Goal: Task Accomplishment & Management: Use online tool/utility

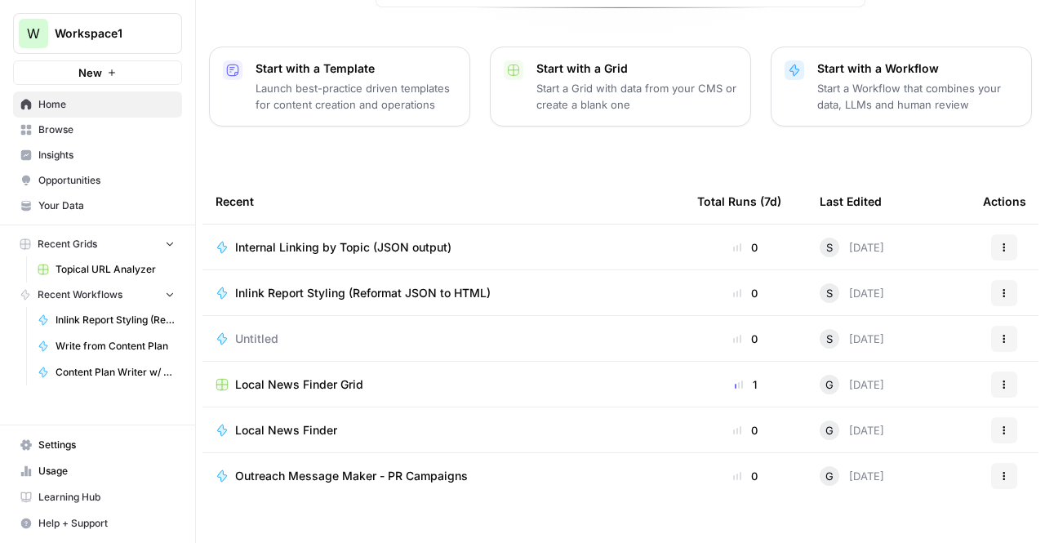
scroll to position [131, 0]
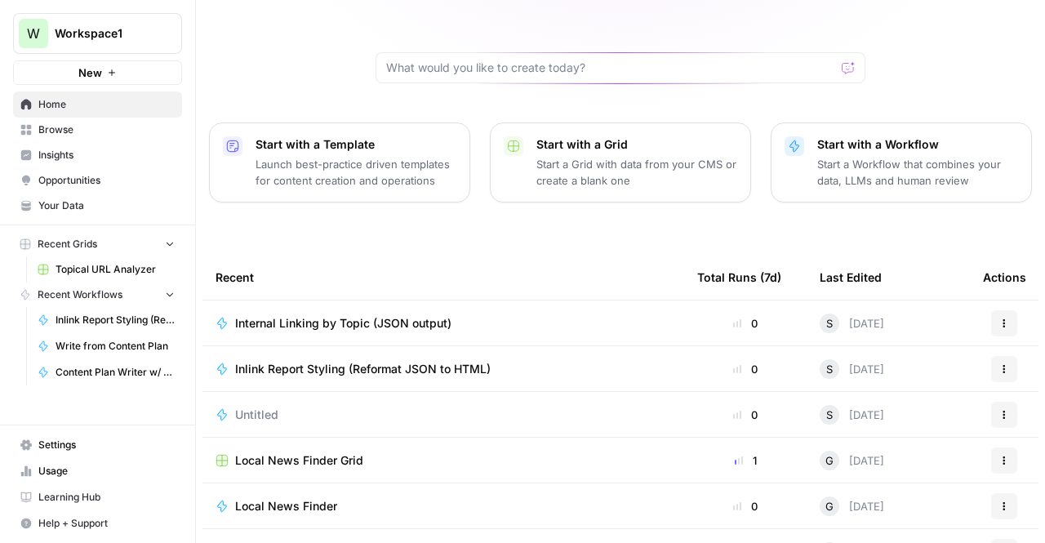
click at [263, 315] on span "Internal Linking by Topic (JSON output)" at bounding box center [343, 323] width 216 height 16
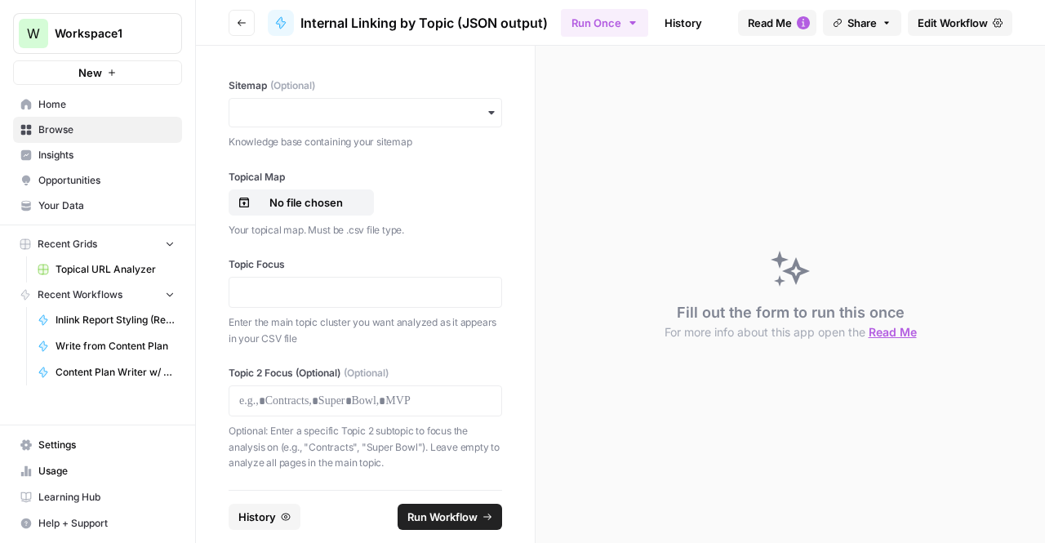
click at [677, 25] on link "History" at bounding box center [683, 23] width 57 height 26
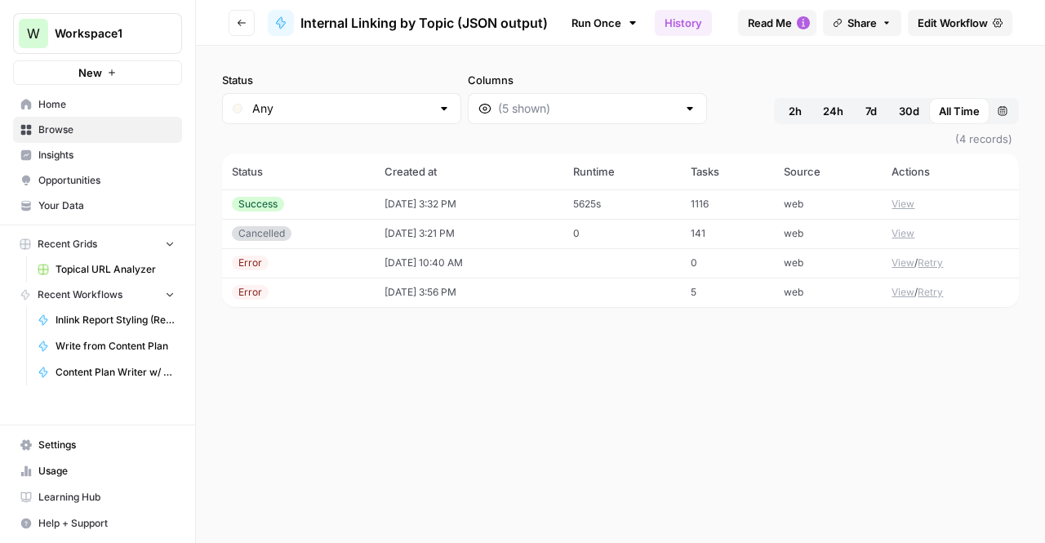
click at [297, 195] on td "Success" at bounding box center [298, 203] width 153 height 29
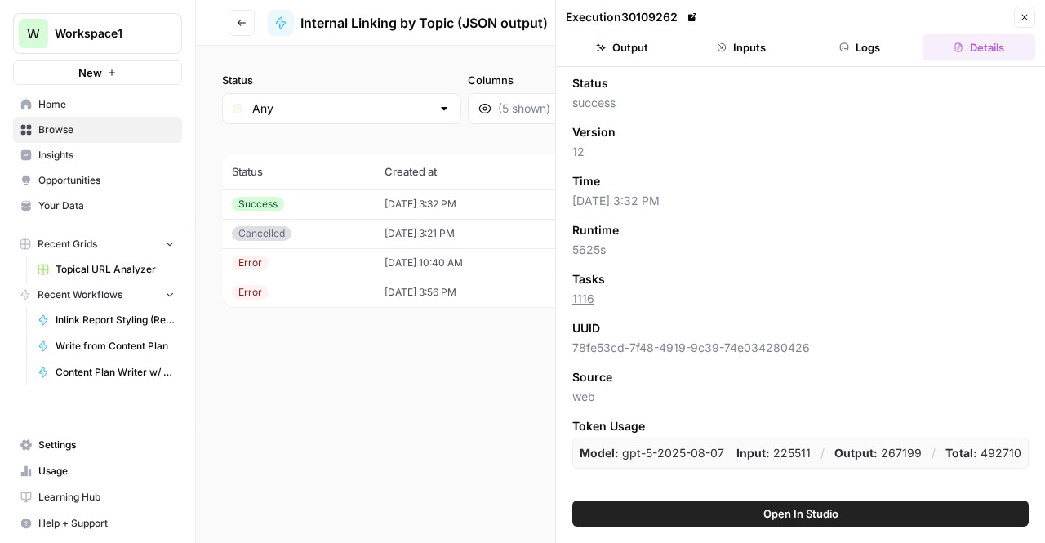
click at [745, 505] on button "Open In Studio" at bounding box center [800, 514] width 456 height 26
click at [113, 327] on link "Inlink Report Styling (Reformat JSON to HTML)" at bounding box center [106, 320] width 152 height 26
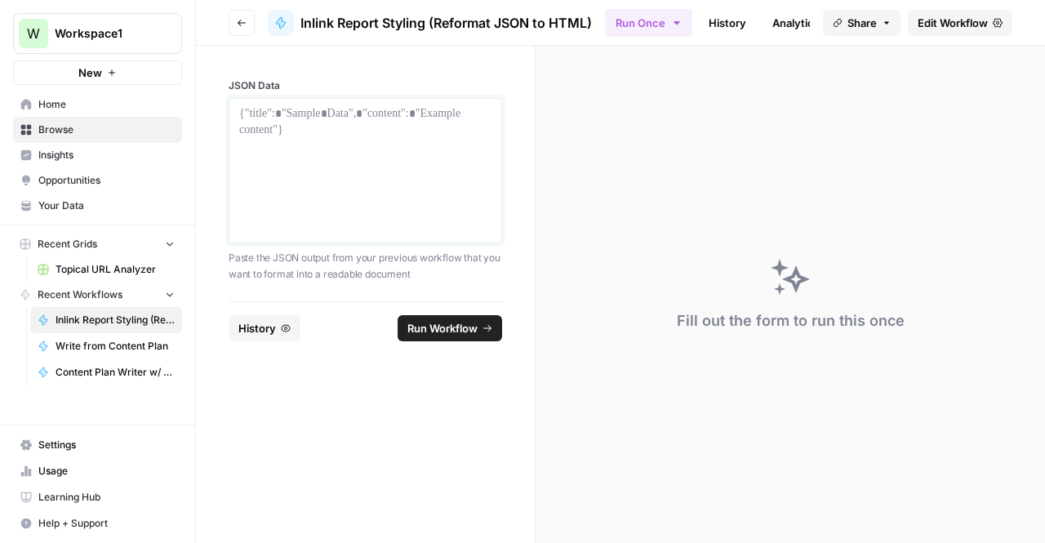
click at [296, 137] on div at bounding box center [365, 170] width 252 height 131
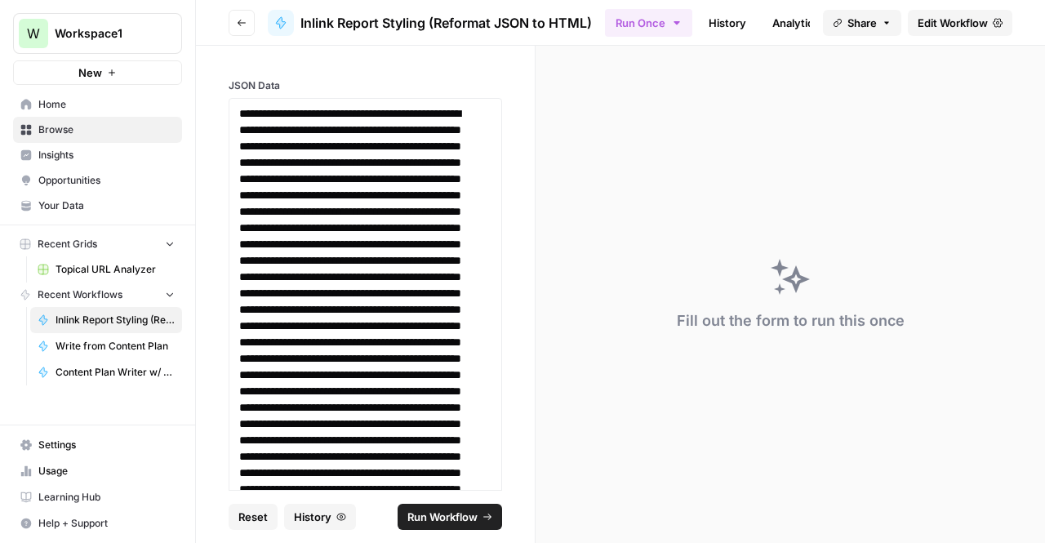
click at [412, 512] on span "Run Workflow" at bounding box center [442, 517] width 70 height 16
click at [76, 105] on span "Home" at bounding box center [106, 104] width 136 height 15
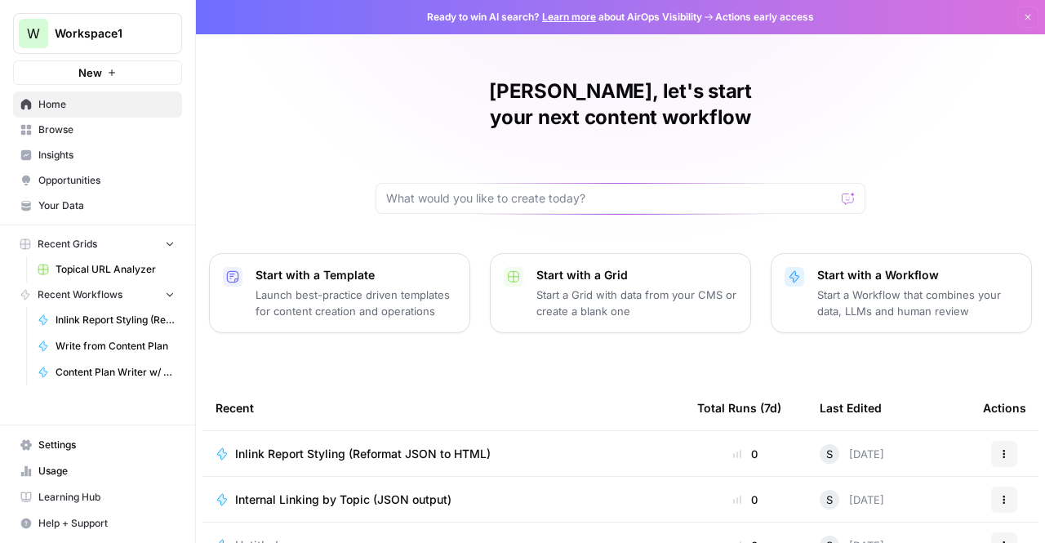
click at [280, 492] on span "Internal Linking by Topic (JSON output)" at bounding box center [343, 500] width 216 height 16
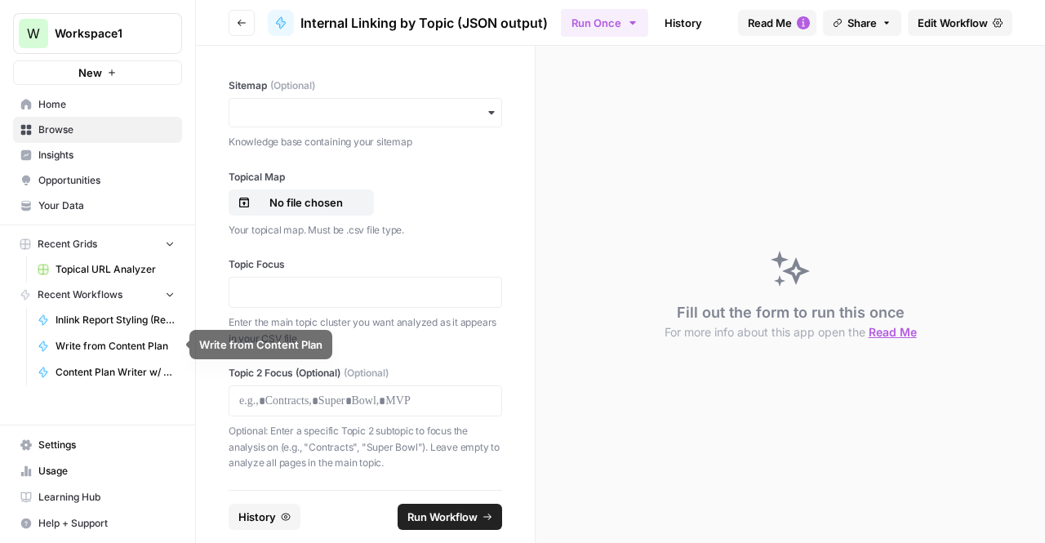
click at [109, 321] on span "Inlink Report Styling (Reformat JSON to HTML)" at bounding box center [115, 320] width 119 height 15
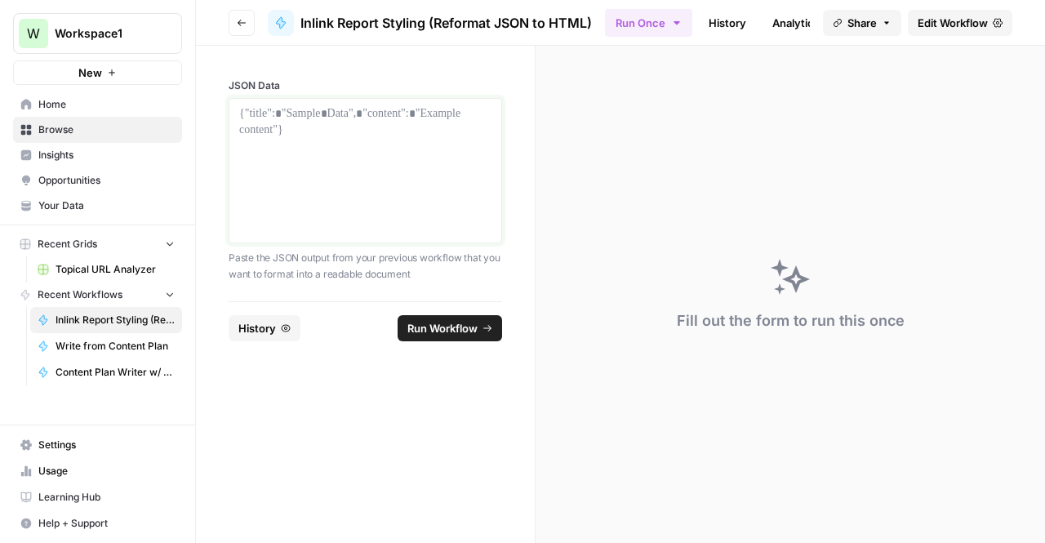
click at [284, 148] on div at bounding box center [365, 170] width 252 height 131
click at [54, 123] on span "Browse" at bounding box center [106, 129] width 136 height 15
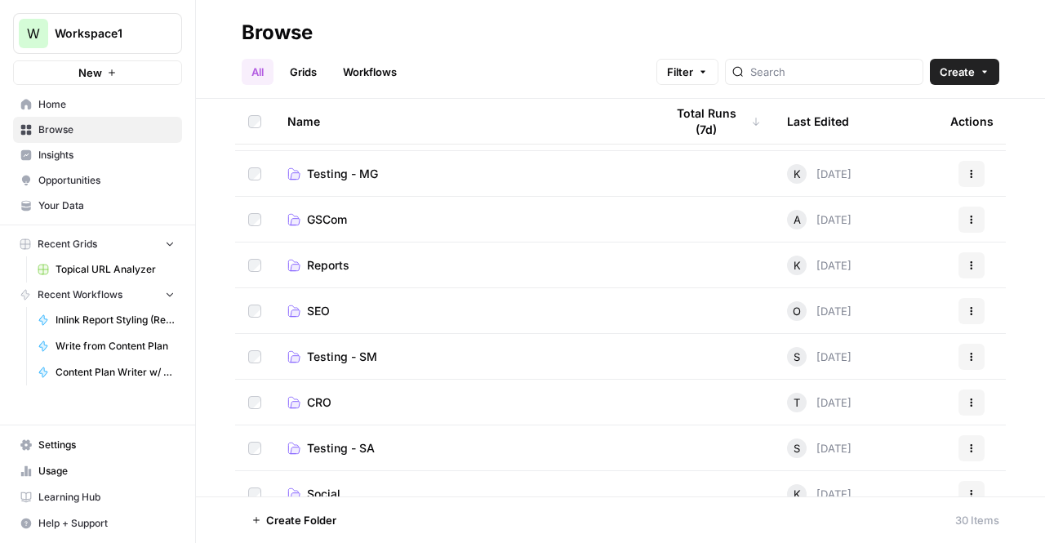
scroll to position [221, 0]
click at [375, 356] on span "Testing - SM" at bounding box center [342, 357] width 70 height 16
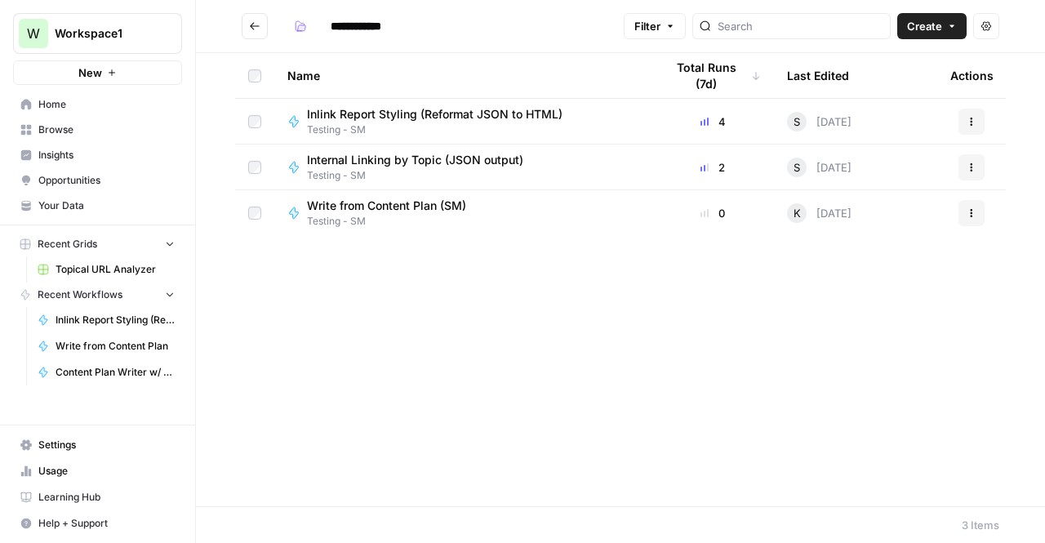
click at [443, 118] on span "Inlink Report Styling (Reformat JSON to HTML)" at bounding box center [435, 114] width 256 height 16
type input "**********"
click at [431, 152] on span "Internal Linking by Topic (JSON output)" at bounding box center [415, 160] width 216 height 16
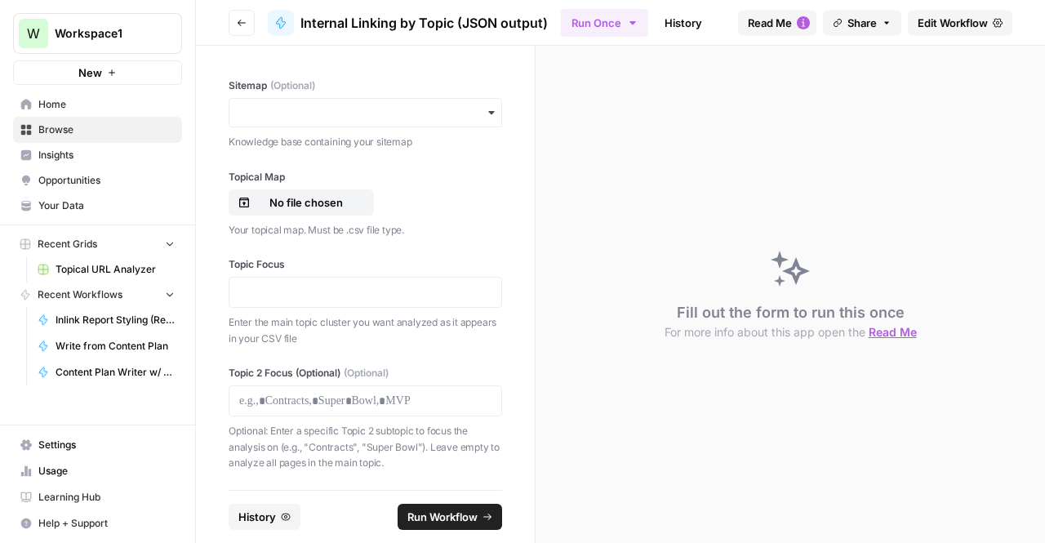
click at [683, 15] on link "History" at bounding box center [683, 23] width 57 height 26
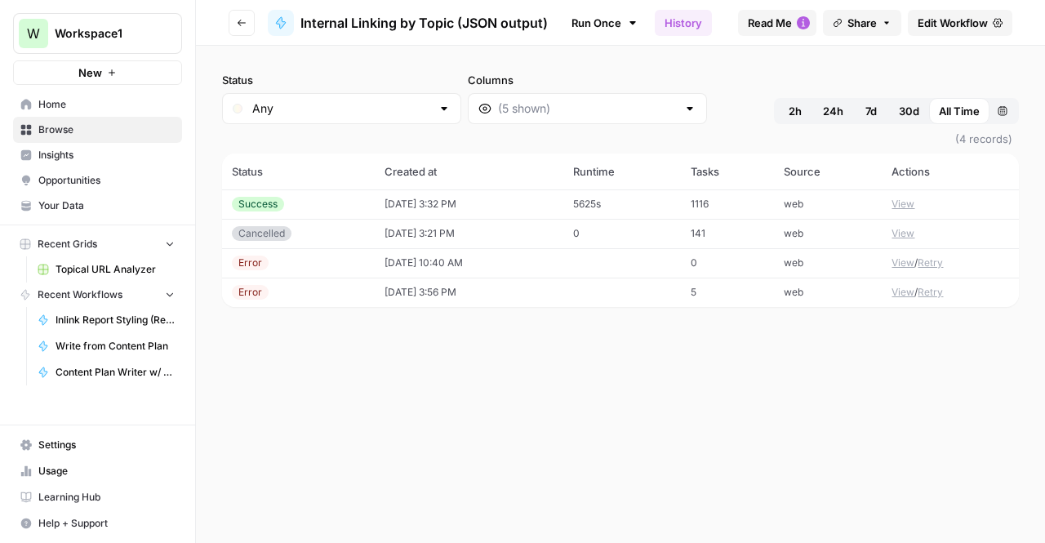
click at [554, 213] on td "[DATE] 3:32 PM" at bounding box center [469, 203] width 189 height 29
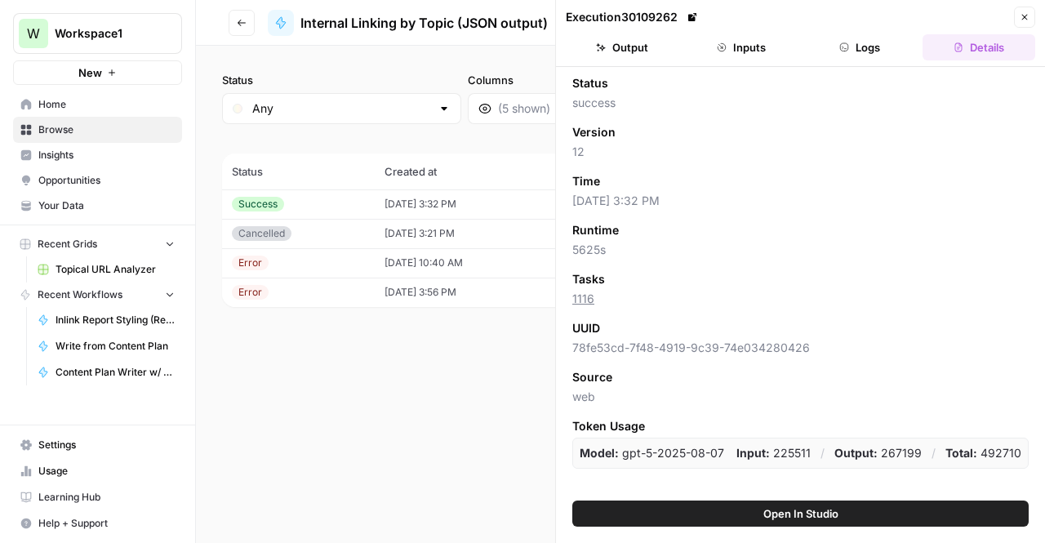
click at [785, 521] on span "Open In Studio" at bounding box center [800, 513] width 75 height 16
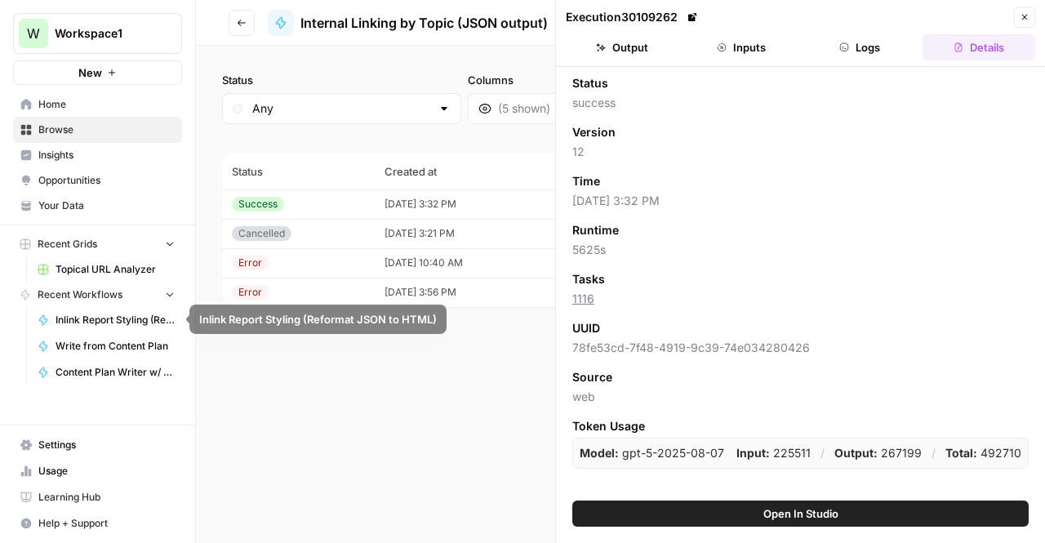
click at [118, 327] on link "Inlink Report Styling (Reformat JSON to HTML)" at bounding box center [106, 320] width 152 height 26
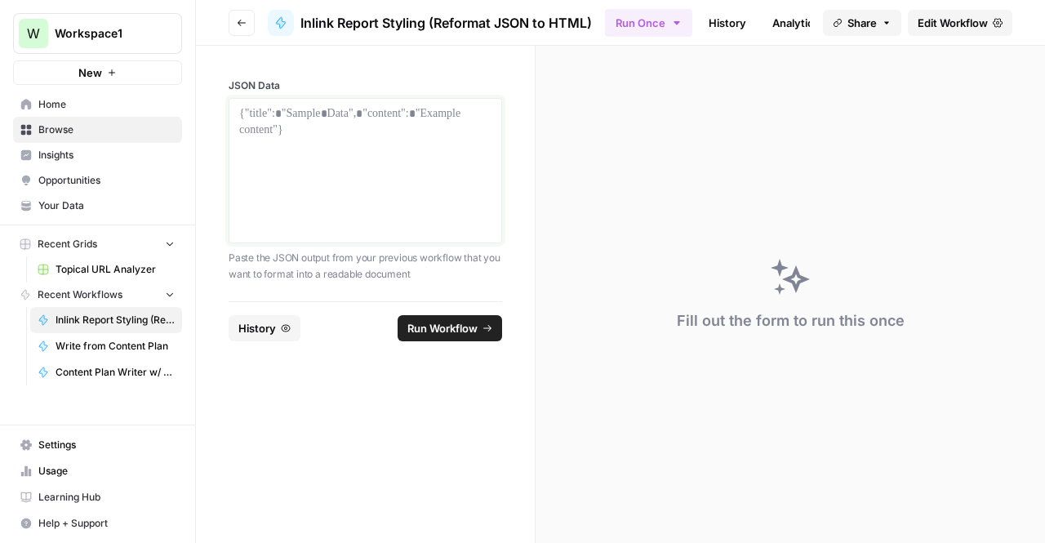
click at [320, 173] on div at bounding box center [365, 170] width 252 height 131
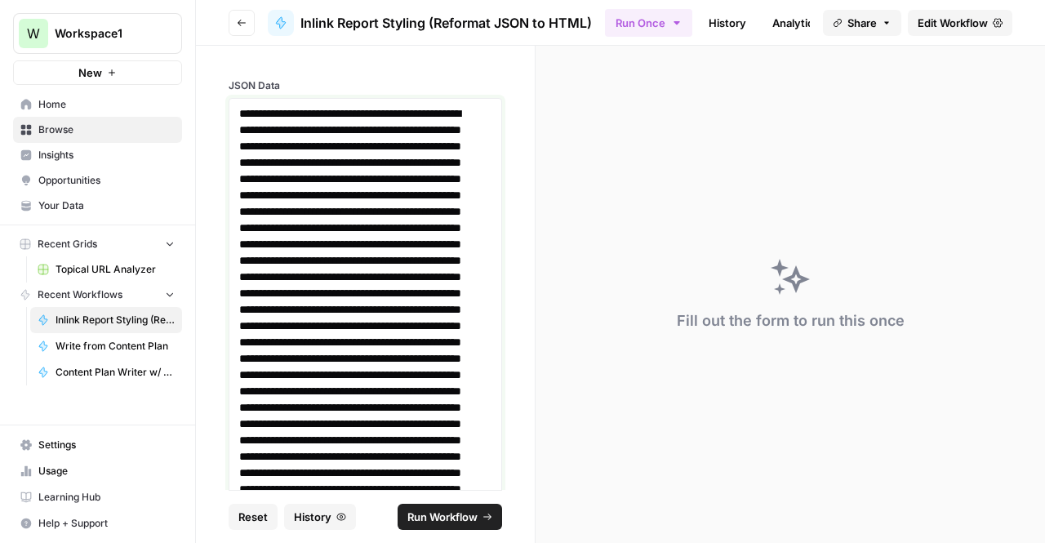
click at [441, 515] on span "Run Workflow" at bounding box center [442, 517] width 70 height 16
click at [468, 510] on span "Run Workflow" at bounding box center [442, 517] width 70 height 16
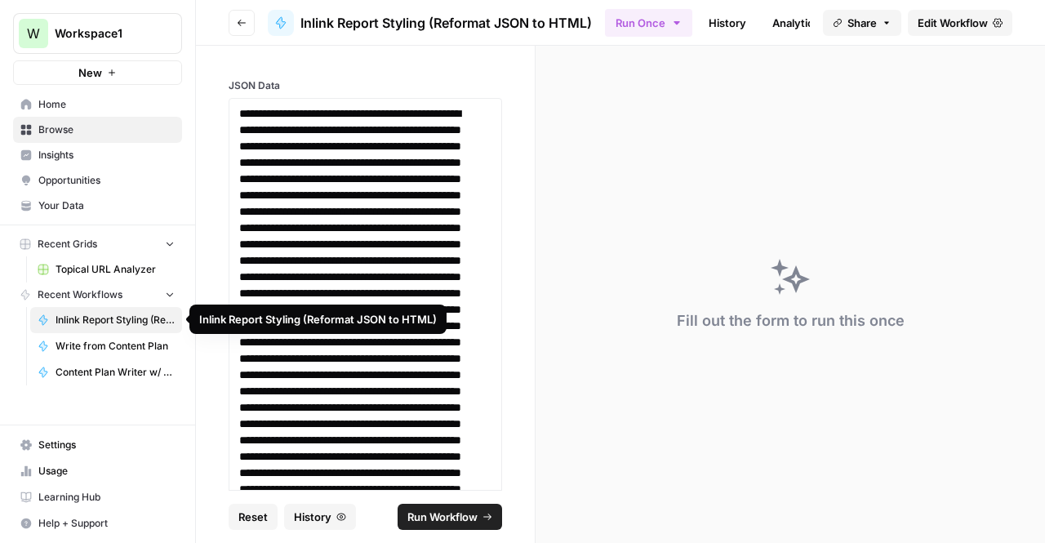
click at [162, 323] on span "Inlink Report Styling (Reformat JSON to HTML)" at bounding box center [115, 320] width 119 height 15
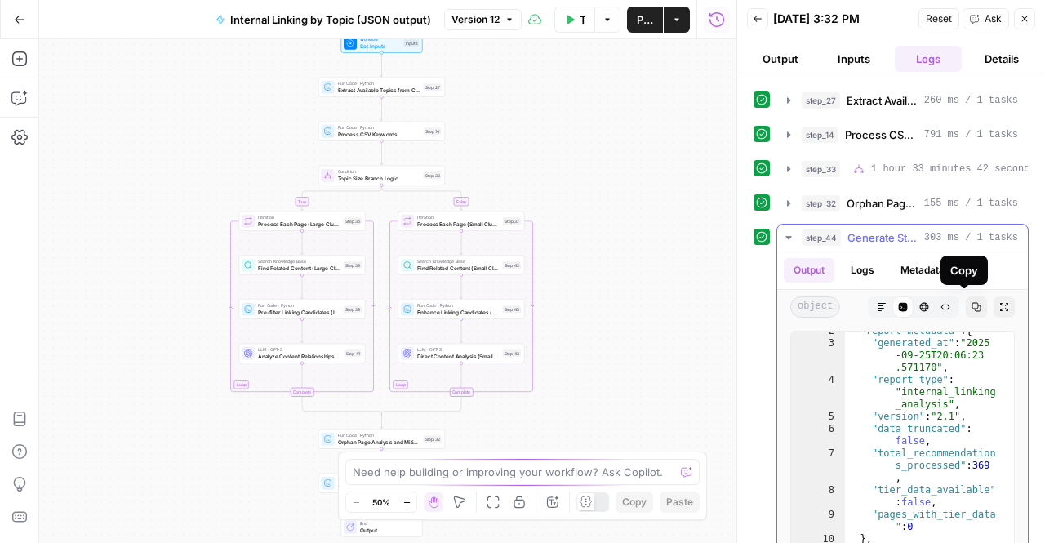
click at [972, 306] on icon "button" at bounding box center [977, 307] width 10 height 10
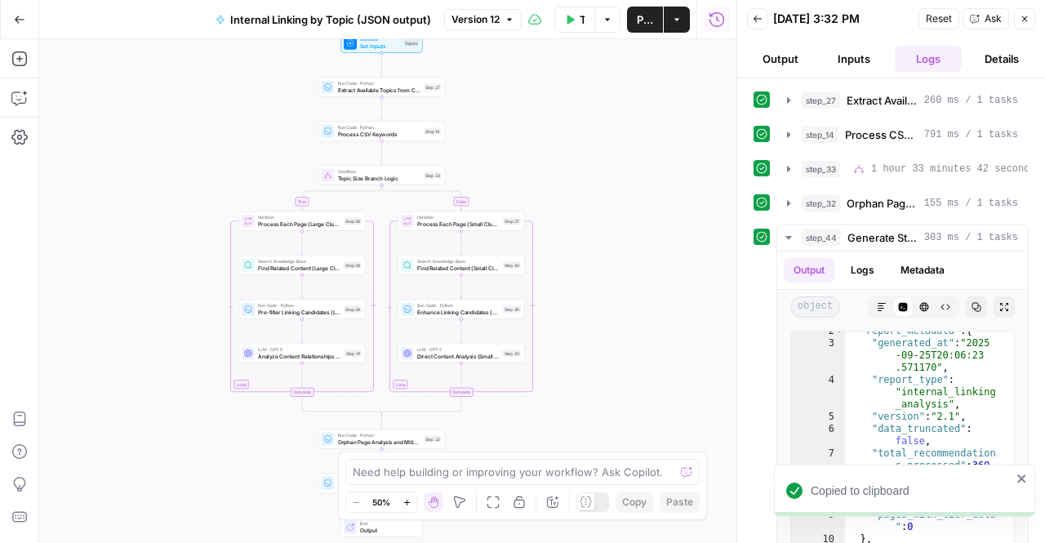
click at [22, 25] on button "Go Back" at bounding box center [19, 19] width 29 height 29
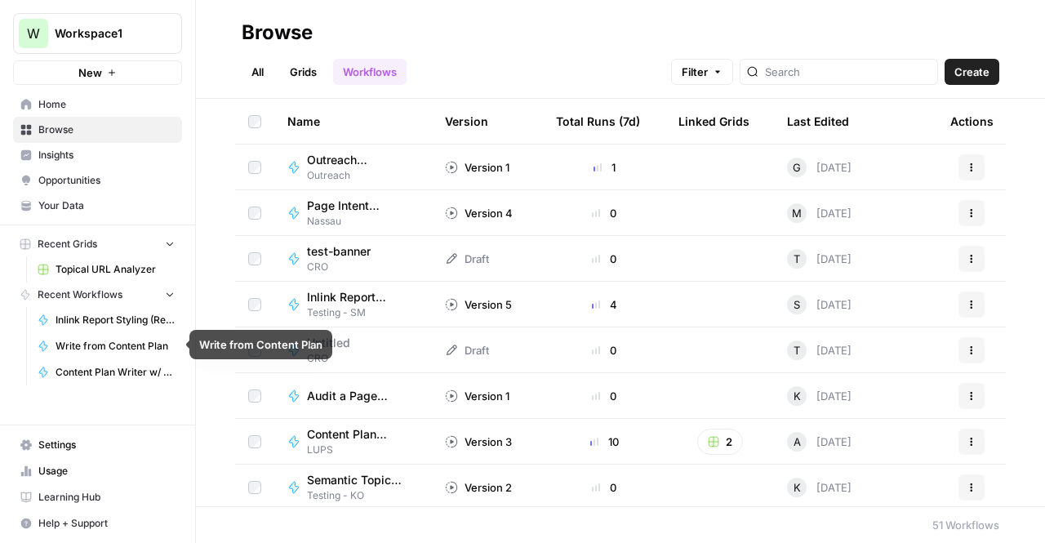
click at [105, 314] on span "Inlink Report Styling (Reformat JSON to HTML)" at bounding box center [115, 320] width 119 height 15
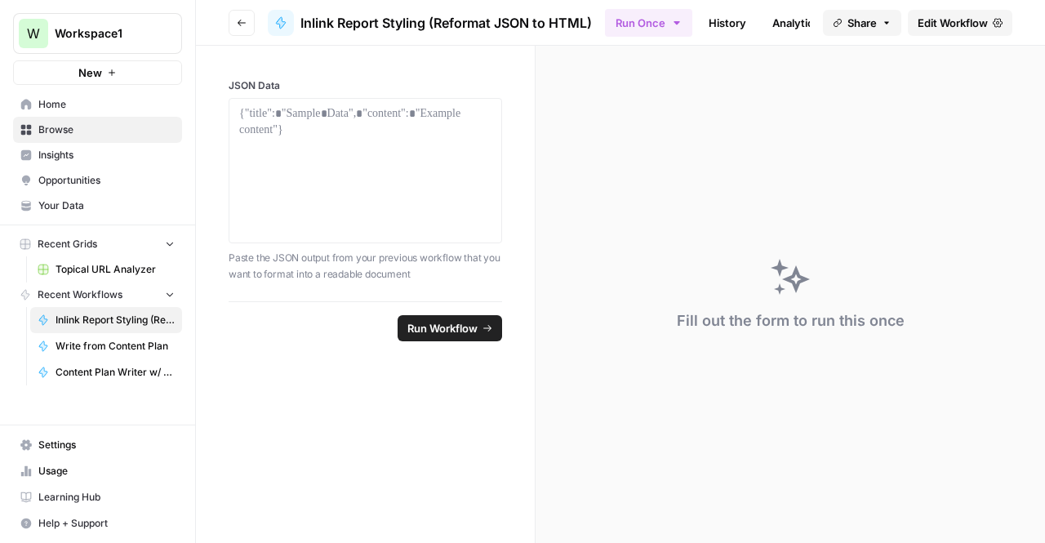
click at [956, 33] on link "Edit Workflow" at bounding box center [960, 23] width 105 height 26
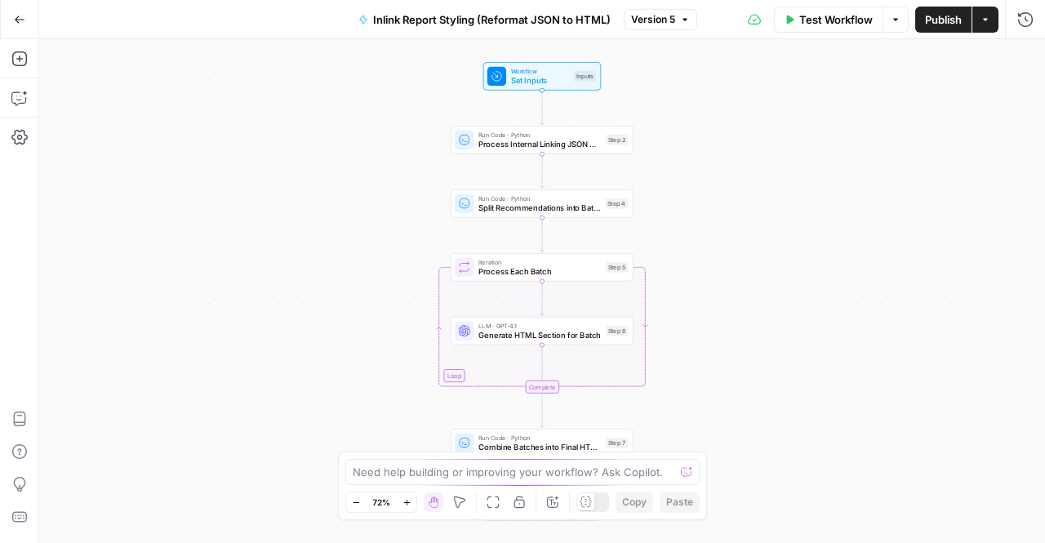
click at [830, 33] on div "Test Workflow Options Publish Actions Run History" at bounding box center [871, 19] width 349 height 38
click at [830, 22] on span "Test Workflow" at bounding box center [835, 19] width 73 height 16
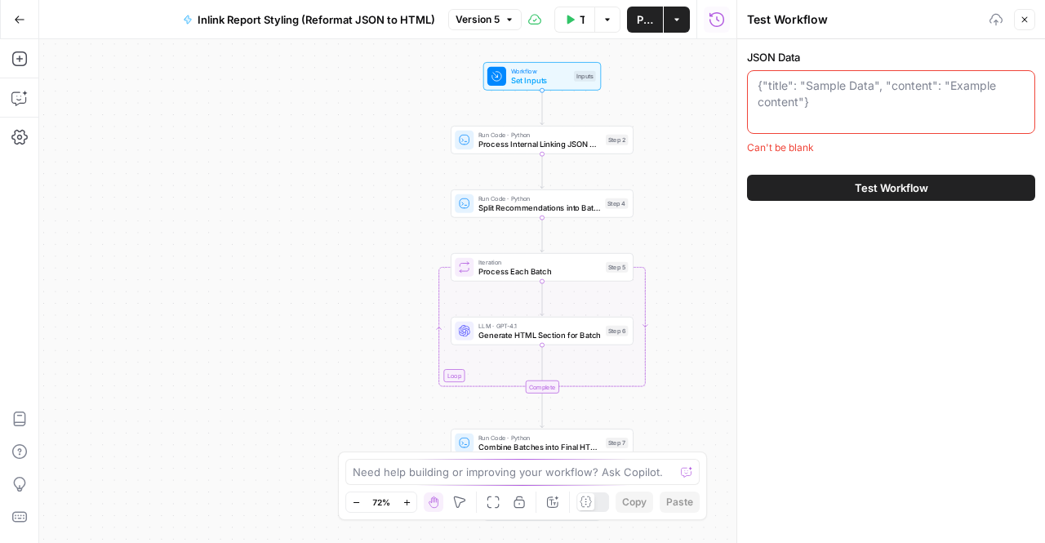
paste textarea "{ "report_metadata": { "generated_at": "2025-09-25T20:06:23.571170", "report_ty…"
type textarea "{ "report_metadata": { "generated_at": "2025-09-25T20:06:23.571170", "report_ty…"
click at [791, 89] on textarea "JSON Data" at bounding box center [891, 94] width 267 height 33
paste textarea "{ "report_metadata": { "generated_at": "2025-09-25T20:06:23.571170", "report_ty…"
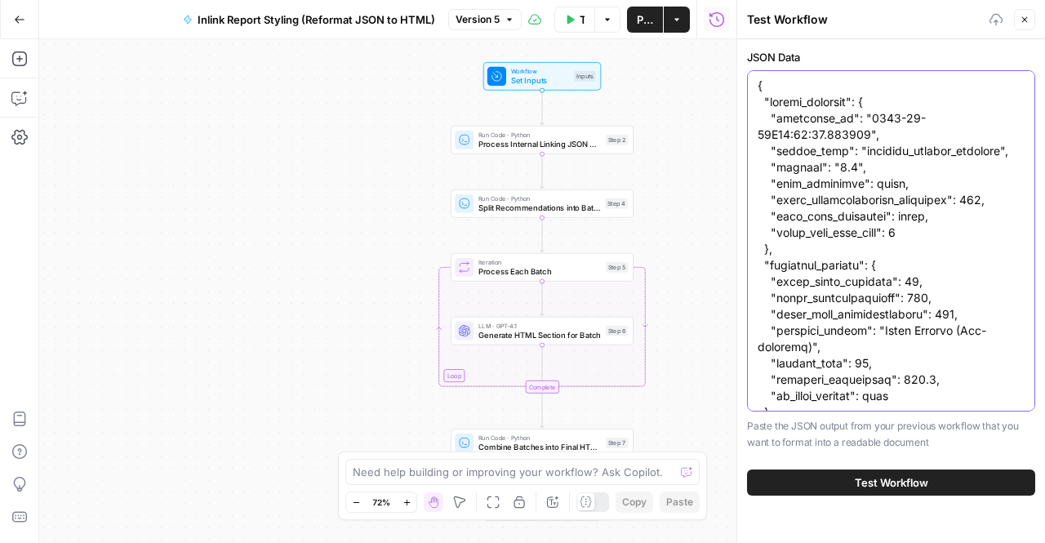
scroll to position [384474, 0]
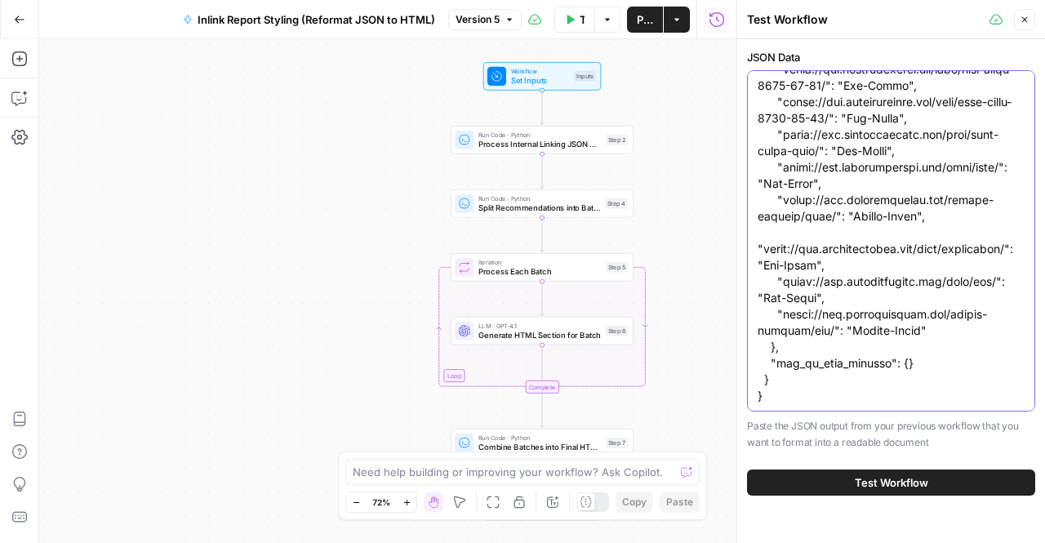
type textarea "{ "report_metadata": { "generated_at": "2025-09-25T20:06:23.571170", "report_ty…"
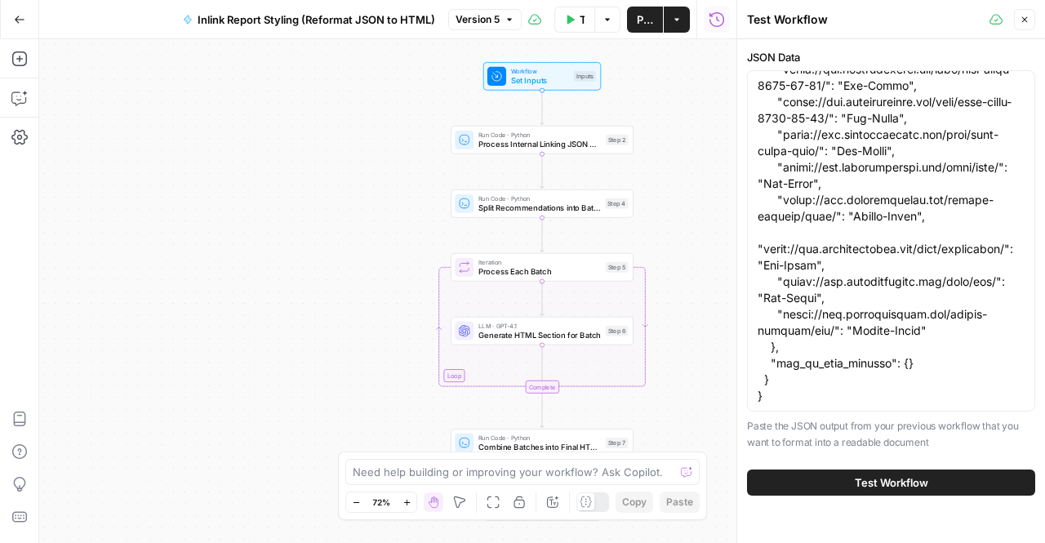
click at [830, 485] on button "Test Workflow" at bounding box center [891, 482] width 288 height 26
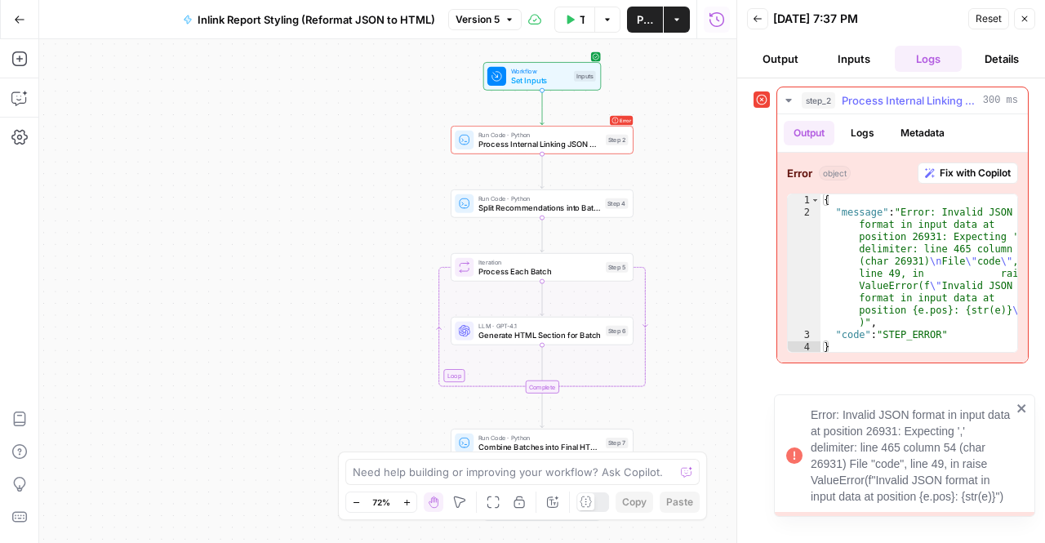
click at [945, 172] on span "Fix with Copilot" at bounding box center [975, 173] width 71 height 15
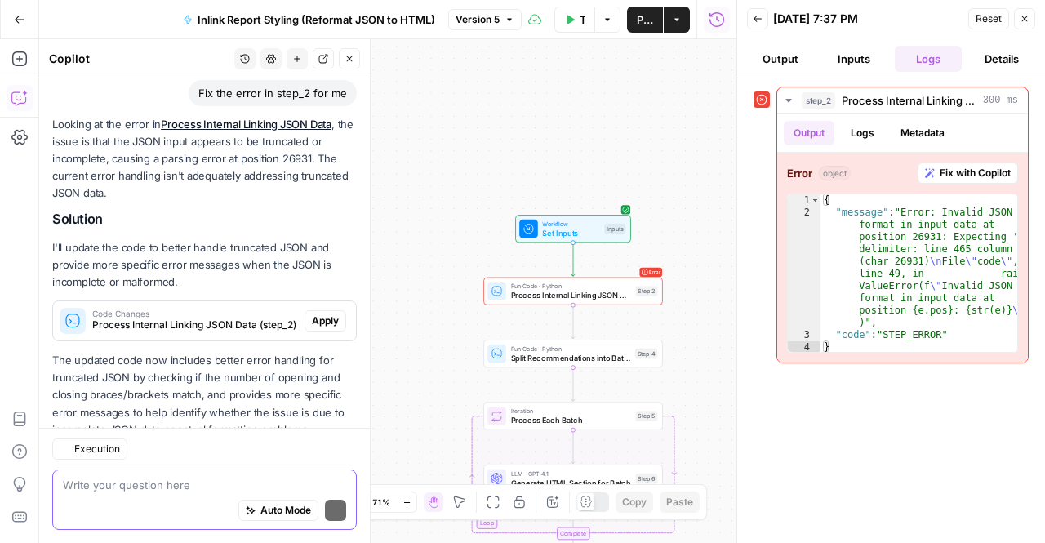
scroll to position [176, 0]
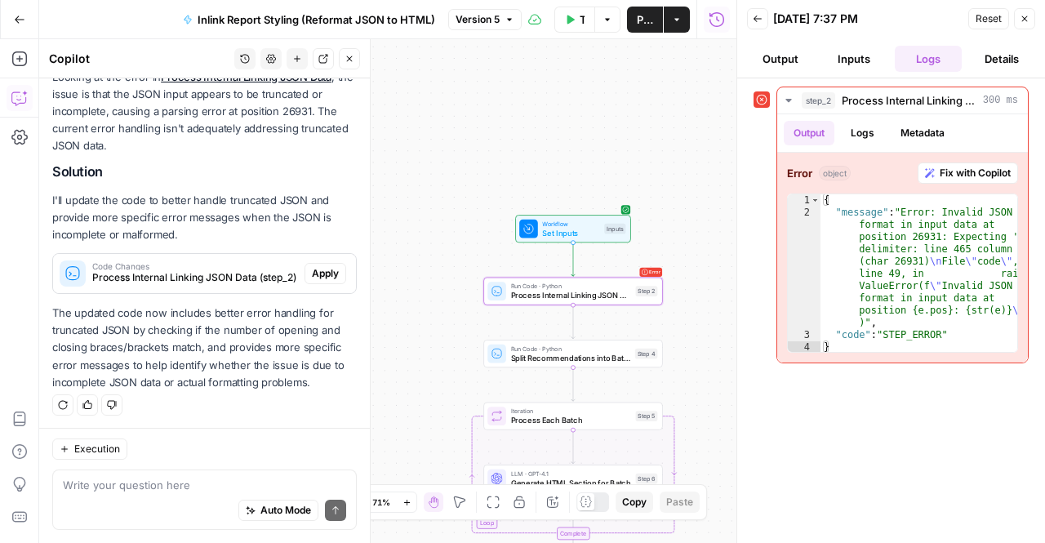
click at [320, 273] on span "Apply" at bounding box center [325, 273] width 27 height 15
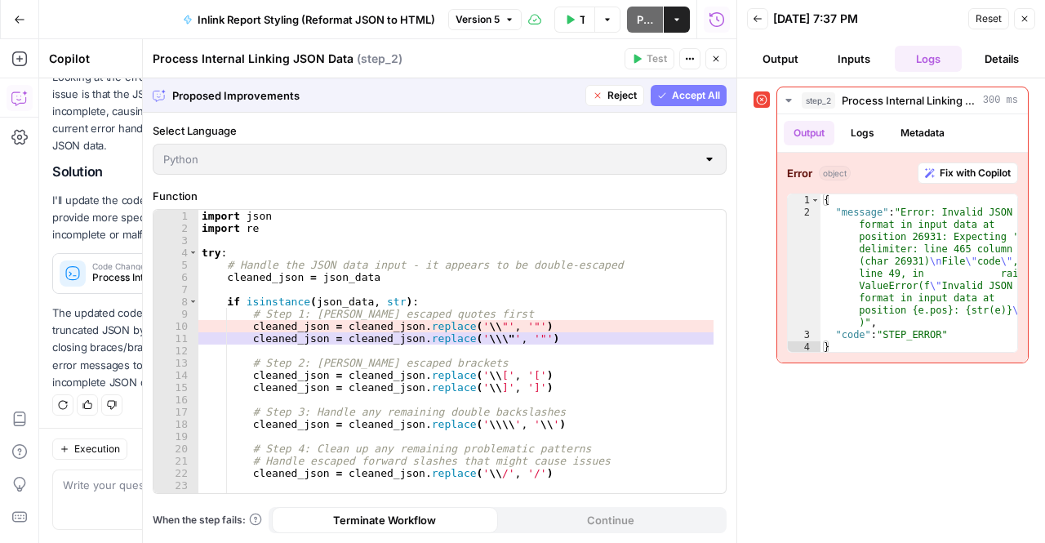
click at [679, 101] on span "Accept All" at bounding box center [696, 95] width 48 height 15
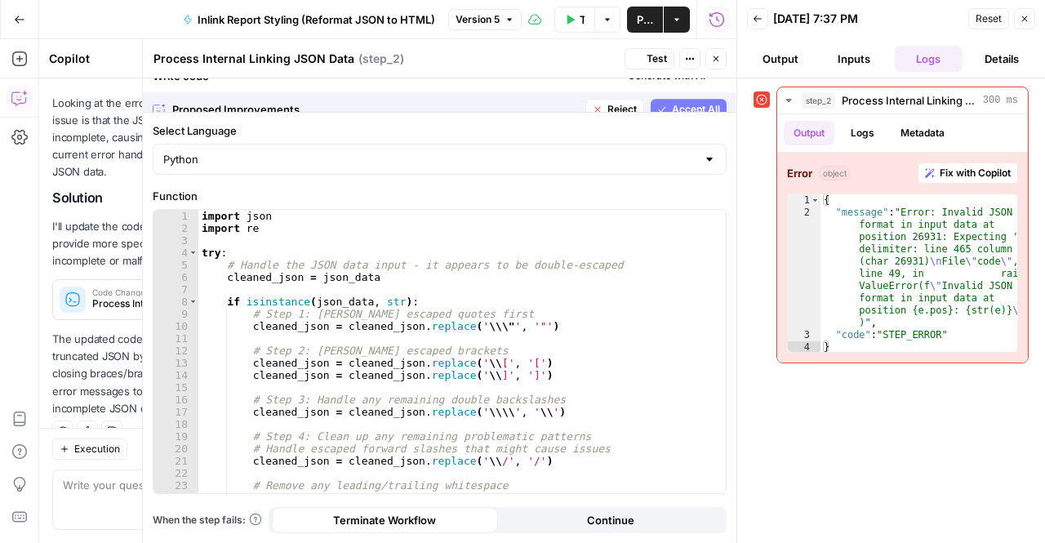
scroll to position [202, 0]
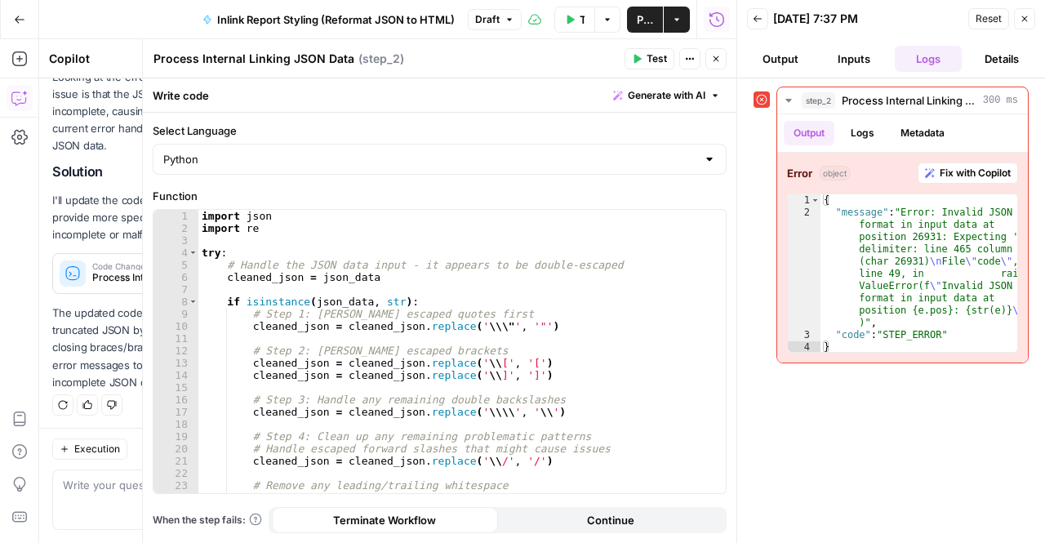
click at [576, 17] on button "Test Workflow" at bounding box center [574, 20] width 41 height 26
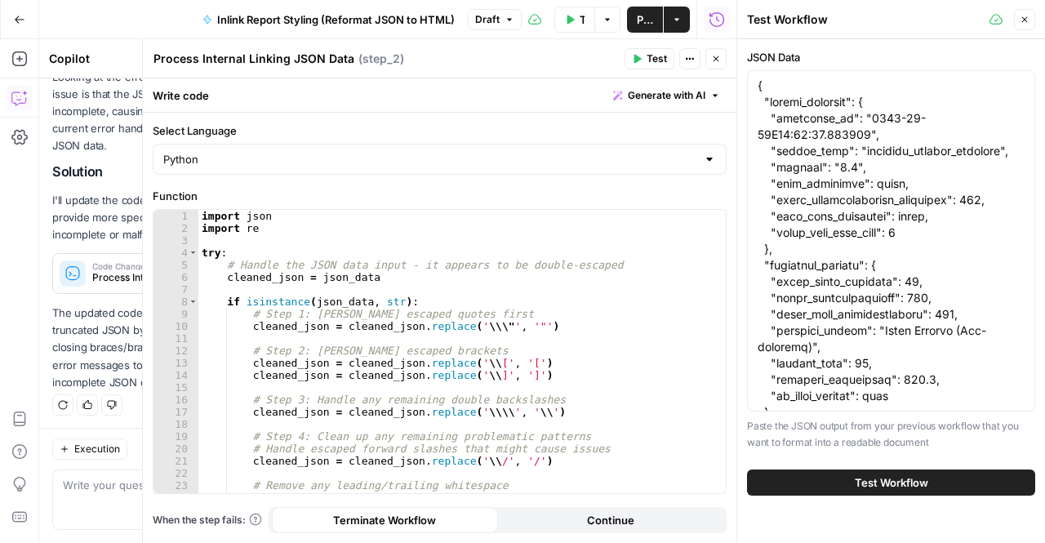
click at [893, 466] on div "Test Workflow" at bounding box center [891, 483] width 288 height 46
click at [884, 481] on span "Test Workflow" at bounding box center [891, 482] width 73 height 16
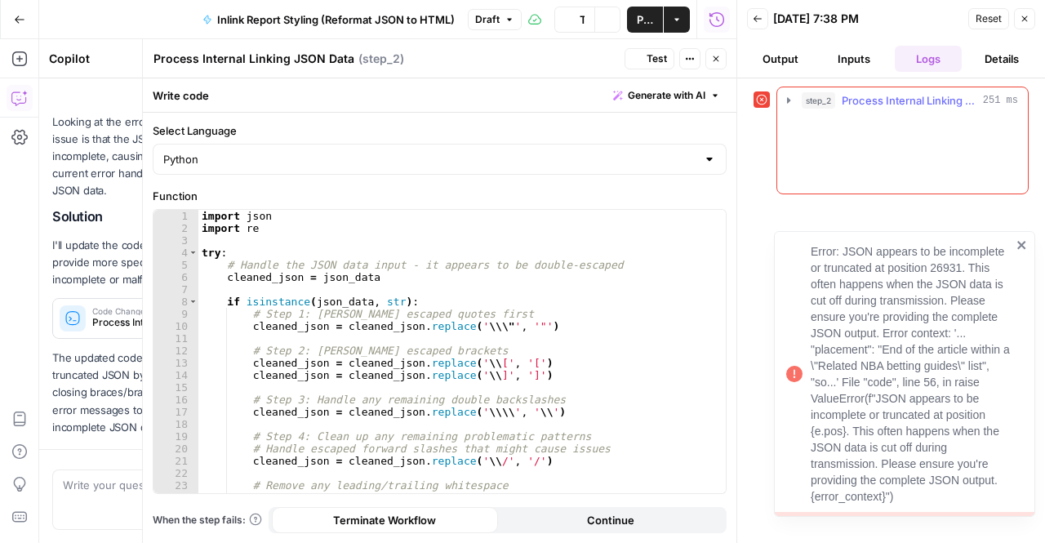
scroll to position [202, 0]
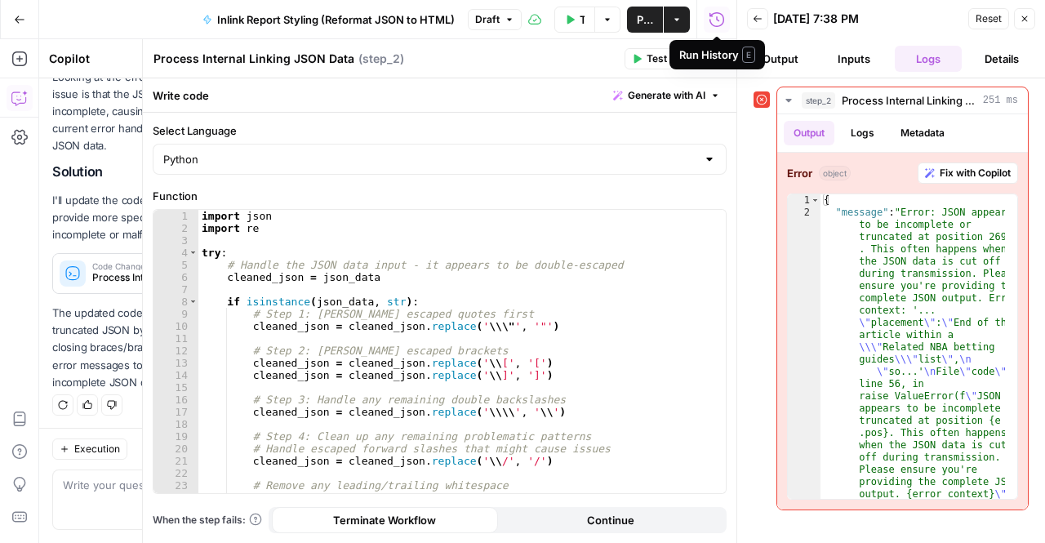
click at [579, 27] on button "Test Workflow" at bounding box center [574, 20] width 41 height 26
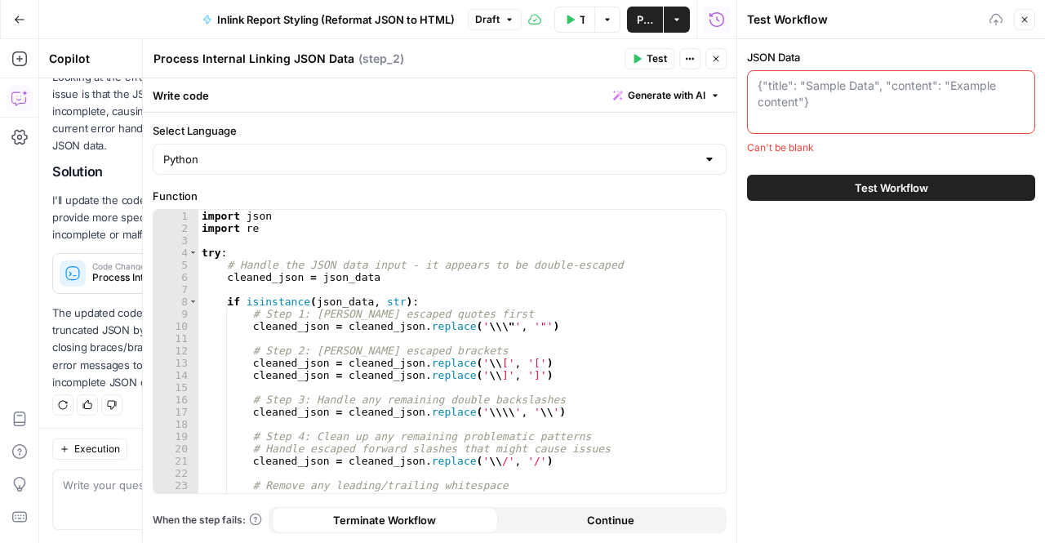
paste textarea "{ "report_metadata": { "generated_at": "2025-09-25T20:06:23.571170", "report_ty…"
type textarea "{ "report_metadata": { "generated_at": "2025-09-25T20:06:23.571170", "report_ty…"
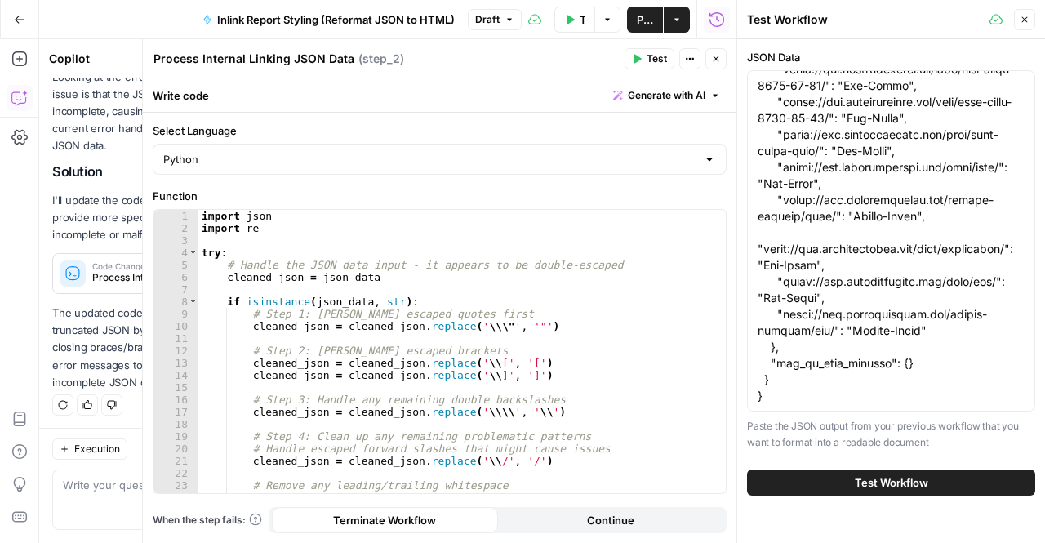
scroll to position [0, 0]
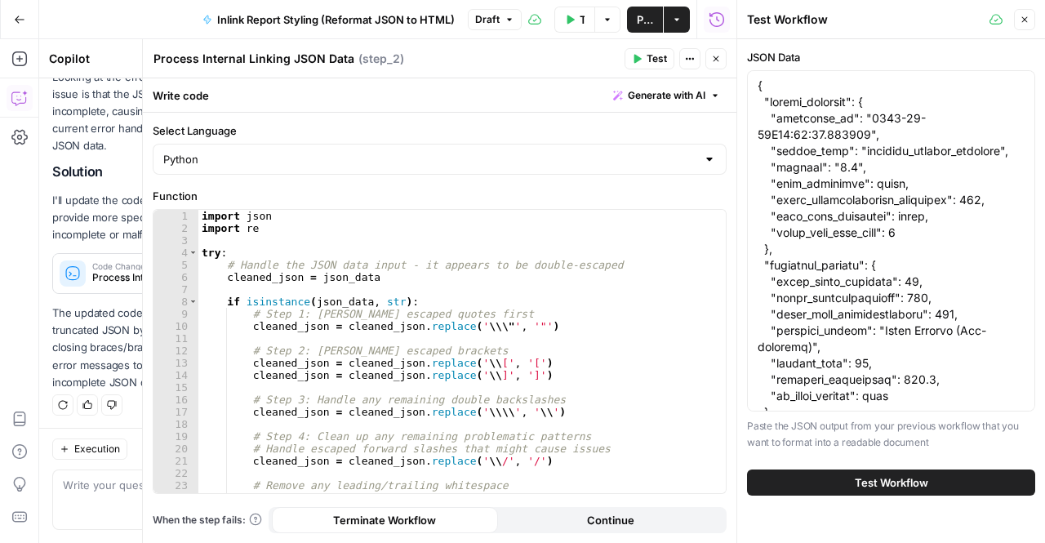
click at [804, 484] on button "Test Workflow" at bounding box center [891, 482] width 288 height 26
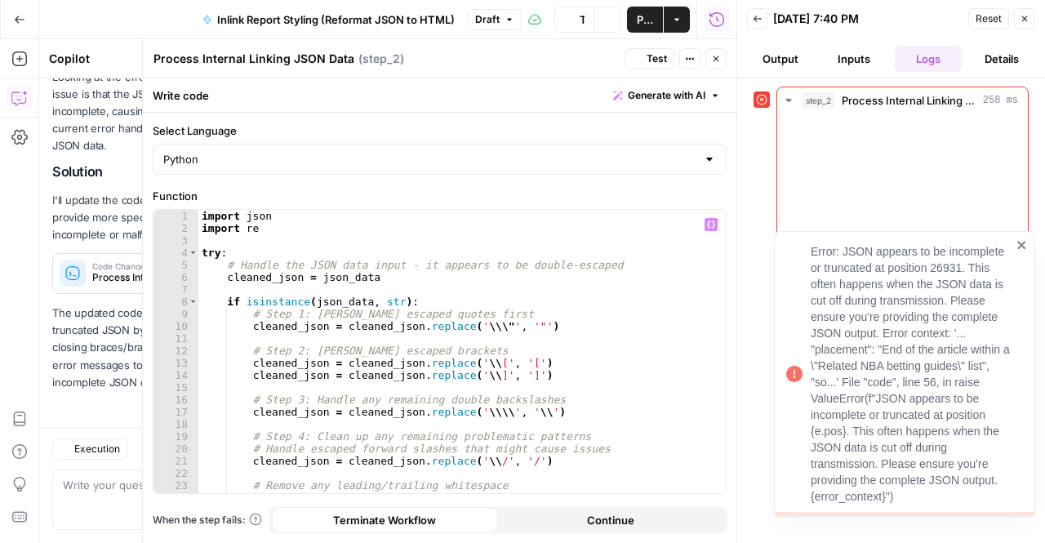
scroll to position [202, 0]
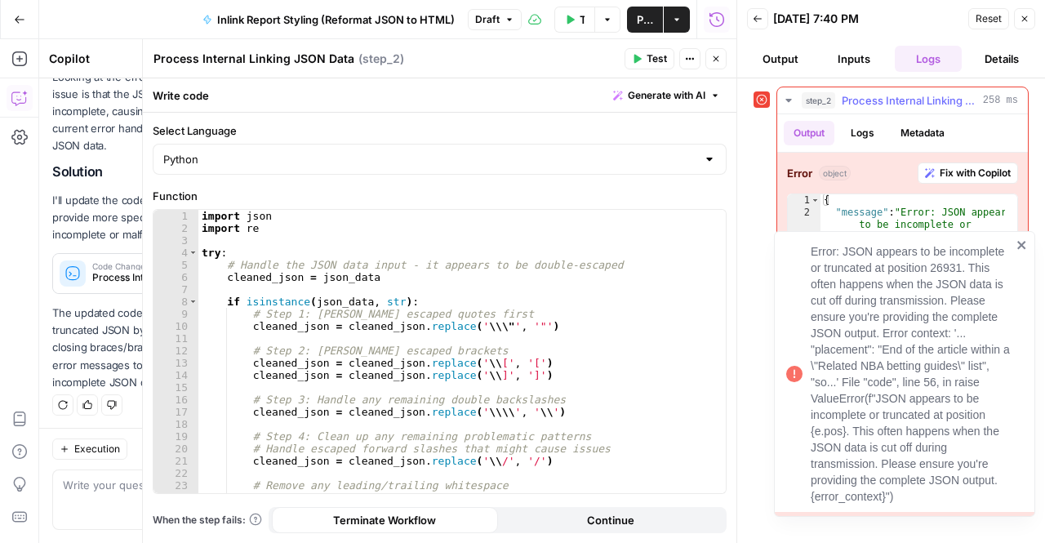
click at [940, 178] on span "Fix with Copilot" at bounding box center [975, 173] width 71 height 15
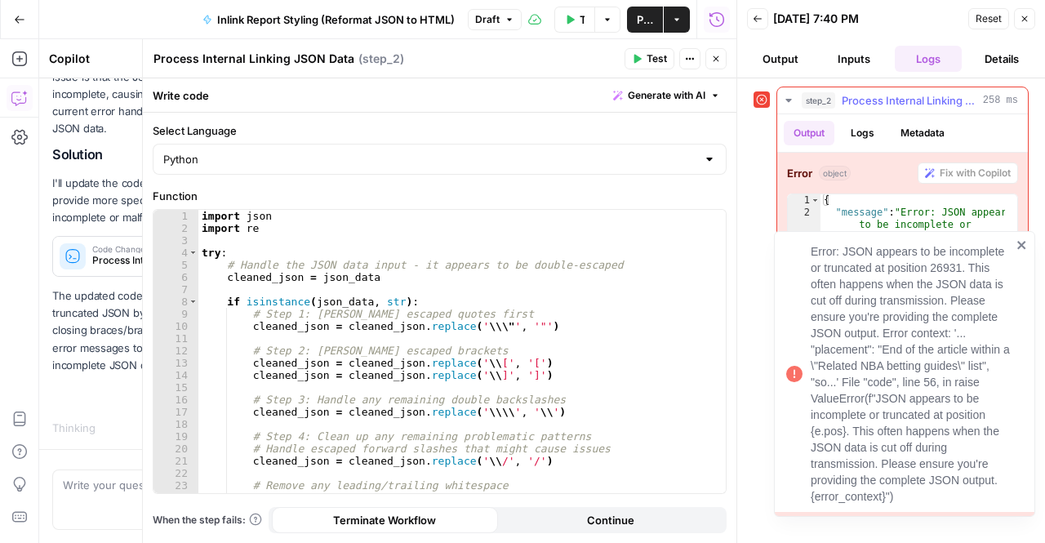
scroll to position [191, 0]
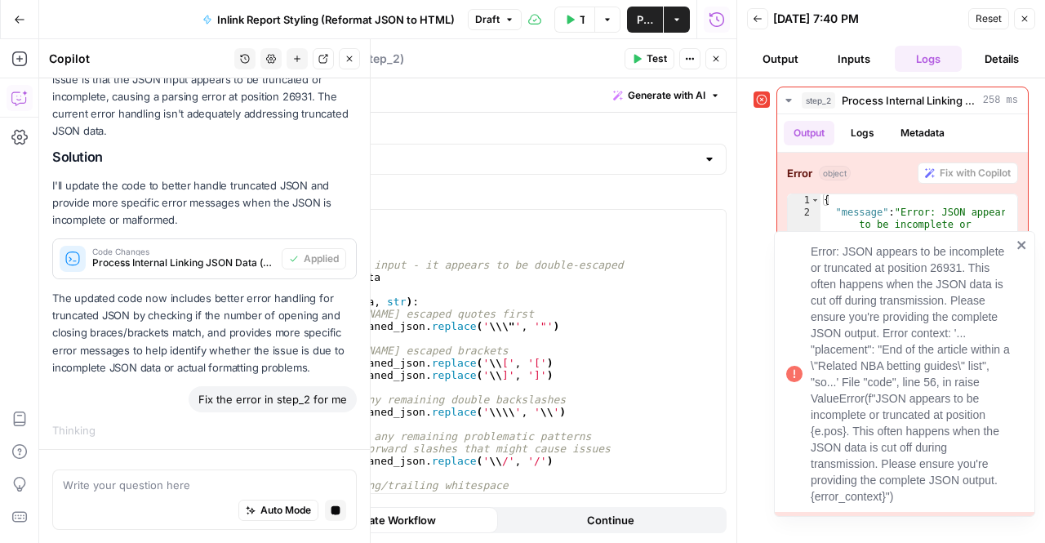
click at [169, 383] on div "Hi! How can I help with your workflow? I can explain steps, debug, write prompt…" at bounding box center [204, 169] width 331 height 564
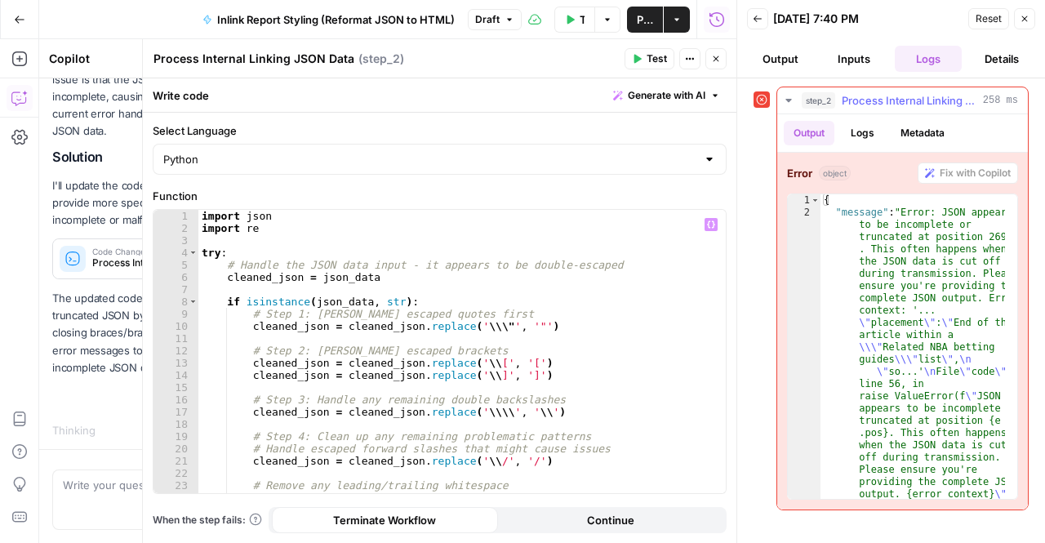
scroll to position [36, 0]
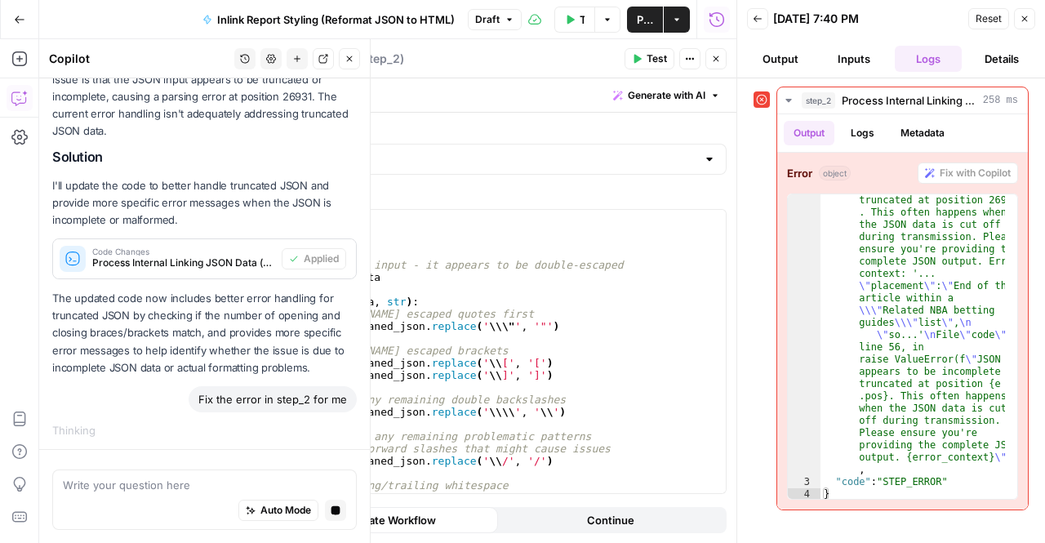
click at [93, 352] on p "The updated code now includes better error handling for truncated JSON by check…" at bounding box center [204, 333] width 305 height 87
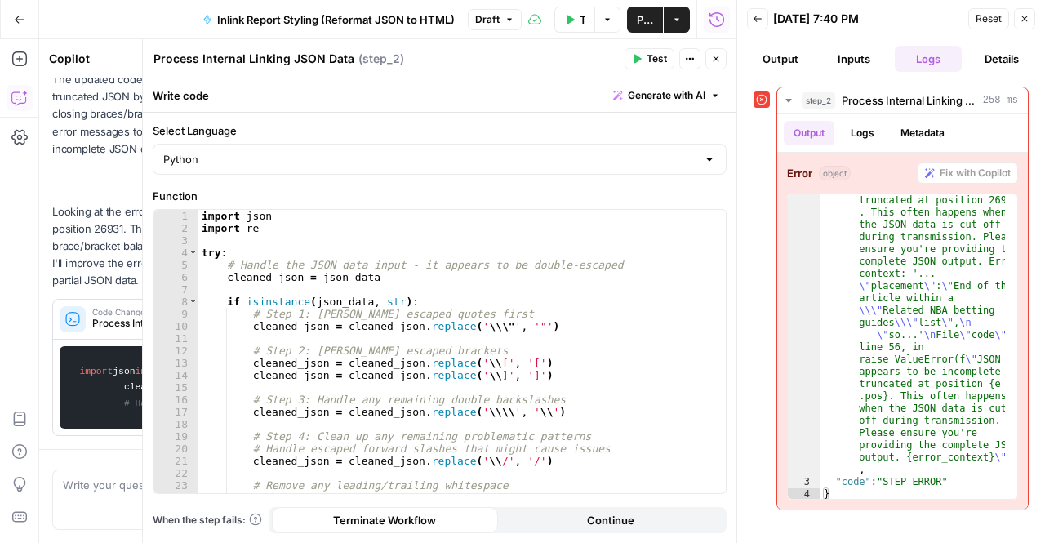
scroll to position [786, 0]
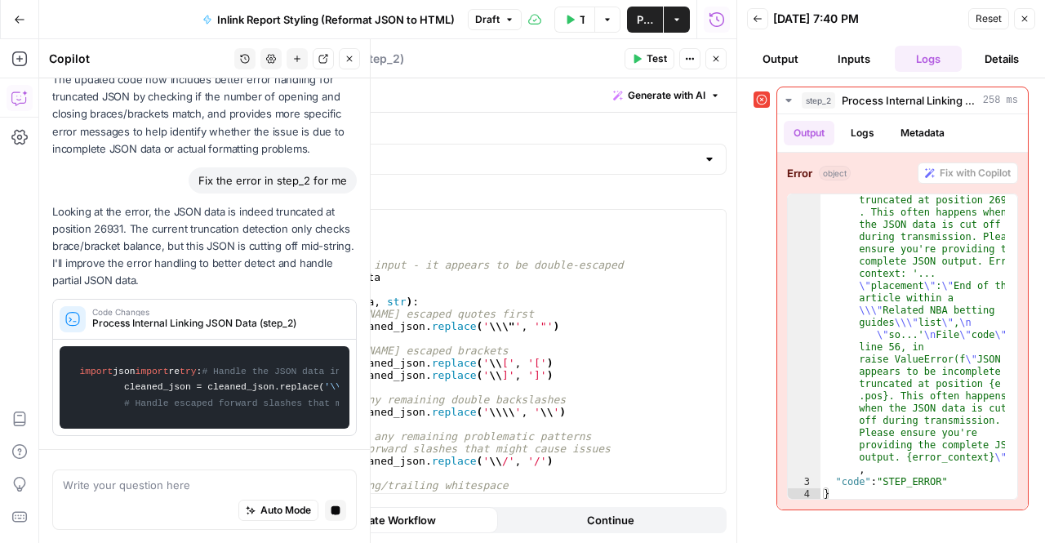
click at [83, 354] on code "import json import re try : # Handle the JSON data input - it appears to be dou…" at bounding box center [204, 387] width 269 height 66
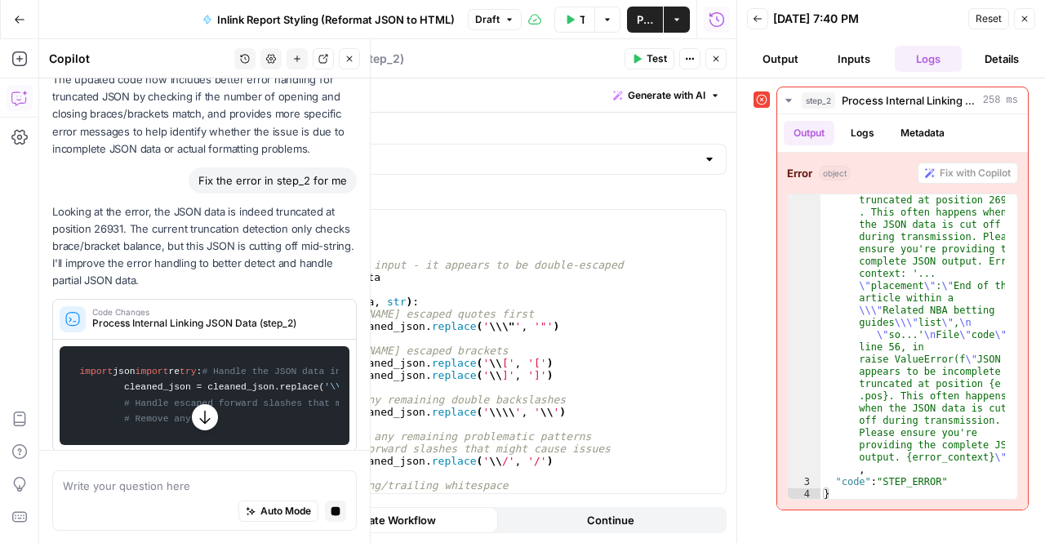
scroll to position [409, 0]
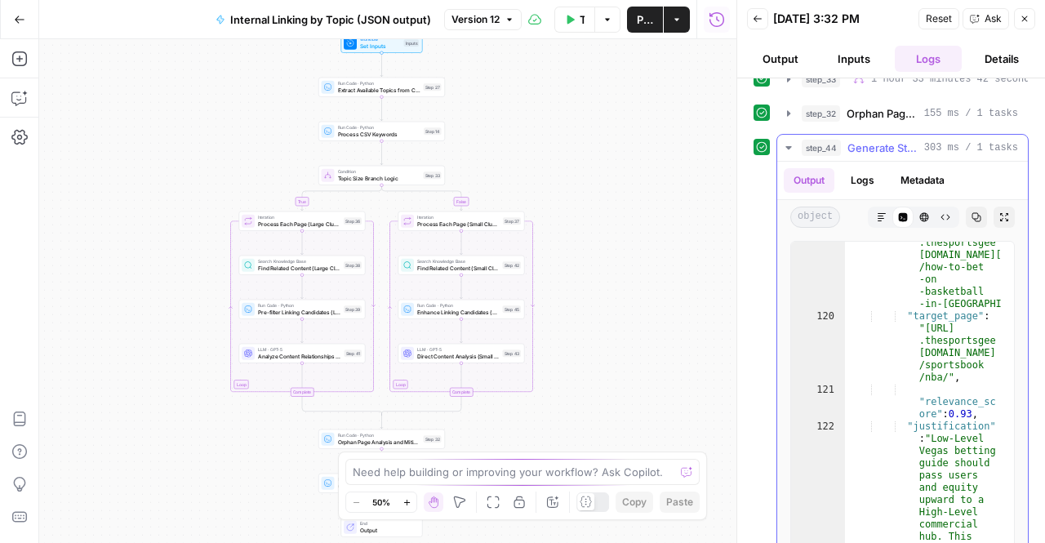
scroll to position [80, 0]
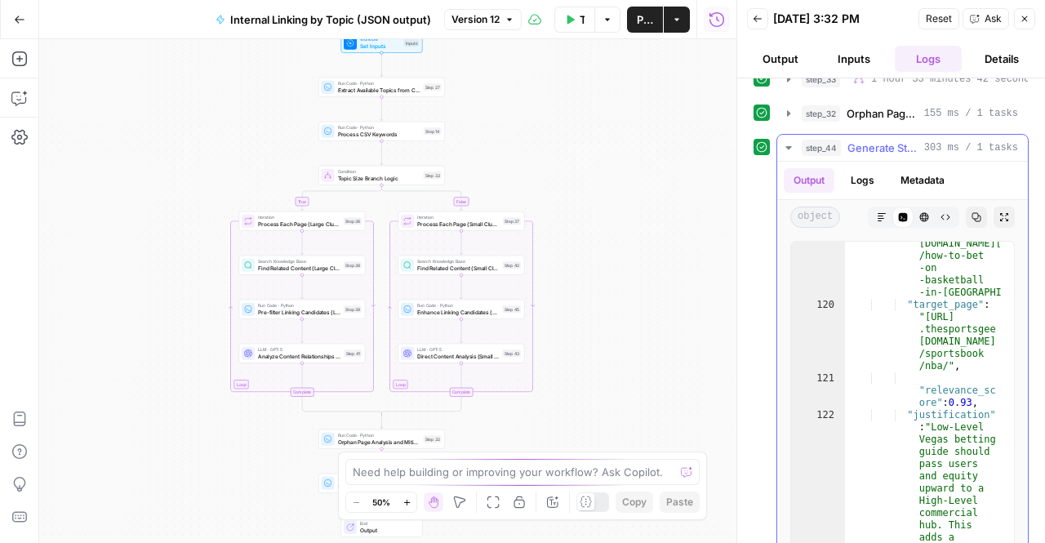
click at [941, 212] on icon "button" at bounding box center [946, 217] width 10 height 10
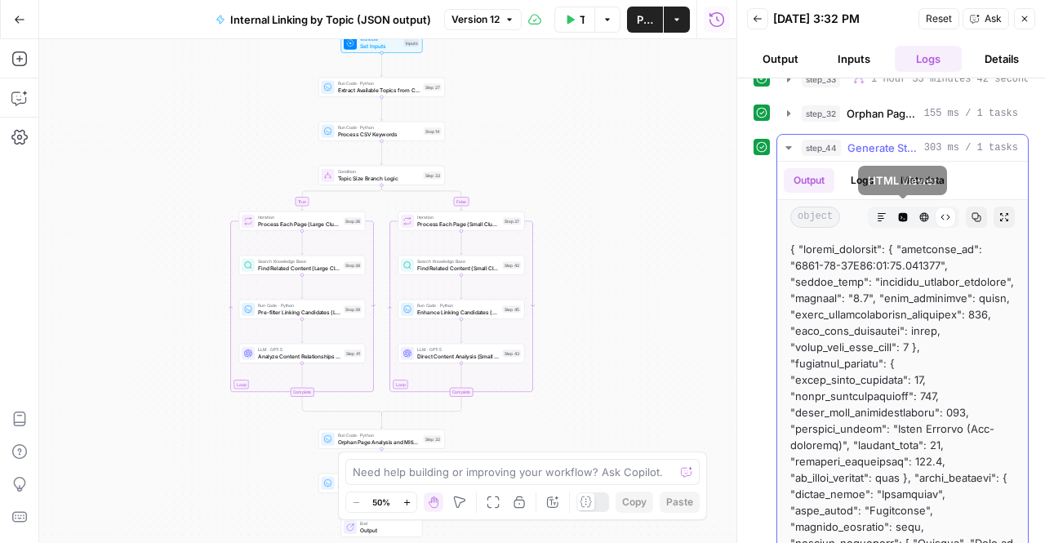
click at [898, 213] on icon "button" at bounding box center [903, 217] width 10 height 10
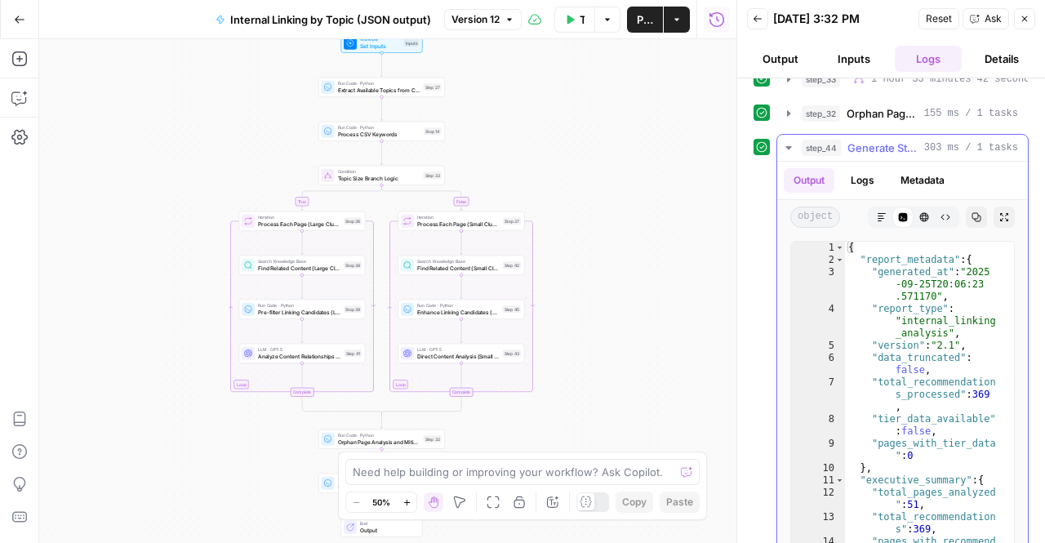
click at [972, 215] on icon "button" at bounding box center [977, 217] width 10 height 10
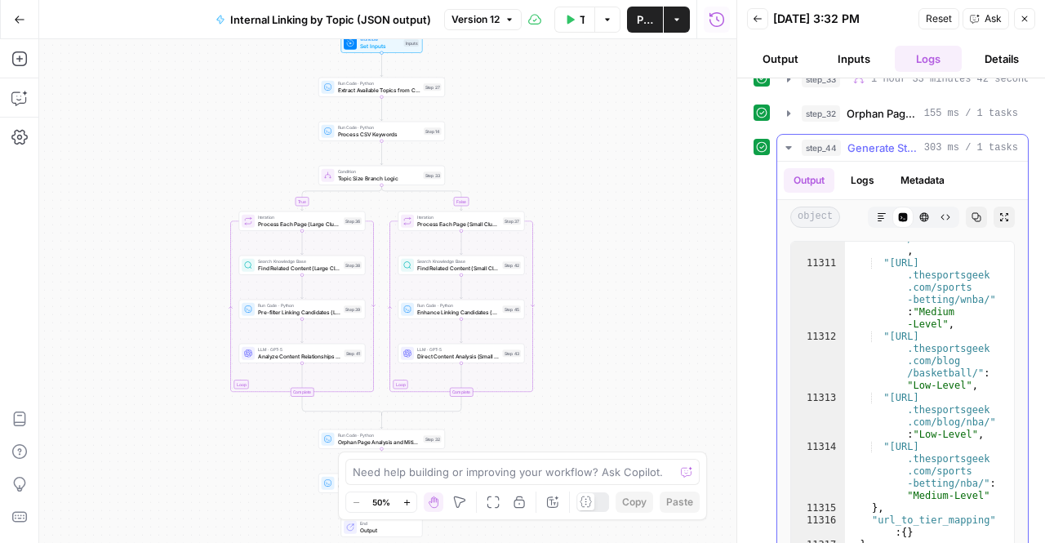
scroll to position [122, 0]
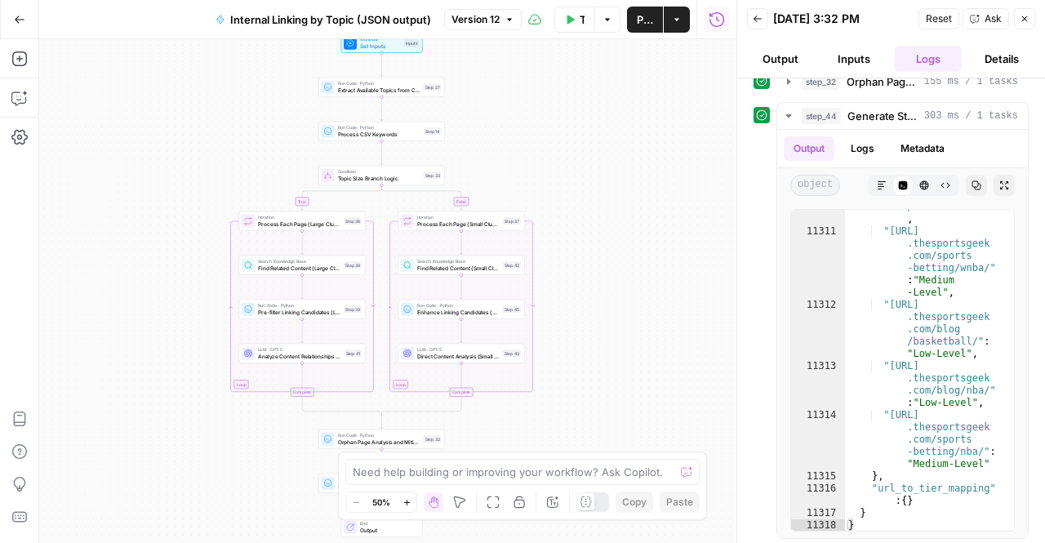
click at [985, 23] on span "Ask" at bounding box center [993, 18] width 17 height 15
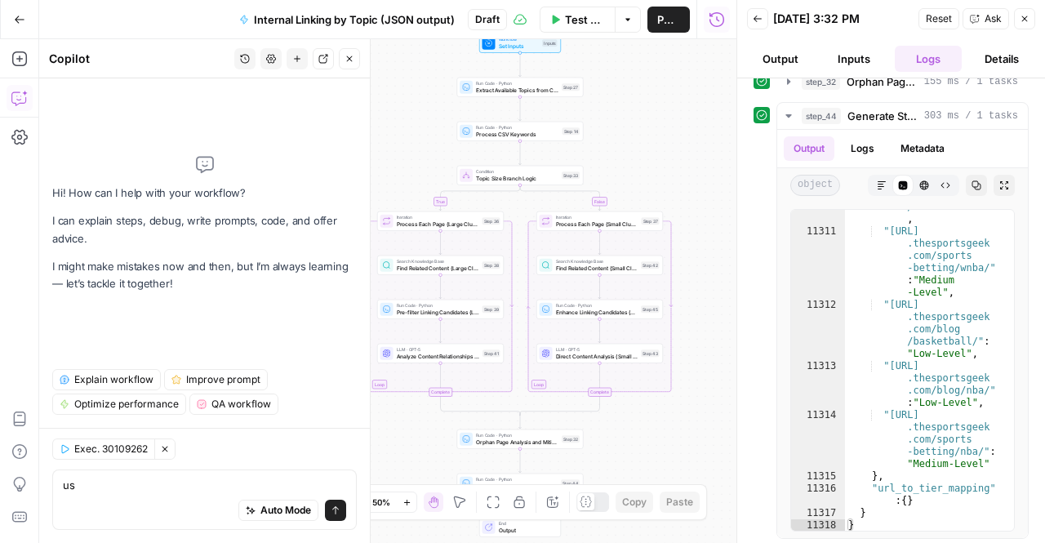
type textarea "u"
type textarea "is there truncated data in this output"
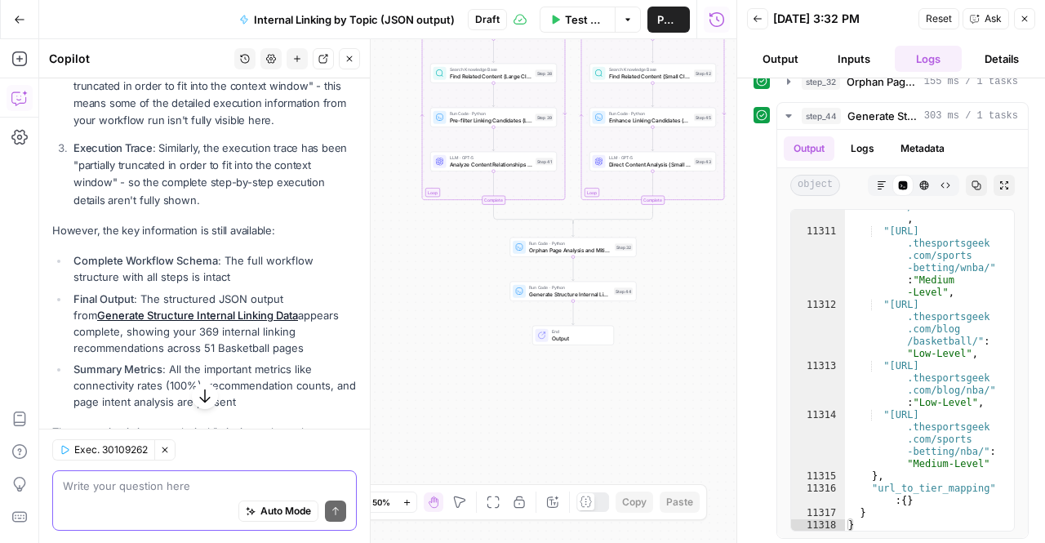
scroll to position [527, 0]
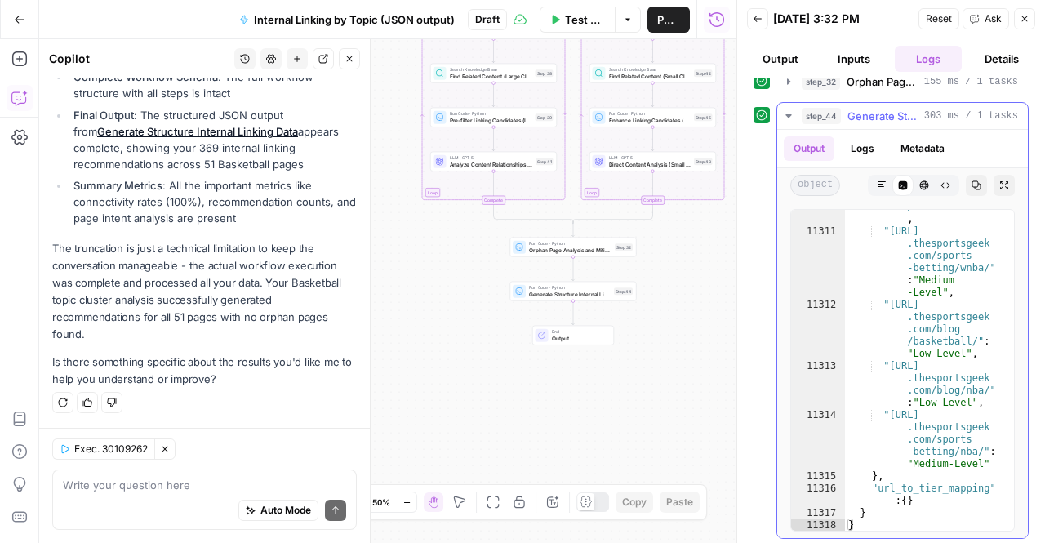
click at [937, 293] on div ""https://www .thesportsgeek .com/blog/wnba /" : "Low-Level" , "https://www .the…" at bounding box center [923, 361] width 157 height 395
type textarea "**********"
click at [972, 185] on icon "button" at bounding box center [977, 185] width 10 height 10
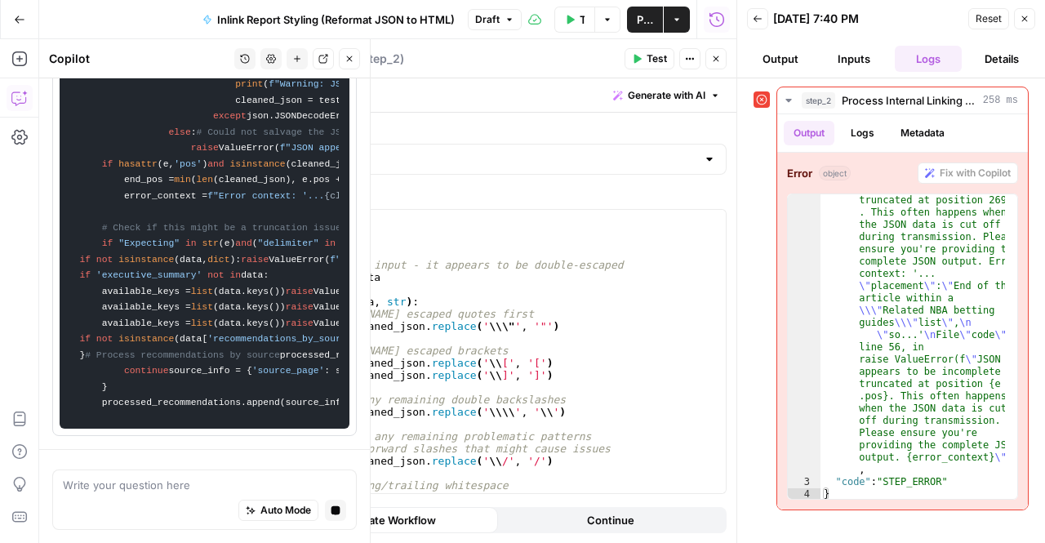
scroll to position [312, 0]
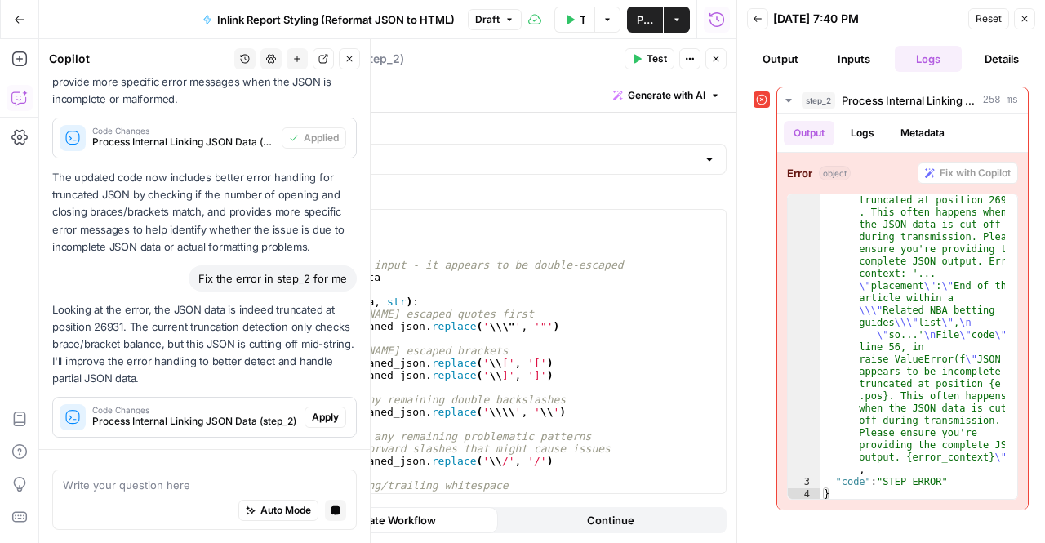
click at [317, 411] on div "Looking at the error, the JSON data is indeed truncated at position 26931. The …" at bounding box center [204, 369] width 305 height 137
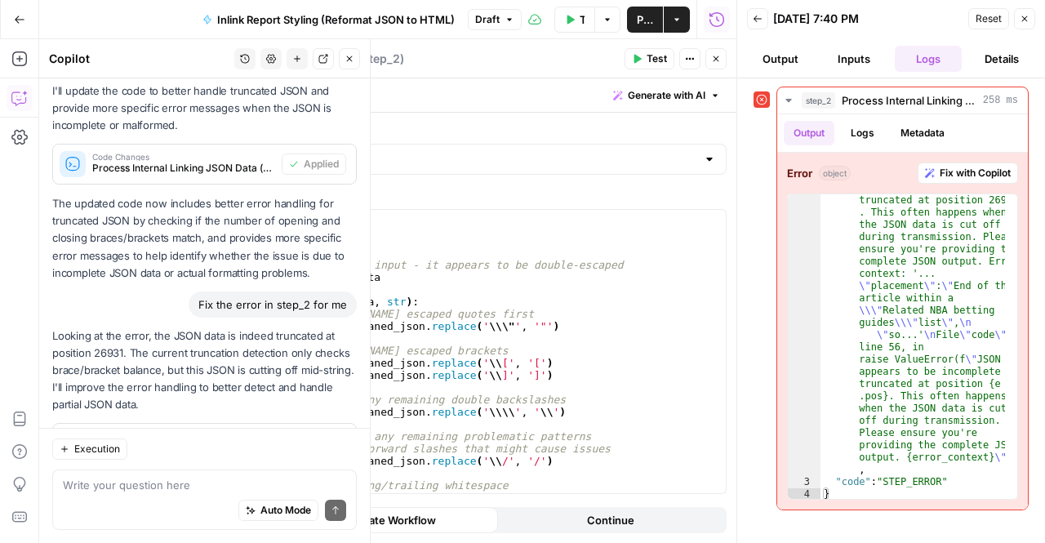
scroll to position [385, 0]
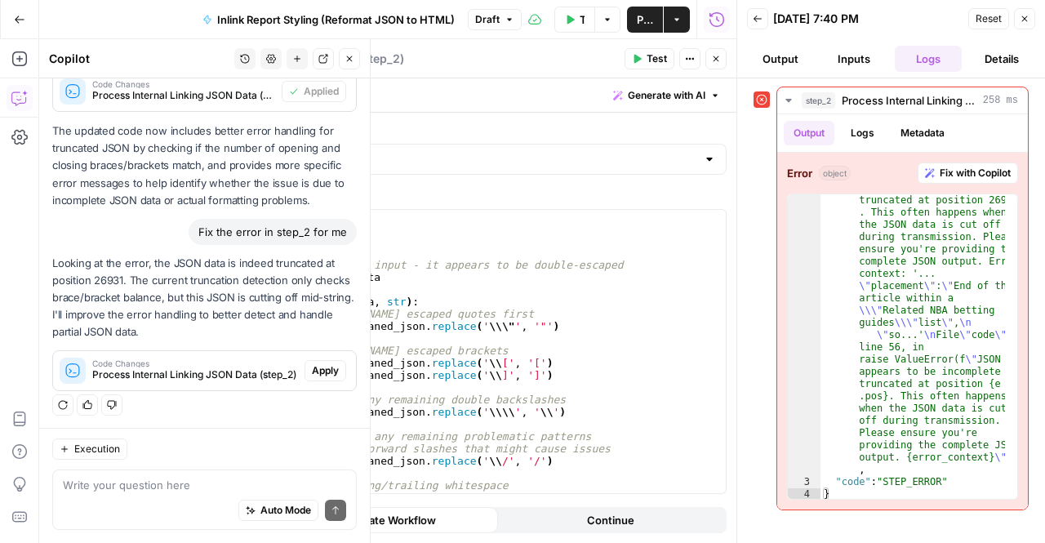
click at [308, 361] on button "Apply" at bounding box center [326, 370] width 42 height 21
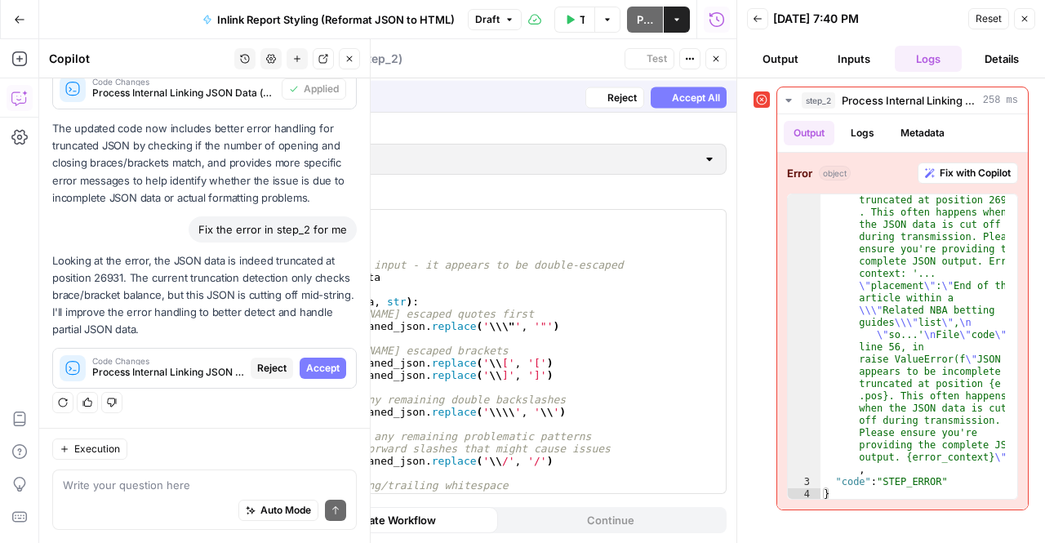
scroll to position [358, 0]
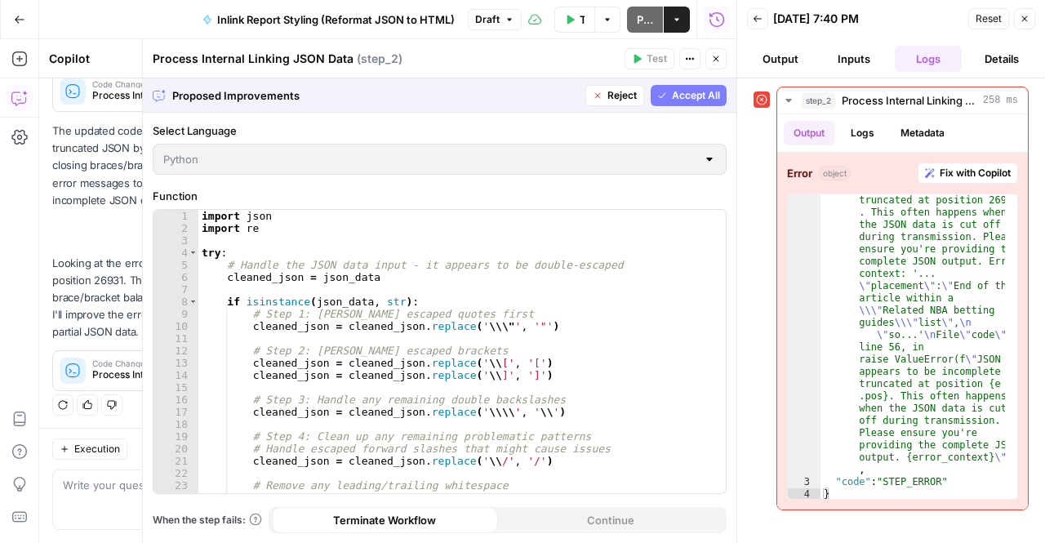
click at [689, 100] on span "Accept All" at bounding box center [696, 95] width 48 height 15
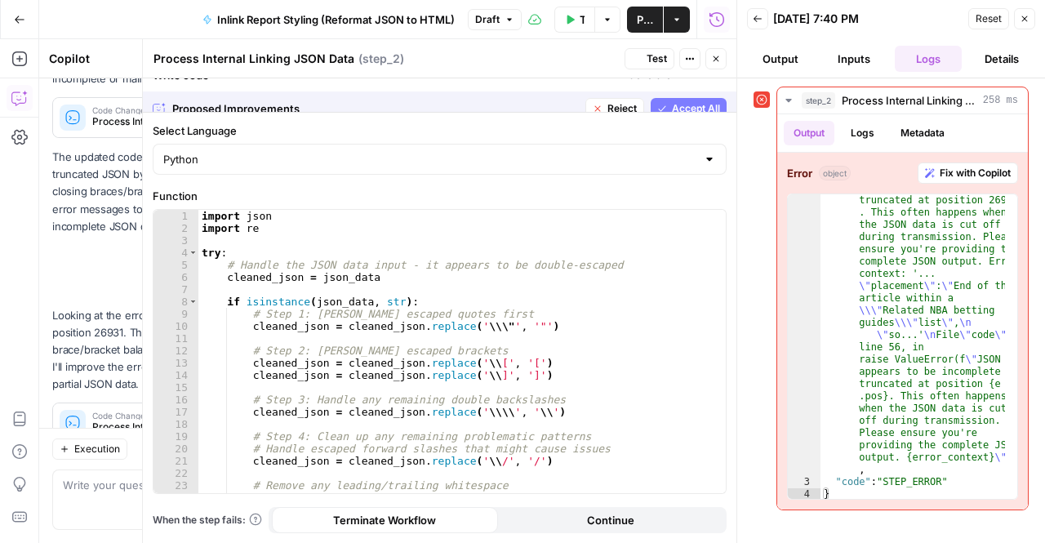
scroll to position [411, 0]
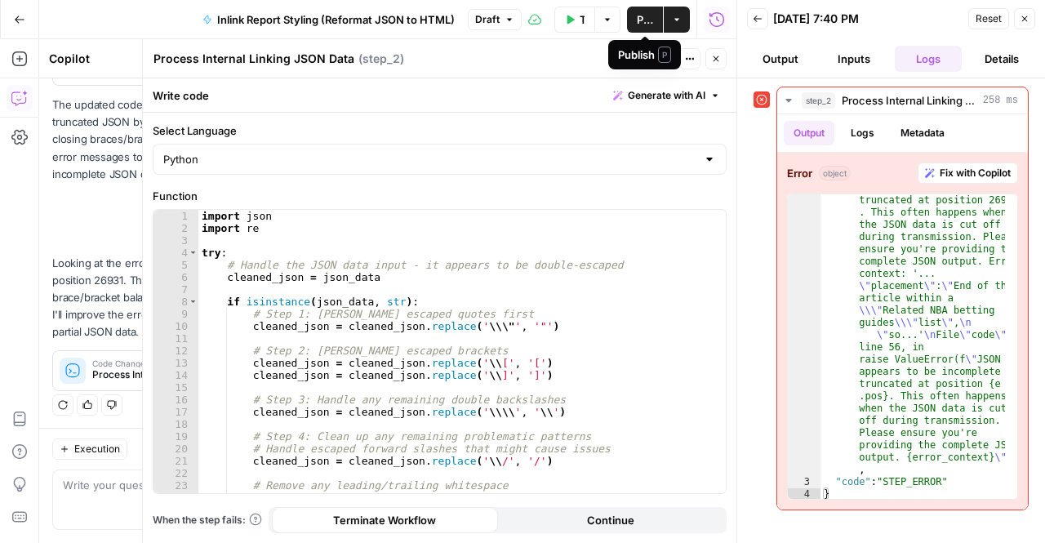
click at [645, 61] on div "Publish P" at bounding box center [644, 55] width 53 height 16
click at [642, 60] on icon "button" at bounding box center [637, 59] width 10 height 10
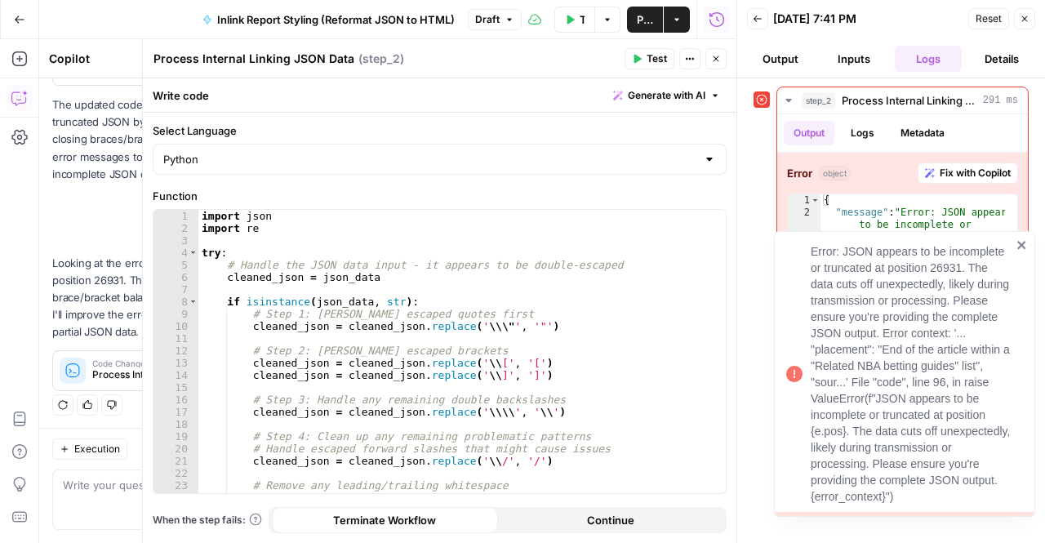
click at [1017, 246] on icon "close" at bounding box center [1022, 244] width 11 height 13
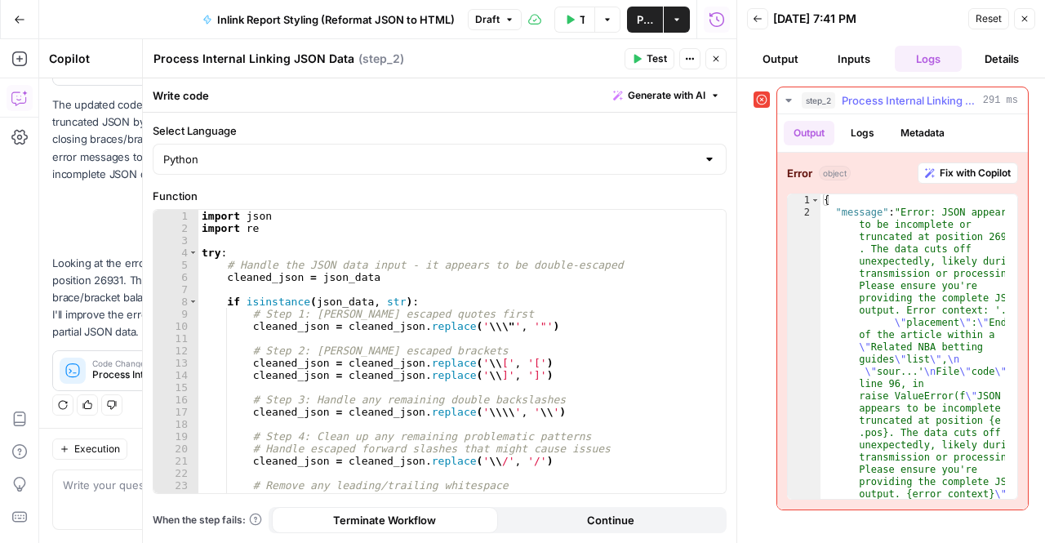
scroll to position [0, 0]
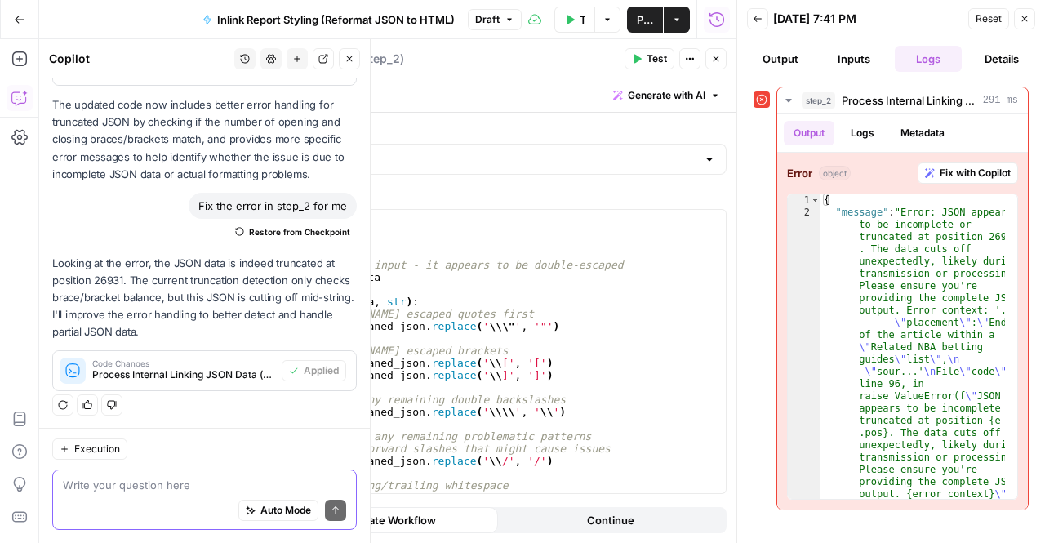
click at [207, 487] on textarea at bounding box center [204, 485] width 283 height 16
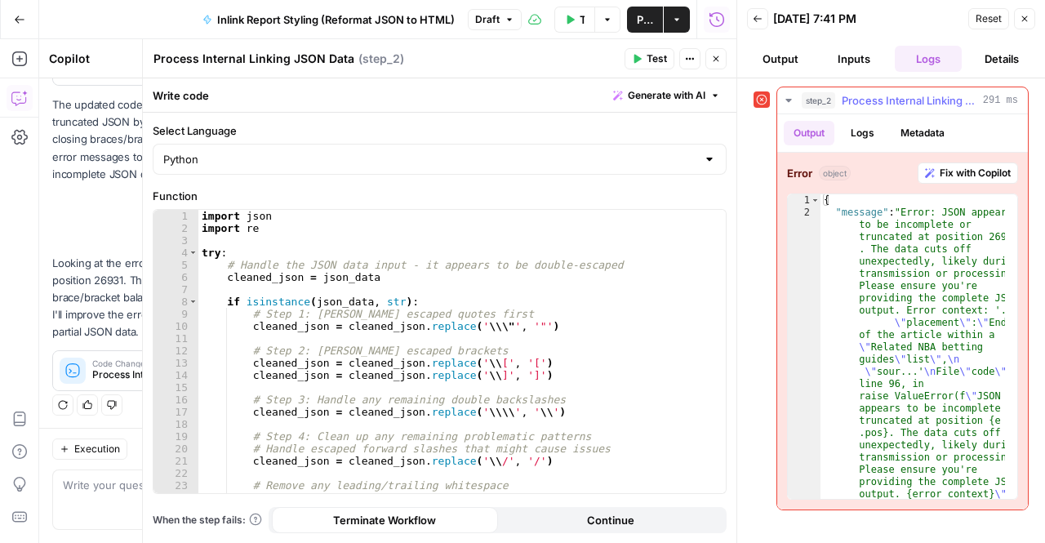
click at [1001, 176] on span "Fix with Copilot" at bounding box center [975, 173] width 71 height 15
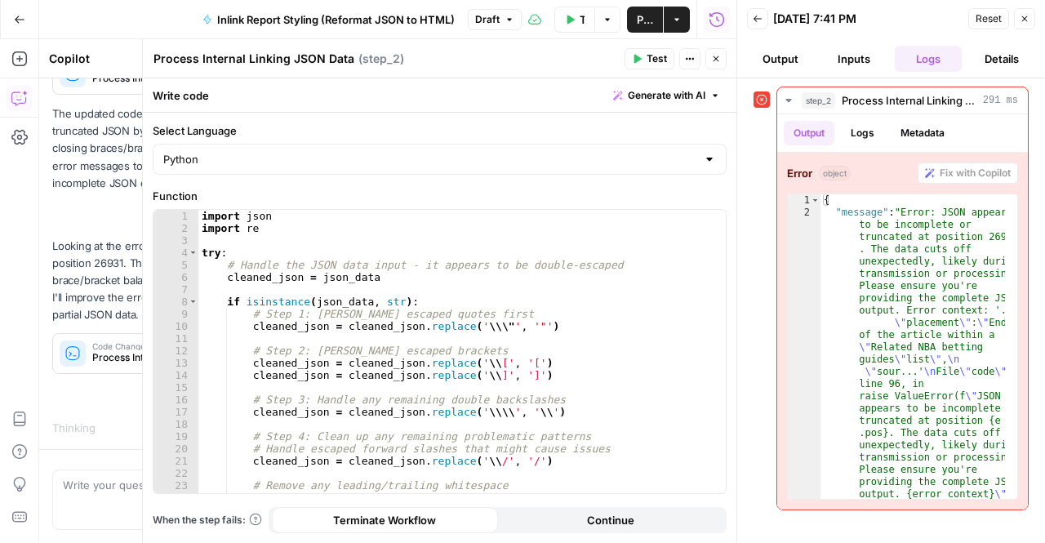
scroll to position [374, 0]
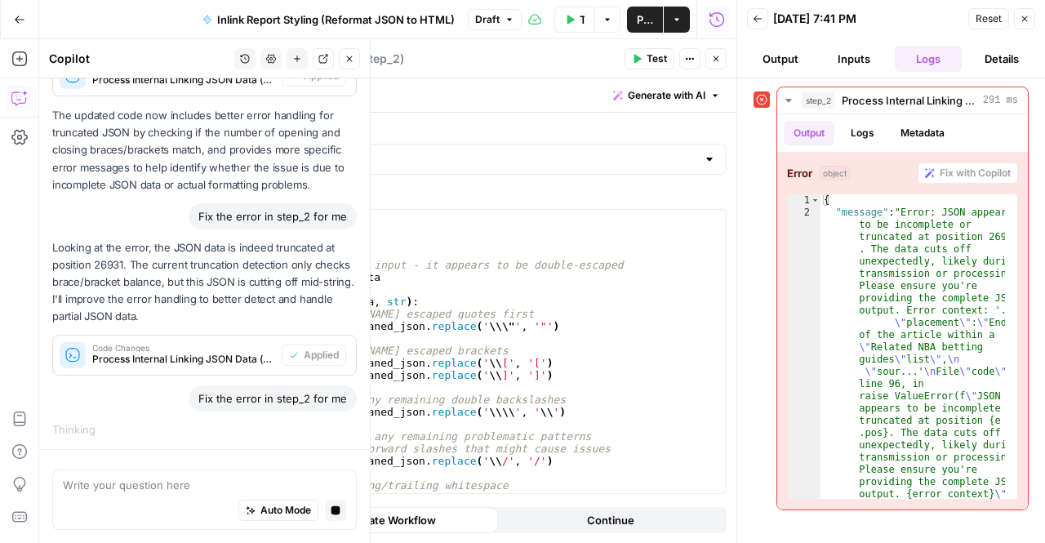
click at [854, 65] on button "Inputs" at bounding box center [854, 59] width 67 height 26
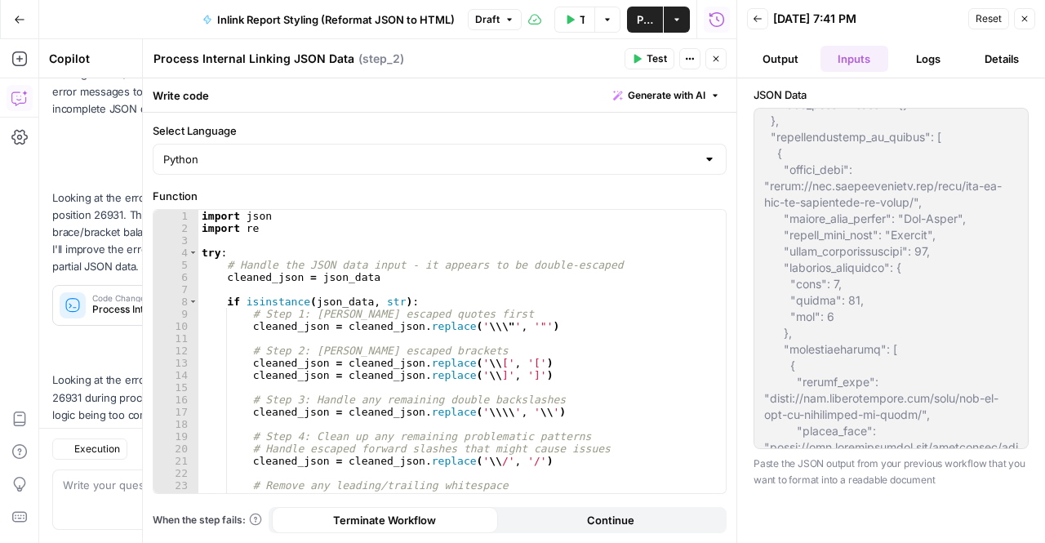
scroll to position [575, 0]
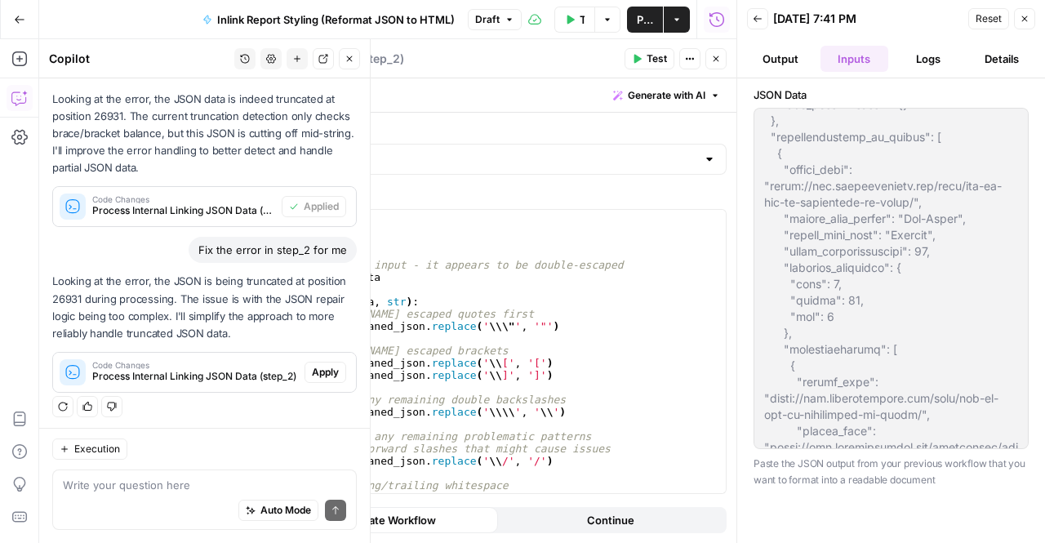
click at [312, 375] on span "Apply" at bounding box center [325, 372] width 27 height 15
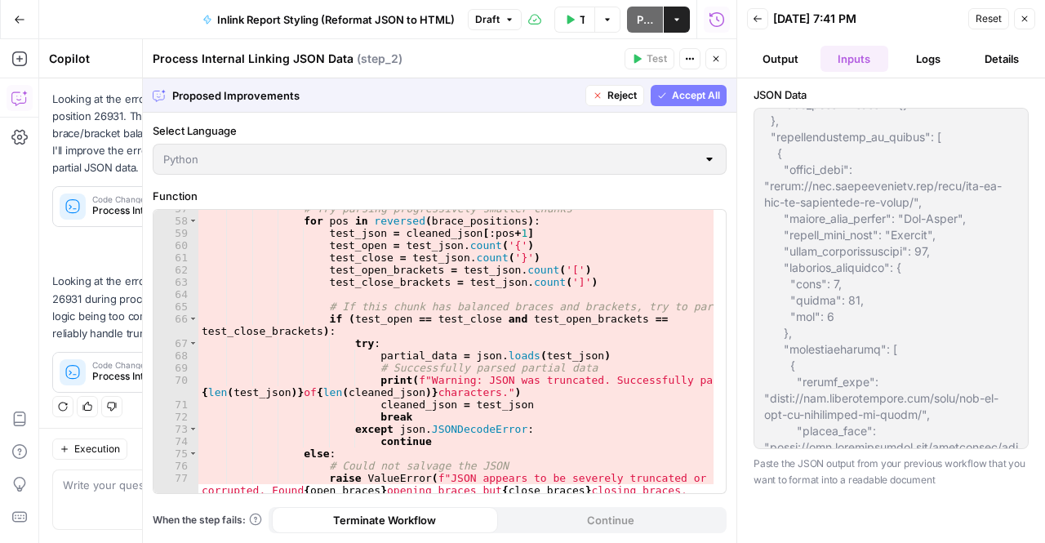
scroll to position [742, 0]
click at [693, 98] on span "Accept All" at bounding box center [696, 95] width 48 height 15
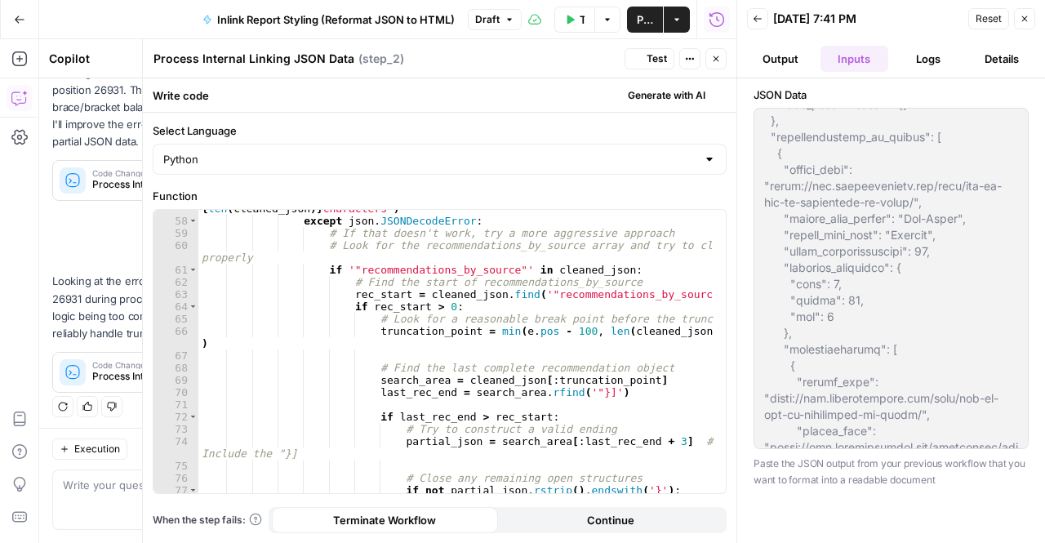
scroll to position [705, 0]
click at [576, 24] on button "Test Workflow" at bounding box center [574, 20] width 41 height 26
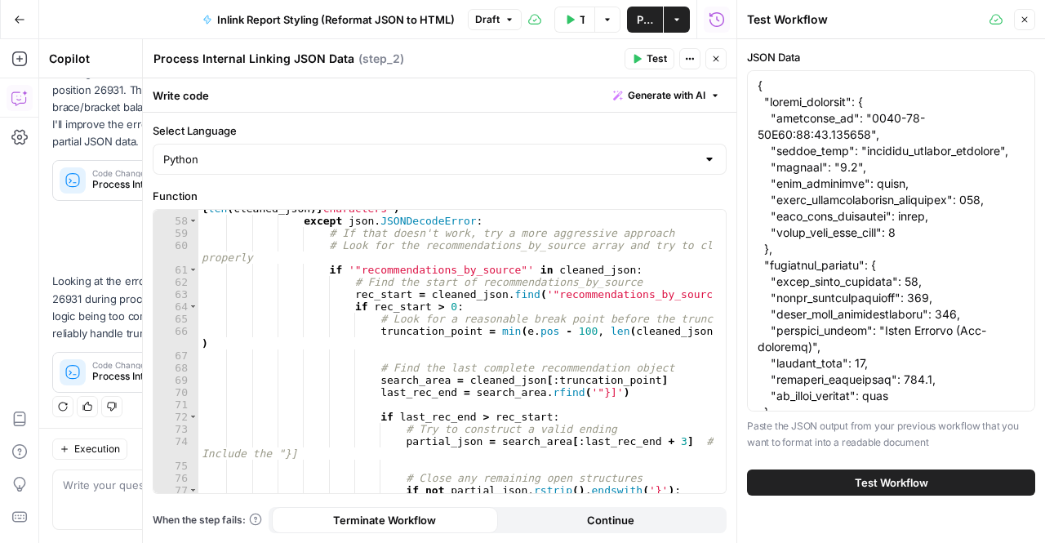
click at [786, 471] on button "Test Workflow" at bounding box center [891, 482] width 288 height 26
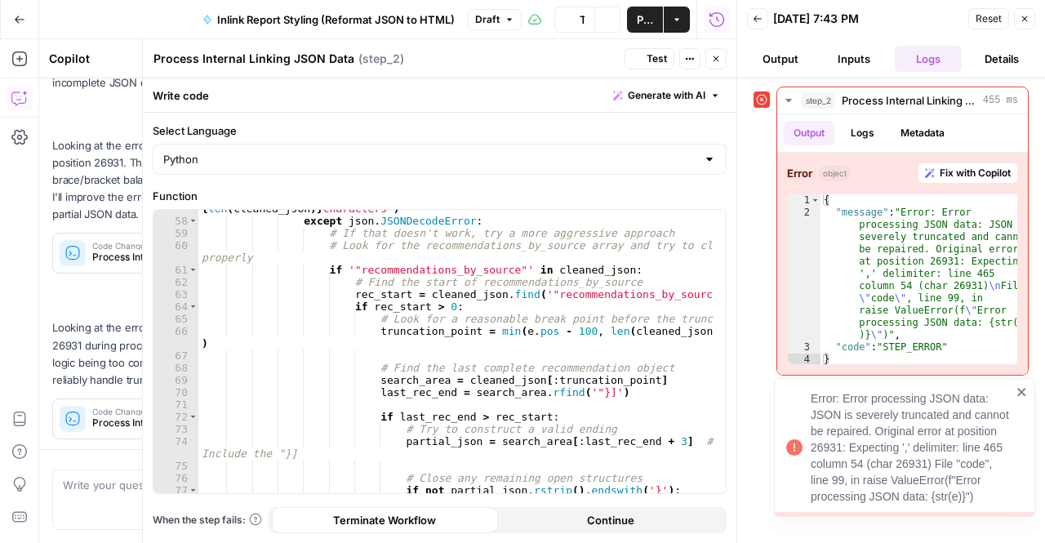
scroll to position [601, 0]
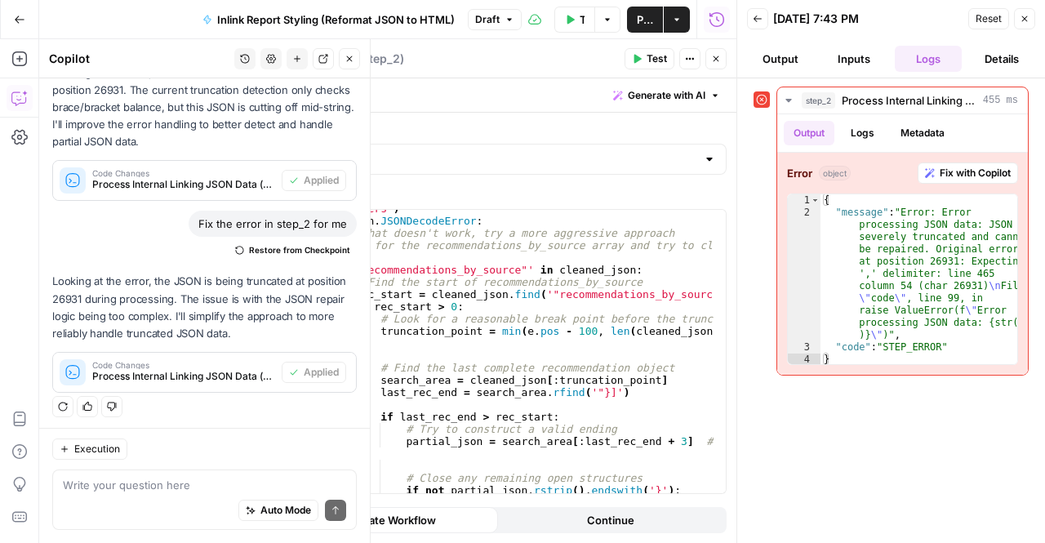
click at [110, 502] on div "Auto Mode Send" at bounding box center [204, 511] width 283 height 36
type textarea "we keep having the same issue"
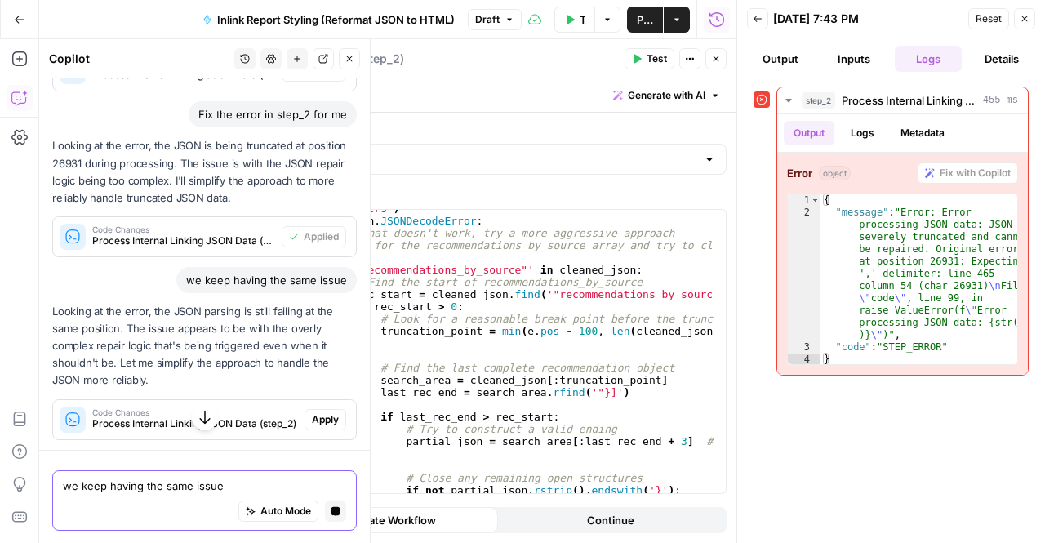
scroll to position [658, 0]
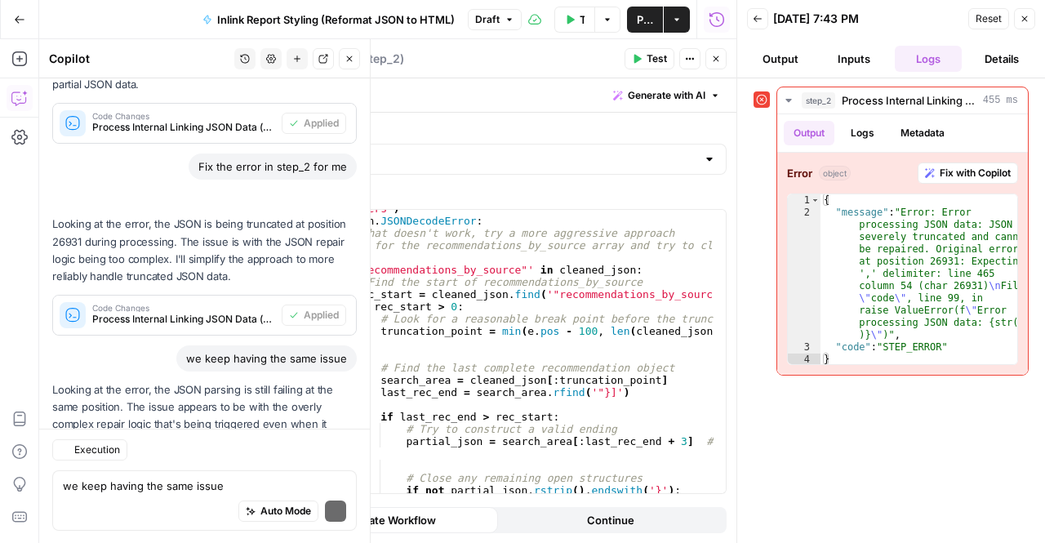
scroll to position [784, 0]
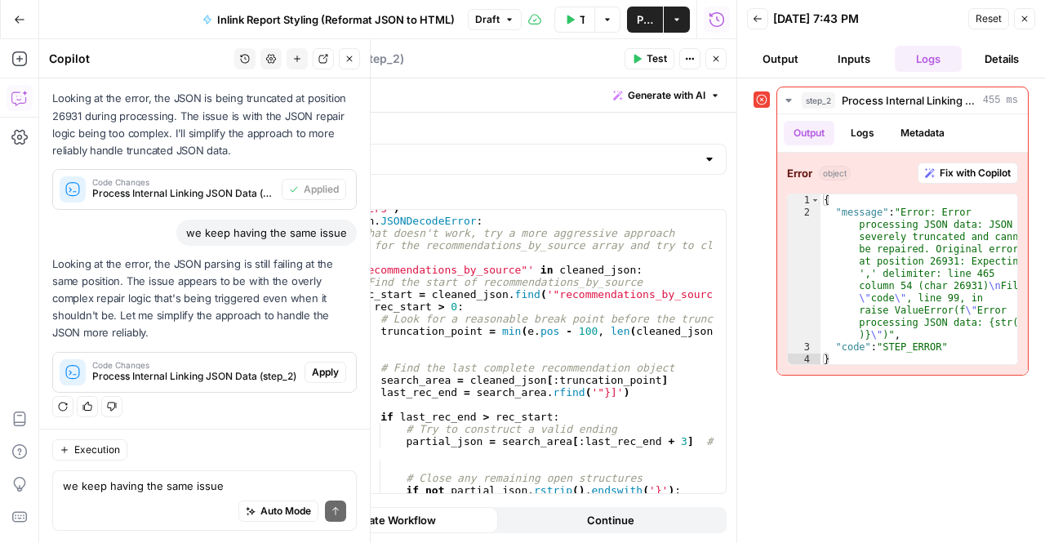
click at [318, 366] on span "Apply" at bounding box center [325, 372] width 27 height 15
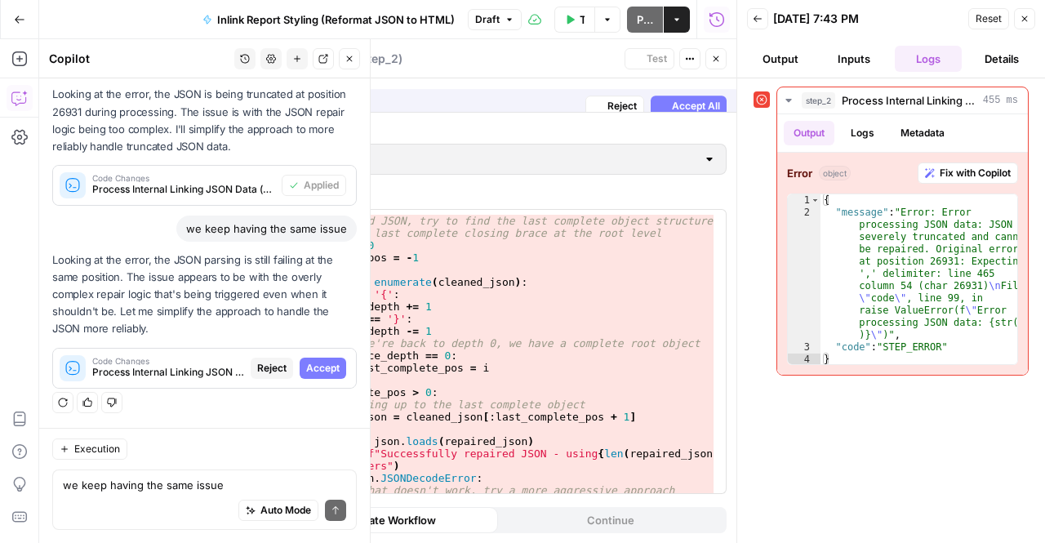
scroll to position [705, 0]
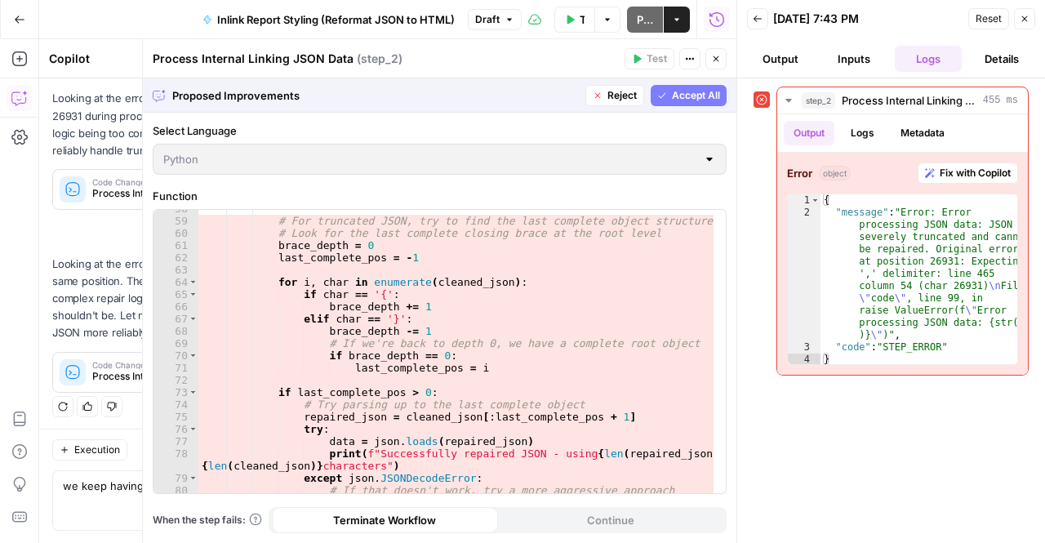
click at [674, 104] on button "Accept All" at bounding box center [689, 95] width 76 height 21
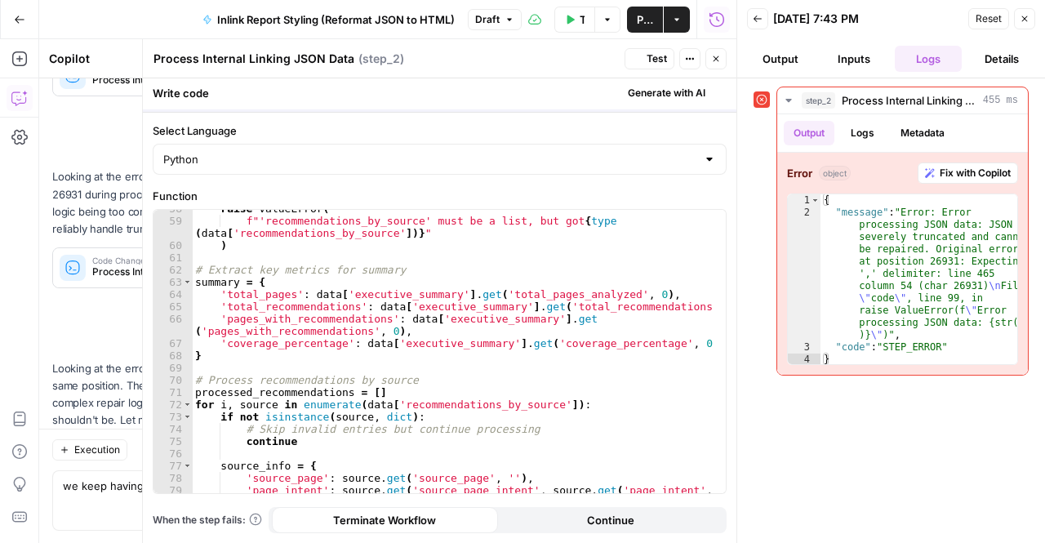
scroll to position [810, 0]
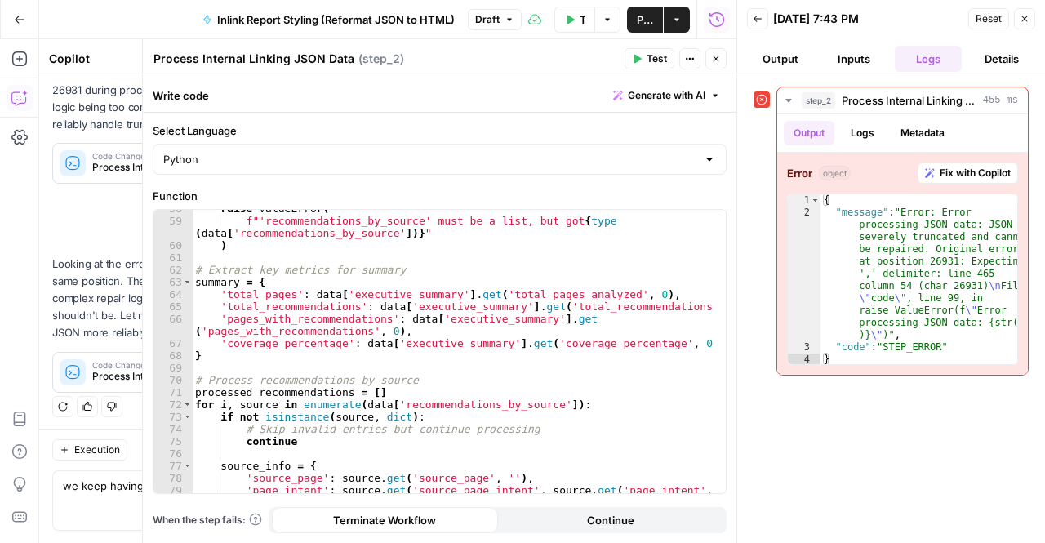
click at [766, 56] on button "Output" at bounding box center [780, 59] width 67 height 26
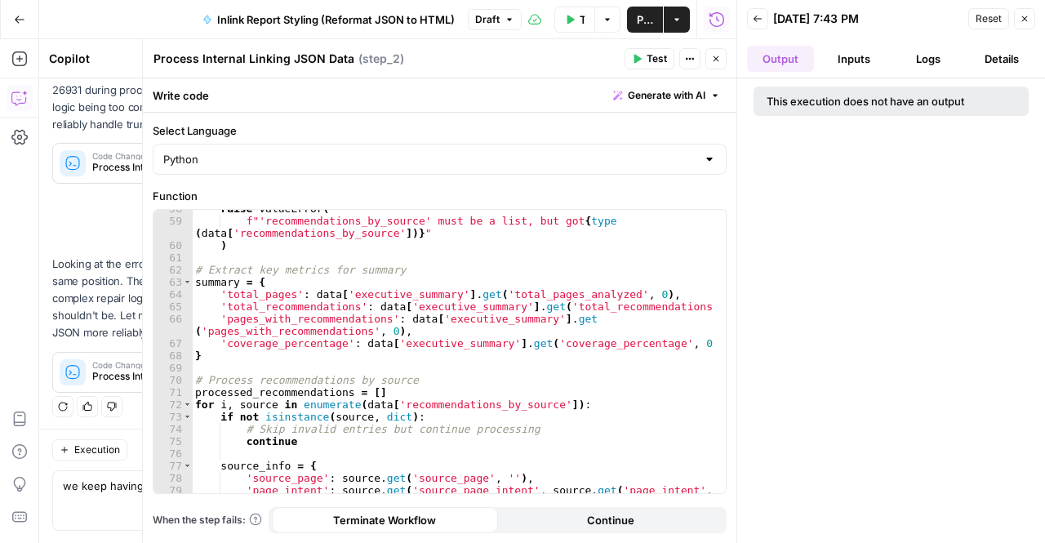
drag, startPoint x: 831, startPoint y: 62, endPoint x: 587, endPoint y: 19, distance: 247.9
click at [831, 62] on button "Inputs" at bounding box center [854, 59] width 67 height 26
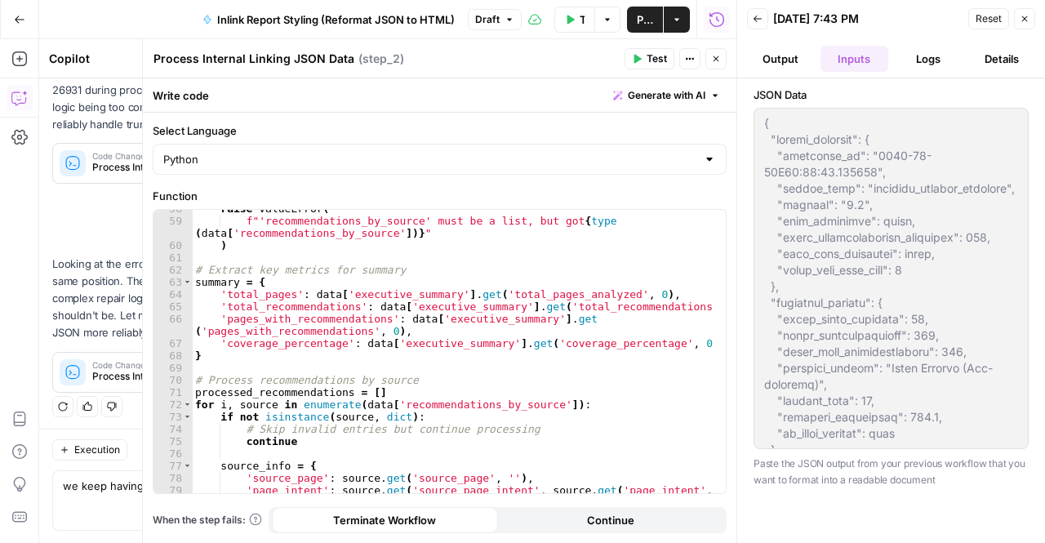
click at [577, 20] on button "Test Workflow" at bounding box center [574, 20] width 40 height 26
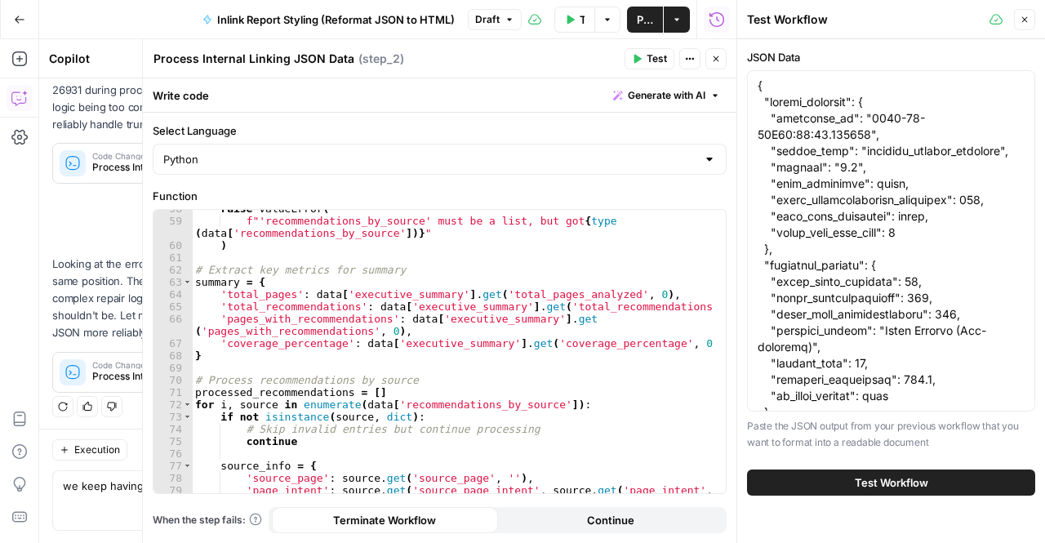
click at [870, 487] on span "Test Workflow" at bounding box center [891, 482] width 73 height 16
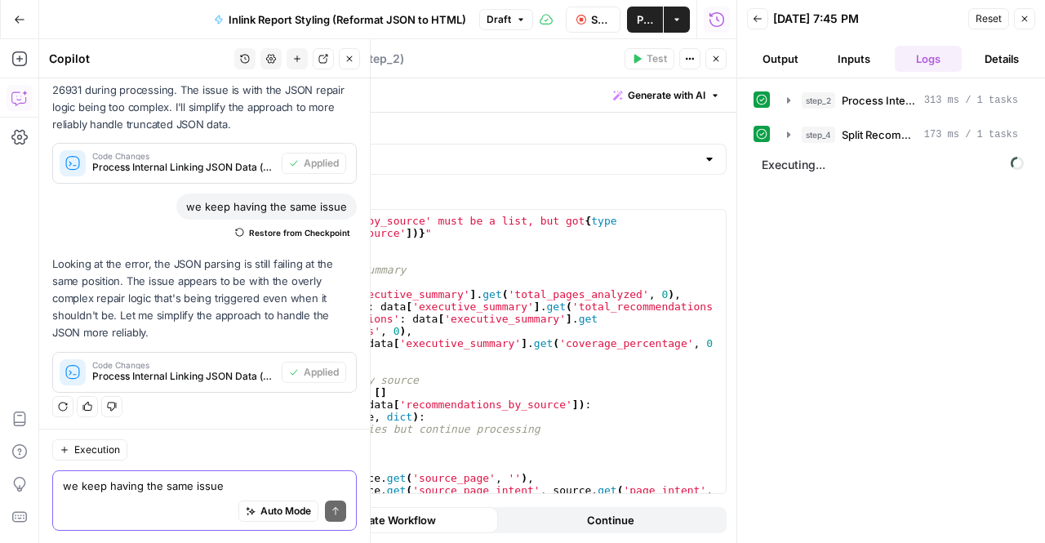
click at [82, 483] on textarea "we keep having the same issue" at bounding box center [204, 485] width 283 height 16
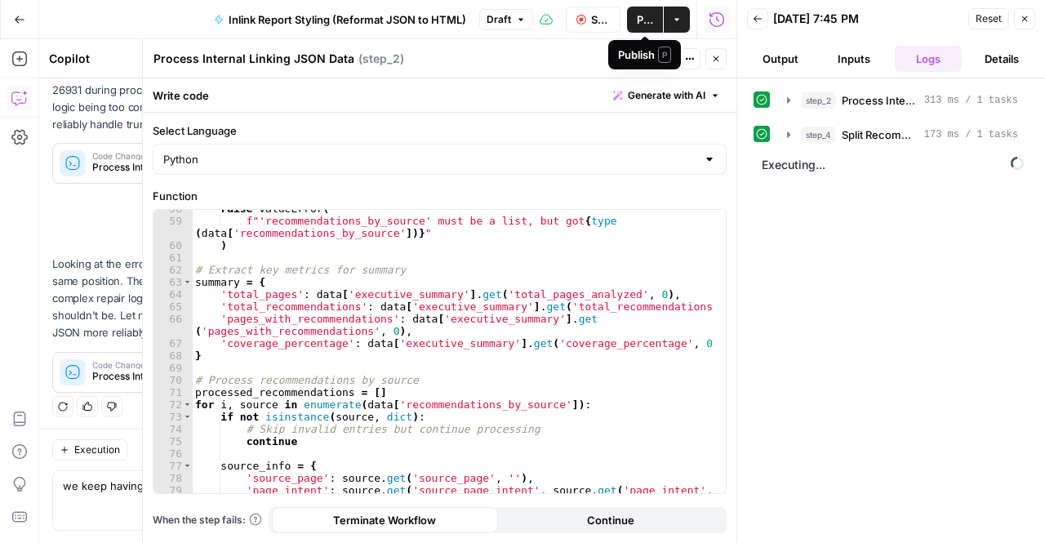
click at [647, 25] on span "Publish" at bounding box center [645, 19] width 16 height 16
click at [813, 162] on span "Executing..." at bounding box center [893, 165] width 272 height 26
click at [794, 128] on icon "button" at bounding box center [788, 134] width 13 height 13
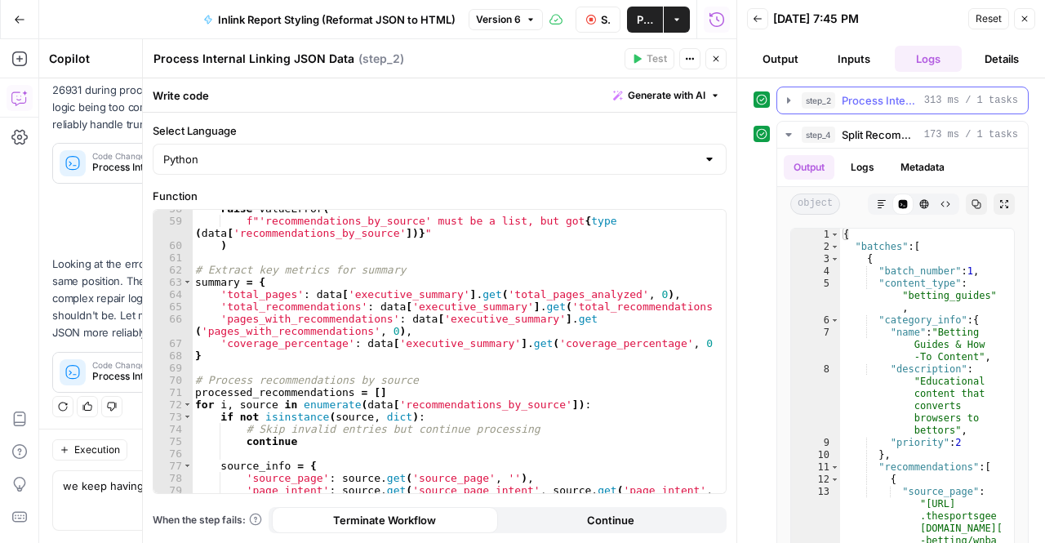
click at [848, 107] on span "Process Internal Linking JSON Data" at bounding box center [880, 100] width 76 height 16
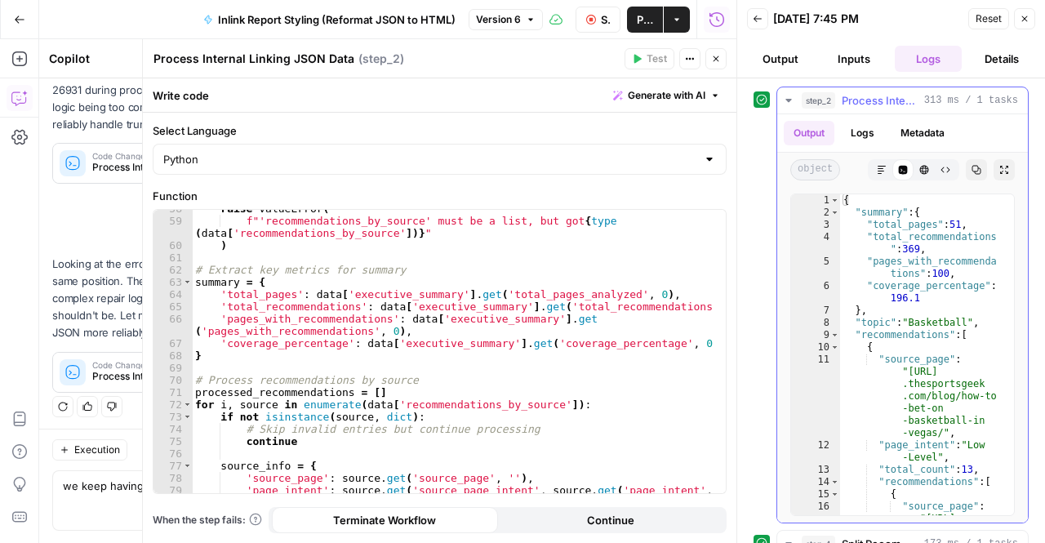
click at [848, 107] on span "Process Internal Linking JSON Data" at bounding box center [880, 100] width 76 height 16
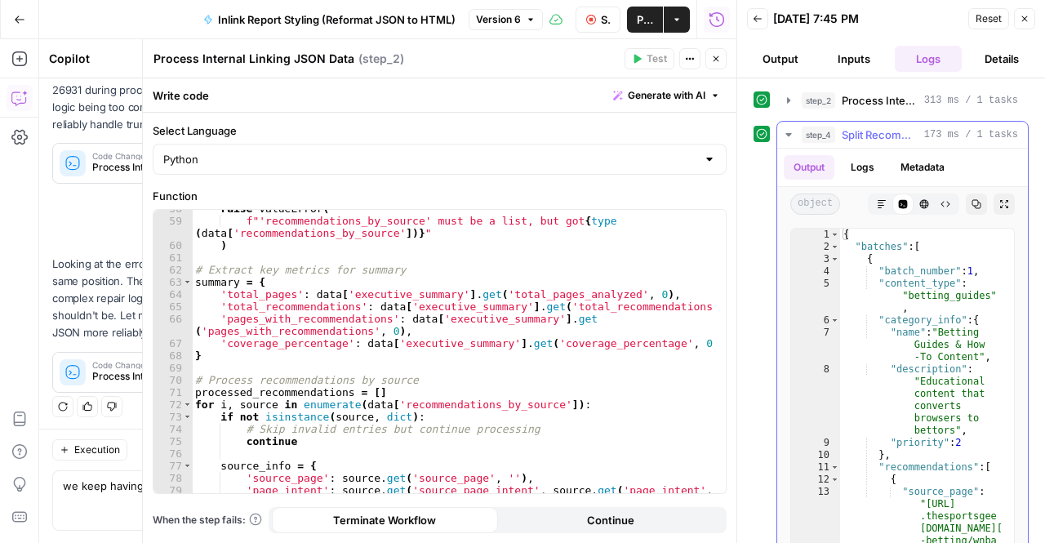
click at [839, 140] on div "step_4 Split Recommendations into Batches 173 ms / 1 tasks" at bounding box center [910, 135] width 216 height 16
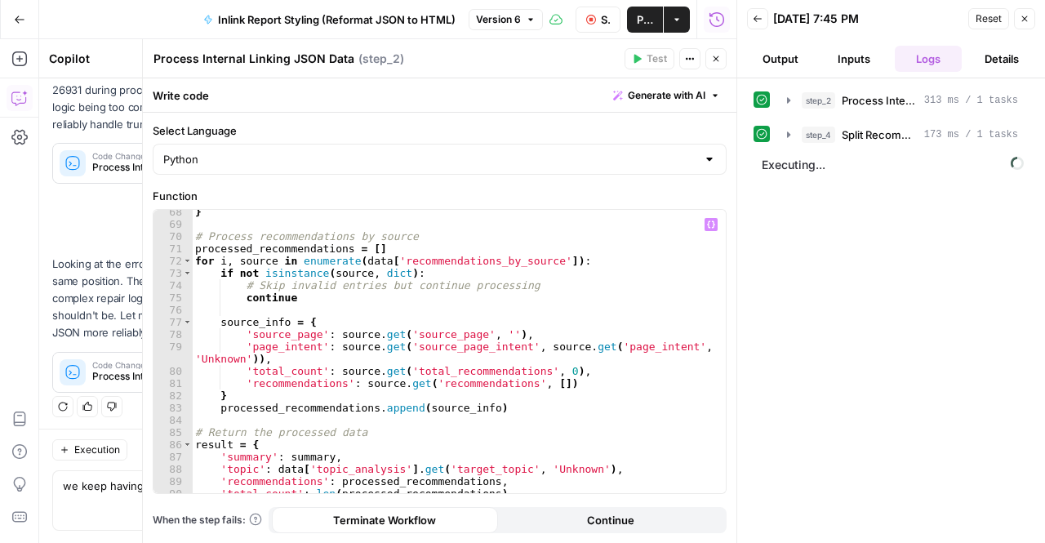
scroll to position [857, 0]
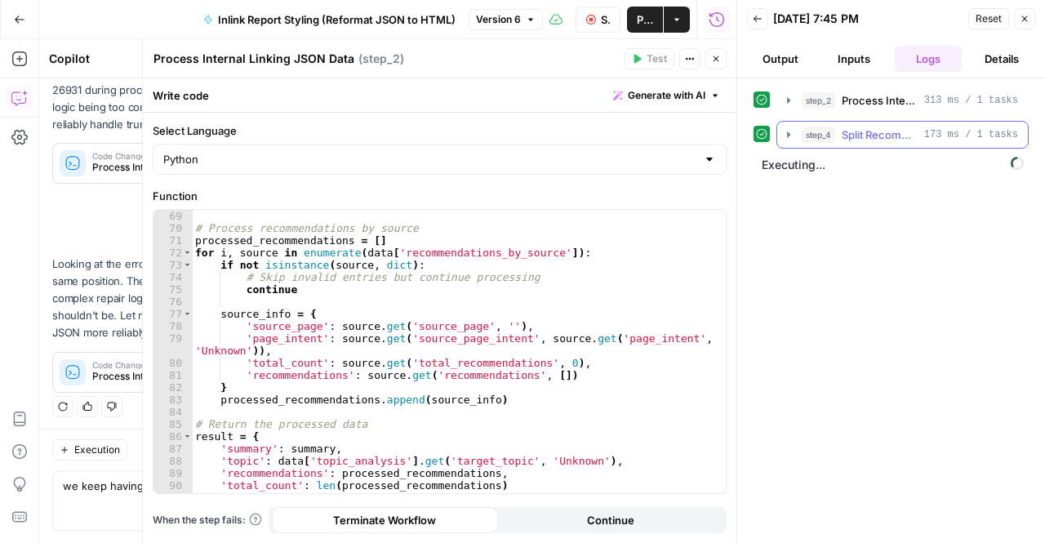
click at [790, 140] on icon "button" at bounding box center [788, 134] width 13 height 13
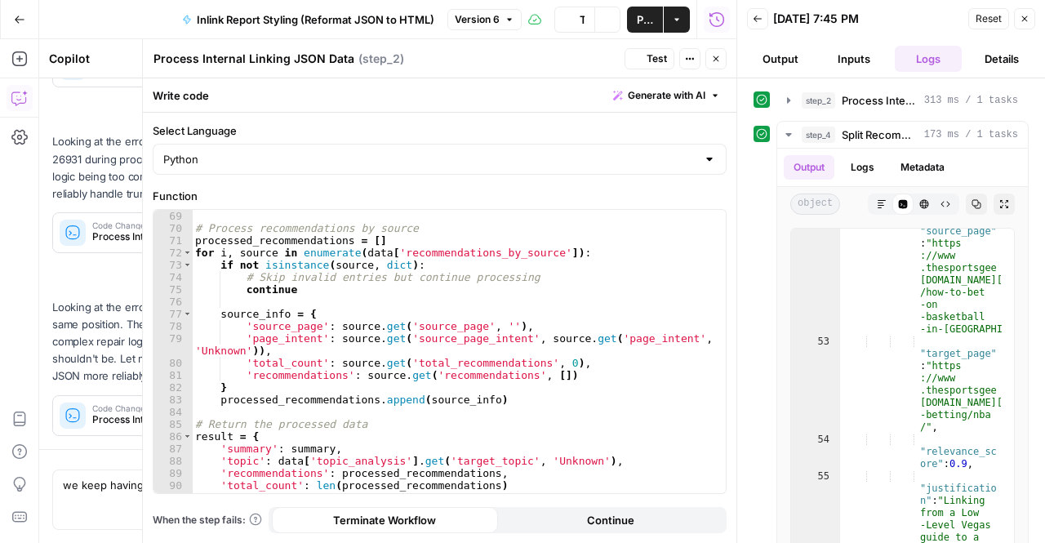
scroll to position [810, 0]
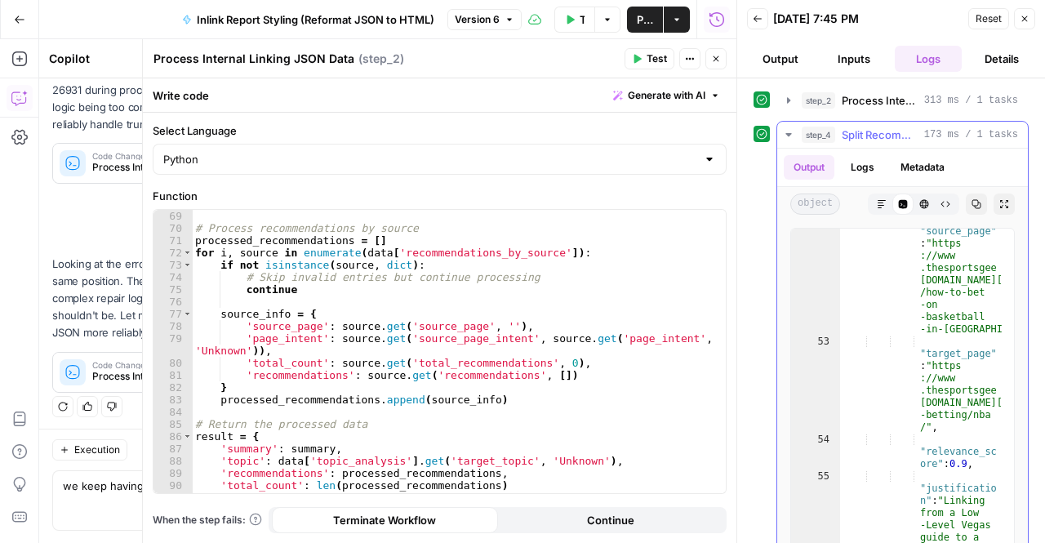
click at [785, 132] on icon "button" at bounding box center [788, 134] width 13 height 13
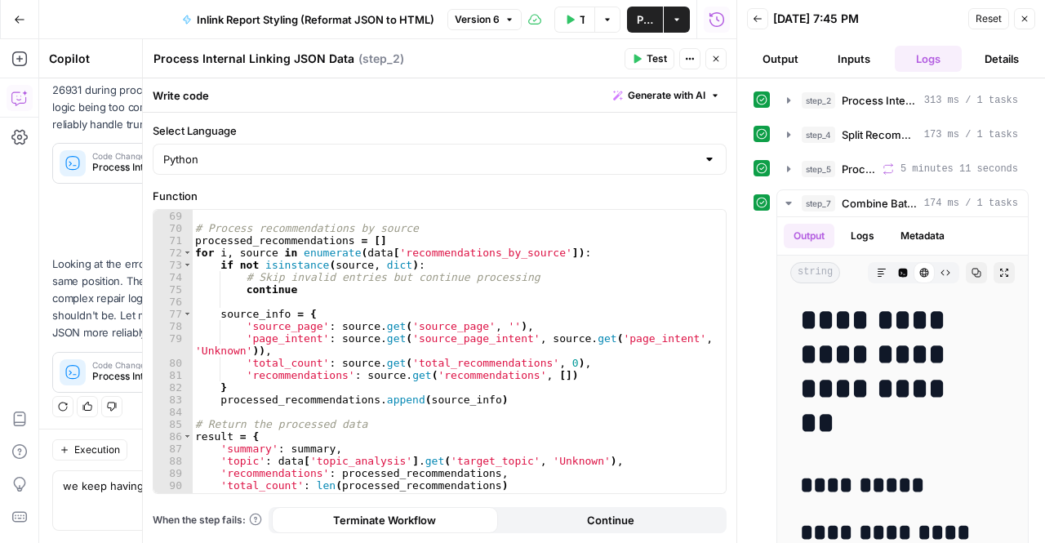
scroll to position [890, 0]
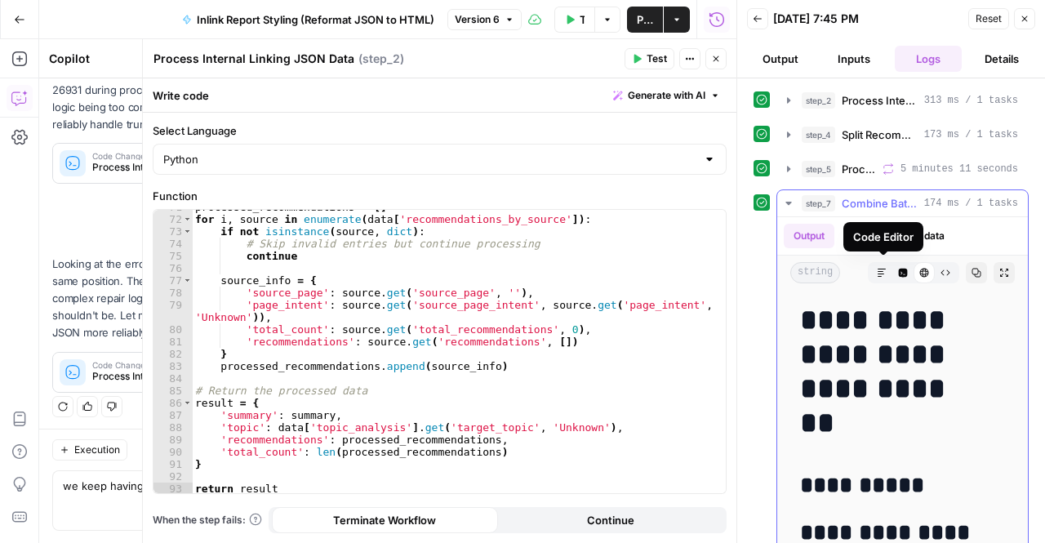
click at [898, 269] on icon "button" at bounding box center [903, 273] width 10 height 10
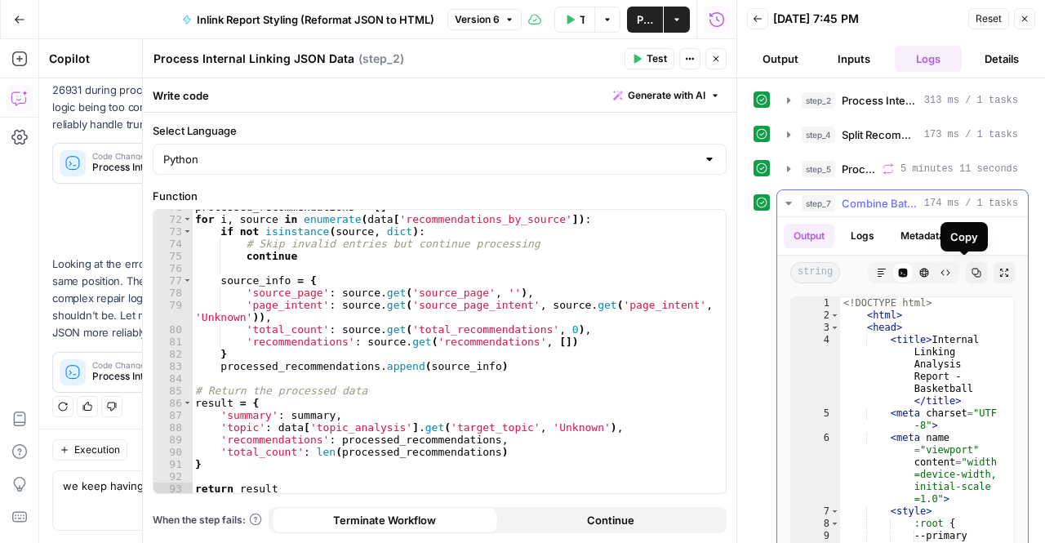
click at [971, 273] on button "Copy" at bounding box center [976, 272] width 21 height 21
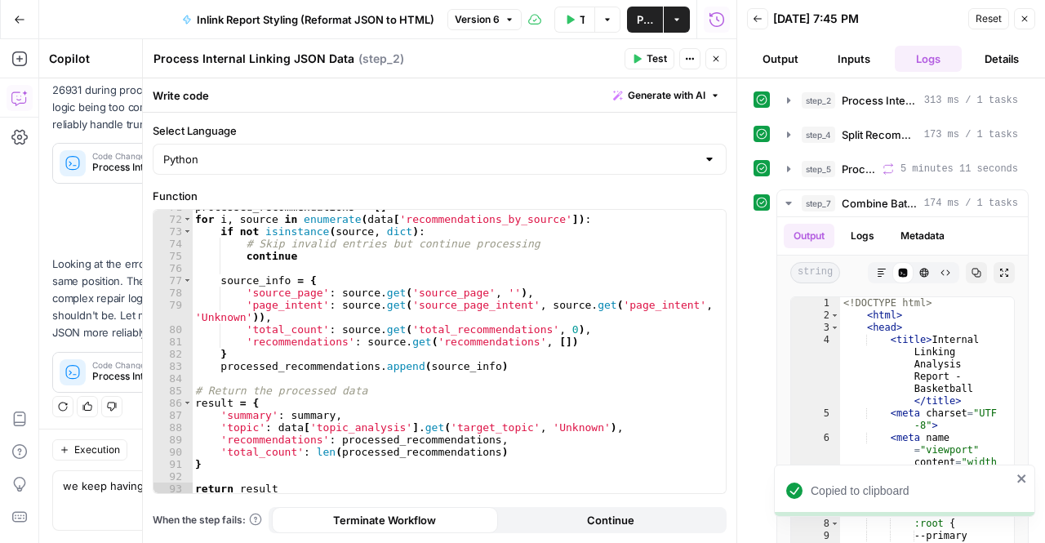
click at [1027, 22] on icon "button" at bounding box center [1025, 19] width 10 height 10
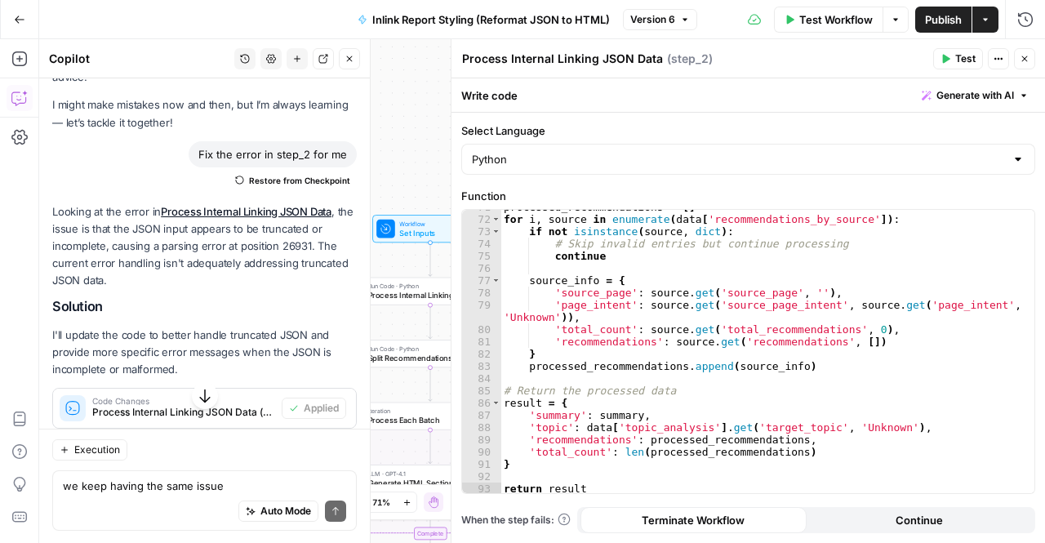
scroll to position [0, 0]
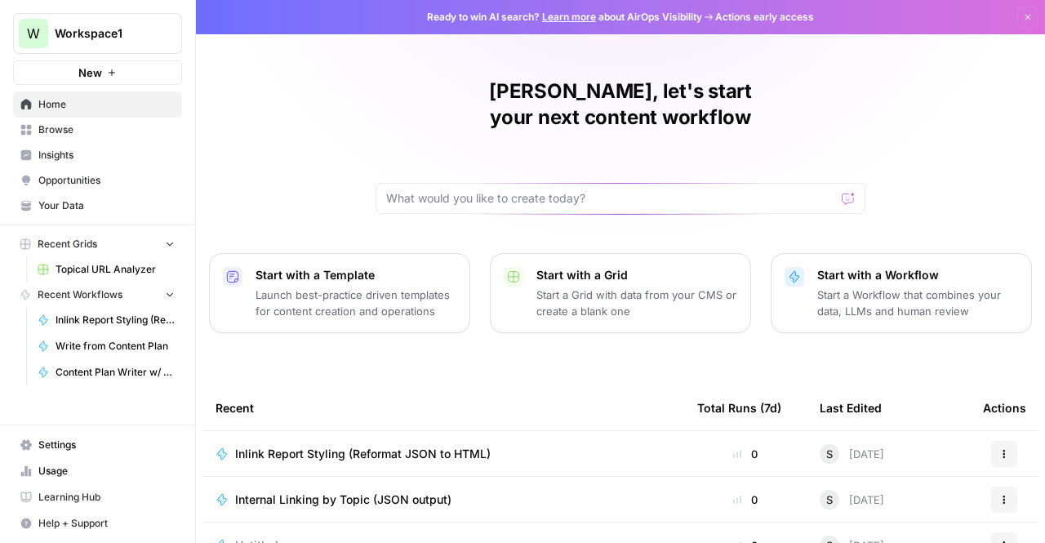
drag, startPoint x: 518, startPoint y: 398, endPoint x: 397, endPoint y: 385, distance: 121.5
click at [397, 385] on div "Recent" at bounding box center [444, 407] width 456 height 45
click at [316, 446] on span "Inlink Report Styling (Reformat JSON to HTML)" at bounding box center [363, 454] width 256 height 16
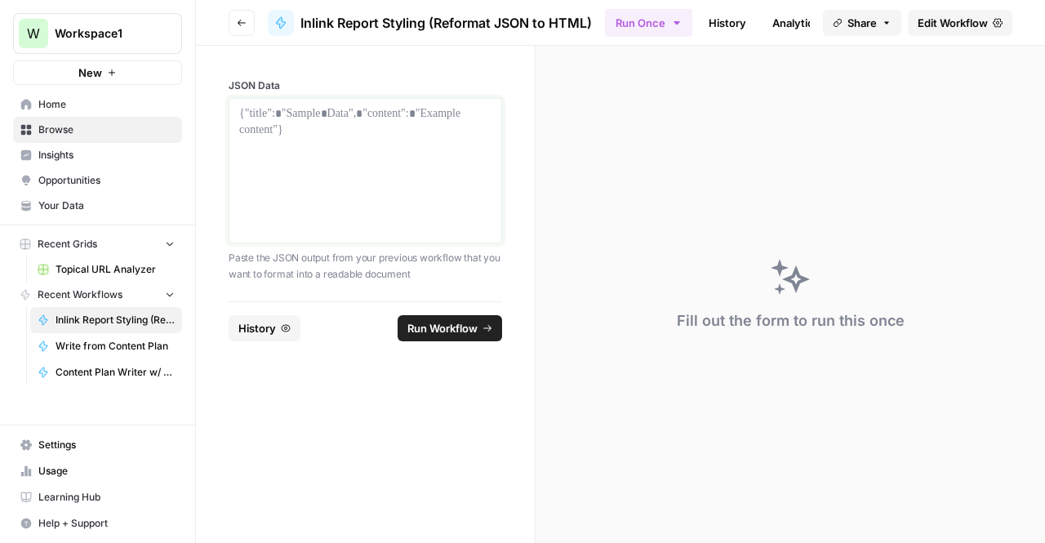
click at [315, 164] on div at bounding box center [365, 170] width 252 height 131
click at [87, 131] on span "Browse" at bounding box center [106, 129] width 136 height 15
click at [269, 125] on div at bounding box center [365, 170] width 252 height 131
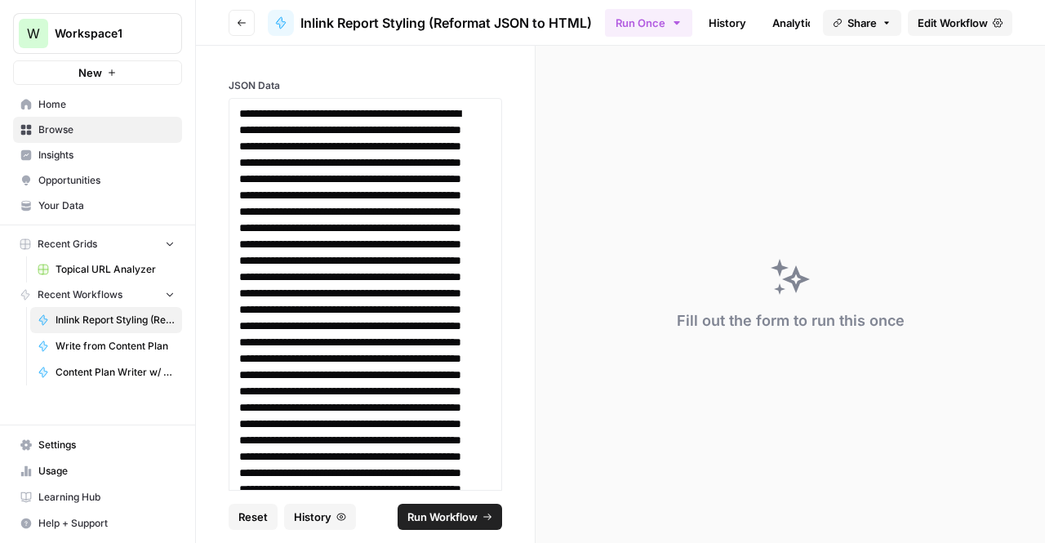
click at [449, 514] on span "Run Workflow" at bounding box center [442, 517] width 70 height 16
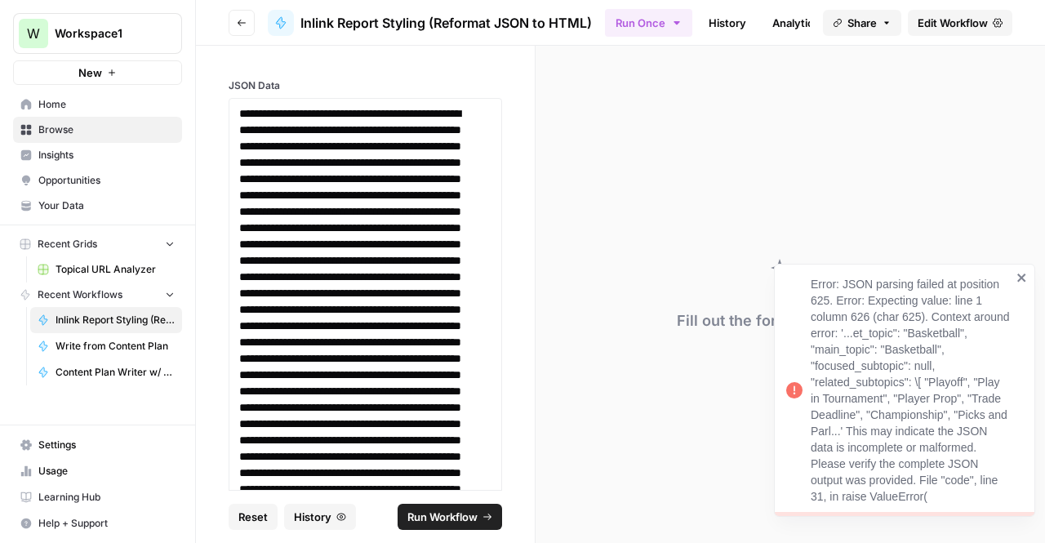
click at [1027, 273] on icon "close" at bounding box center [1022, 277] width 11 height 13
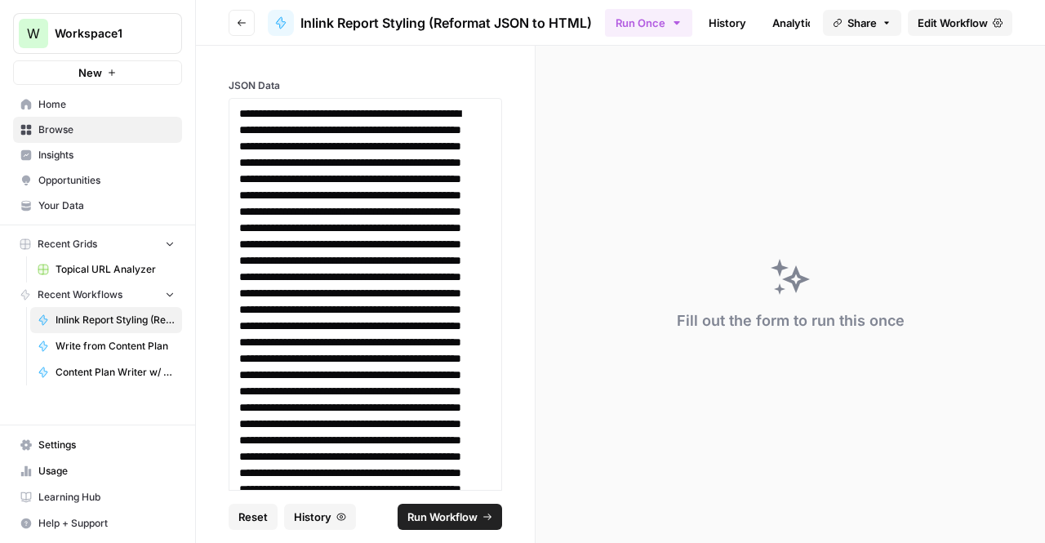
click at [724, 22] on link "History" at bounding box center [727, 23] width 57 height 26
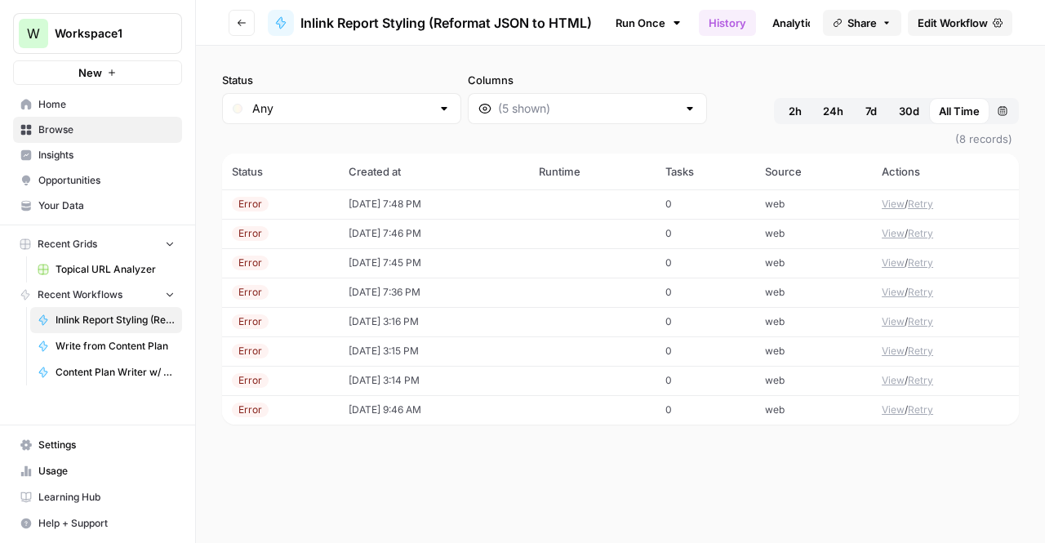
click at [460, 202] on td "[DATE] 7:48 PM" at bounding box center [434, 203] width 191 height 29
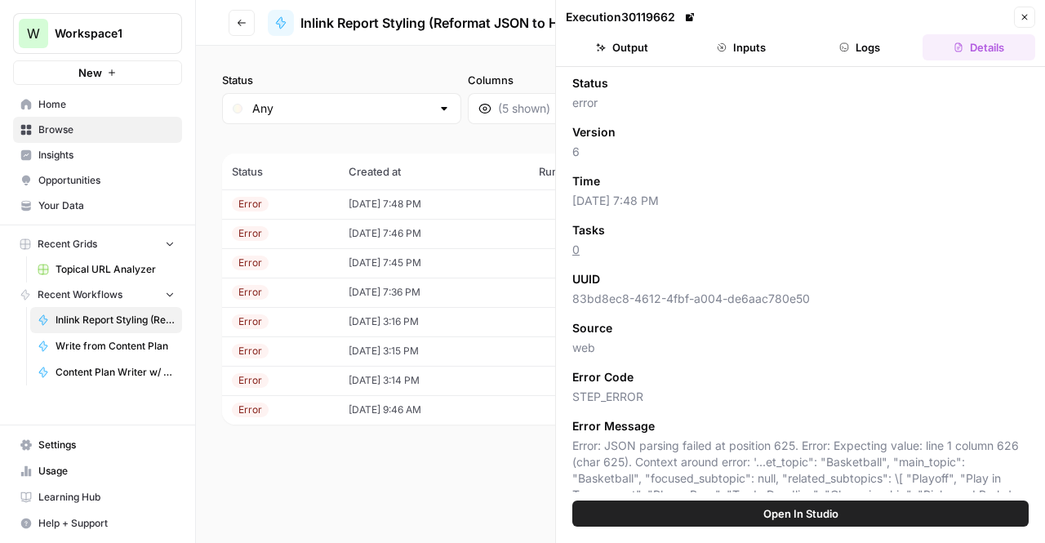
click at [758, 514] on button "Open In Studio" at bounding box center [800, 514] width 456 height 26
click at [235, 27] on button "Go back" at bounding box center [242, 23] width 26 height 26
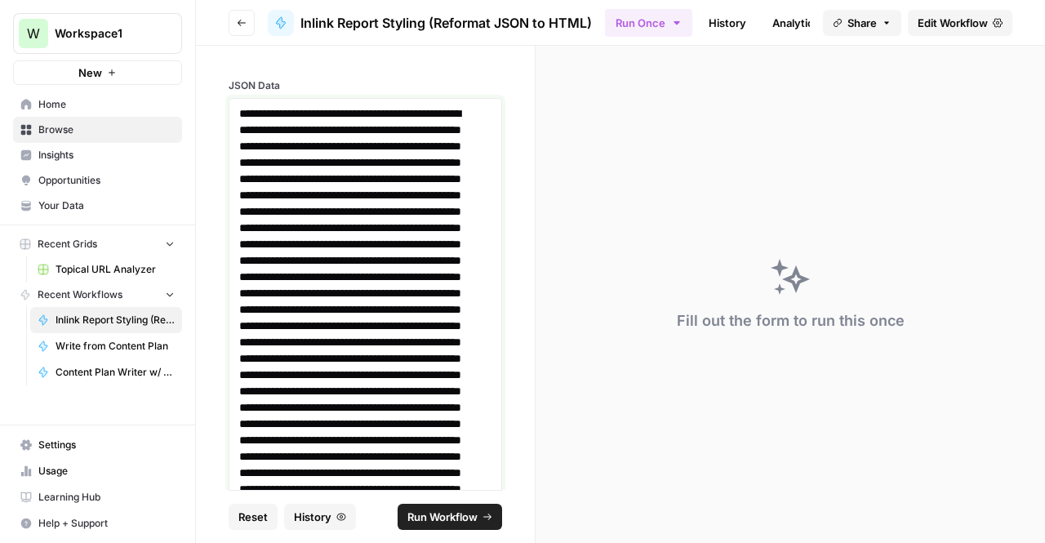
click at [448, 514] on span "Run Workflow" at bounding box center [442, 517] width 70 height 16
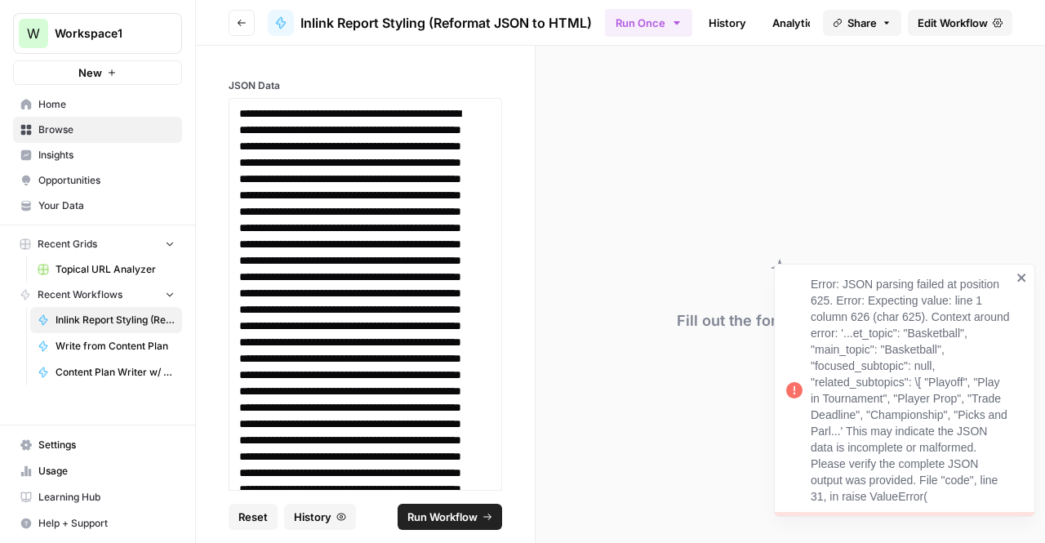
click at [849, 404] on div "Error: JSON parsing failed at position 625. Error: Expecting value: line 1 colu…" at bounding box center [911, 390] width 201 height 229
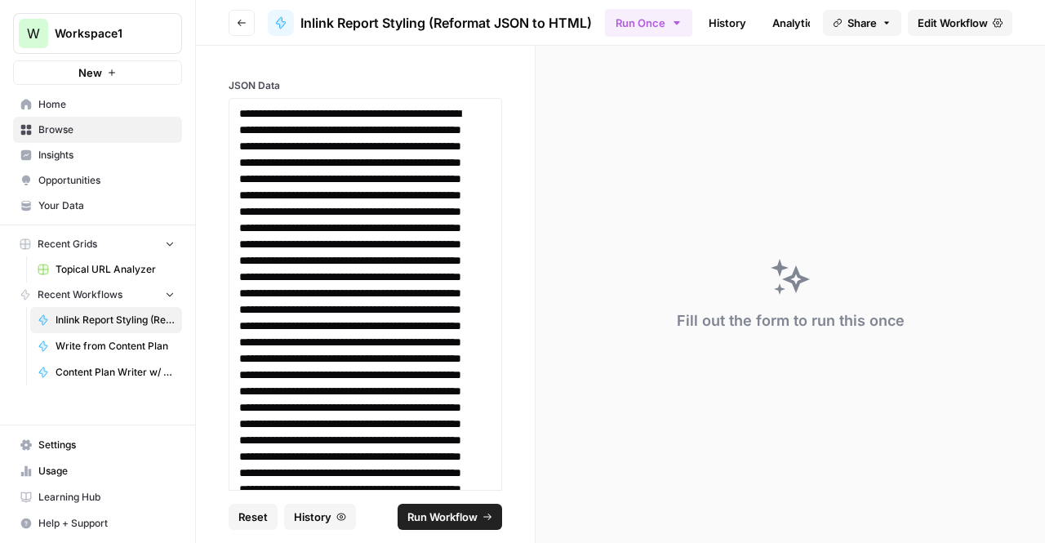
click at [967, 26] on span "Edit Workflow" at bounding box center [953, 23] width 70 height 16
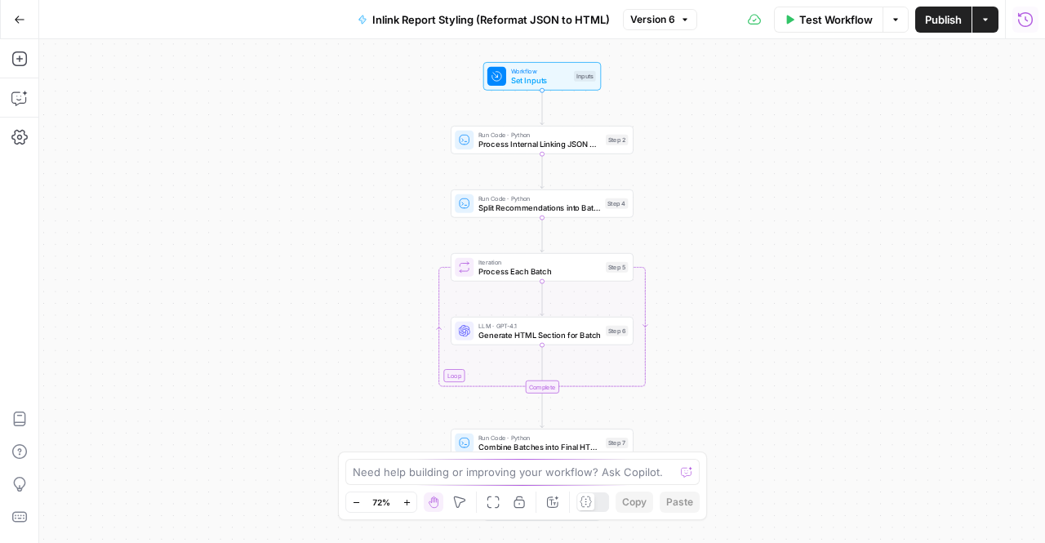
click at [1016, 12] on button "Run History" at bounding box center [1025, 20] width 26 height 26
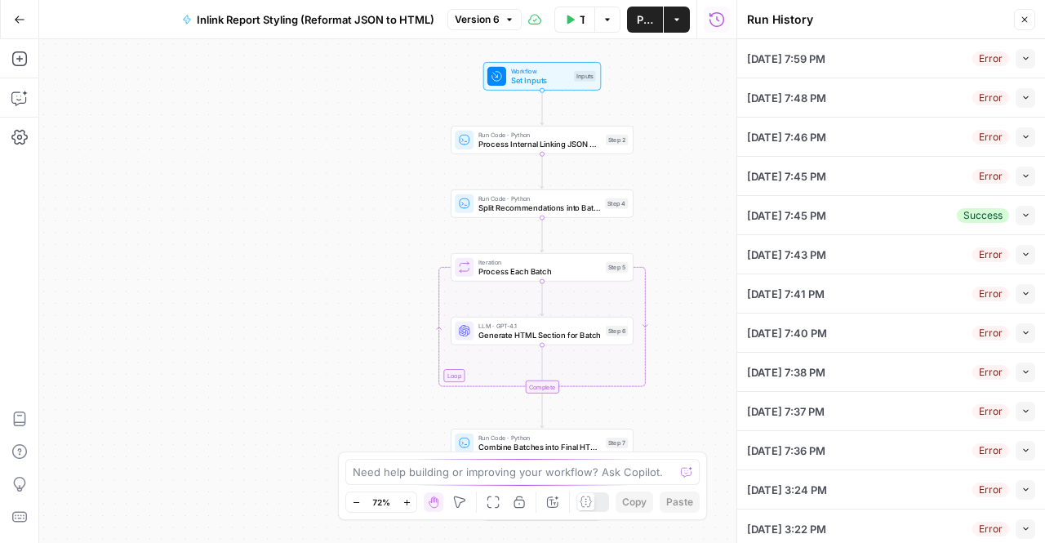
click at [847, 202] on div "09/25/25 at 7:45 PM Success Collapse" at bounding box center [891, 215] width 288 height 38
click at [1021, 213] on icon "button" at bounding box center [1025, 215] width 9 height 9
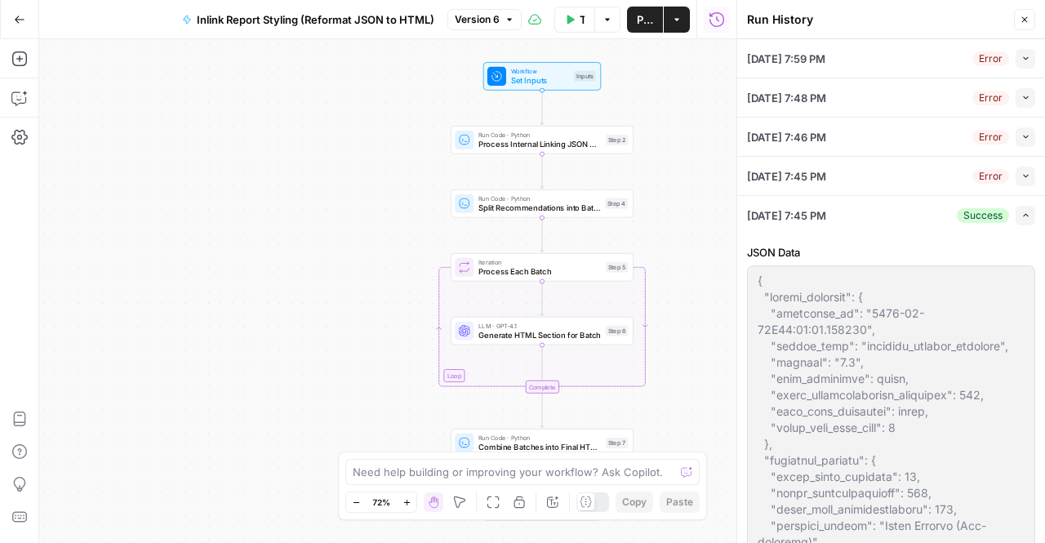
click at [826, 208] on span "[DATE] 7:45 PM" at bounding box center [786, 215] width 79 height 16
click at [804, 51] on span "[DATE] 7:59 PM" at bounding box center [786, 59] width 78 height 16
click at [1002, 65] on div "Error Collapse" at bounding box center [1003, 59] width 63 height 20
click at [1016, 63] on button "Collapse" at bounding box center [1026, 59] width 20 height 20
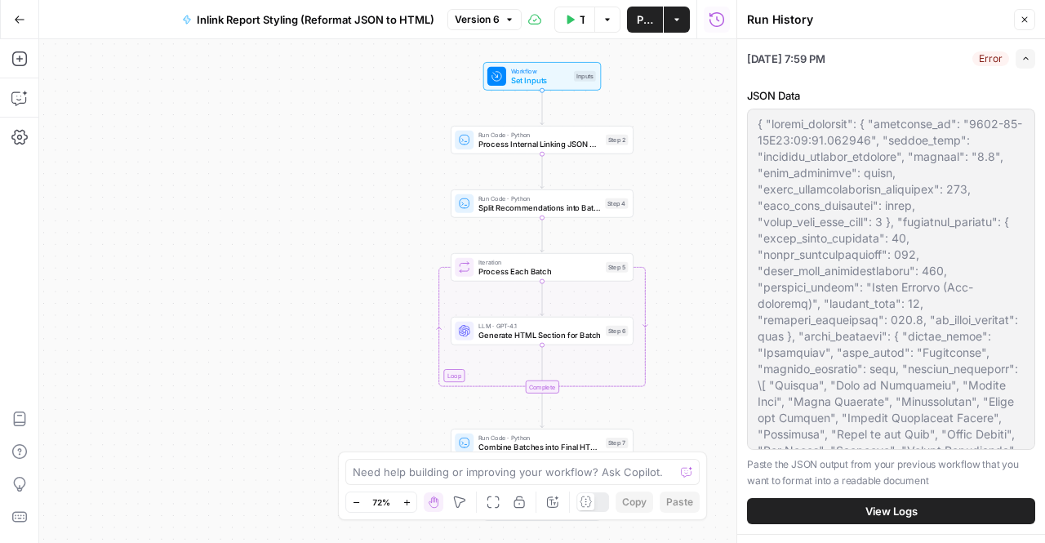
click at [939, 503] on button "View Logs" at bounding box center [891, 511] width 288 height 26
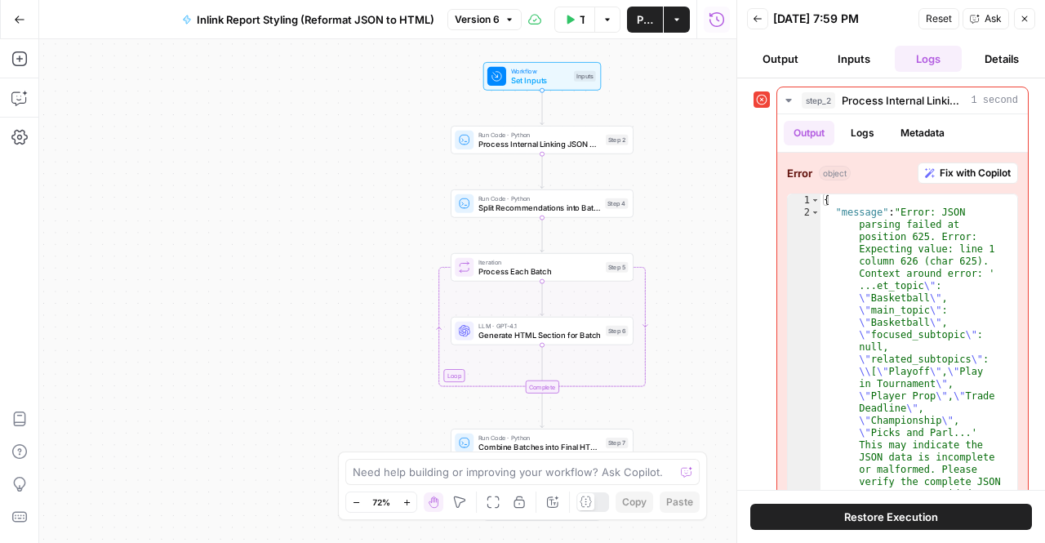
click at [980, 33] on header "Back 09/25/25 at 7:59 PM Reset Ask Close Output Inputs Logs Details" at bounding box center [891, 39] width 308 height 78
click at [982, 15] on button "Ask" at bounding box center [986, 18] width 47 height 21
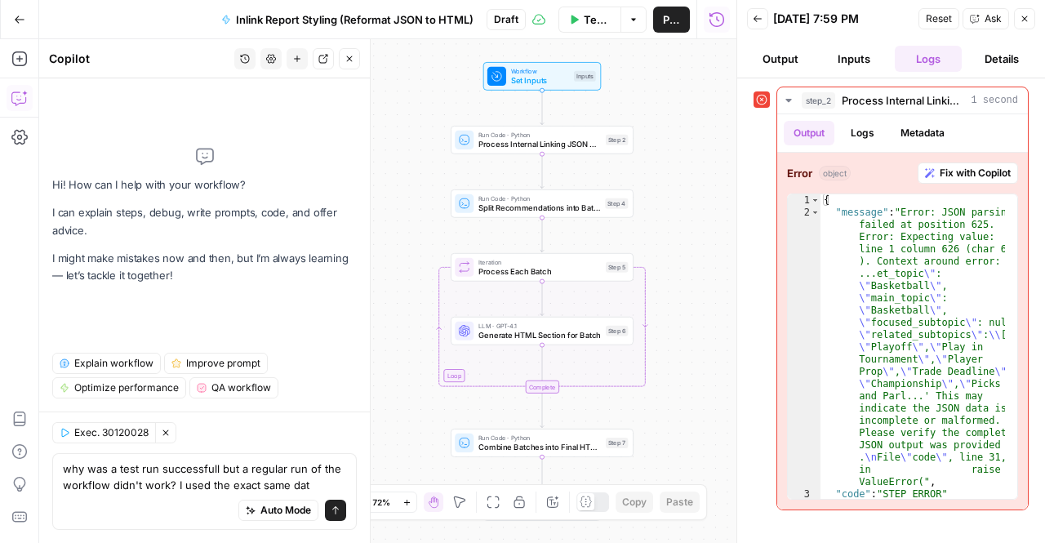
type textarea "why was a test run successfull but a regular run of the workflow didn't work? I…"
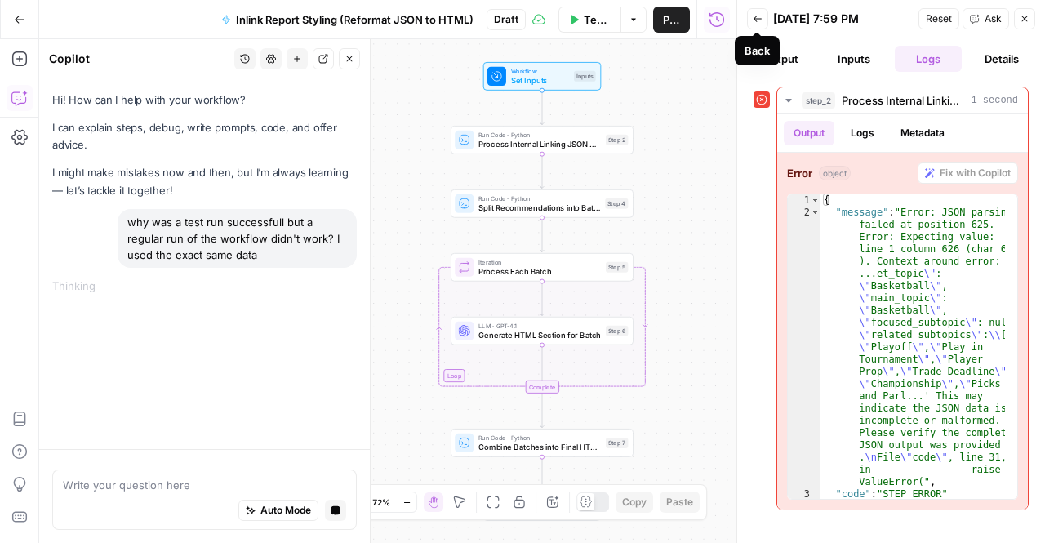
click at [753, 21] on icon "button" at bounding box center [758, 19] width 10 height 10
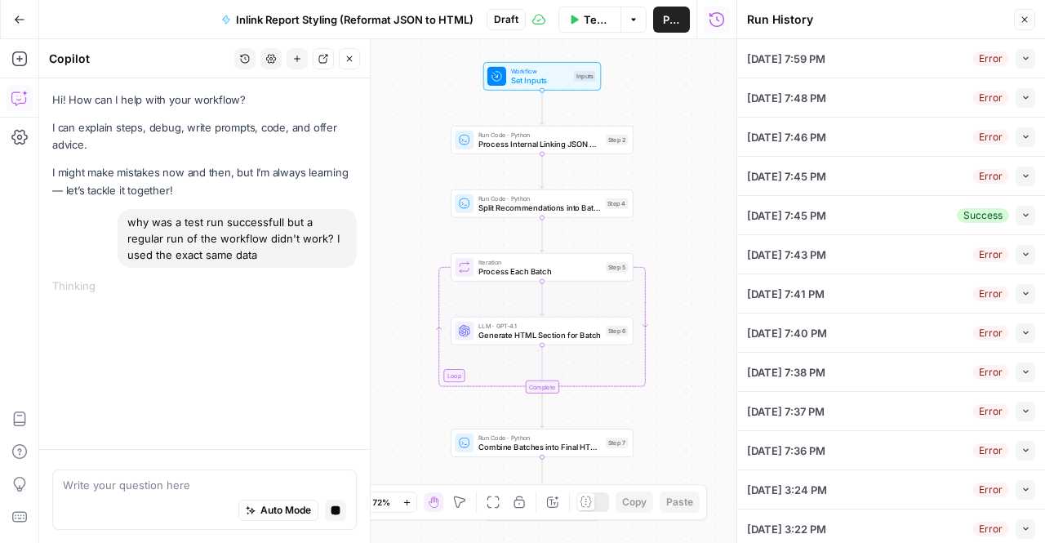
click at [826, 219] on span "09/25/25 at 7:45 PM" at bounding box center [786, 215] width 79 height 16
click at [1016, 215] on button "Collapse" at bounding box center [1026, 216] width 20 height 20
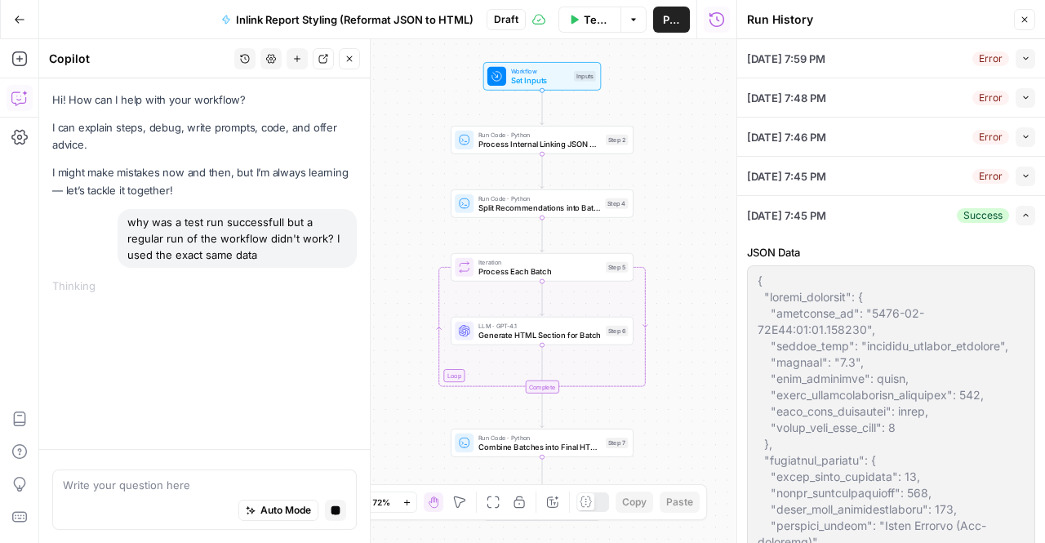
click at [1021, 56] on icon "button" at bounding box center [1025, 58] width 9 height 9
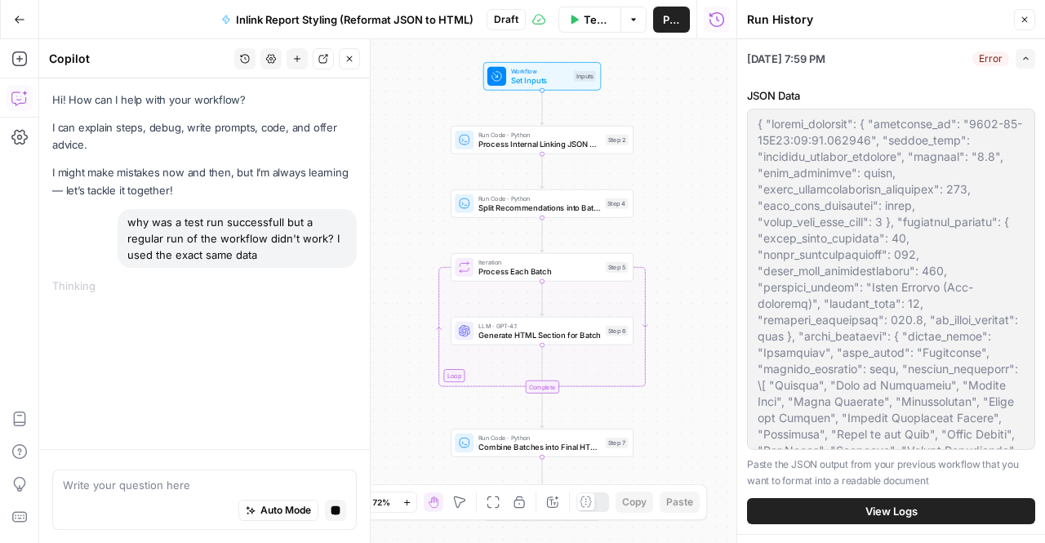
click at [1021, 56] on icon "button" at bounding box center [1025, 58] width 9 height 9
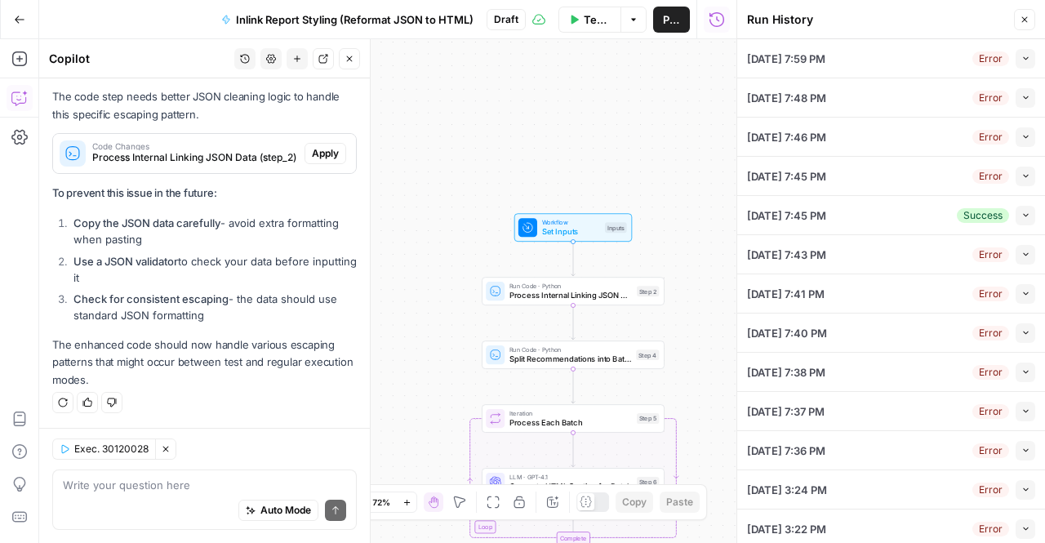
scroll to position [717, 0]
click at [258, 367] on p "The enhanced code should now handle various escaping patterns that might occur …" at bounding box center [204, 361] width 305 height 51
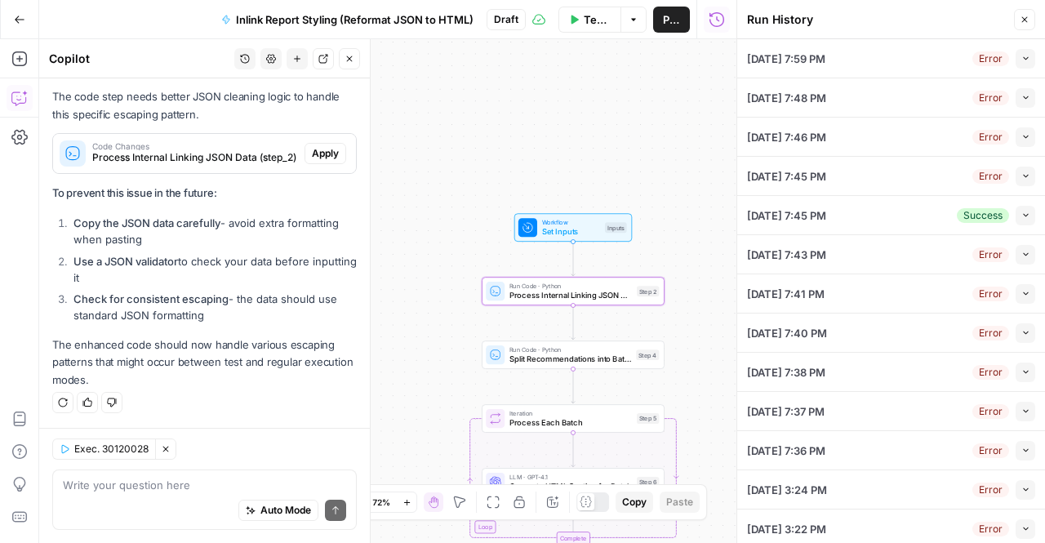
click at [316, 159] on span "Apply" at bounding box center [325, 153] width 27 height 15
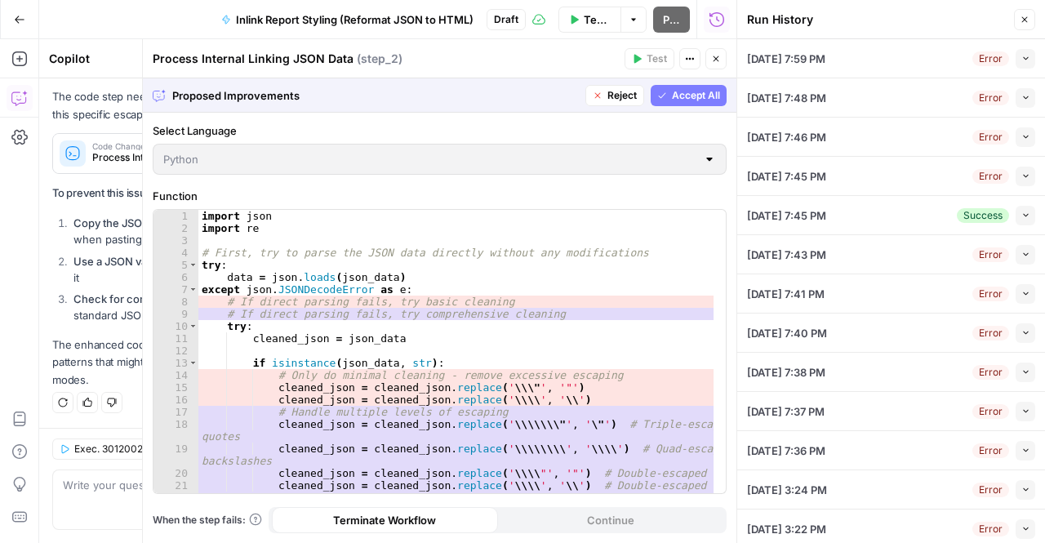
click at [582, 71] on header "Process Internal Linking JSON Data ( step_2 ) Test Actions Close" at bounding box center [440, 58] width 594 height 39
click at [696, 105] on button "Accept All" at bounding box center [689, 95] width 76 height 21
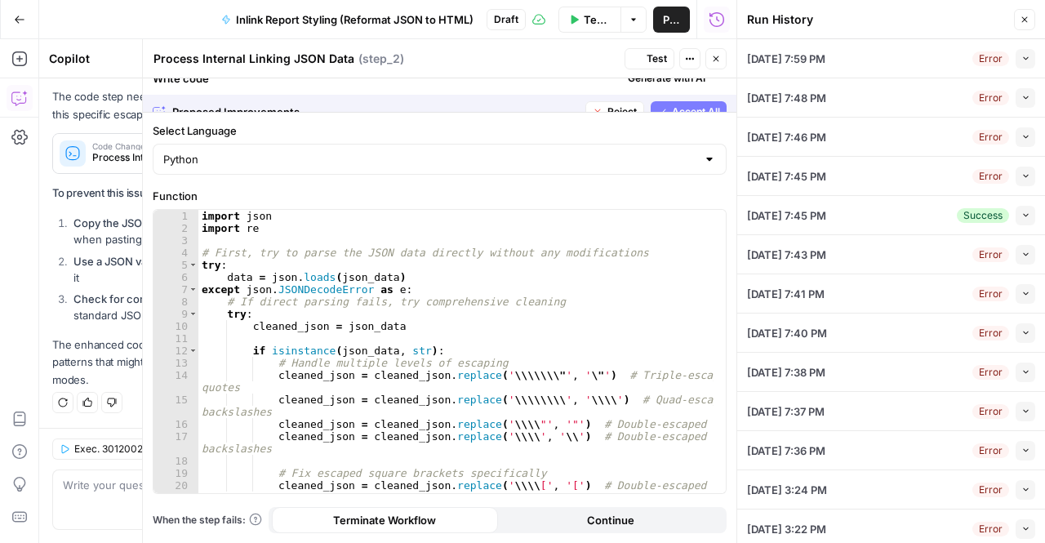
scroll to position [744, 0]
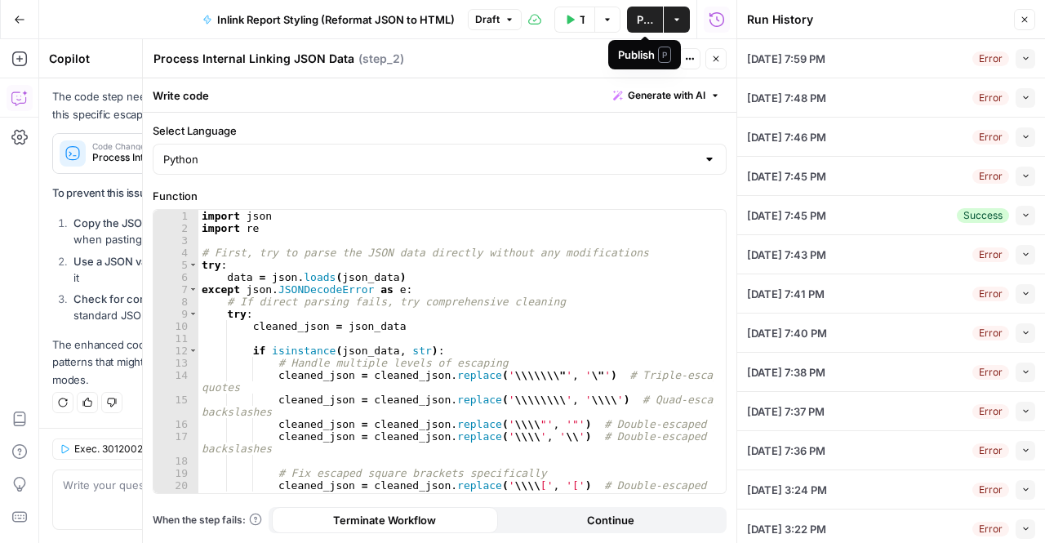
click at [642, 24] on span "Publish" at bounding box center [645, 19] width 16 height 16
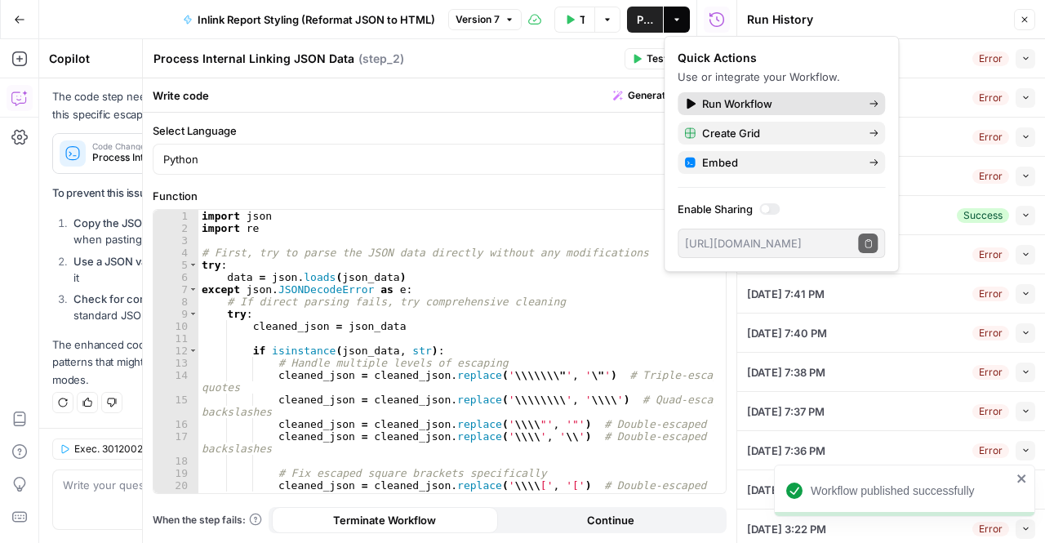
click at [719, 104] on span "Run Workflow" at bounding box center [778, 104] width 153 height 16
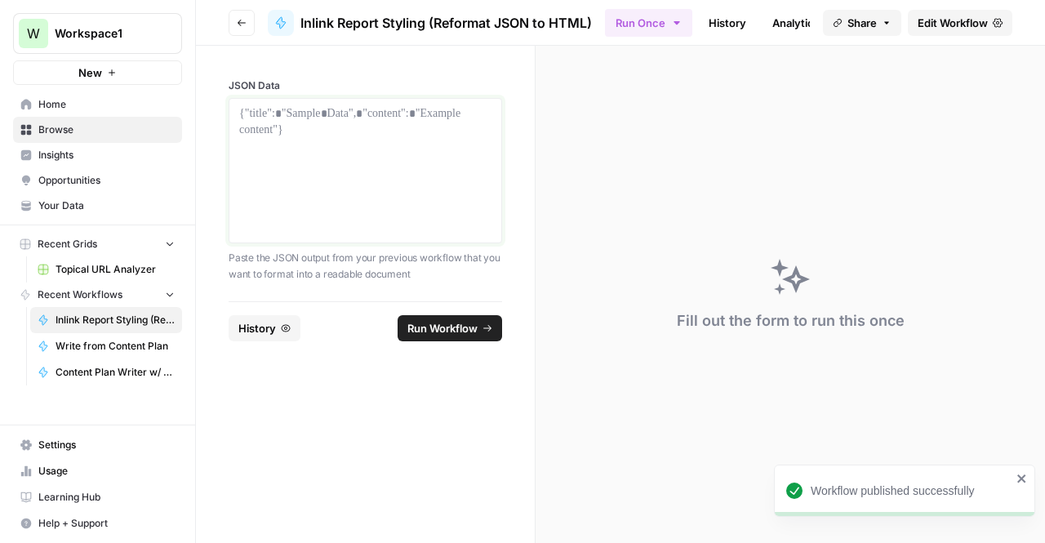
click at [367, 156] on div at bounding box center [365, 170] width 252 height 131
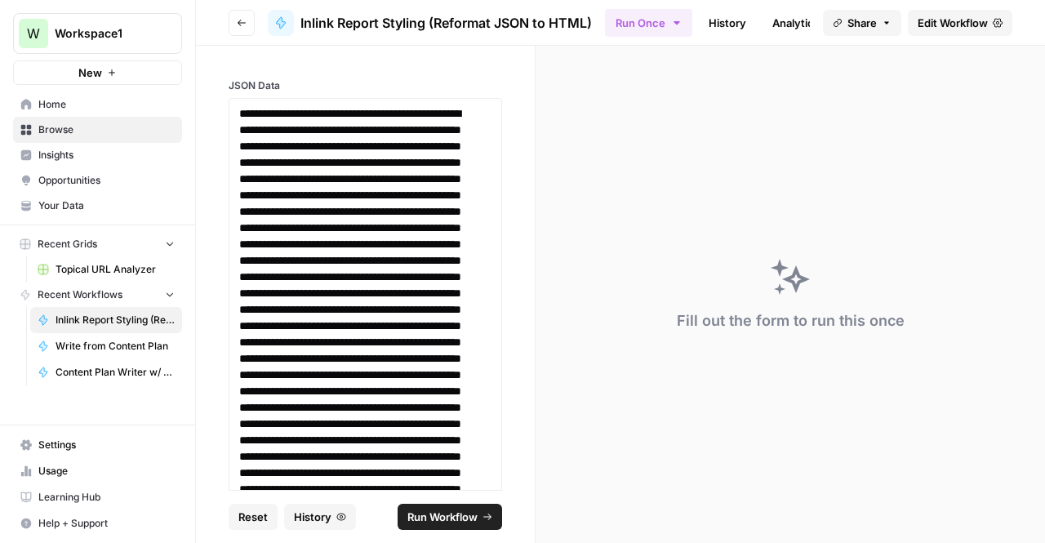
click at [451, 512] on span "Run Workflow" at bounding box center [442, 517] width 70 height 16
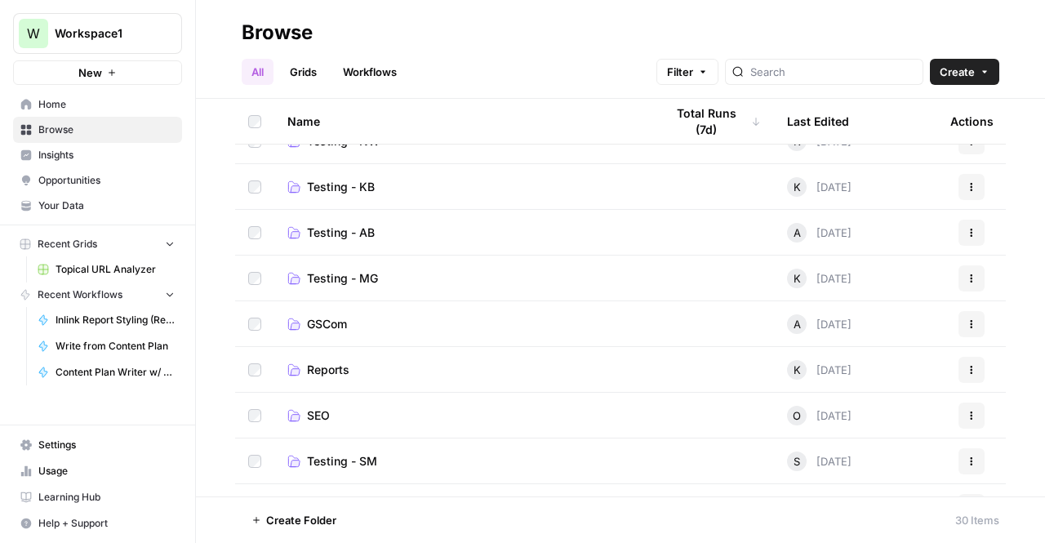
scroll to position [209, 0]
click at [370, 373] on span "Testing - SM" at bounding box center [342, 370] width 70 height 16
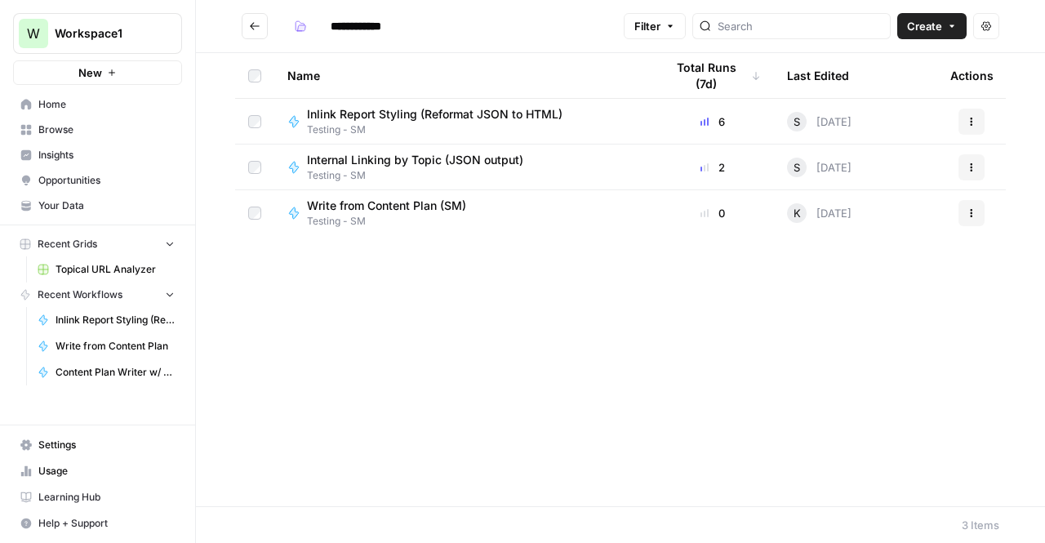
click at [446, 165] on span "Internal Linking by Topic (JSON output)" at bounding box center [415, 160] width 216 height 16
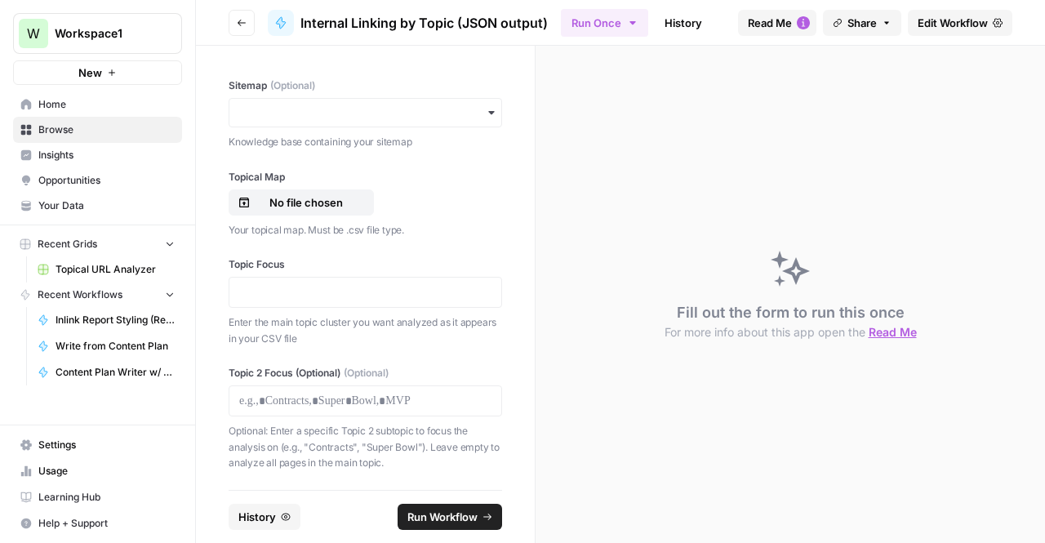
click at [704, 10] on link "History" at bounding box center [683, 23] width 57 height 26
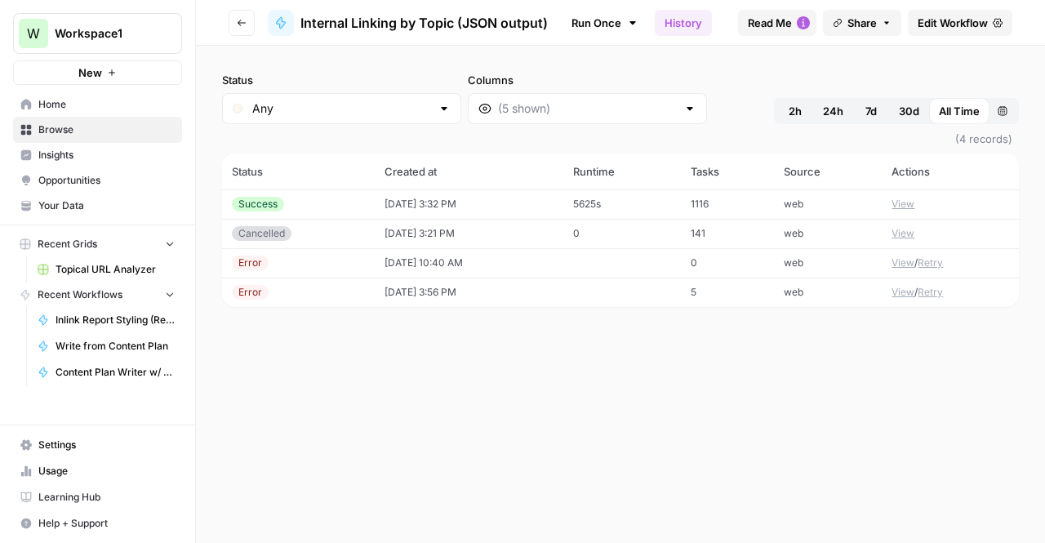
click at [537, 202] on td "[DATE] 3:32 PM" at bounding box center [469, 203] width 189 height 29
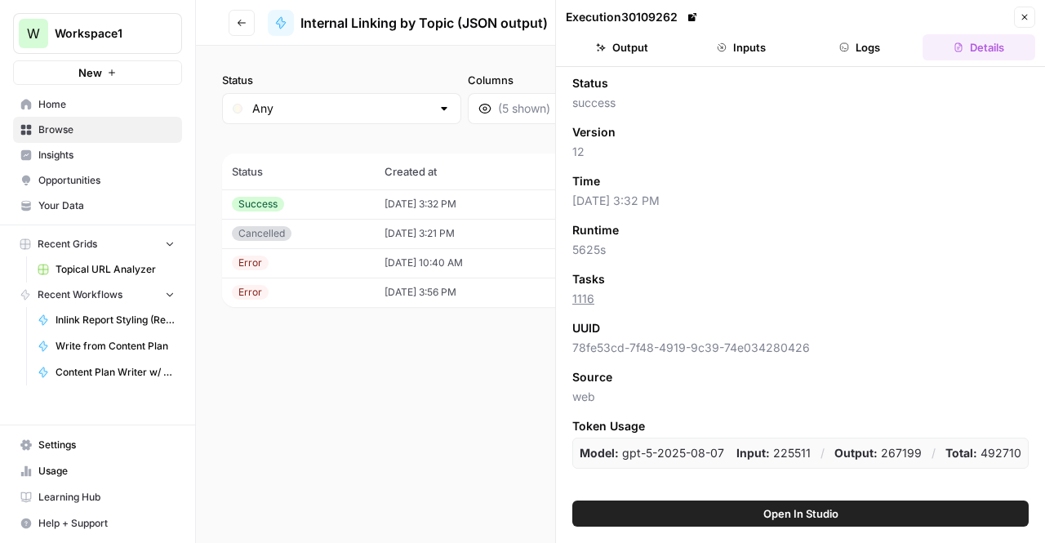
click at [634, 53] on button "Output" at bounding box center [622, 47] width 113 height 26
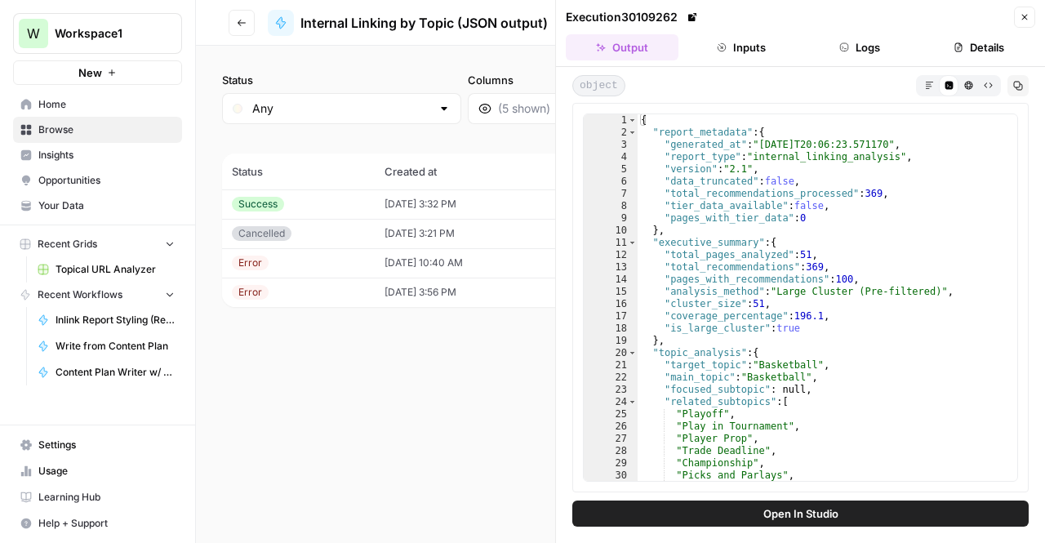
click at [1032, 96] on div "object Markdown Code Editor HTML Viewer Raw Output Copy 1 2 3 4 5 6 7 8 9 10 11…" at bounding box center [800, 284] width 489 height 434
click at [1024, 91] on button "Copy" at bounding box center [1018, 85] width 21 height 21
click at [403, 202] on td "[DATE] 3:32 PM" at bounding box center [469, 203] width 189 height 29
click at [964, 47] on button "Details" at bounding box center [979, 47] width 113 height 26
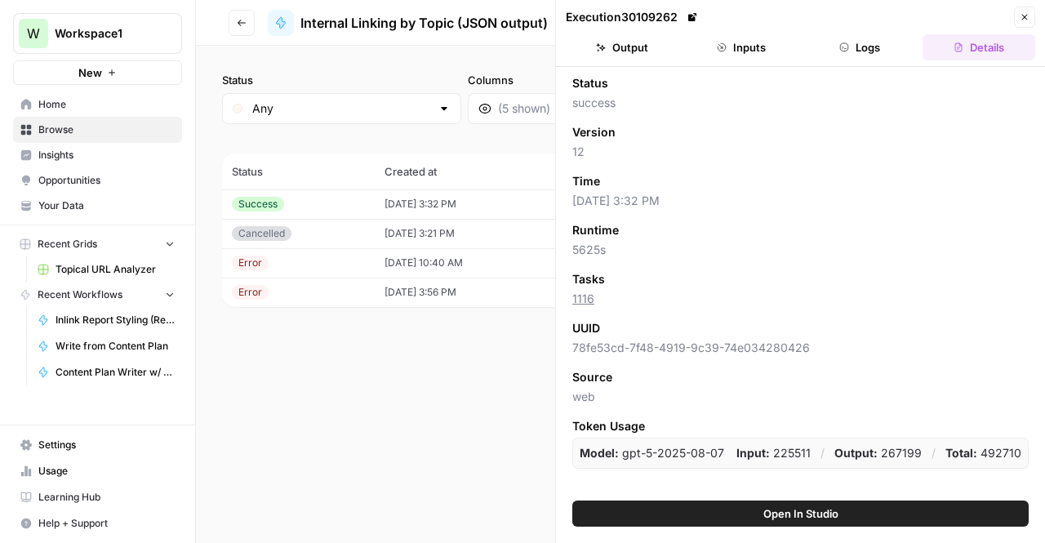
click at [857, 42] on button "Logs" at bounding box center [860, 47] width 113 height 26
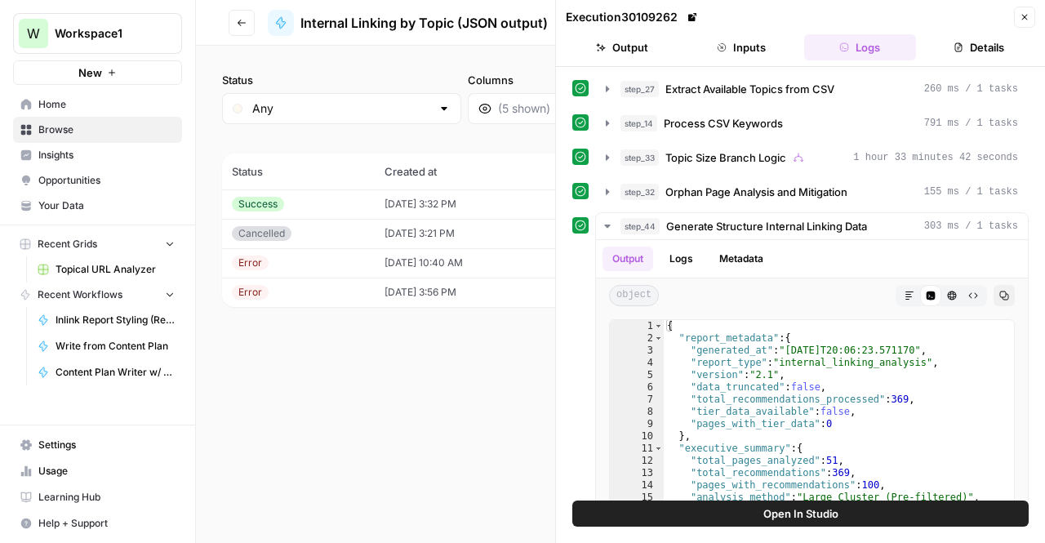
click at [766, 53] on button "Inputs" at bounding box center [741, 47] width 113 height 26
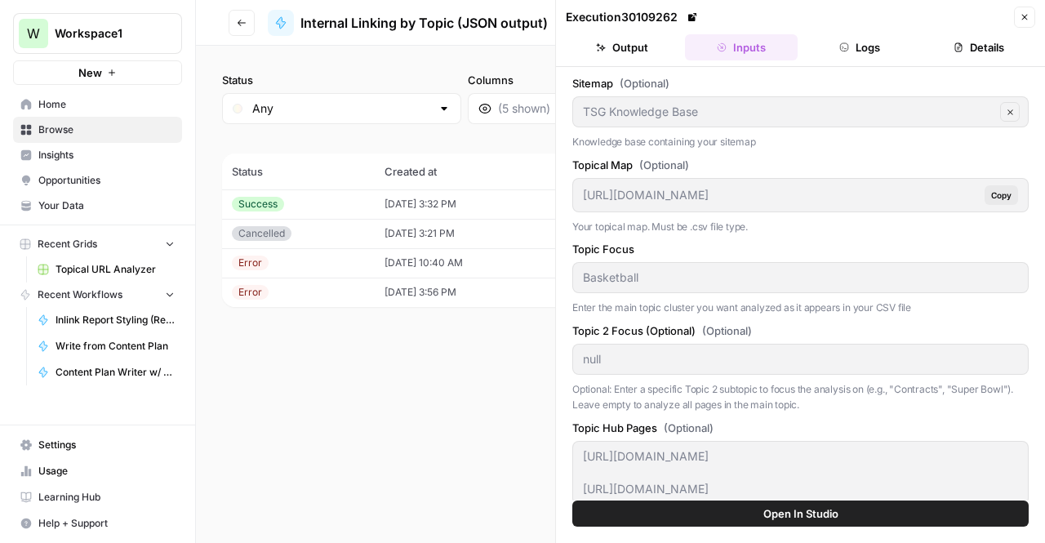
click at [693, 42] on button "Inputs" at bounding box center [741, 47] width 113 height 26
click at [621, 49] on button "Output" at bounding box center [622, 47] width 113 height 26
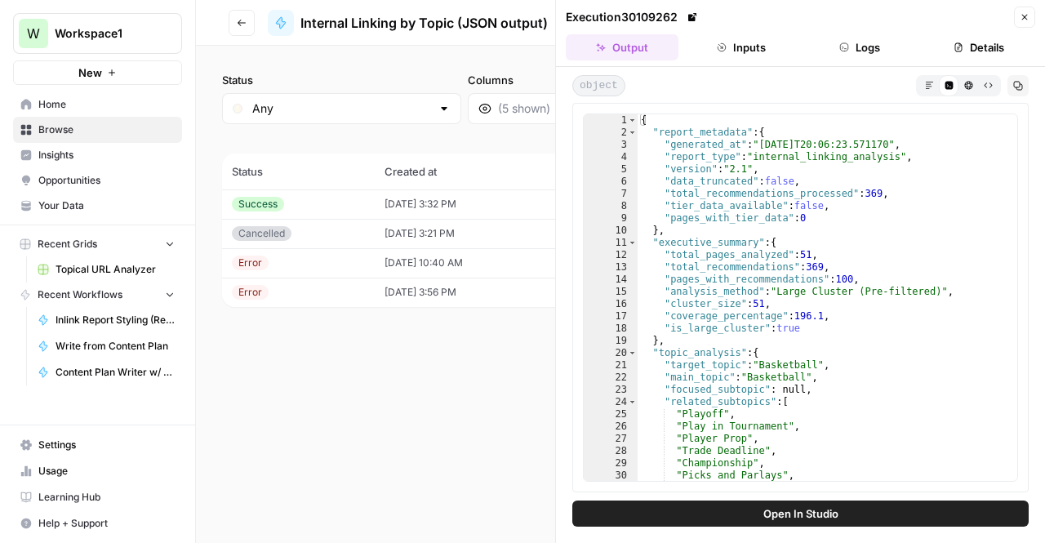
click at [712, 515] on button "Open In Studio" at bounding box center [800, 514] width 456 height 26
click at [229, 24] on button "Go back" at bounding box center [242, 23] width 26 height 26
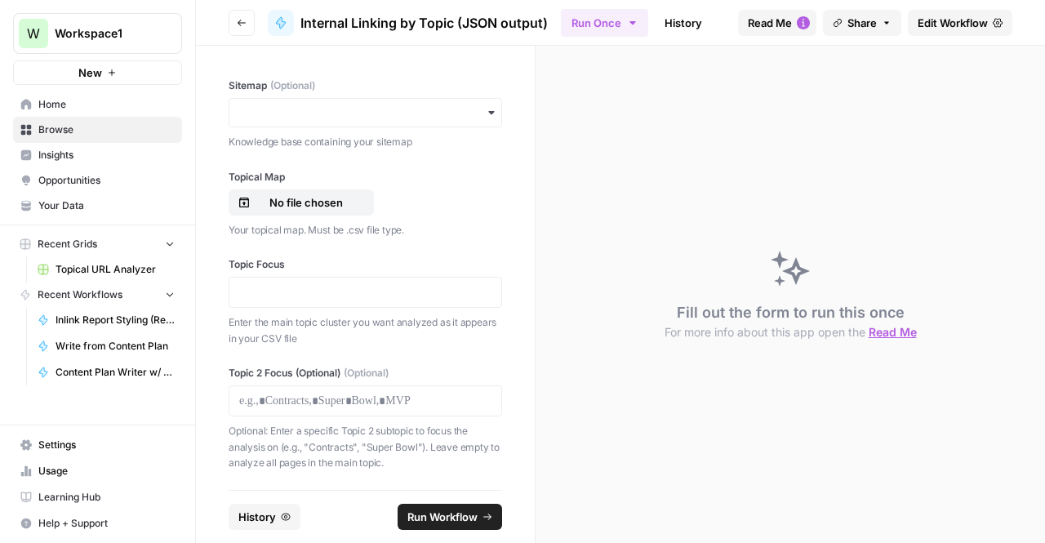
click at [240, 27] on icon "button" at bounding box center [242, 23] width 10 height 10
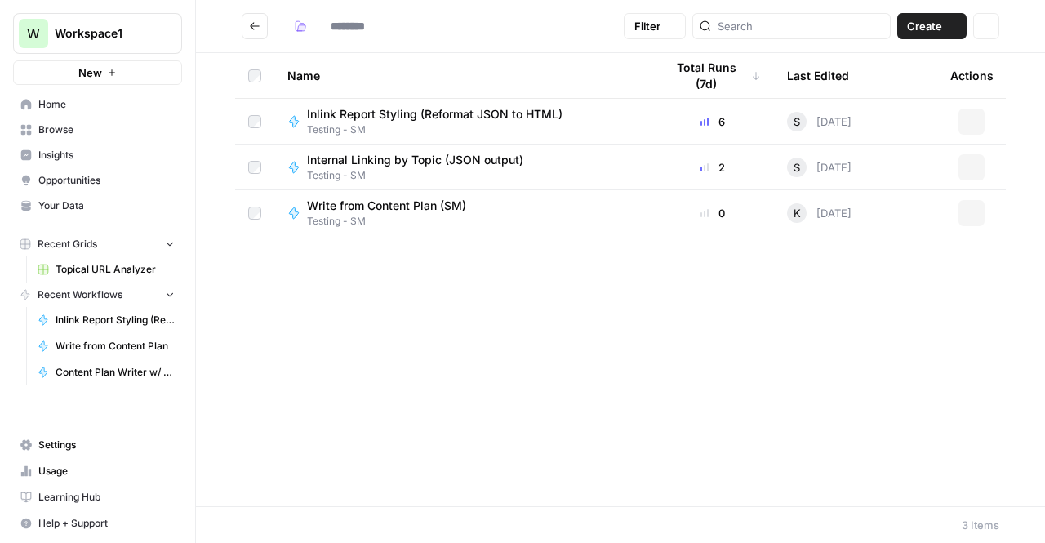
type input "**********"
click at [407, 113] on span "Inlink Report Styling (Reformat JSON to HTML)" at bounding box center [435, 114] width 256 height 16
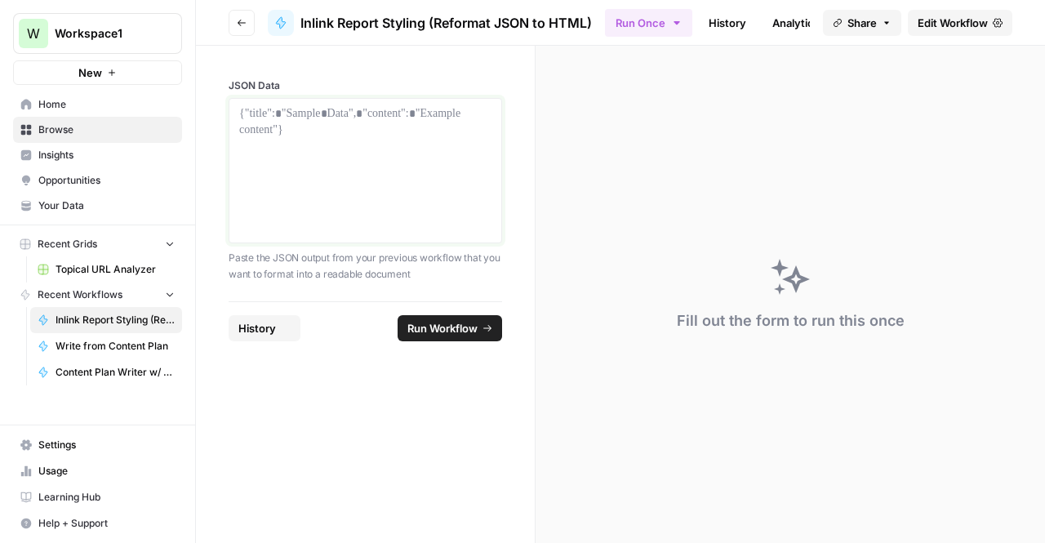
click at [380, 133] on div at bounding box center [365, 170] width 252 height 131
click at [269, 342] on footer "History Run Workflow" at bounding box center [366, 327] width 274 height 53
click at [269, 326] on span "History" at bounding box center [257, 328] width 38 height 16
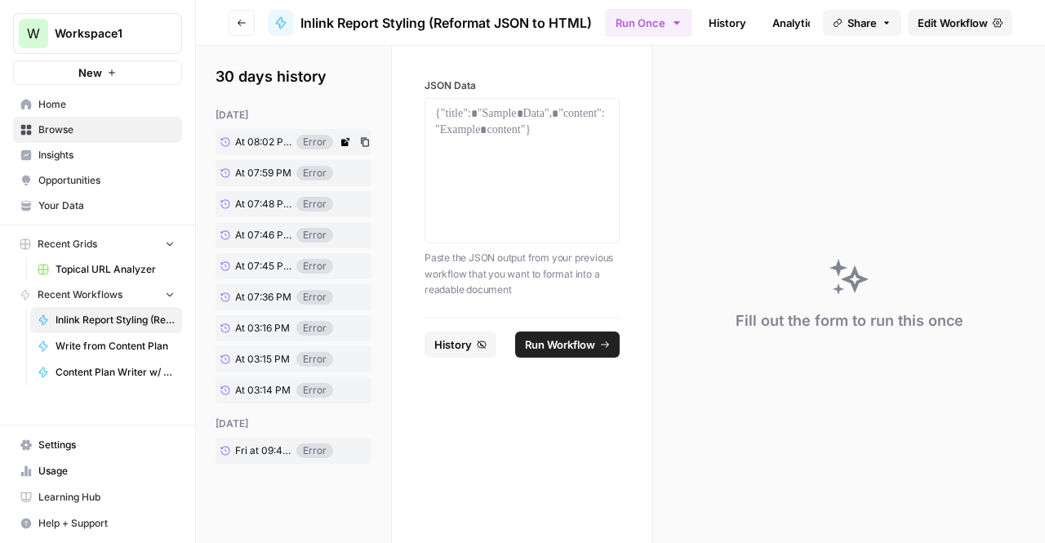
click at [276, 145] on span "At 08:02 PM" at bounding box center [263, 142] width 56 height 15
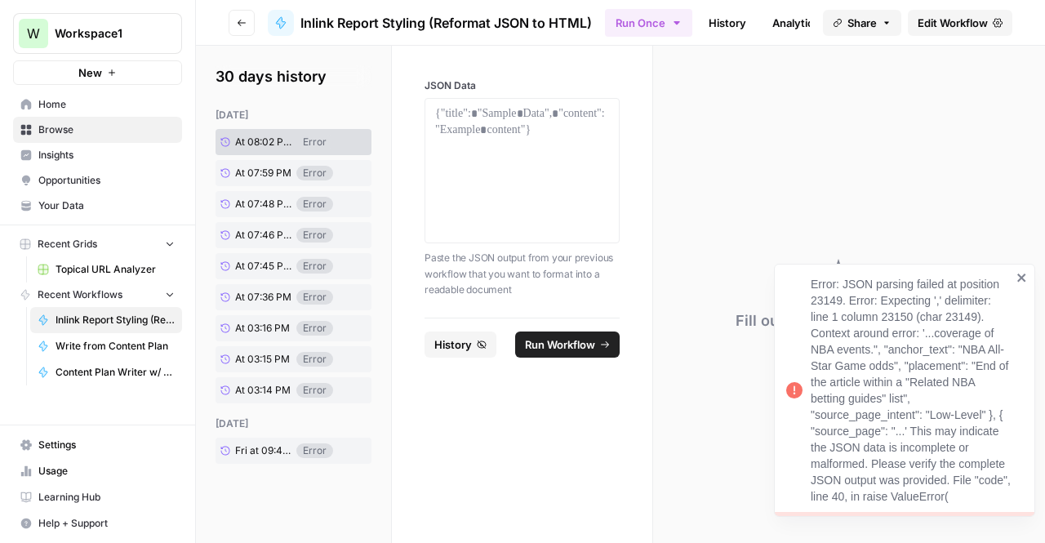
click at [901, 404] on div "Error: JSON parsing failed at position 23149. Error: Expecting ',' delimiter: l…" at bounding box center [911, 390] width 201 height 229
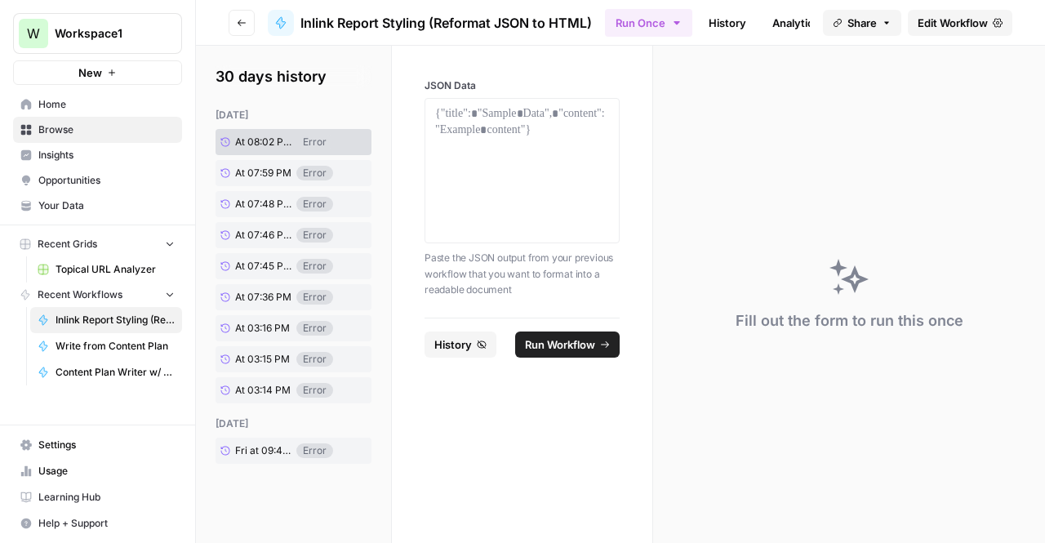
click at [939, 20] on span "Edit Workflow" at bounding box center [953, 23] width 70 height 16
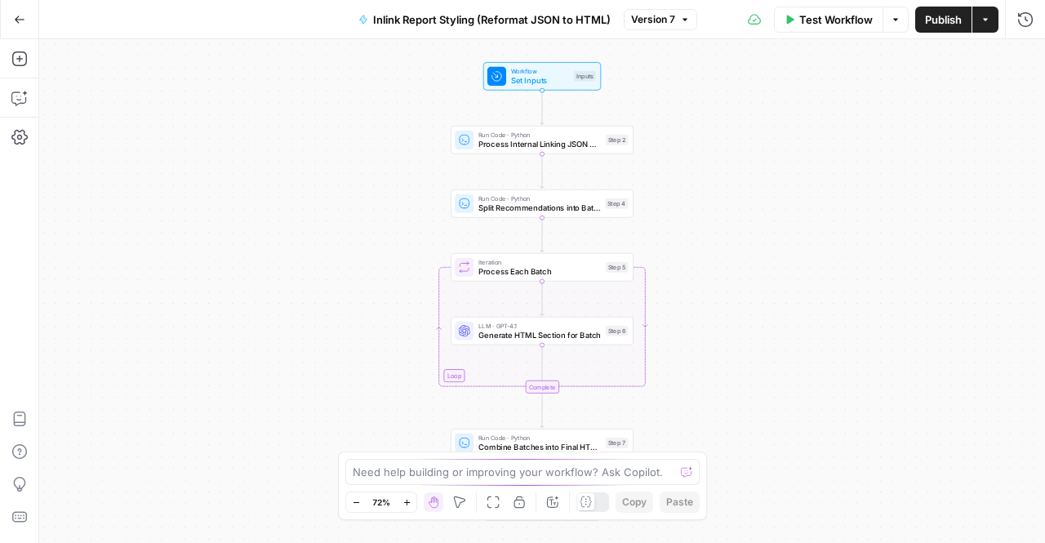
click at [821, 24] on span "Test Workflow" at bounding box center [835, 19] width 73 height 16
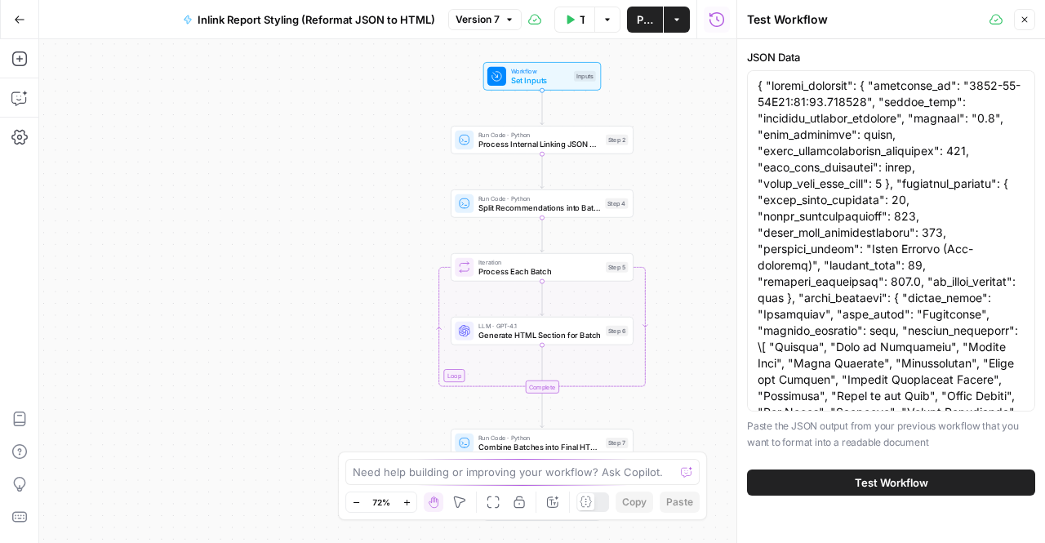
click at [844, 476] on button "Test Workflow" at bounding box center [891, 482] width 288 height 26
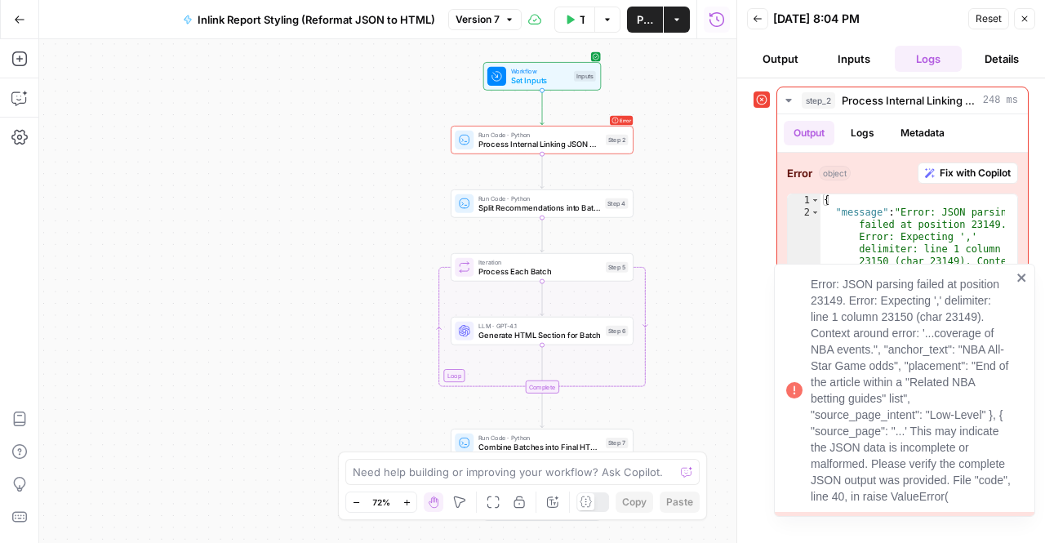
click at [1013, 276] on div "Error: JSON parsing failed at position 23149. Error: Expecting ',' delimiter: l…" at bounding box center [898, 390] width 235 height 238
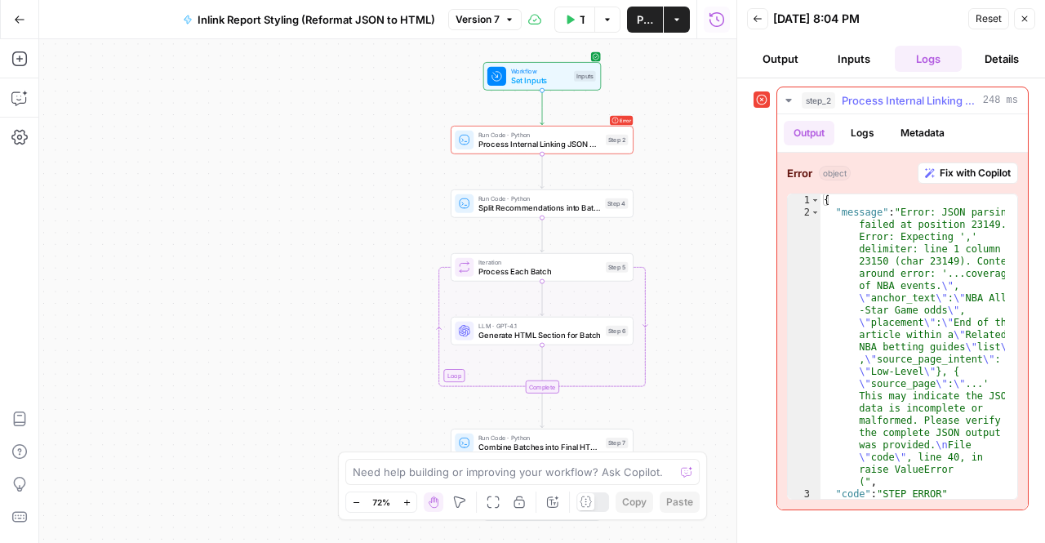
scroll to position [11, 0]
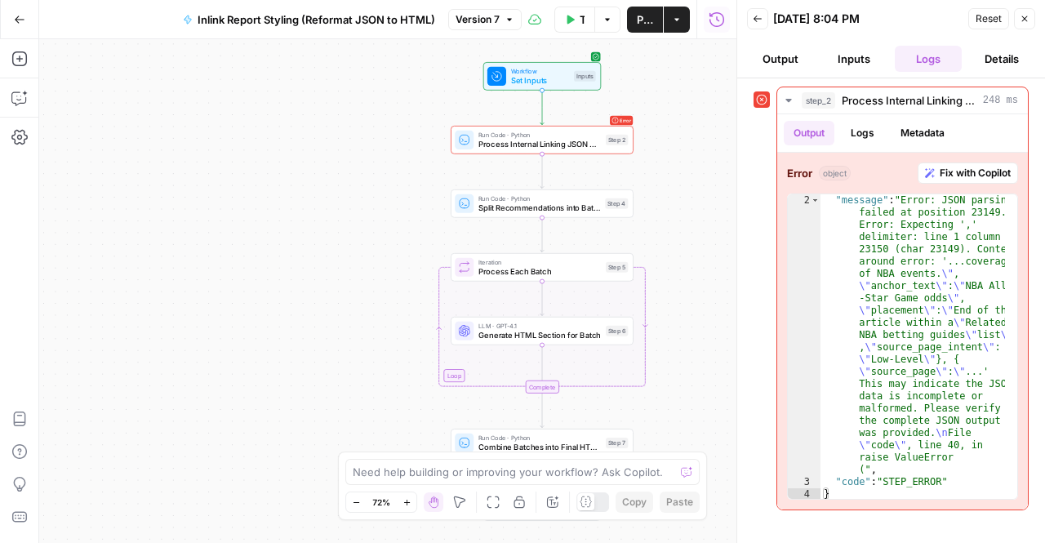
click at [775, 56] on button "Output" at bounding box center [780, 59] width 67 height 26
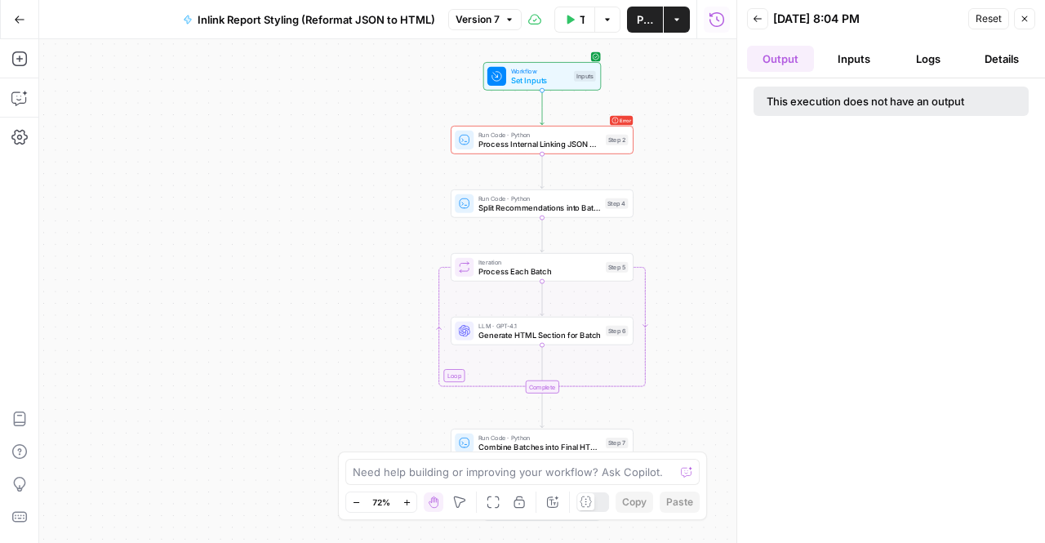
click at [834, 44] on header "Back 09/25/25 at 8:04 PM Reset Close Output Inputs Logs Details" at bounding box center [891, 39] width 308 height 78
click at [848, 56] on button "Inputs" at bounding box center [854, 59] width 67 height 26
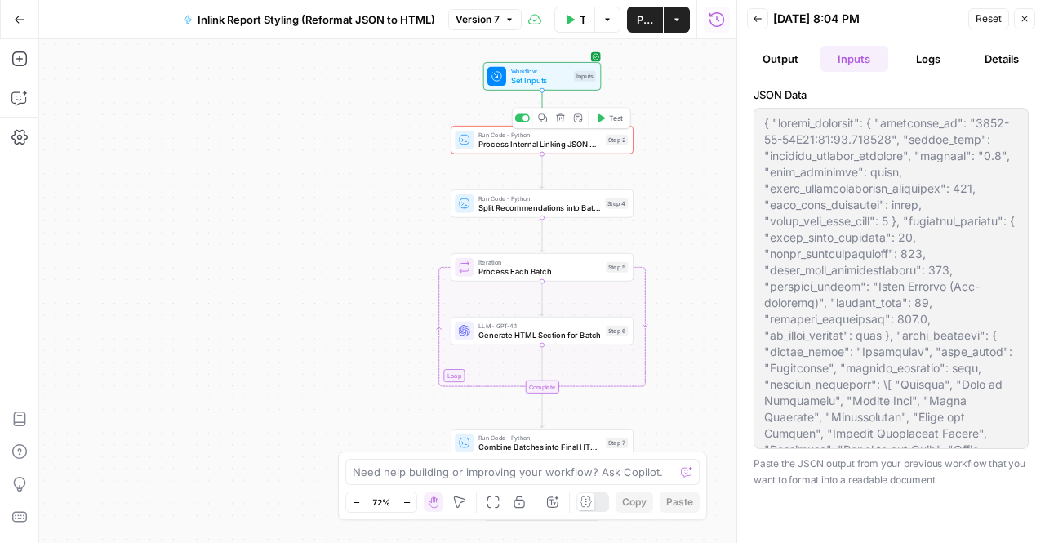
click at [552, 146] on span "Process Internal Linking JSON Data" at bounding box center [539, 143] width 122 height 11
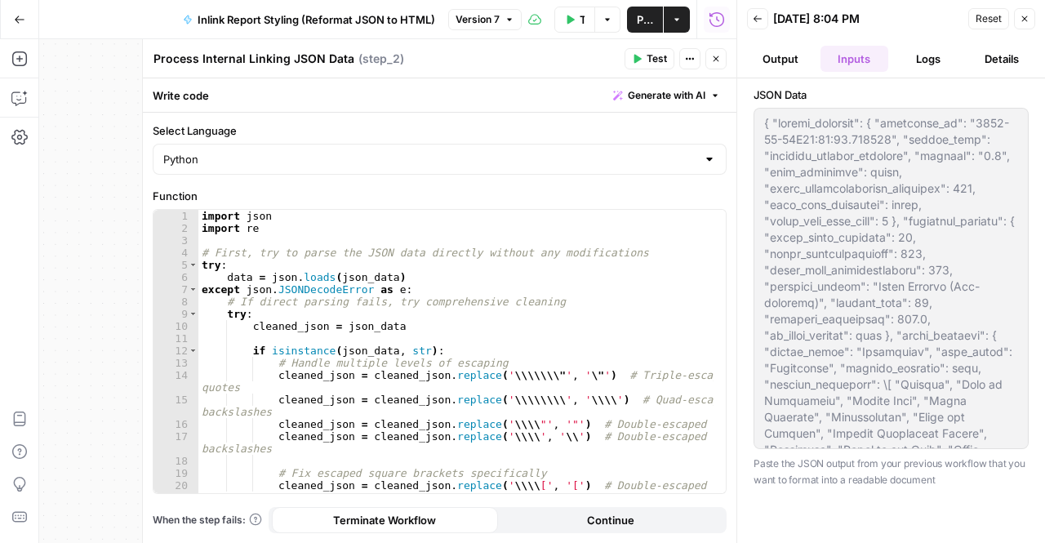
click at [580, 17] on button "Test Workflow" at bounding box center [574, 20] width 41 height 26
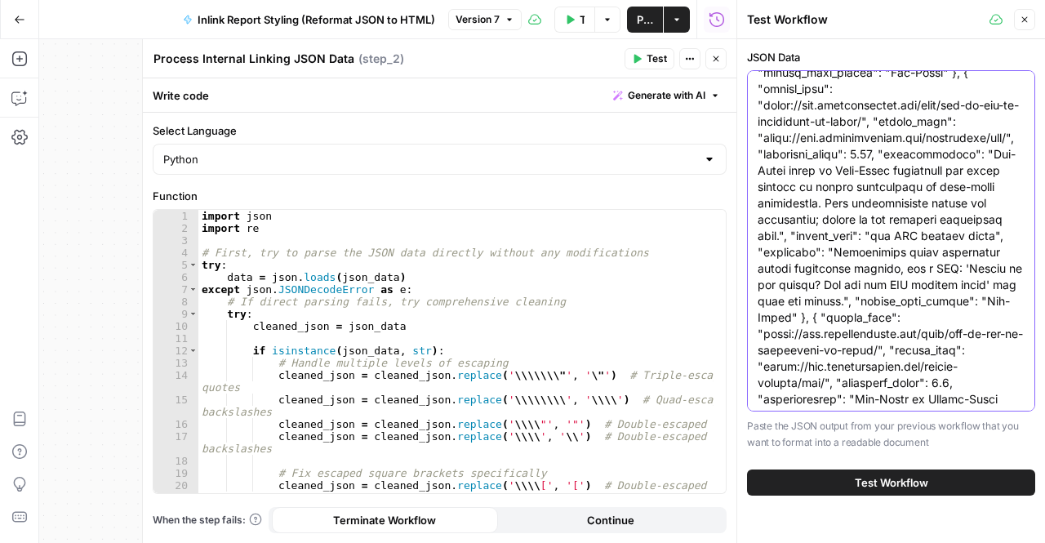
scroll to position [0, 0]
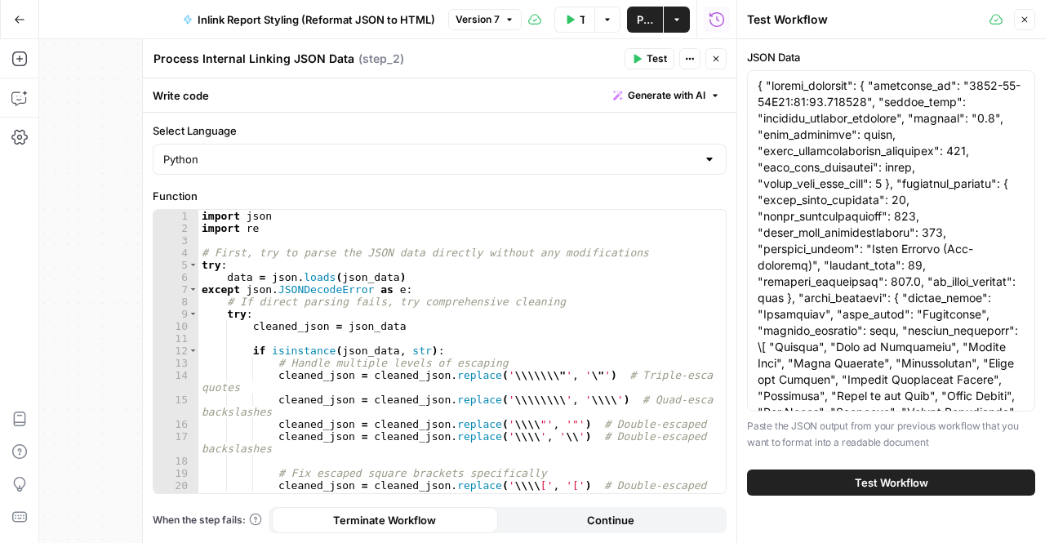
click at [1026, 21] on icon "button" at bounding box center [1025, 20] width 10 height 10
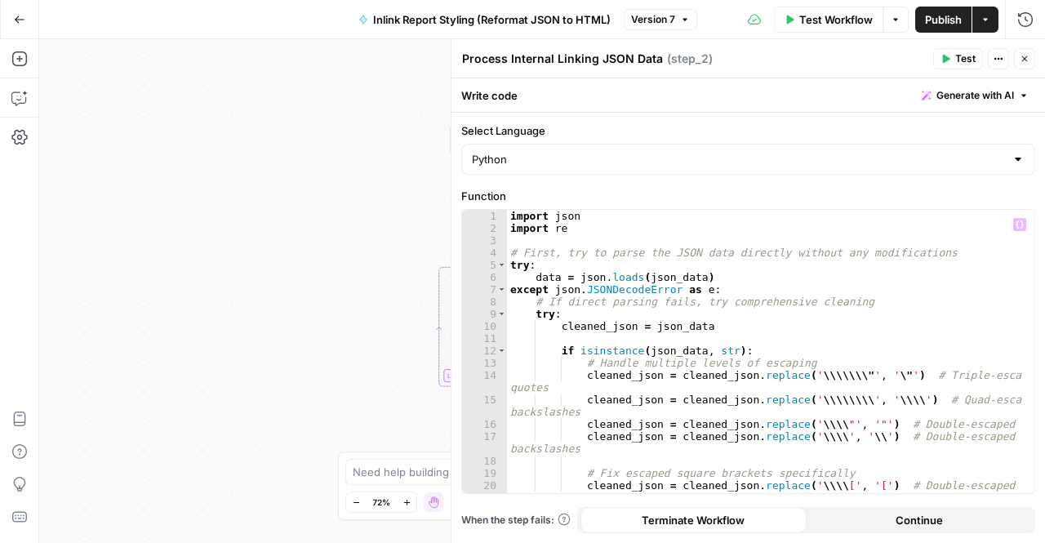
click at [300, 336] on div "Workflow Set Inputs Inputs Run Code · Python Process Internal Linking JSON Data…" at bounding box center [542, 291] width 1006 height 504
click at [1030, 65] on button "Close" at bounding box center [1024, 58] width 21 height 21
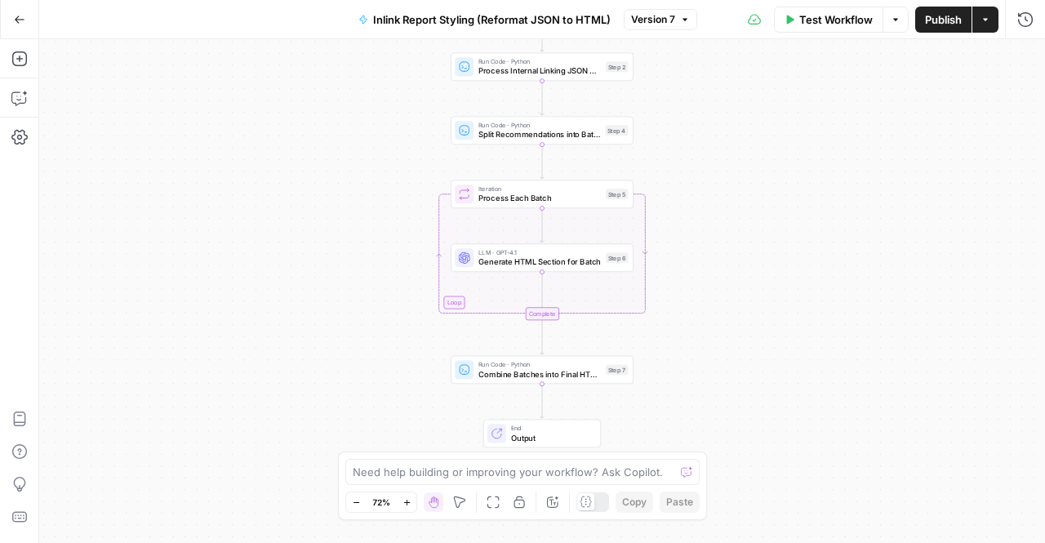
click at [414, 476] on span "Ctrl+ +" at bounding box center [429, 471] width 33 height 16
click at [508, 473] on textarea at bounding box center [514, 472] width 322 height 16
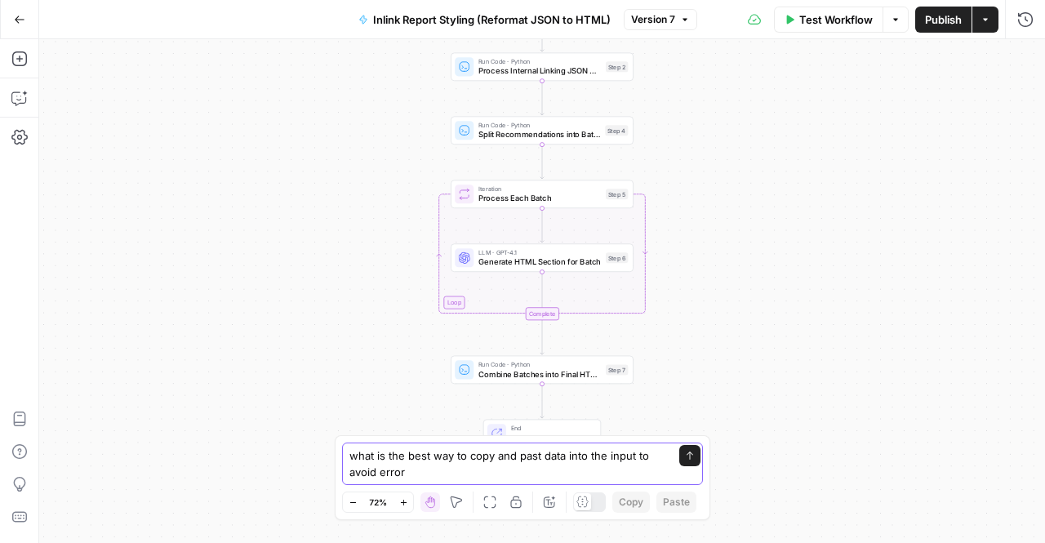
type textarea "what is the best way to copy and past data into the input to avoid errors"
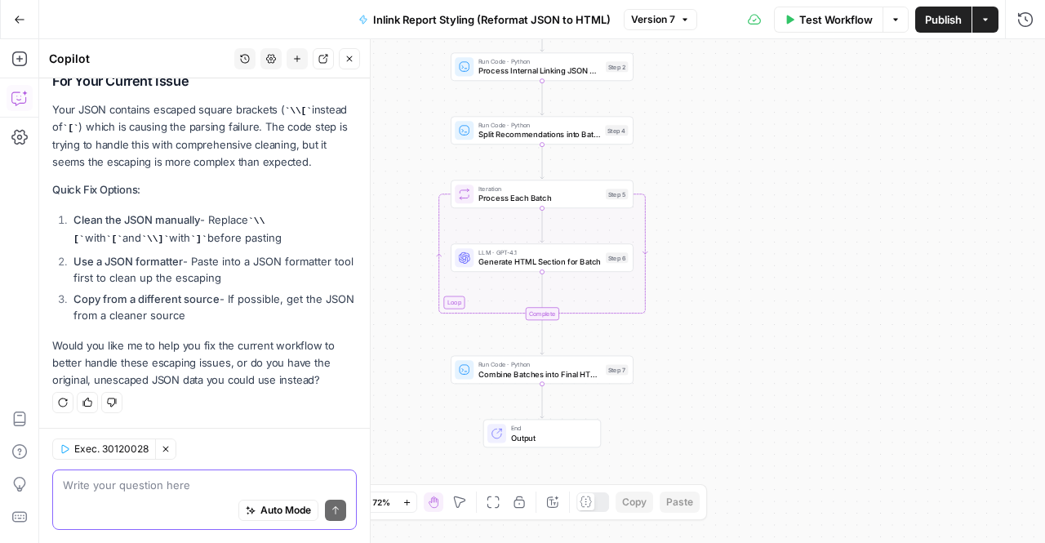
scroll to position [1050, 0]
click at [207, 323] on li "Copy from a different source - If possible, get the JSON from a cleaner source" at bounding box center [212, 307] width 287 height 33
click at [219, 378] on p "Would you like me to help you fix the current workflow to better handle these e…" at bounding box center [204, 362] width 305 height 51
click at [229, 372] on p "Would you like me to help you fix the current workflow to better handle these e…" at bounding box center [204, 362] width 305 height 51
click at [227, 396] on div "Regenerate Helpful Not helpful" at bounding box center [204, 402] width 305 height 21
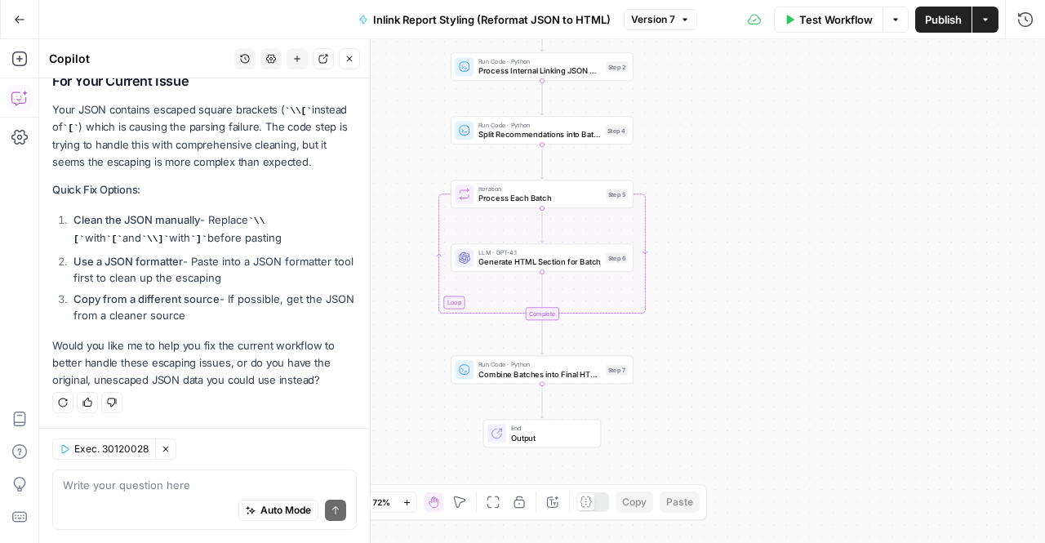
click at [234, 354] on p "Would you like me to help you fix the current workflow to better handle these e…" at bounding box center [204, 362] width 305 height 51
click at [230, 380] on p "Would you like me to help you fix the current workflow to better handle these e…" at bounding box center [204, 362] width 305 height 51
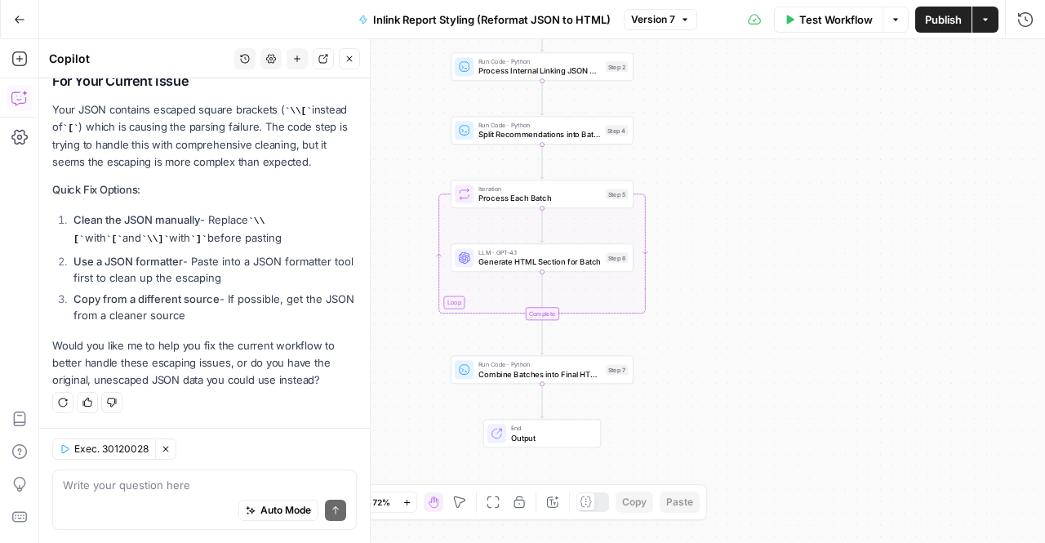
click at [257, 360] on p "Would you like me to help you fix the current workflow to better handle these e…" at bounding box center [204, 362] width 305 height 51
click at [434, 15] on span "Inlink Report Styling (Reformat JSON to HTML)" at bounding box center [492, 19] width 238 height 16
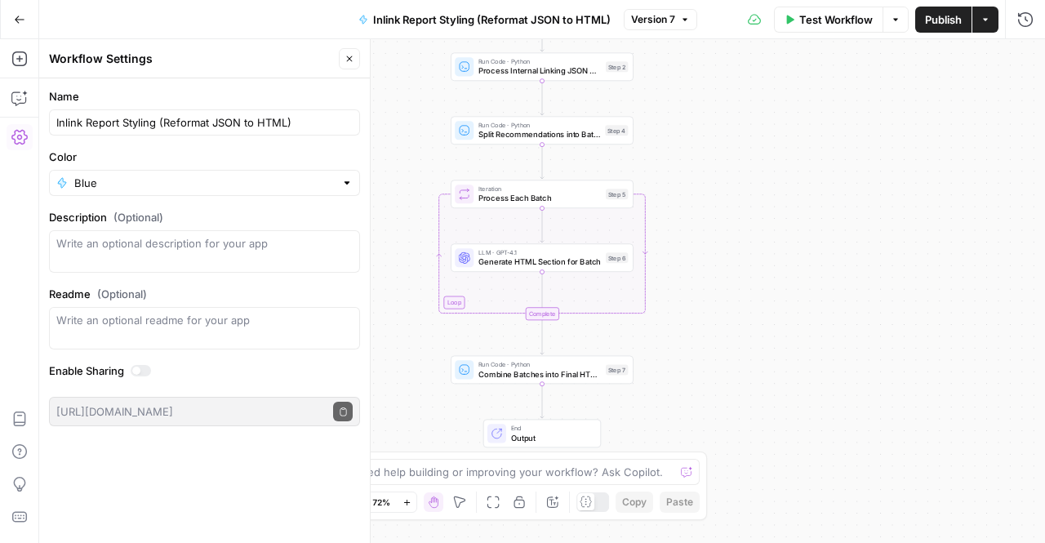
click at [88, 51] on div "Workflow Settings" at bounding box center [191, 59] width 285 height 16
click at [15, 33] on button "Go Back" at bounding box center [19, 19] width 29 height 29
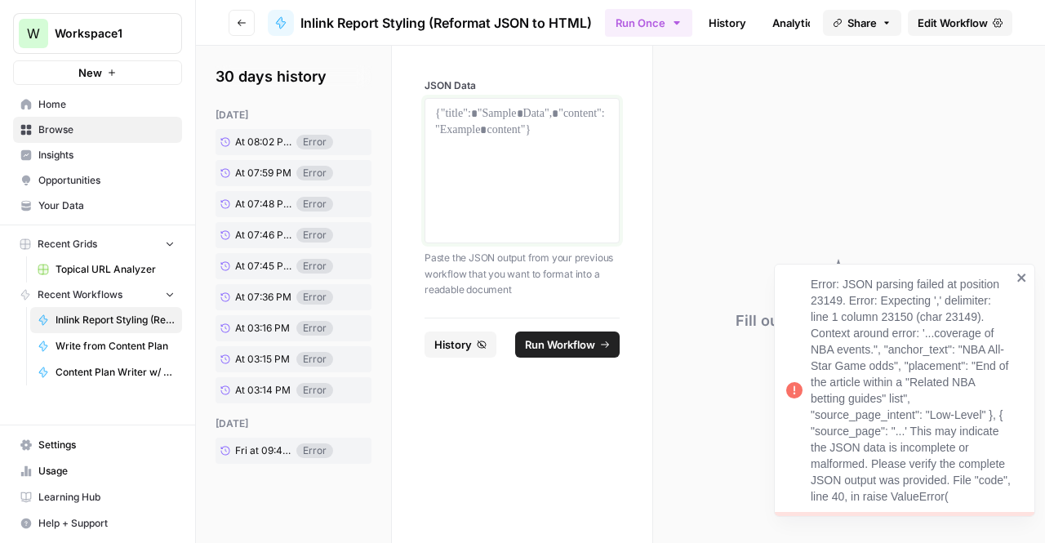
click at [474, 187] on div at bounding box center [522, 170] width 174 height 131
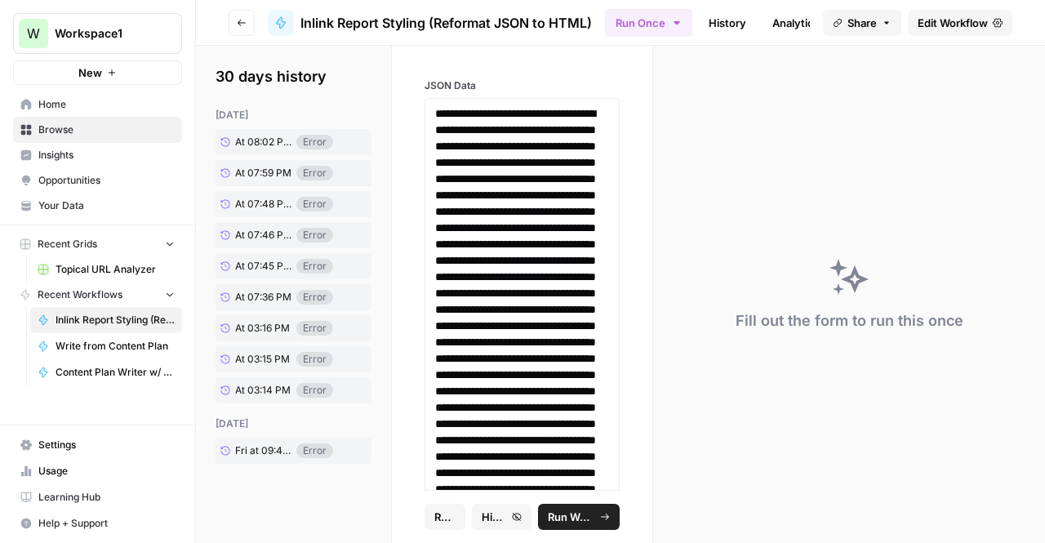
click at [574, 521] on span "Run Workflow" at bounding box center [571, 517] width 47 height 16
click at [932, 33] on link "Edit Workflow" at bounding box center [960, 23] width 105 height 26
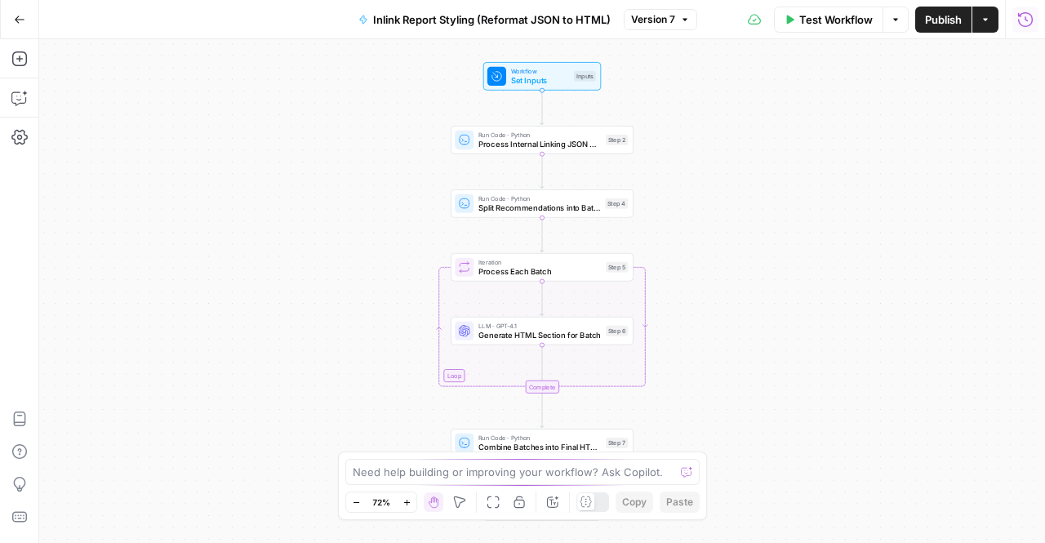
click at [1037, 25] on button "Run History" at bounding box center [1025, 20] width 26 height 26
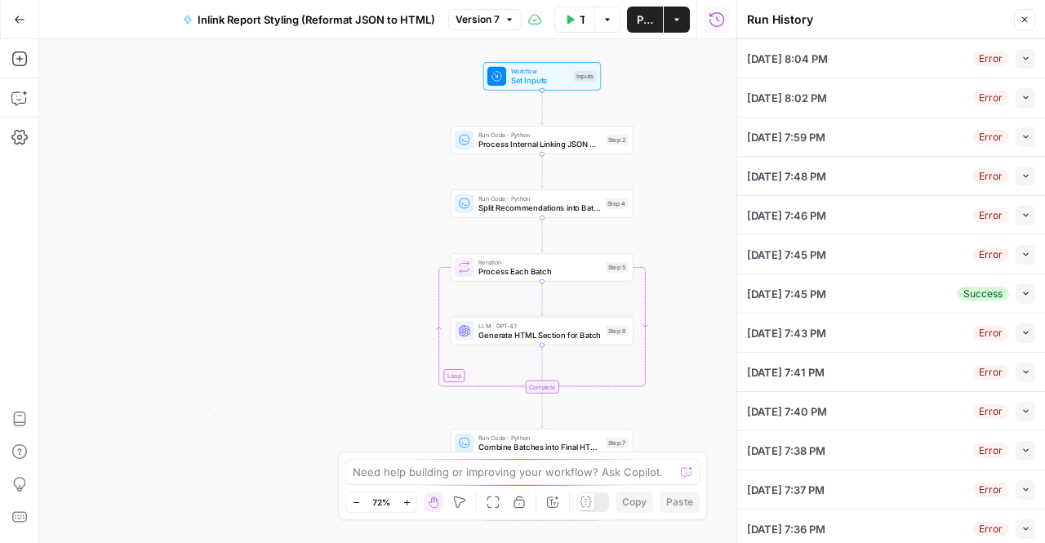
click at [1035, 27] on header "Run History Close" at bounding box center [891, 19] width 308 height 39
click at [1027, 16] on icon "button" at bounding box center [1025, 20] width 10 height 10
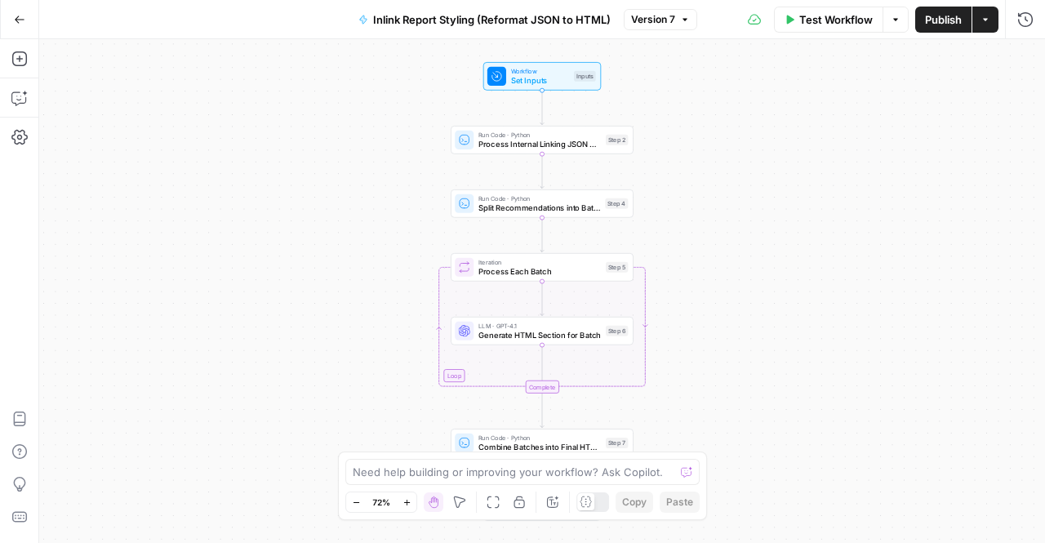
click at [894, 28] on button "Options" at bounding box center [896, 20] width 26 height 26
click at [993, 12] on button "Actions" at bounding box center [985, 20] width 26 height 26
click at [1030, 23] on icon "button" at bounding box center [1025, 19] width 16 height 16
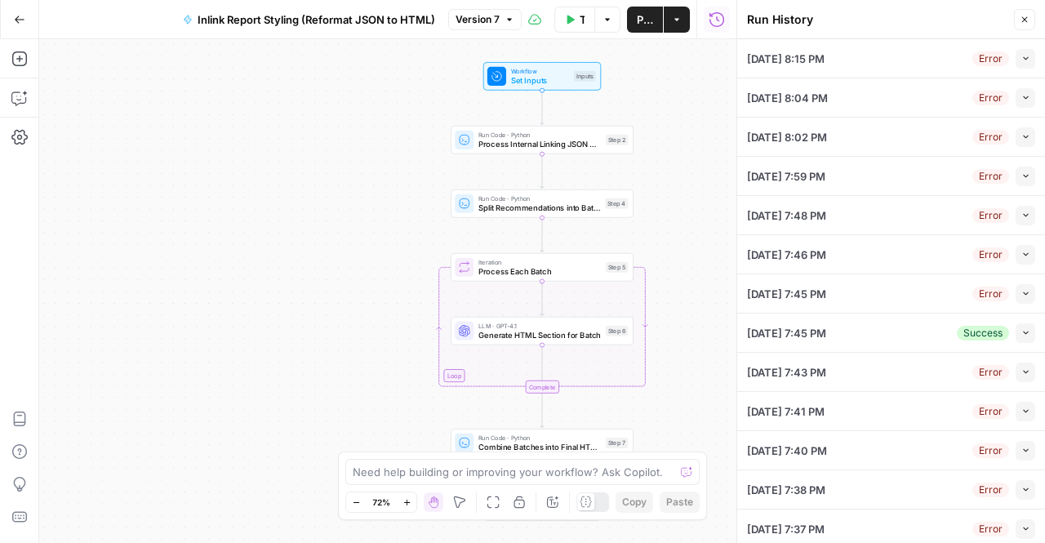
click at [701, 194] on div "Workflow Set Inputs Inputs Run Code · Python Process Internal Linking JSON Data…" at bounding box center [387, 291] width 697 height 504
click at [570, 21] on icon "button" at bounding box center [570, 19] width 7 height 9
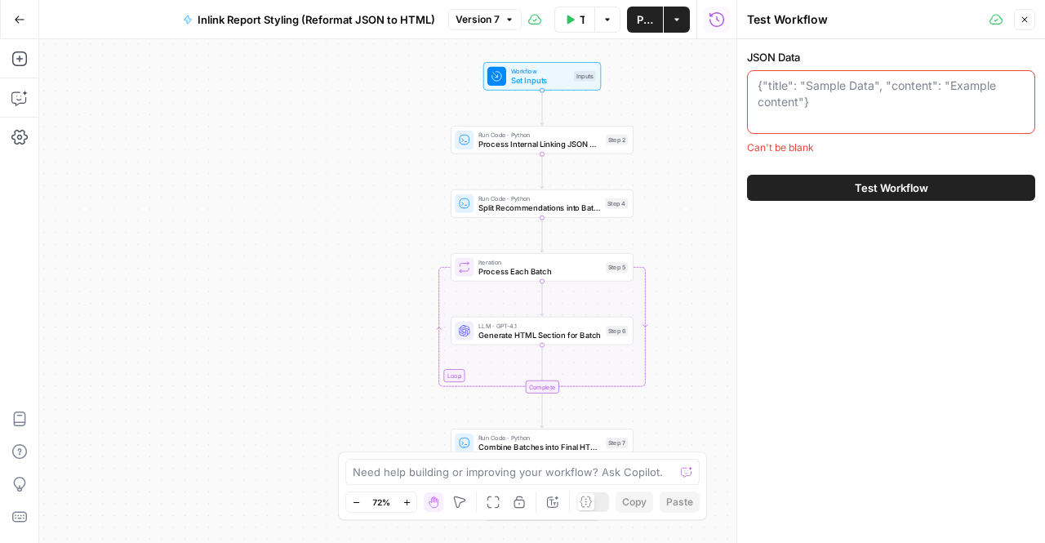
paste textarea "{ "report_metadata": { "generated_at": "2025-09-25T20:06:23.571170", "report_ty…"
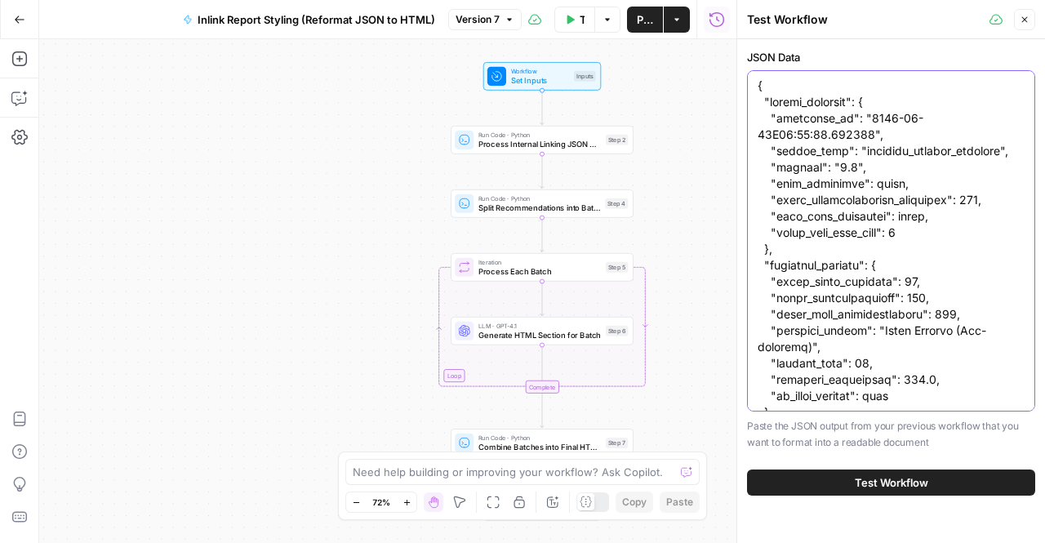
type textarea "{ "report_metadata": { "generated_at": "2025-09-25T20:06:23.571170", "report_ty…"
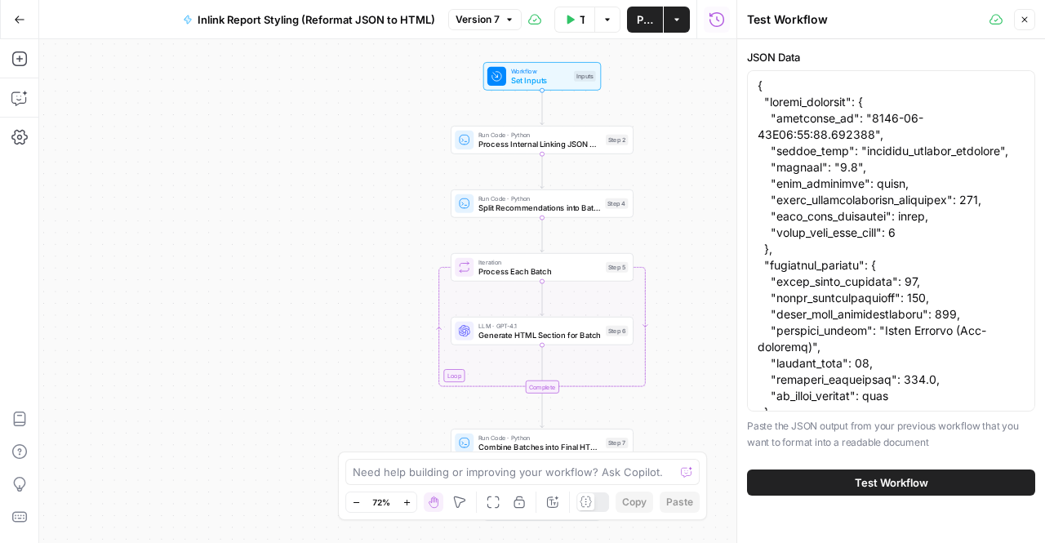
click at [883, 473] on button "Test Workflow" at bounding box center [891, 482] width 288 height 26
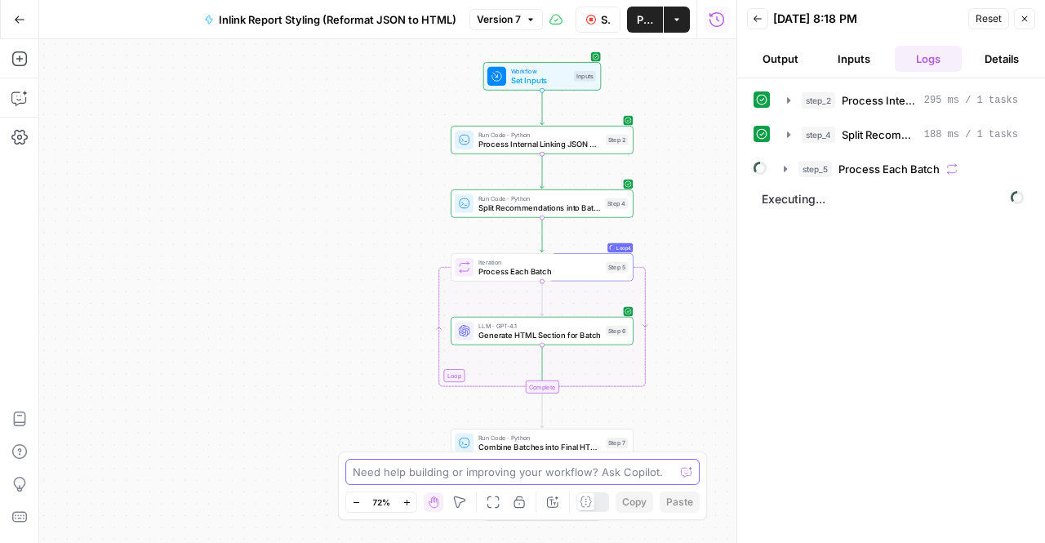
click at [477, 478] on textarea at bounding box center [514, 472] width 322 height 16
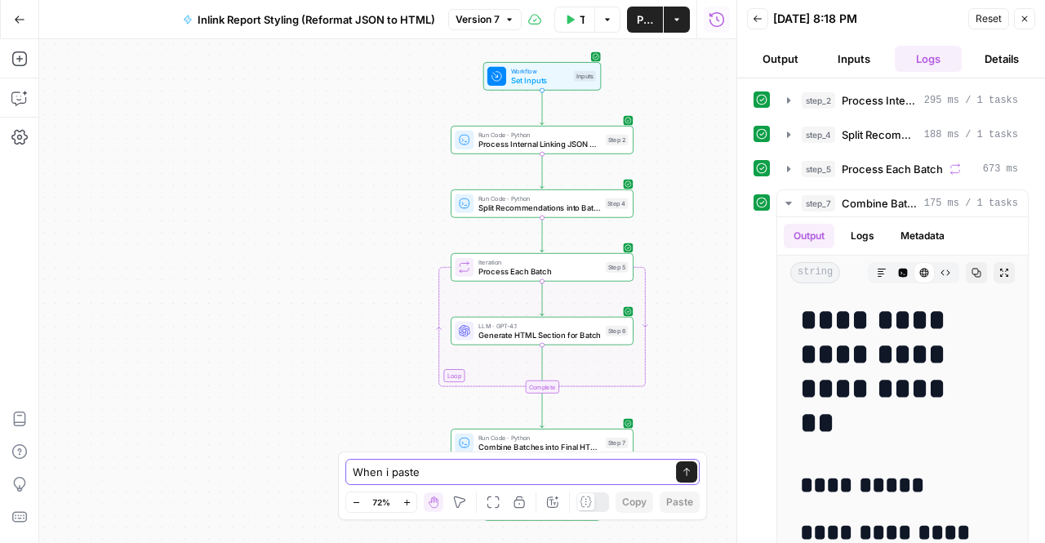
type textarea "When i paste"
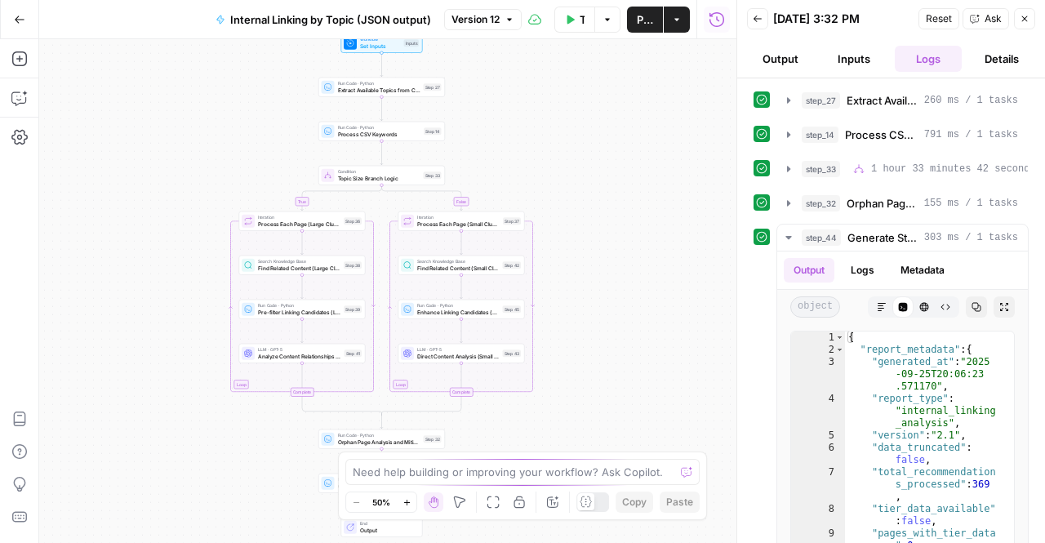
click at [983, 26] on button "Ask" at bounding box center [986, 18] width 47 height 21
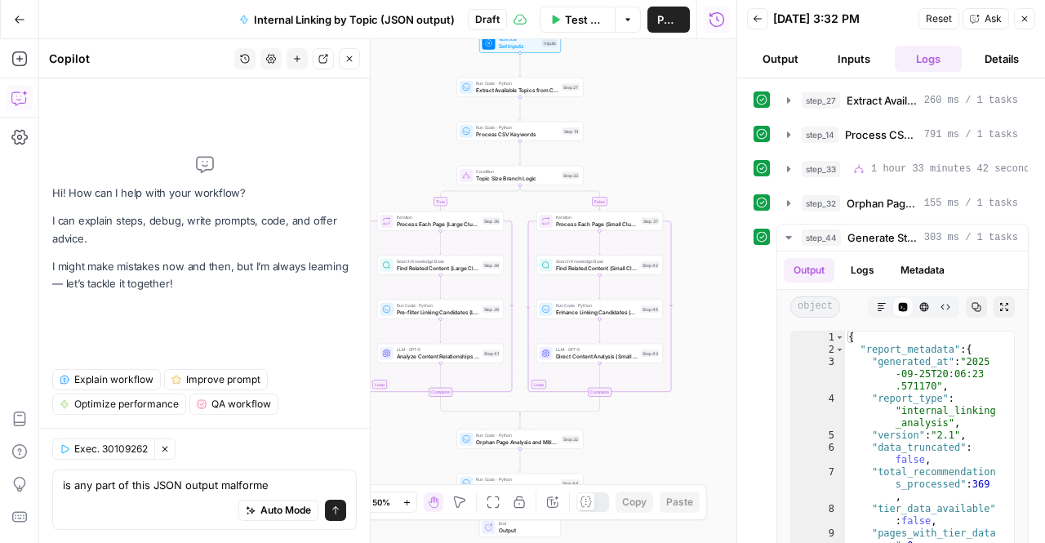
type textarea "is any part of this JSON output malformed"
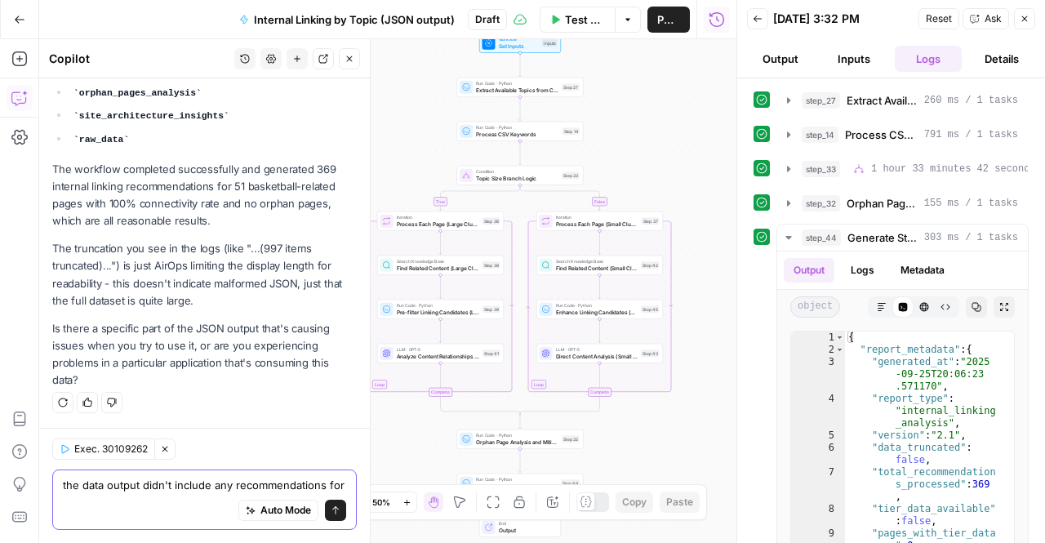
scroll to position [590, 0]
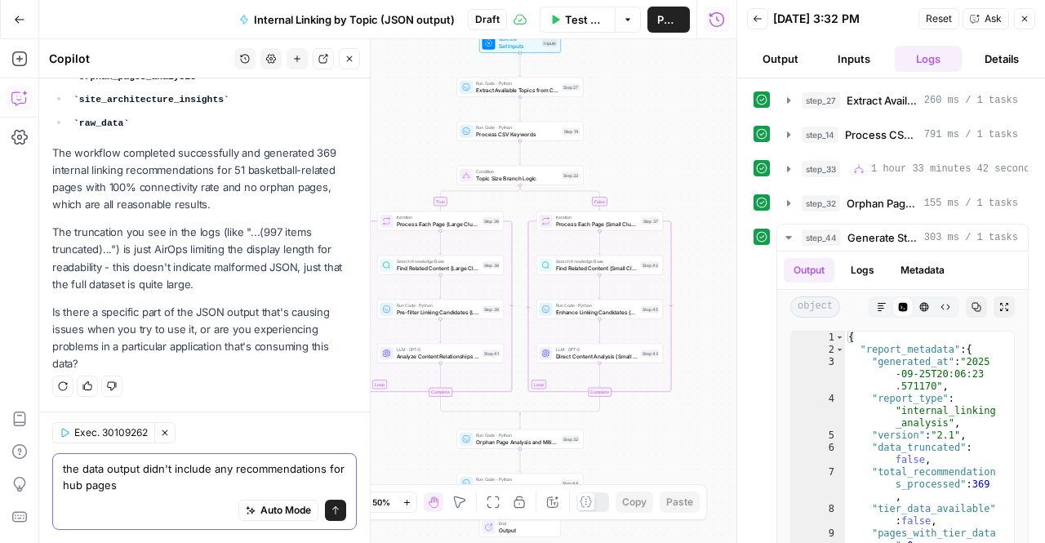
type textarea "the data output didn't include any recommendations for hub pages"
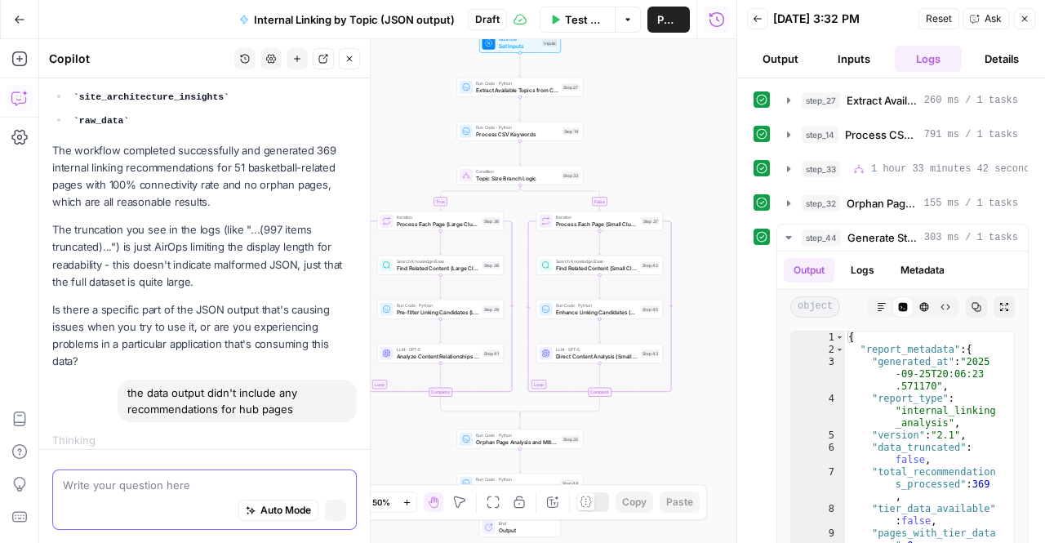
scroll to position [606, 0]
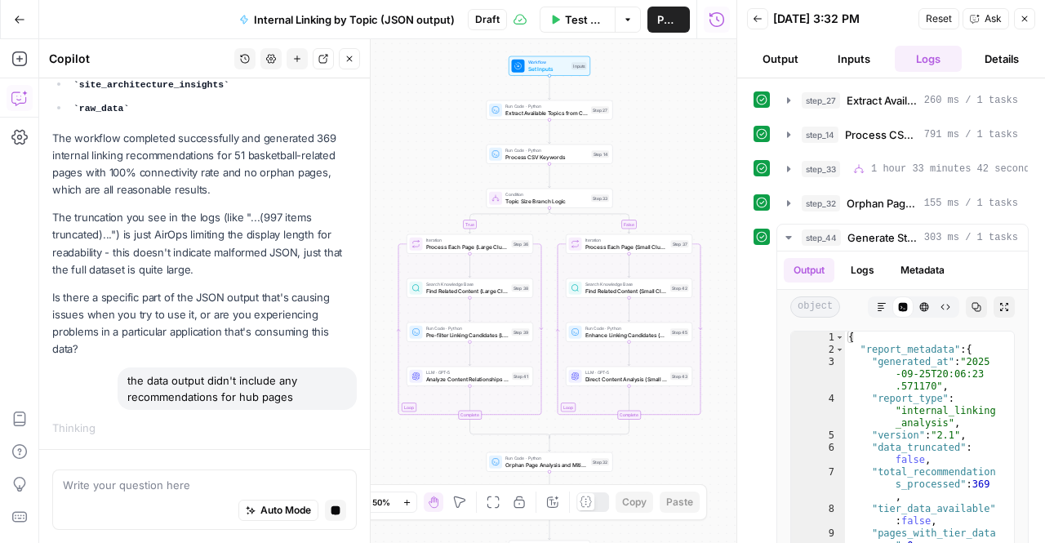
drag, startPoint x: 400, startPoint y: 154, endPoint x: 429, endPoint y: 176, distance: 36.7
click at [429, 176] on div "true false Workflow Set Inputs Inputs Run Code · Python Extract Available Topic…" at bounding box center [387, 291] width 697 height 504
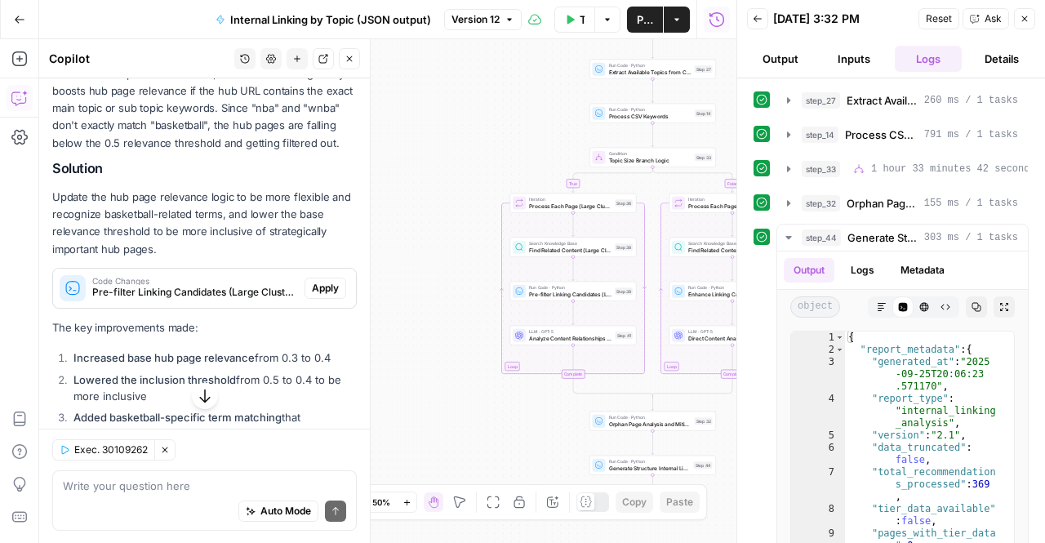
scroll to position [1350, 0]
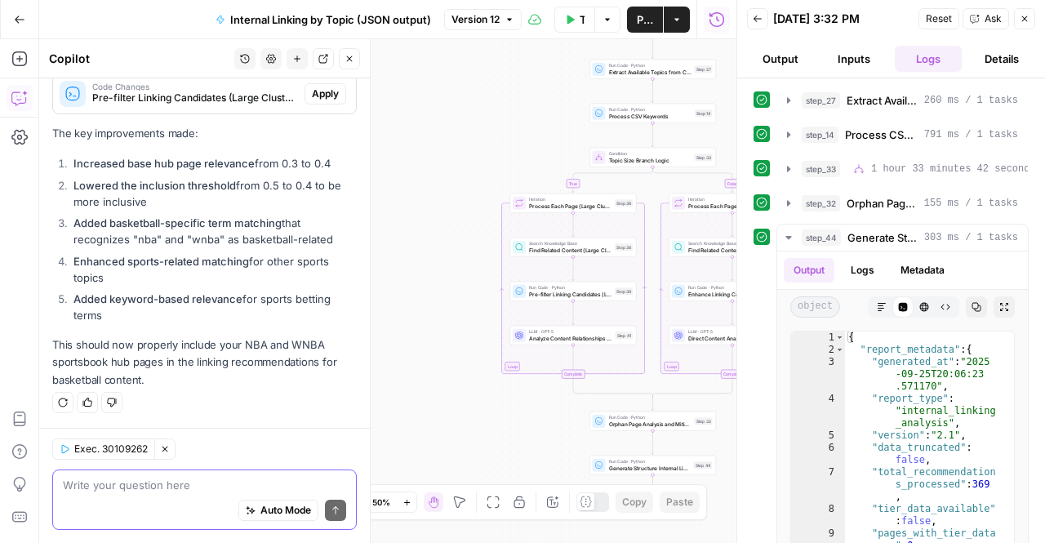
click at [158, 484] on textarea at bounding box center [204, 485] width 283 height 16
type textarea "t"
type textarea "nothing in the workflow"
click at [189, 486] on textarea "nothing in the workflow" at bounding box center [204, 485] width 283 height 16
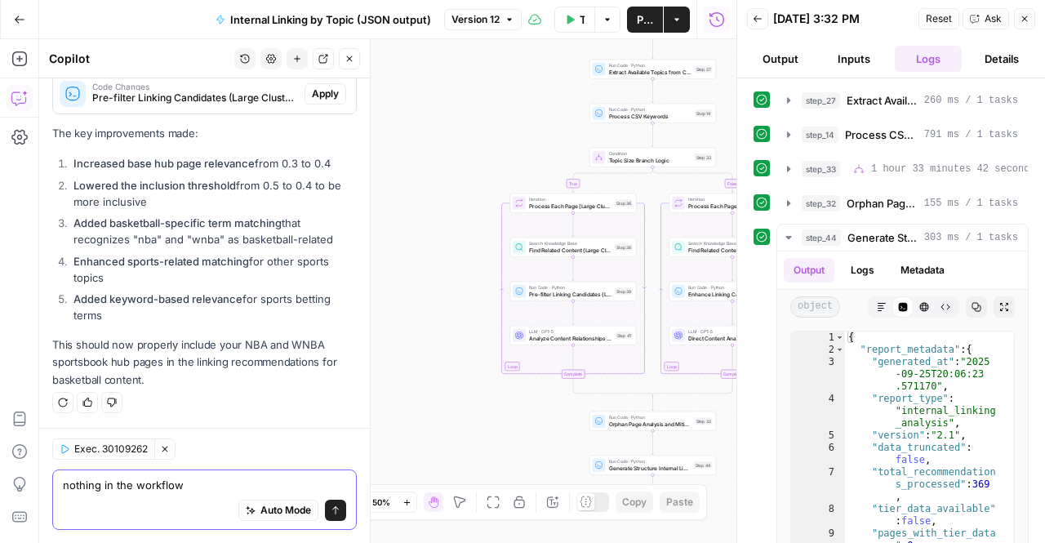
click at [189, 486] on textarea "nothing in the workflow" at bounding box center [204, 485] width 283 height 16
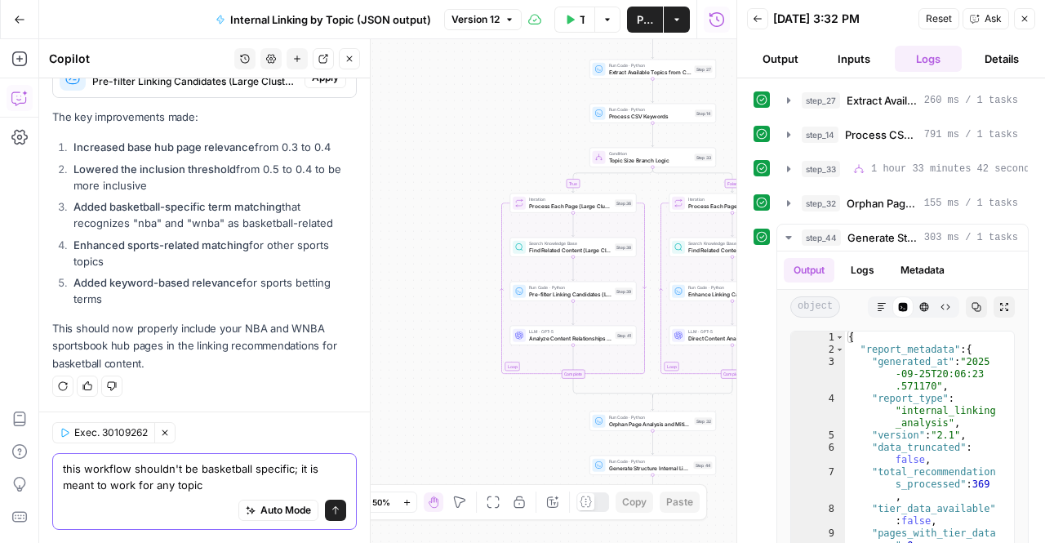
type textarea "this workflow shouldn't be basketball specific; it is meant to work for any top…"
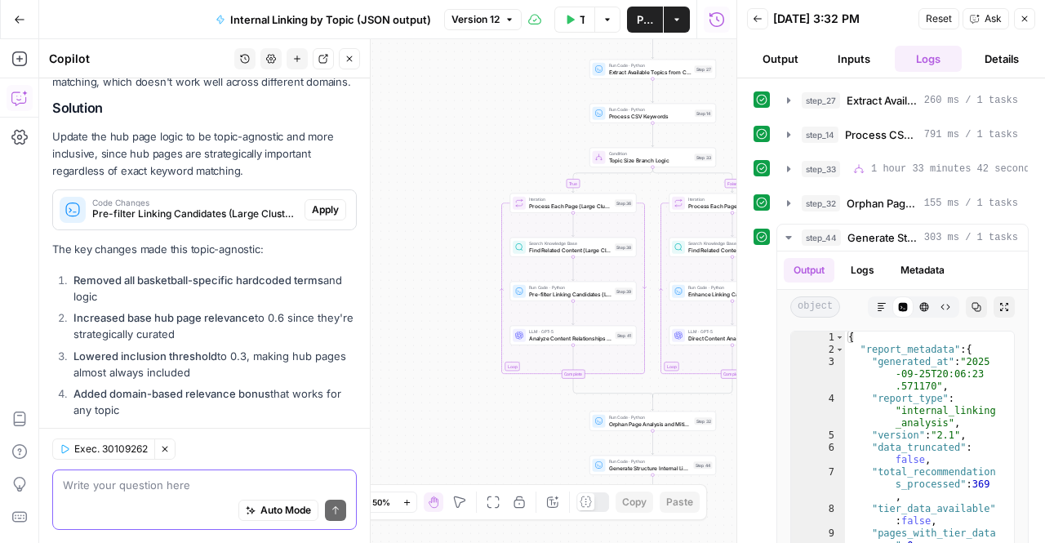
scroll to position [1778, 0]
click at [325, 218] on span "Apply" at bounding box center [325, 210] width 27 height 15
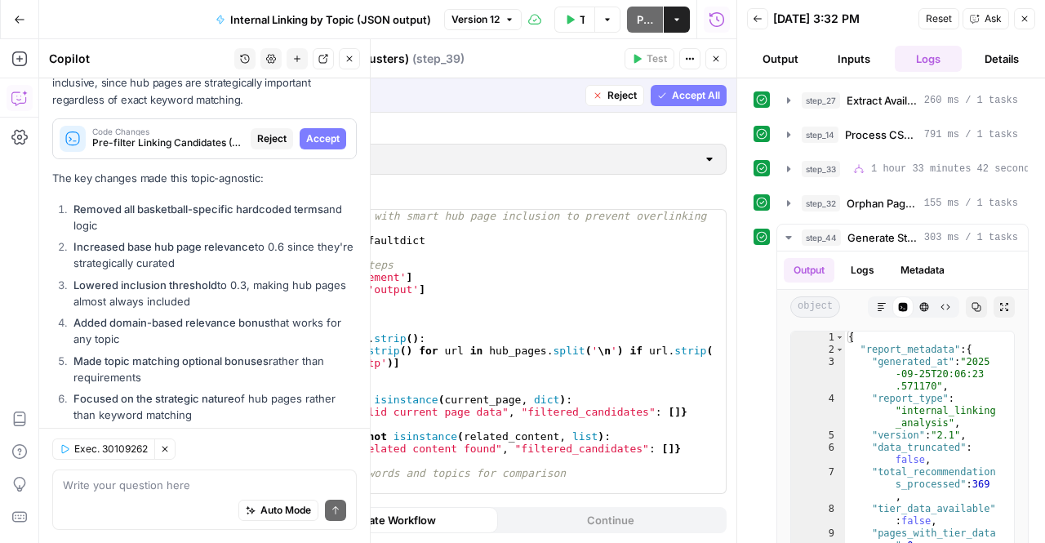
scroll to position [1849, 0]
click at [309, 147] on span "Accept" at bounding box center [322, 139] width 33 height 15
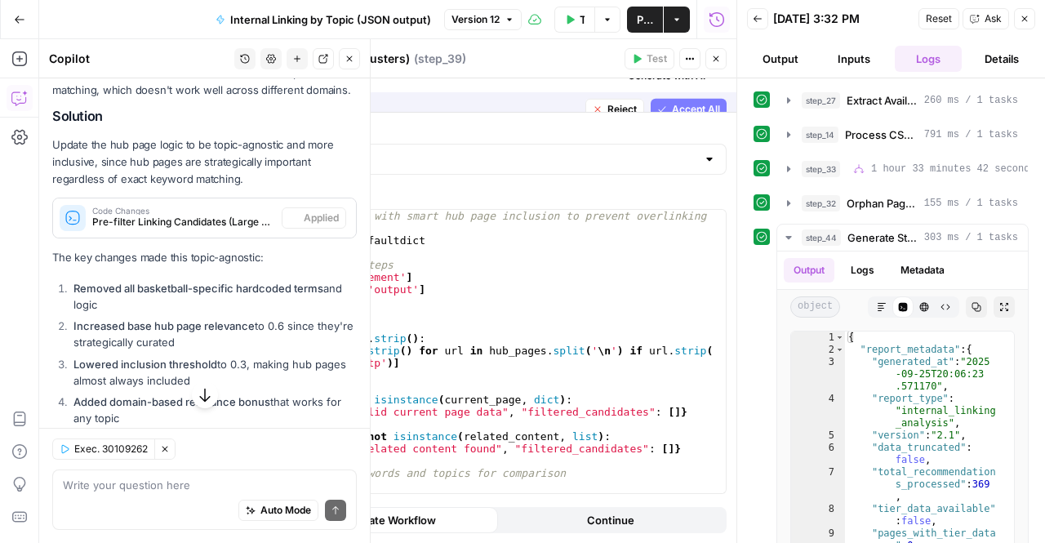
scroll to position [1928, 0]
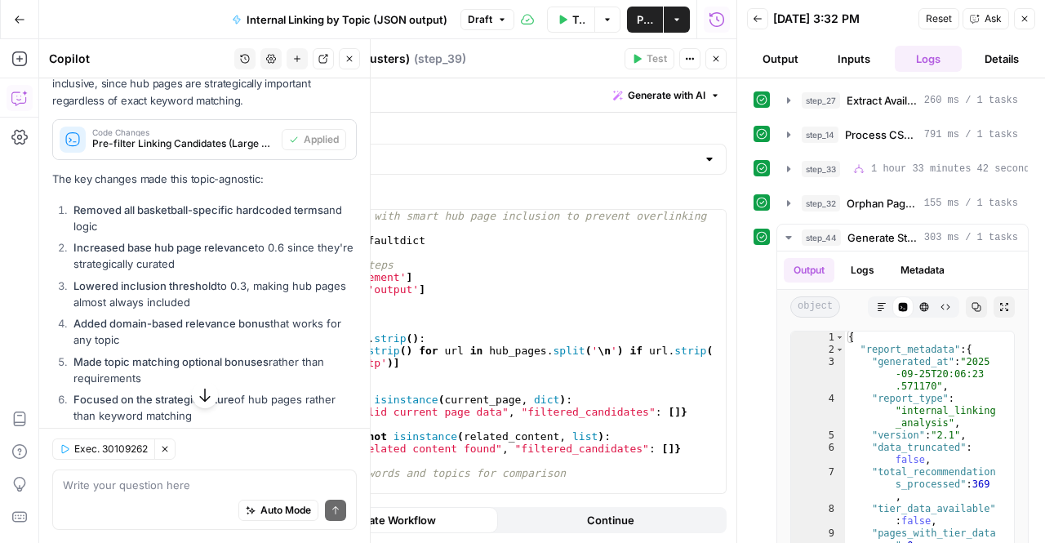
click at [193, 386] on li "Made topic matching optional bonuses rather than requirements" at bounding box center [212, 370] width 287 height 33
click at [194, 386] on li "Made topic matching optional bonuses rather than requirements" at bounding box center [212, 370] width 287 height 33
click at [199, 394] on icon "button" at bounding box center [204, 396] width 11 height 14
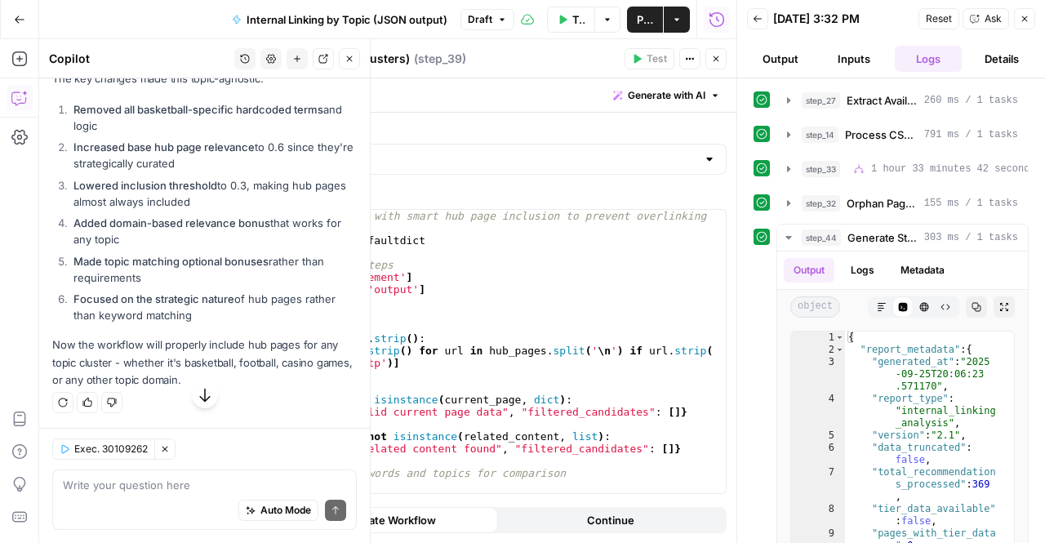
scroll to position [2062, 0]
click at [189, 481] on textarea at bounding box center [204, 485] width 283 height 16
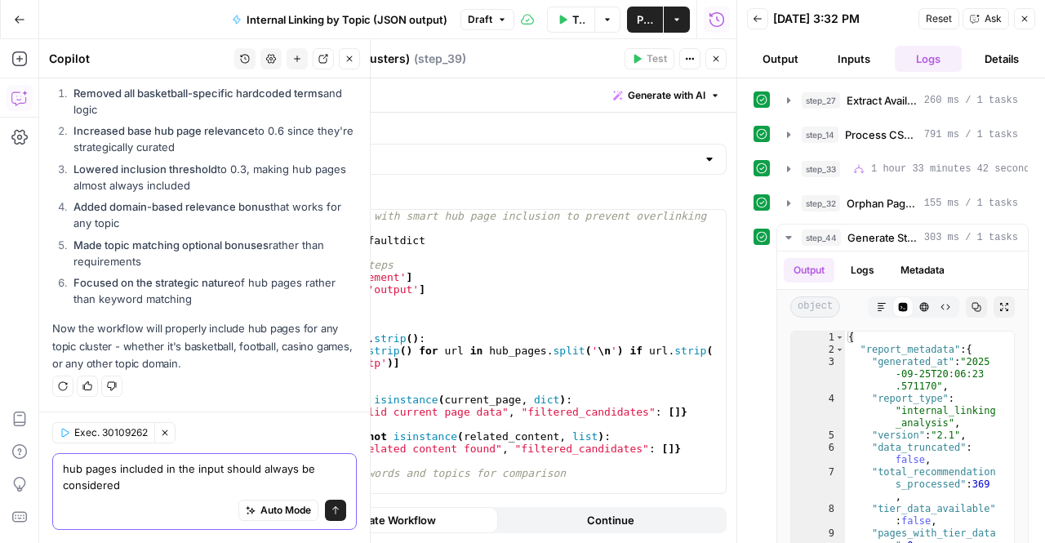
type textarea "hub pages included in the input should always be considered"
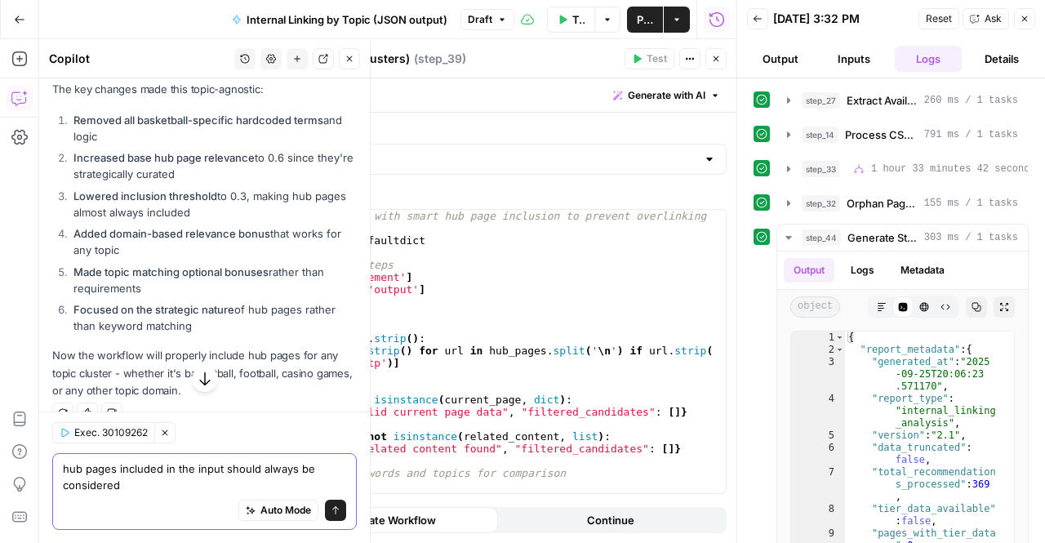
scroll to position [2017, 0]
click at [134, 481] on textarea "hub pages included in the input should always be considered" at bounding box center [204, 476] width 283 height 33
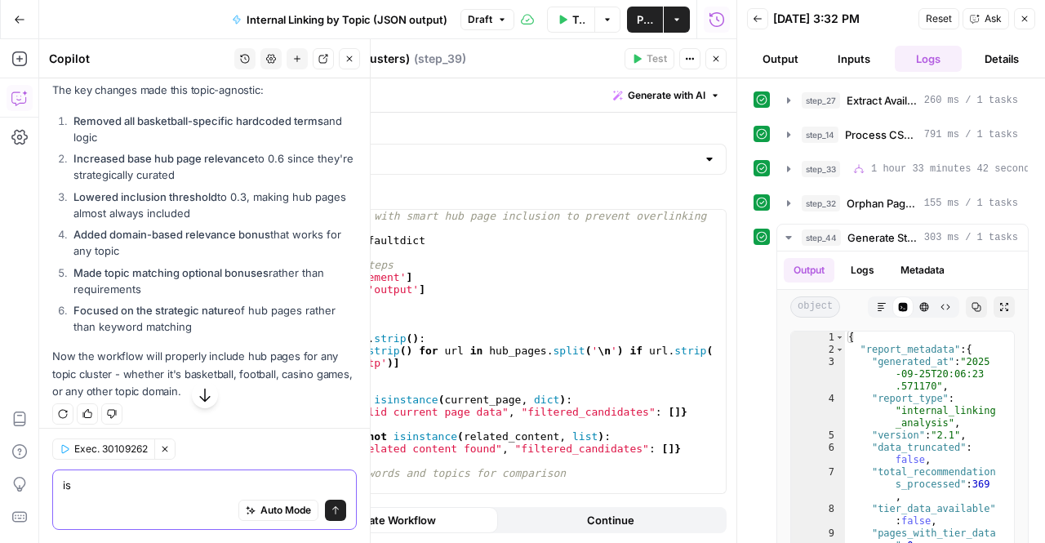
type textarea "i"
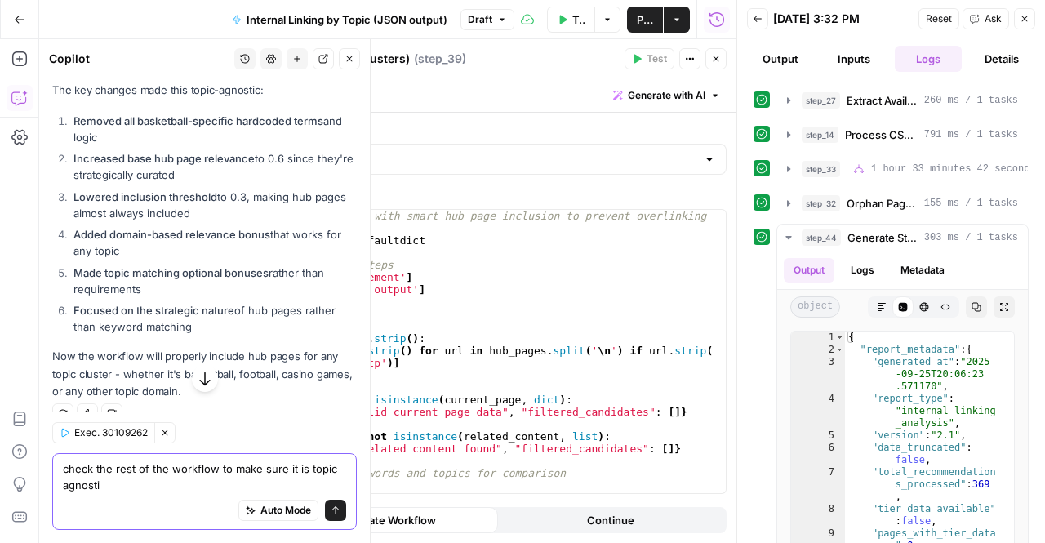
type textarea "check the rest of the workflow to make sure it is topic agnostic"
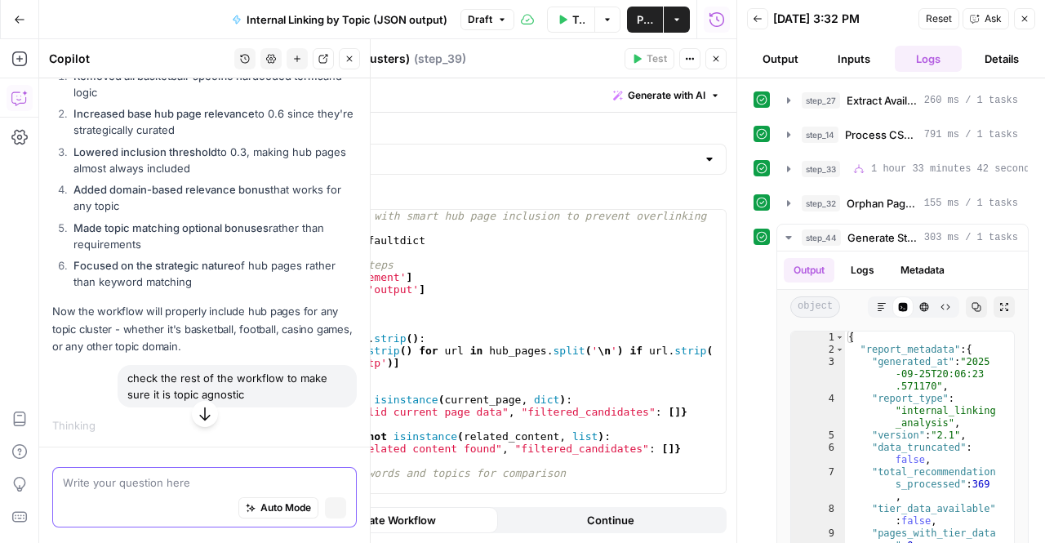
scroll to position [1938, 0]
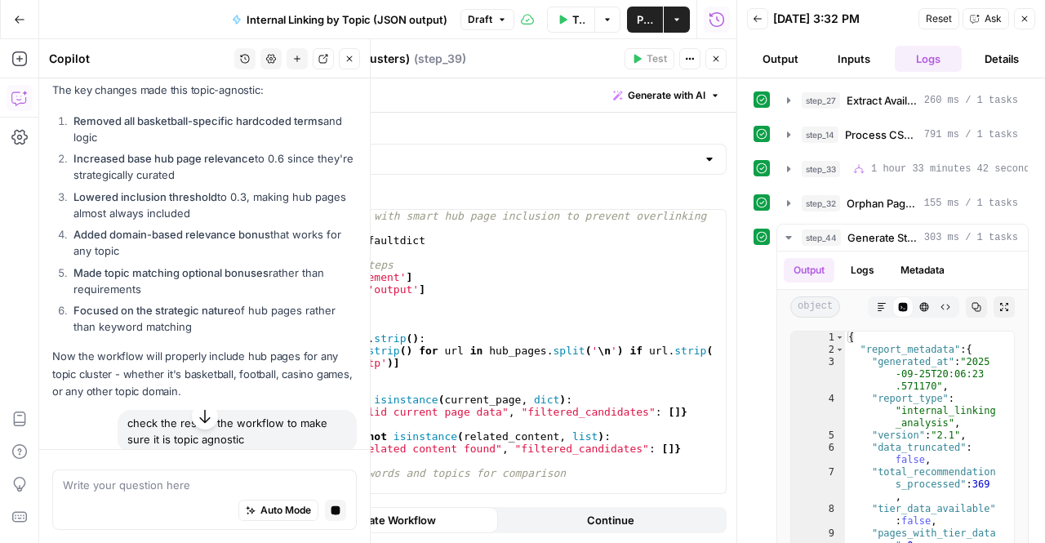
click at [202, 420] on icon "button" at bounding box center [205, 416] width 16 height 16
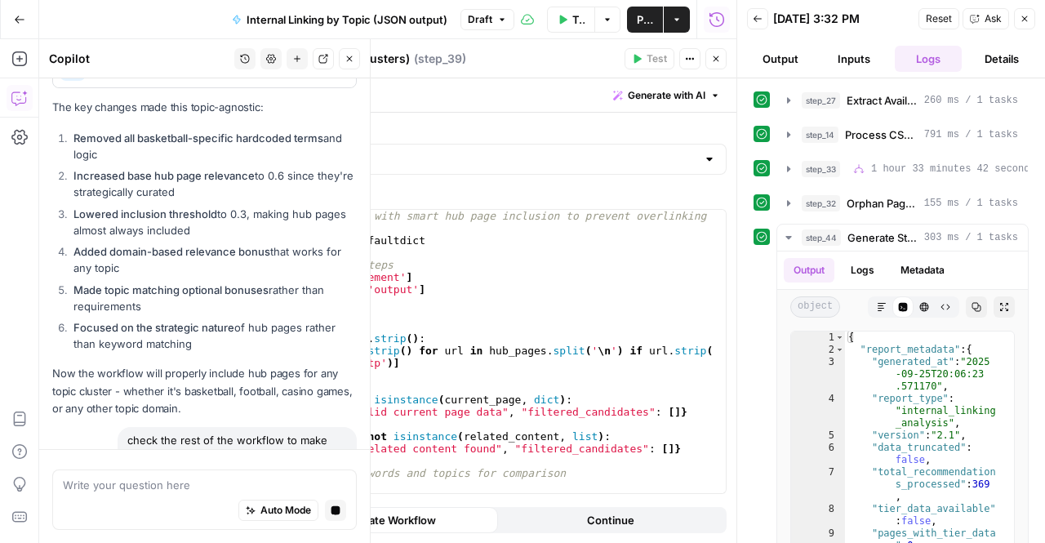
scroll to position [1920, 0]
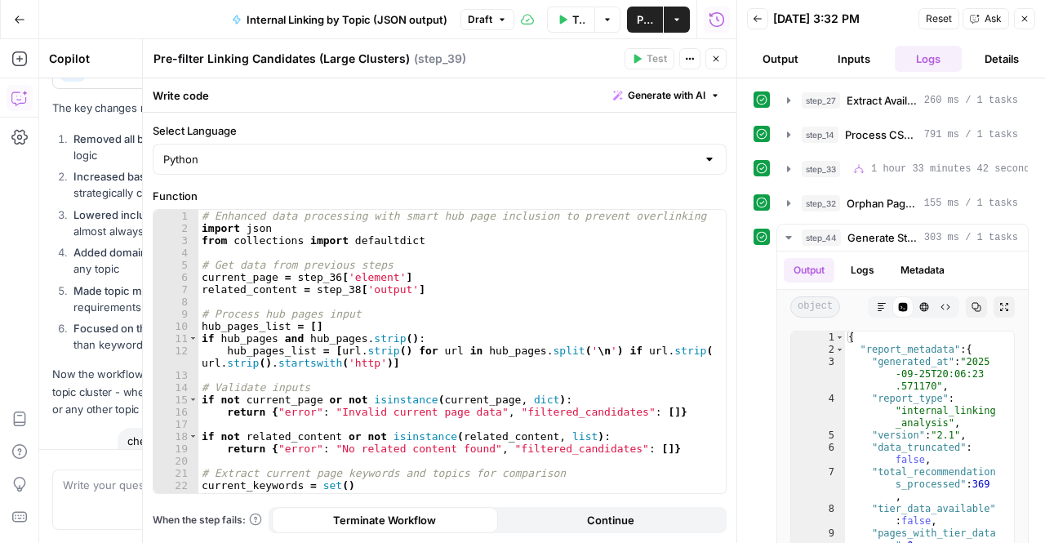
click at [856, 59] on button "Inputs" at bounding box center [854, 59] width 67 height 26
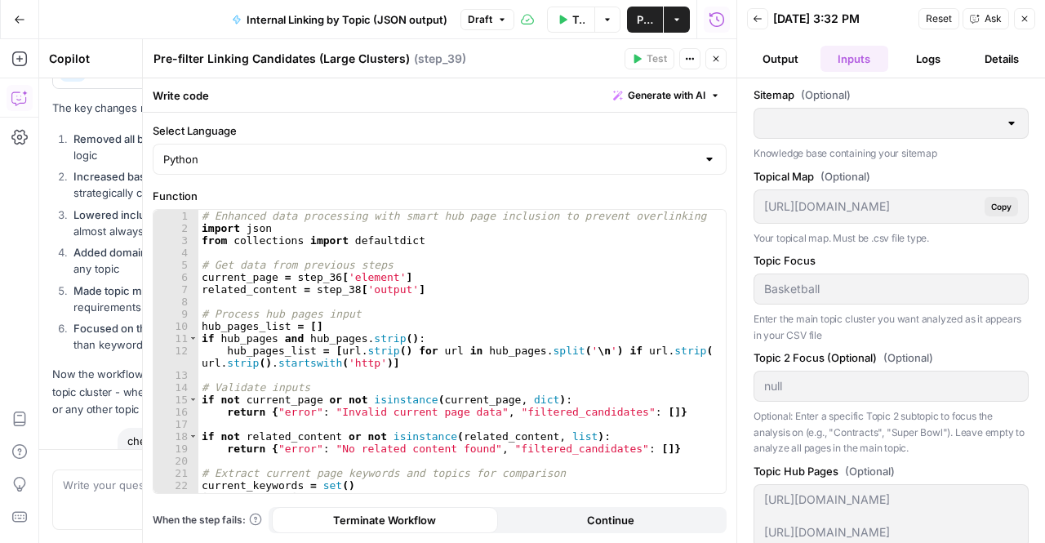
type input "TSG Knowledge Base"
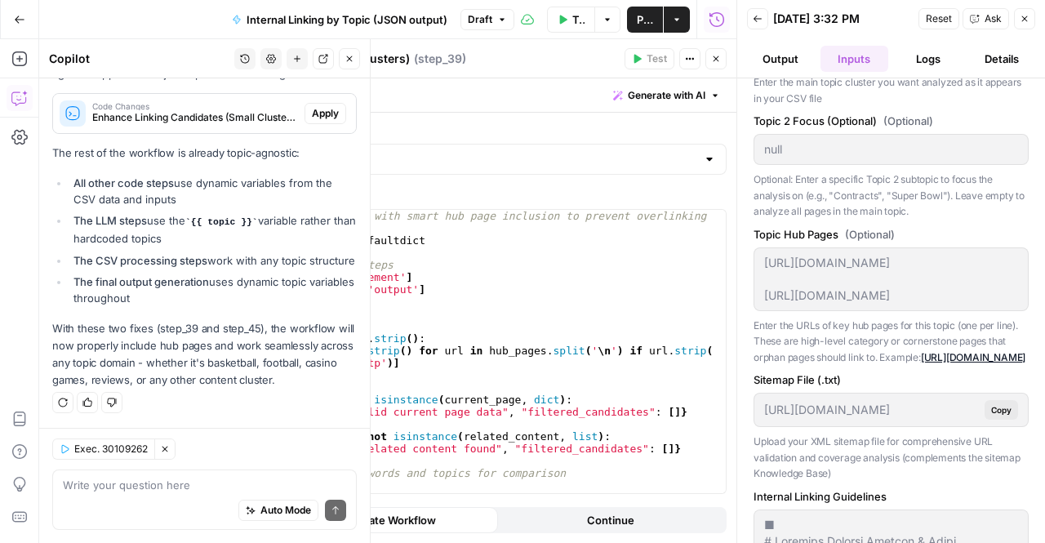
scroll to position [2647, 0]
click at [314, 106] on span "Apply" at bounding box center [325, 113] width 27 height 15
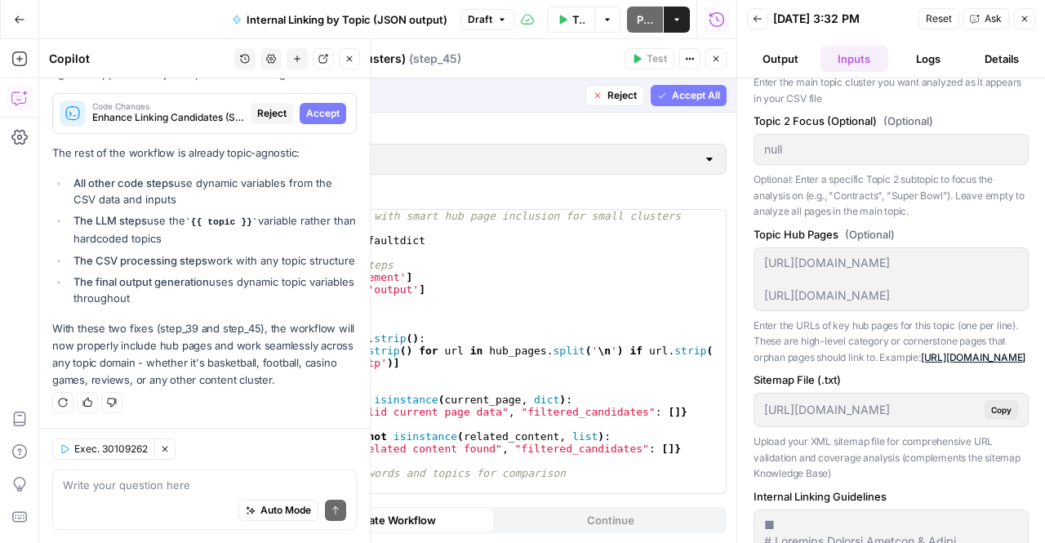
scroll to position [2569, 0]
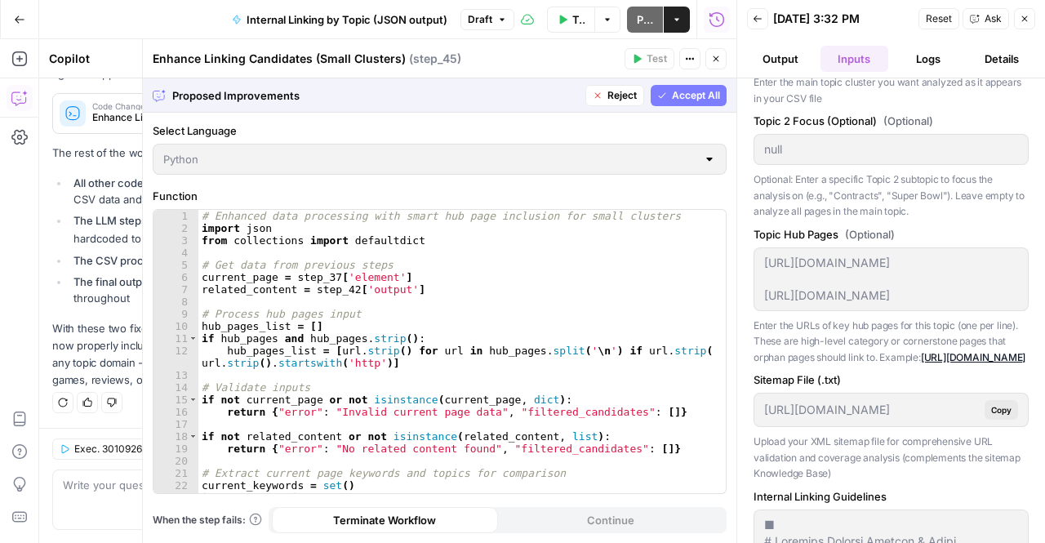
click at [695, 85] on button "Accept All" at bounding box center [689, 95] width 76 height 21
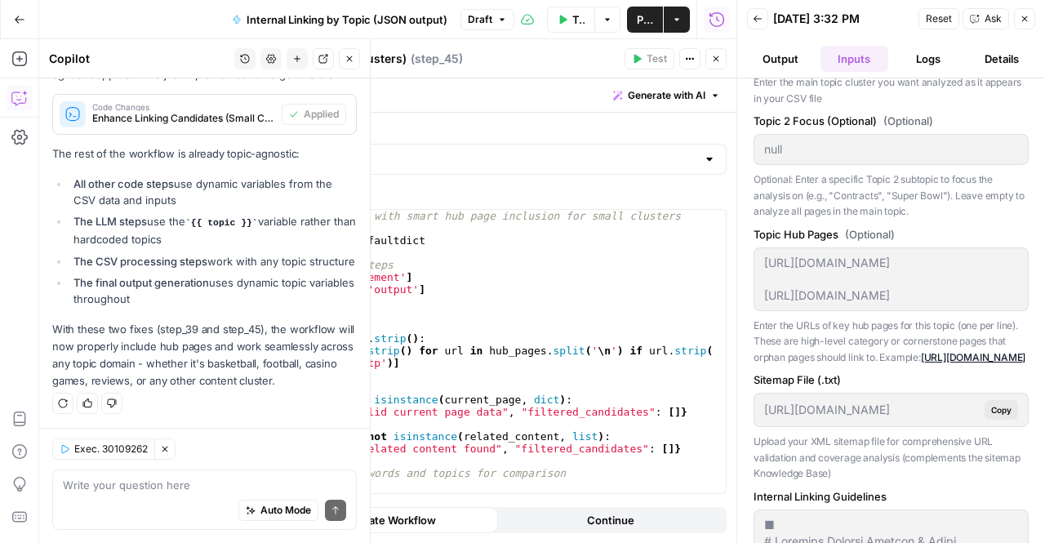
scroll to position [2623, 0]
click at [192, 390] on button "button" at bounding box center [205, 395] width 26 height 26
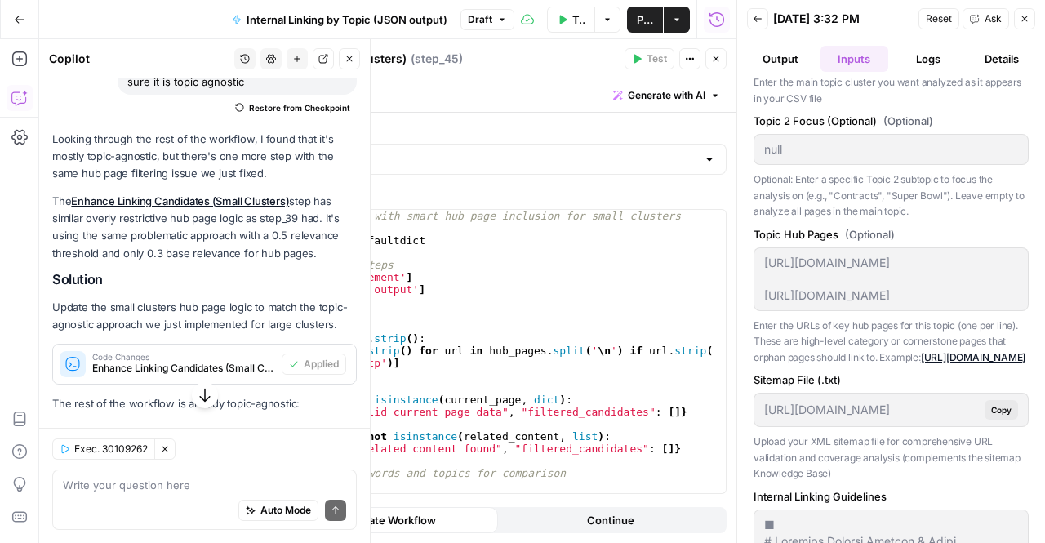
scroll to position [2673, 0]
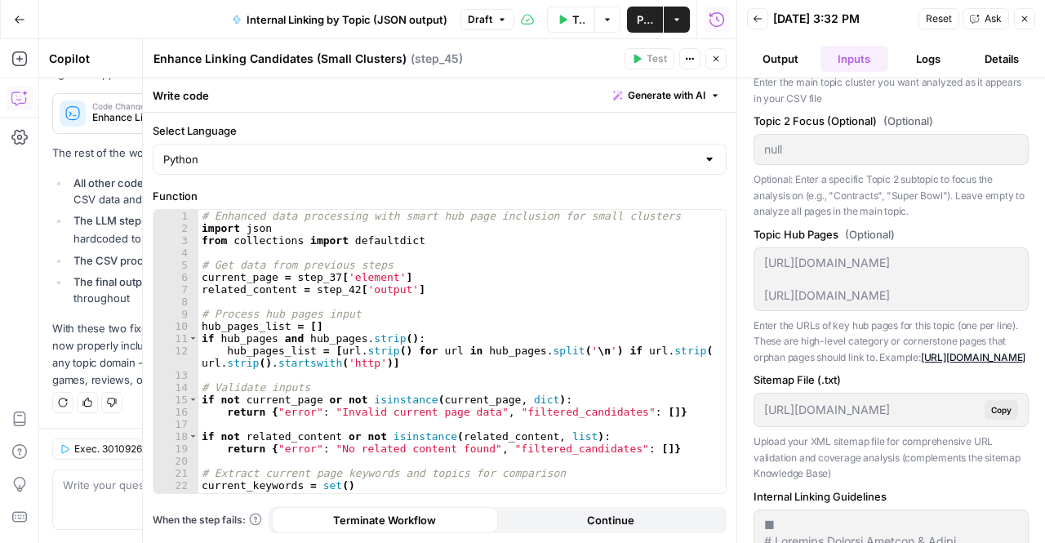
click at [781, 61] on button "Output" at bounding box center [780, 59] width 67 height 26
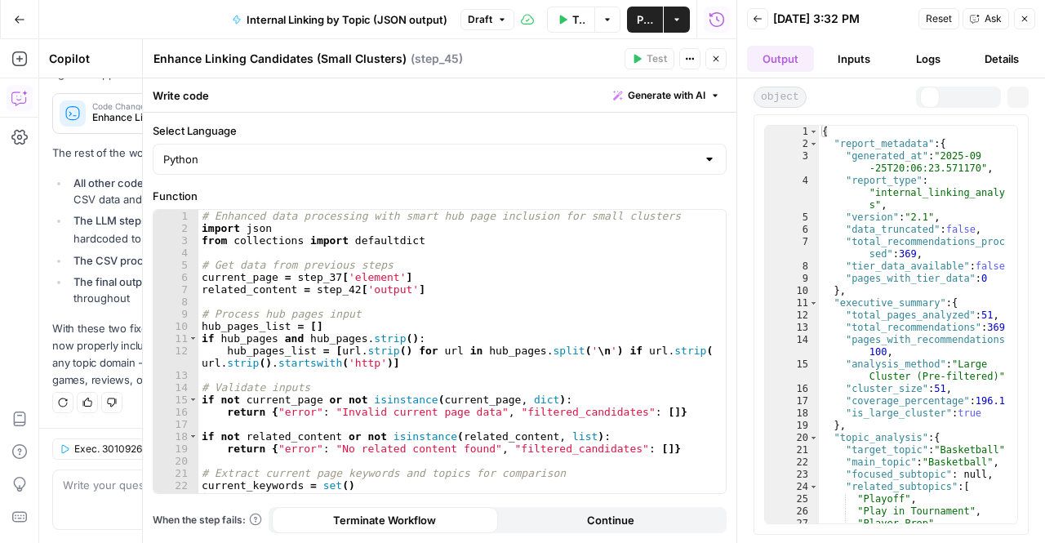
scroll to position [0, 0]
click at [860, 195] on div "{ "report_metadata" : { "generated_at" : "2025-09 -25T20:06:23.571170" , "repor…" at bounding box center [913, 338] width 188 height 424
type textarea "* *"
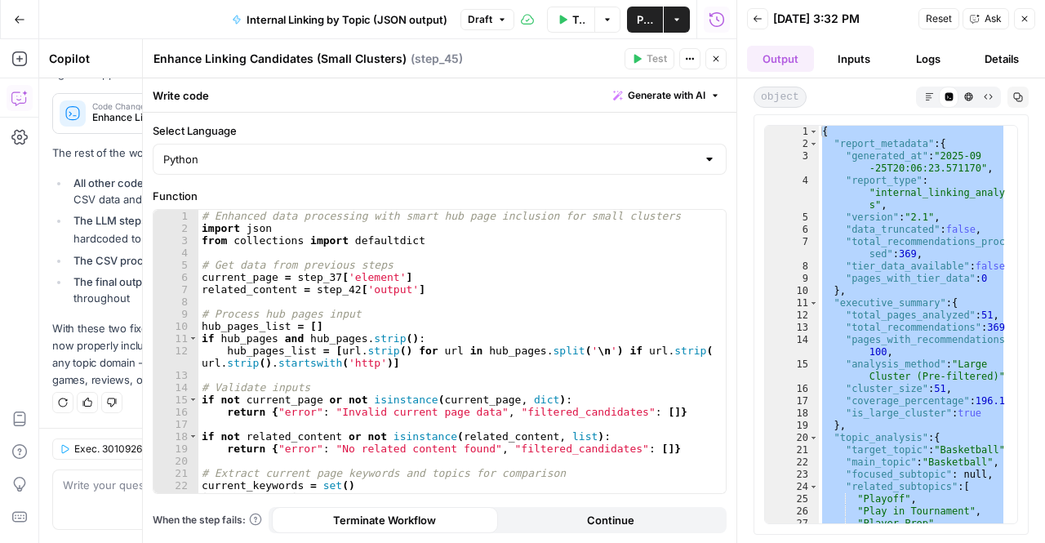
click at [1014, 94] on icon "button" at bounding box center [1018, 97] width 9 height 9
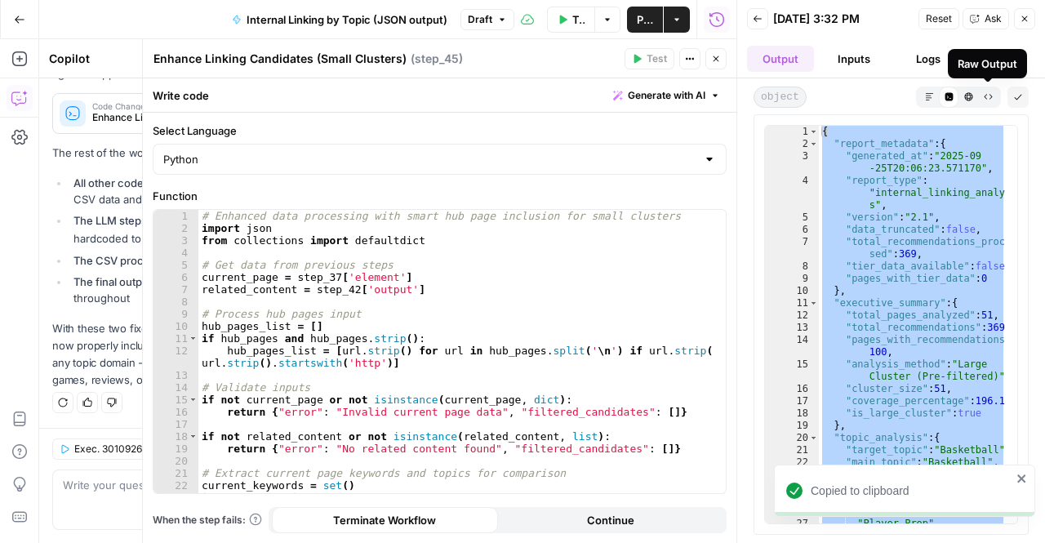
click at [992, 101] on button "Raw Output" at bounding box center [988, 97] width 20 height 20
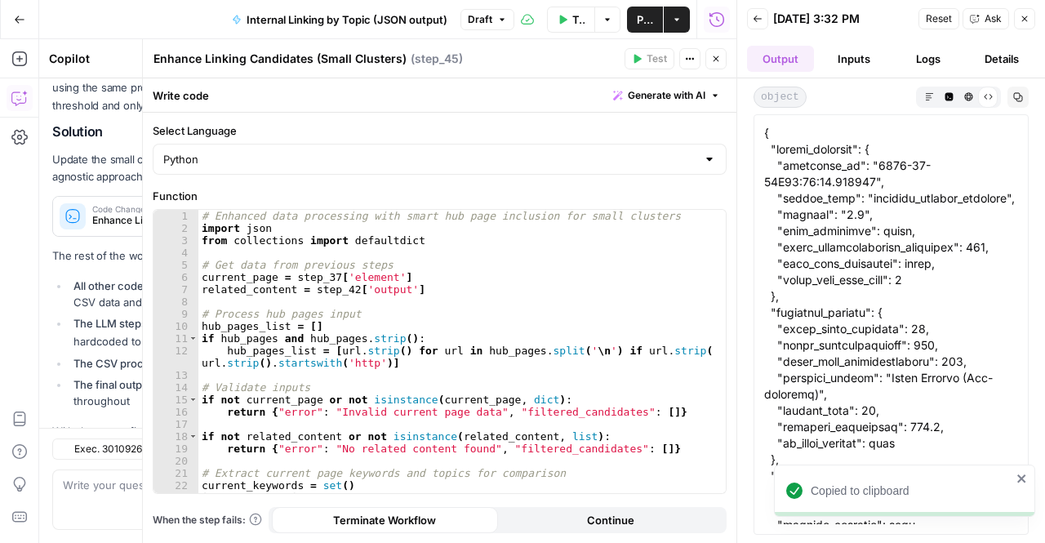
scroll to position [2673, 0]
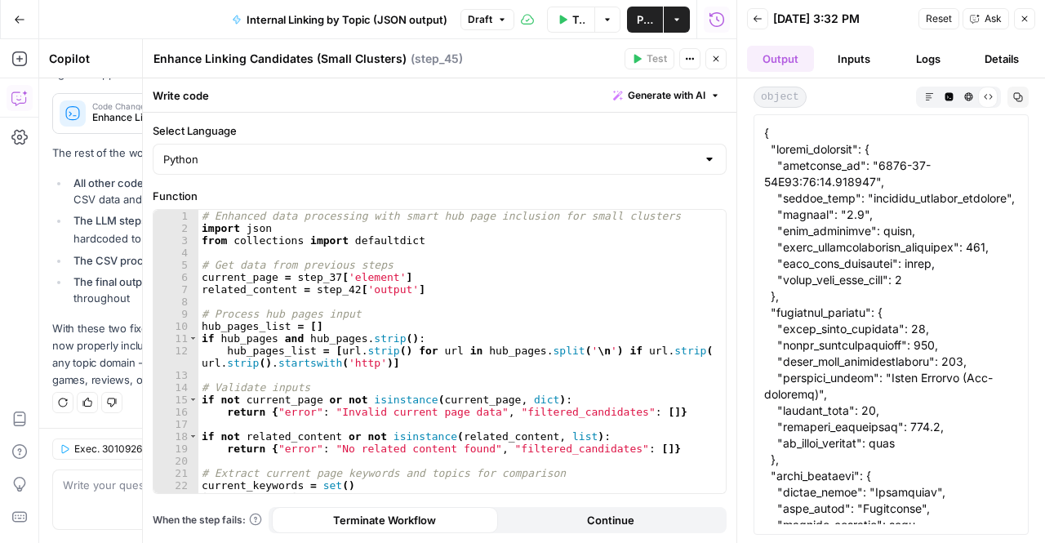
click at [1012, 93] on button "Copy" at bounding box center [1018, 97] width 21 height 21
click at [935, 100] on button "Markdown" at bounding box center [929, 97] width 20 height 20
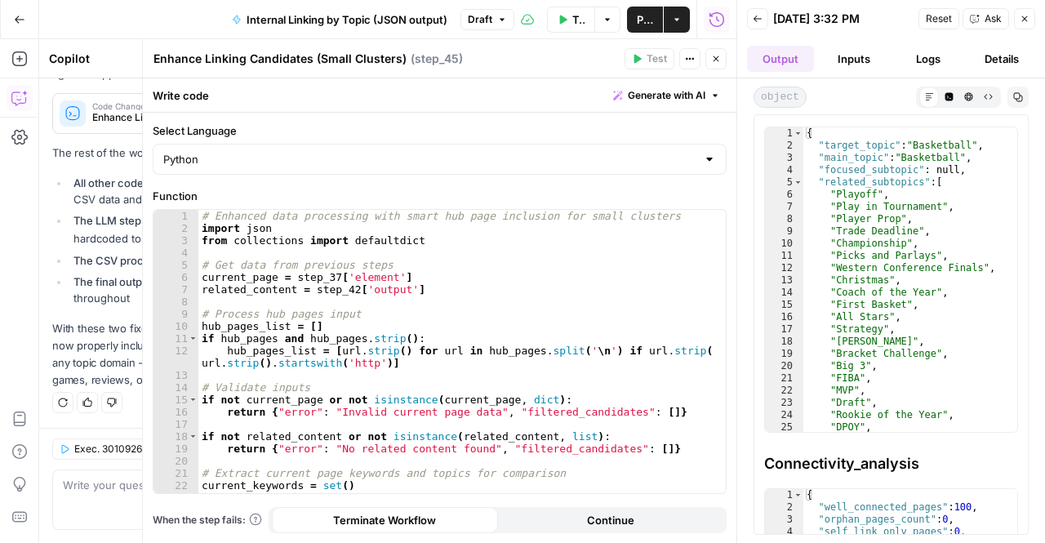
scroll to position [0, 0]
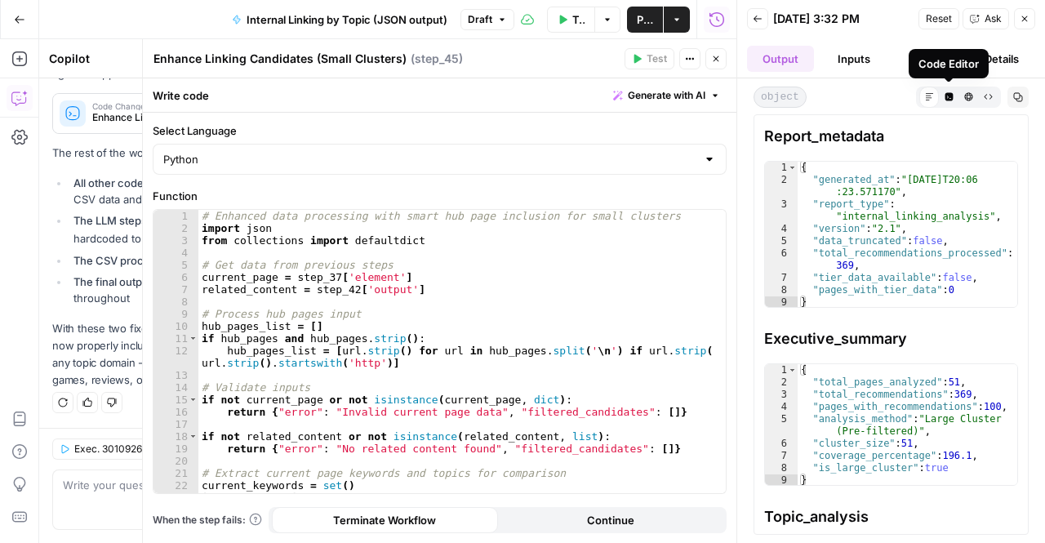
click at [944, 96] on span "Code Editor" at bounding box center [944, 96] width 1 height 1
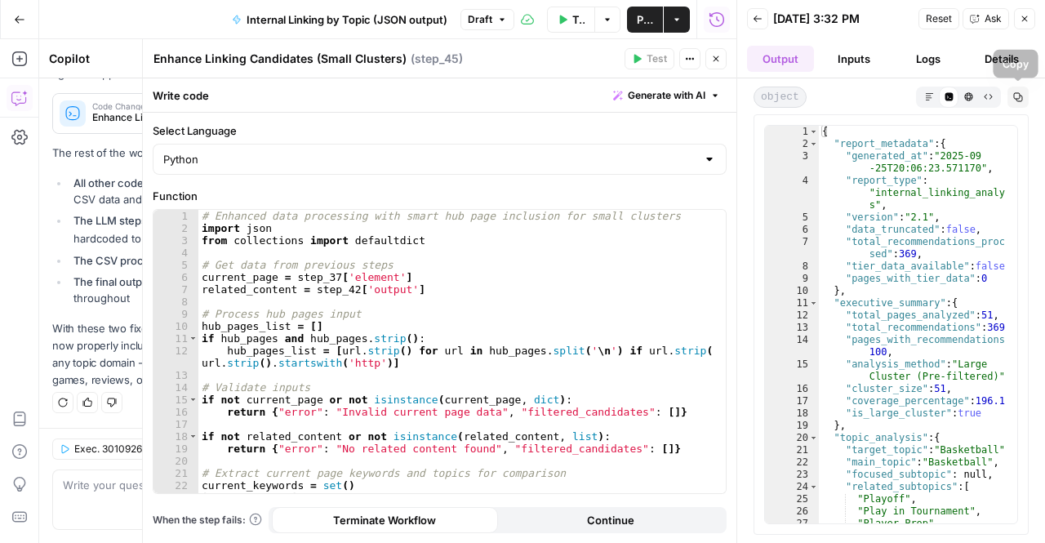
click at [1017, 99] on icon "button" at bounding box center [1018, 97] width 10 height 10
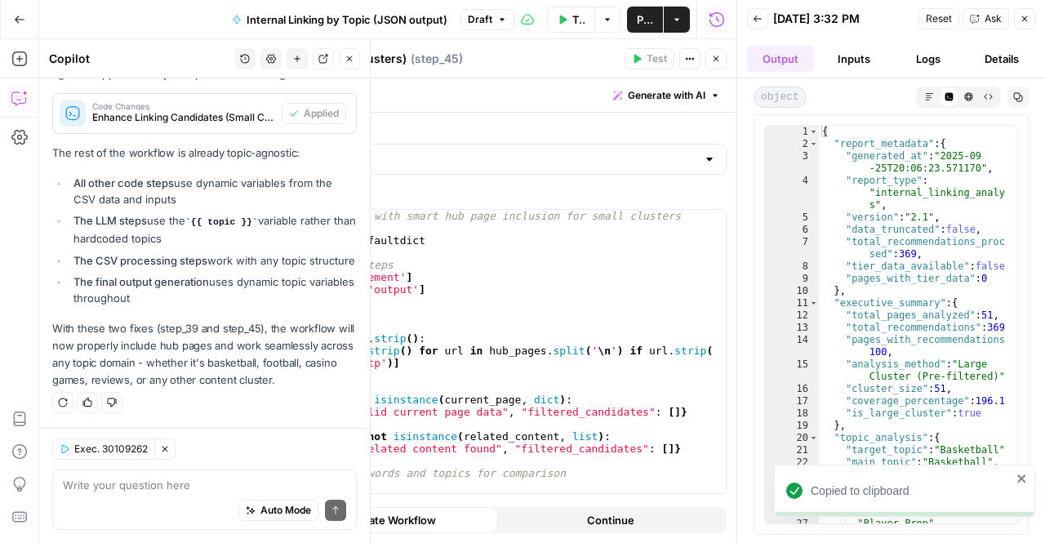
click at [108, 497] on div "Auto Mode Send" at bounding box center [204, 511] width 283 height 36
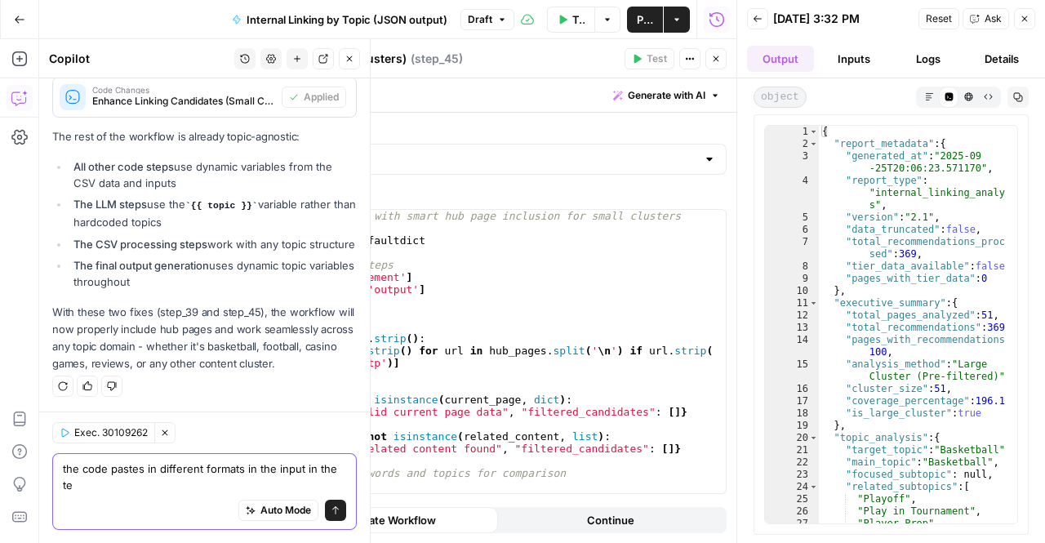
scroll to position [2690, 0]
type textarea "the code pastes in different formats in the input in the test and the input in …"
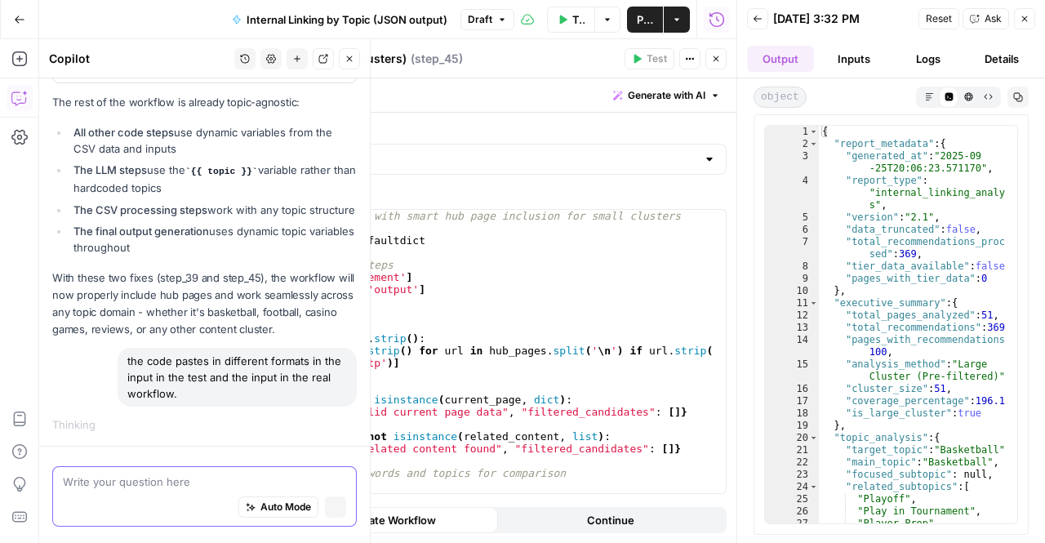
scroll to position [2617, 0]
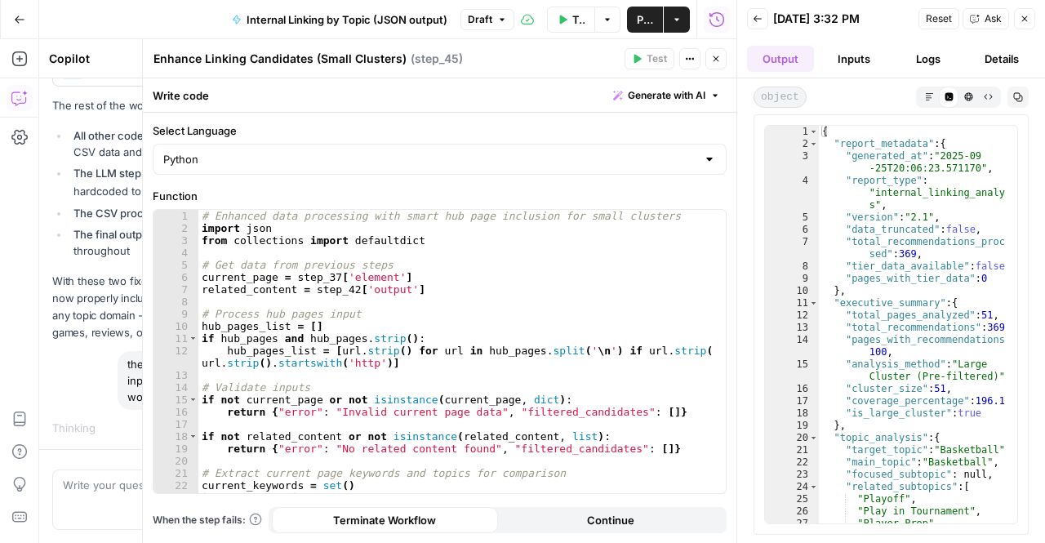
click at [572, 25] on span "Test Workflow" at bounding box center [578, 19] width 12 height 16
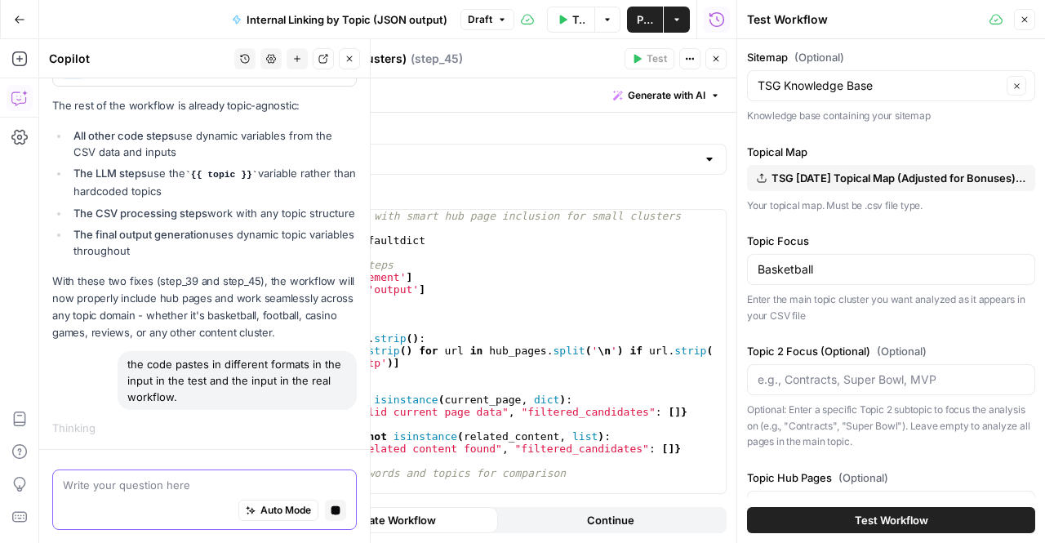
click at [331, 506] on icon "button" at bounding box center [335, 510] width 9 height 9
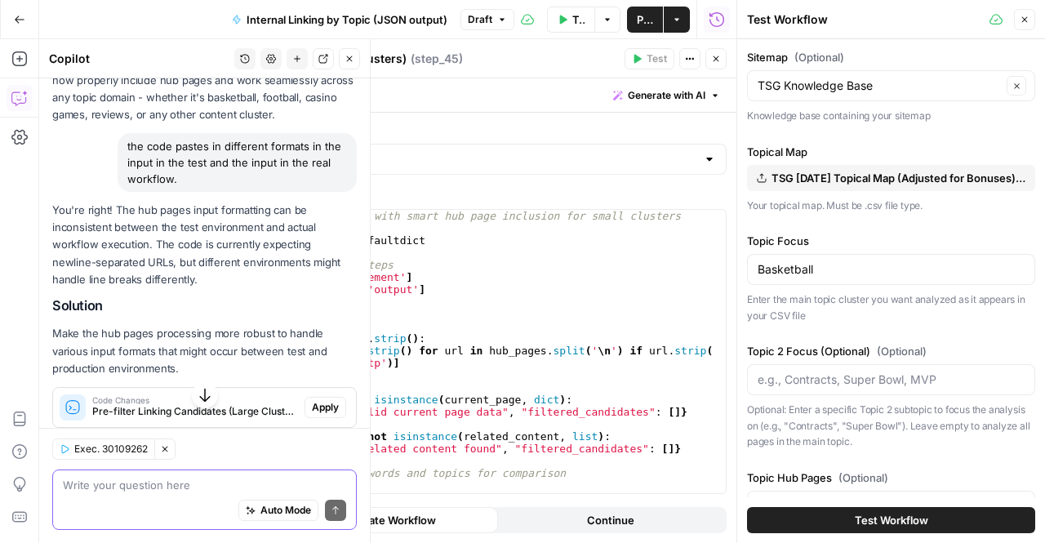
scroll to position [2977, 0]
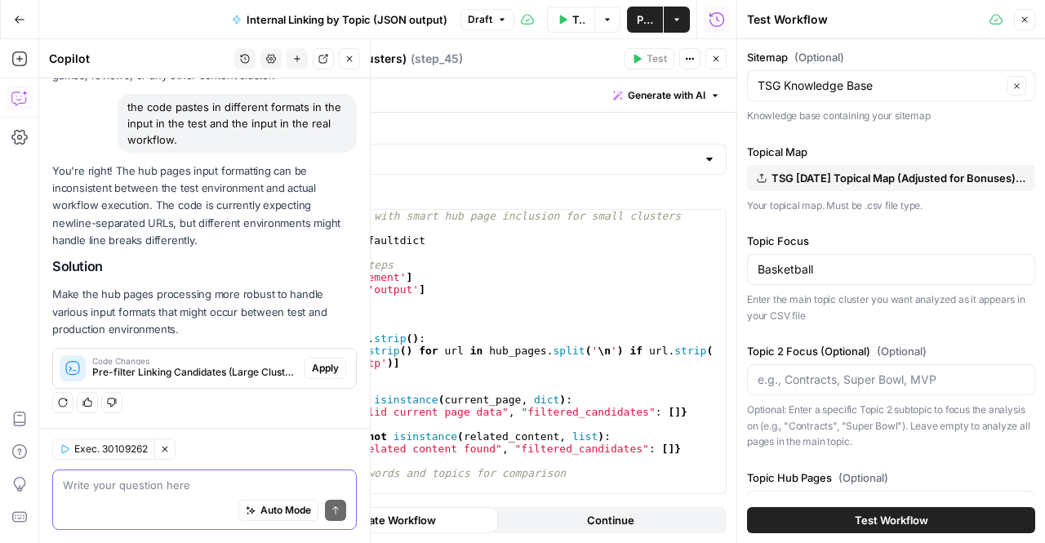
click at [147, 501] on div "Auto Mode Send" at bounding box center [204, 511] width 283 height 36
type textarea "s"
type textarea "n"
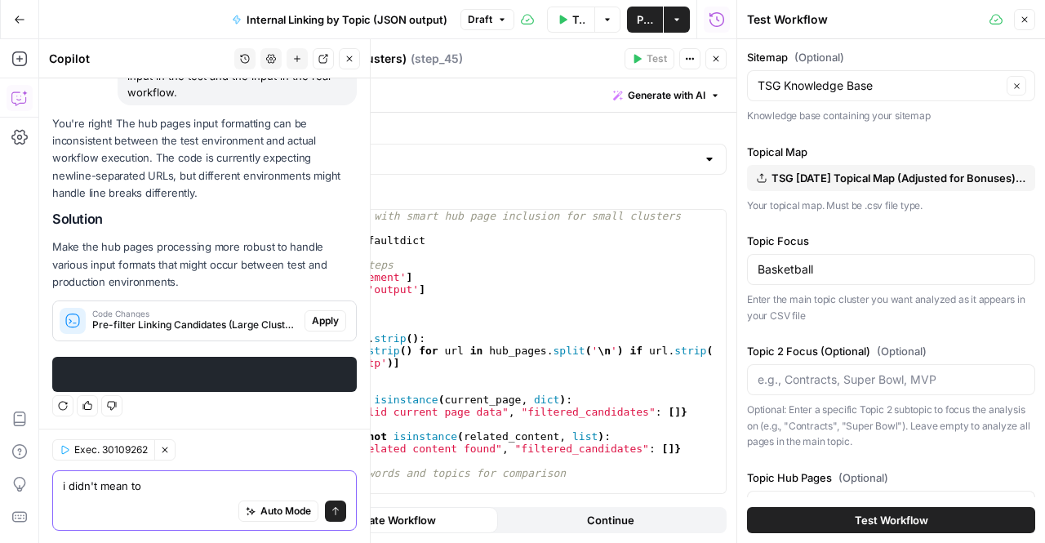
scroll to position [3028, 0]
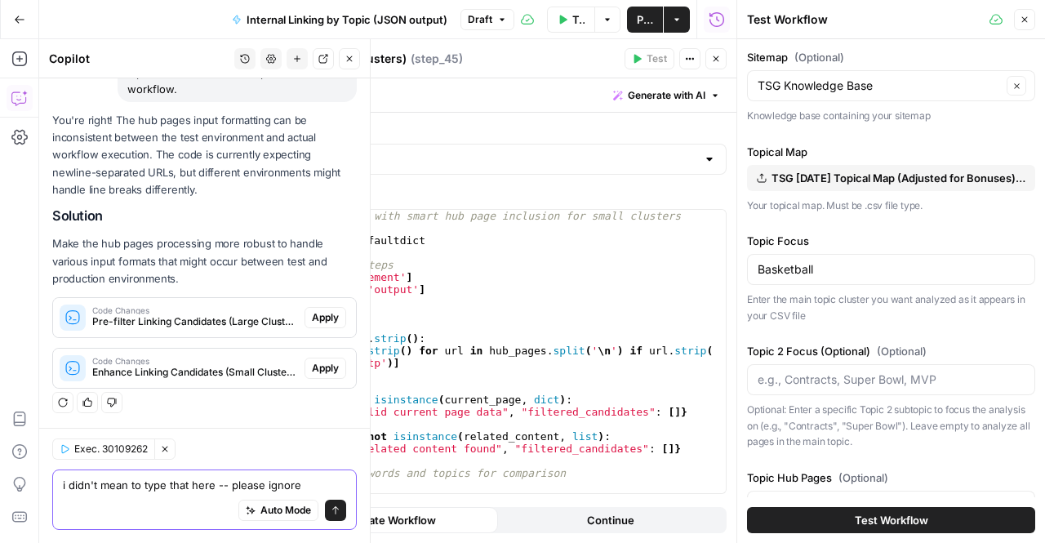
type textarea "i didn't mean to type that here -- please ignore."
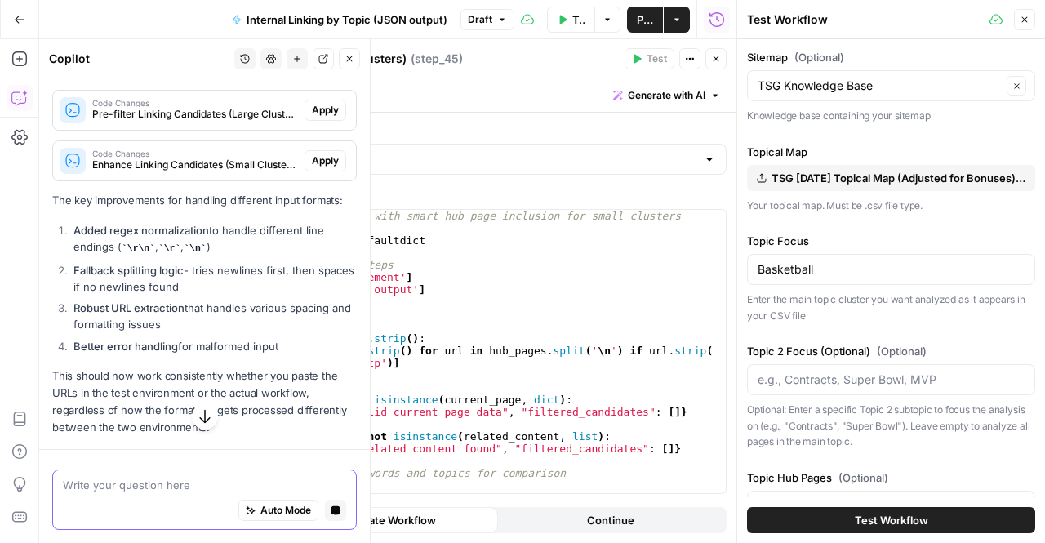
scroll to position [3183, 0]
click at [145, 499] on div "Auto Mode Stop generating" at bounding box center [204, 511] width 283 height 36
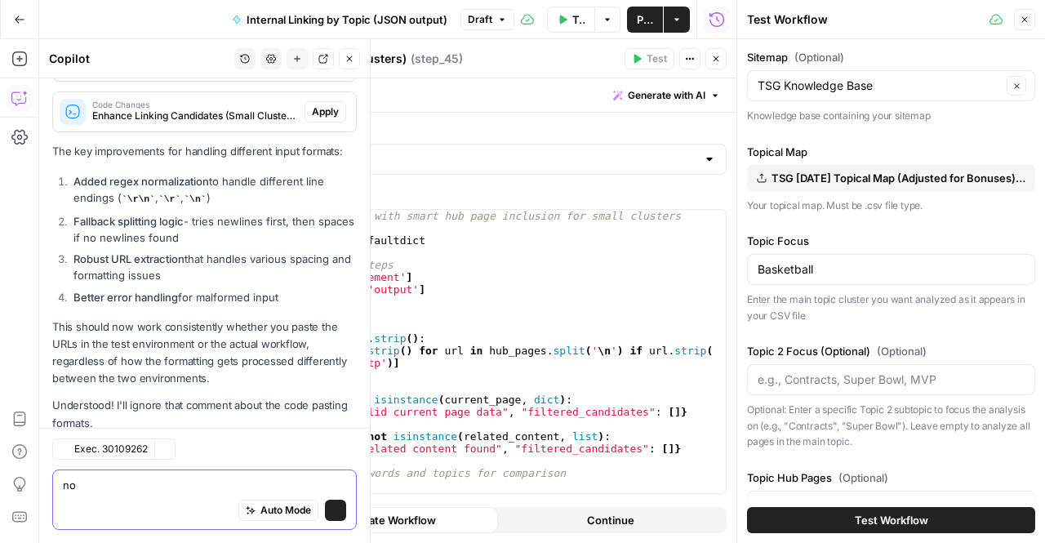
scroll to position [3441, 0]
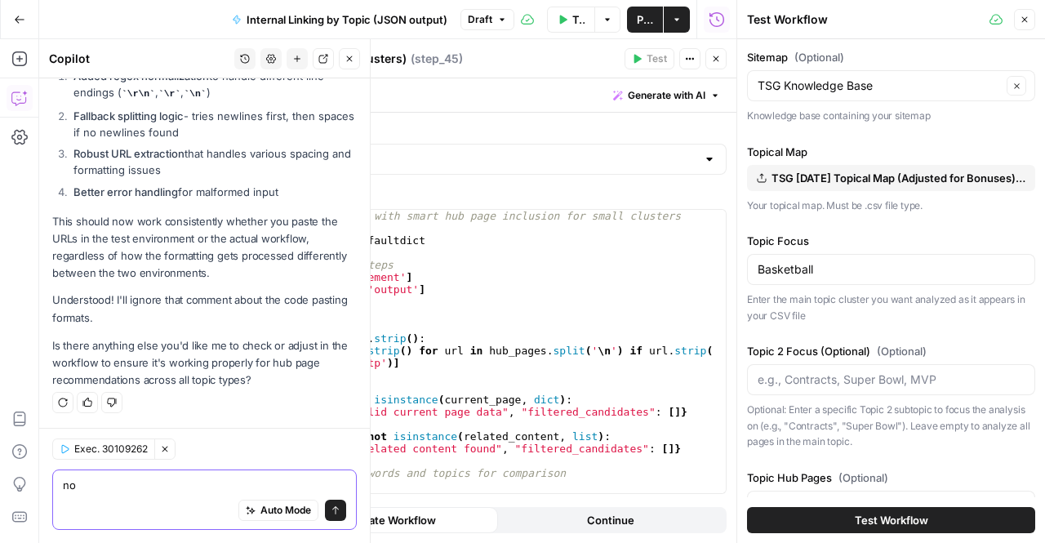
type textarea "n"
type textarea "my last message was made in error"
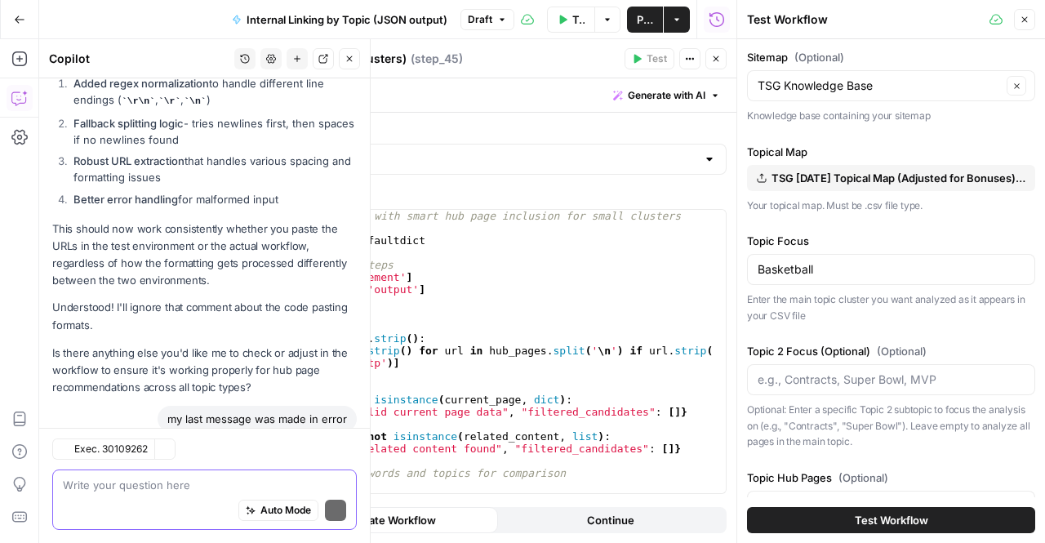
scroll to position [3538, 0]
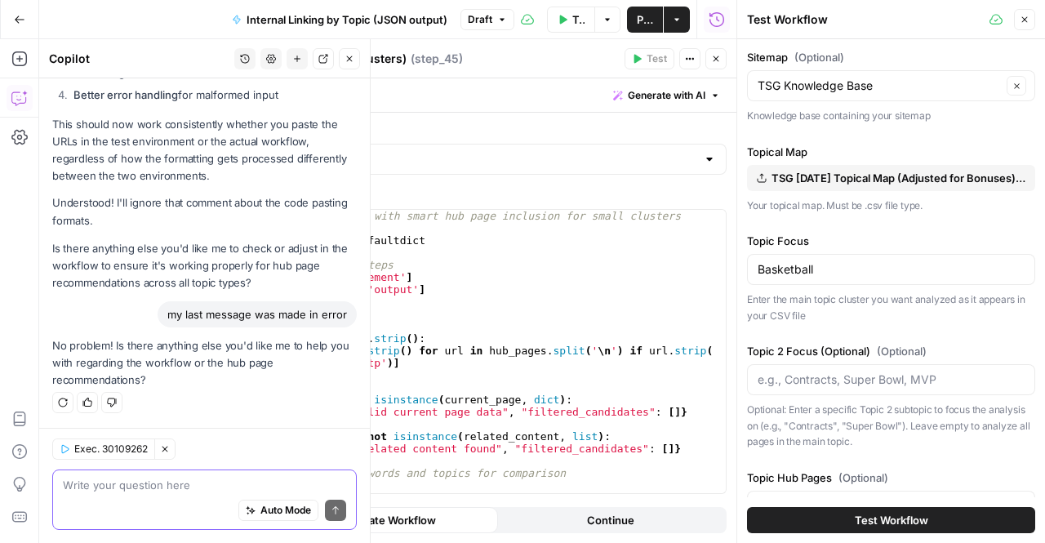
click at [173, 492] on textarea at bounding box center [204, 485] width 283 height 16
type textarea "no, i just want to make sure"
click at [173, 492] on textarea "no, i just want to make sure" at bounding box center [204, 485] width 283 height 16
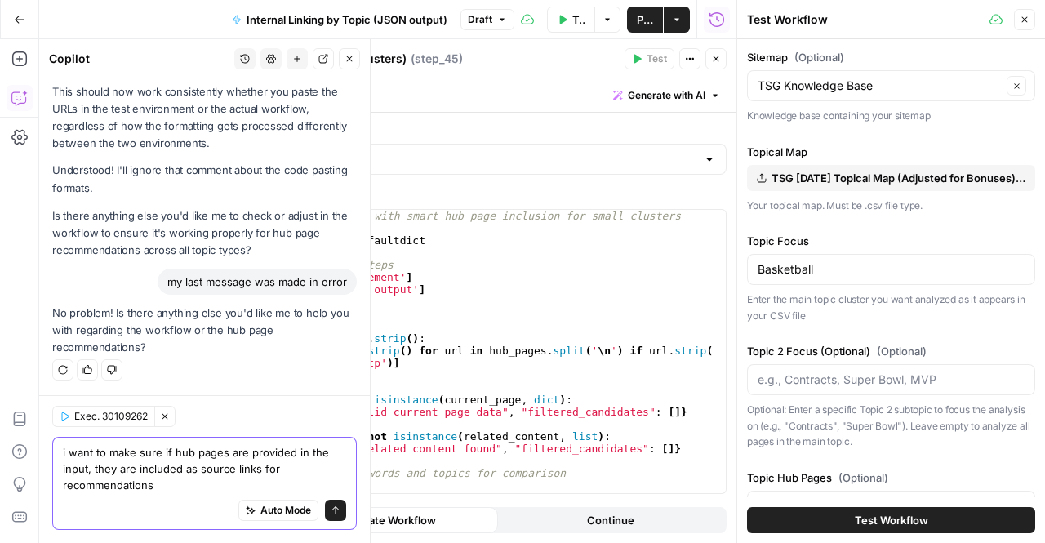
scroll to position [3570, 0]
type textarea "i want to make sure if hub pages are provided in the input, they are included a…"
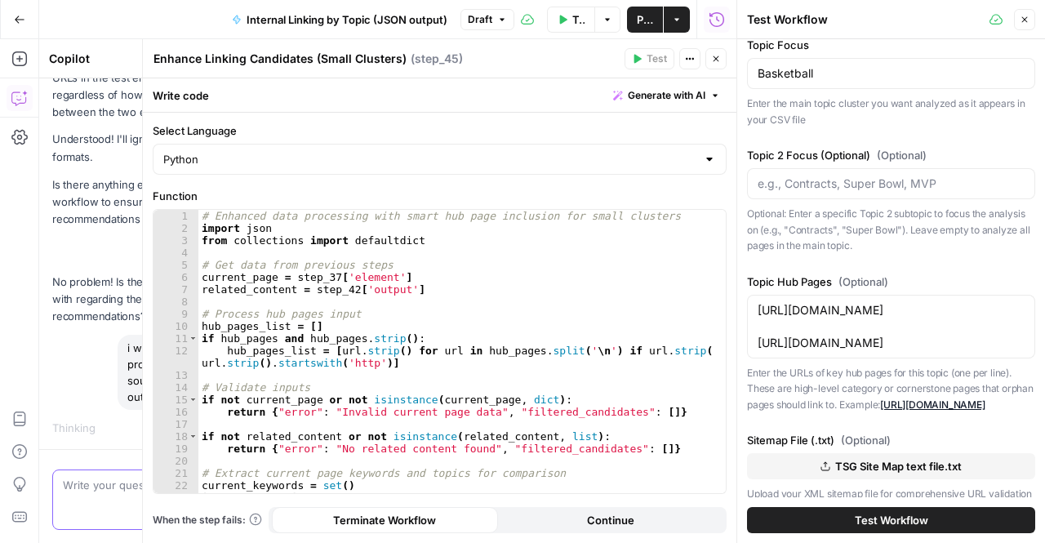
scroll to position [299, 0]
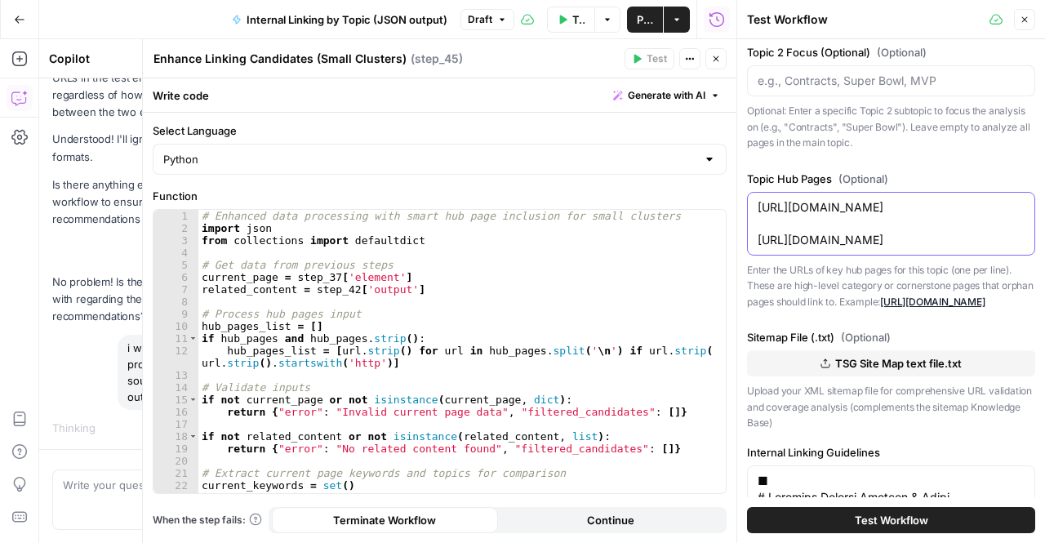
click at [995, 206] on textarea "https://www.thesportsgeek.com/sportsbook/nba/ https://www.thesportsgeek.com/spo…" at bounding box center [891, 223] width 267 height 49
click at [998, 248] on textarea "https://www.thesportsgeek.com/sportsbooks/nba/ https://www.thesportsgeek.com/sp…" at bounding box center [891, 223] width 267 height 49
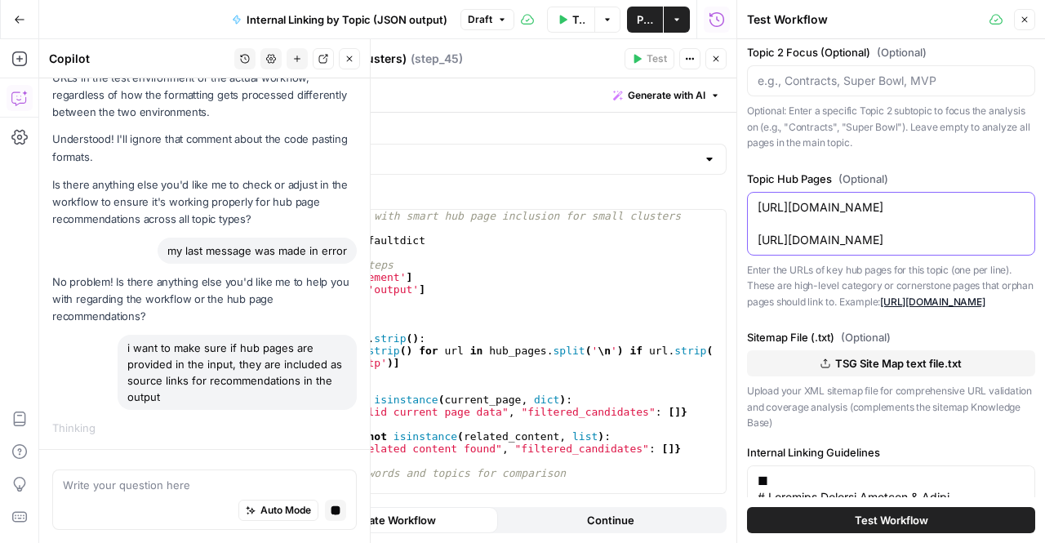
type textarea "https://www.thesportsgeek.com/sportsbooks/nba/ https://www.thesportsgeek.com/sp…"
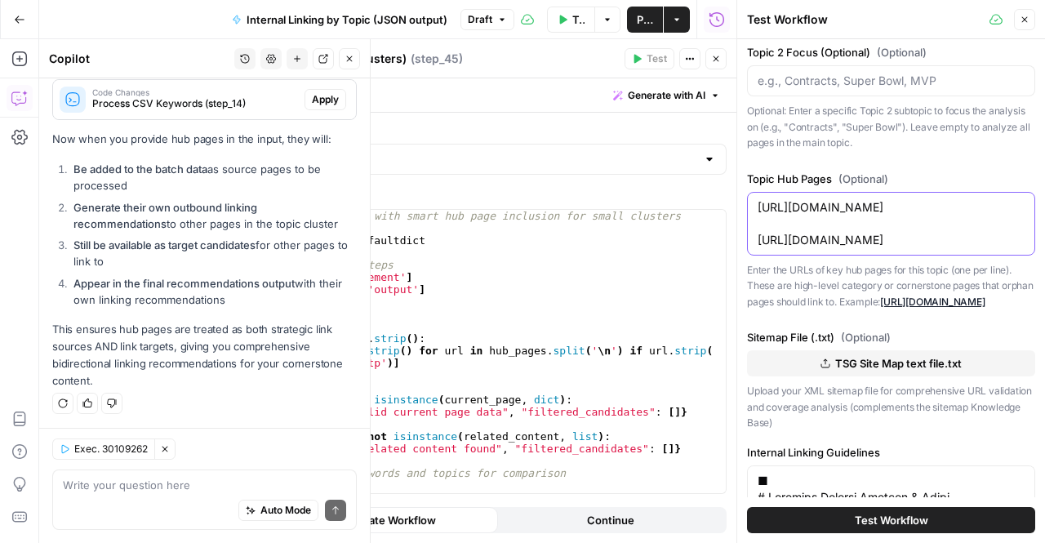
scroll to position [4242, 0]
click at [144, 495] on div "Auto Mode Send" at bounding box center [204, 511] width 283 height 36
type textarea "h"
type textarea "t"
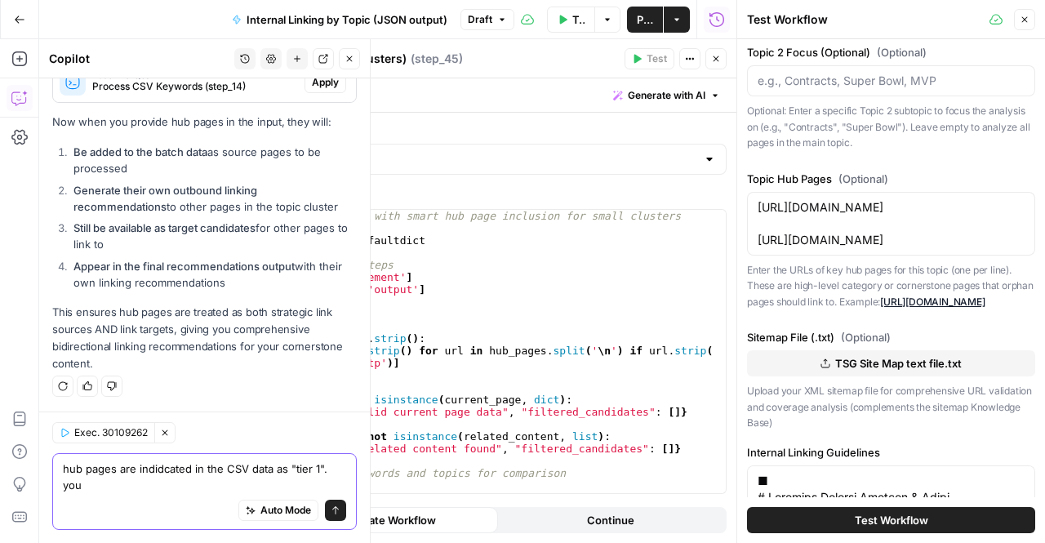
scroll to position [4259, 0]
type textarea "hub pages are indidcated in the CSV data as "tier 1". you are supposed to be ab…"
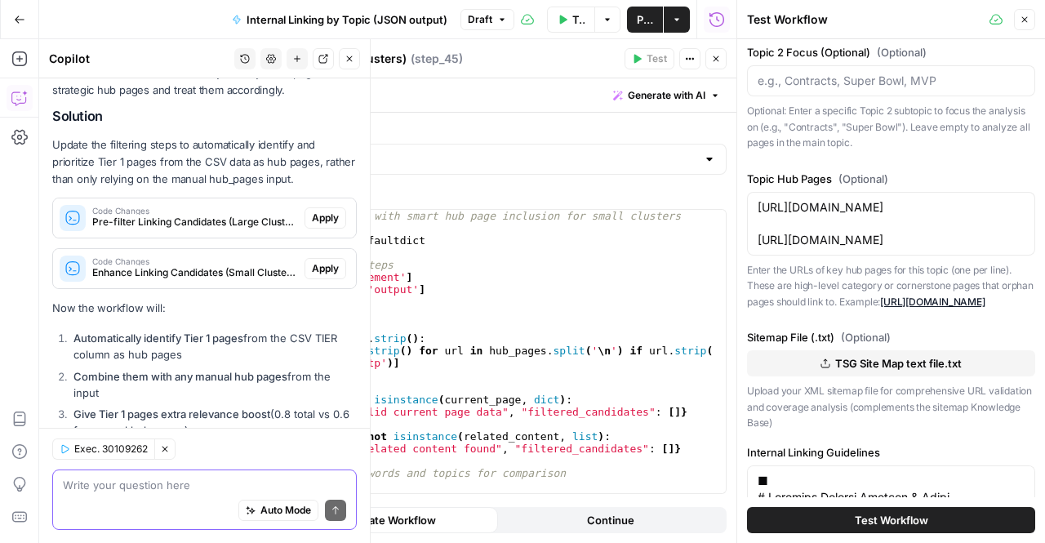
scroll to position [4799, 0]
click at [309, 229] on button "Apply" at bounding box center [326, 217] width 42 height 21
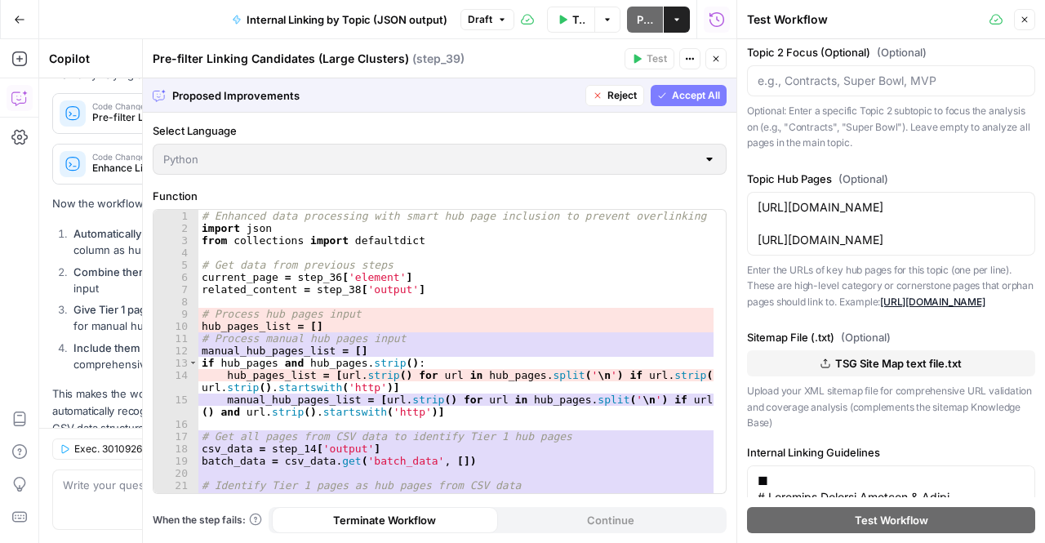
scroll to position [4695, 0]
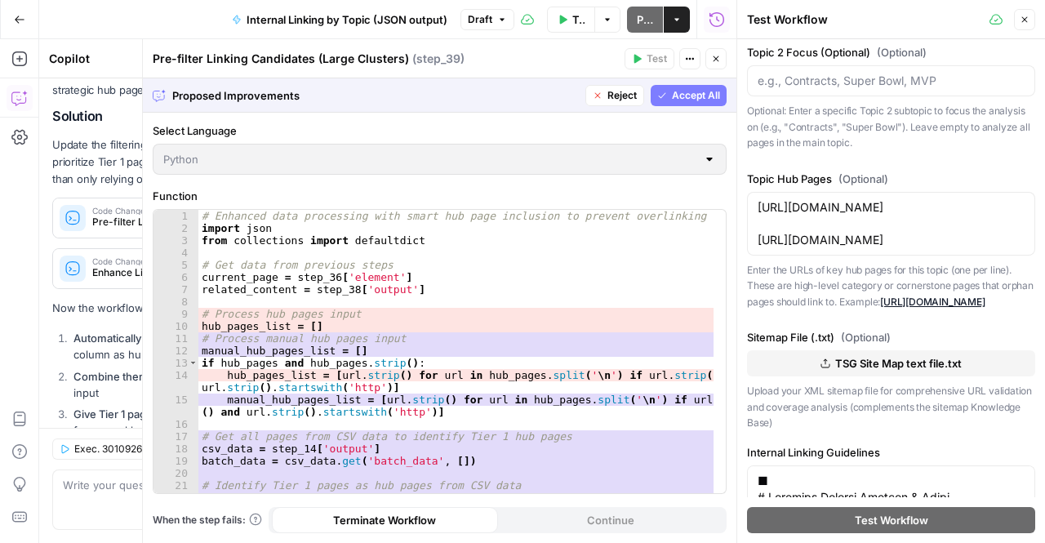
click at [699, 99] on span "Accept All" at bounding box center [696, 95] width 48 height 15
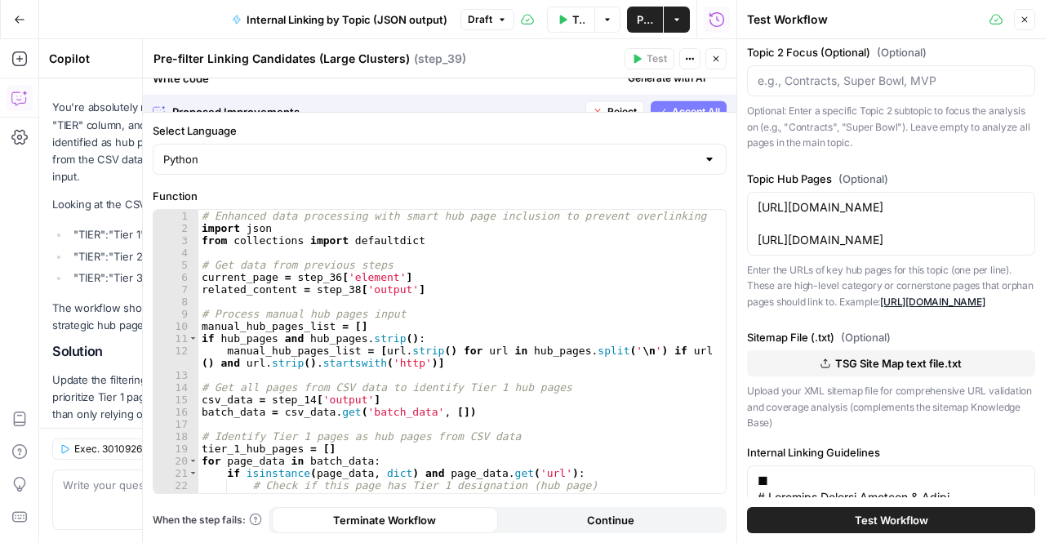
scroll to position [4930, 0]
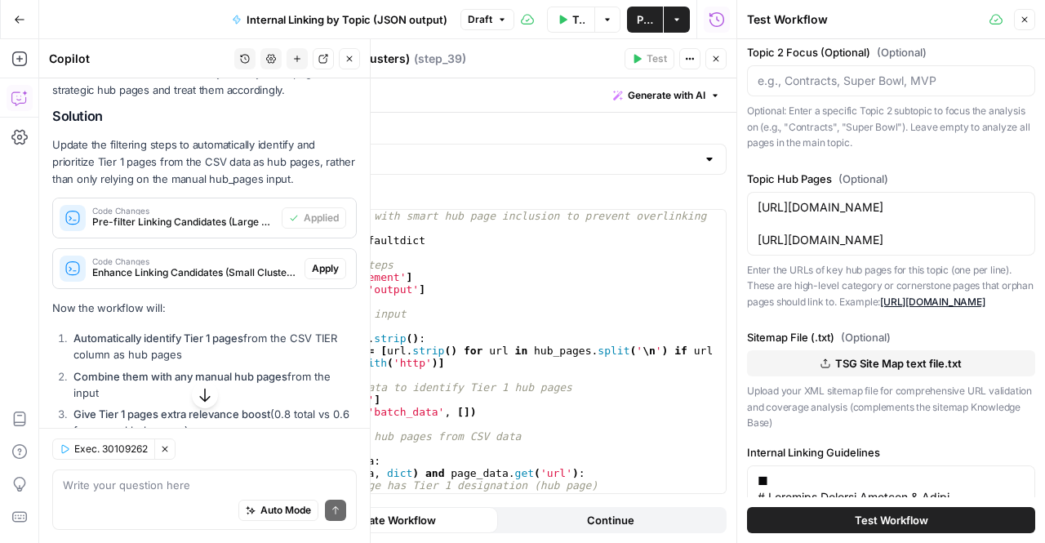
click at [325, 276] on span "Apply" at bounding box center [325, 268] width 27 height 15
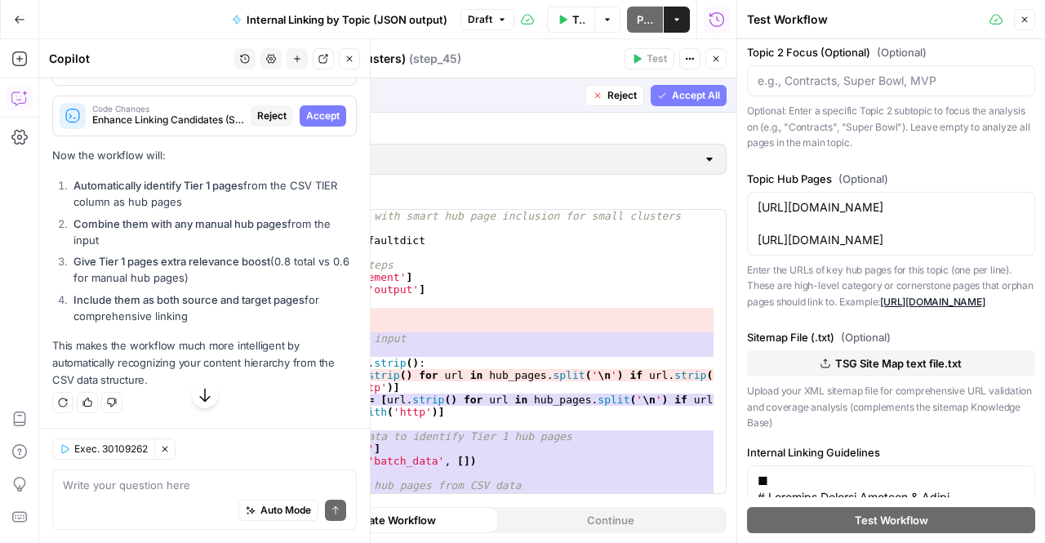
scroll to position [4695, 0]
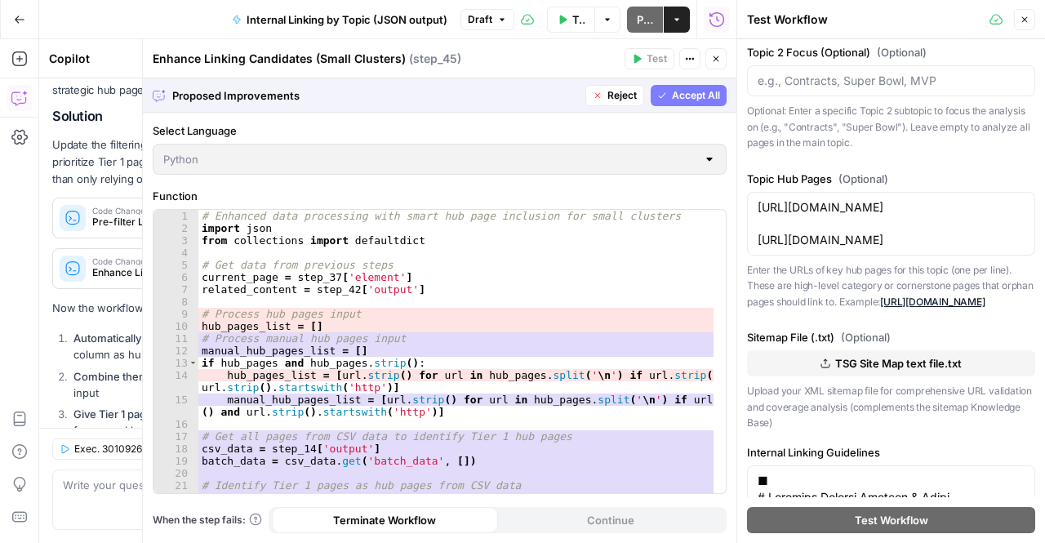
click at [683, 96] on span "Accept All" at bounding box center [696, 95] width 48 height 15
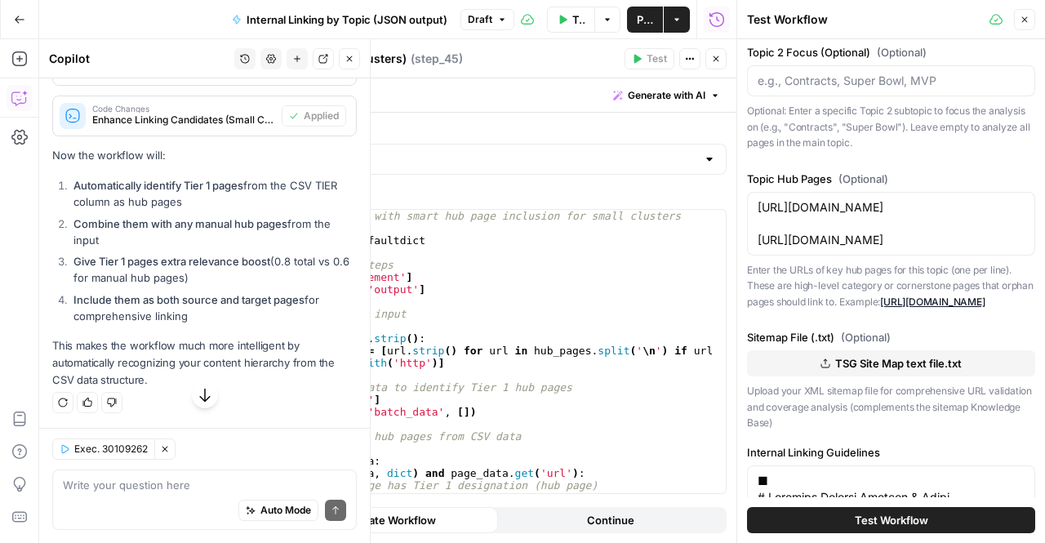
scroll to position [5128, 0]
click at [173, 489] on textarea at bounding box center [204, 485] width 283 height 16
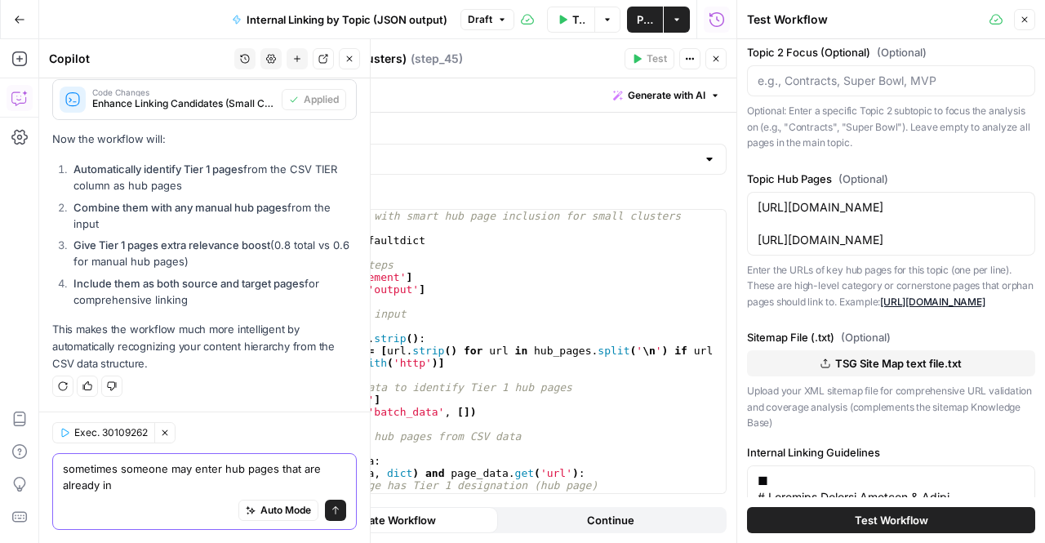
scroll to position [5144, 0]
type textarea "sometimes someone may enter hub pages that are already indicated as tier 1 on t…"
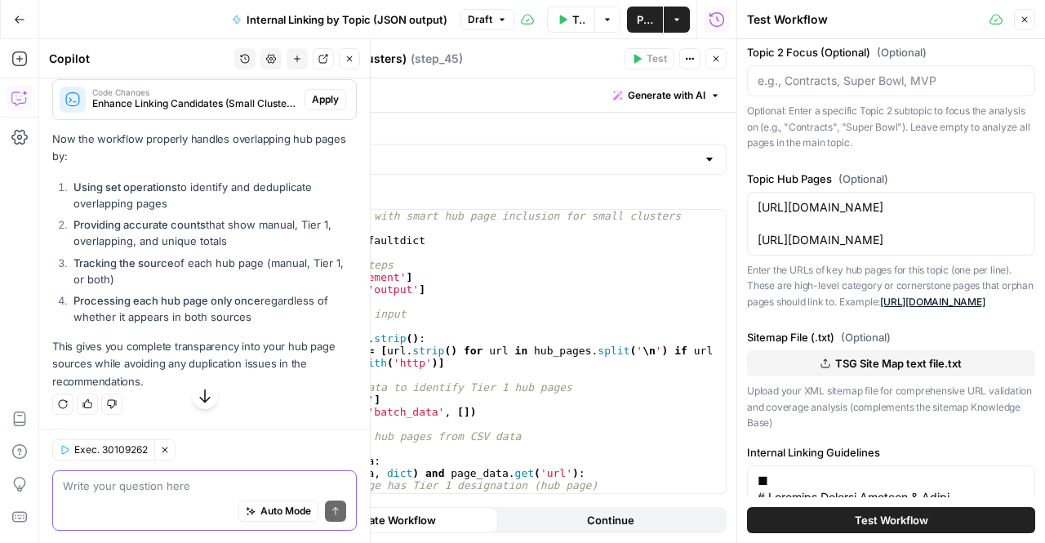
scroll to position [5712, 0]
type textarea "v"
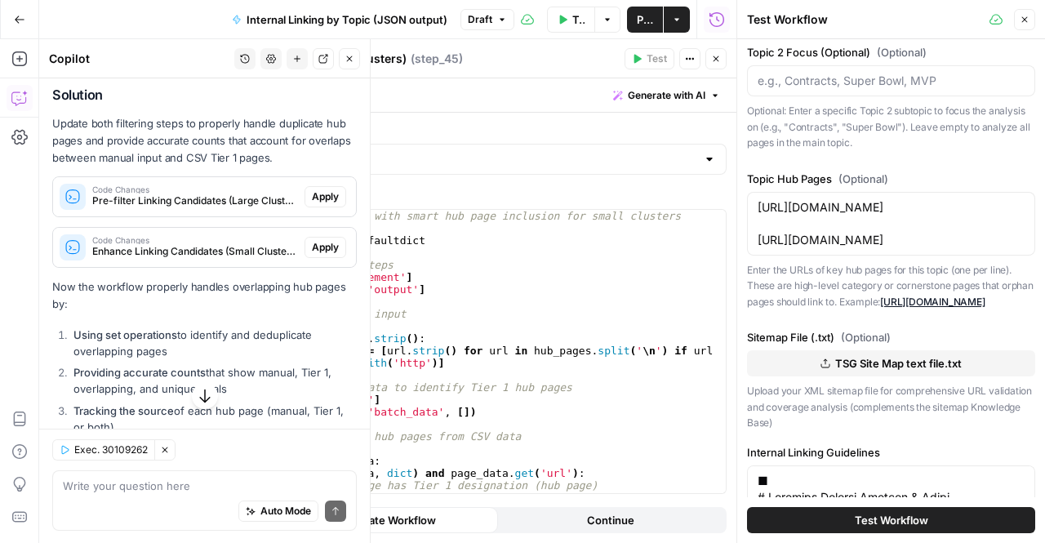
click at [312, 204] on span "Apply" at bounding box center [325, 196] width 27 height 15
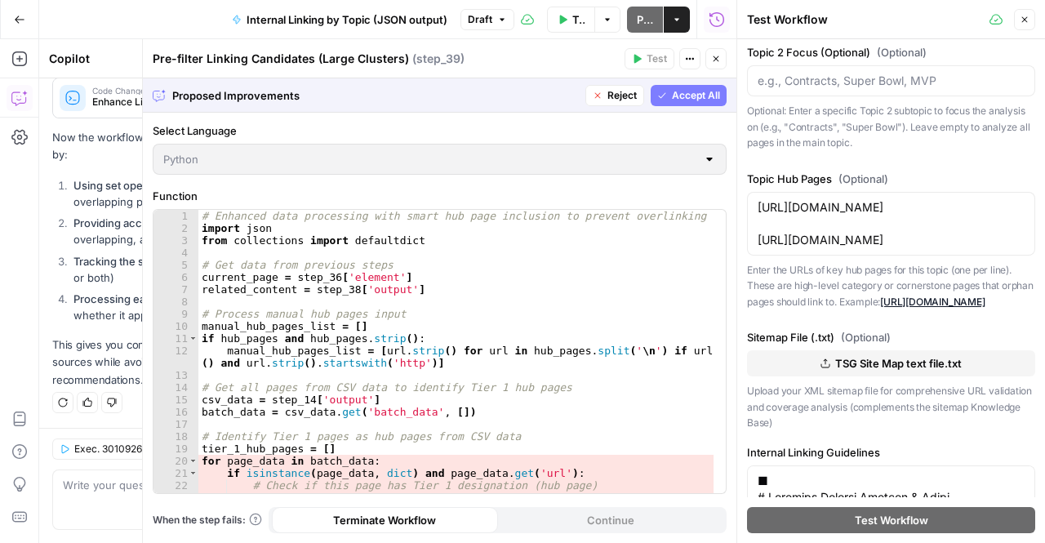
scroll to position [5323, 0]
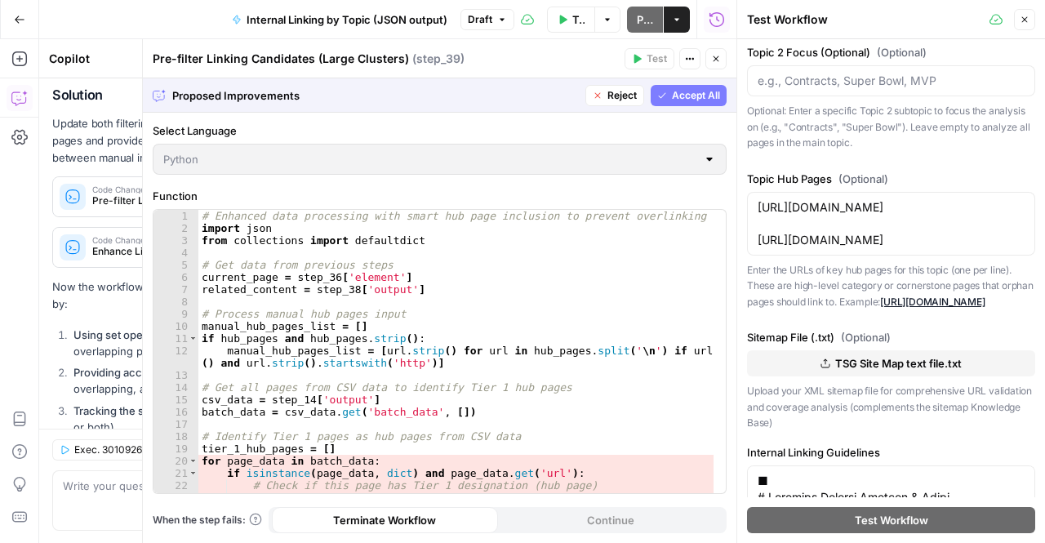
click at [678, 97] on span "Accept All" at bounding box center [696, 95] width 48 height 15
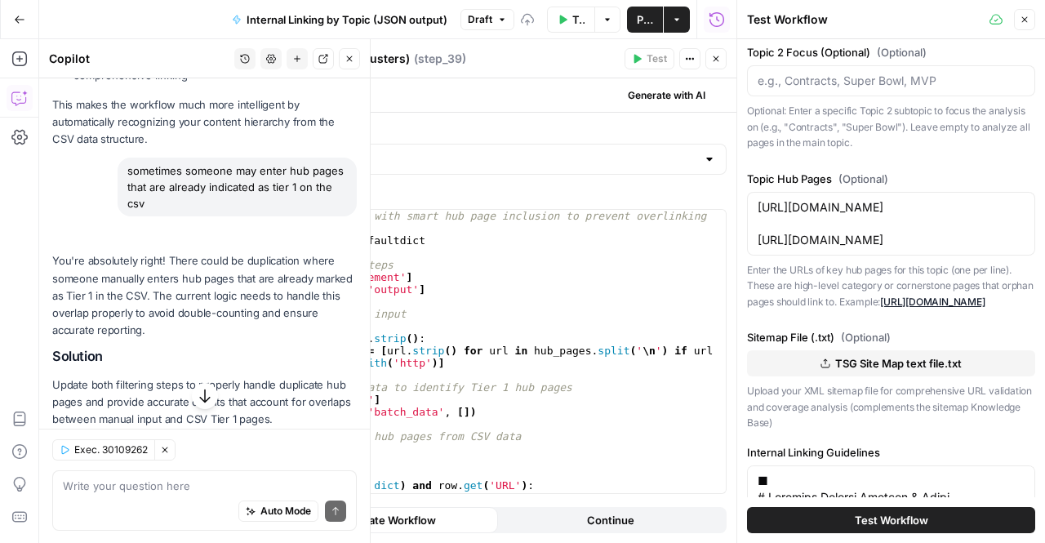
scroll to position [5585, 0]
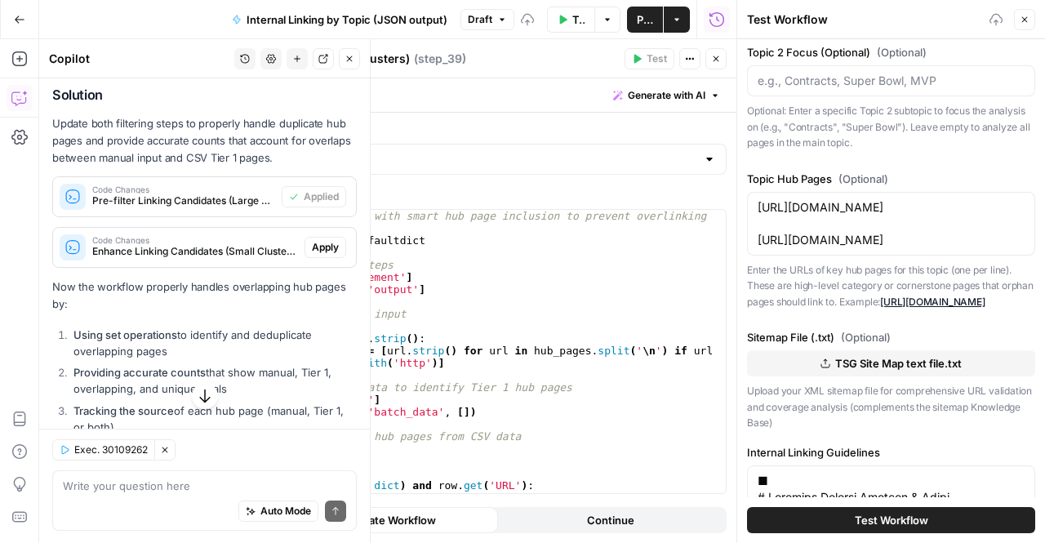
click at [318, 255] on span "Apply" at bounding box center [325, 247] width 27 height 15
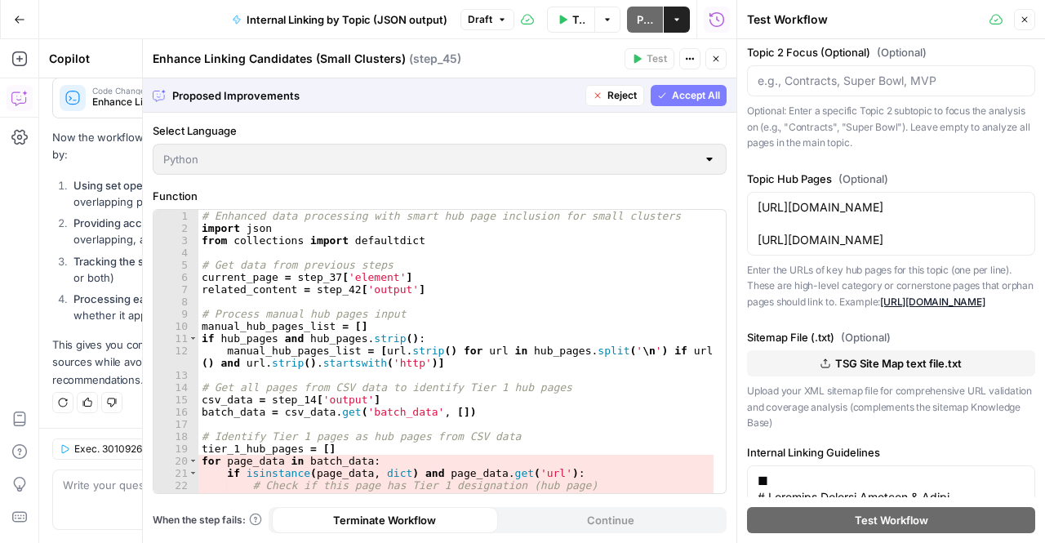
scroll to position [5323, 0]
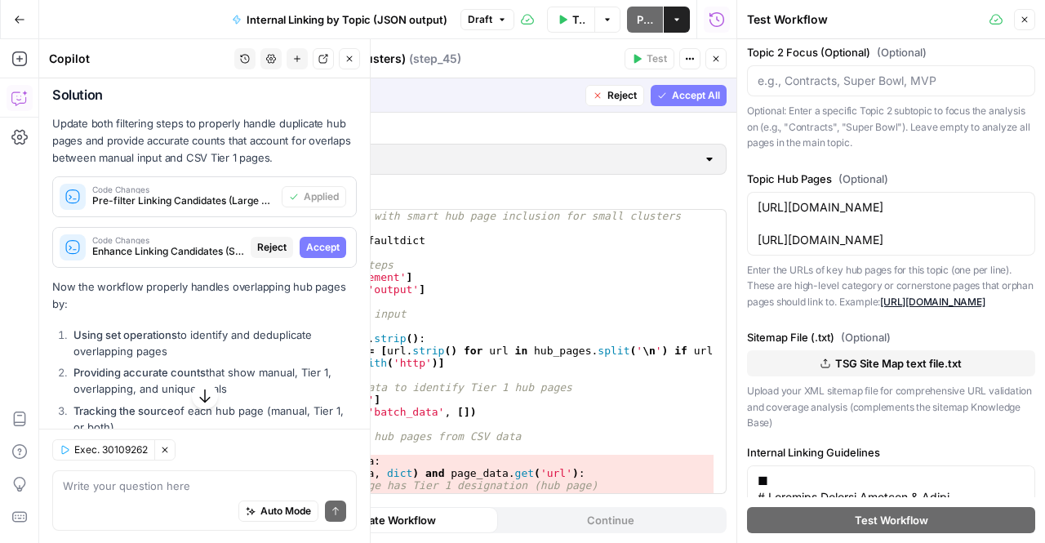
click at [320, 255] on span "Accept" at bounding box center [322, 247] width 33 height 15
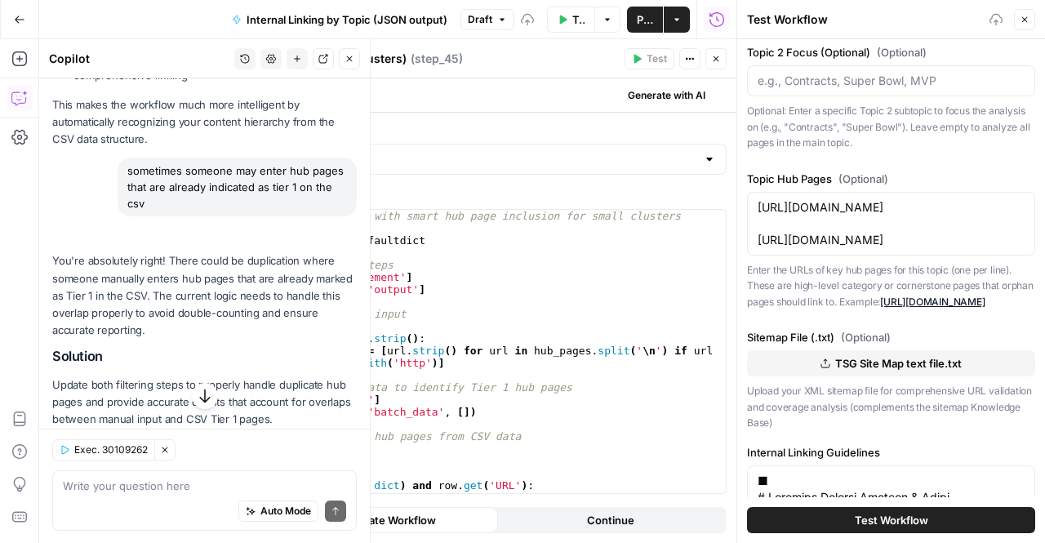
scroll to position [5585, 0]
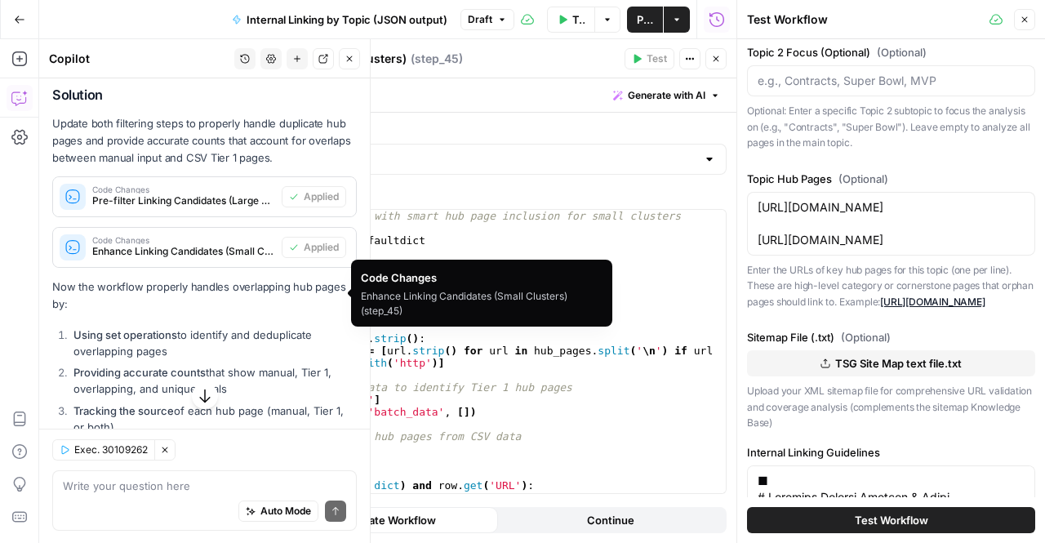
click at [261, 259] on span "Enhance Linking Candidates (Small Clusters) (step_45)" at bounding box center [183, 251] width 183 height 15
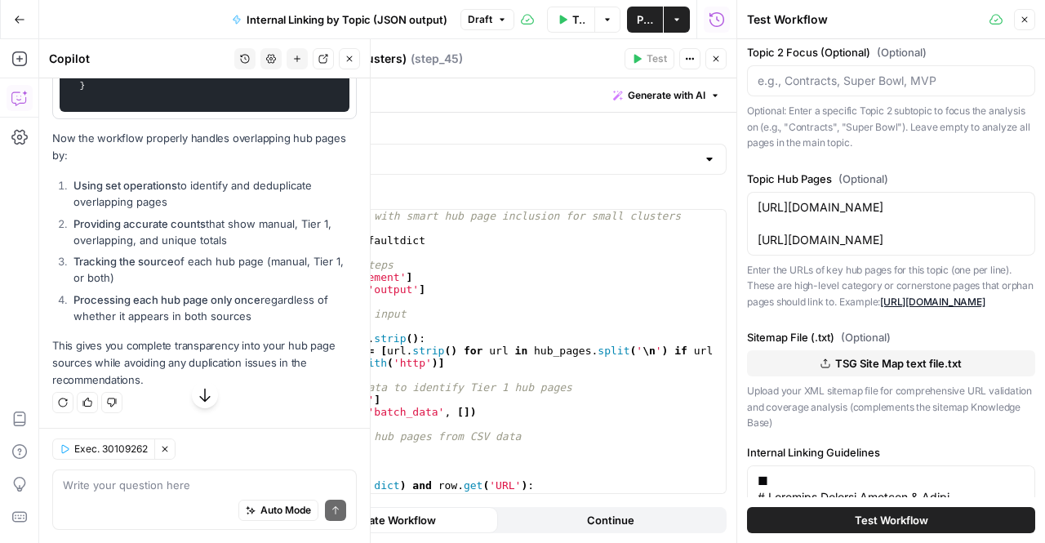
scroll to position [6946, 0]
click at [170, 497] on div "Auto Mode Send" at bounding box center [204, 511] width 283 height 36
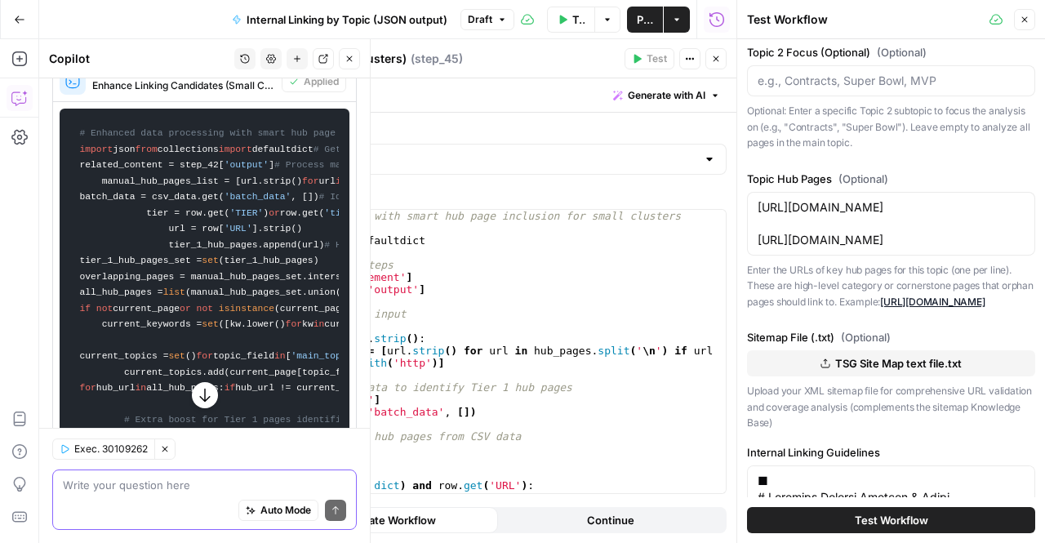
scroll to position [5720, 0]
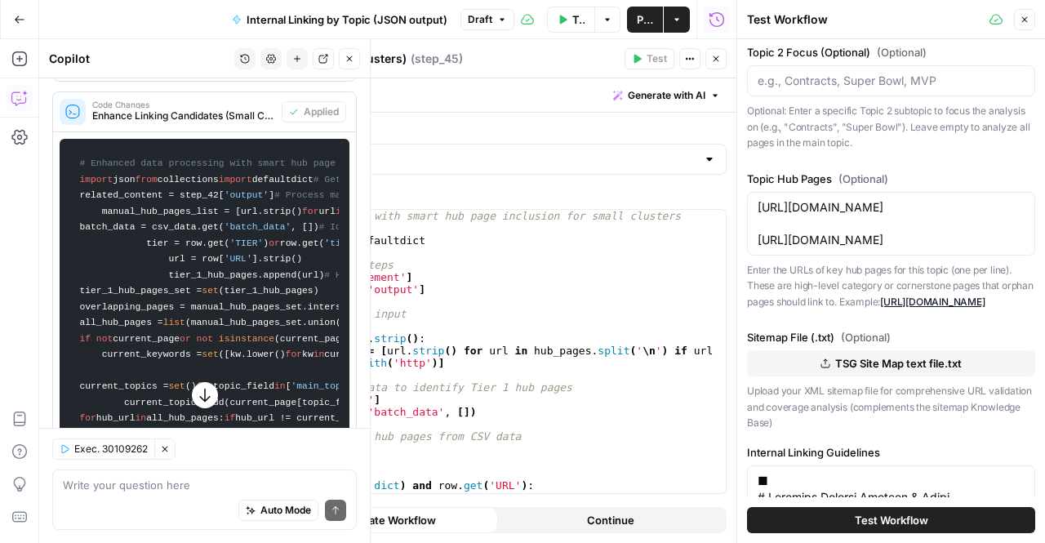
click at [211, 123] on span "Enhance Linking Candidates (Small Clusters) (step_45)" at bounding box center [183, 116] width 183 height 15
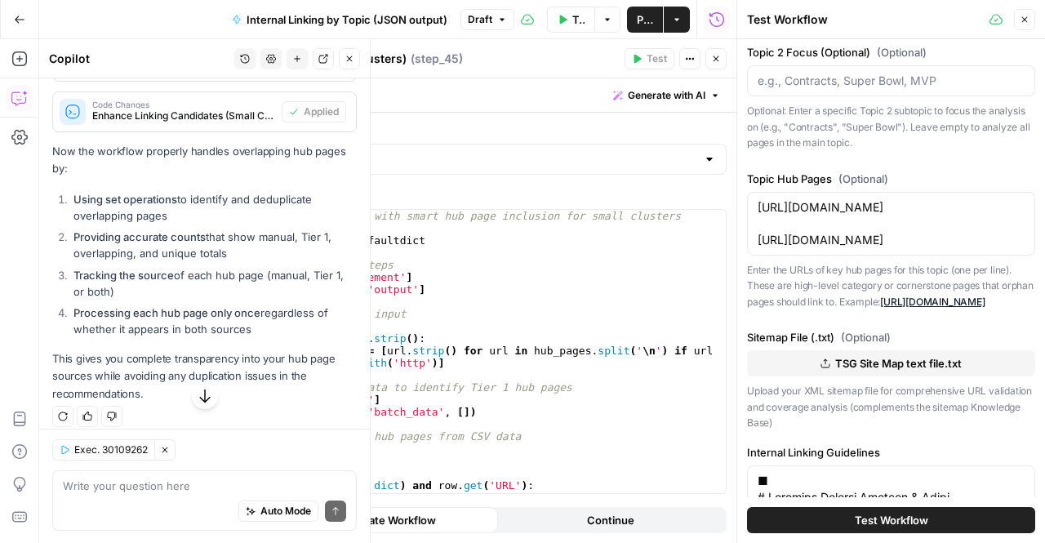
scroll to position [5777, 0]
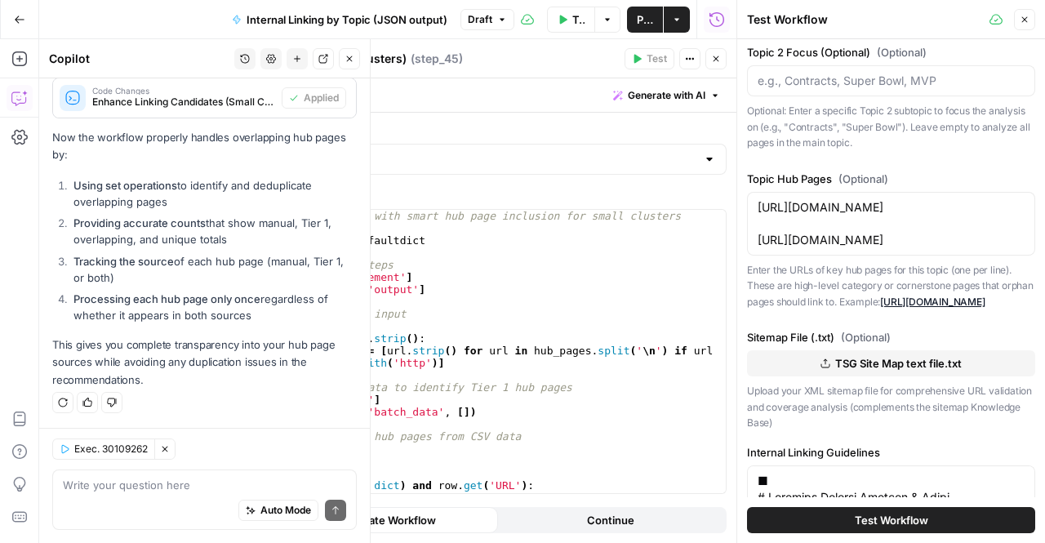
click at [189, 469] on div "Write your question here Auto Mode Send" at bounding box center [204, 499] width 305 height 60
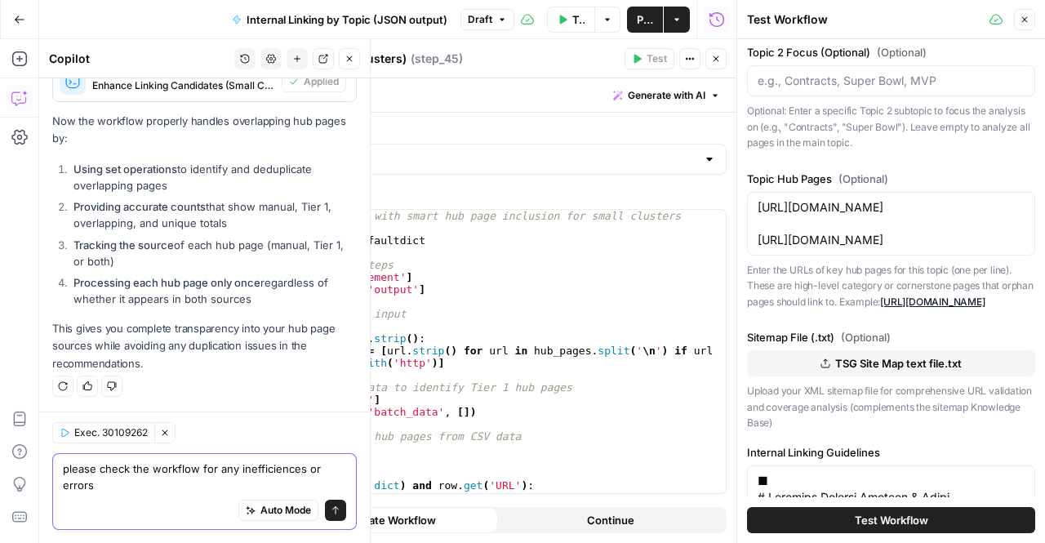
scroll to position [5794, 0]
type textarea "please check the workflow for any inefficiences or errors given recent changes"
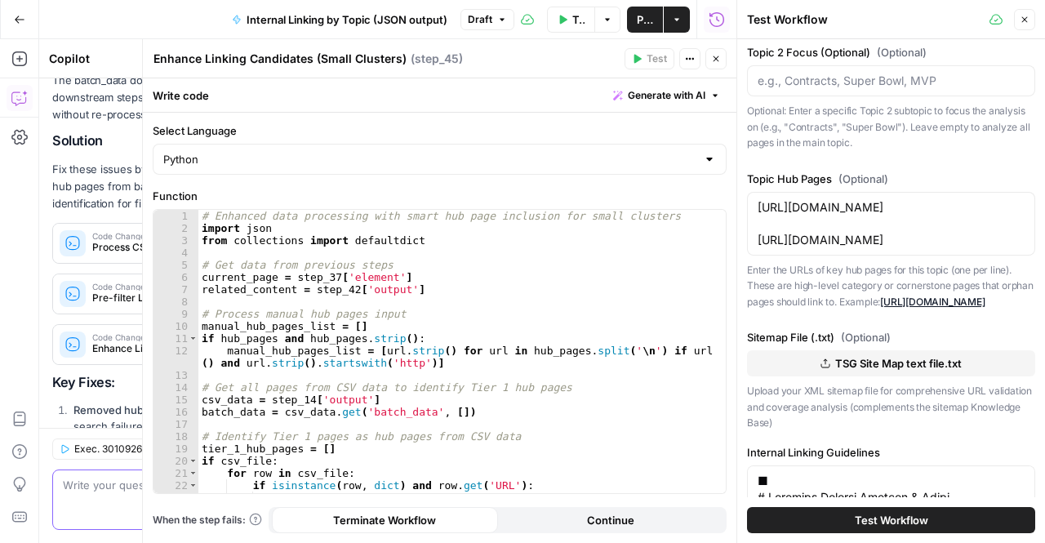
scroll to position [0, 0]
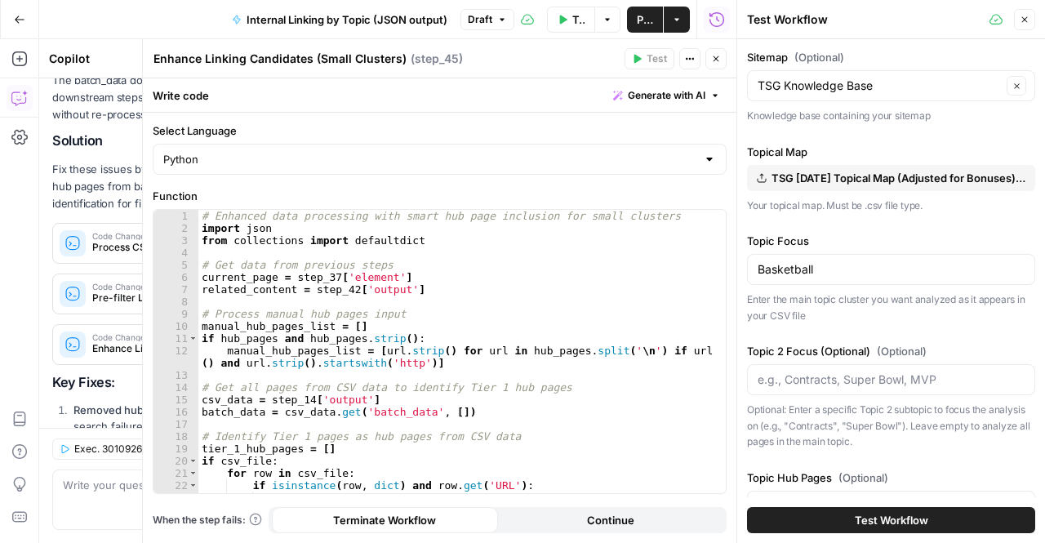
click at [0, 0] on div "Test Workflow" at bounding box center [0, 0] width 0 height 0
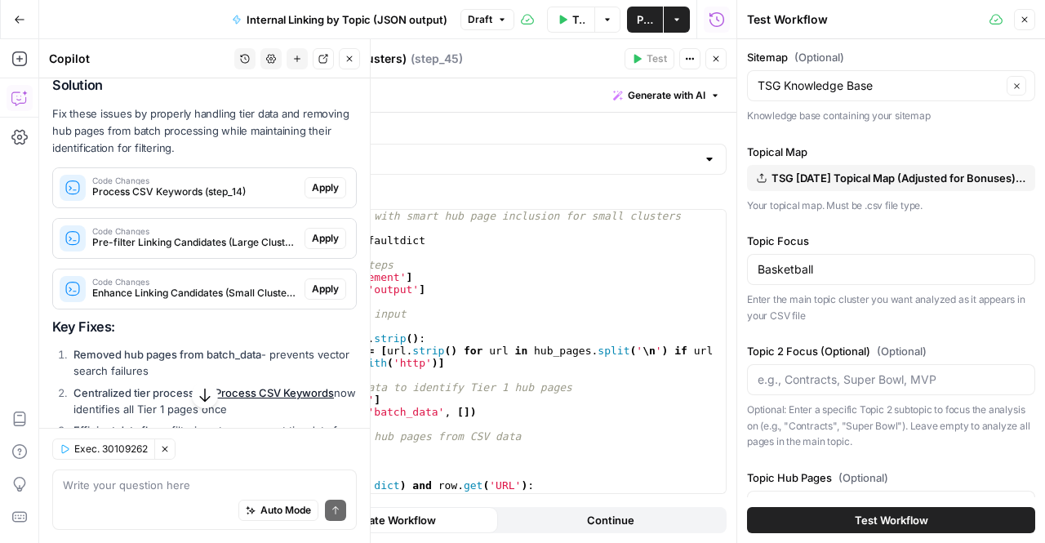
scroll to position [6639, 0]
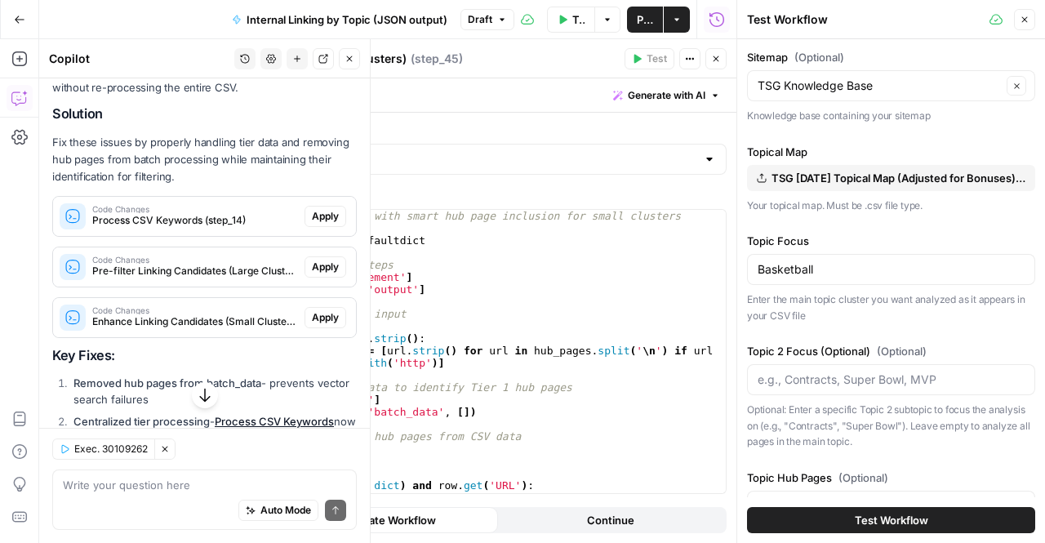
click at [323, 224] on span "Apply" at bounding box center [325, 216] width 27 height 15
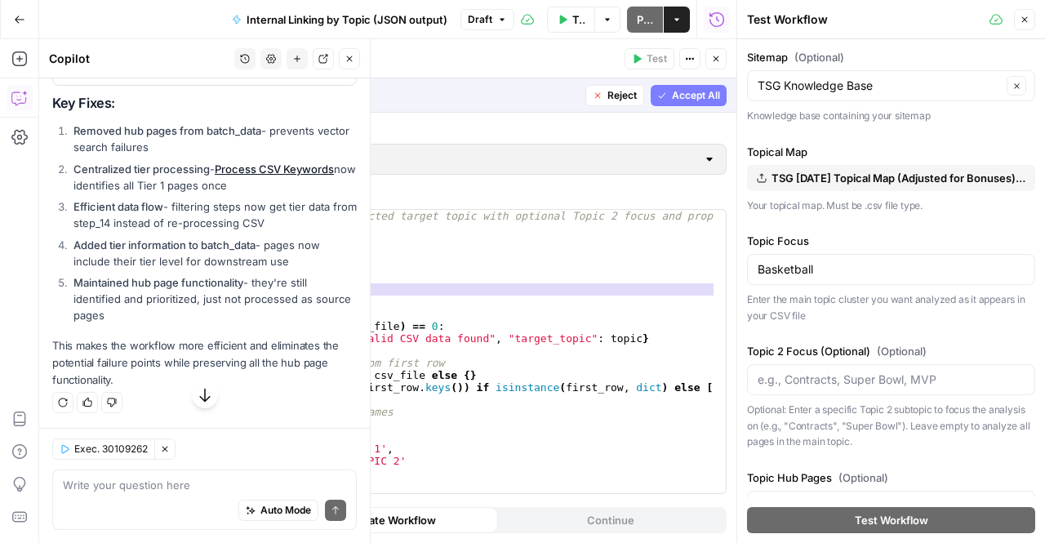
scroll to position [6378, 0]
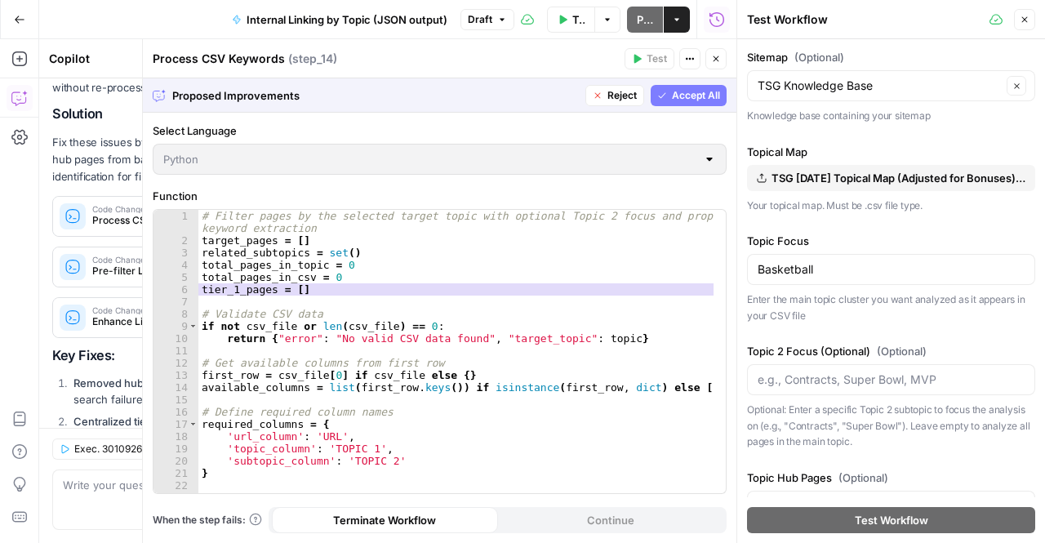
click at [686, 95] on span "Accept All" at bounding box center [696, 95] width 48 height 15
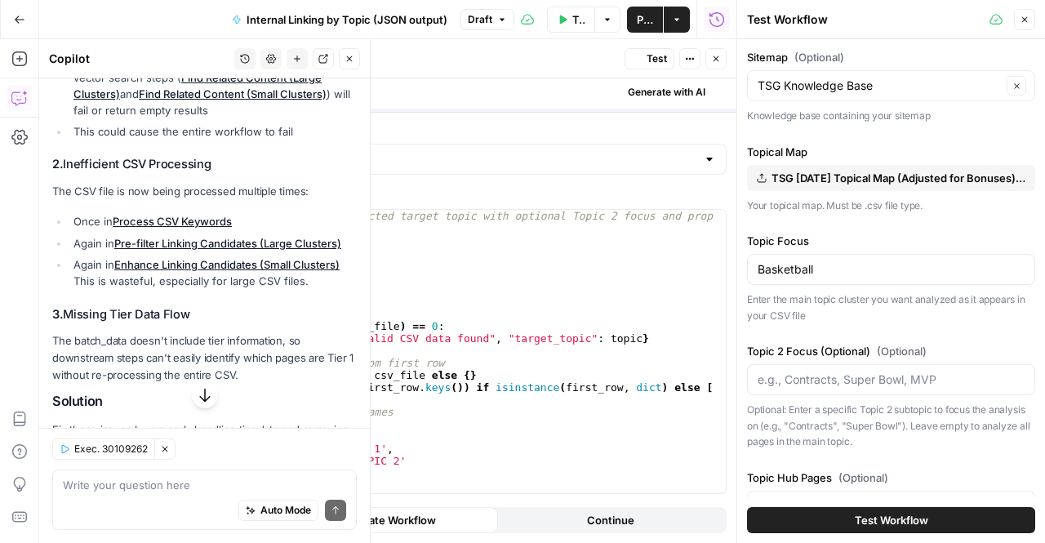
scroll to position [6665, 0]
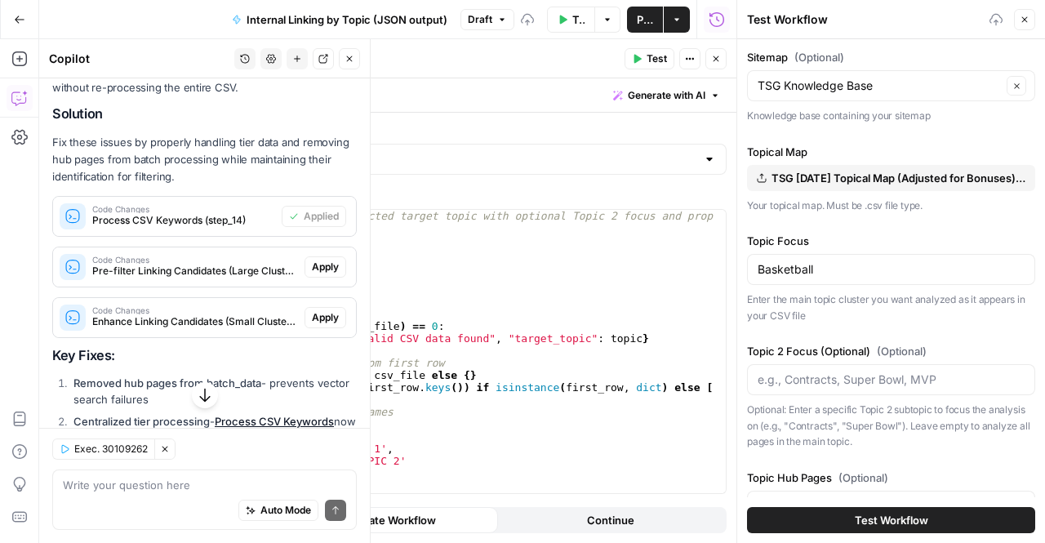
click at [312, 274] on span "Apply" at bounding box center [325, 267] width 27 height 15
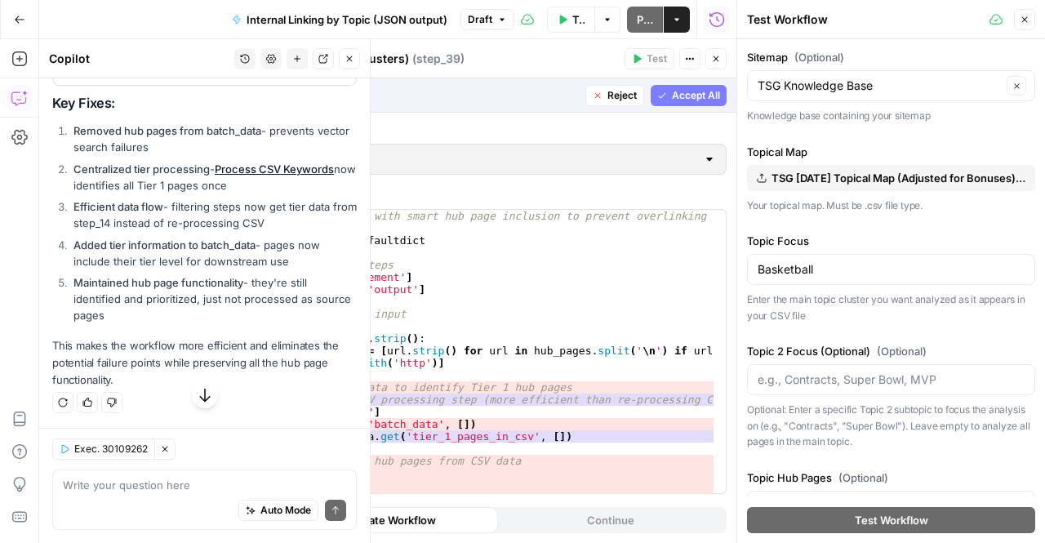
scroll to position [6378, 0]
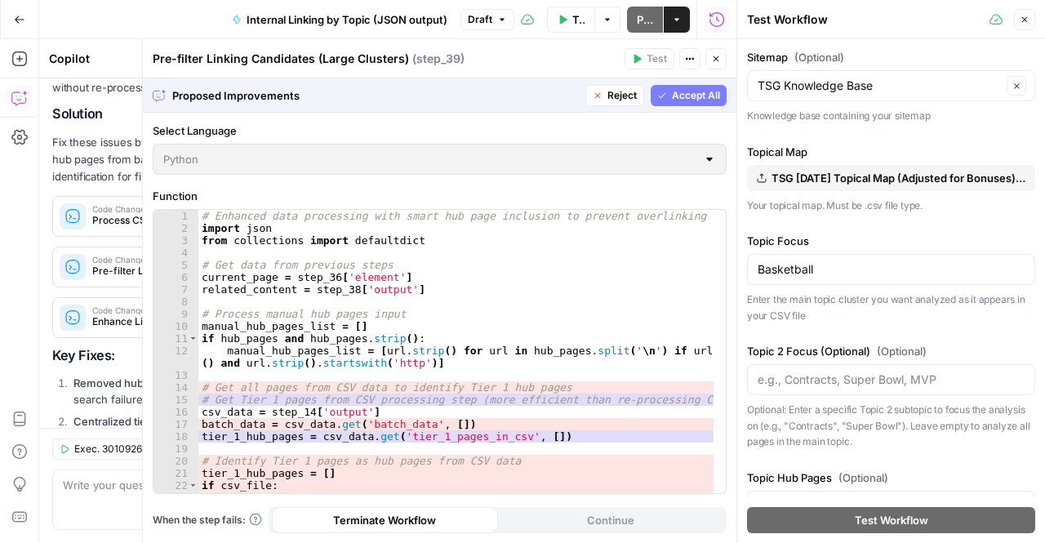
click at [684, 90] on span "Accept All" at bounding box center [696, 95] width 48 height 15
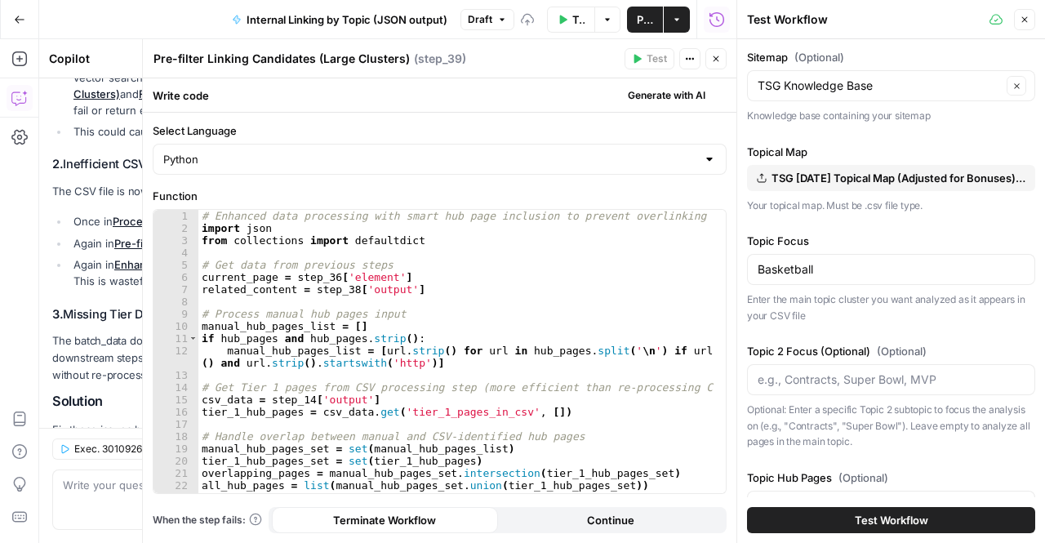
scroll to position [6665, 0]
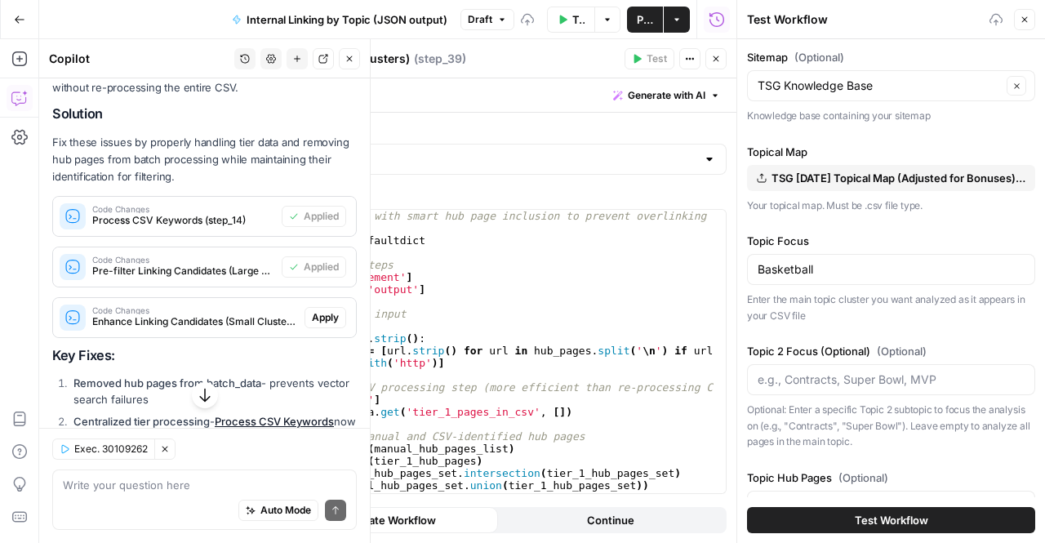
click at [312, 325] on span "Apply" at bounding box center [325, 317] width 27 height 15
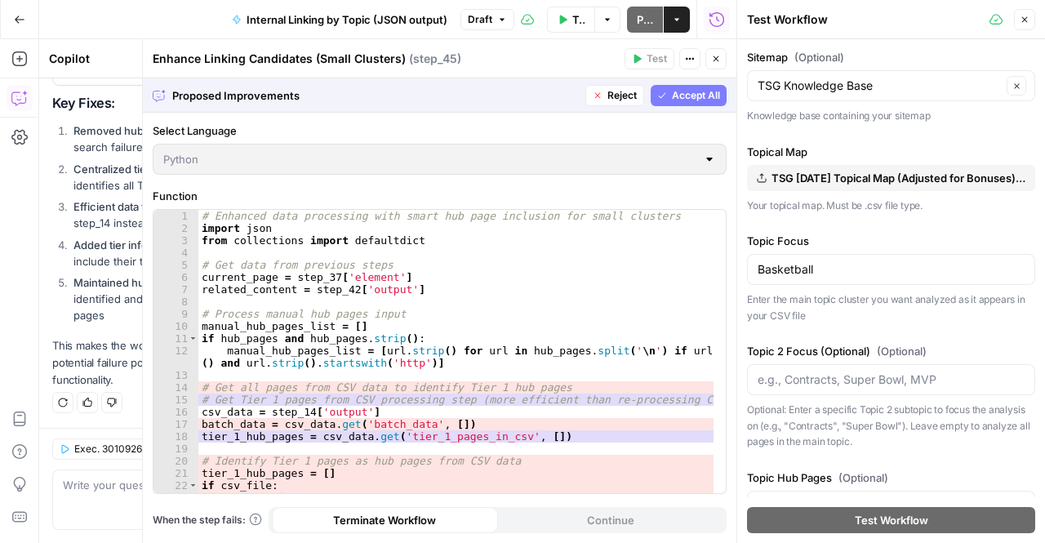
scroll to position [6378, 0]
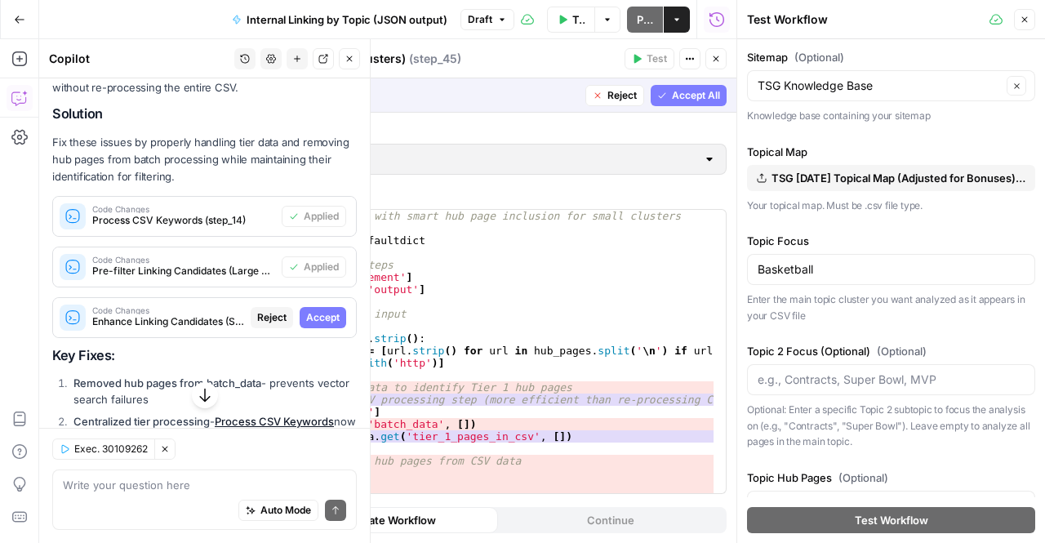
click at [300, 328] on button "Accept" at bounding box center [323, 317] width 47 height 21
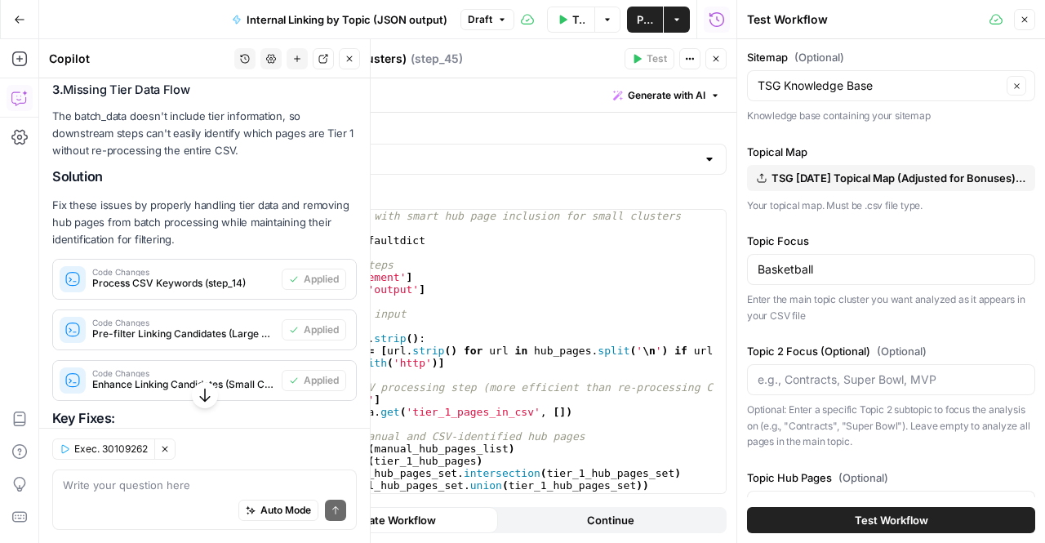
scroll to position [6975, 0]
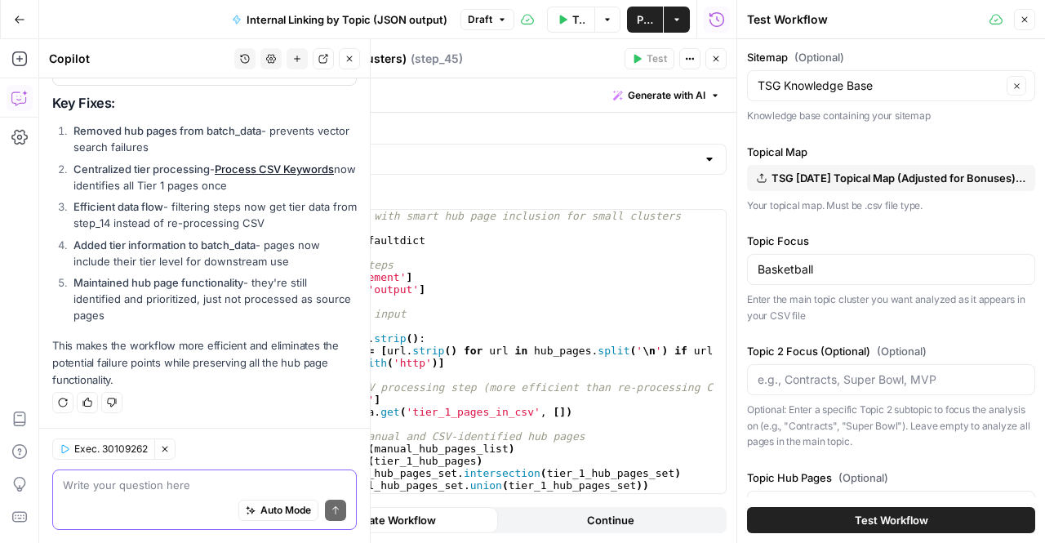
click at [108, 486] on textarea at bounding box center [204, 485] width 283 height 16
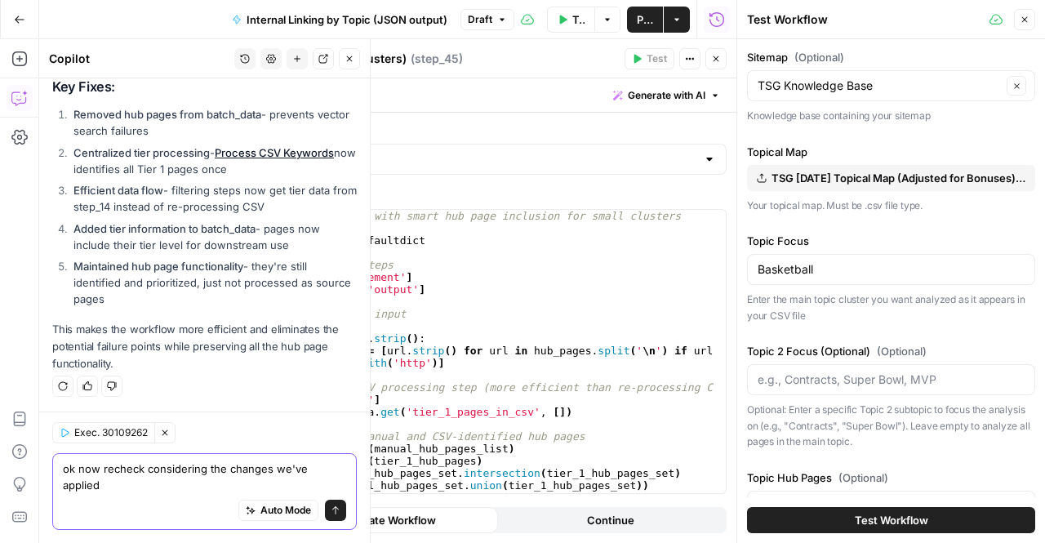
scroll to position [6992, 0]
type textarea "ok now recheck considering the changes we've applied."
click at [325, 517] on button "Send" at bounding box center [335, 510] width 21 height 21
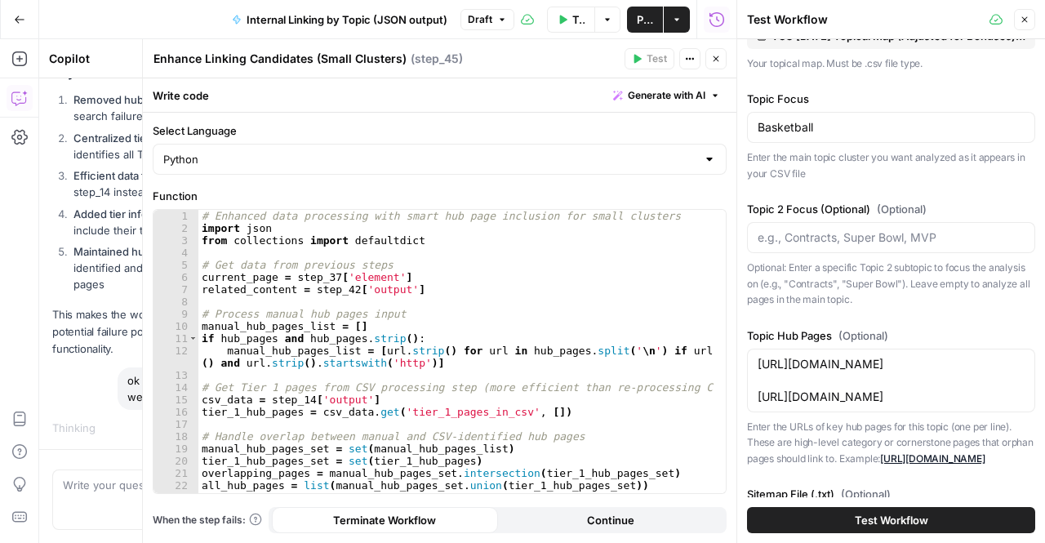
scroll to position [0, 0]
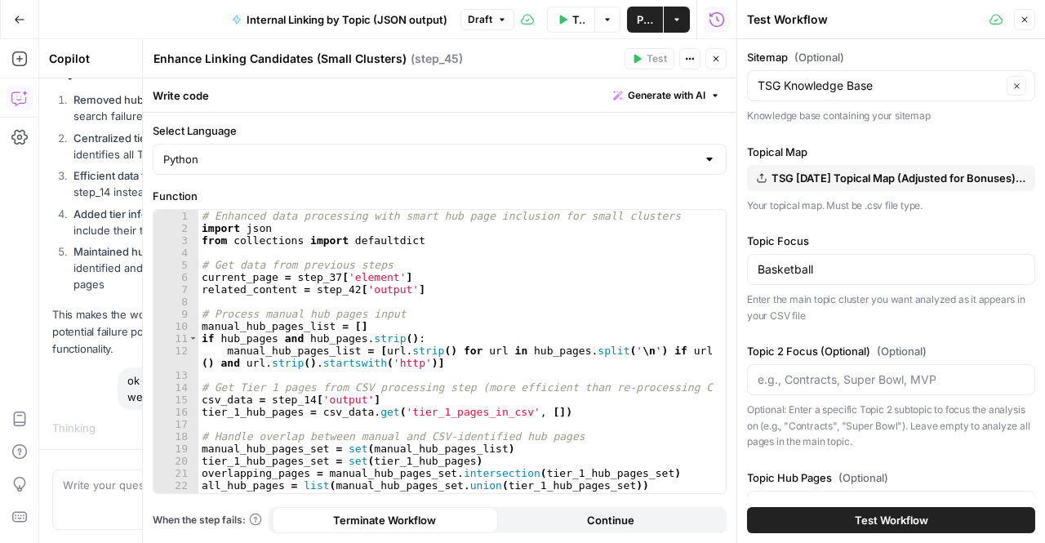
click at [1024, 22] on icon "button" at bounding box center [1025, 20] width 10 height 10
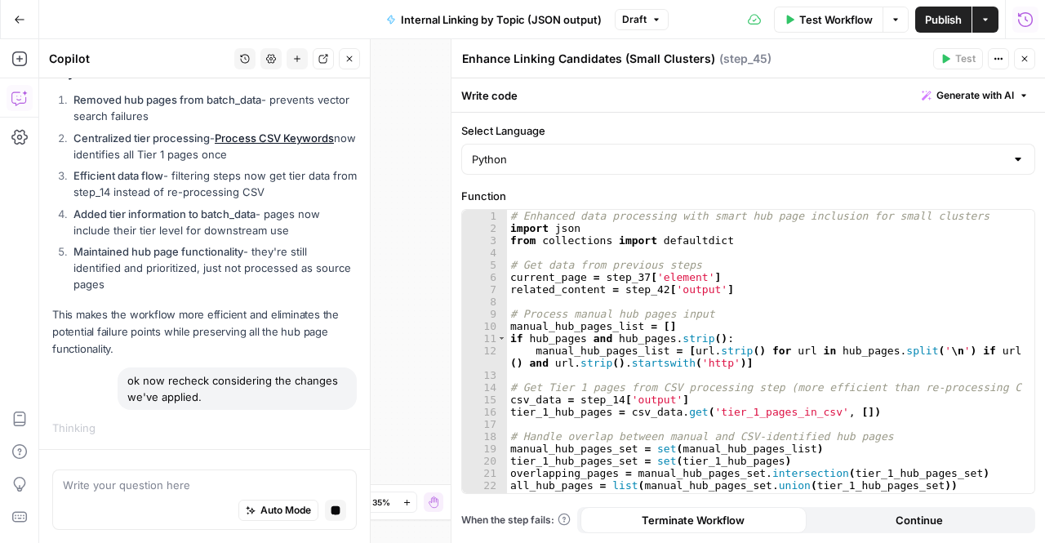
scroll to position [6720, 0]
click at [1028, 13] on icon "button" at bounding box center [1025, 18] width 15 height 15
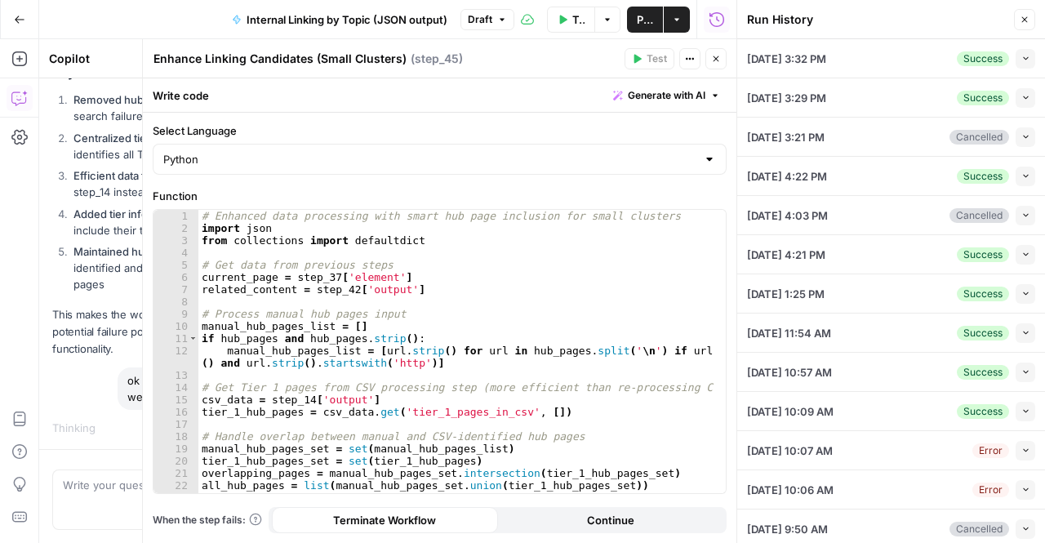
click at [1016, 64] on button "Collapse" at bounding box center [1026, 59] width 20 height 20
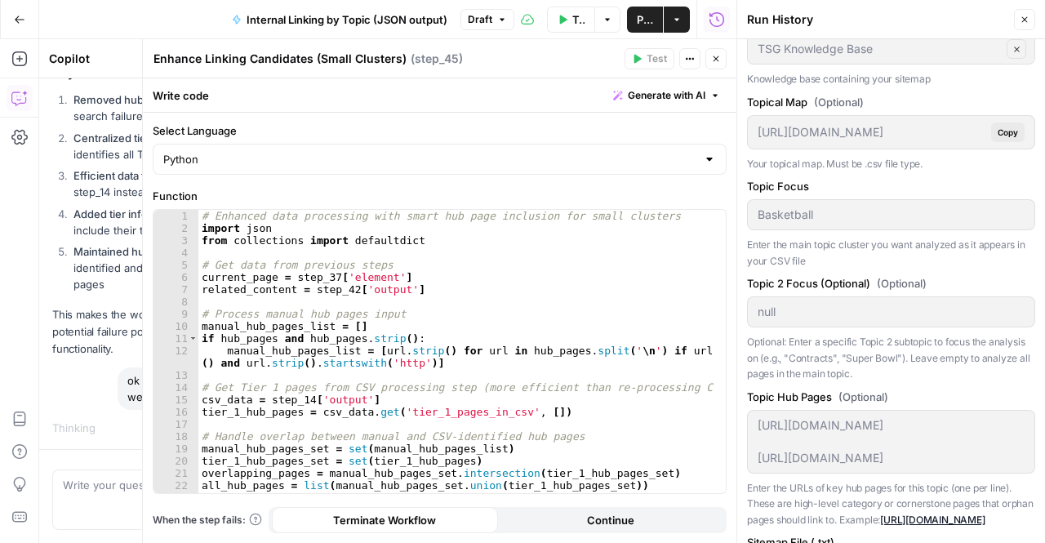
scroll to position [0, 0]
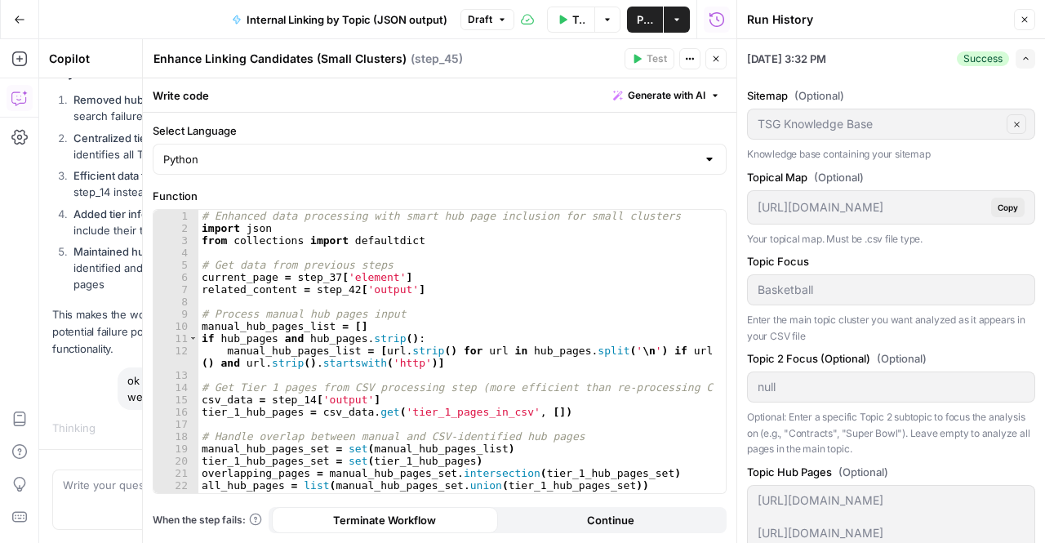
click at [1017, 27] on button "Close" at bounding box center [1024, 19] width 21 height 21
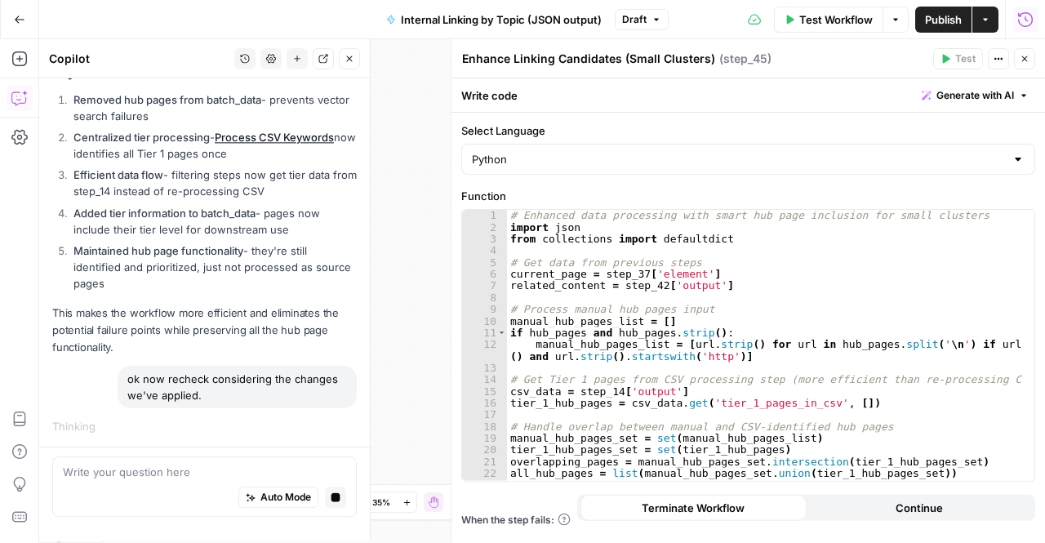
scroll to position [6720, 0]
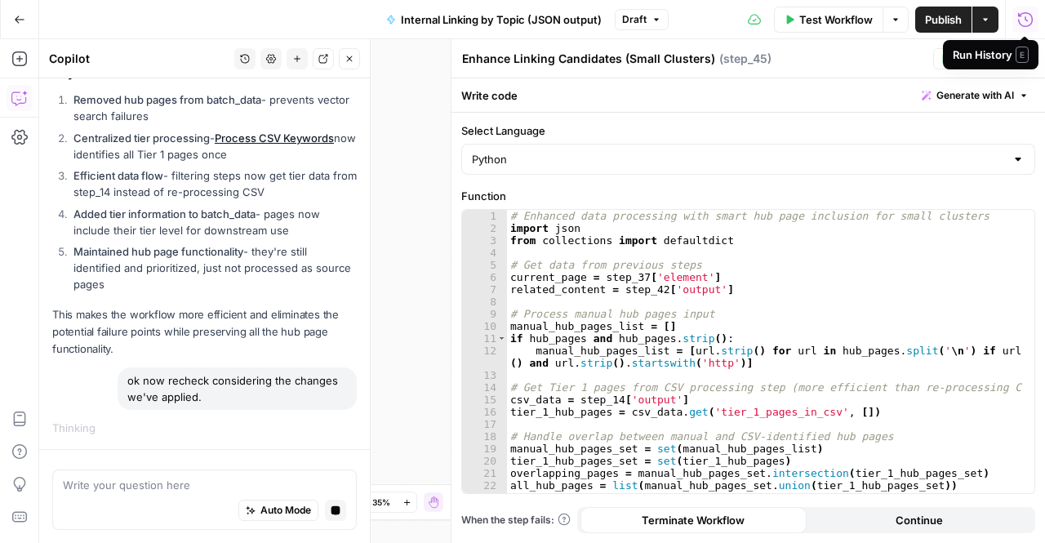
click at [1023, 18] on icon "button" at bounding box center [1025, 19] width 16 height 16
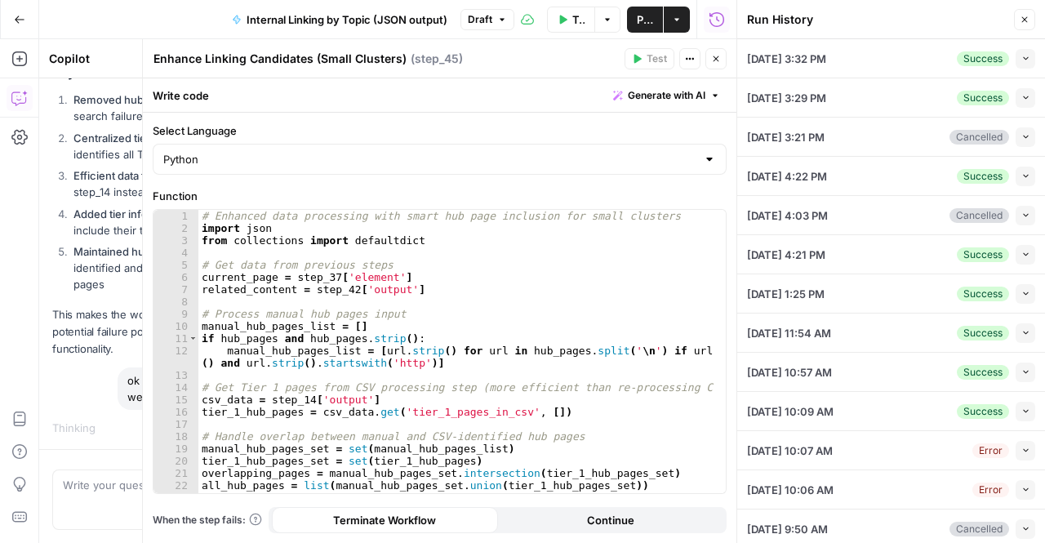
click at [1023, 59] on icon "button" at bounding box center [1025, 58] width 5 height 3
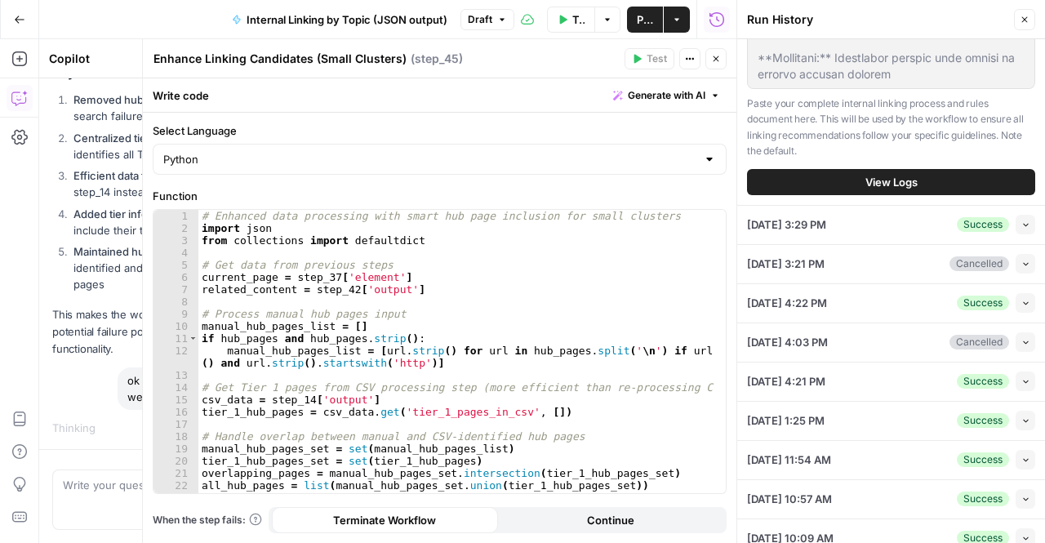
scroll to position [966, 0]
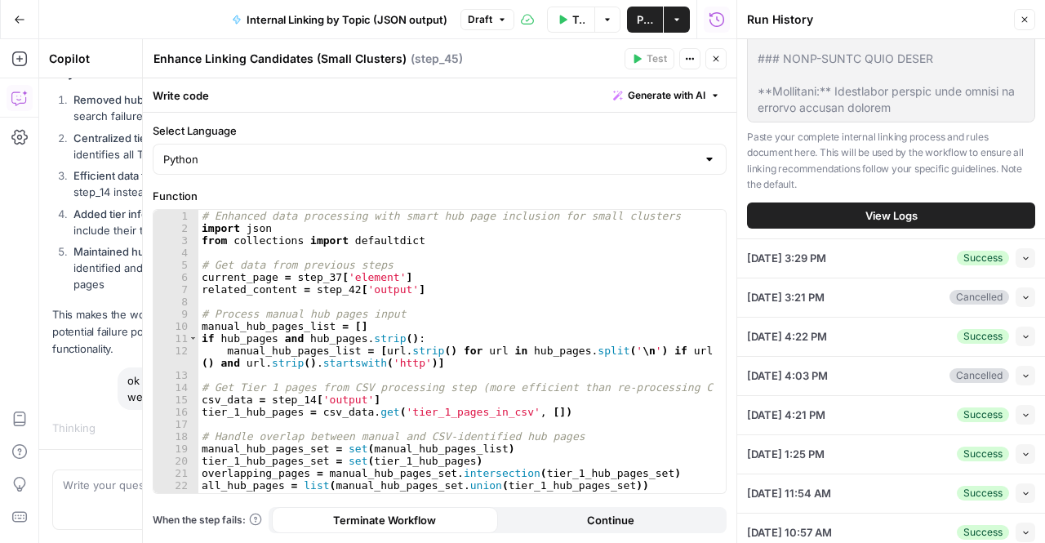
click at [803, 229] on button "View Logs" at bounding box center [891, 215] width 288 height 26
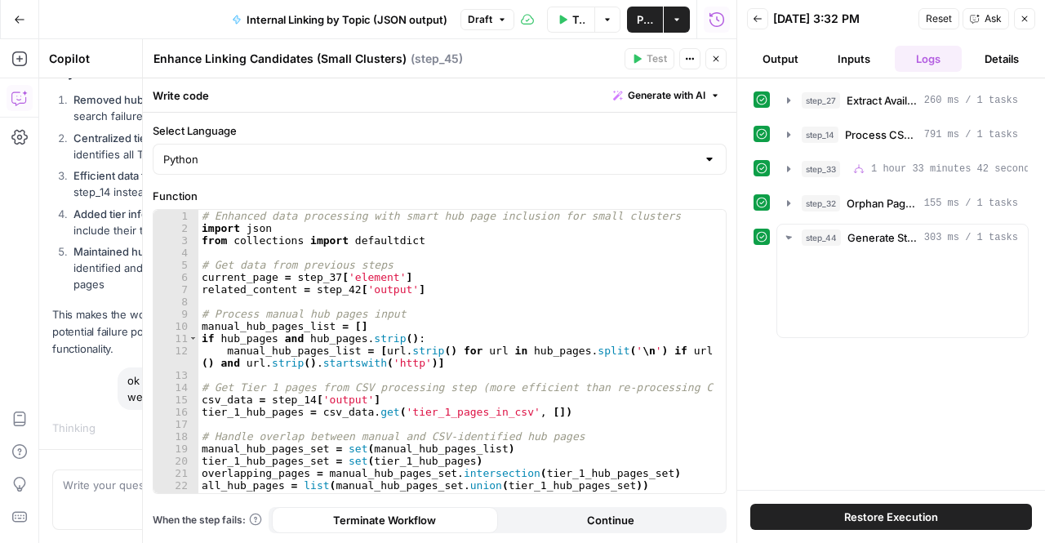
scroll to position [0, 0]
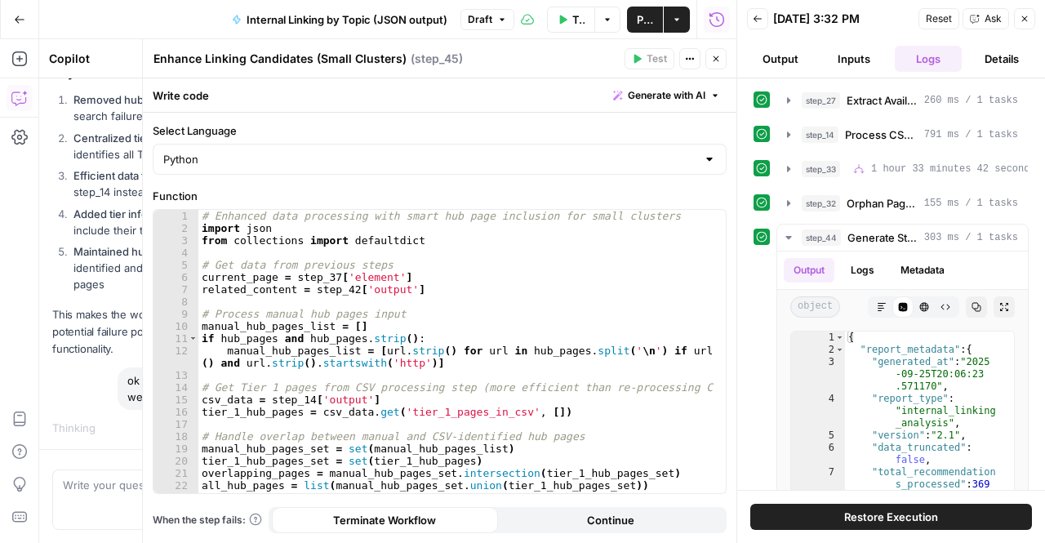
click at [803, 65] on button "Output" at bounding box center [780, 59] width 67 height 26
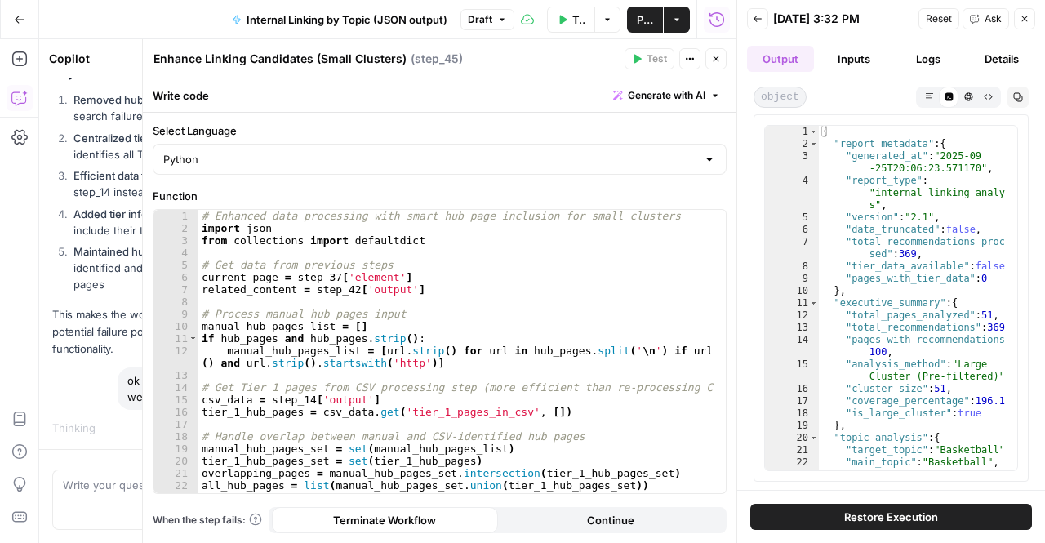
click at [1025, 95] on button "Copy" at bounding box center [1018, 97] width 21 height 21
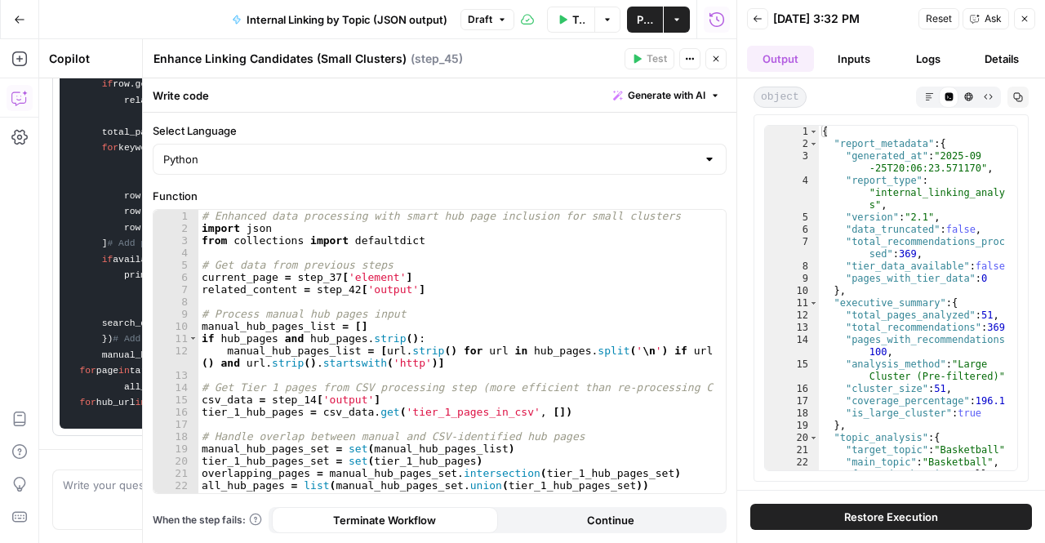
scroll to position [9777, 0]
click at [1020, 96] on icon "button" at bounding box center [1018, 97] width 9 height 9
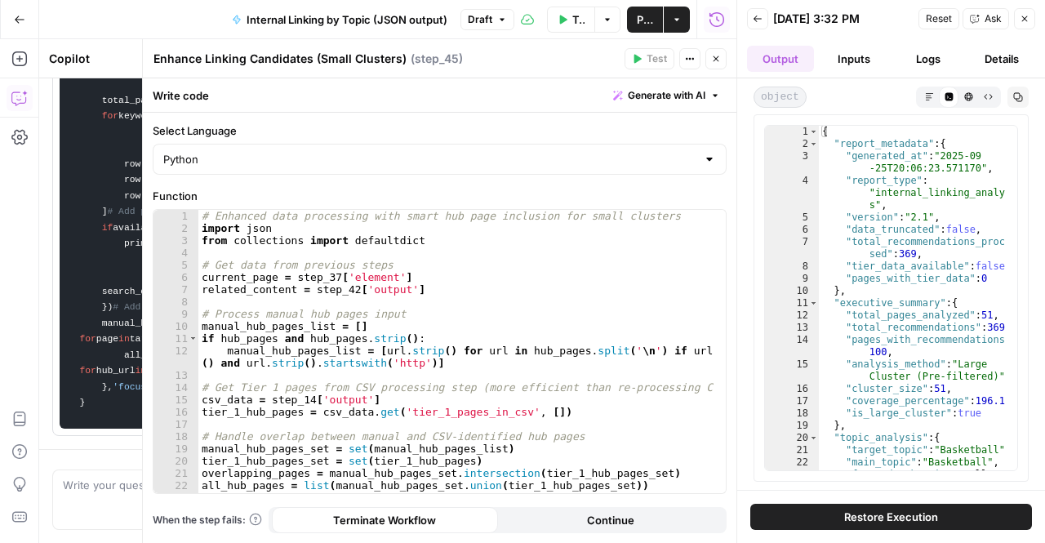
scroll to position [7232, 0]
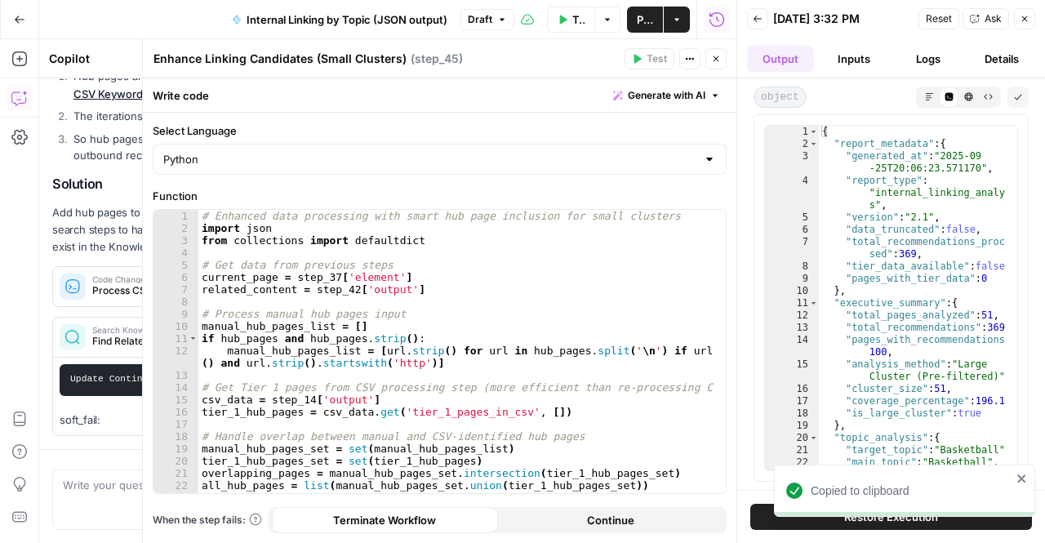
click at [1020, 96] on icon "button" at bounding box center [1018, 97] width 10 height 10
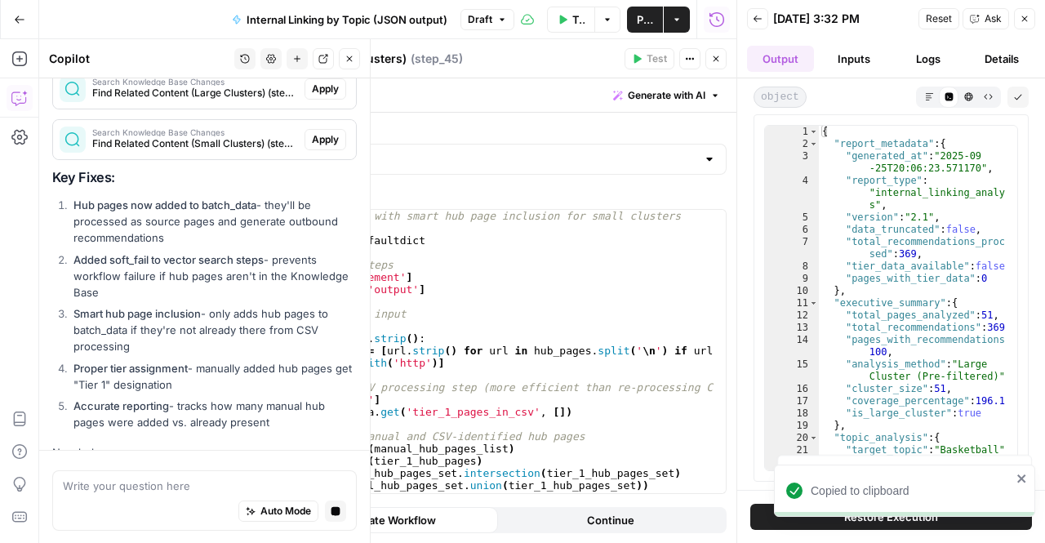
scroll to position [7573, 0]
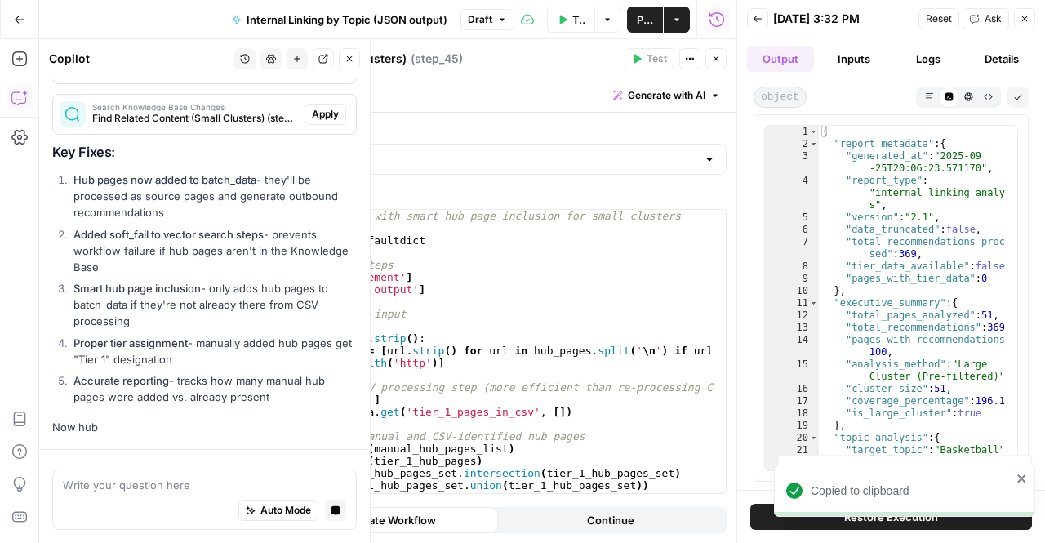
click at [102, 282] on strong "Smart hub page inclusion" at bounding box center [136, 288] width 127 height 13
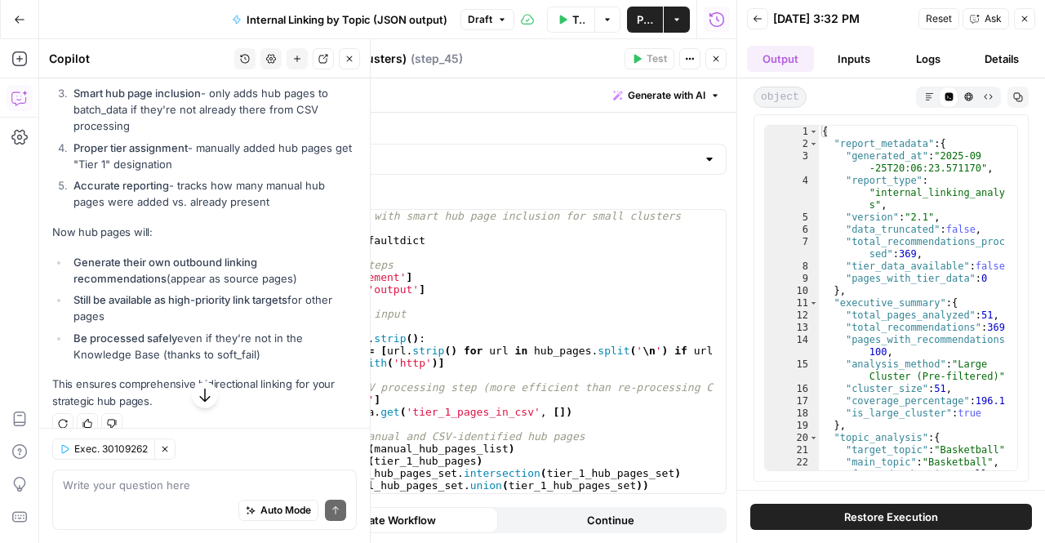
scroll to position [7960, 0]
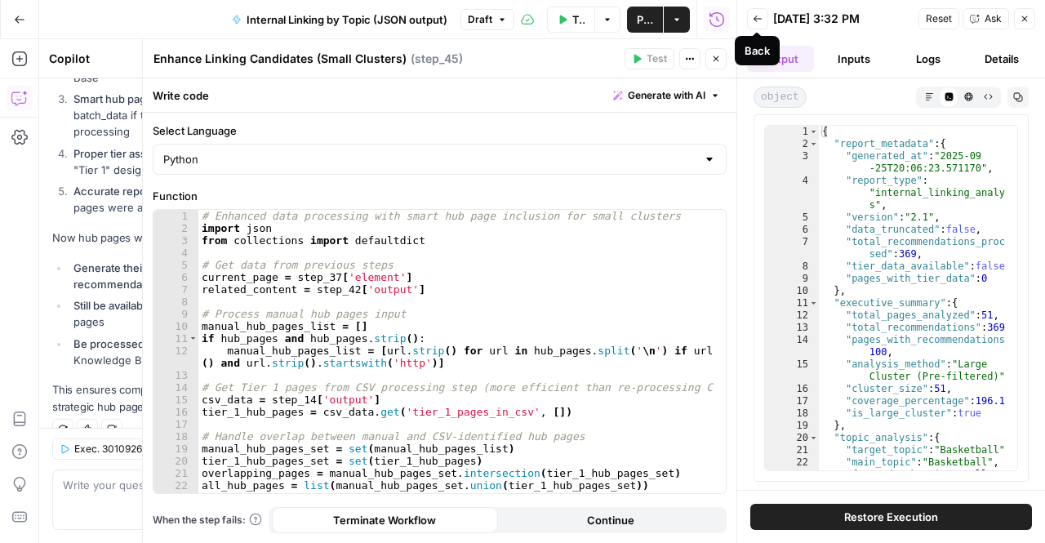
click at [756, 20] on icon "button" at bounding box center [758, 19] width 10 height 10
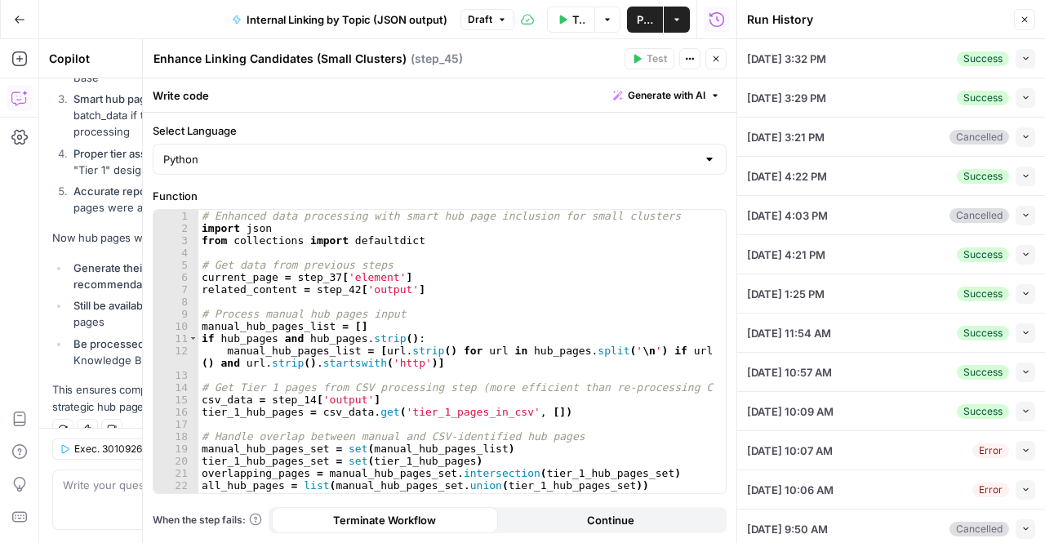
click at [1030, 17] on button "Close" at bounding box center [1024, 19] width 21 height 21
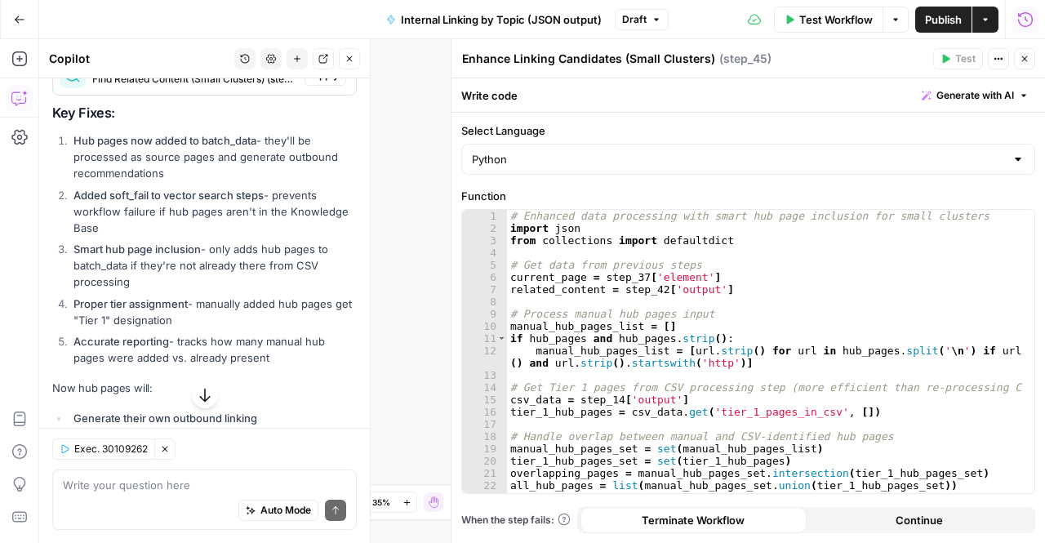
scroll to position [7579, 0]
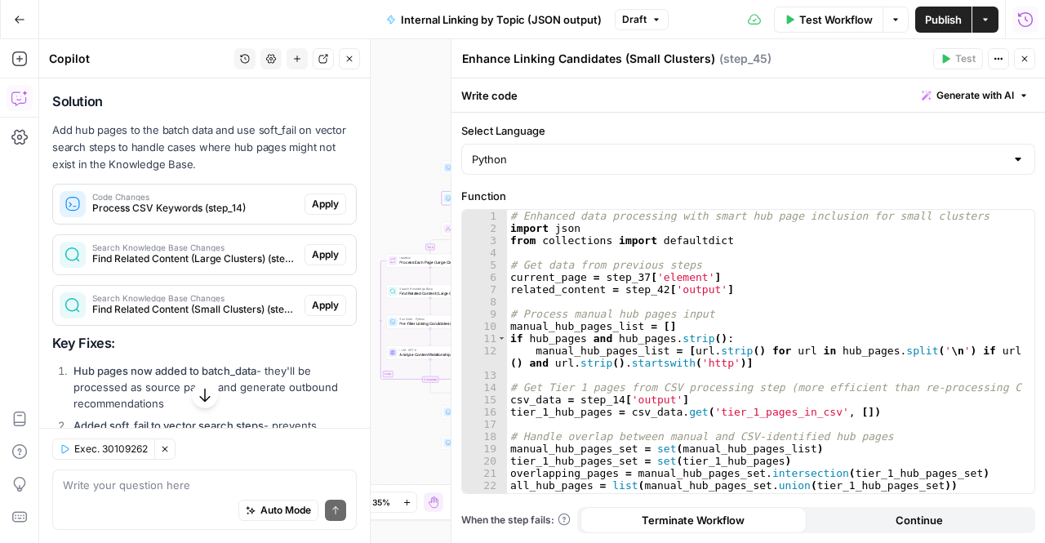
click at [312, 211] on span "Apply" at bounding box center [325, 204] width 27 height 15
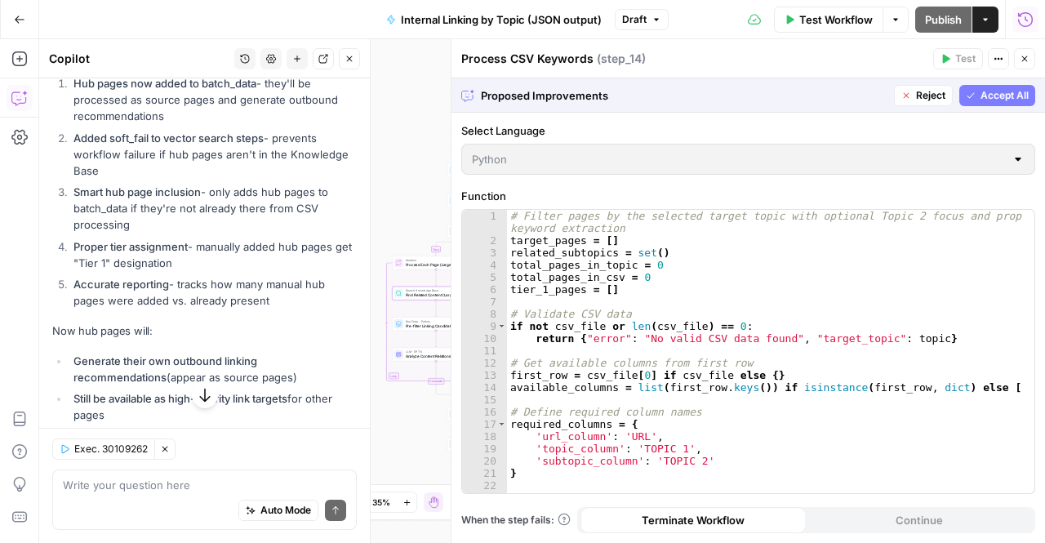
scroll to position [7292, 0]
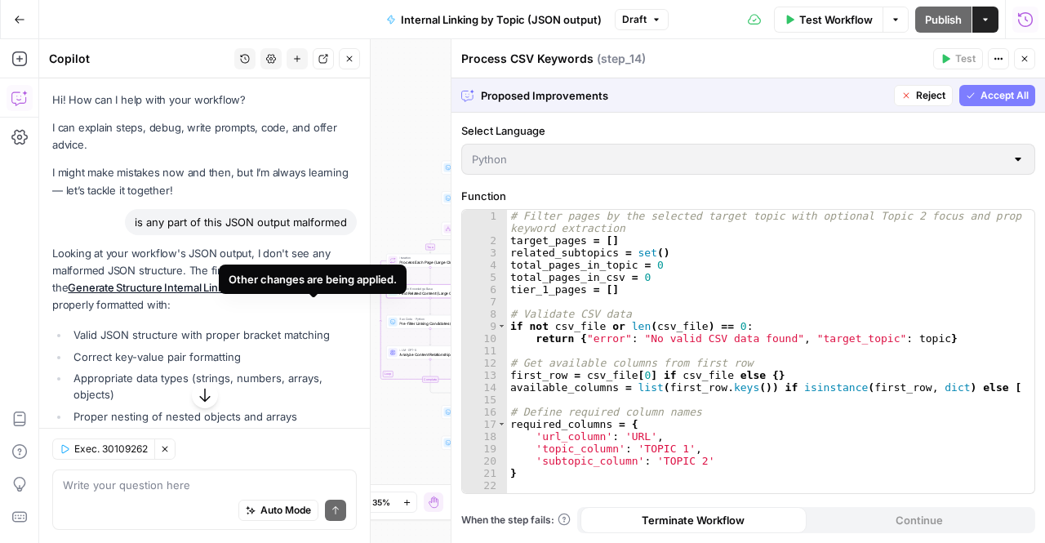
scroll to position [7292, 0]
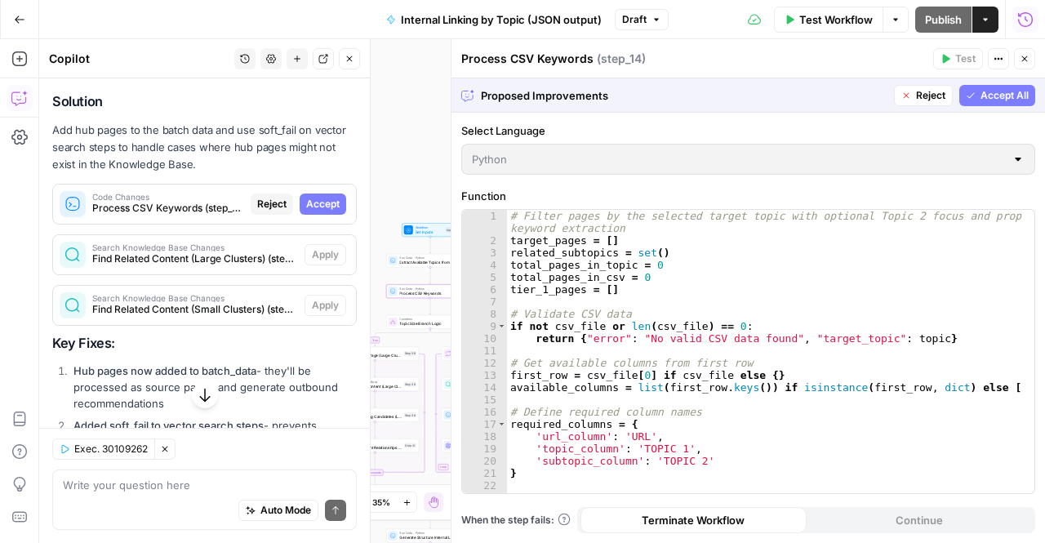
click at [311, 211] on span "Accept" at bounding box center [322, 204] width 33 height 15
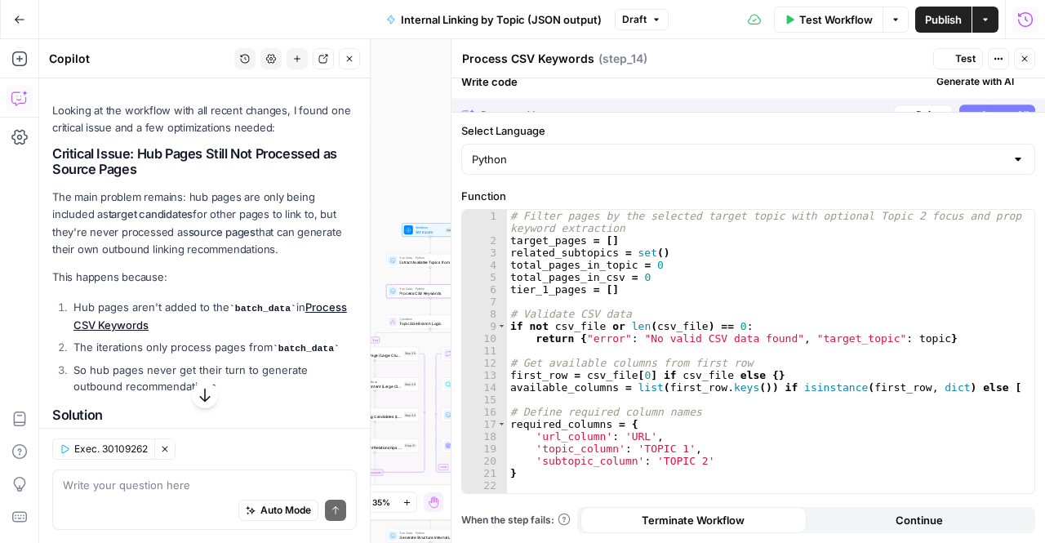
scroll to position [7606, 0]
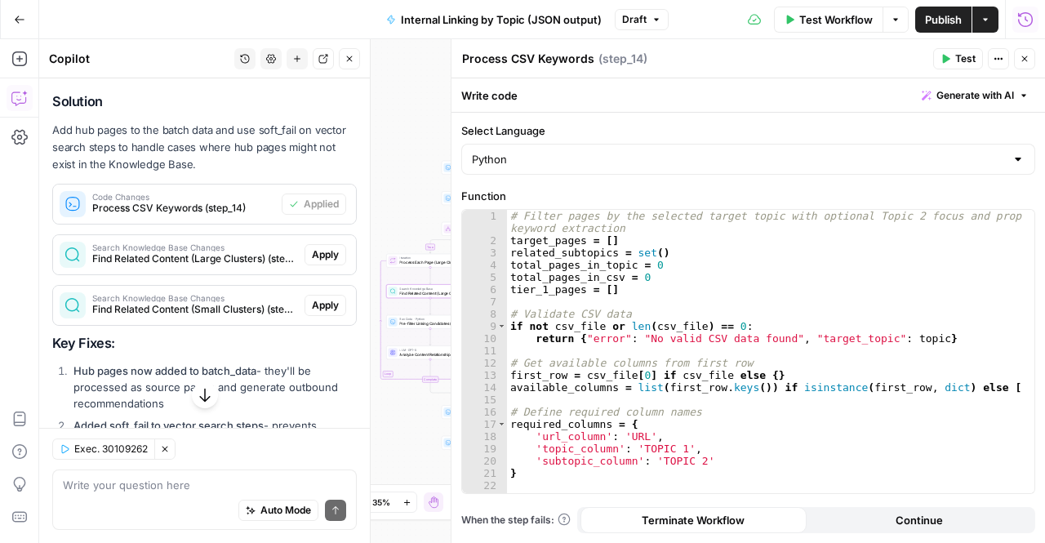
click at [313, 262] on span "Apply" at bounding box center [325, 254] width 27 height 15
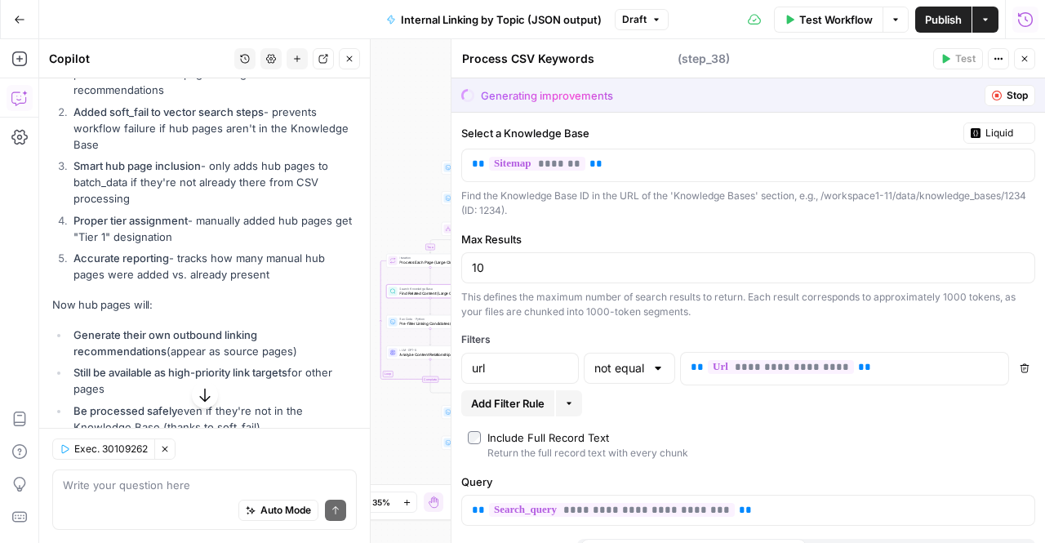
scroll to position [7292, 0]
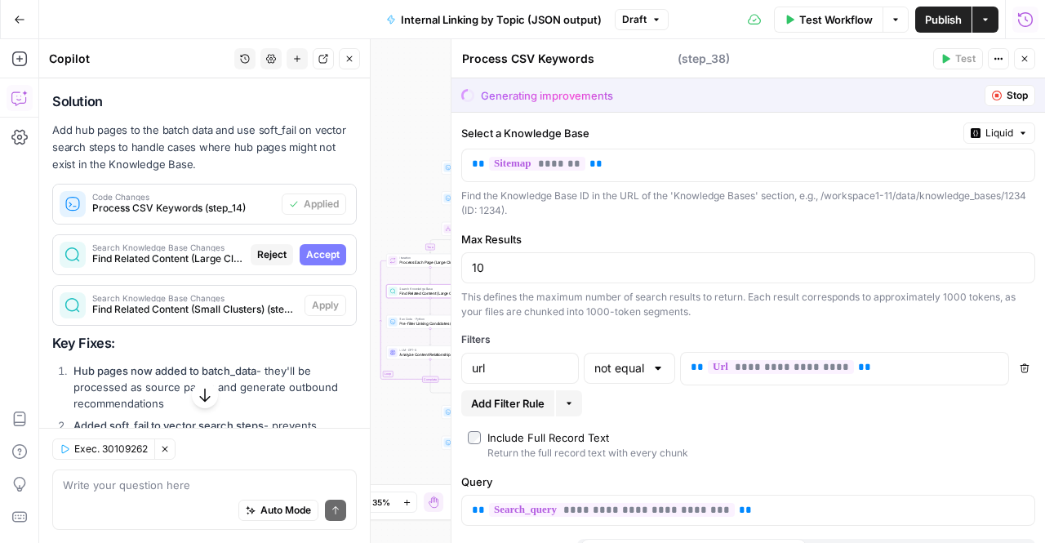
type textarea "Find Related Content (Large Clusters)"
click at [327, 262] on span "Accept" at bounding box center [322, 254] width 33 height 15
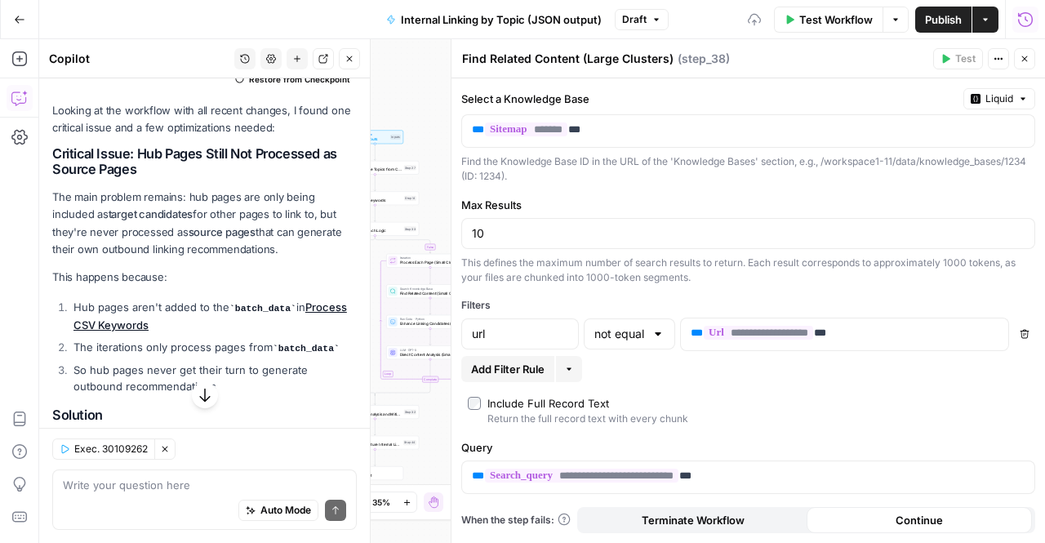
scroll to position [7606, 0]
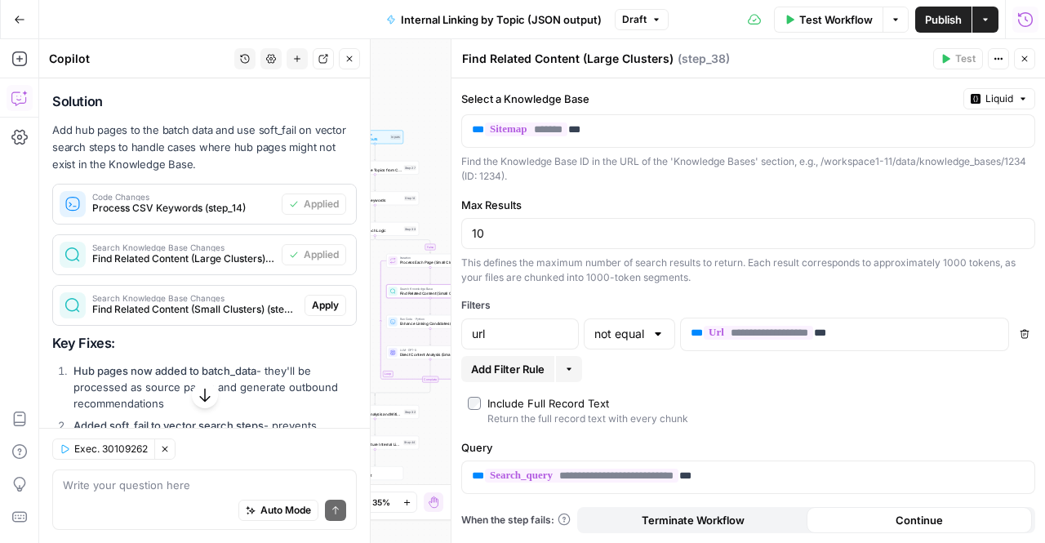
click at [314, 313] on span "Apply" at bounding box center [325, 305] width 27 height 15
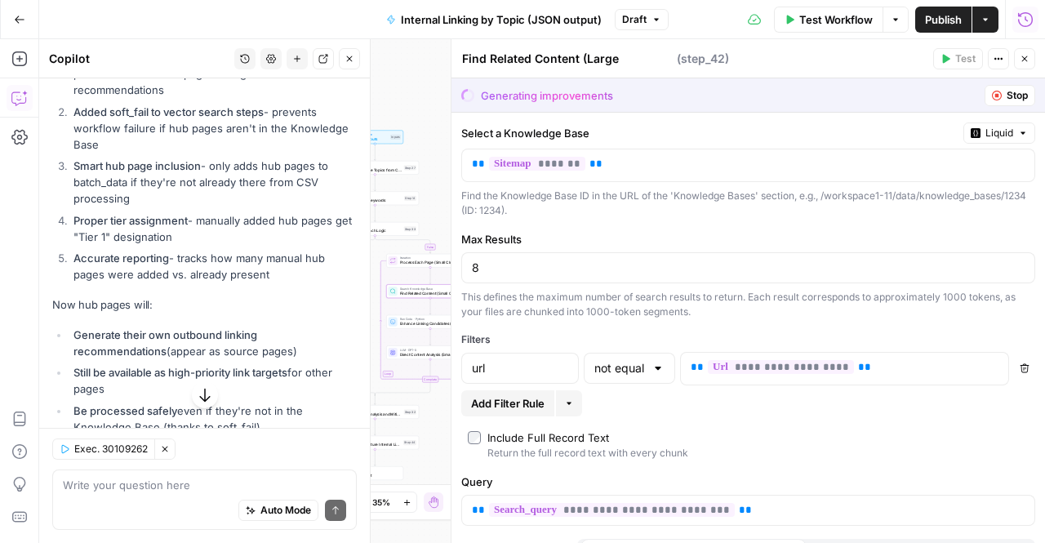
scroll to position [7292, 0]
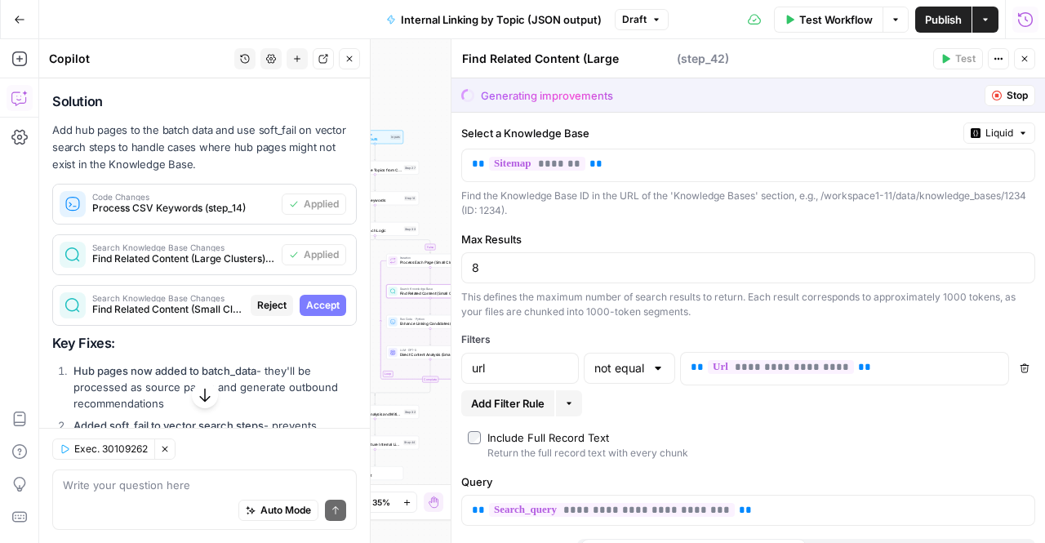
type textarea "Find Related Content (Small Clusters)"
click at [322, 313] on span "Accept" at bounding box center [322, 305] width 33 height 15
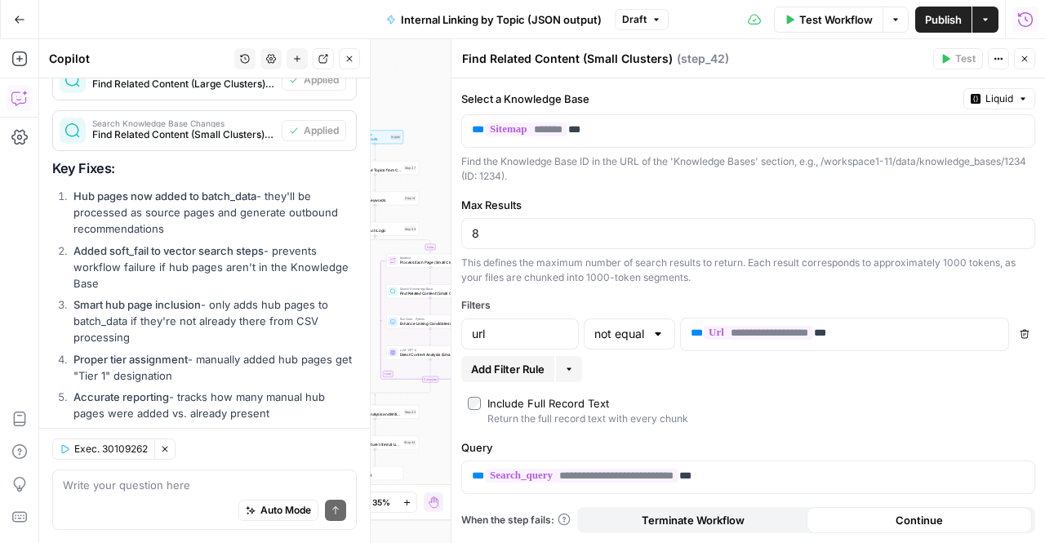
scroll to position [8068, 0]
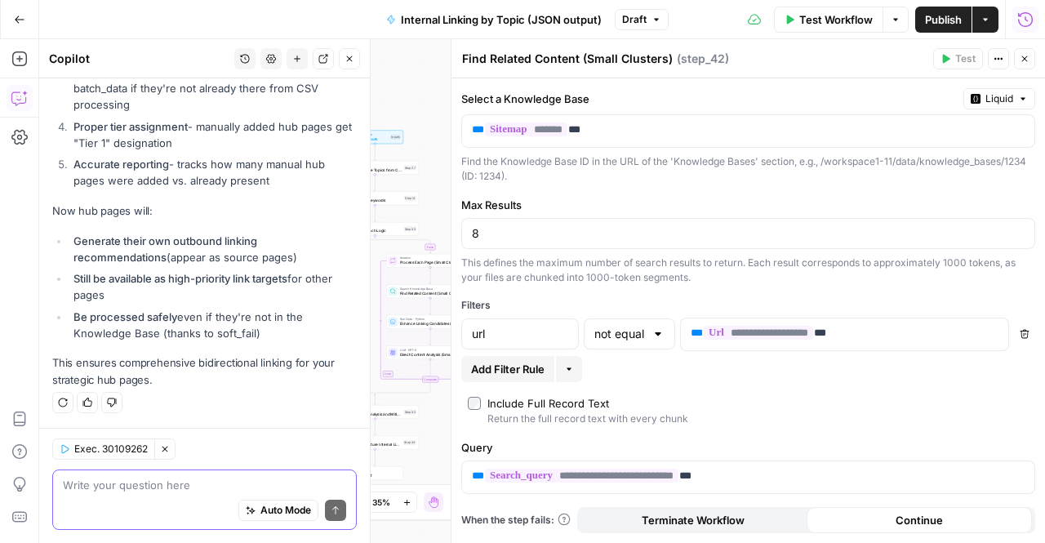
click at [163, 481] on textarea at bounding box center [204, 485] width 283 height 16
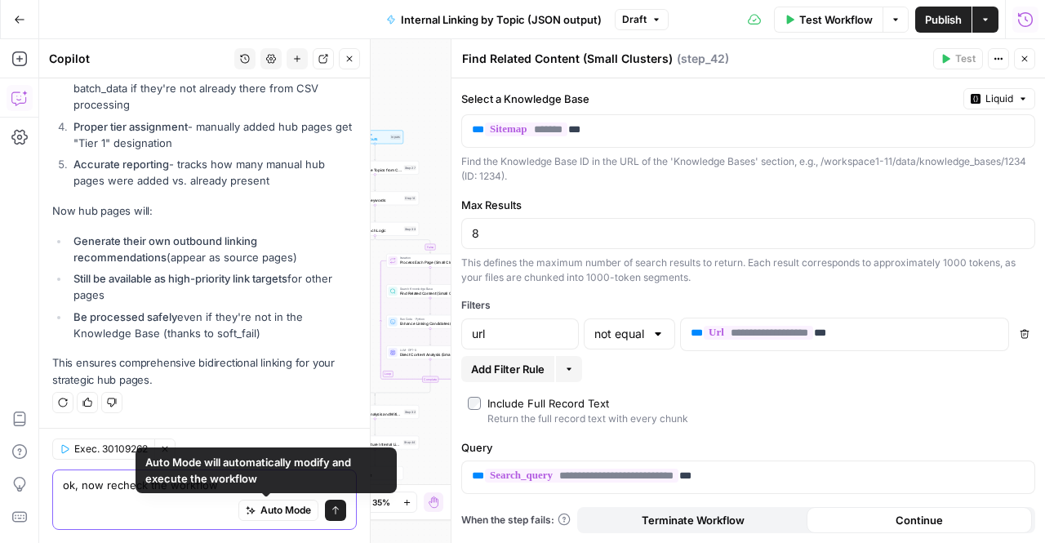
type textarea "ok, now recheck the workflow"
click at [325, 512] on button "Send" at bounding box center [335, 510] width 21 height 21
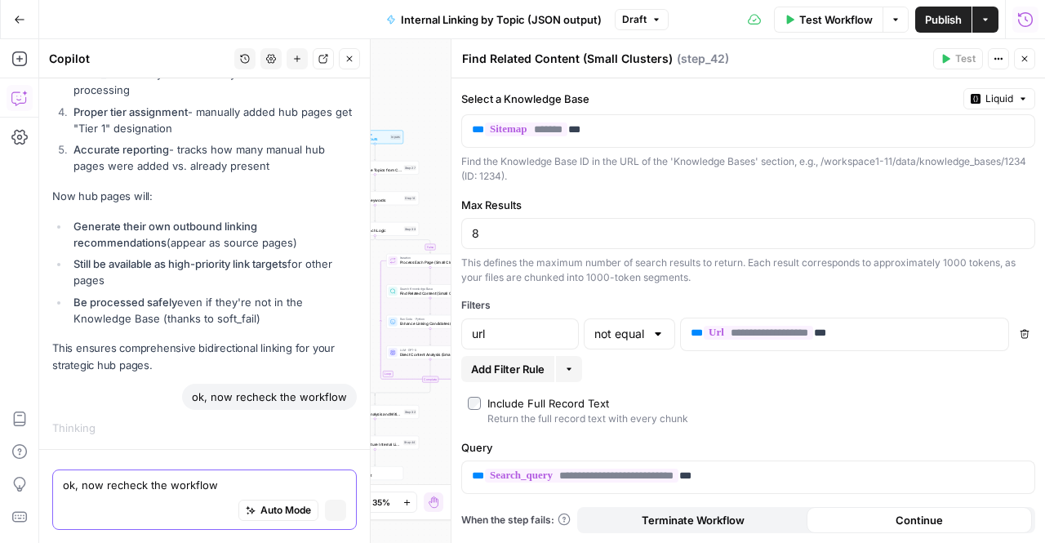
scroll to position [7770, 0]
click at [1017, 60] on button "Close" at bounding box center [1024, 58] width 21 height 21
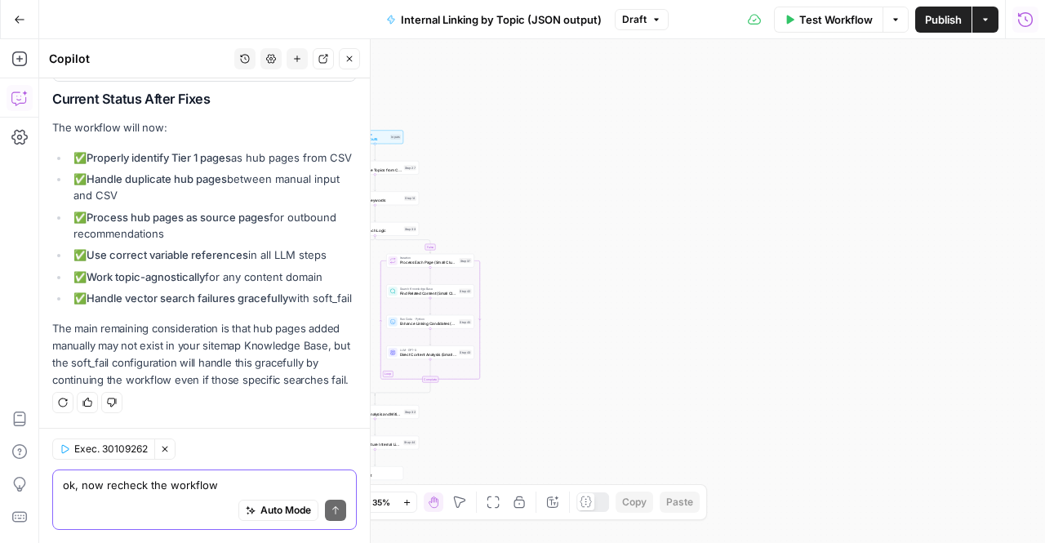
scroll to position [9073, 0]
click at [222, 291] on strong "Handle vector search failures gracefully" at bounding box center [188, 297] width 202 height 13
click at [195, 375] on p "The main remaining consideration is that hub pages added manually may not exist…" at bounding box center [204, 354] width 305 height 69
drag, startPoint x: 277, startPoint y: 350, endPoint x: 205, endPoint y: 319, distance: 78.3
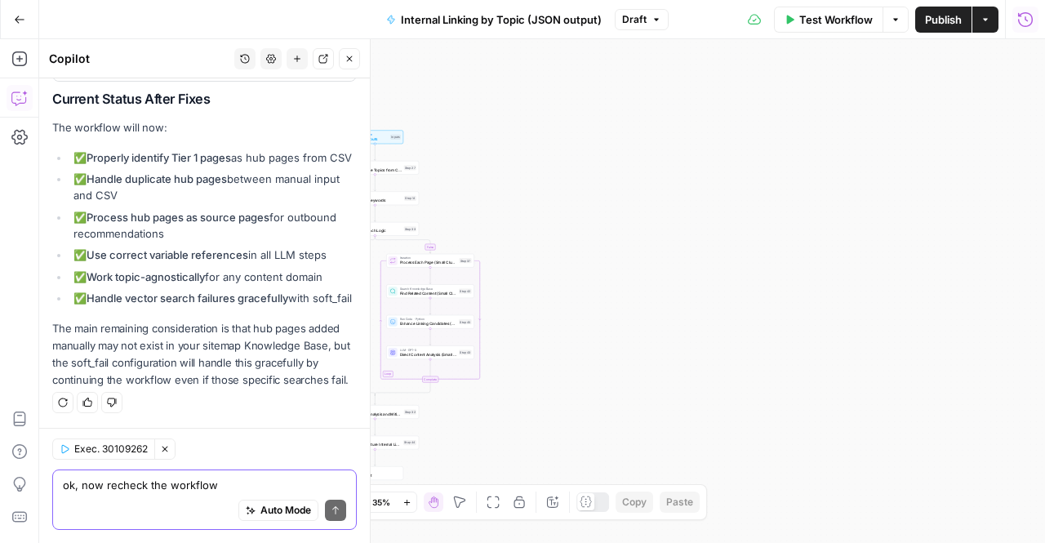
scroll to position [9075, 0]
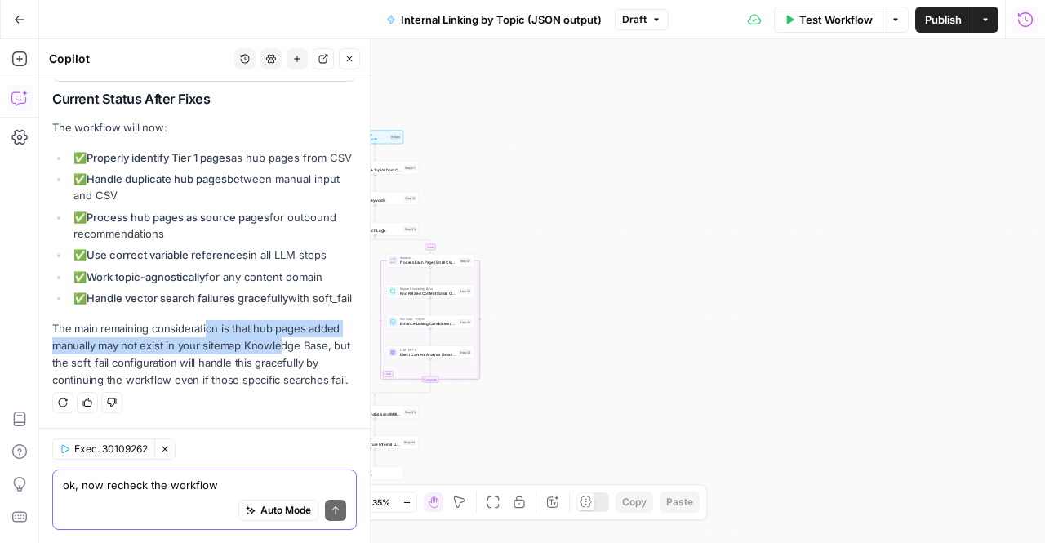
click at [175, 352] on p "The main remaining consideration is that hub pages added manually may not exist…" at bounding box center [204, 354] width 305 height 69
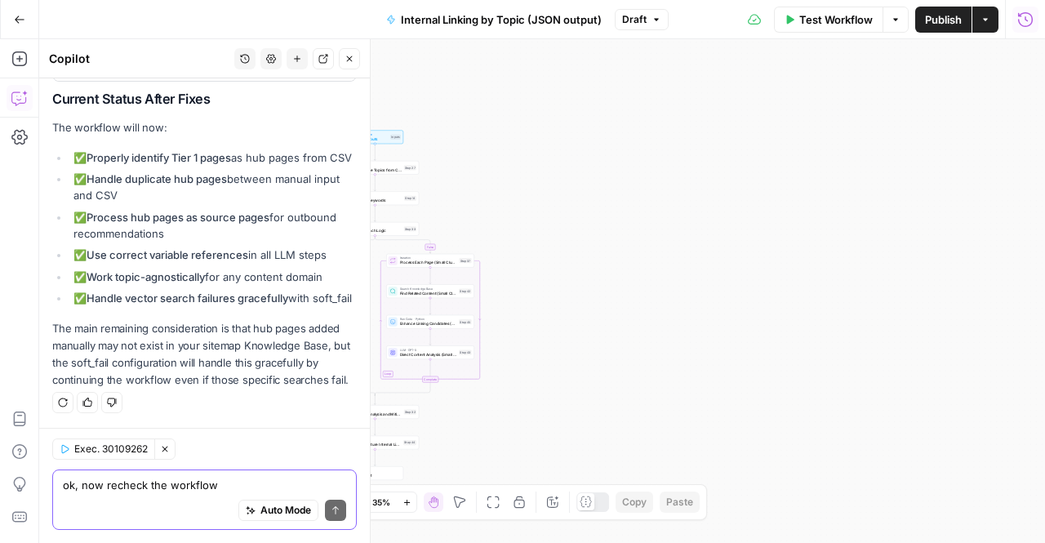
click at [931, 24] on span "Publish" at bounding box center [943, 19] width 37 height 16
click at [831, 19] on span "Test Workflow" at bounding box center [835, 19] width 73 height 16
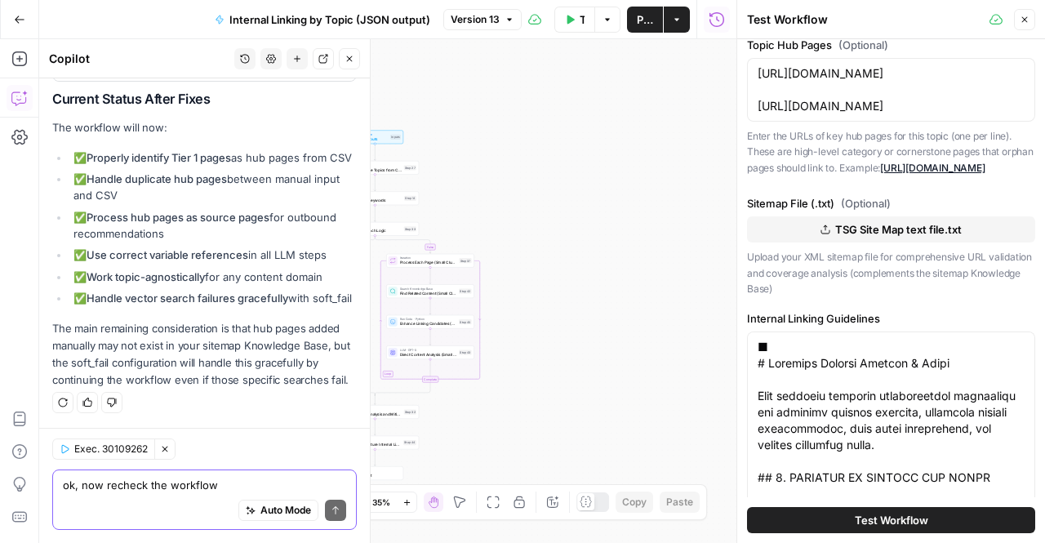
scroll to position [723, 0]
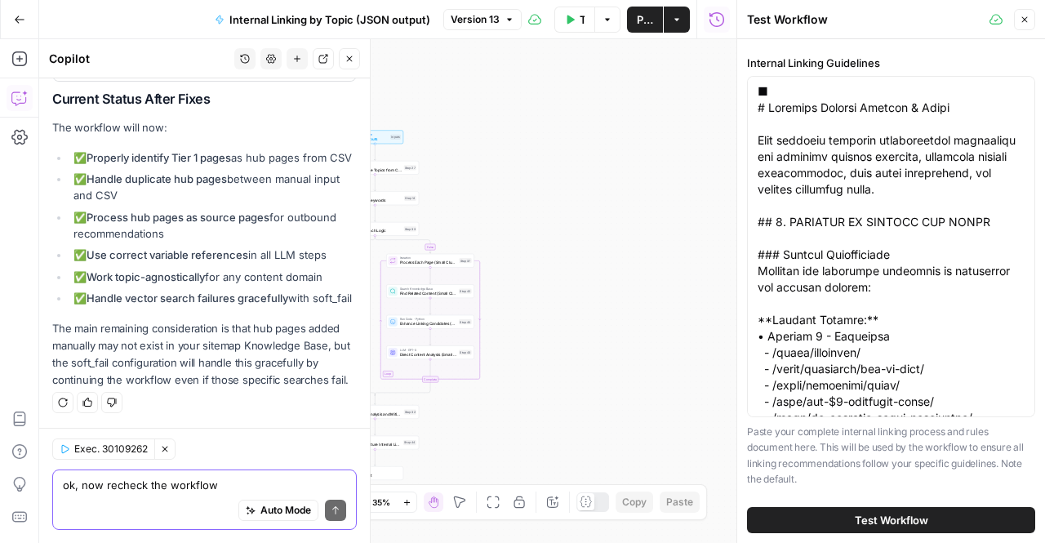
click at [888, 517] on span "Test Workflow" at bounding box center [891, 520] width 73 height 16
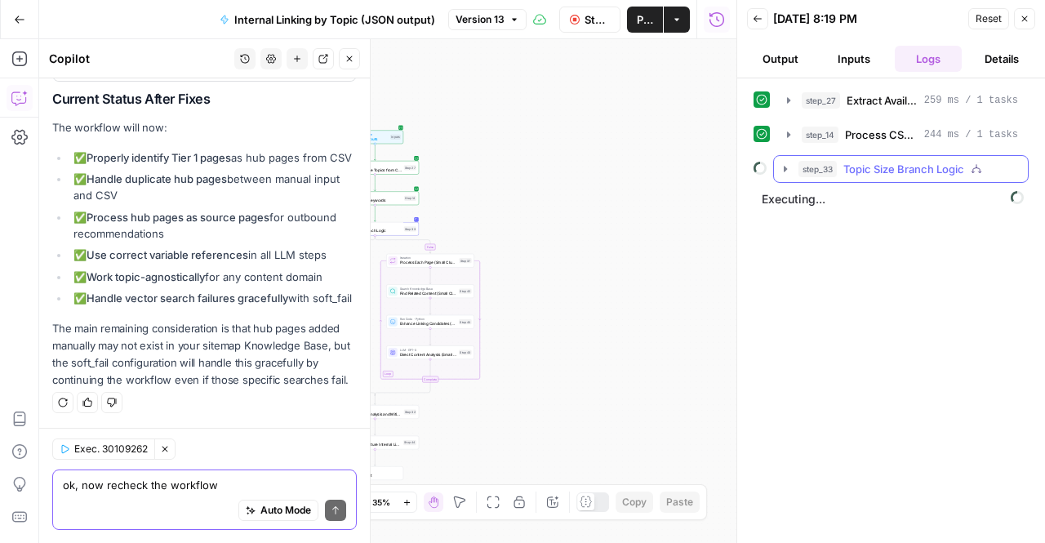
click at [784, 170] on icon "button" at bounding box center [785, 169] width 3 height 6
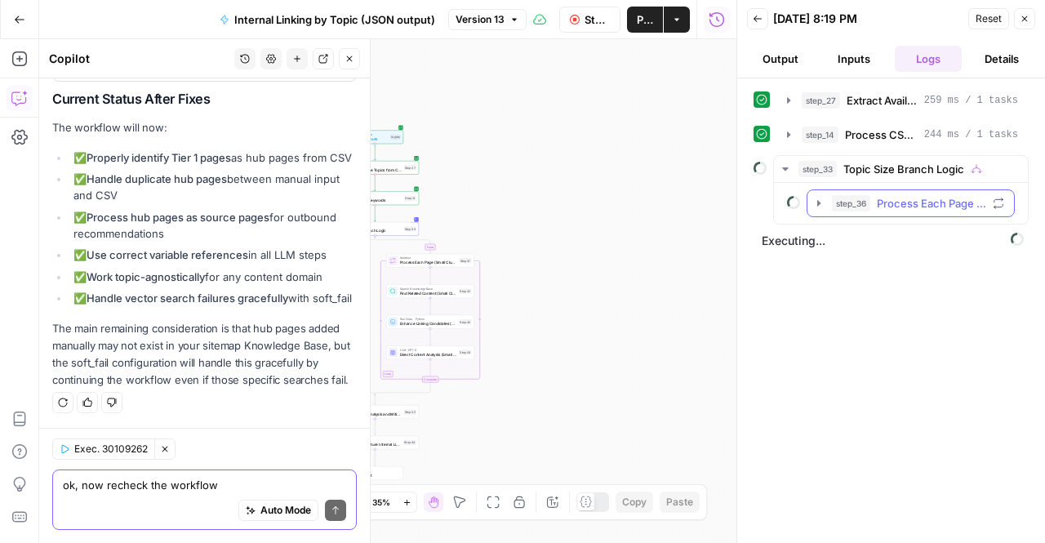
click at [814, 201] on icon "button" at bounding box center [818, 203] width 13 height 13
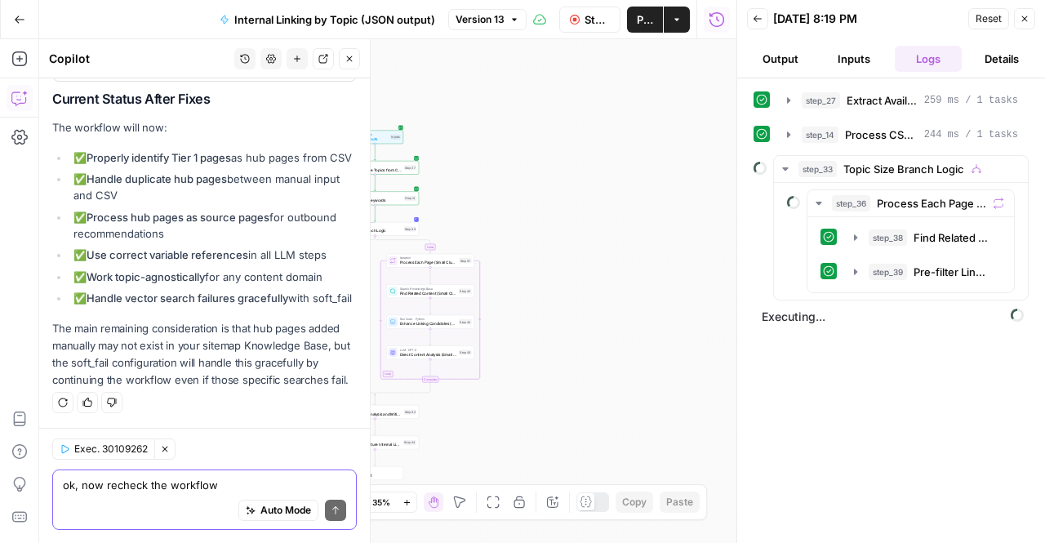
click at [577, 30] on button "Stop Run" at bounding box center [589, 20] width 61 height 26
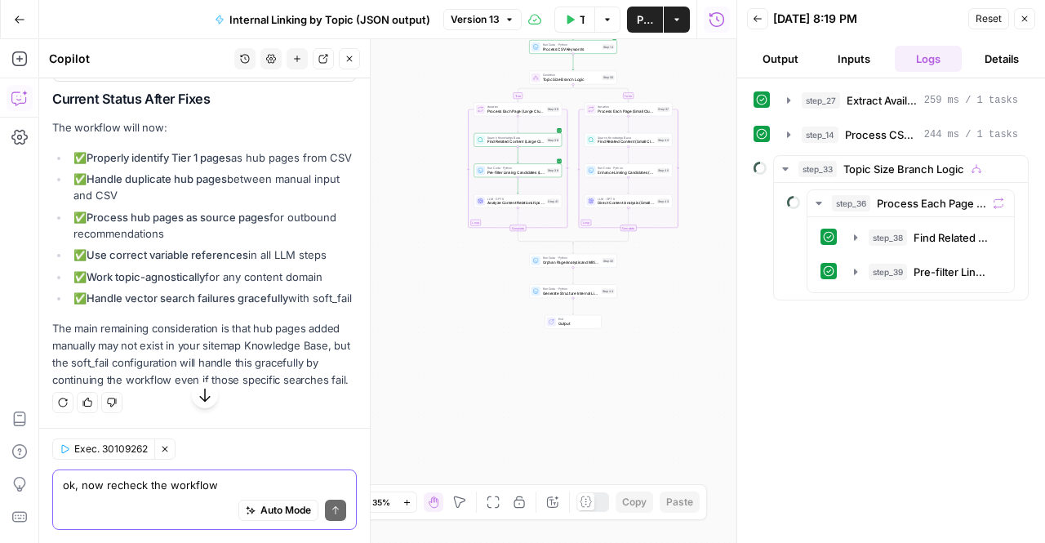
scroll to position [9075, 0]
click at [616, 17] on button "Options" at bounding box center [607, 20] width 26 height 26
click at [992, 15] on span "Reset" at bounding box center [989, 18] width 26 height 15
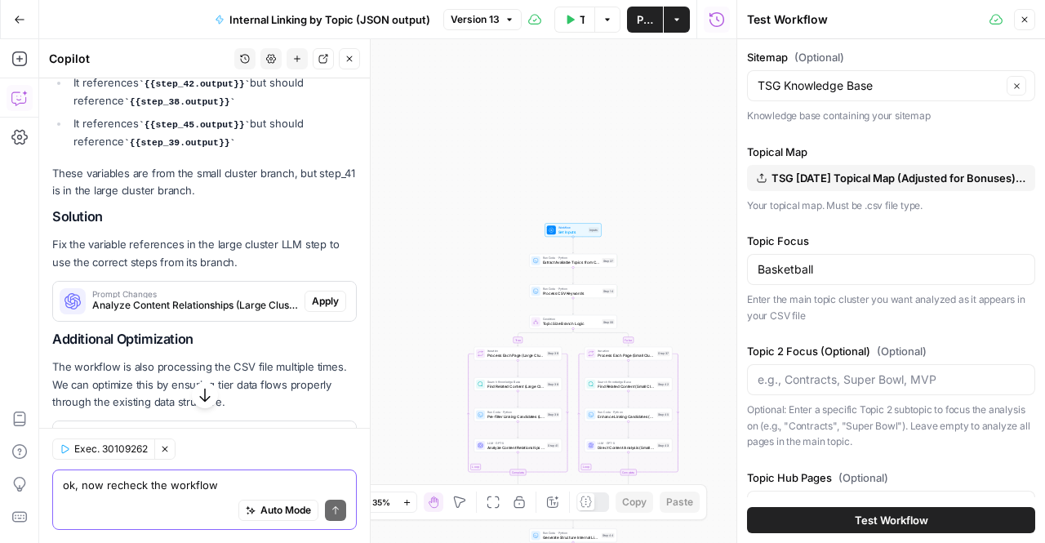
scroll to position [8560, 0]
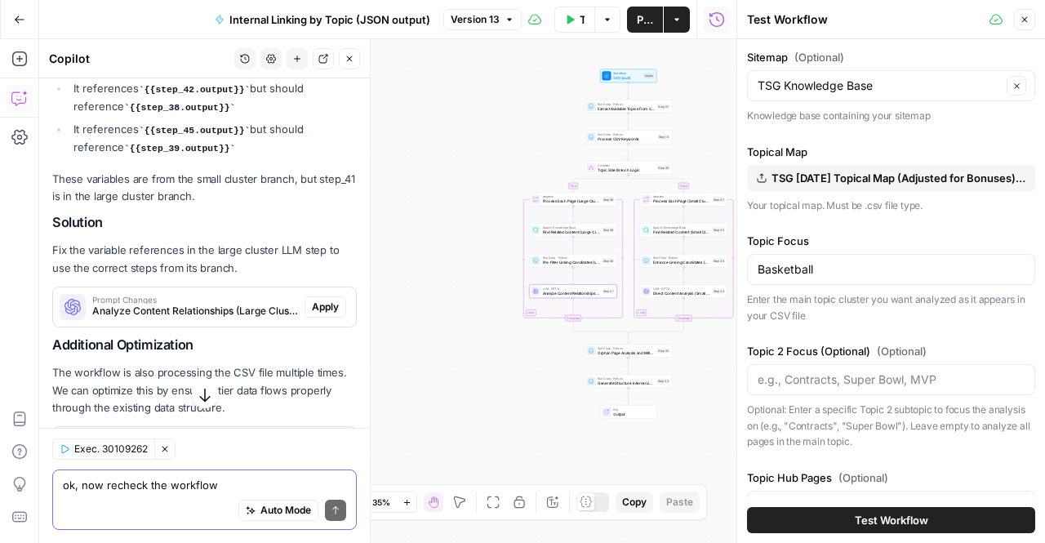
click at [312, 314] on span "Apply" at bounding box center [325, 307] width 27 height 15
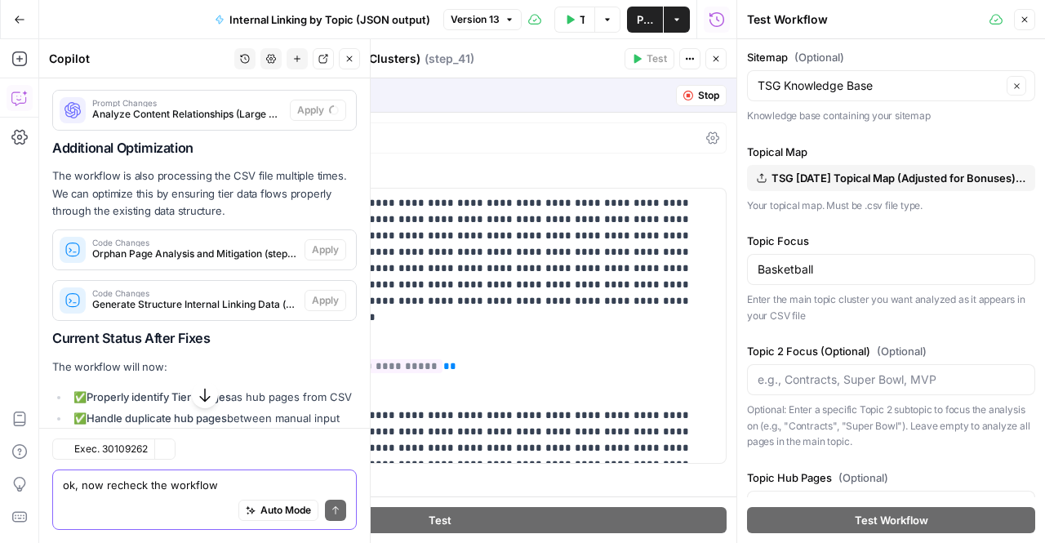
scroll to position [8442, 0]
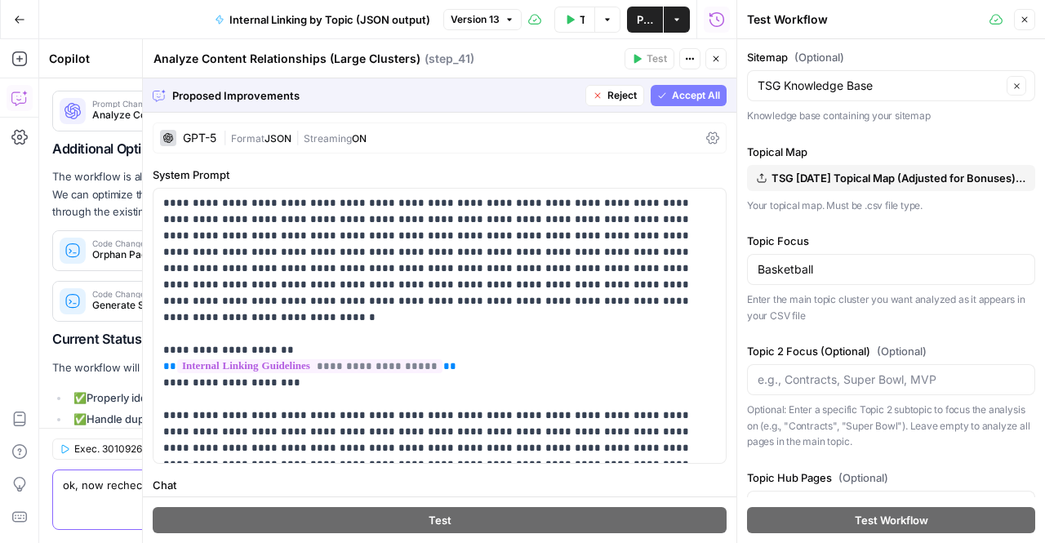
click at [672, 98] on span "Accept All" at bounding box center [696, 95] width 48 height 15
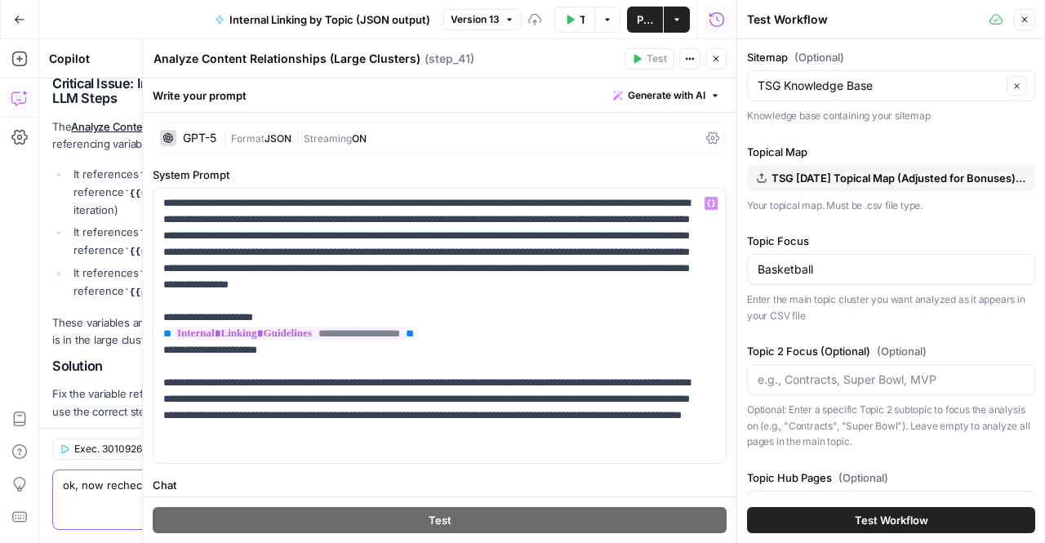
scroll to position [8782, 0]
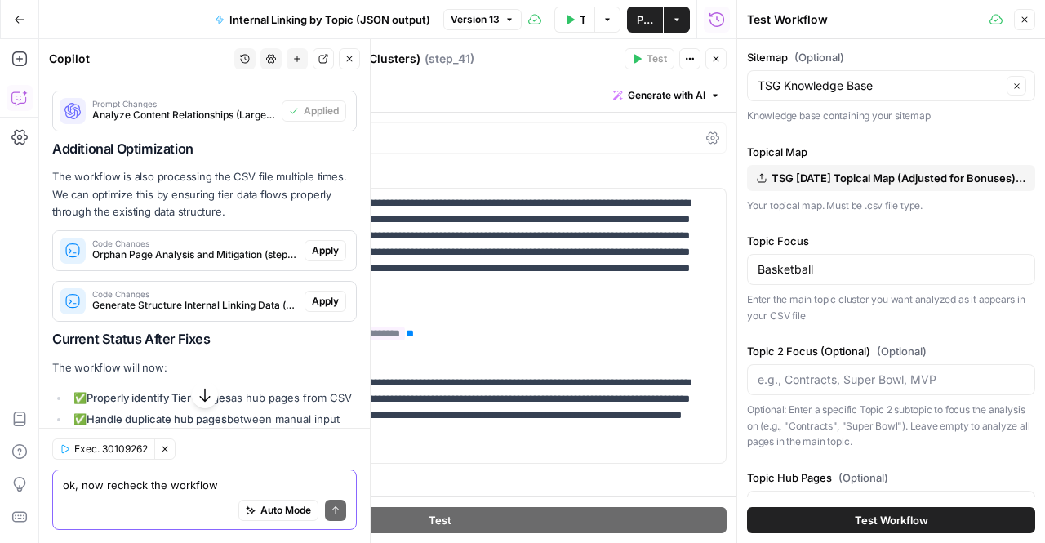
click at [315, 258] on span "Apply" at bounding box center [325, 250] width 27 height 15
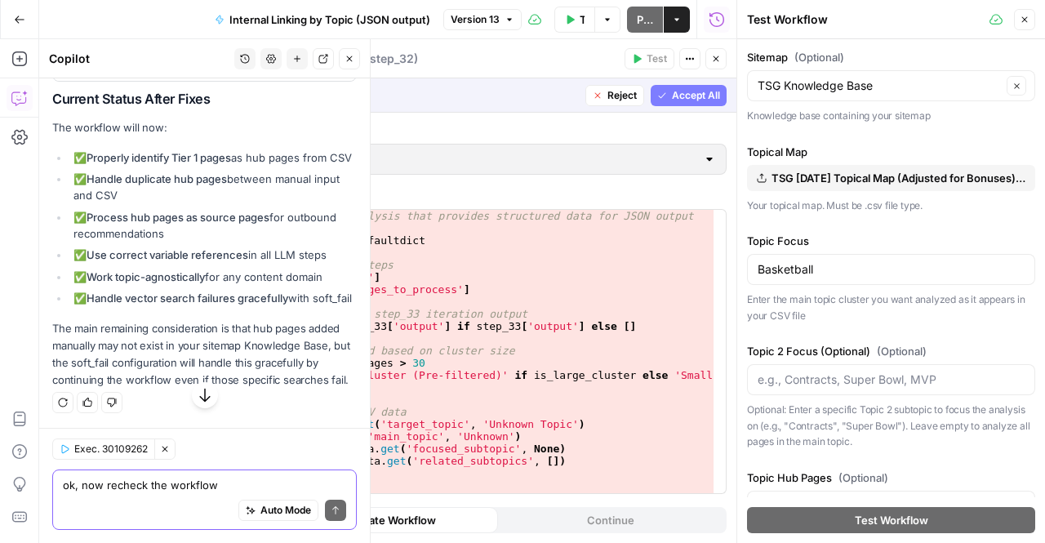
scroll to position [8570, 0]
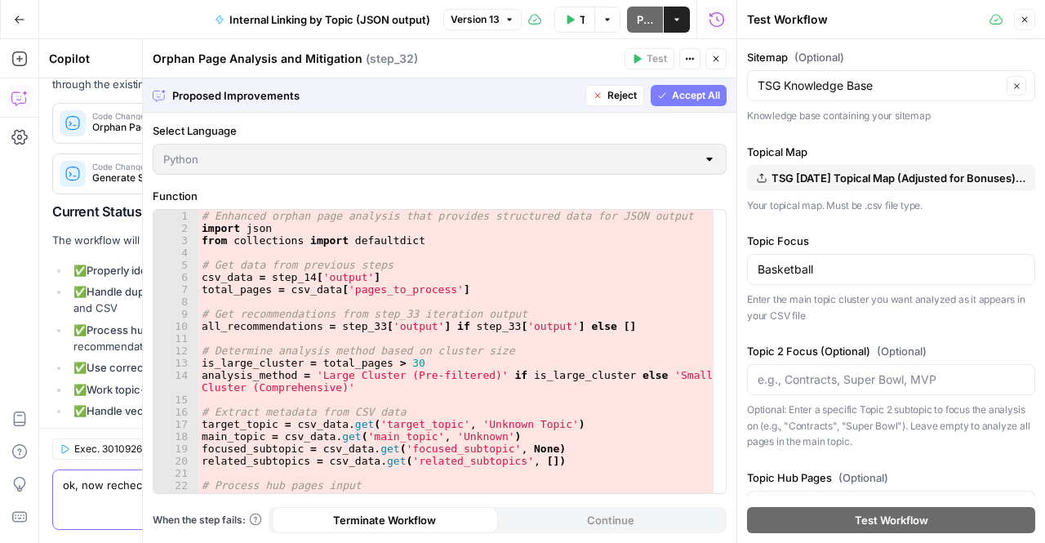
click at [683, 95] on span "Accept All" at bounding box center [696, 95] width 48 height 15
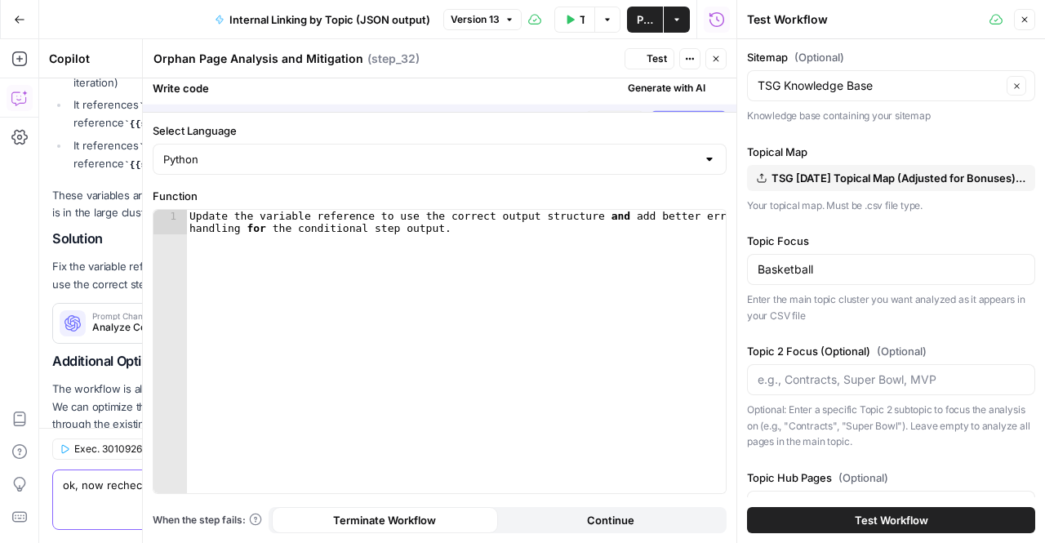
scroll to position [8909, 0]
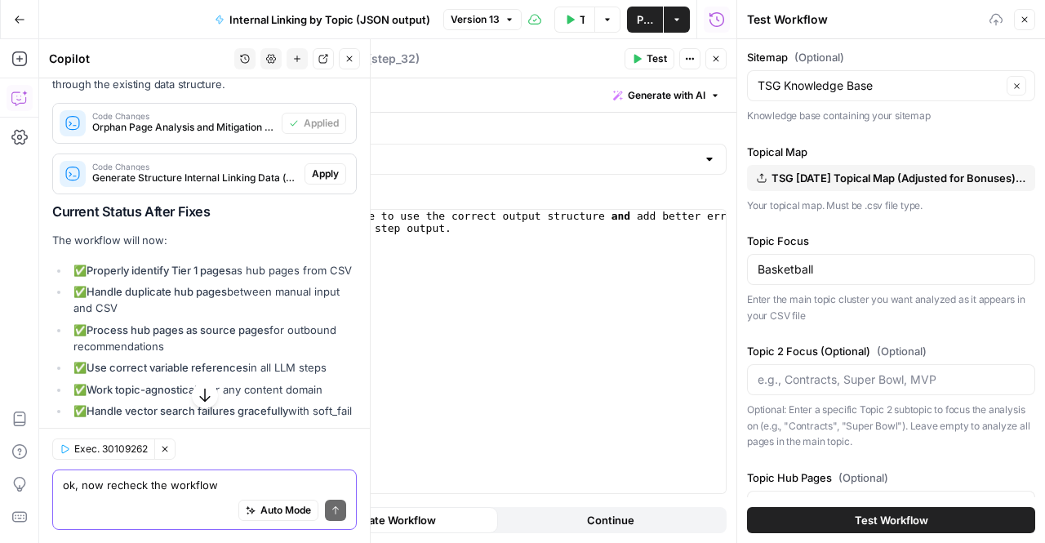
click at [312, 181] on span "Apply" at bounding box center [325, 174] width 27 height 15
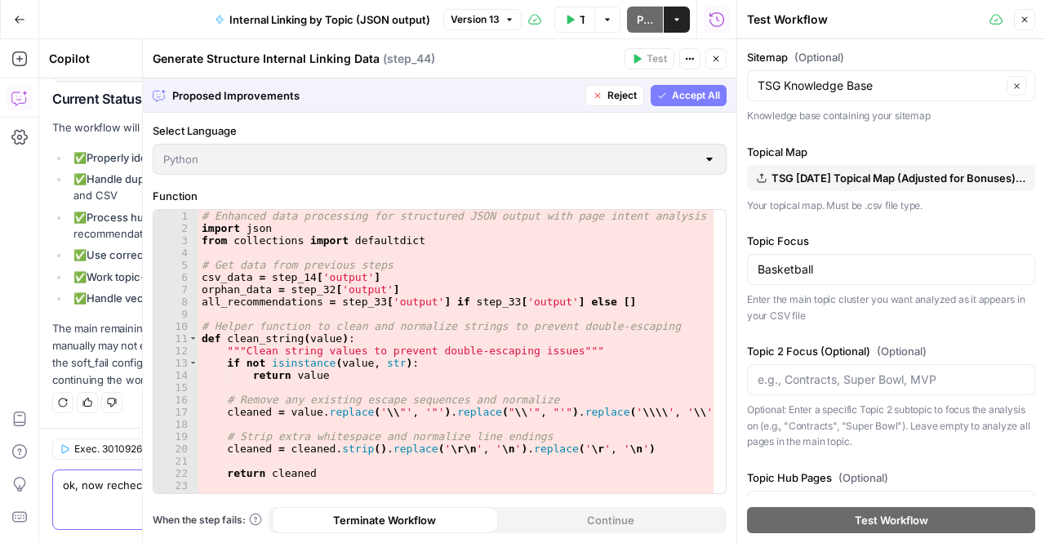
scroll to position [8570, 0]
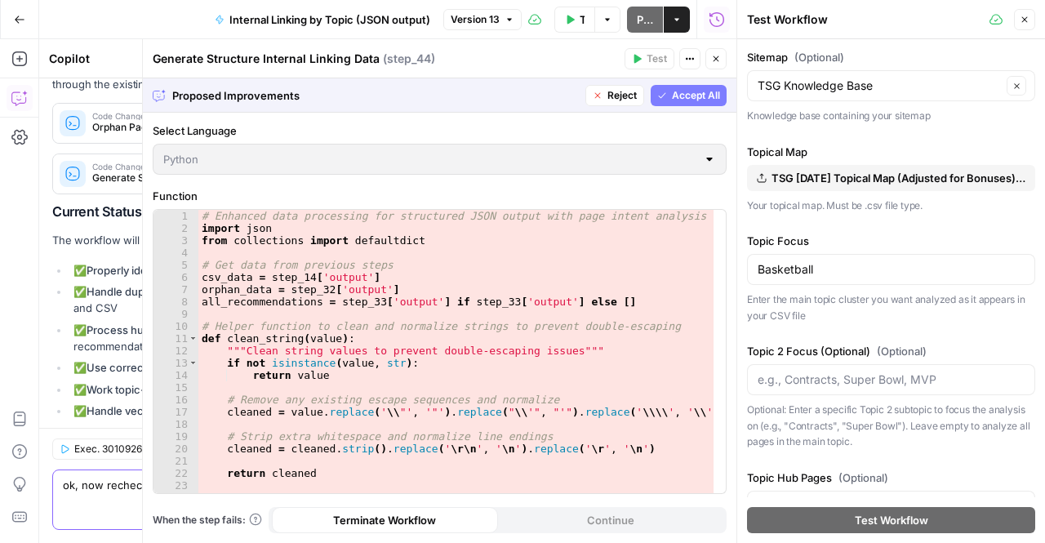
click at [687, 92] on span "Accept All" at bounding box center [696, 95] width 48 height 15
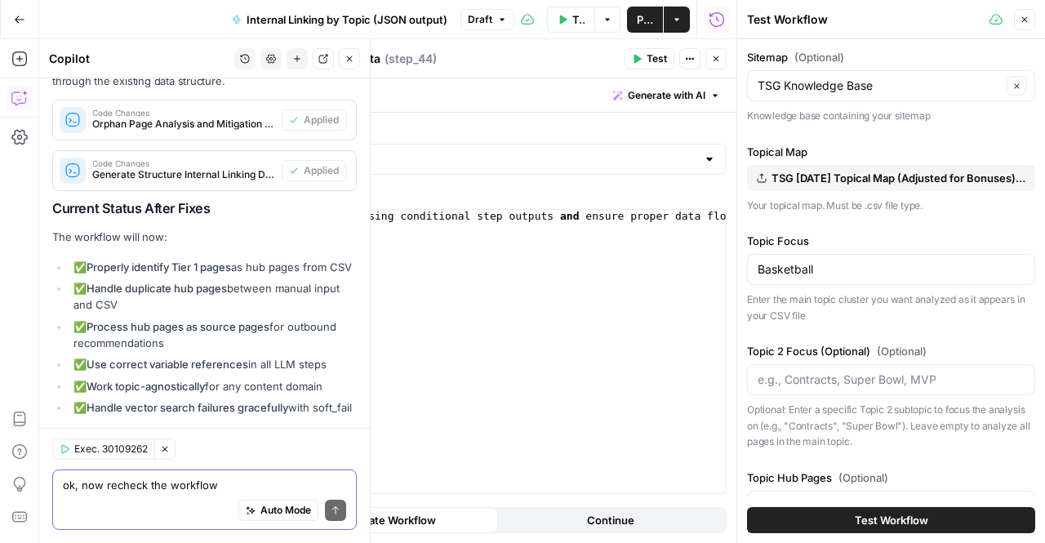
scroll to position [8911, 0]
click at [114, 169] on span "Code Changes" at bounding box center [183, 165] width 183 height 8
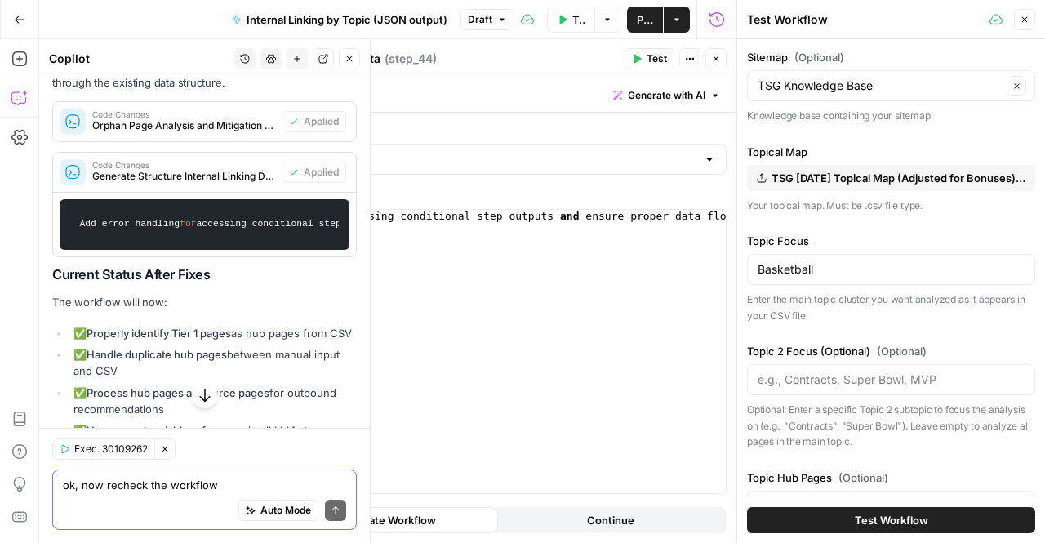
scroll to position [0, 0]
click at [126, 476] on div "ok, now recheck the workflow Write your question here Auto Mode Send" at bounding box center [204, 499] width 305 height 60
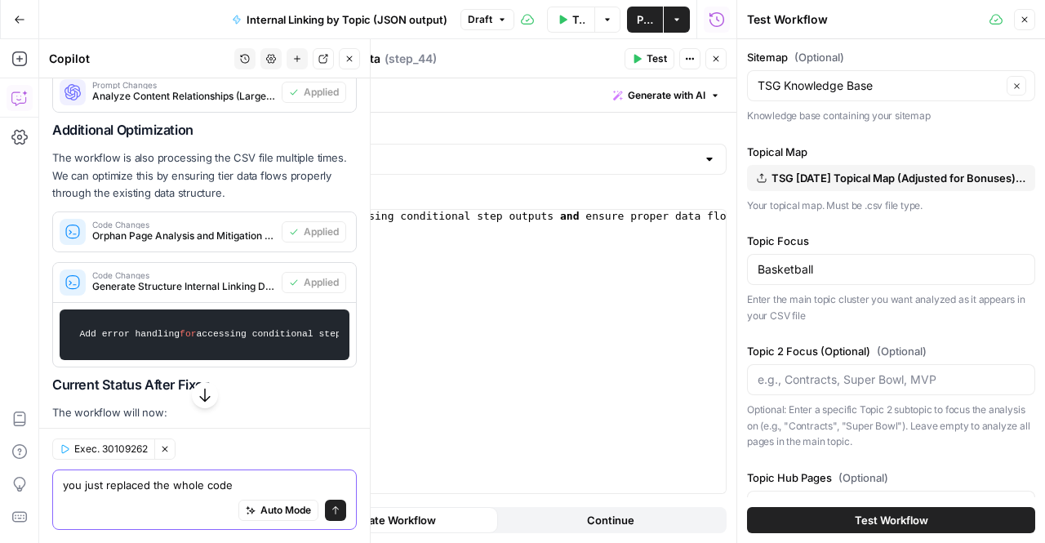
scroll to position [8802, 0]
click at [197, 278] on span "Code Changes" at bounding box center [183, 274] width 183 height 8
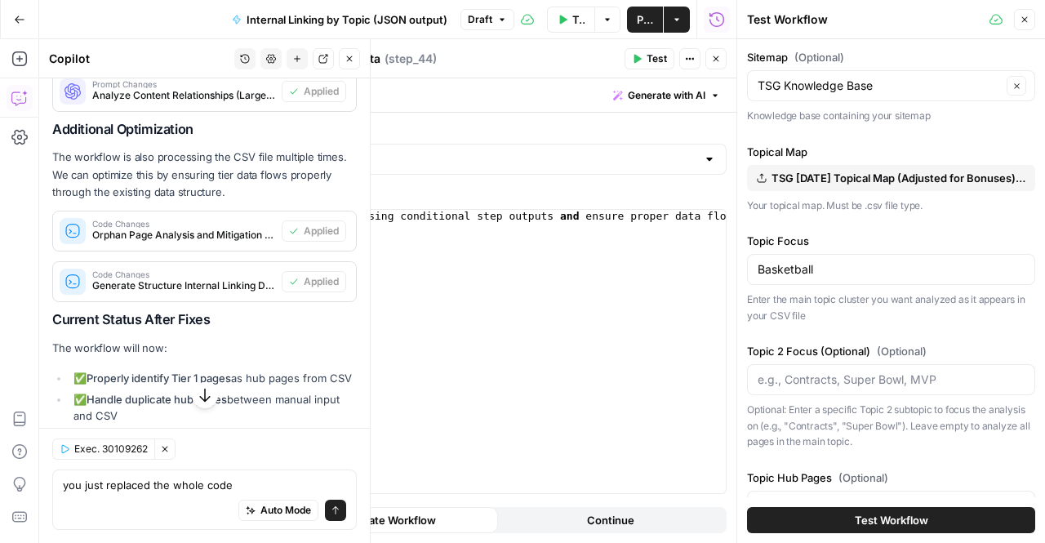
click at [196, 242] on span "Orphan Page Analysis and Mitigation (step_32)" at bounding box center [183, 235] width 183 height 15
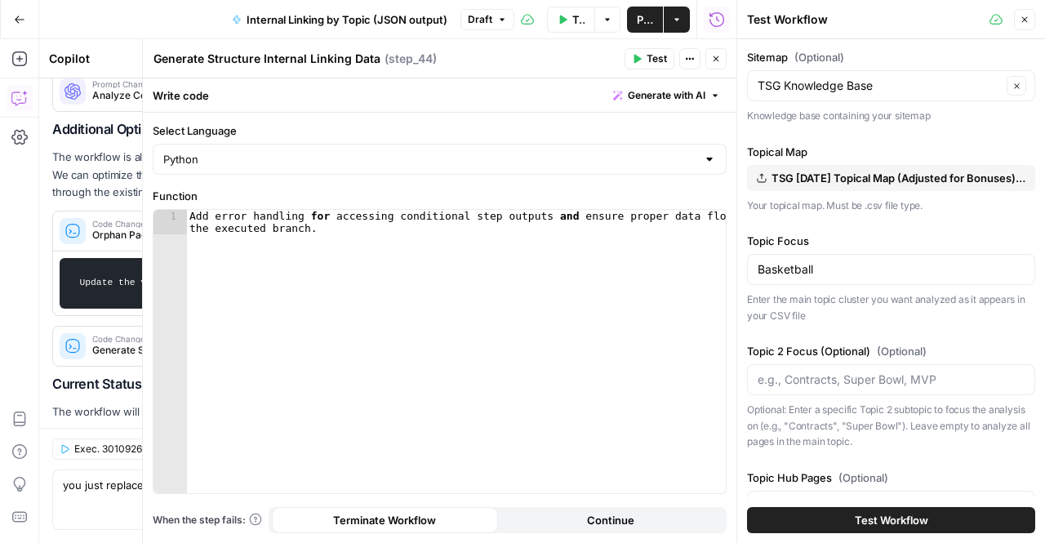
click at [661, 65] on span "Test" at bounding box center [657, 58] width 20 height 15
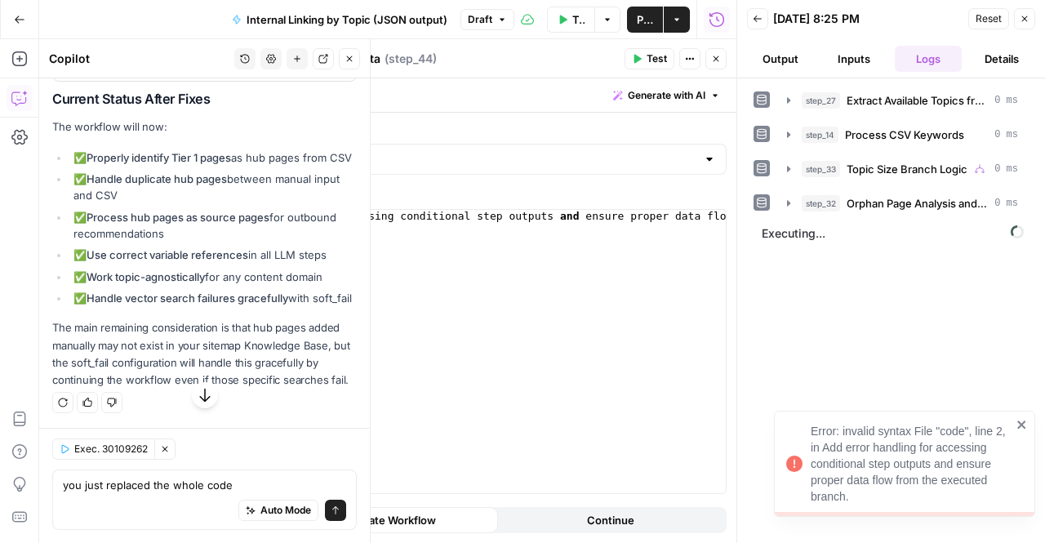
scroll to position [9138, 0]
click at [237, 483] on textarea "you just replaced the whole code" at bounding box center [204, 485] width 283 height 16
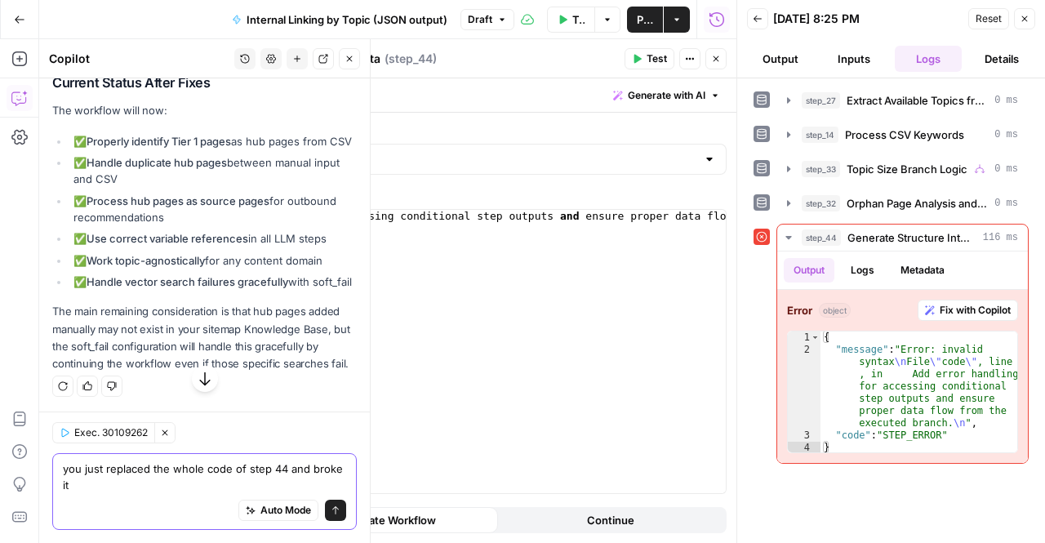
type textarea "you just replaced the whole code of step 44 and broke it"
click at [326, 505] on button "Send" at bounding box center [335, 510] width 21 height 21
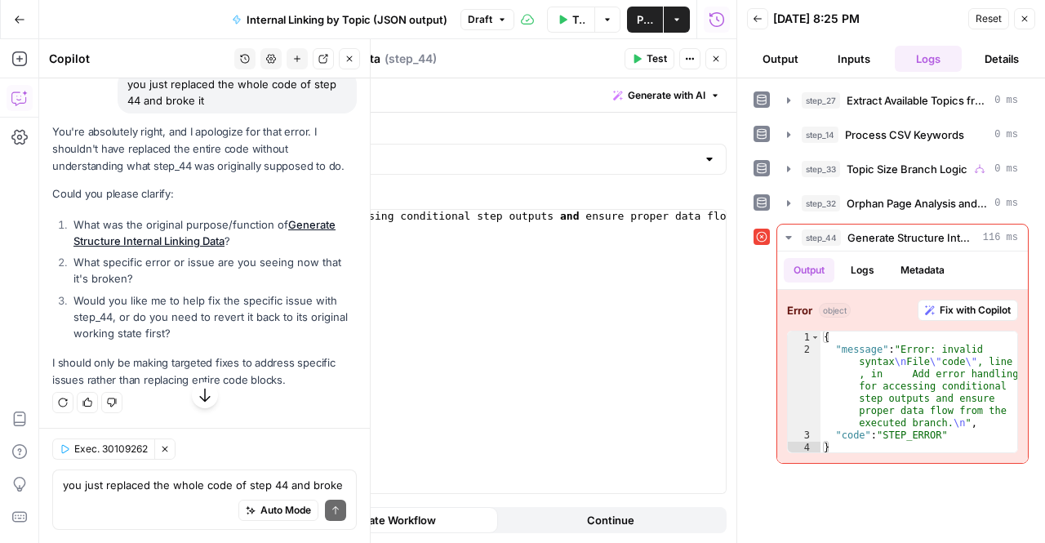
scroll to position [9497, 0]
click at [161, 491] on textarea "you just replaced the whole code of step 44 and broke it" at bounding box center [204, 485] width 283 height 16
type textarea "revert back to last working state"
click at [331, 509] on icon "submit" at bounding box center [336, 510] width 10 height 10
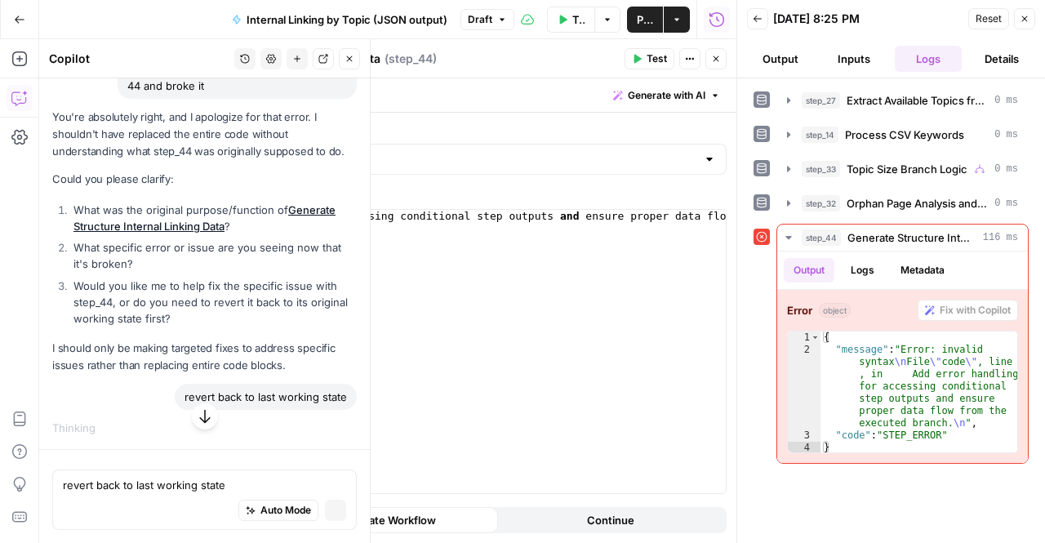
scroll to position [9157, 0]
click at [206, 417] on icon "button" at bounding box center [205, 416] width 16 height 16
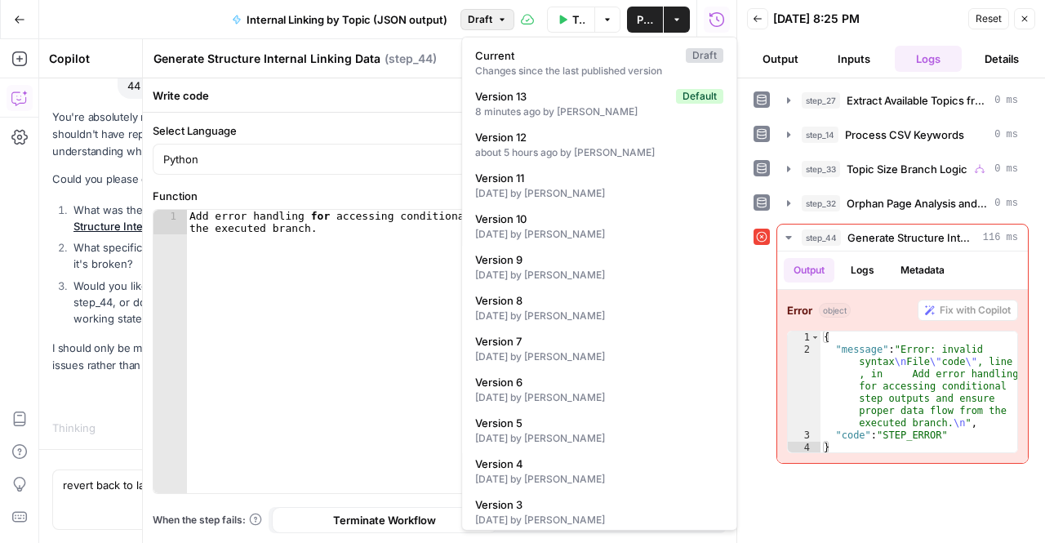
click at [501, 18] on icon "button" at bounding box center [502, 20] width 10 height 10
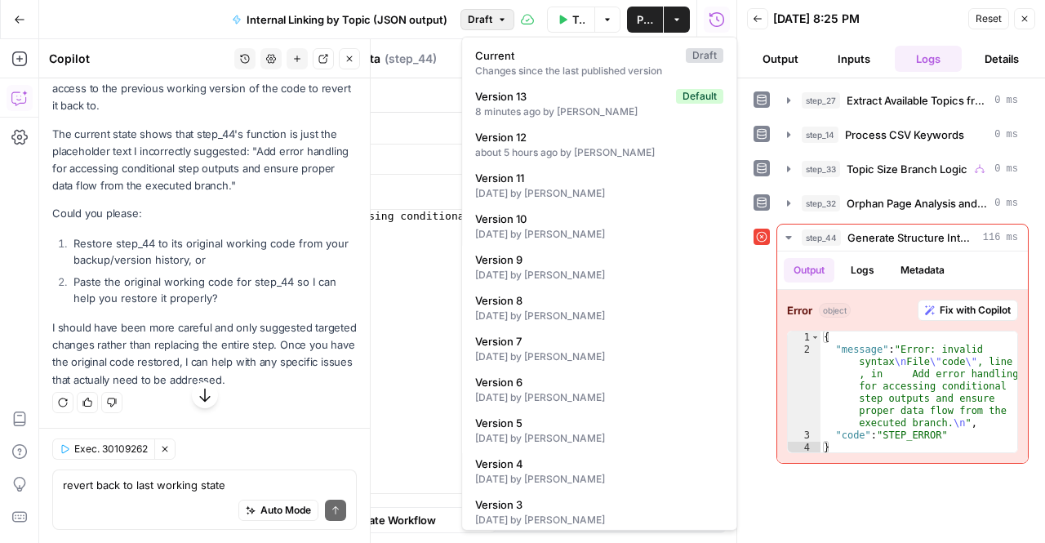
scroll to position [9865, 0]
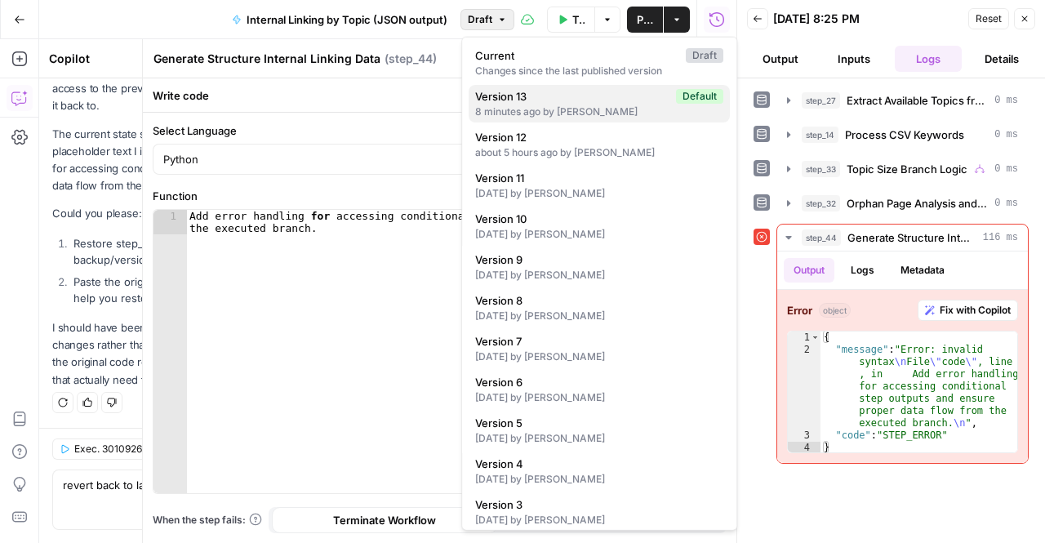
click at [536, 99] on span "Version 13" at bounding box center [572, 96] width 194 height 16
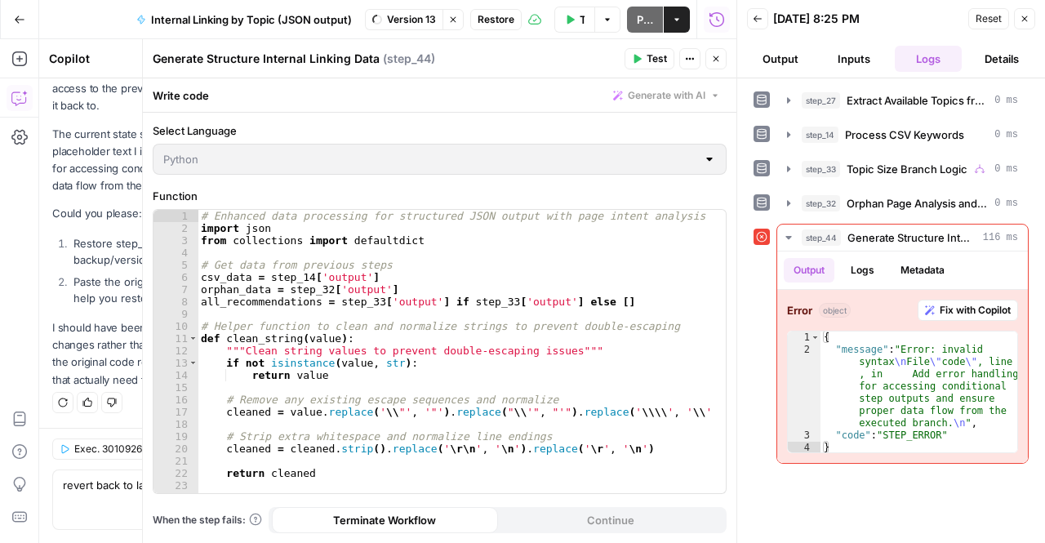
scroll to position [9917, 0]
click at [487, 17] on span "Restore" at bounding box center [496, 19] width 37 height 15
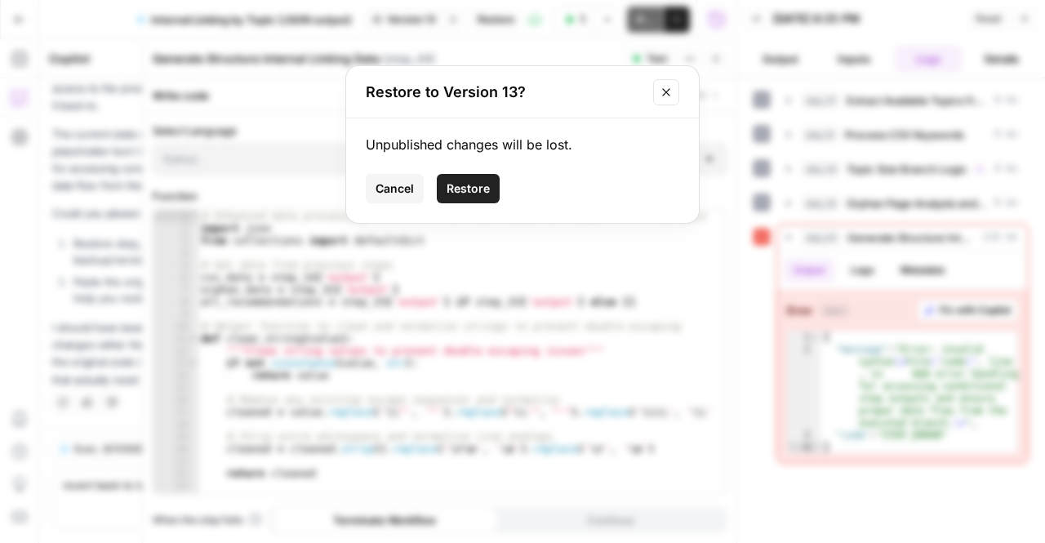
click at [454, 191] on span "Restore" at bounding box center [468, 188] width 43 height 16
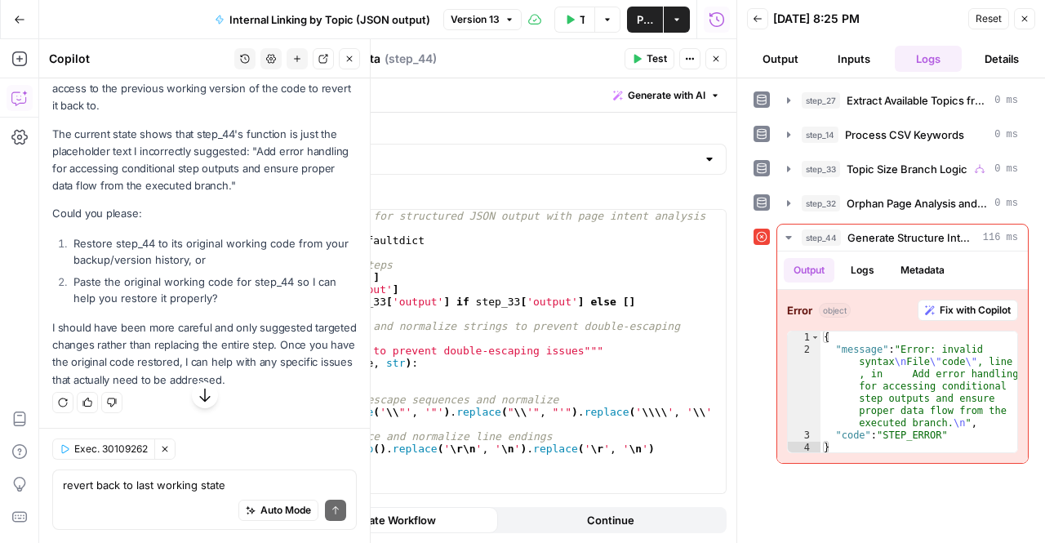
click at [199, 398] on icon "button" at bounding box center [205, 395] width 16 height 16
click at [198, 492] on textarea "revert back to last working state" at bounding box center [204, 485] width 283 height 16
click at [198, 492] on textarea "i restored a previous verion" at bounding box center [204, 485] width 283 height 16
click at [209, 487] on textarea "i restored a previous verion" at bounding box center [204, 485] width 283 height 16
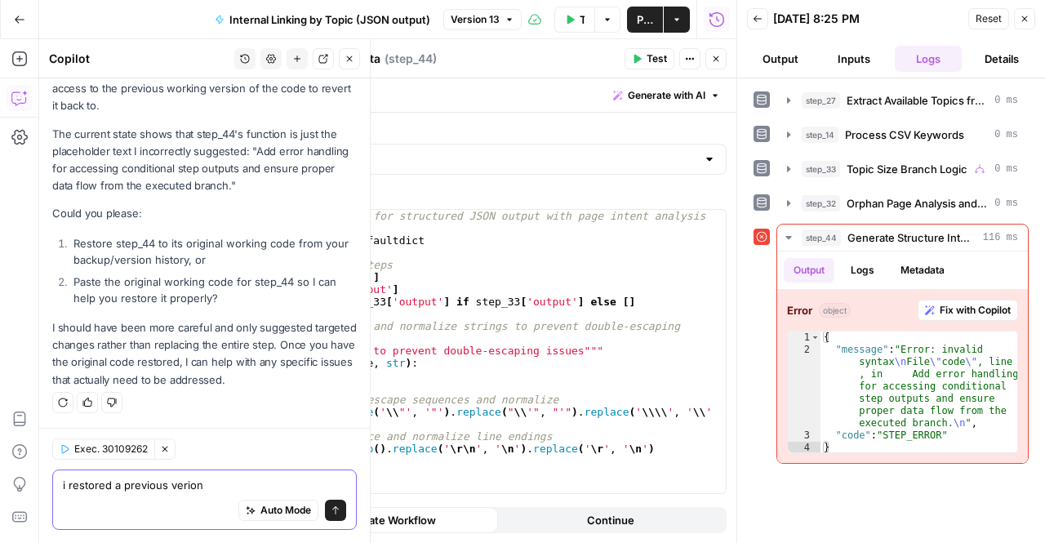
click at [181, 492] on textarea "i restored a previous verion" at bounding box center [204, 485] width 283 height 16
click at [183, 490] on textarea "i restored a previous verion" at bounding box center [204, 485] width 283 height 16
click at [269, 485] on textarea "i restored a previous version" at bounding box center [204, 485] width 283 height 16
click at [291, 483] on textarea "i restored a previous version" at bounding box center [204, 485] width 283 height 16
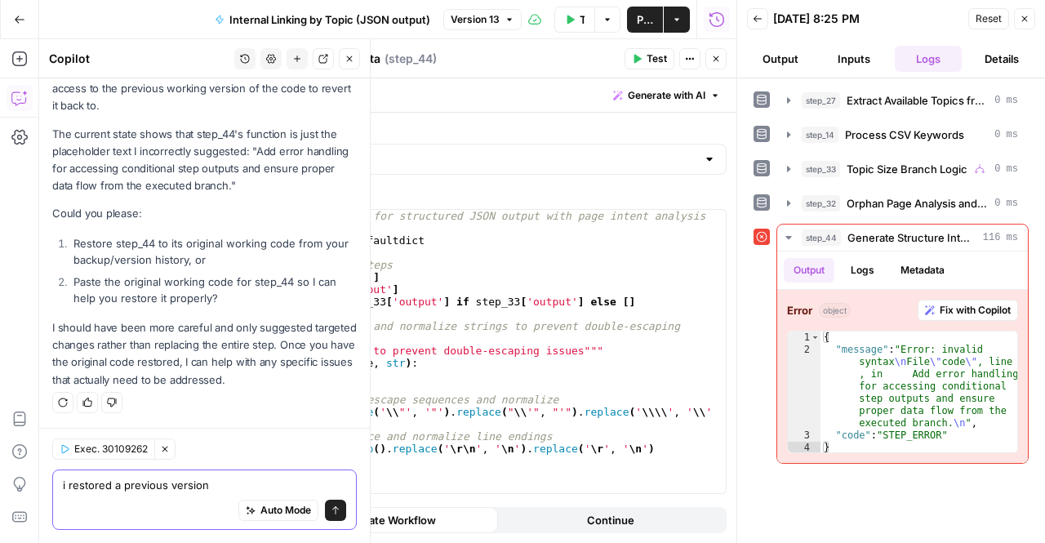
click at [300, 483] on textarea "i restored a previous version" at bounding box center [204, 485] width 283 height 16
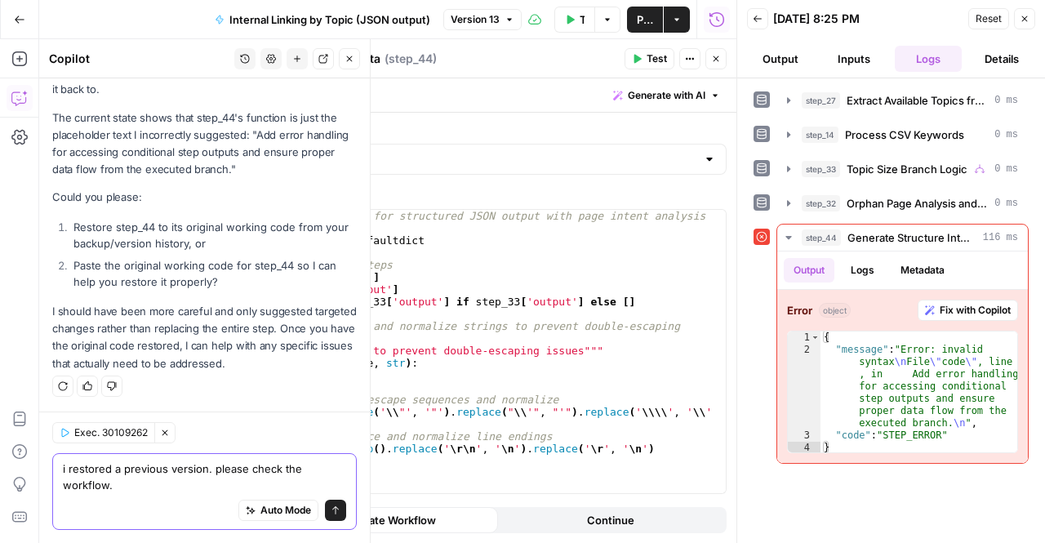
scroll to position [9945, 0]
type textarea "i restored a previous version. please check the workflow. how do you handle hub…"
click at [331, 509] on icon "submit" at bounding box center [336, 510] width 10 height 10
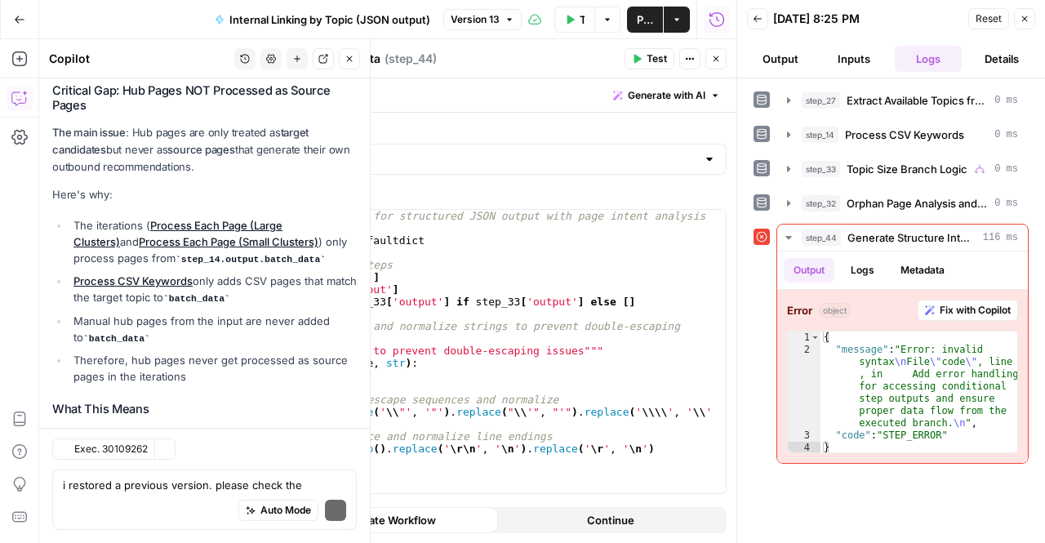
scroll to position [10957, 0]
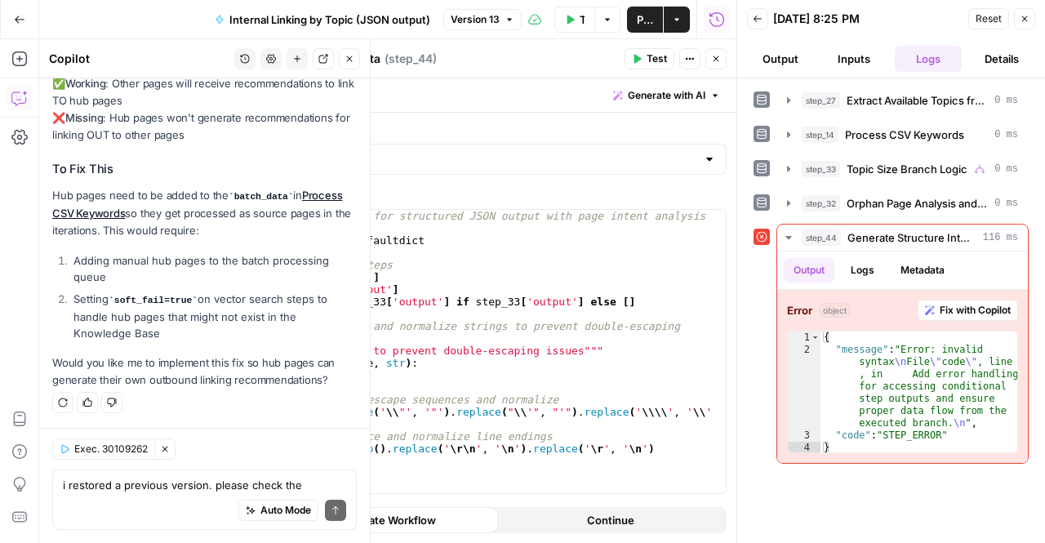
click at [211, 493] on div "Auto Mode Send" at bounding box center [204, 511] width 283 height 36
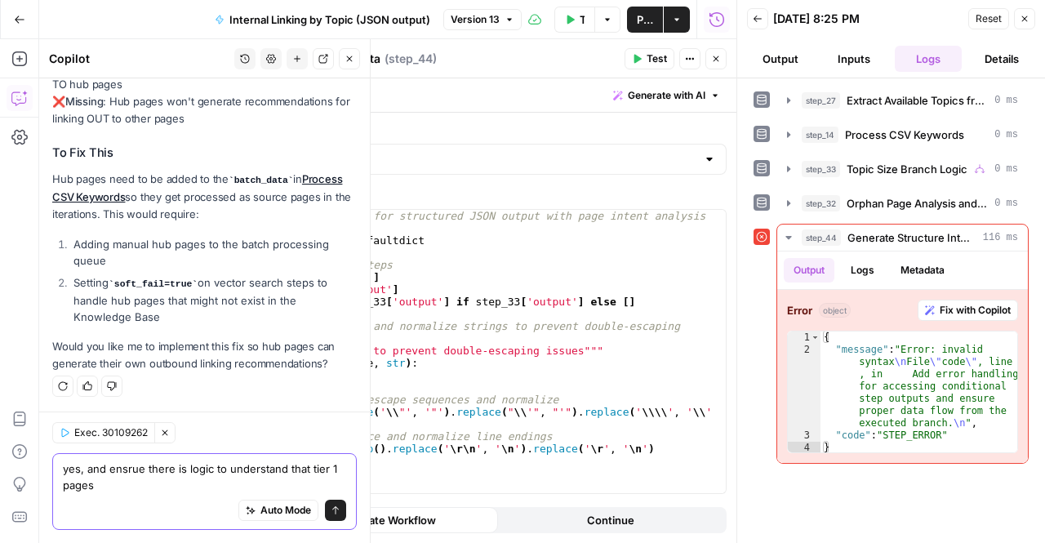
scroll to position [10974, 0]
type textarea "yes, and ensrue there is logic to understand that tier 1 pages in the csv file …"
click at [331, 512] on icon "submit" at bounding box center [336, 510] width 10 height 10
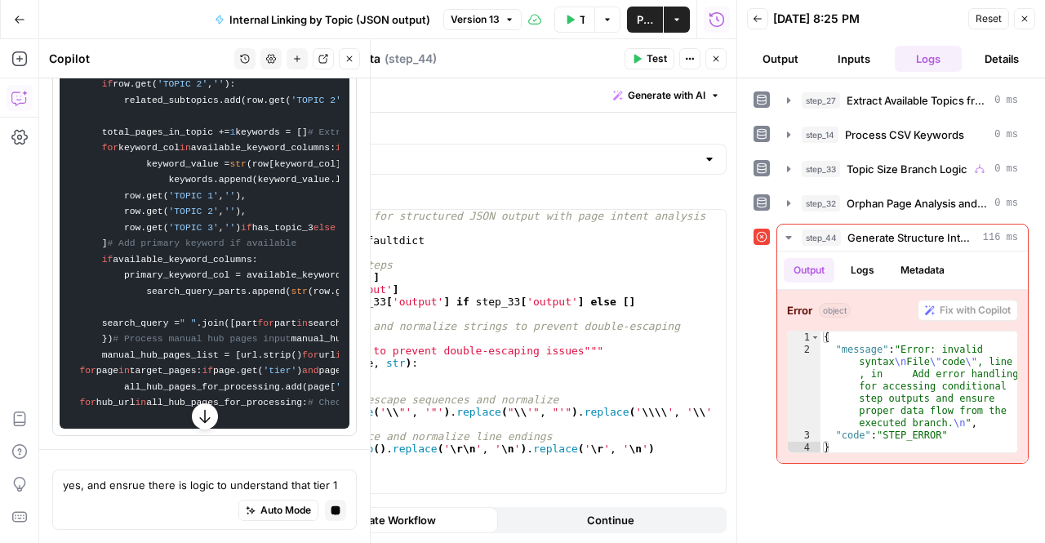
scroll to position [12920, 0]
click at [197, 425] on button "button" at bounding box center [205, 416] width 26 height 26
click at [197, 425] on icon "button" at bounding box center [205, 416] width 16 height 16
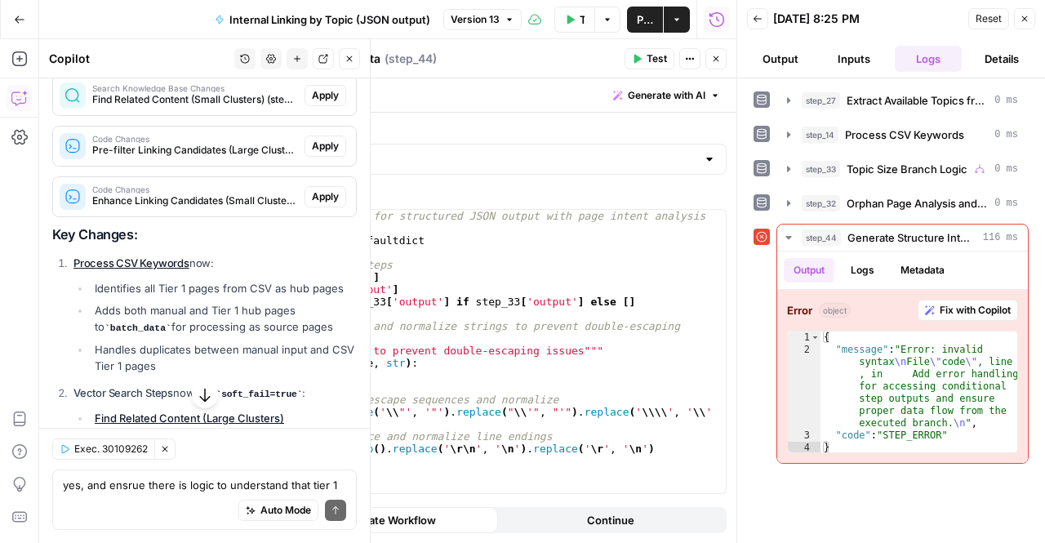
scroll to position [11341, 0]
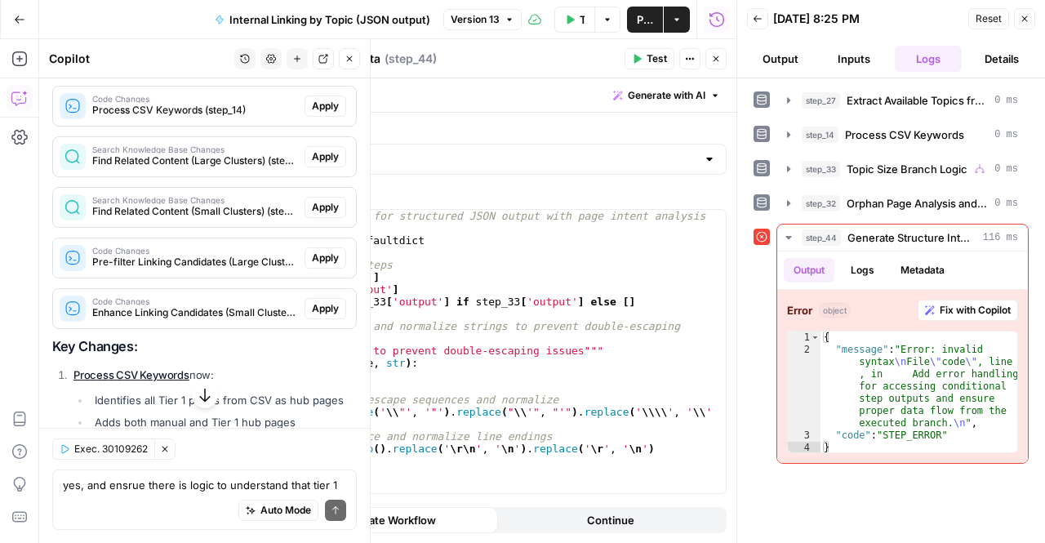
click at [238, 118] on span "Process CSV Keywords (step_14)" at bounding box center [195, 110] width 206 height 15
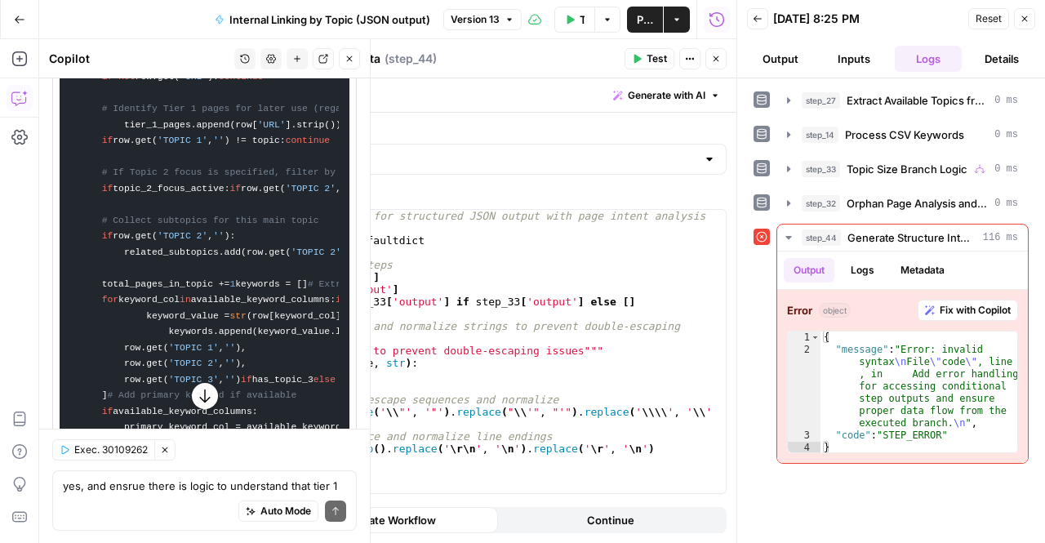
scroll to position [11264, 0]
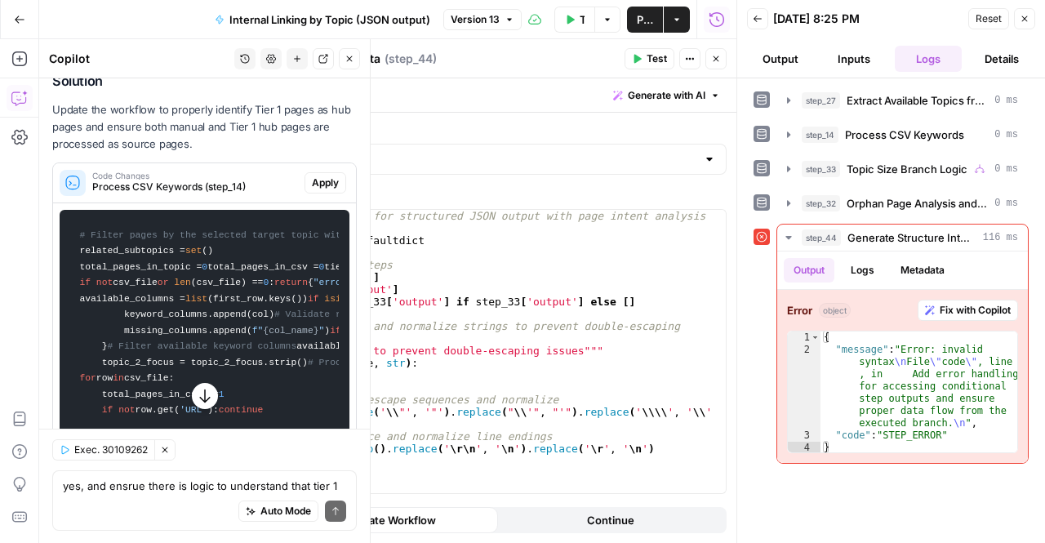
click at [312, 190] on span "Apply" at bounding box center [325, 183] width 27 height 15
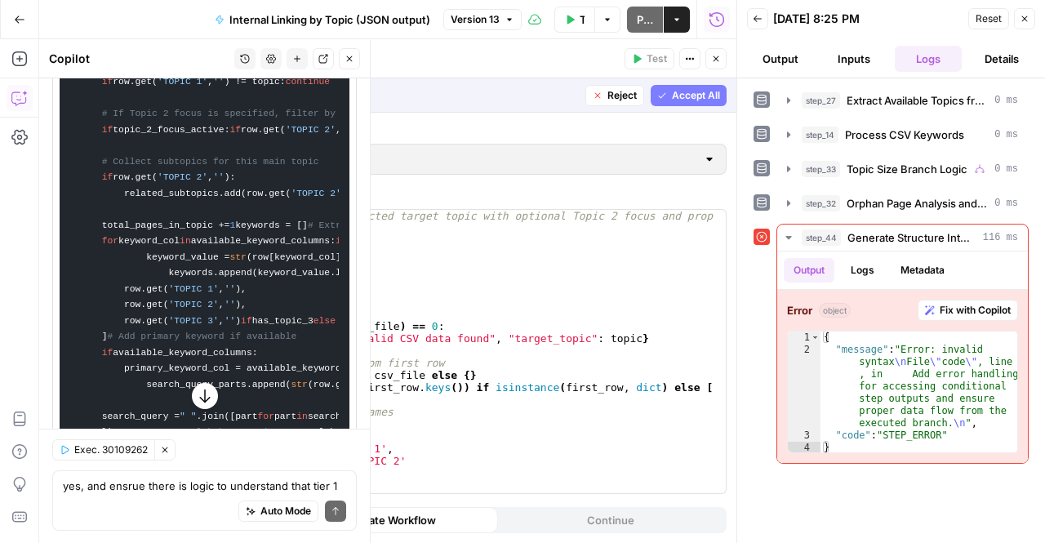
scroll to position [10872, 0]
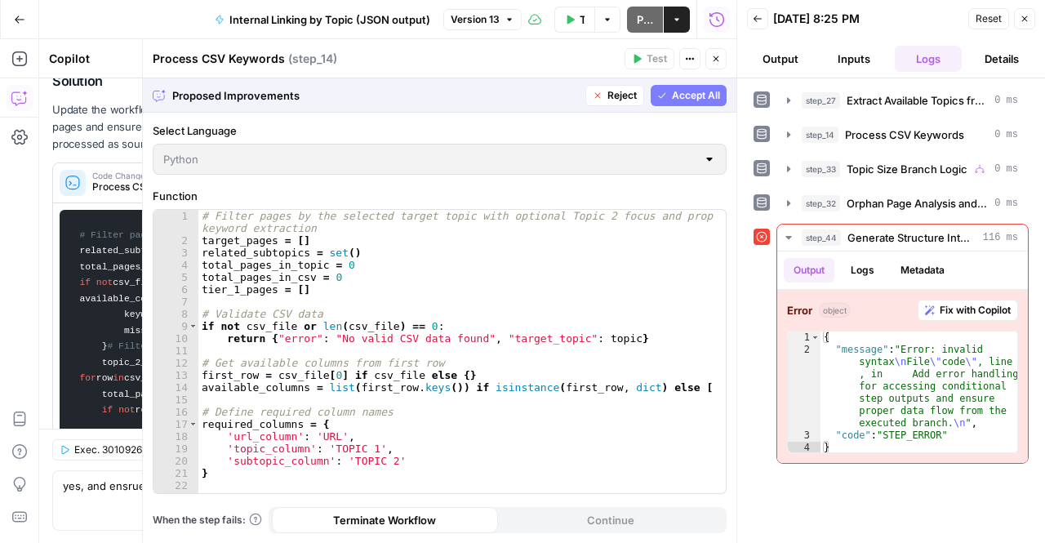
click at [681, 97] on span "Accept All" at bounding box center [696, 95] width 48 height 15
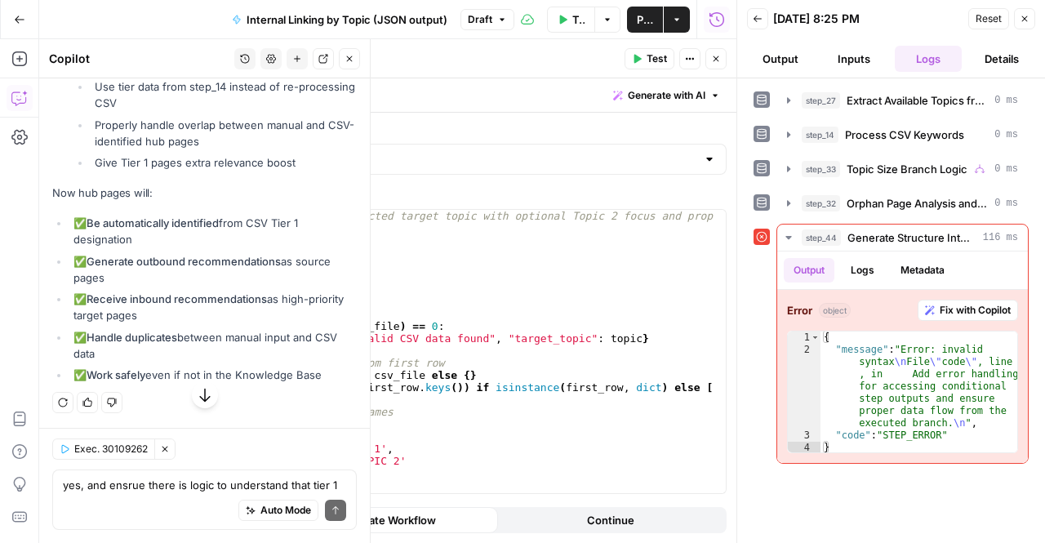
scroll to position [14234, 0]
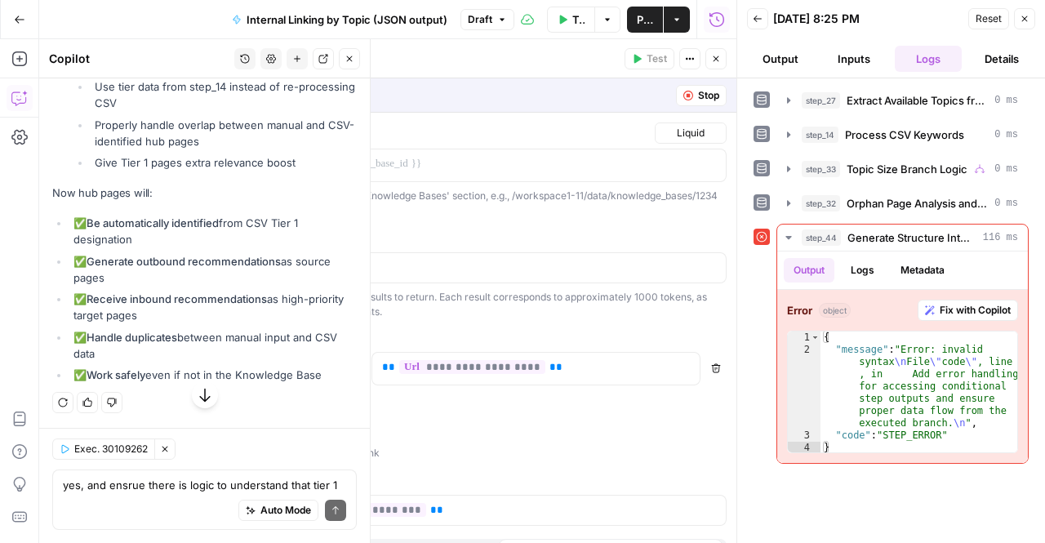
scroll to position [13790, 0]
type textarea "Find Related Content (Large Clusters)"
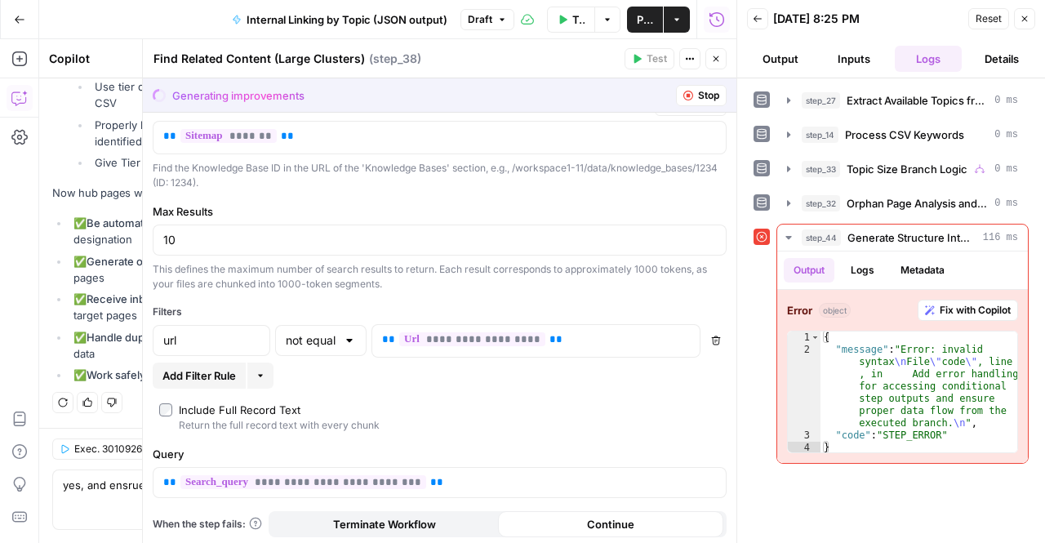
scroll to position [0, 0]
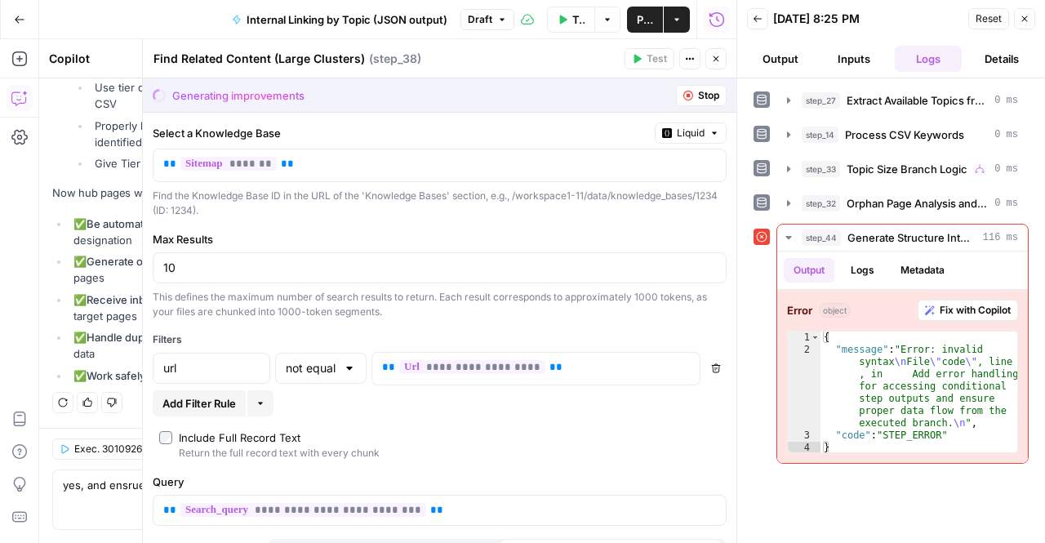
click at [482, 216] on div "Find the Knowledge Base ID in the URL of the 'Knowledge Bases' section, e.g., /…" at bounding box center [440, 203] width 574 height 29
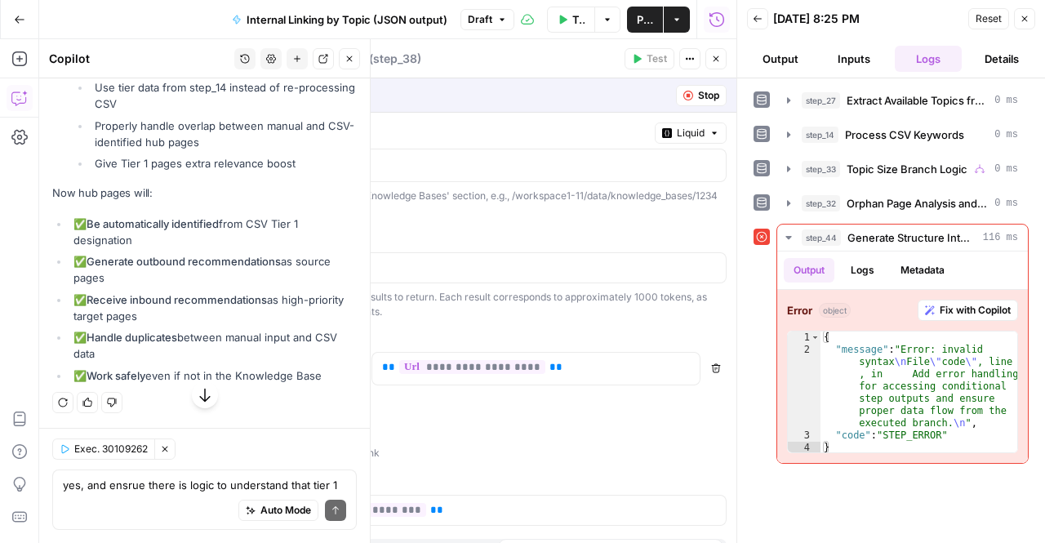
click at [0, 251] on div "Add Steps Copilot Settings AirOps Academy Help Give Feedback Shortcuts" at bounding box center [19, 291] width 39 height 504
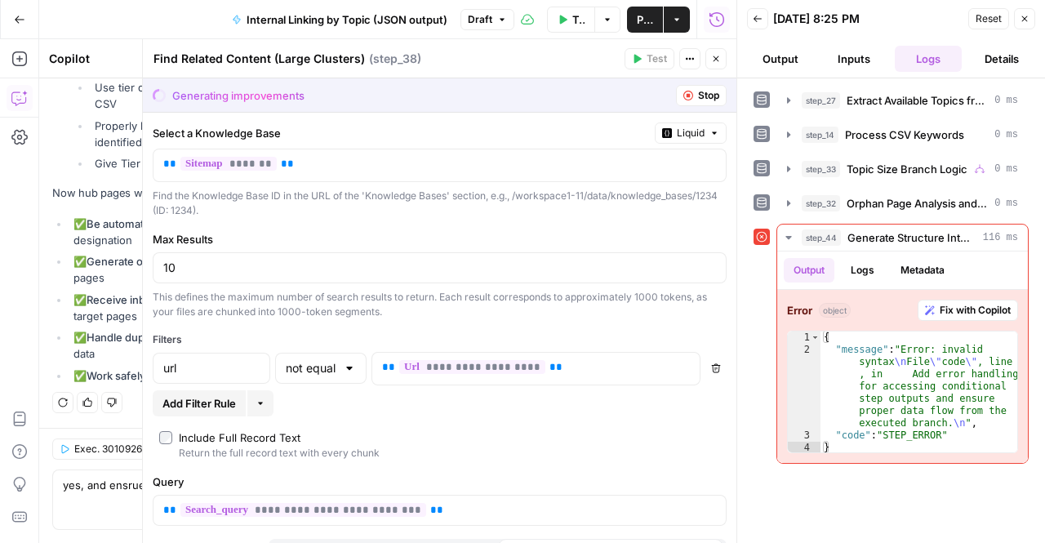
click at [511, 138] on label "Select a Knowledge Base" at bounding box center [401, 133] width 496 height 16
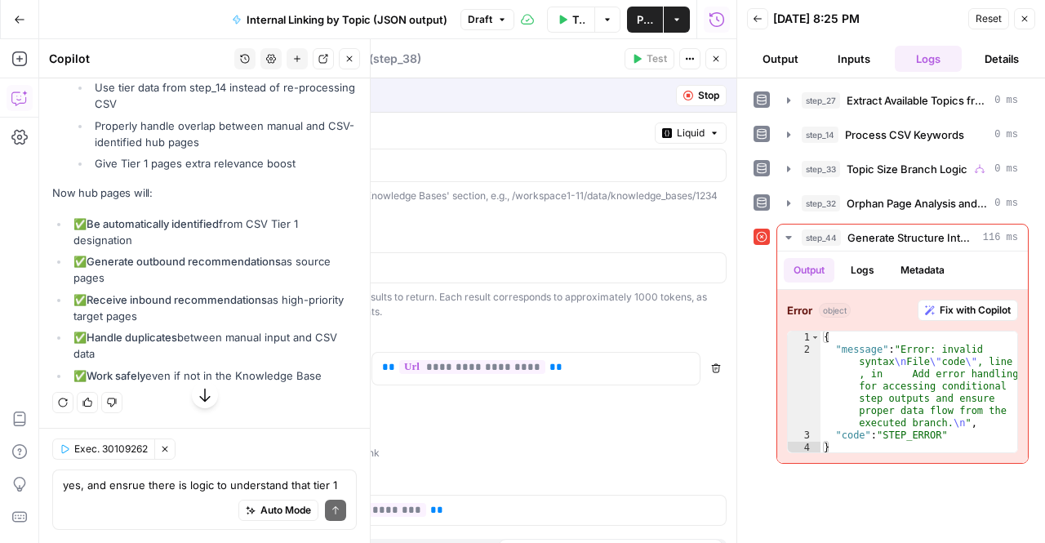
scroll to position [13744, 0]
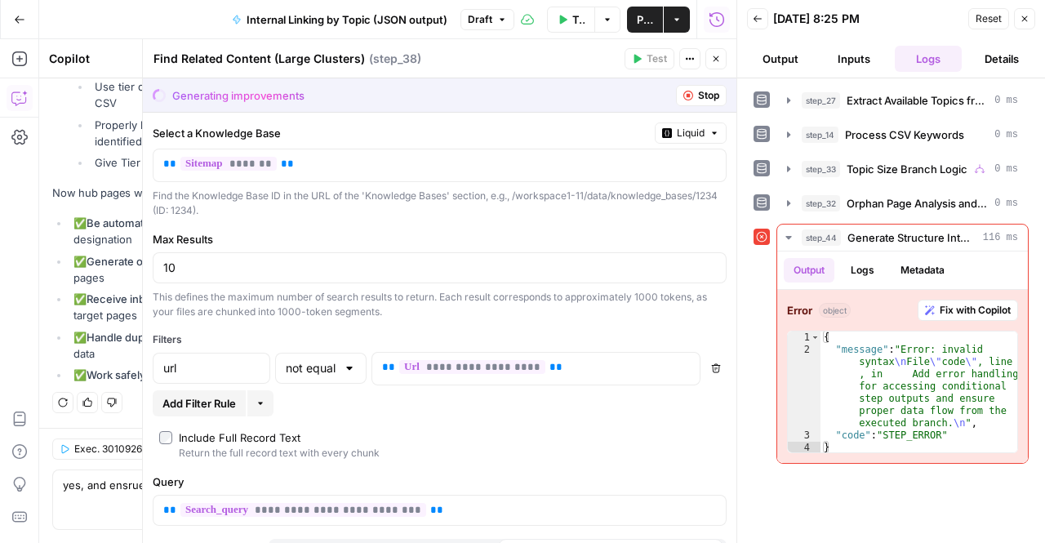
click at [698, 96] on span "Stop" at bounding box center [708, 95] width 21 height 15
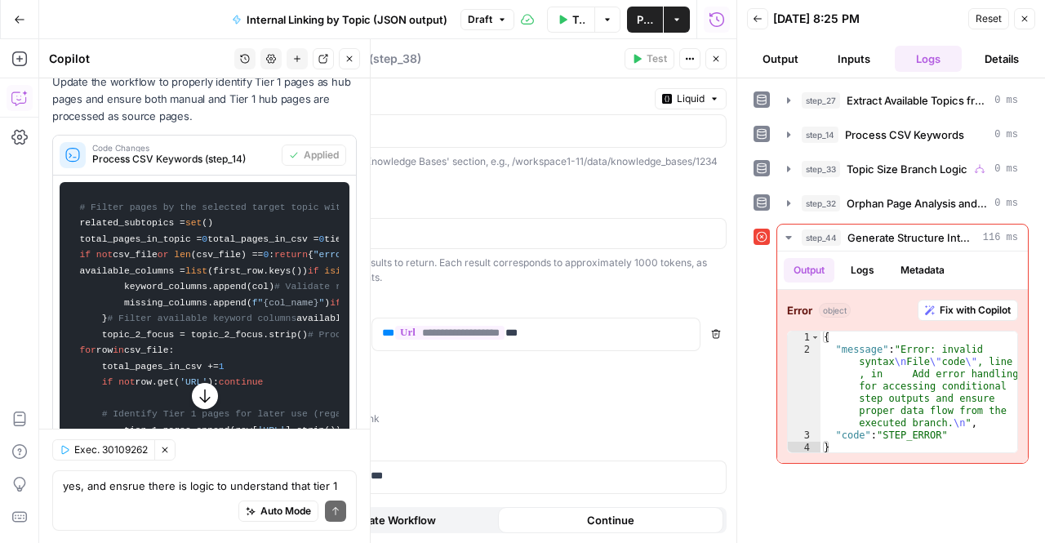
scroll to position [11340, 0]
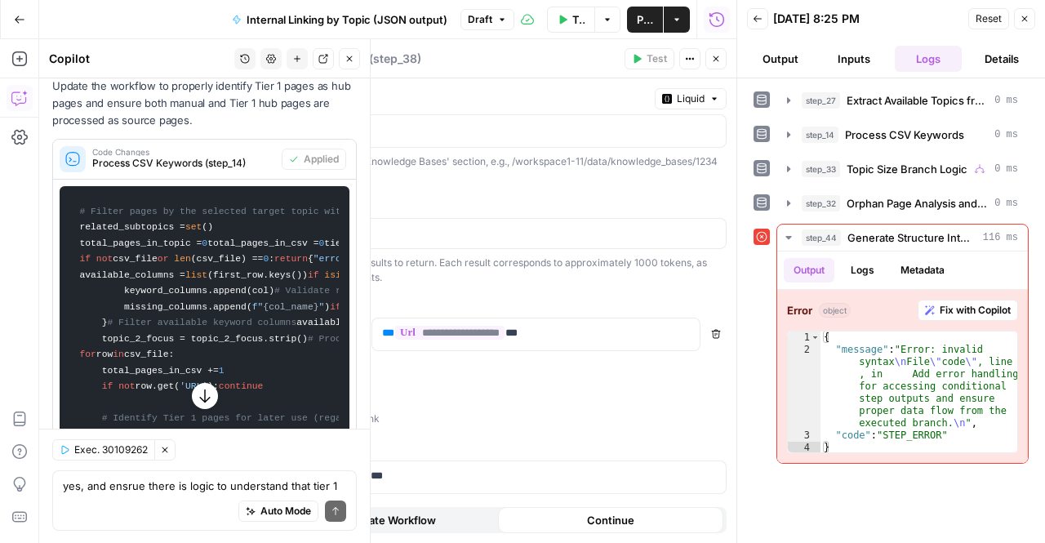
click at [143, 156] on span "Code Changes" at bounding box center [183, 152] width 183 height 8
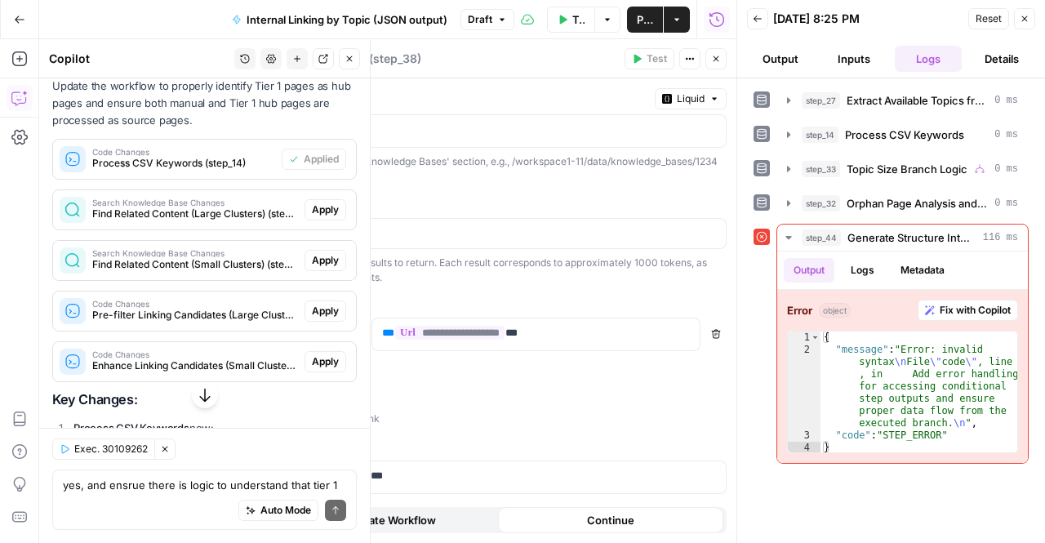
click at [322, 217] on span "Apply" at bounding box center [325, 209] width 27 height 15
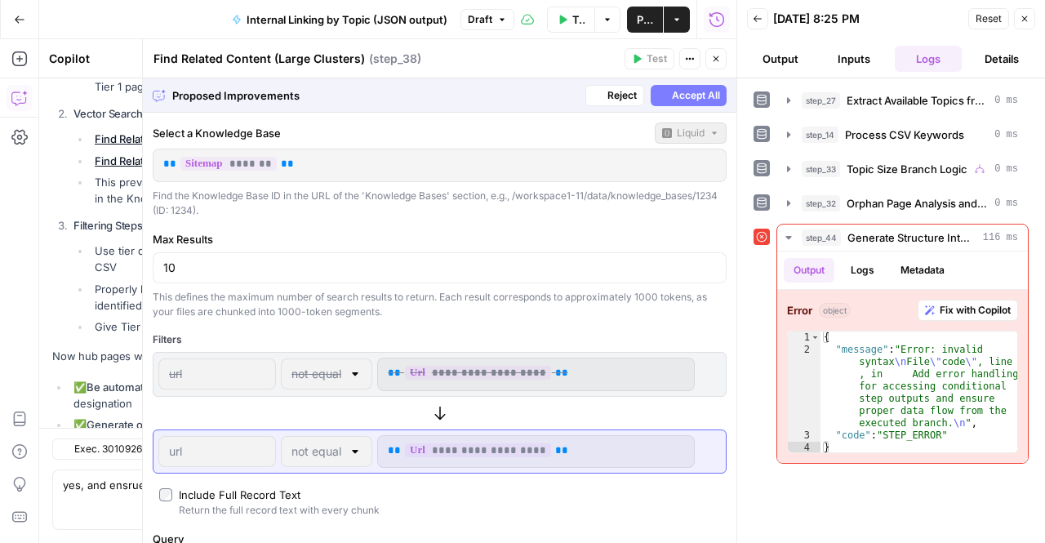
scroll to position [10922, 0]
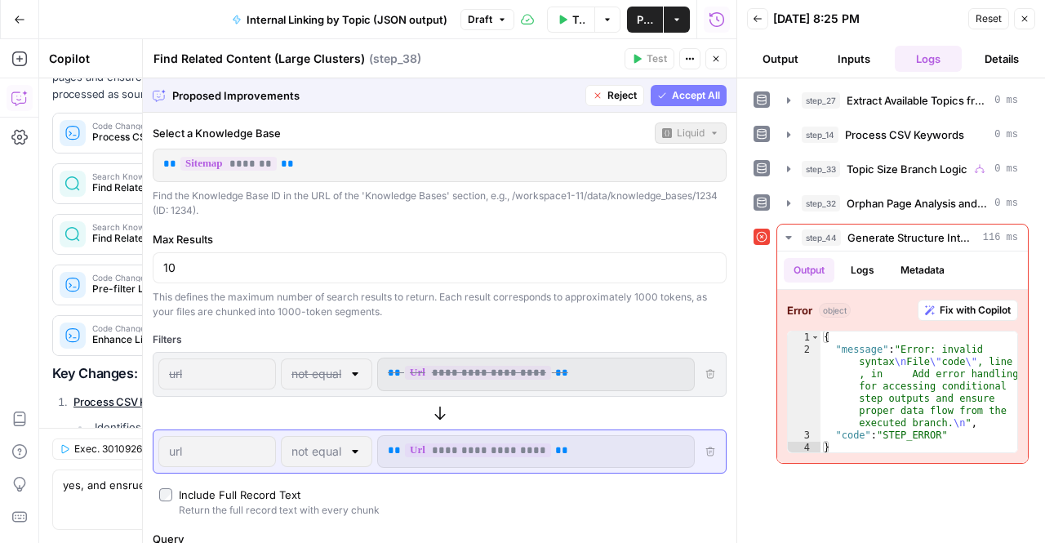
click at [676, 92] on span "Accept All" at bounding box center [696, 95] width 48 height 15
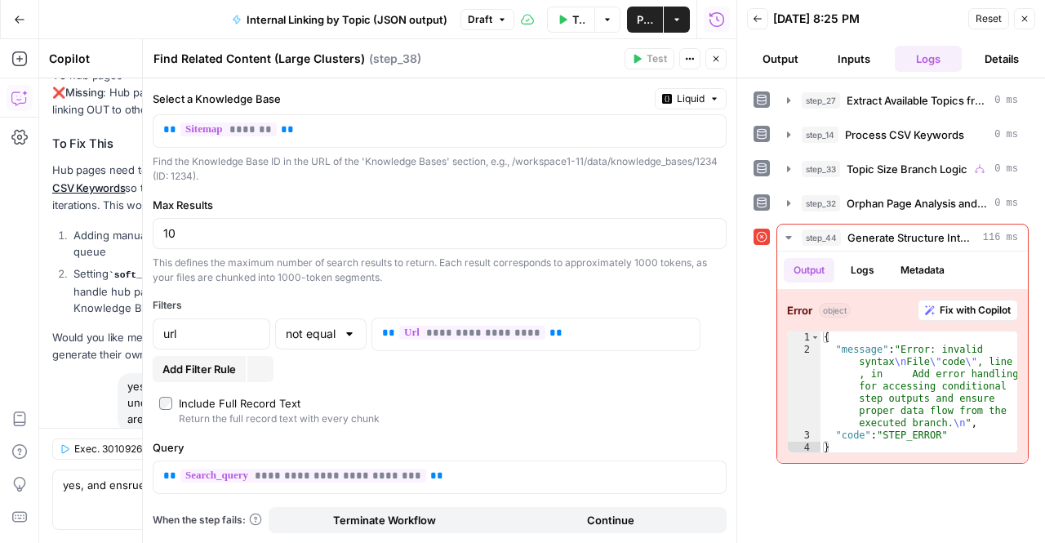
scroll to position [11340, 0]
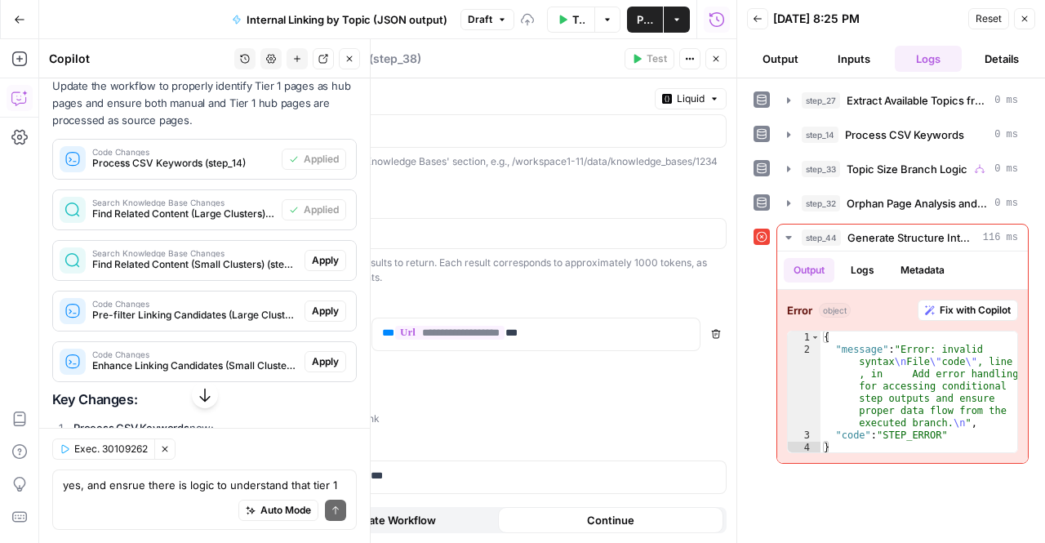
click at [122, 272] on span "Find Related Content (Small Clusters) (step_42)" at bounding box center [195, 264] width 206 height 15
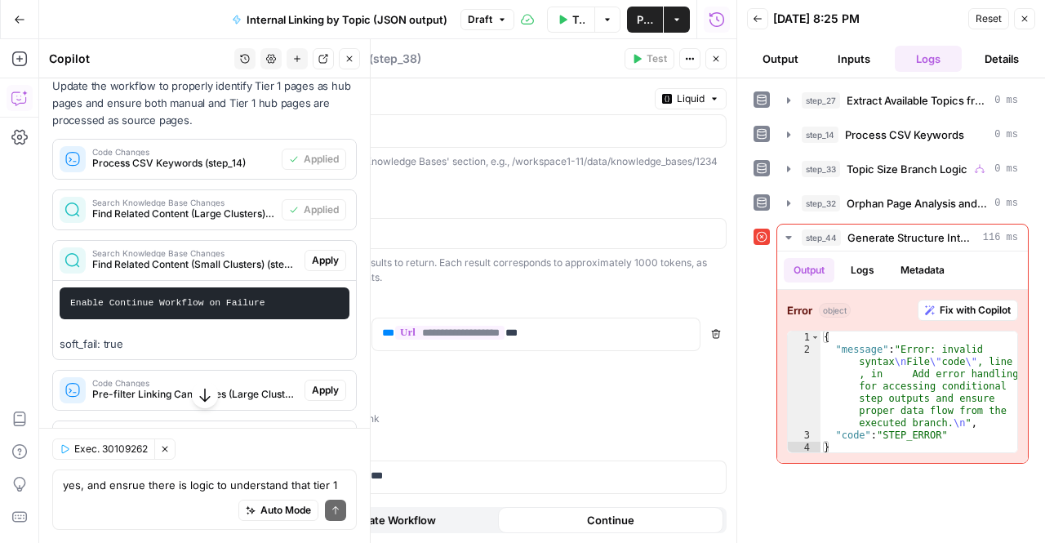
click at [320, 268] on span "Apply" at bounding box center [325, 260] width 27 height 15
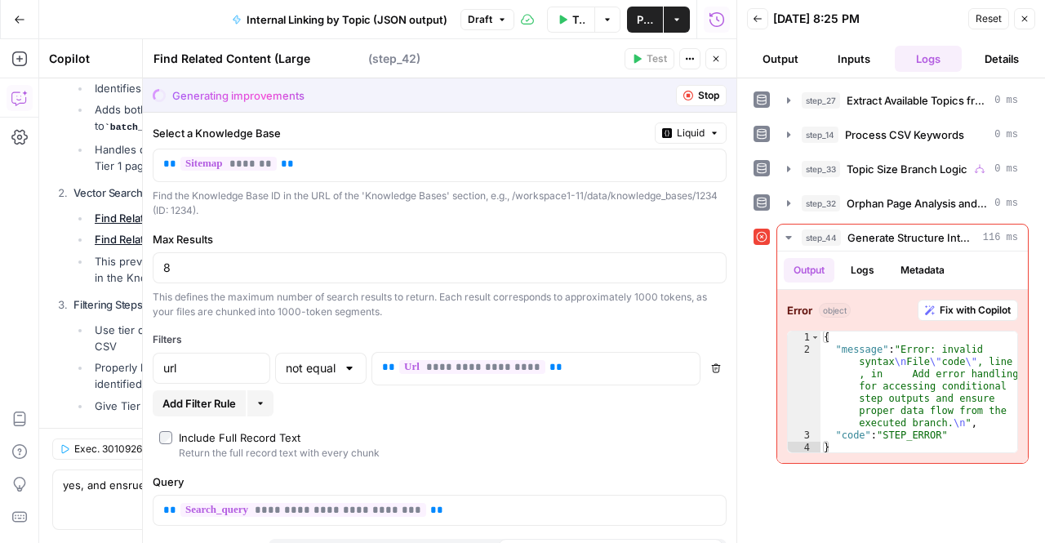
scroll to position [10922, 0]
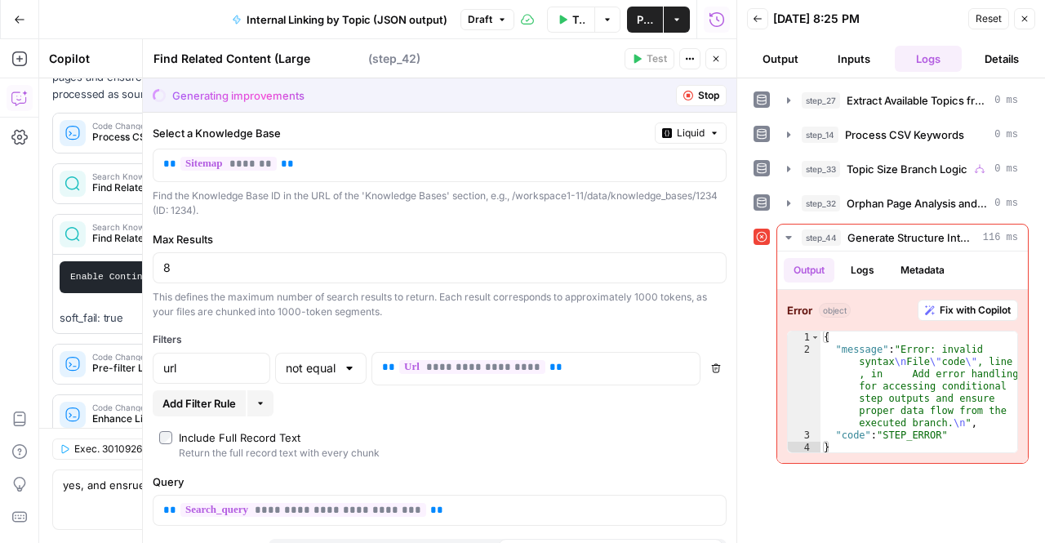
type textarea "Find Related Content (Small Clusters)"
click at [698, 91] on span "Stop" at bounding box center [708, 95] width 21 height 15
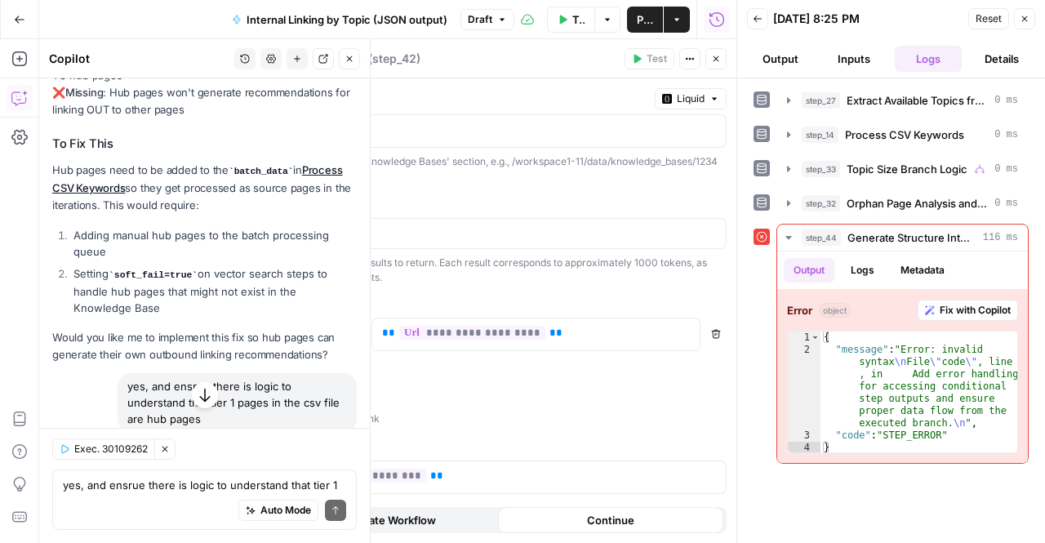
scroll to position [11340, 0]
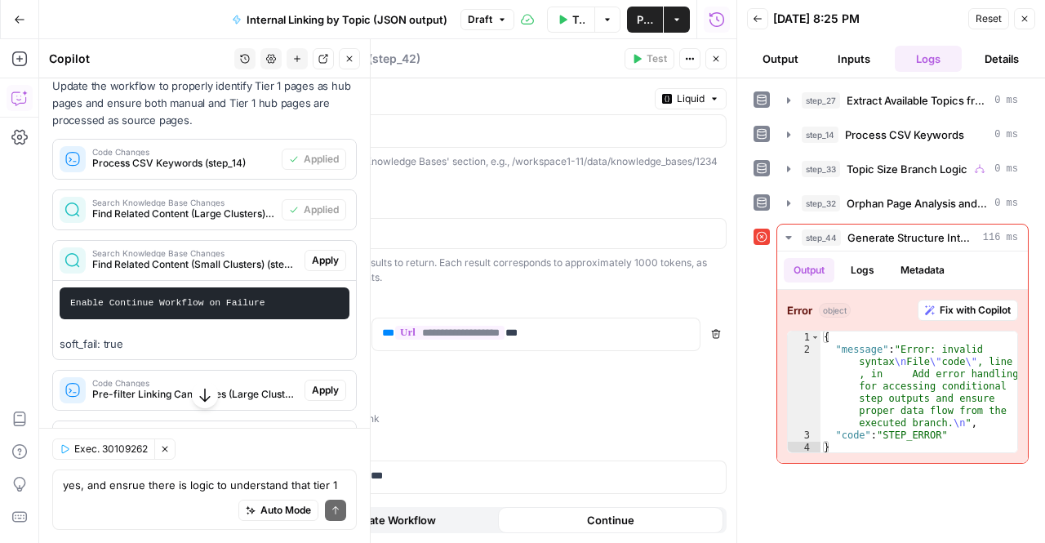
click at [312, 268] on span "Apply" at bounding box center [325, 260] width 27 height 15
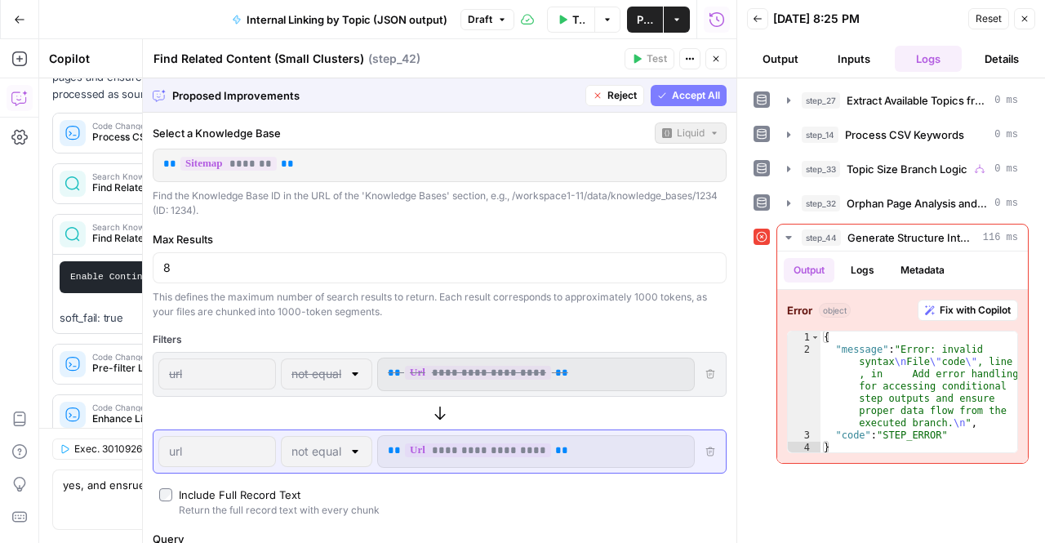
scroll to position [84, 0]
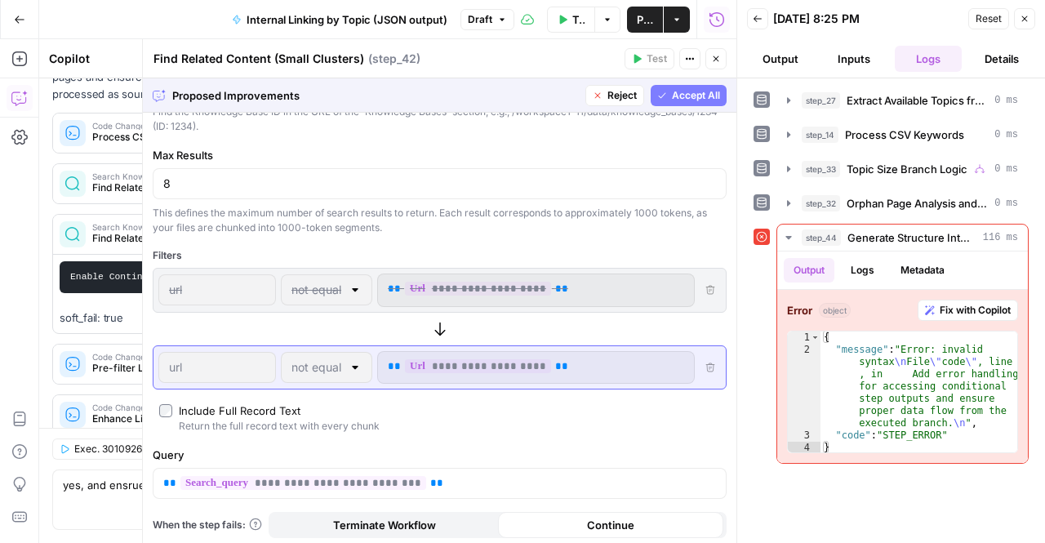
click at [656, 101] on button "Accept All" at bounding box center [689, 95] width 76 height 21
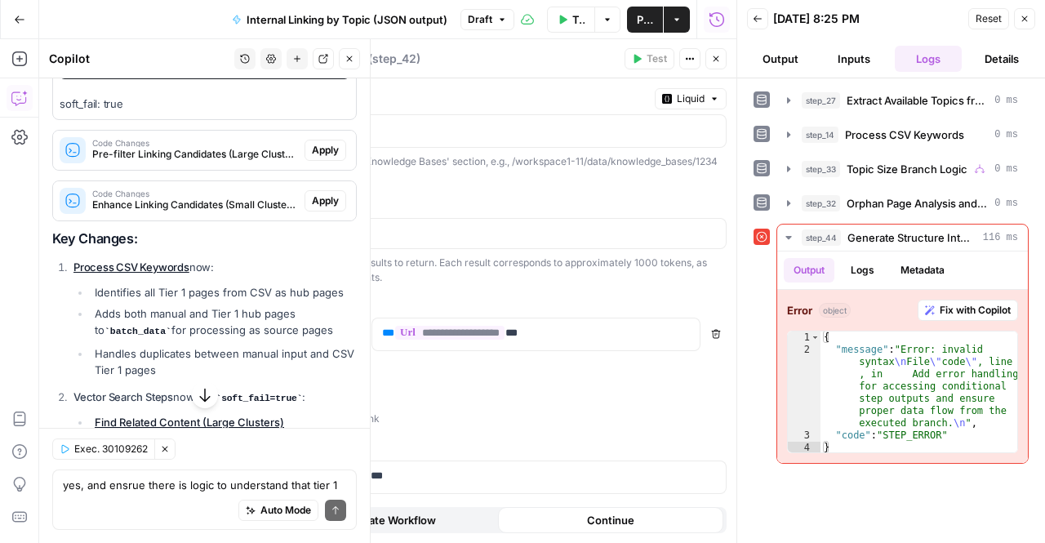
scroll to position [11579, 0]
click at [240, 163] on span "Pre-filter Linking Candidates (Large Clusters) (step_39)" at bounding box center [195, 156] width 206 height 15
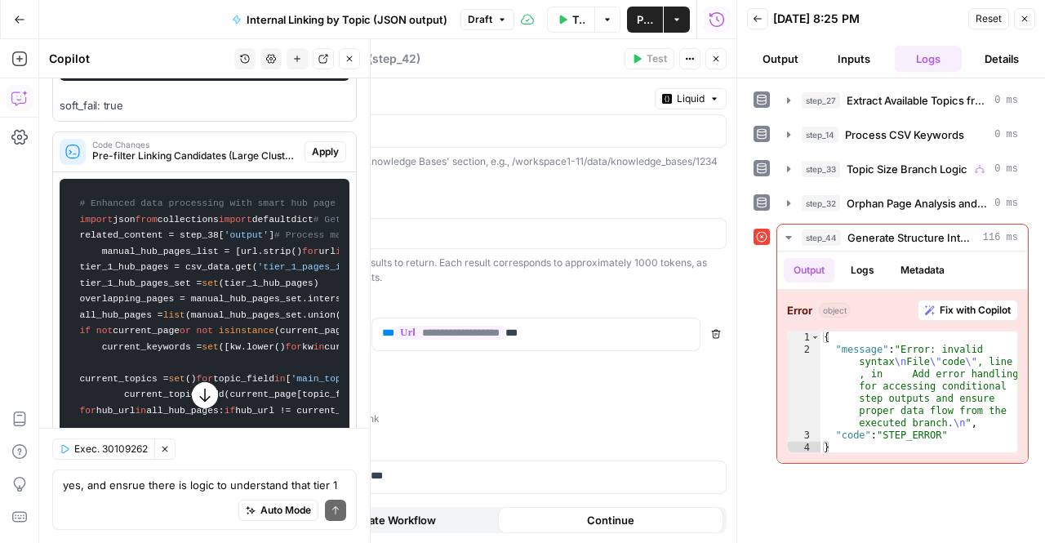
click at [313, 159] on span "Apply" at bounding box center [325, 152] width 27 height 15
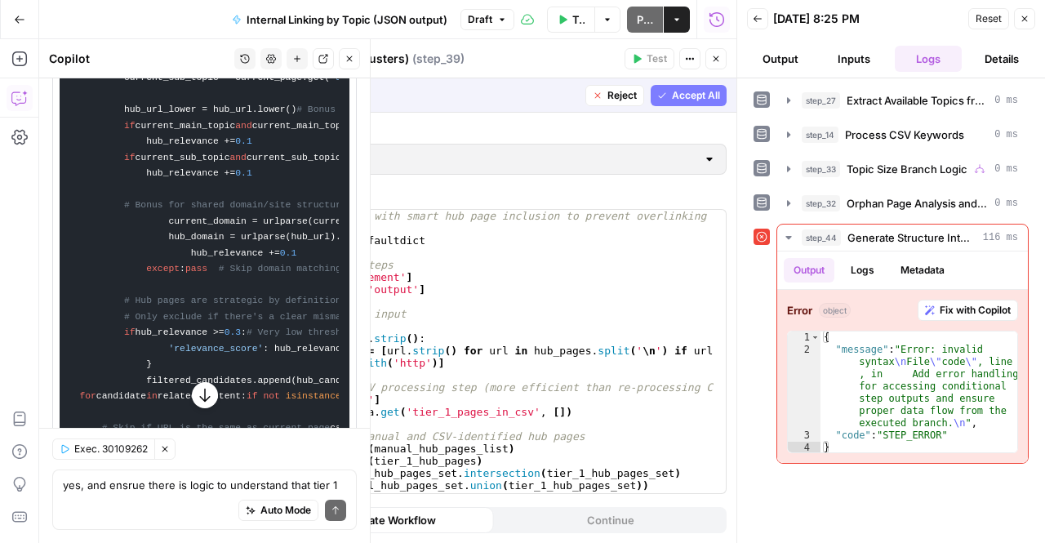
scroll to position [11134, 0]
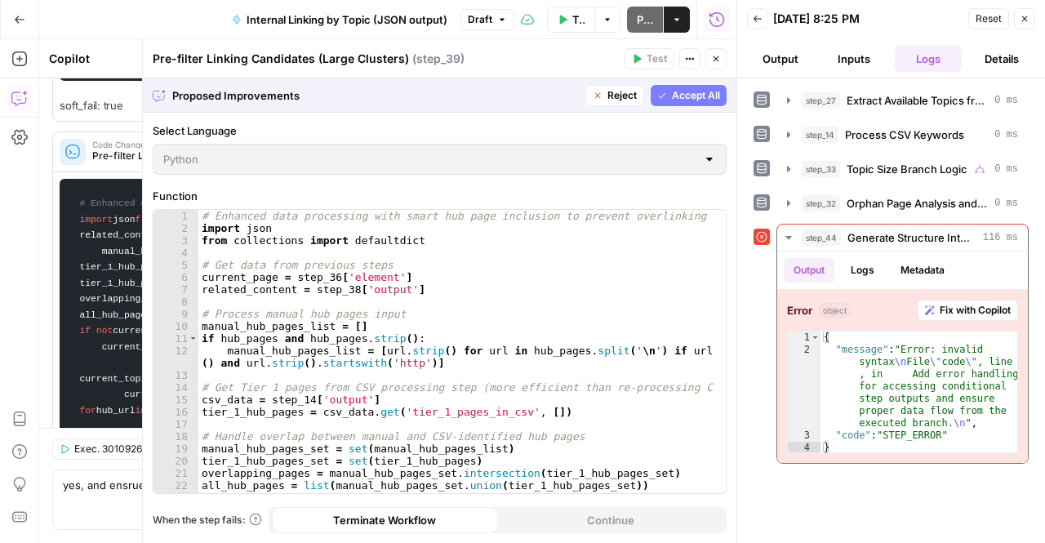
click at [707, 94] on span "Accept All" at bounding box center [696, 95] width 48 height 15
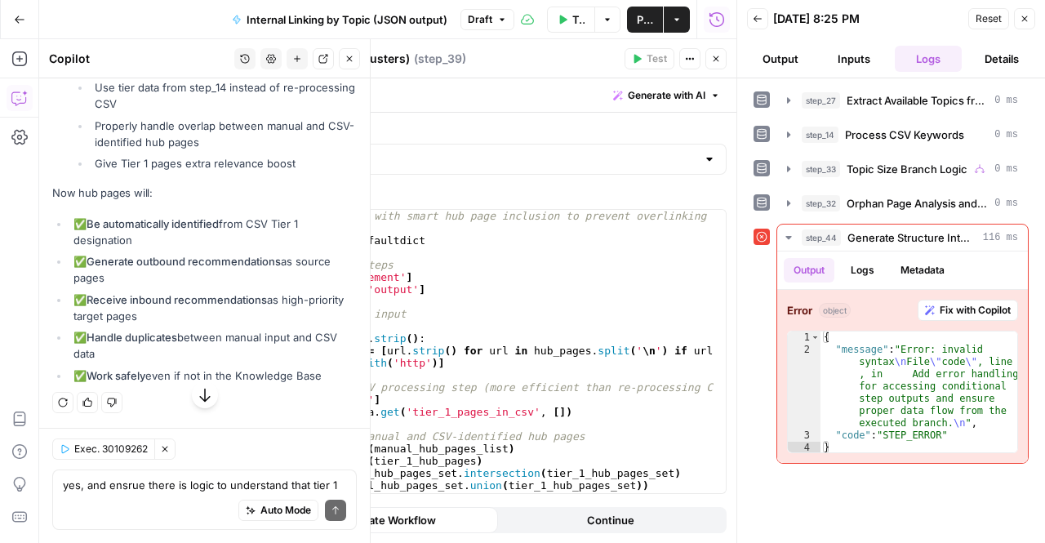
scroll to position [14525, 0]
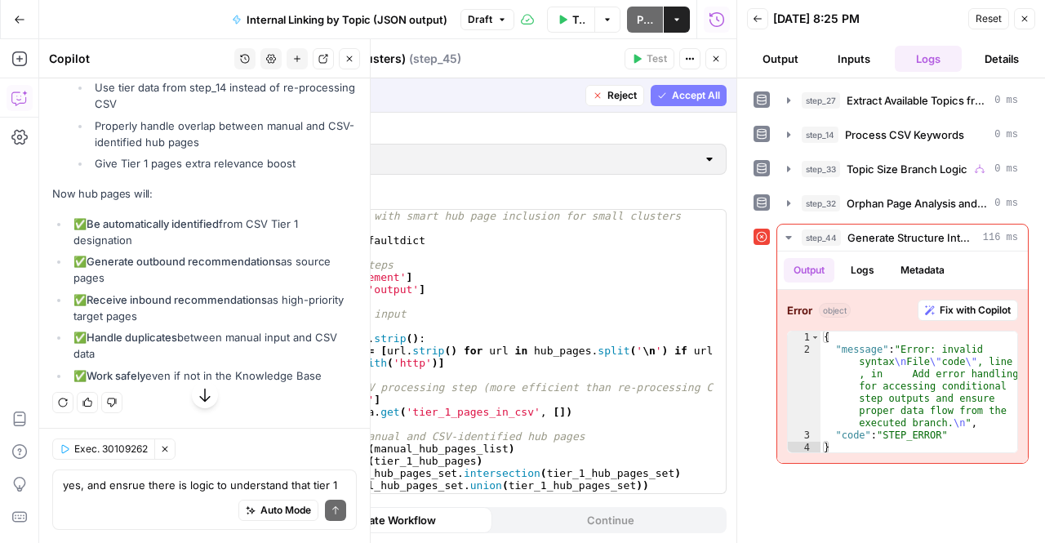
scroll to position [13544, 0]
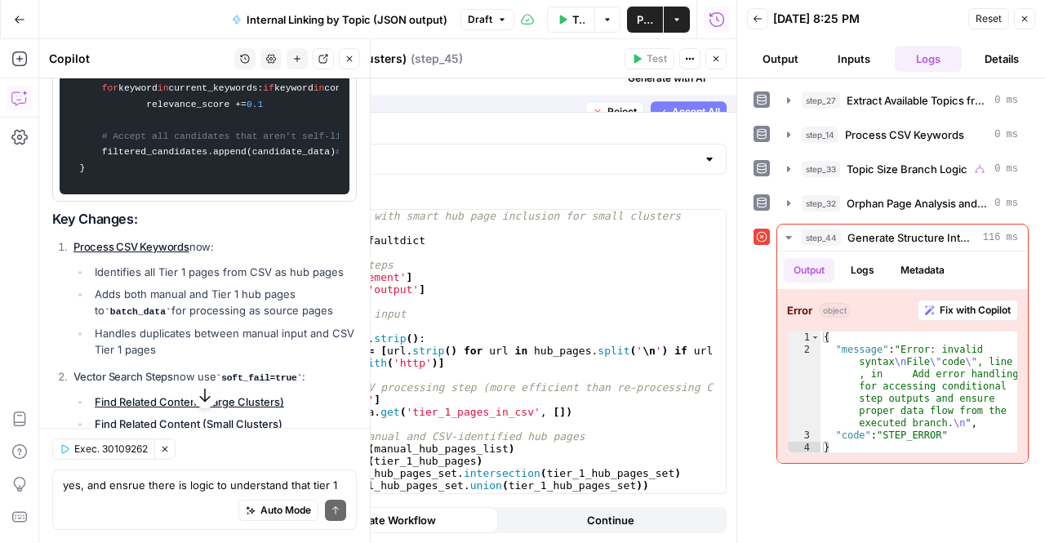
scroll to position [13988, 0]
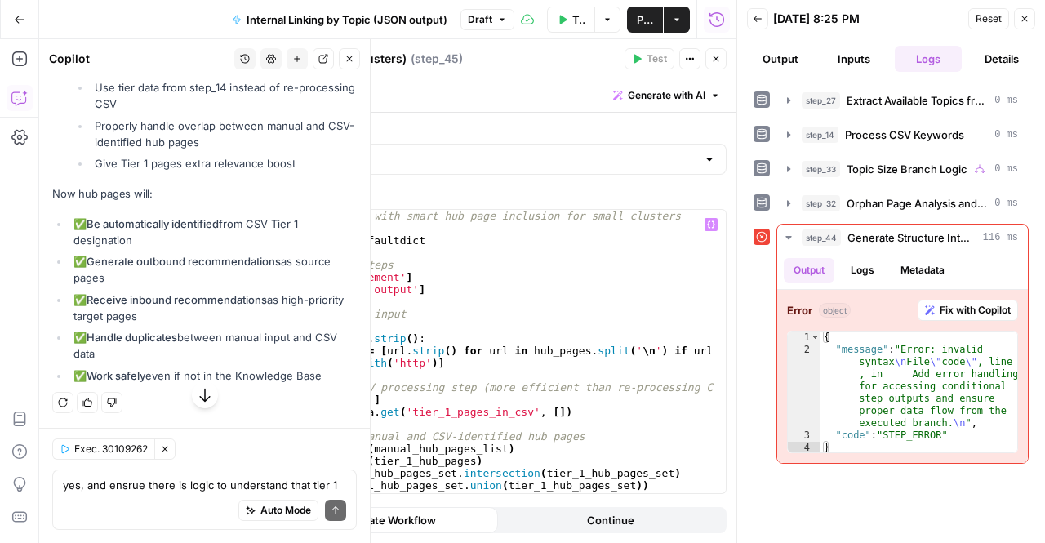
click at [0, 311] on div "Add Steps Copilot Settings AirOps Academy Help Give Feedback Shortcuts" at bounding box center [19, 291] width 39 height 504
click at [204, 389] on icon "button" at bounding box center [205, 395] width 16 height 16
click at [210, 497] on div "Auto Mode Send" at bounding box center [204, 511] width 283 height 36
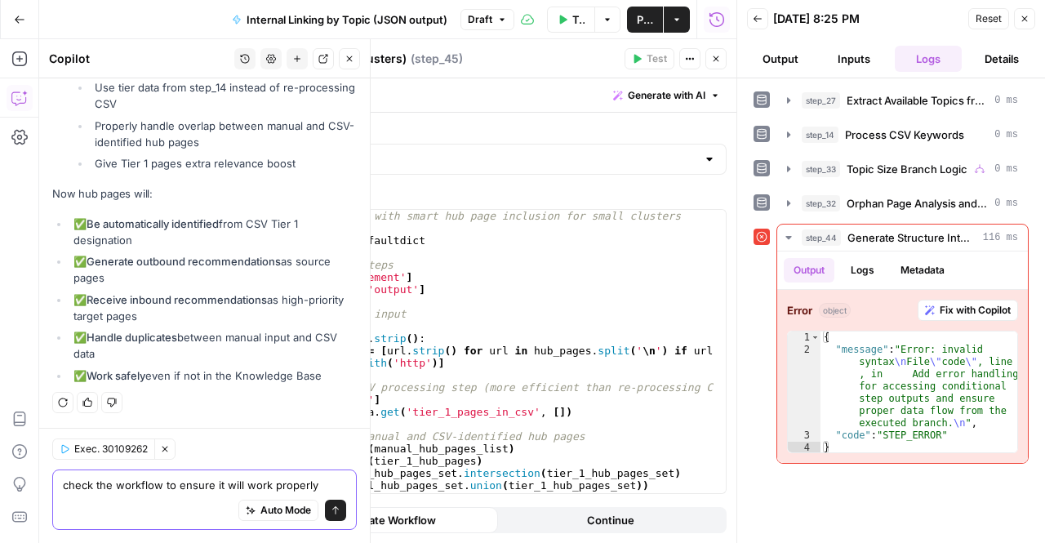
type textarea "check the workflow to ensure it will work properly"
click at [332, 510] on icon "submit" at bounding box center [335, 510] width 7 height 8
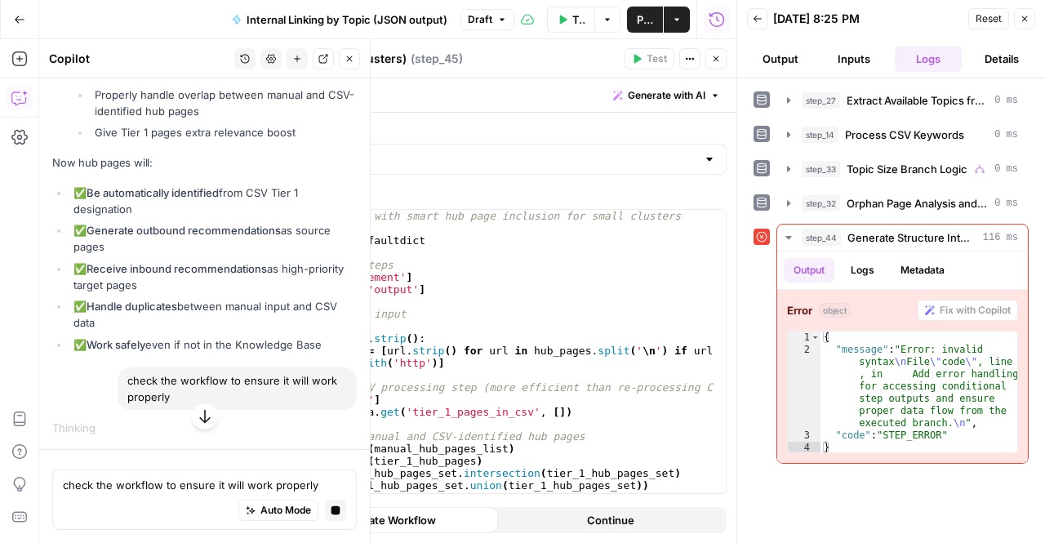
scroll to position [15119, 0]
click at [202, 420] on icon "button" at bounding box center [205, 416] width 16 height 16
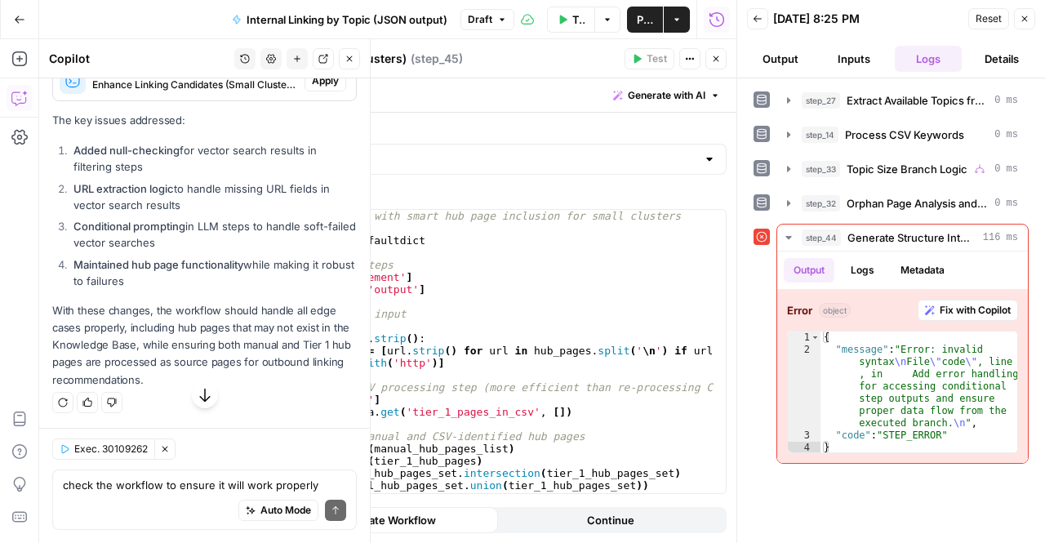
scroll to position [17677, 0]
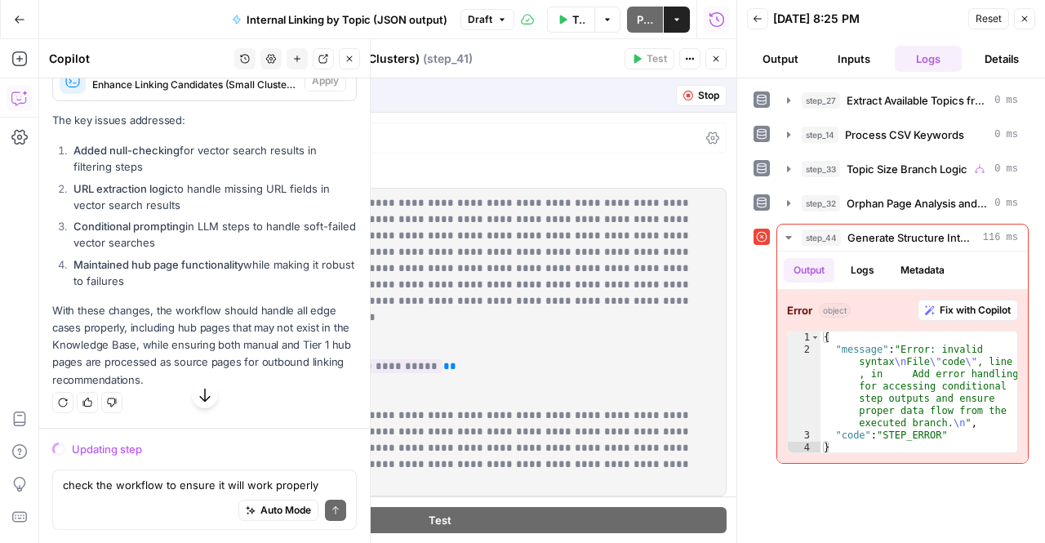
scroll to position [17233, 0]
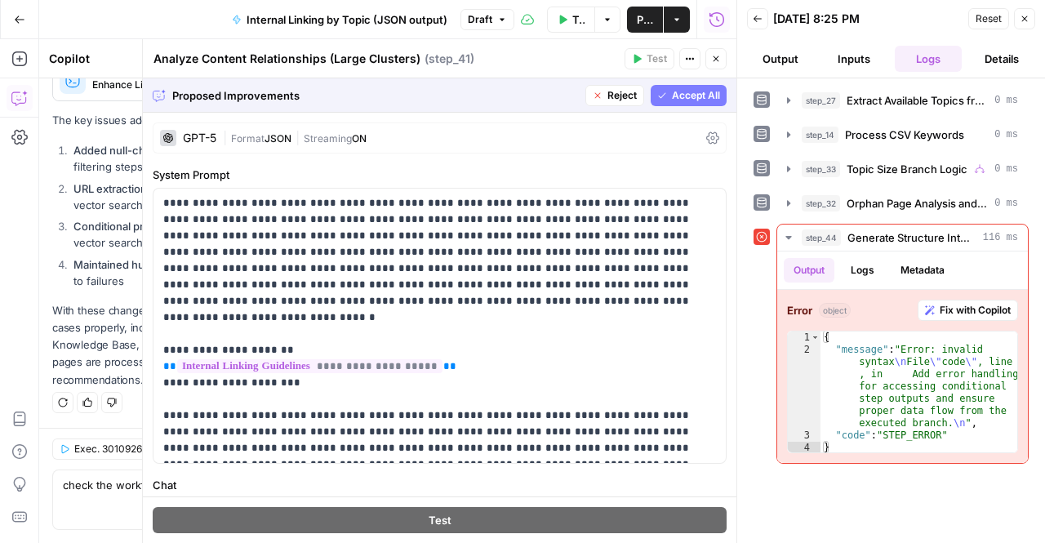
click at [656, 102] on button "Accept All" at bounding box center [689, 95] width 76 height 21
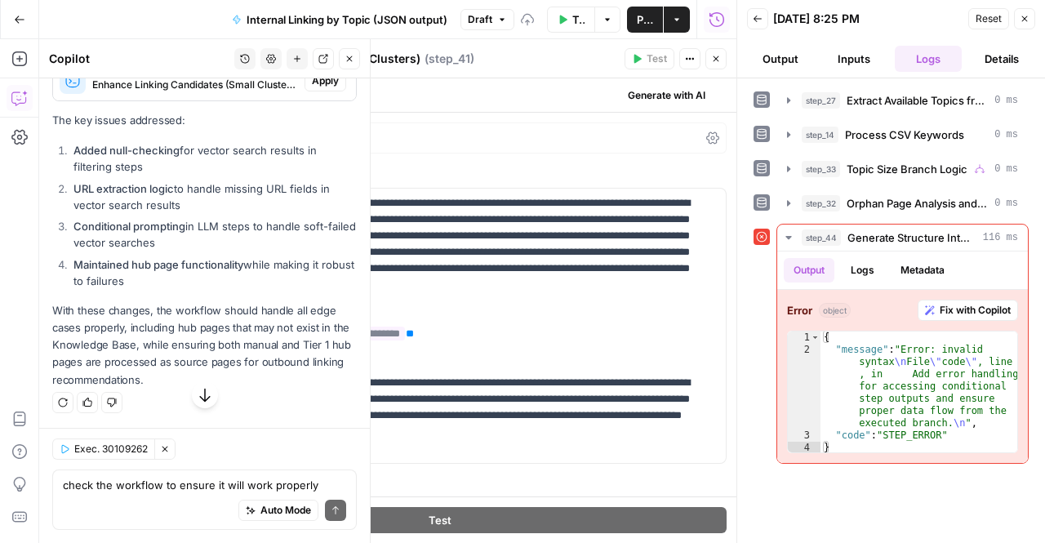
scroll to position [17703, 0]
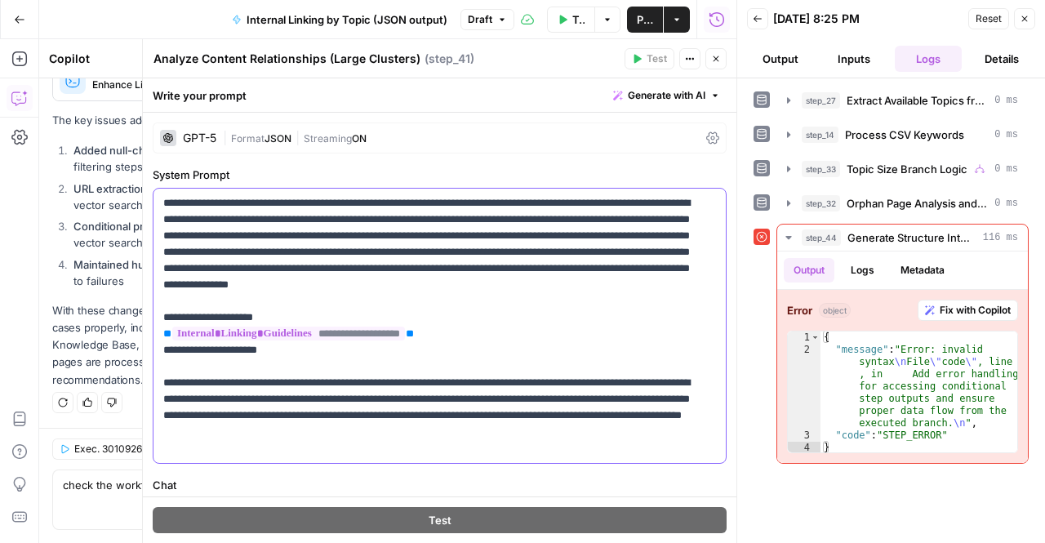
click at [441, 283] on p "**********" at bounding box center [433, 325] width 541 height 261
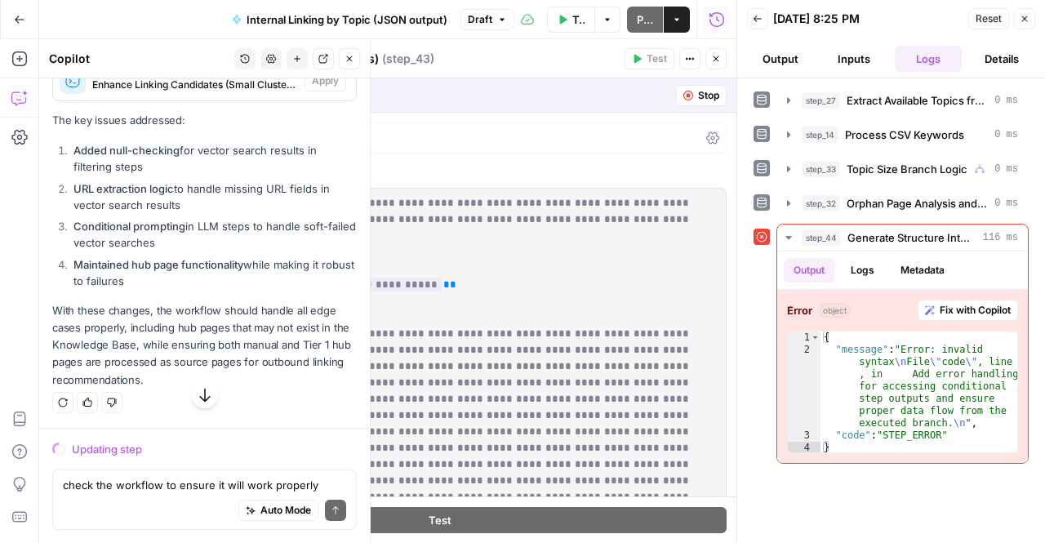
scroll to position [17233, 0]
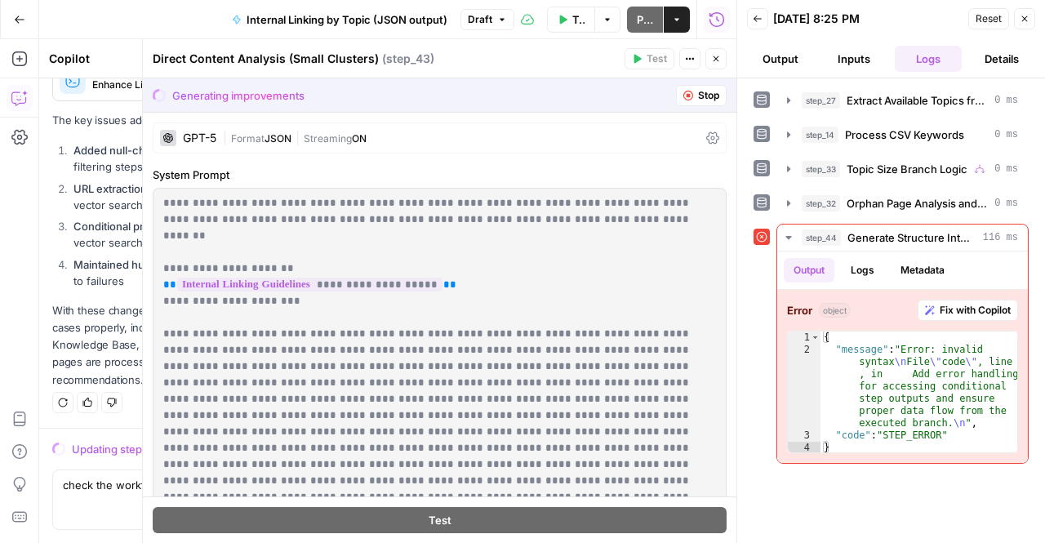
click at [698, 96] on span "Stop" at bounding box center [708, 95] width 21 height 15
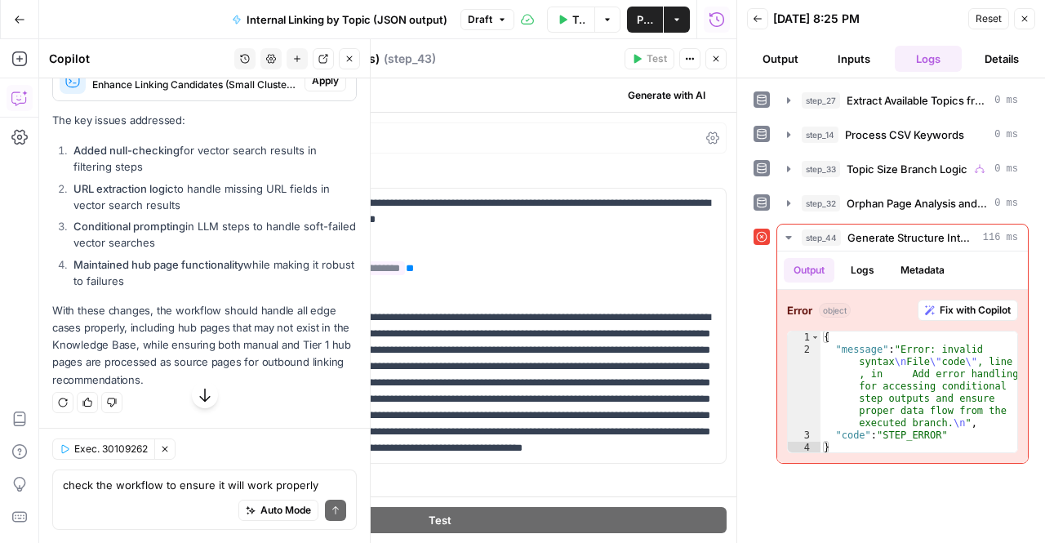
scroll to position [17703, 0]
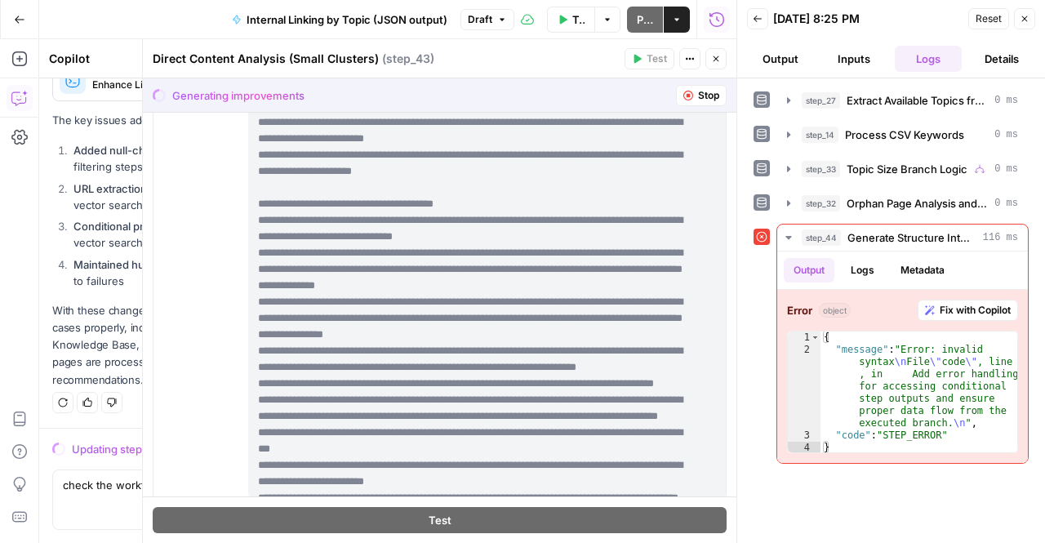
scroll to position [487, 0]
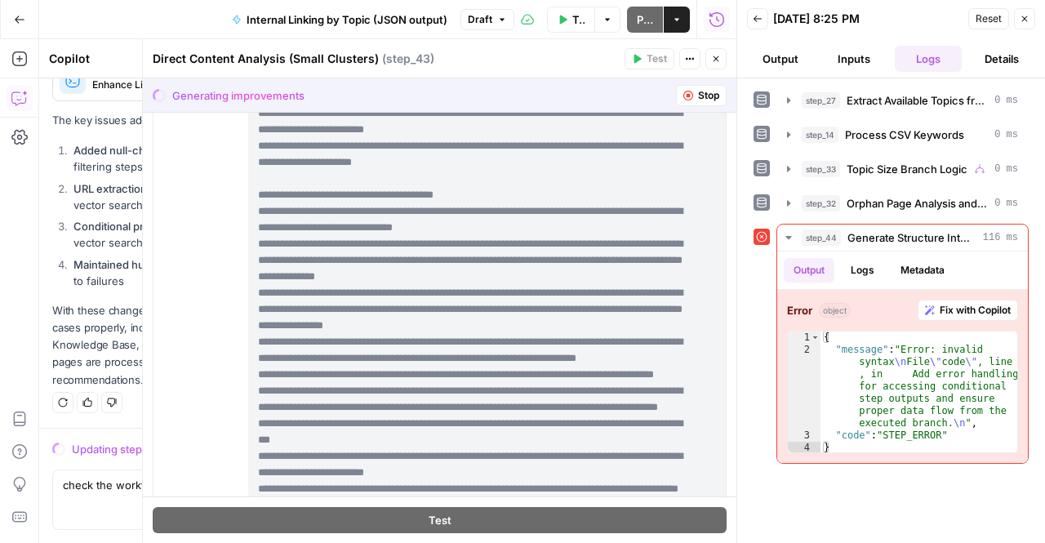
click at [1026, 16] on icon "button" at bounding box center [1025, 19] width 10 height 10
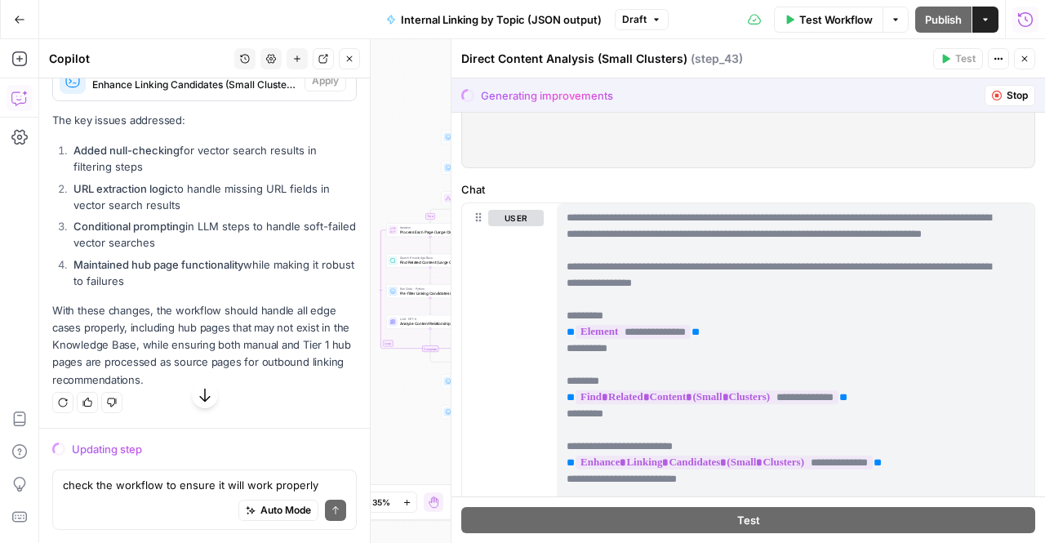
scroll to position [320, 0]
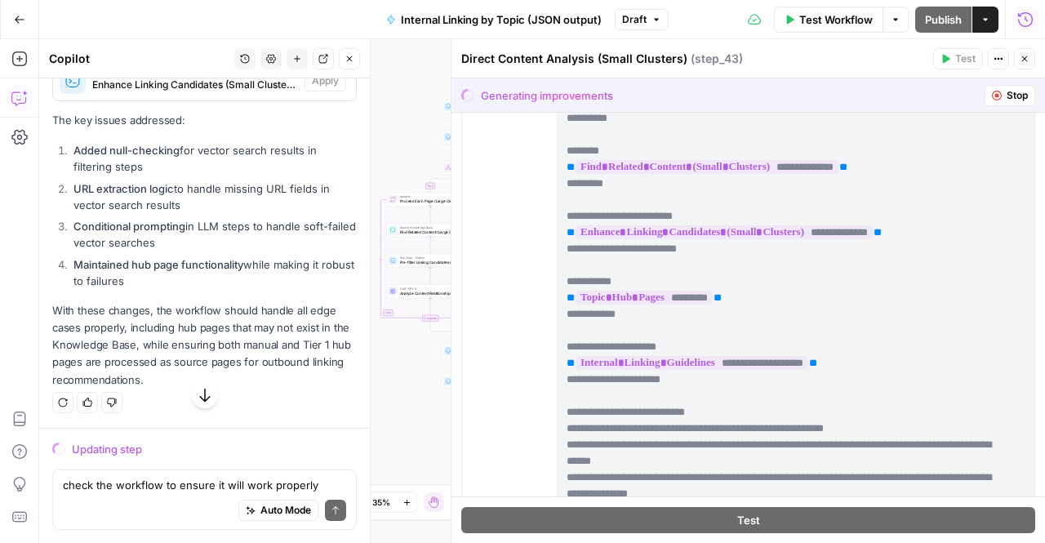
scroll to position [512, 0]
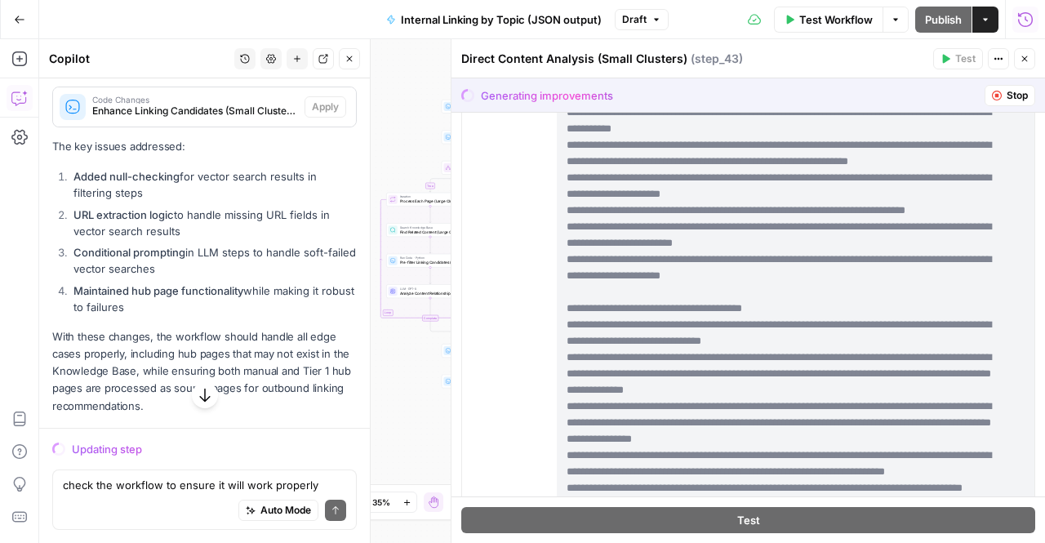
click at [1007, 101] on span "Stop" at bounding box center [1017, 95] width 21 height 15
click at [991, 91] on button "Stop" at bounding box center [1010, 95] width 51 height 21
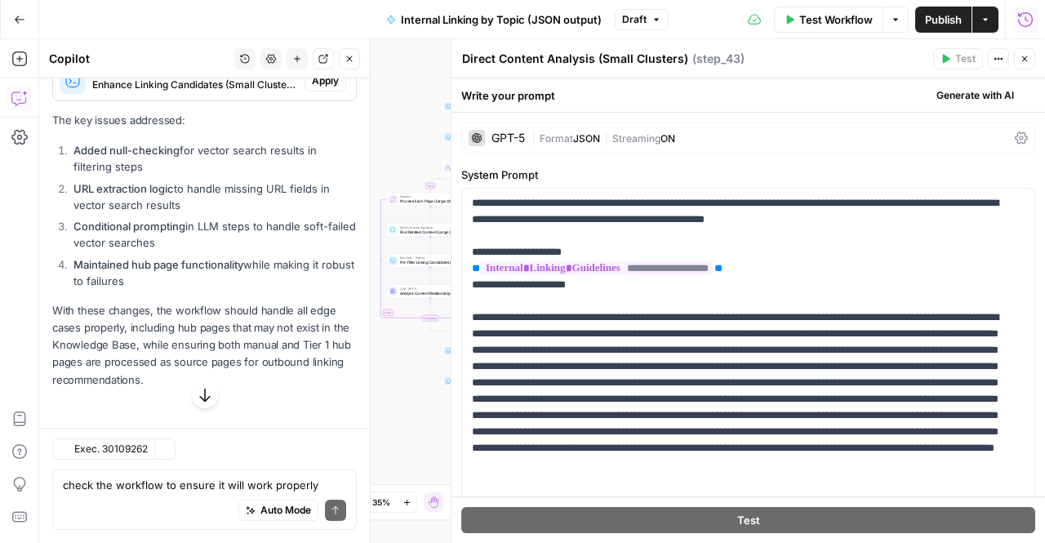
scroll to position [17703, 0]
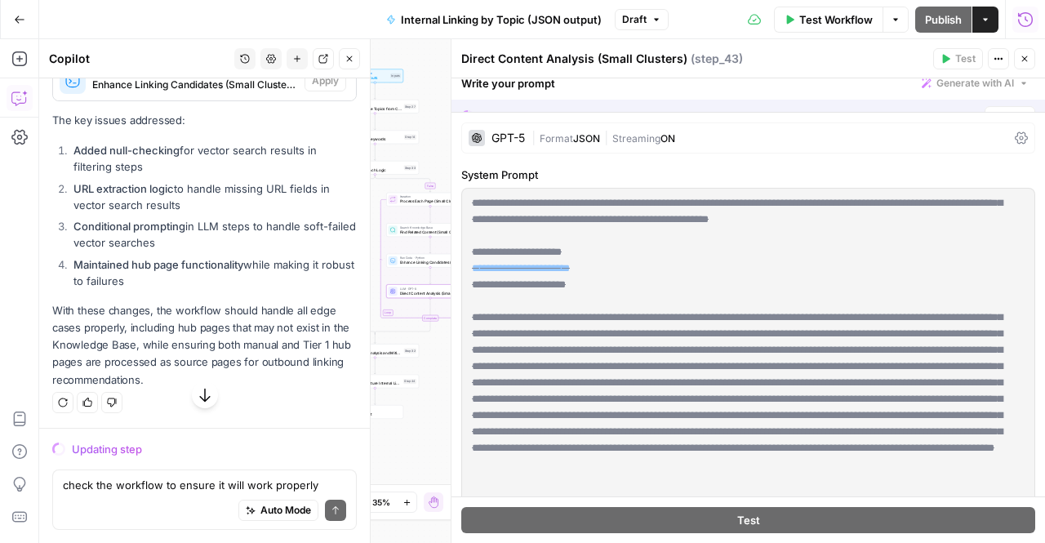
scroll to position [17233, 0]
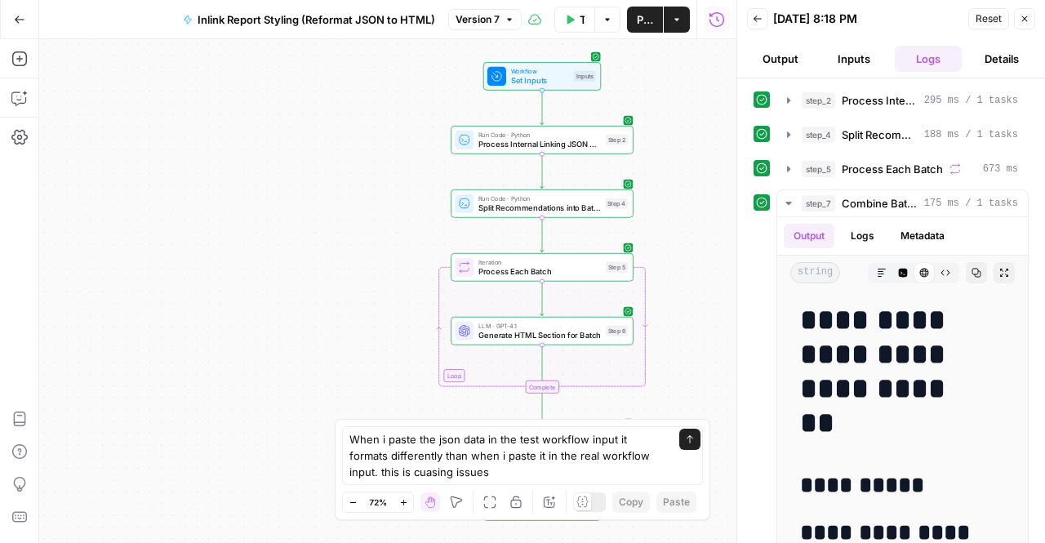
drag, startPoint x: 0, startPoint y: 0, endPoint x: 368, endPoint y: 477, distance: 602.5
click at [368, 477] on textarea "When i paste the json data in the test workflow input it formats differently th…" at bounding box center [506, 455] width 314 height 49
click at [380, 474] on textarea "When i paste the json data in the test workflow input it formats differently th…" at bounding box center [506, 455] width 314 height 49
click at [415, 469] on textarea "When i paste the json data in the test workflow input it formats differently th…" at bounding box center [506, 455] width 314 height 49
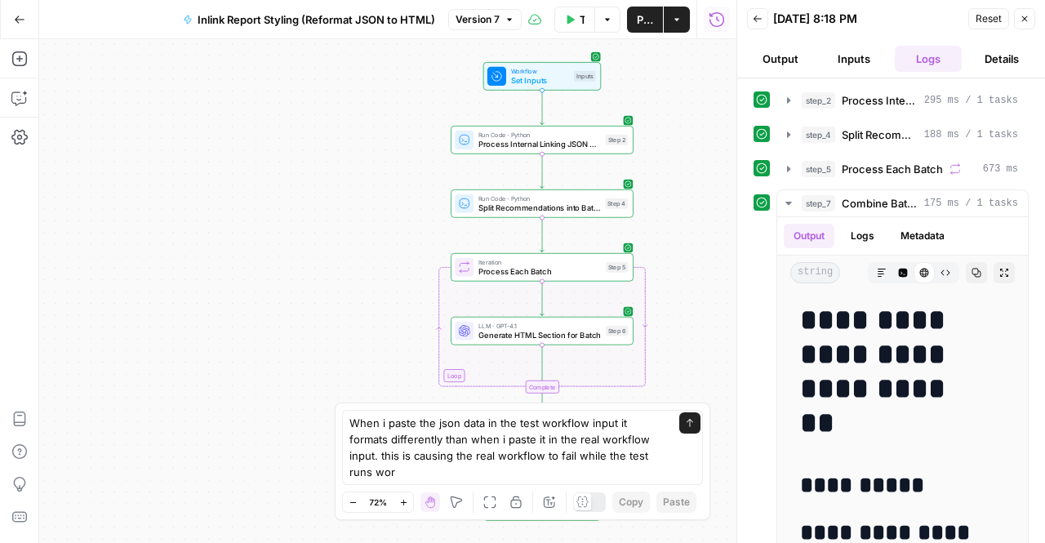
type textarea "When i paste the json data in the test workflow input it formats differently th…"
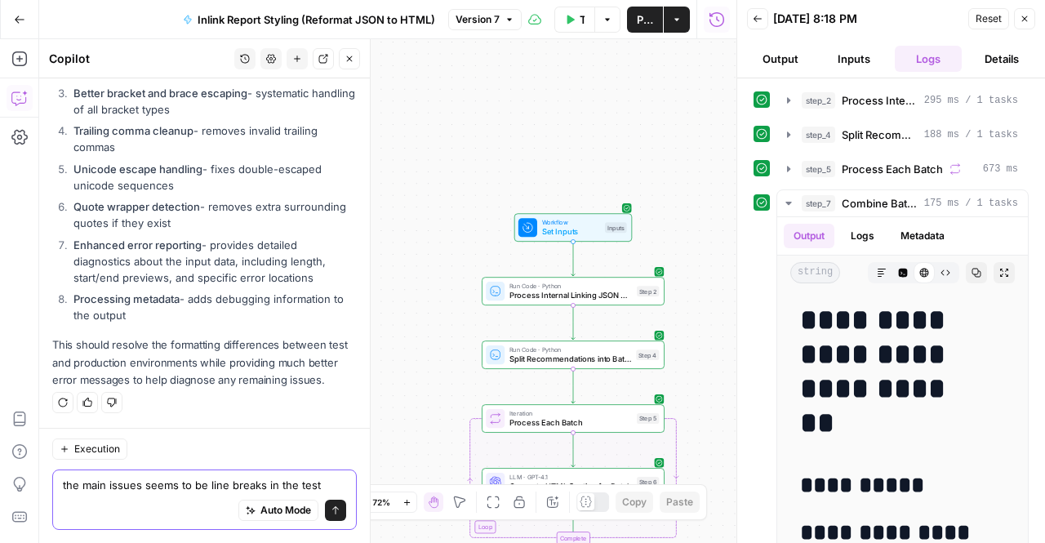
scroll to position [616, 0]
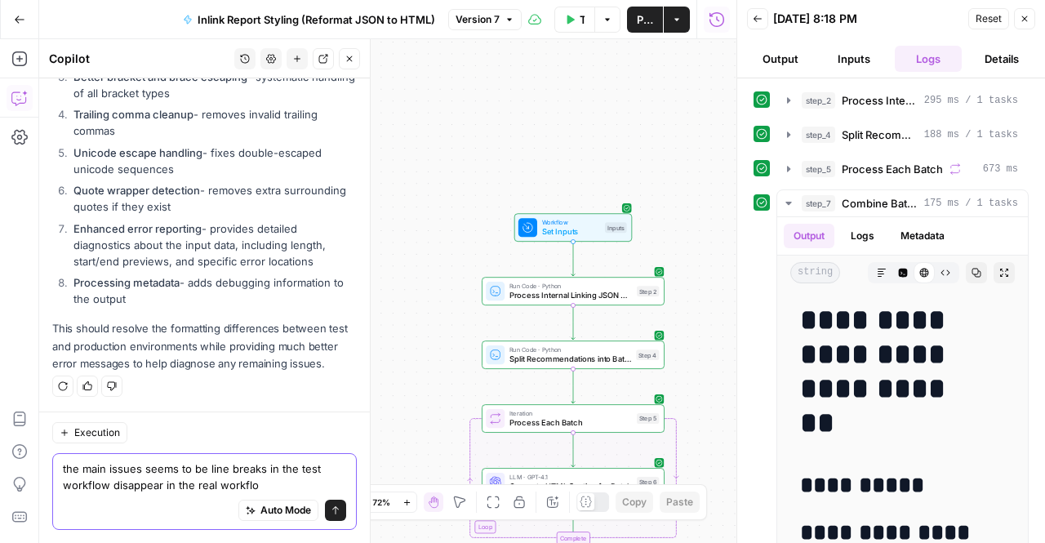
type textarea "the main issues seems to be line breaks in the test workflow disappear in the r…"
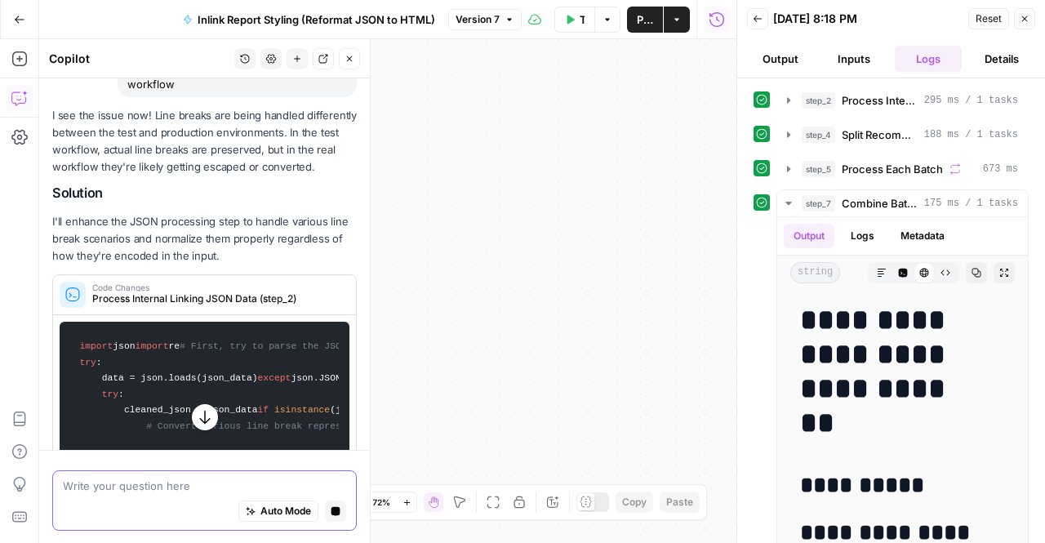
scroll to position [945, 0]
click at [849, 73] on header "Back 09/25/25 at 8:18 PM Reset Close Output Inputs Logs Details" at bounding box center [891, 39] width 308 height 78
click at [849, 55] on button "Inputs" at bounding box center [854, 59] width 67 height 26
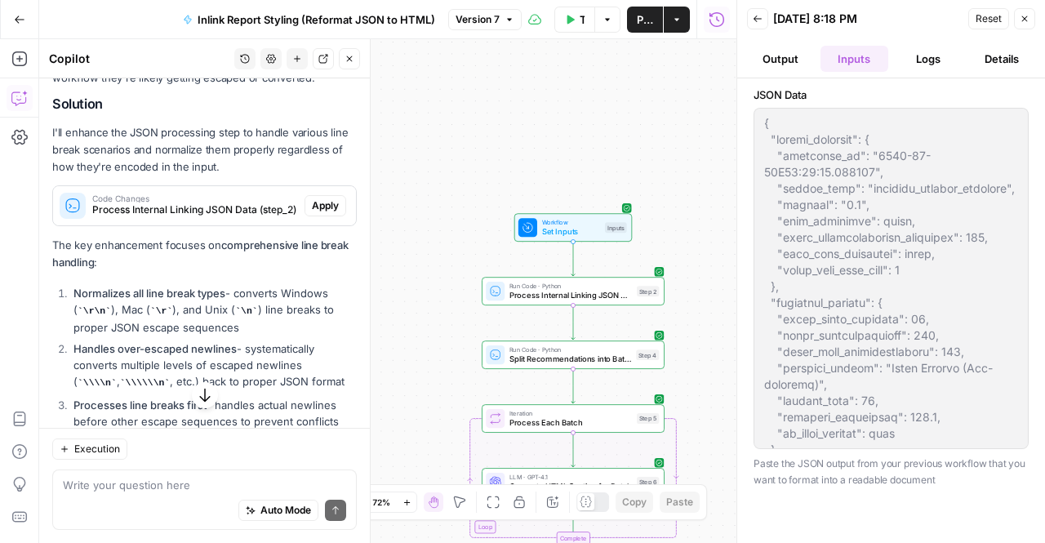
scroll to position [1034, 0]
click at [312, 214] on span "Apply" at bounding box center [325, 206] width 27 height 15
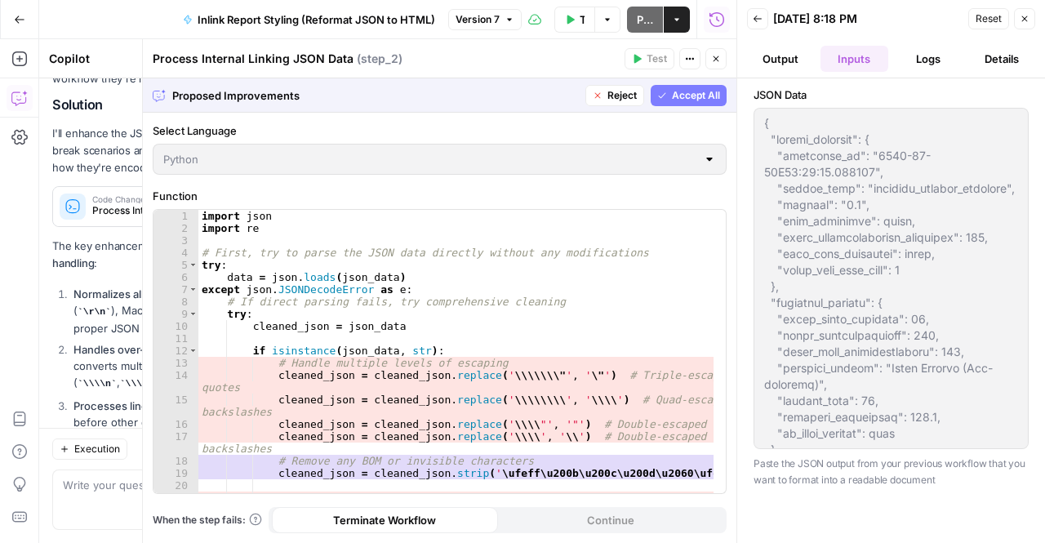
click at [688, 97] on span "Accept All" at bounding box center [696, 95] width 48 height 15
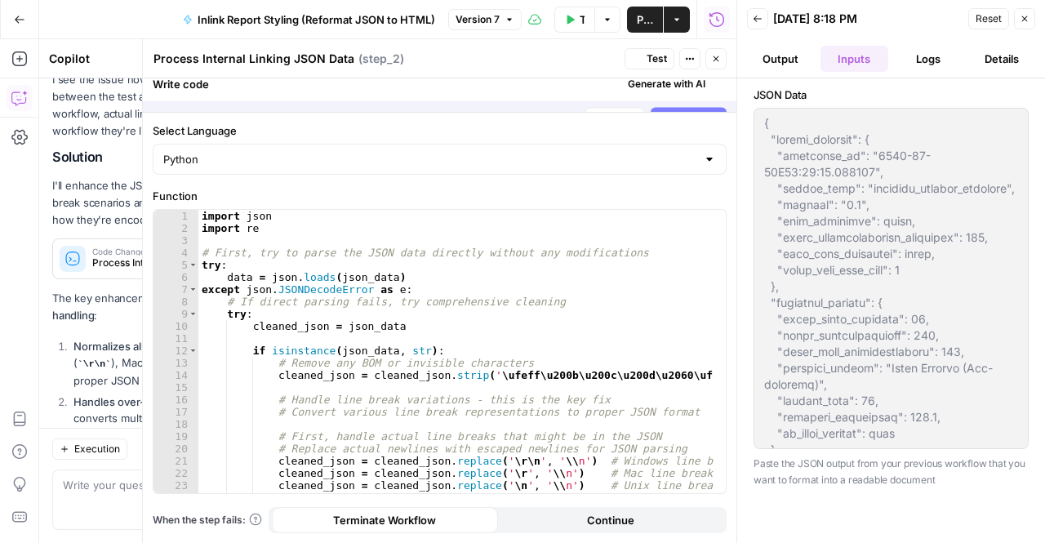
scroll to position [1086, 0]
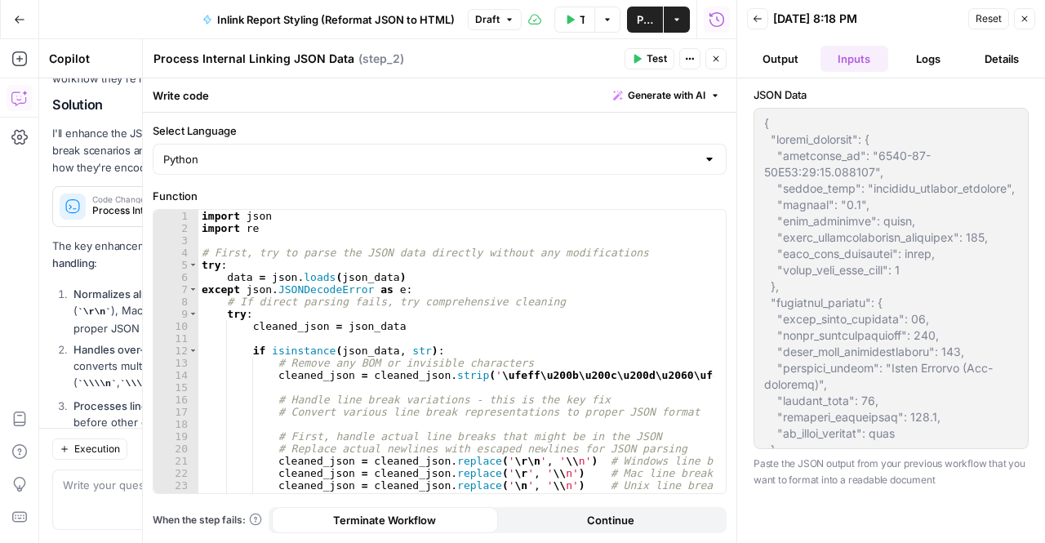
click at [640, 25] on span "Publish" at bounding box center [645, 19] width 16 height 16
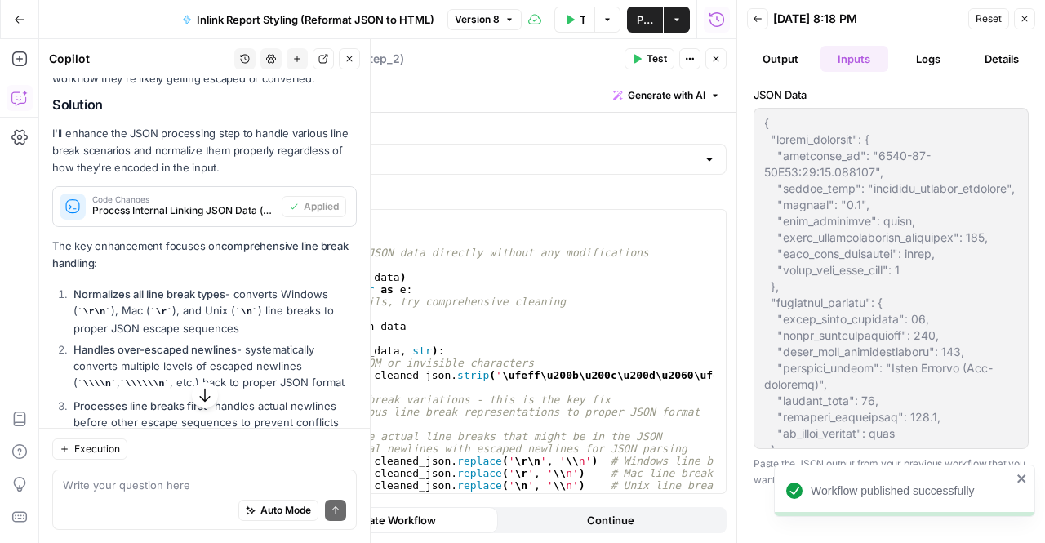
click at [106, 151] on div "I see the issue now! Line breaks are being handled differently between the test…" at bounding box center [204, 284] width 305 height 531
click at [243, 21] on span "Inlink Report Styling (Reformat JSON to HTML)" at bounding box center [316, 19] width 238 height 16
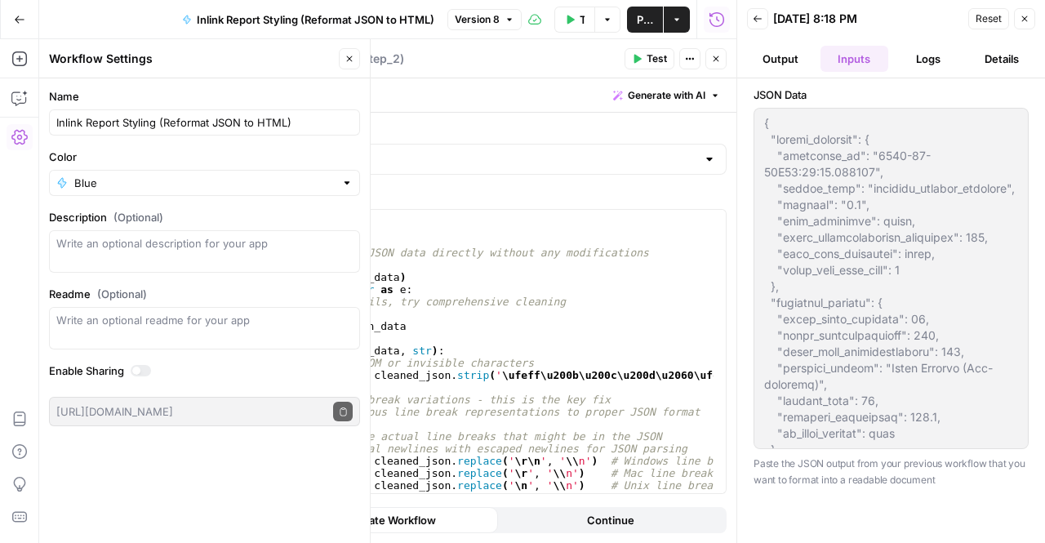
click at [16, 28] on button "Go Back" at bounding box center [19, 19] width 29 height 29
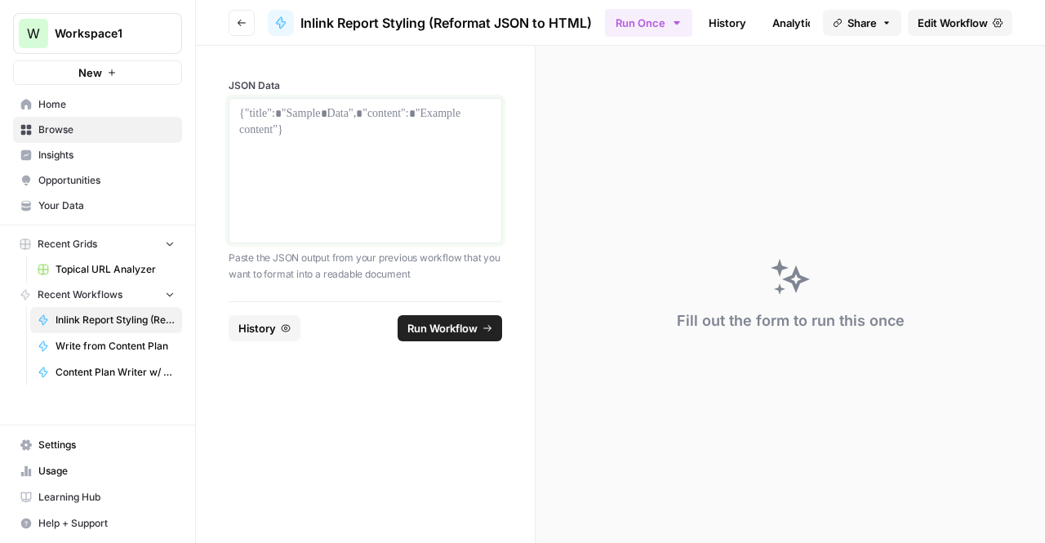
click at [335, 176] on div at bounding box center [365, 170] width 252 height 131
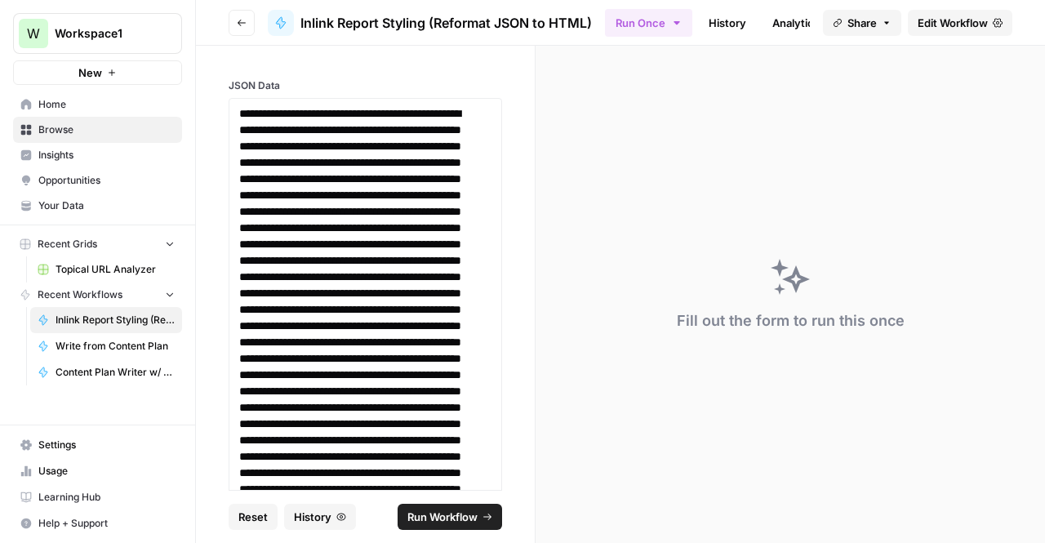
click at [438, 518] on span "Run Workflow" at bounding box center [442, 517] width 70 height 16
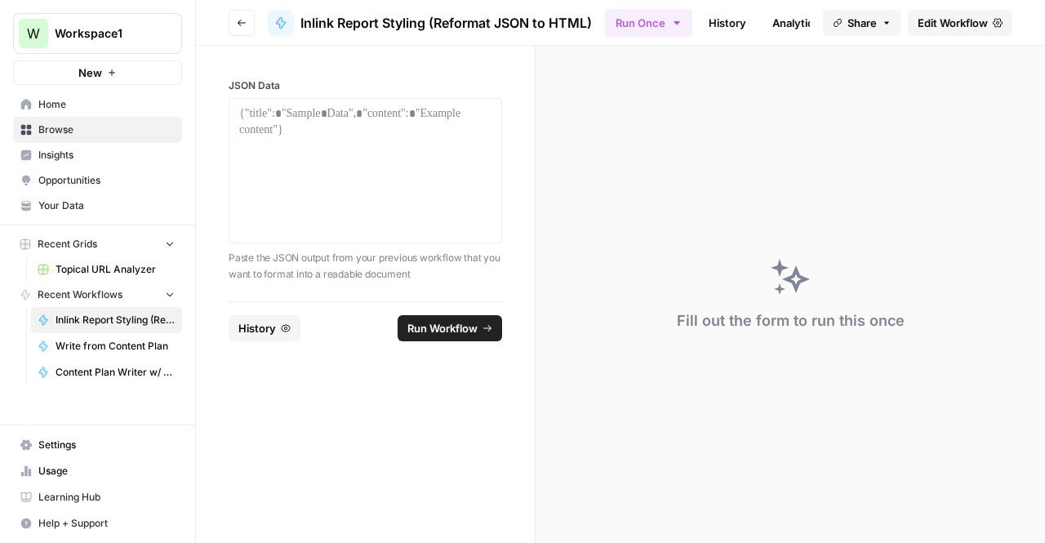
click at [56, 107] on span "Home" at bounding box center [106, 104] width 136 height 15
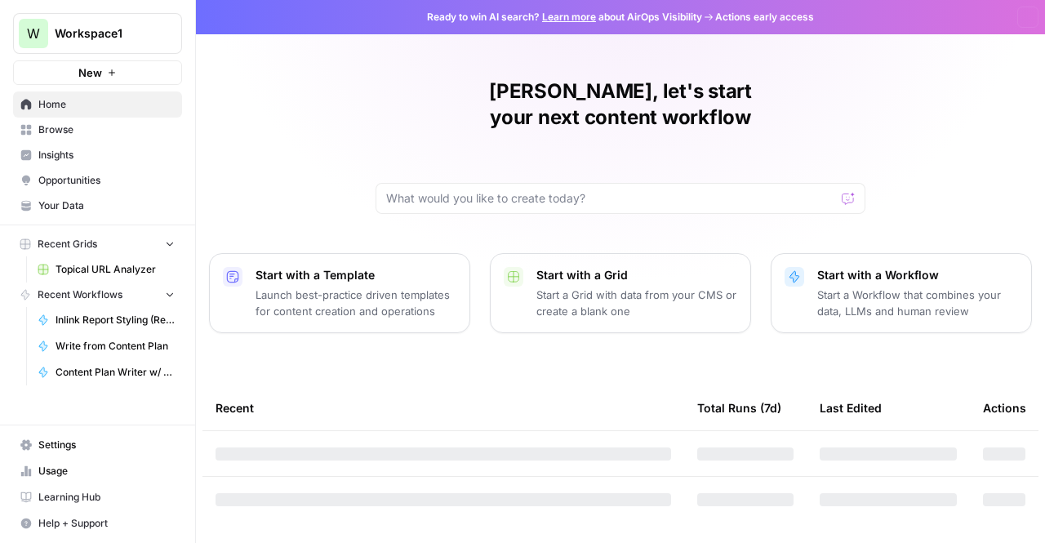
click at [279, 144] on div "[PERSON_NAME], let's start your next content workflow Start with a Template Lau…" at bounding box center [620, 271] width 849 height 543
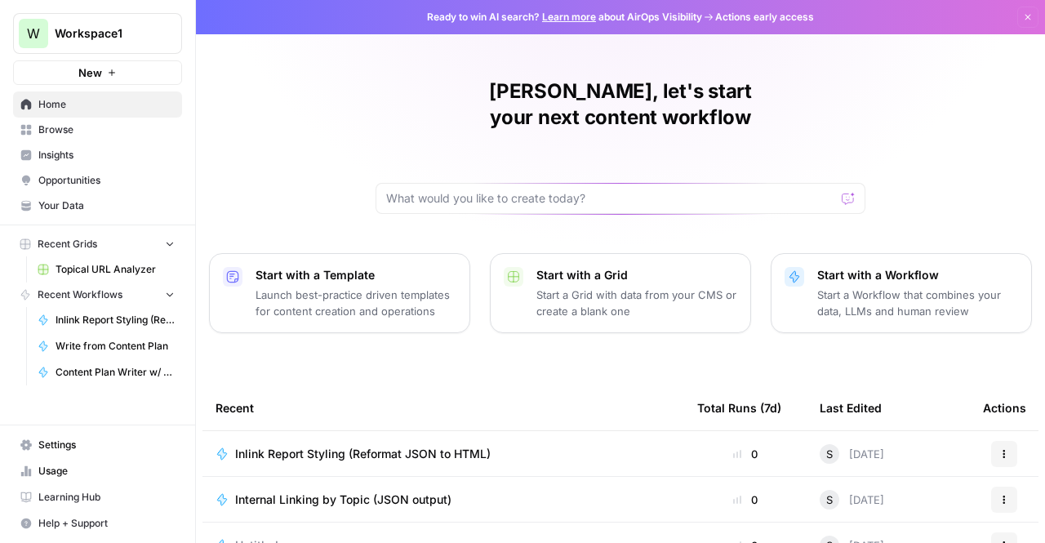
scroll to position [207, 0]
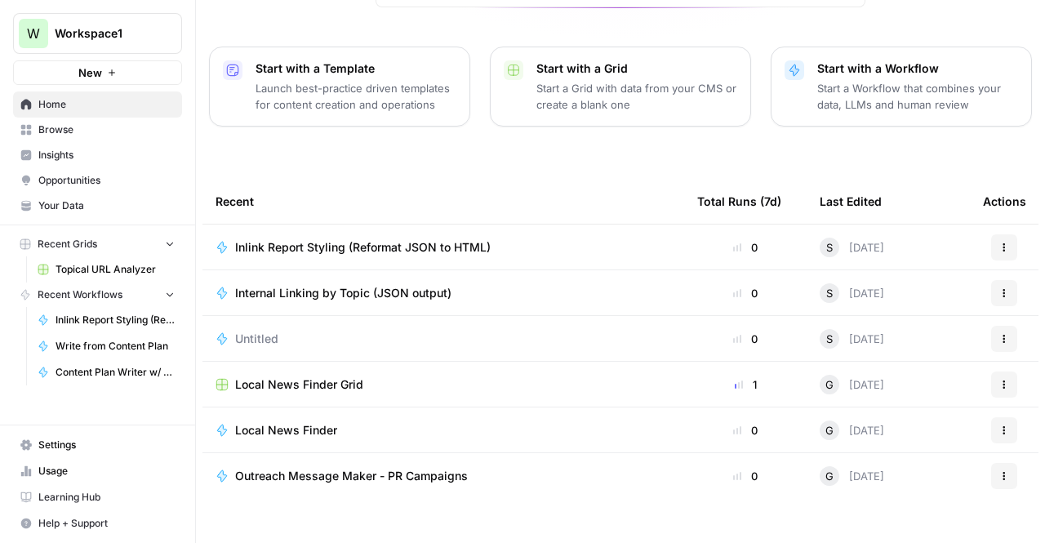
click at [374, 239] on span "Inlink Report Styling (Reformat JSON to HTML)" at bounding box center [363, 247] width 256 height 16
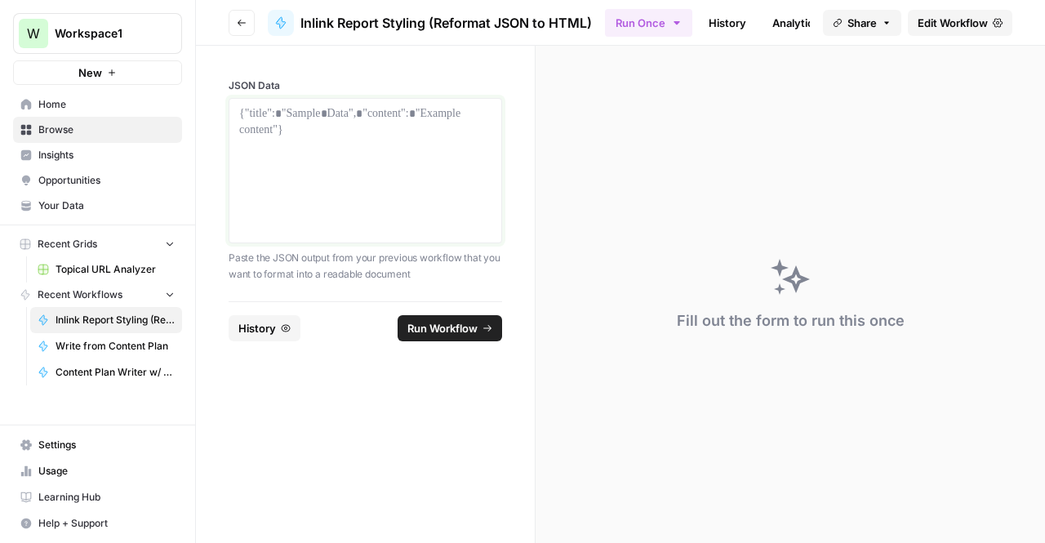
click at [296, 141] on div at bounding box center [365, 170] width 252 height 131
click at [293, 122] on p at bounding box center [365, 113] width 252 height 16
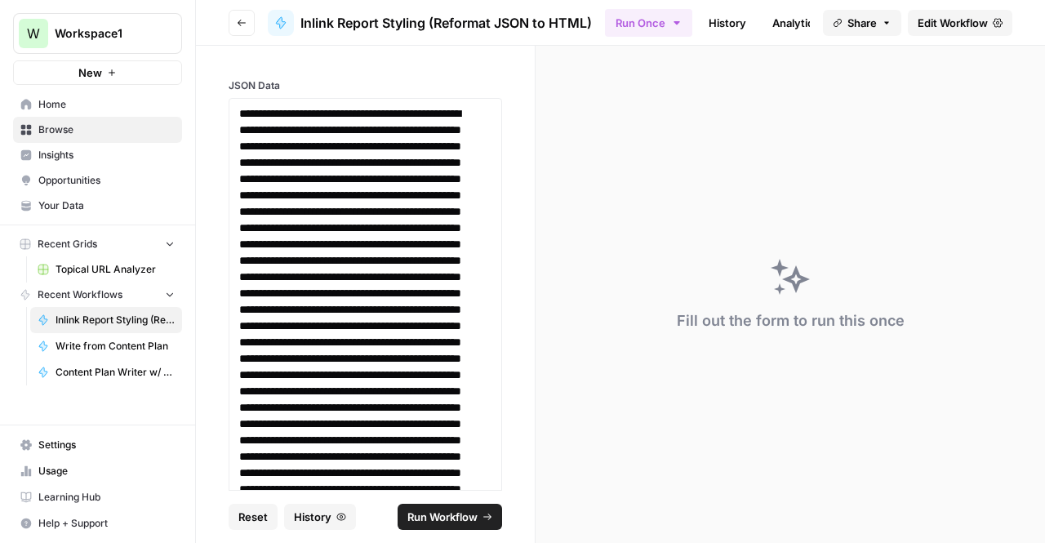
click at [440, 512] on span "Run Workflow" at bounding box center [442, 517] width 70 height 16
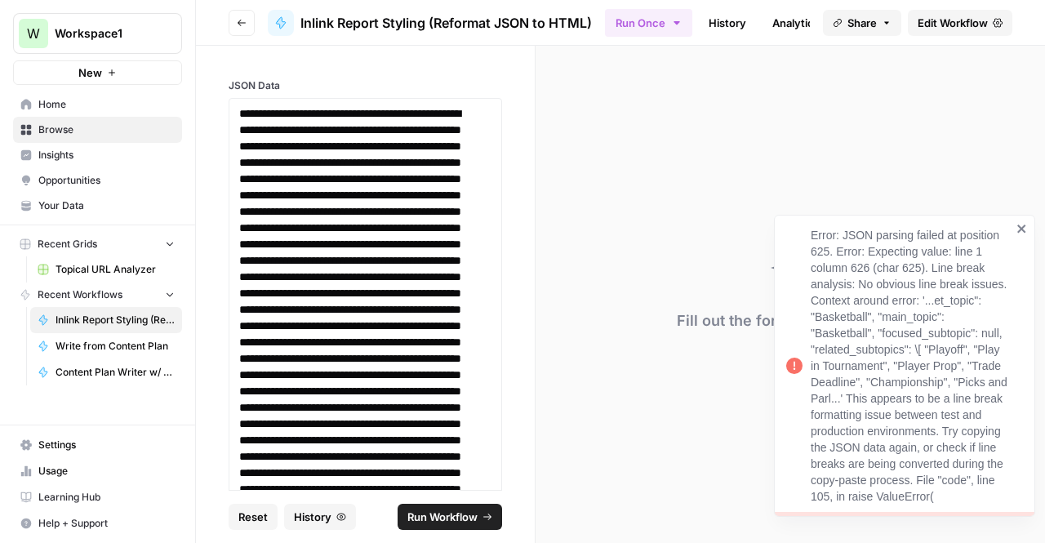
click at [847, 281] on div "Error: JSON parsing failed at position 625. Error: Expecting value: line 1 colu…" at bounding box center [911, 366] width 201 height 278
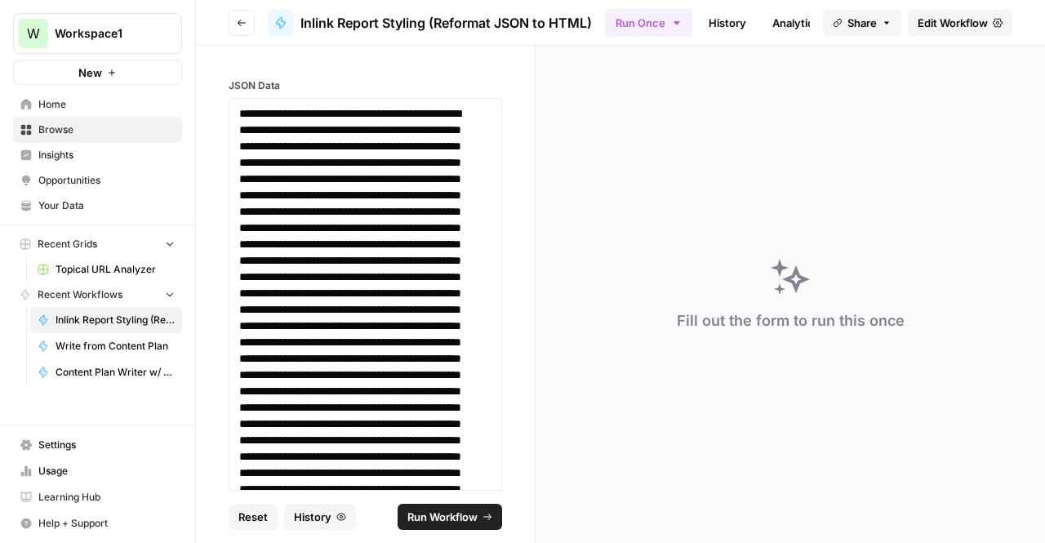
click at [318, 517] on span "History" at bounding box center [313, 517] width 38 height 16
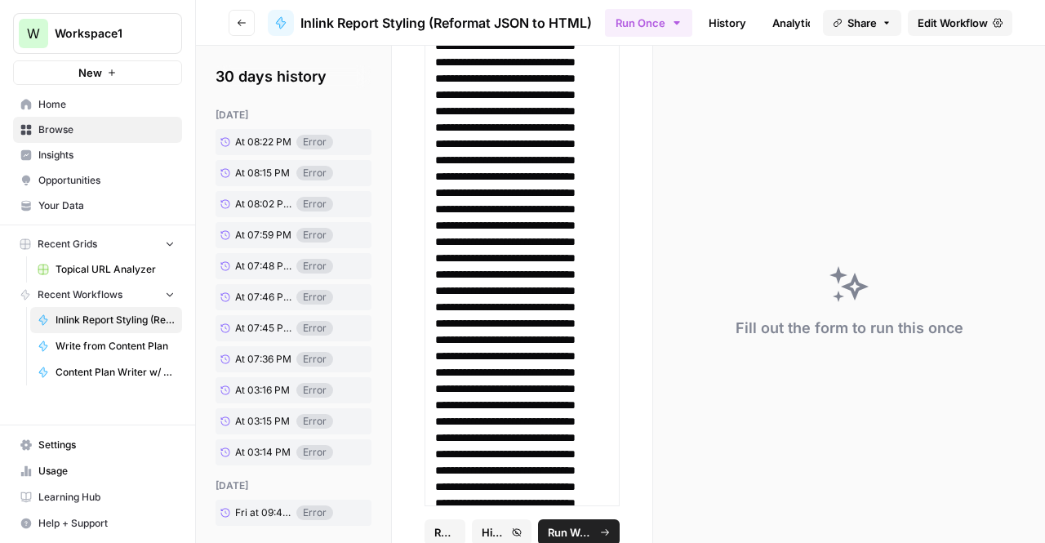
scroll to position [28, 0]
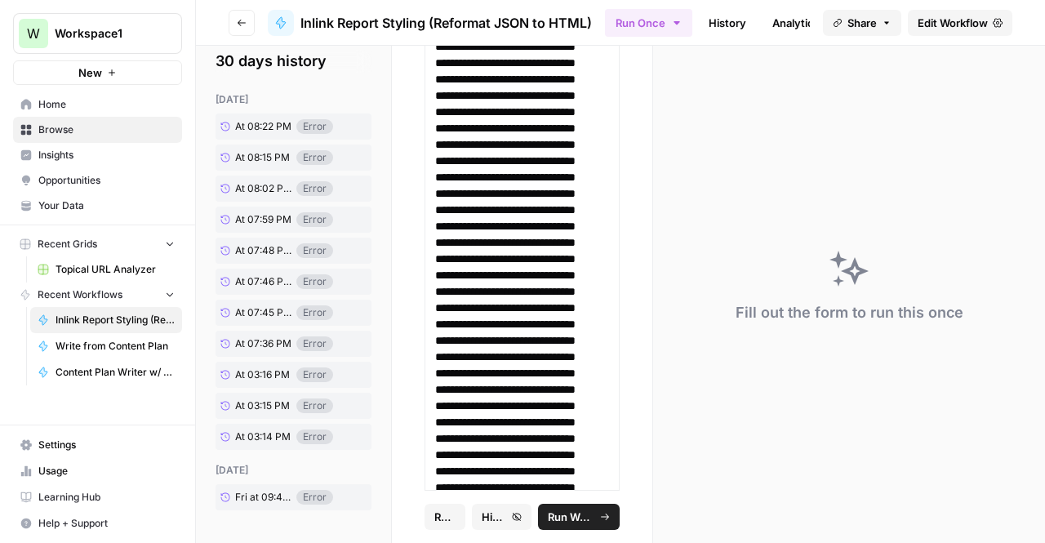
click at [934, 33] on link "Edit Workflow" at bounding box center [960, 23] width 105 height 26
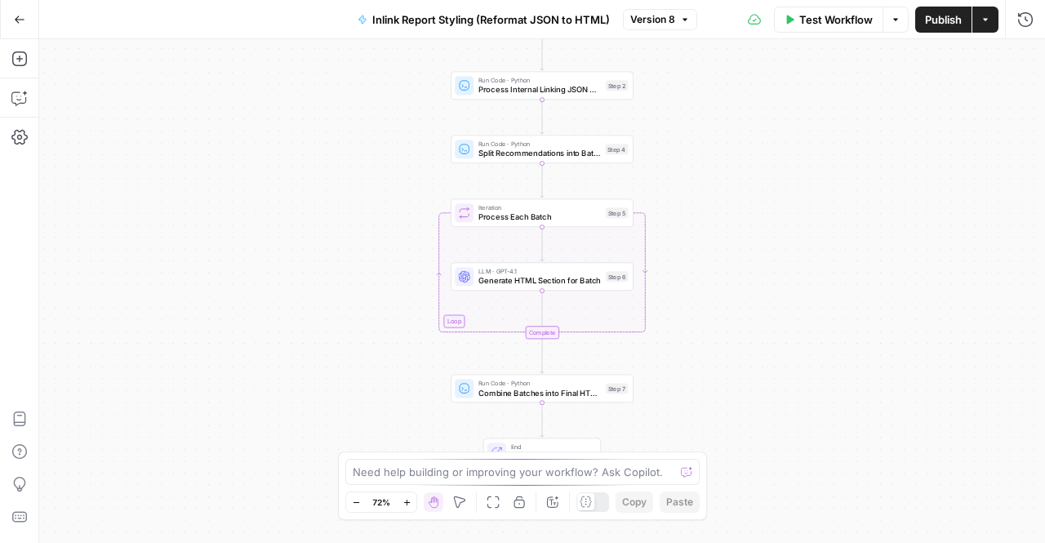
click at [795, 24] on button "Test Workflow" at bounding box center [828, 20] width 109 height 26
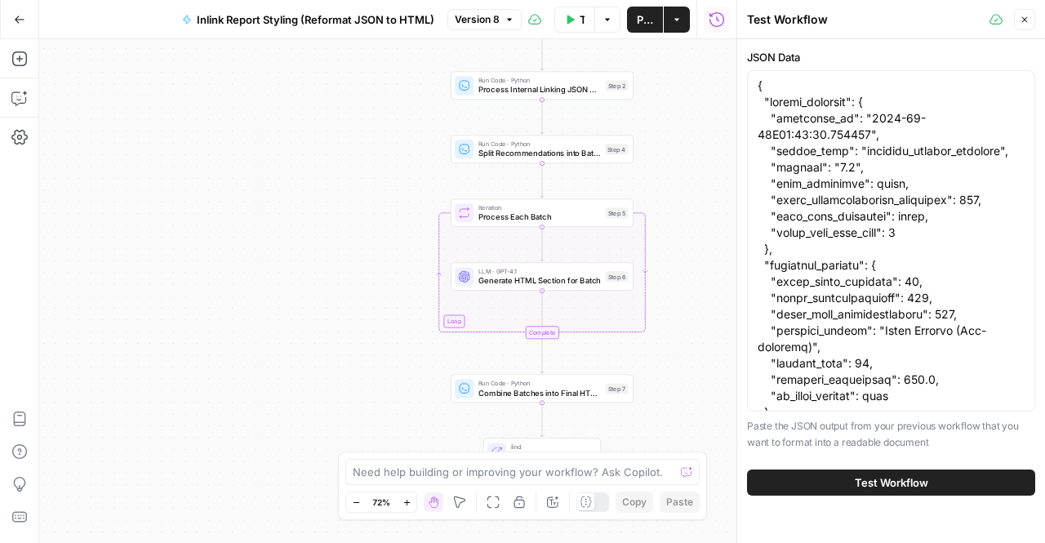
click at [851, 486] on button "Test Workflow" at bounding box center [891, 482] width 288 height 26
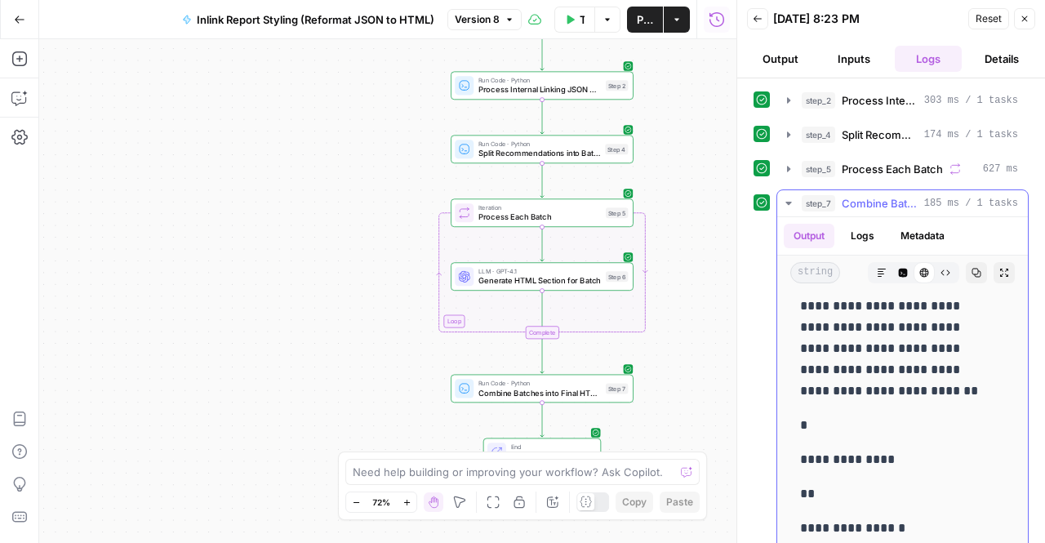
scroll to position [972, 0]
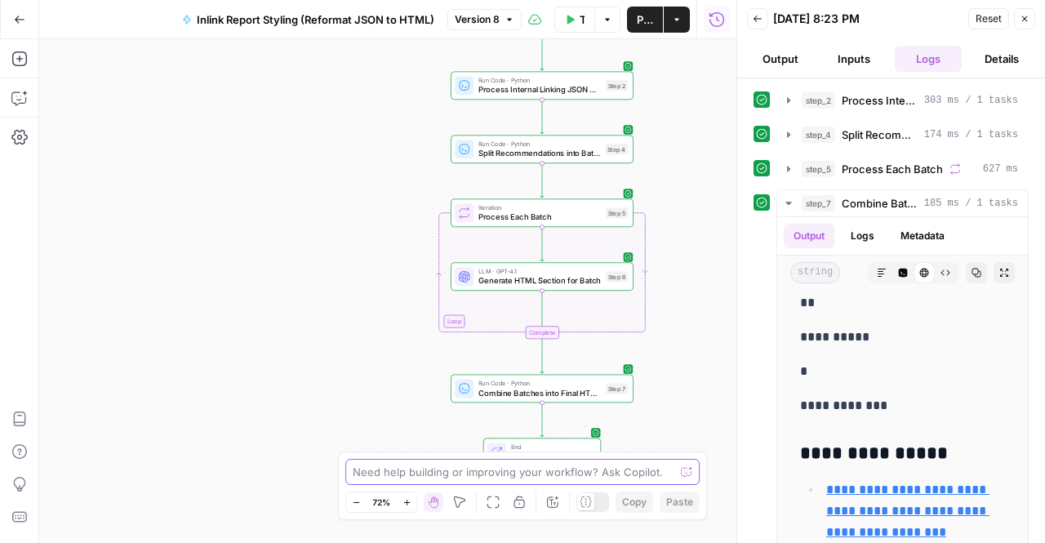
click at [496, 476] on textarea at bounding box center [514, 472] width 322 height 16
click at [753, 22] on icon "button" at bounding box center [758, 19] width 10 height 10
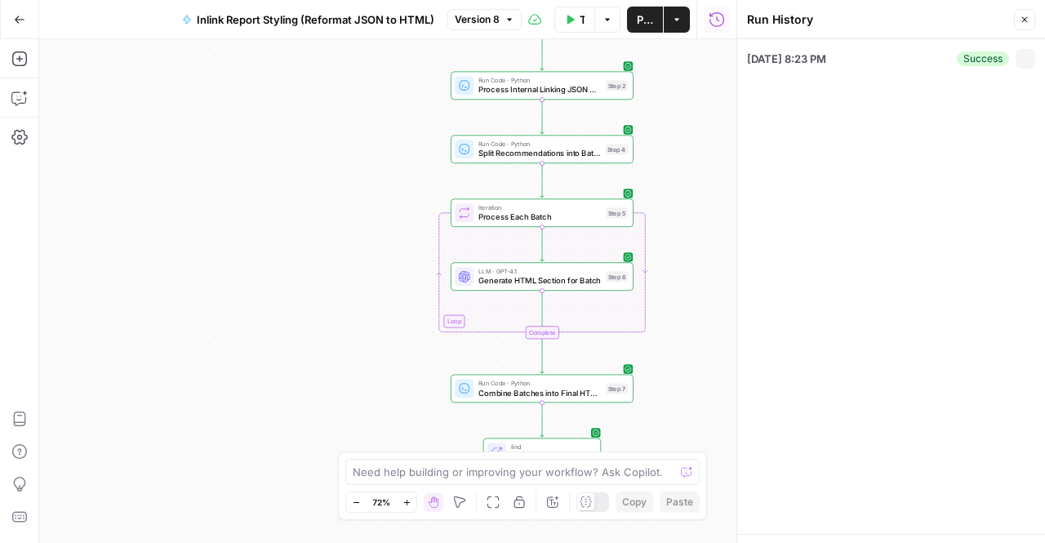
type textarea "{ "report_metadata": { "generated_at": "2025-09-25T20:06:23.571170", "report_ty…"
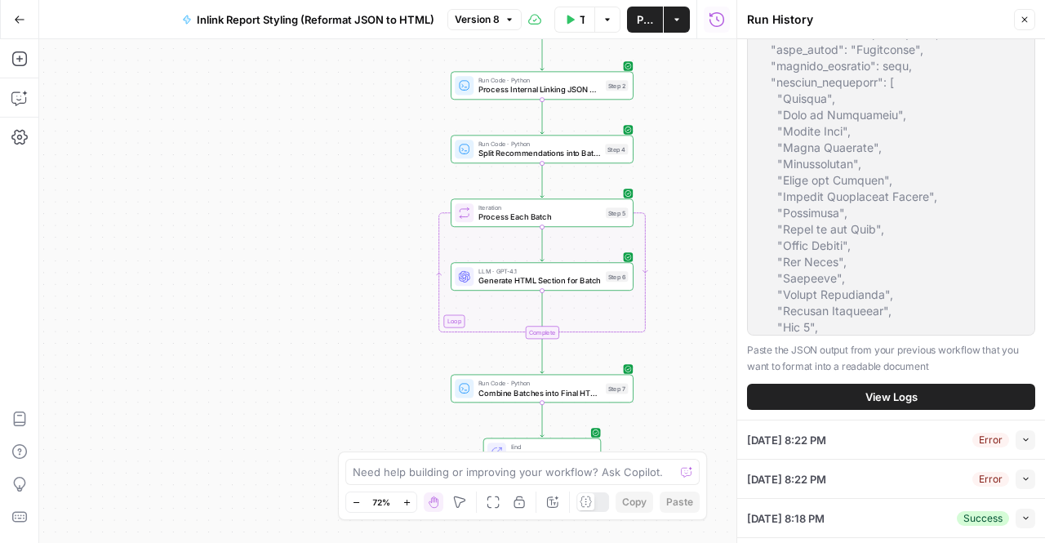
scroll to position [336, 0]
click at [1016, 446] on button "Collapse" at bounding box center [1026, 440] width 20 height 20
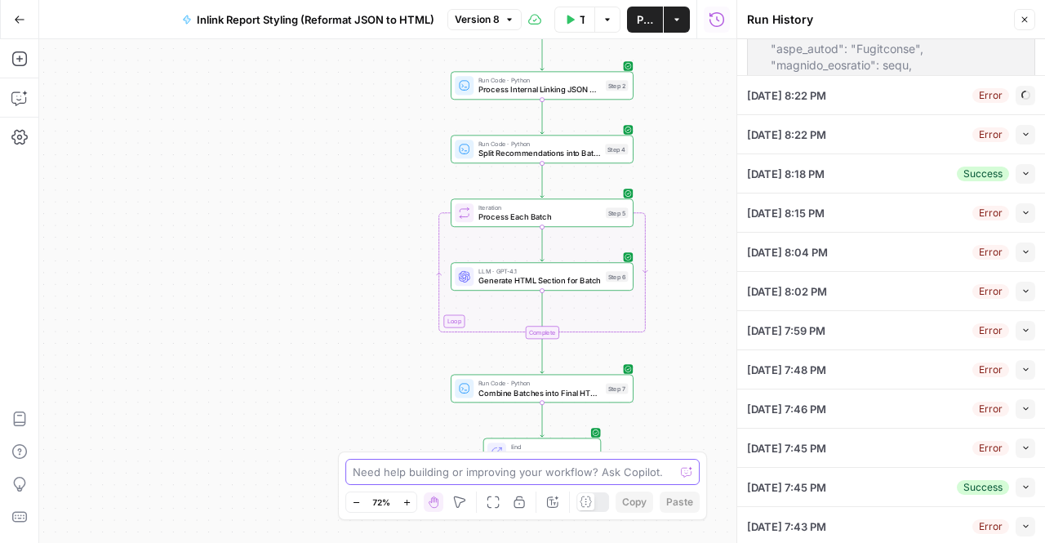
click at [491, 476] on textarea at bounding box center [514, 472] width 322 height 16
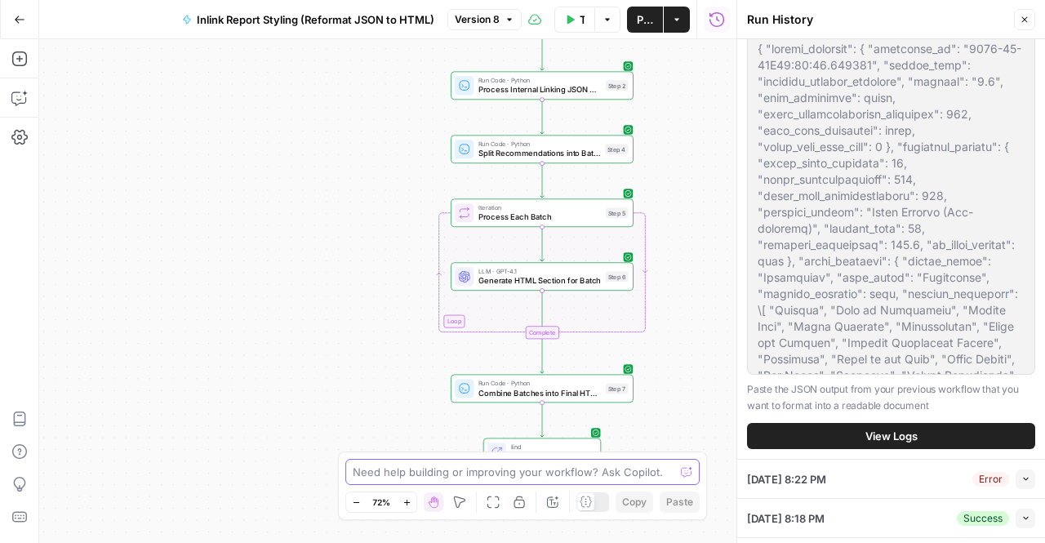
scroll to position [0, 0]
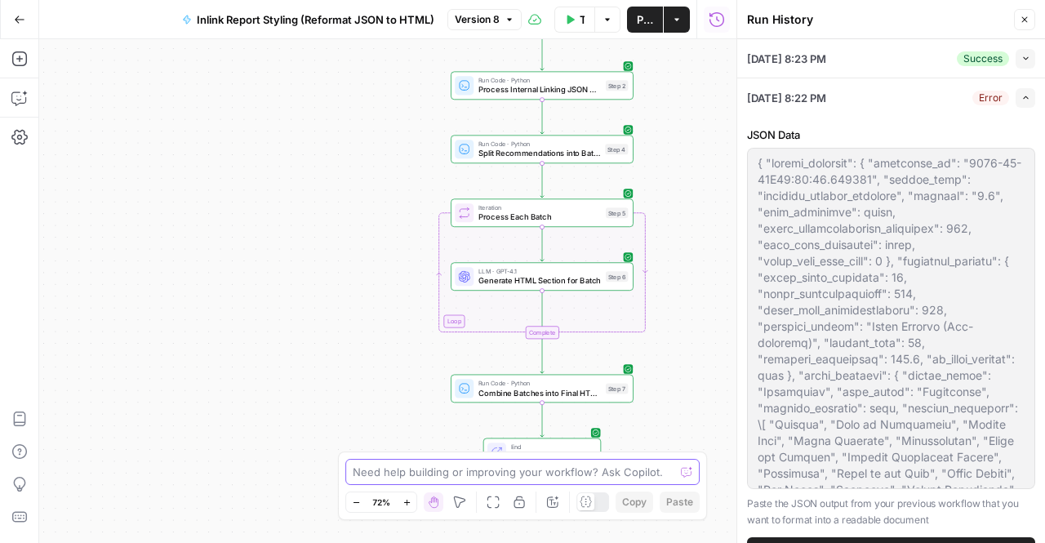
click at [488, 474] on textarea at bounding box center [514, 472] width 322 height 16
type textarea "y"
type textarea "the workflow still only works in test mode."
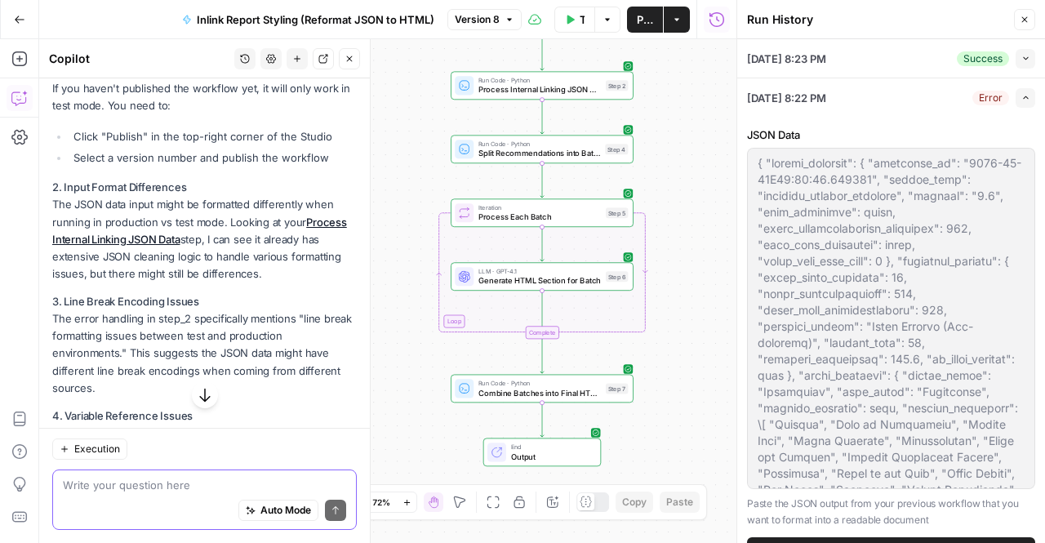
scroll to position [333, 0]
type textarea "f"
click at [209, 274] on p "2. Input Format Differences The JSON data input might be formatted differently …" at bounding box center [204, 231] width 305 height 104
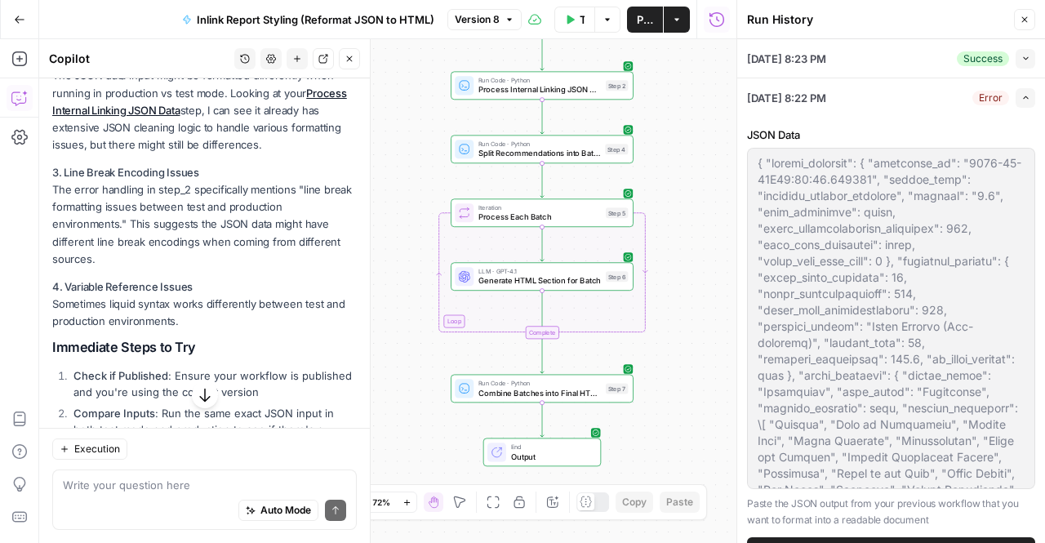
click at [221, 316] on p "4. Variable Reference Issues Sometimes liquid syntax works differently between …" at bounding box center [204, 303] width 305 height 51
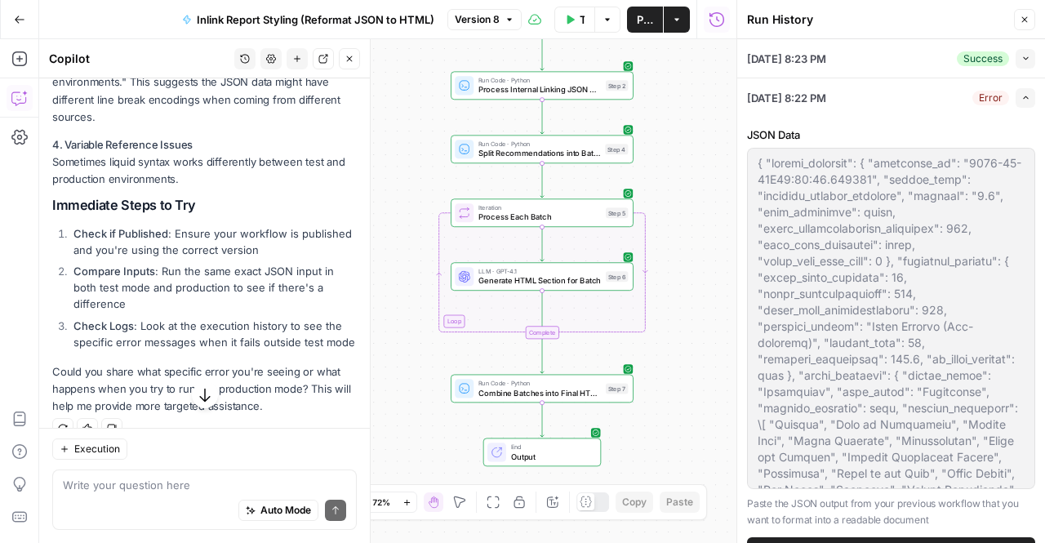
drag, startPoint x: 214, startPoint y: 290, endPoint x: 251, endPoint y: 314, distance: 44.4
click at [251, 312] on li "Compare Inputs : Run the same exact JSON input in both test mode and production…" at bounding box center [212, 287] width 287 height 49
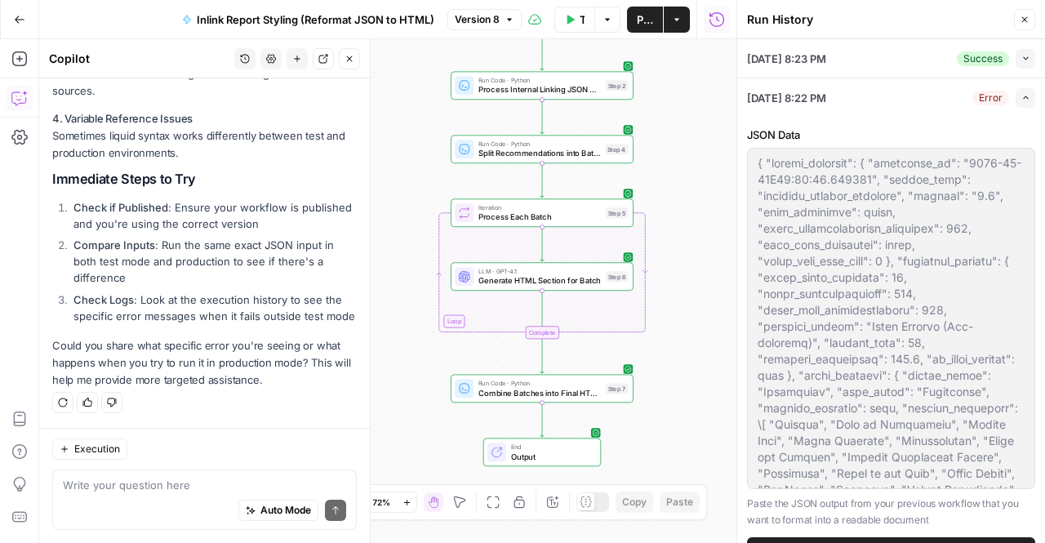
scroll to position [327, 0]
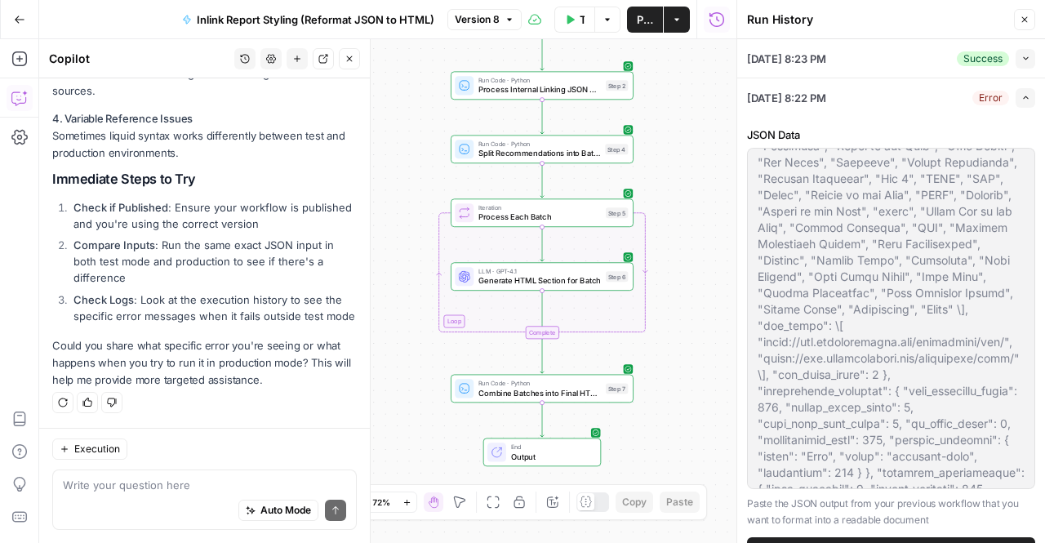
click at [979, 92] on div "Error" at bounding box center [990, 98] width 37 height 15
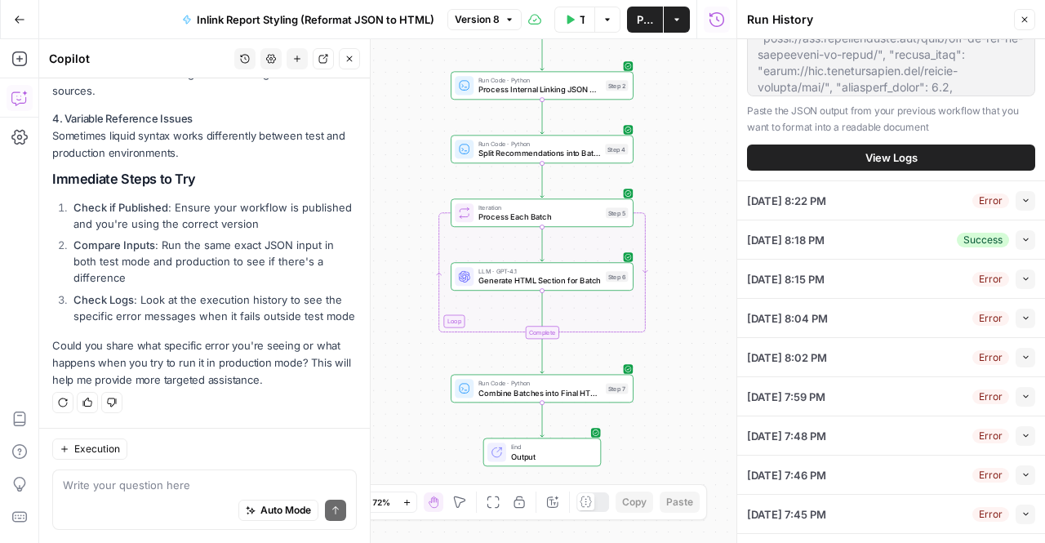
scroll to position [302, 0]
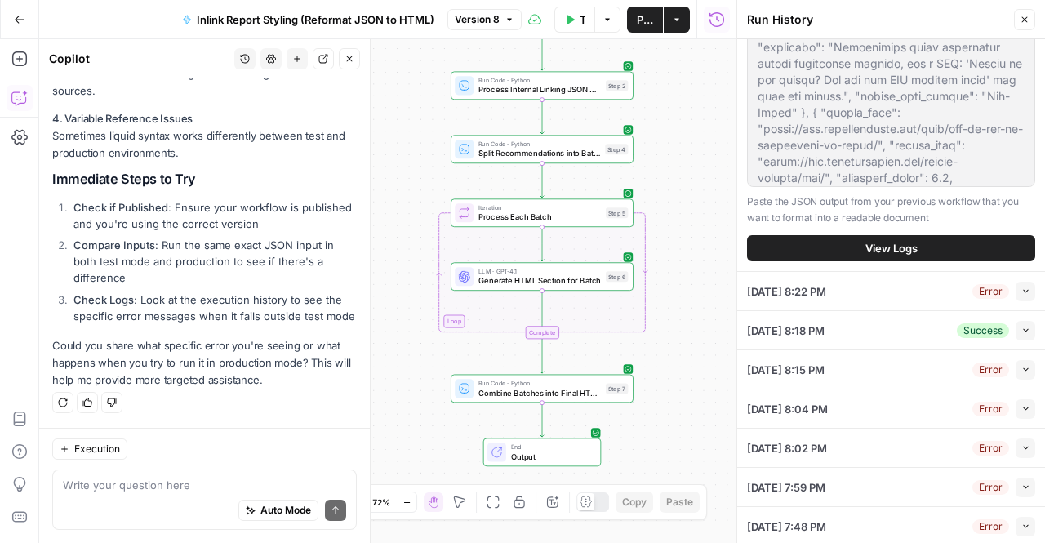
click at [928, 244] on button "View Logs" at bounding box center [891, 248] width 288 height 26
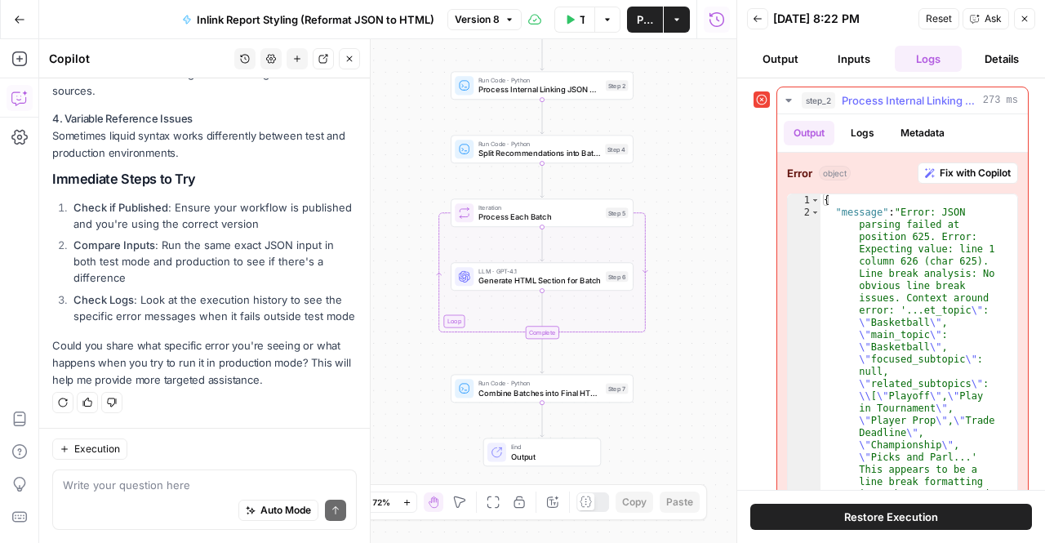
type textarea "**********"
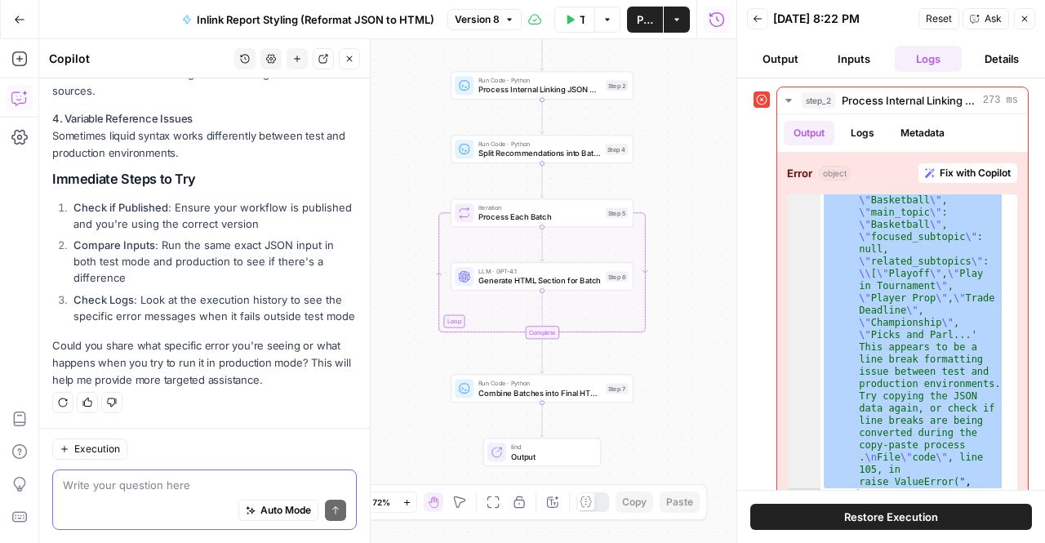
click at [162, 487] on textarea at bounding box center [204, 485] width 283 height 16
paste textarea ""message": "Error: JSON parsing failed at position 625. Error: Expecting value:…"
type textarea ""message": "Error: JSON parsing failed at position 625. Error: Expecting value:…"
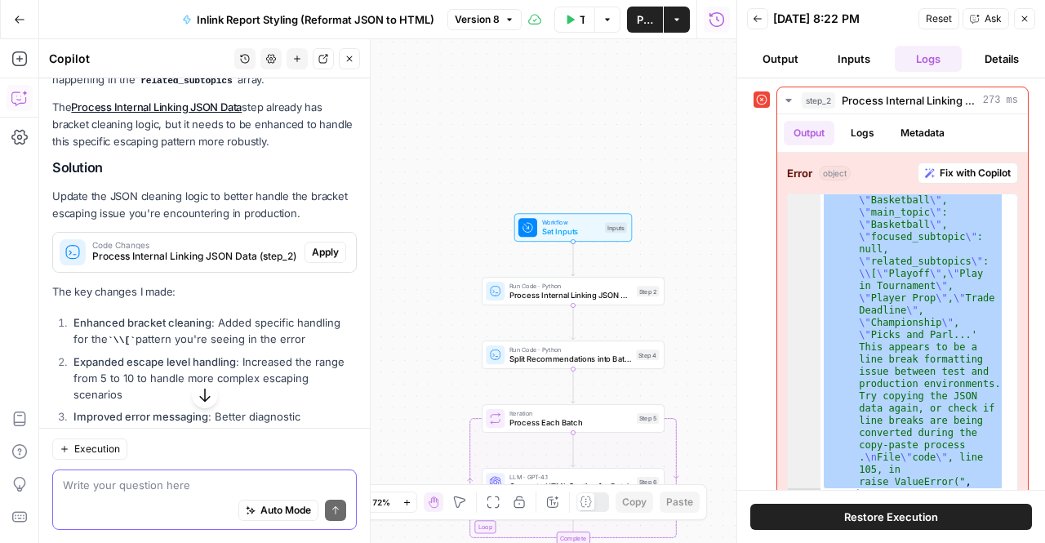
scroll to position [1307, 0]
click at [312, 260] on span "Apply" at bounding box center [325, 253] width 27 height 15
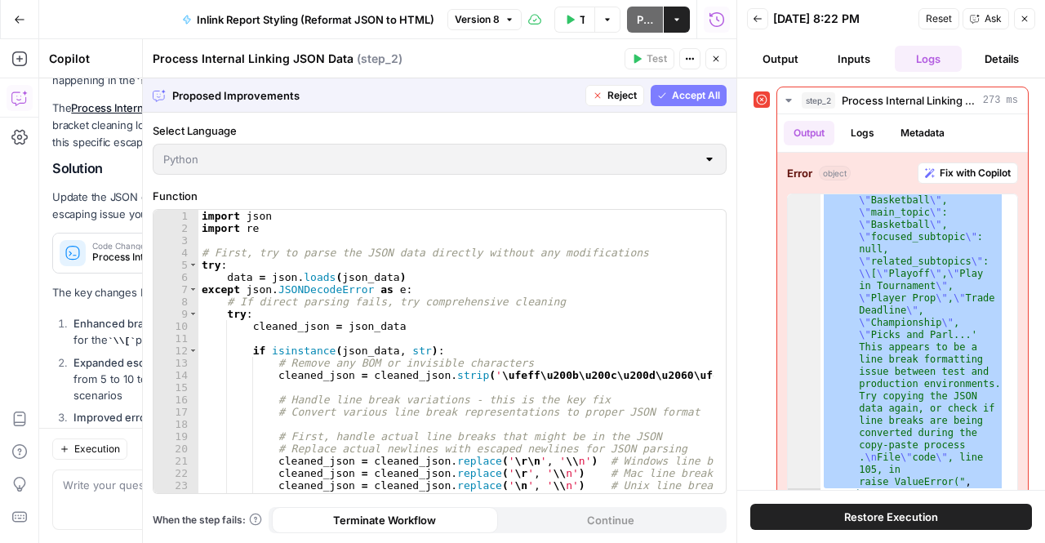
click at [678, 97] on span "Accept All" at bounding box center [696, 95] width 48 height 15
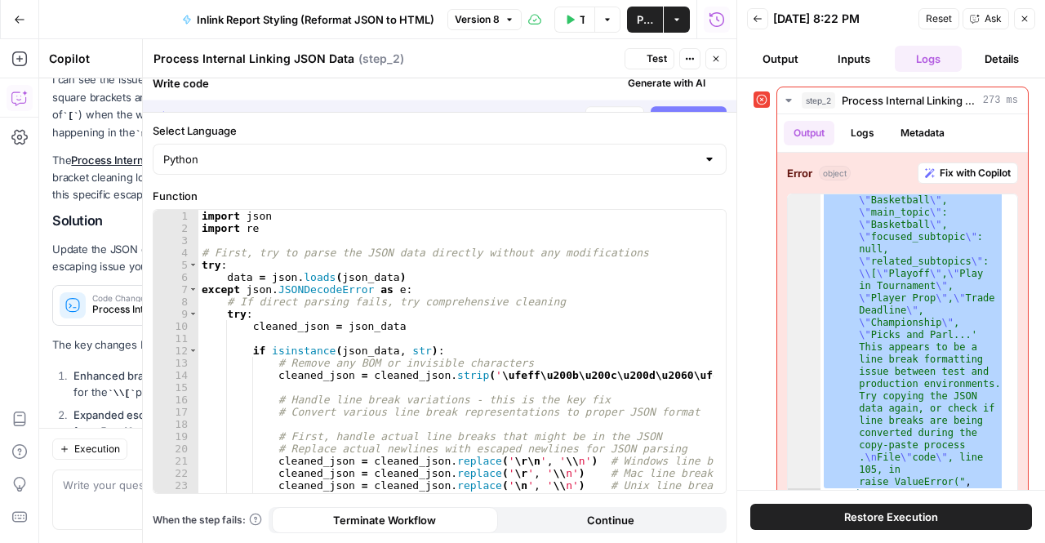
scroll to position [1359, 0]
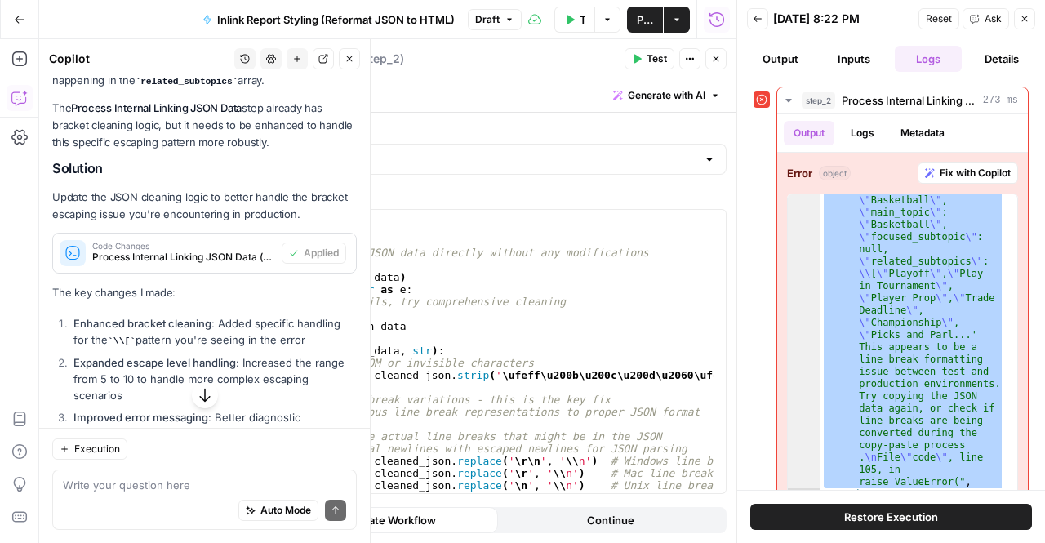
click at [192, 403] on button "button" at bounding box center [205, 395] width 26 height 26
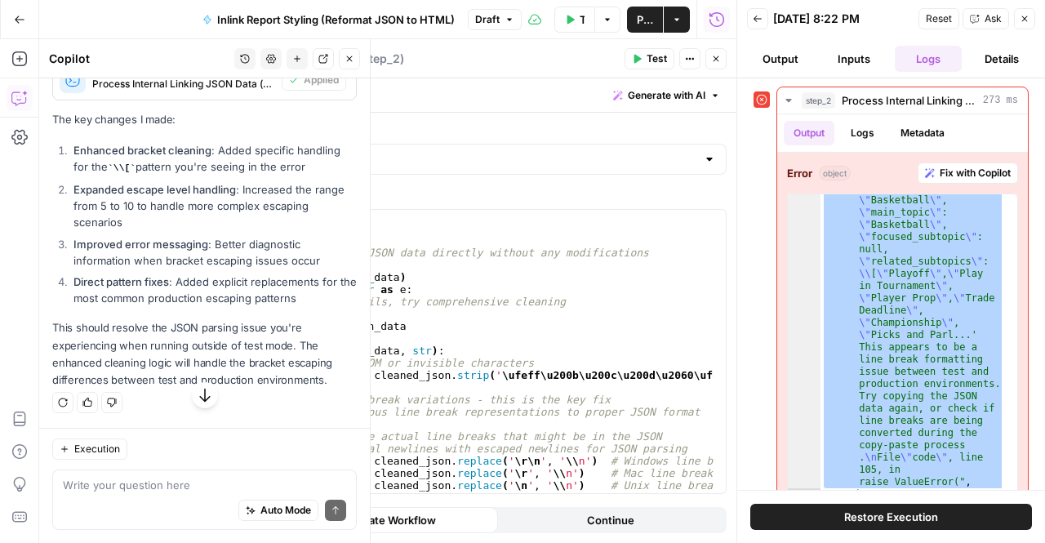
scroll to position [1561, 0]
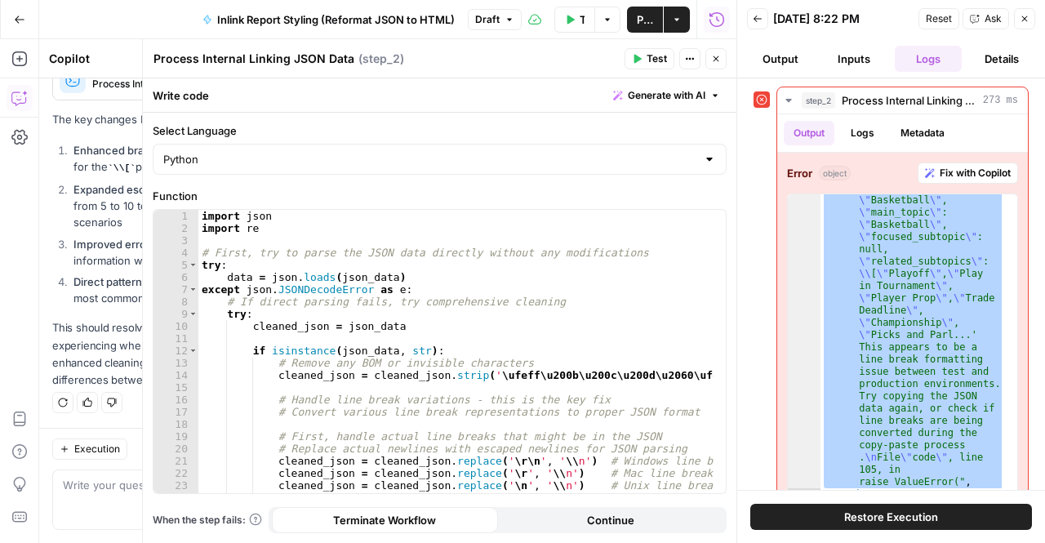
click at [645, 19] on span "Publish" at bounding box center [645, 19] width 16 height 16
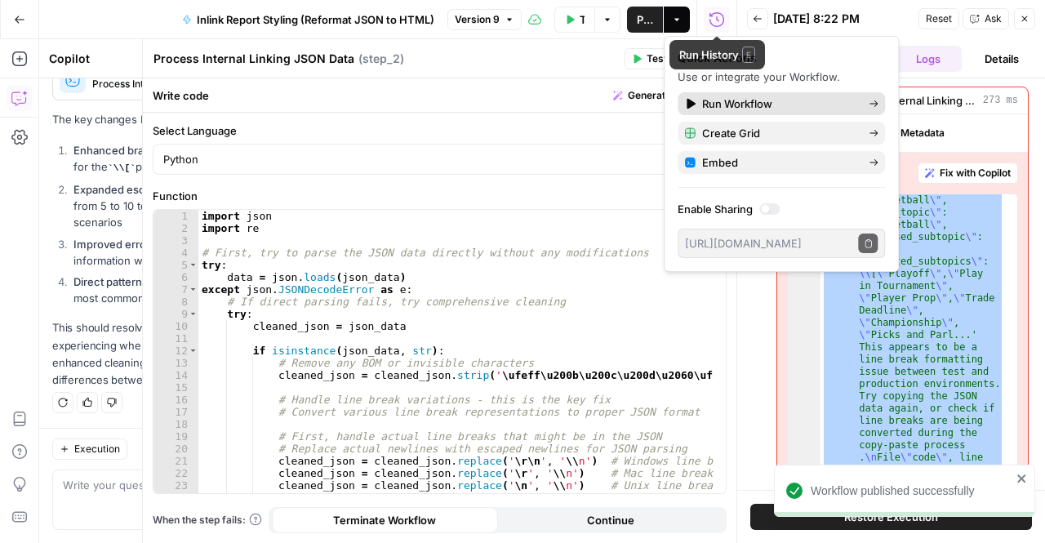
click at [721, 100] on span "Run Workflow" at bounding box center [778, 104] width 153 height 16
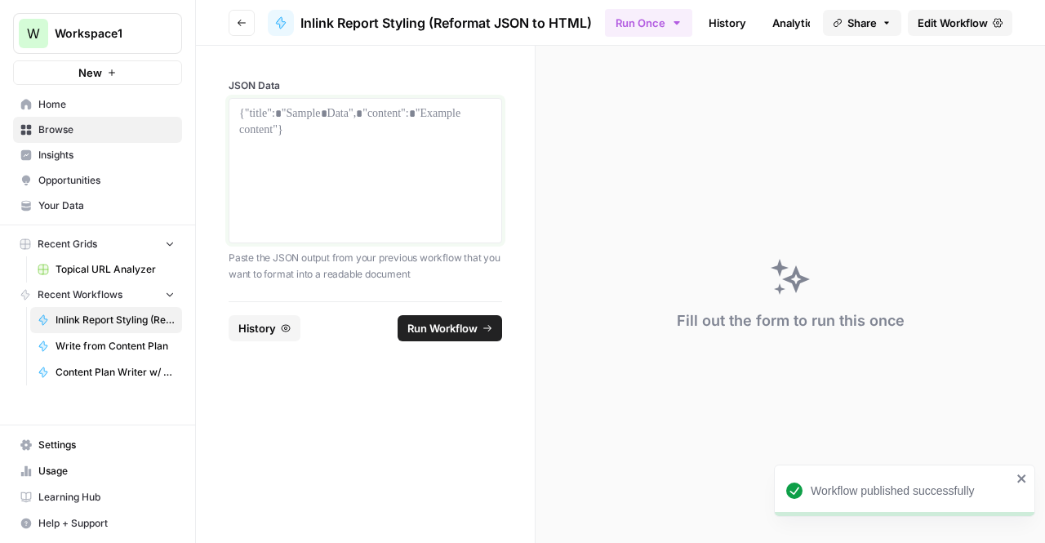
click at [407, 187] on div at bounding box center [365, 170] width 252 height 131
click at [286, 153] on div at bounding box center [365, 170] width 252 height 131
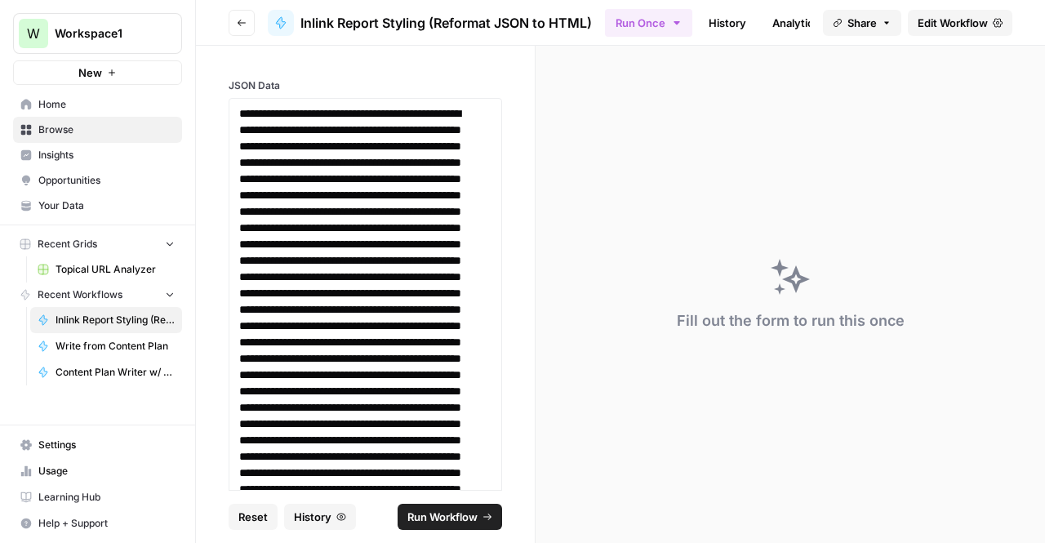
click at [482, 518] on button "Run Workflow" at bounding box center [450, 517] width 105 height 26
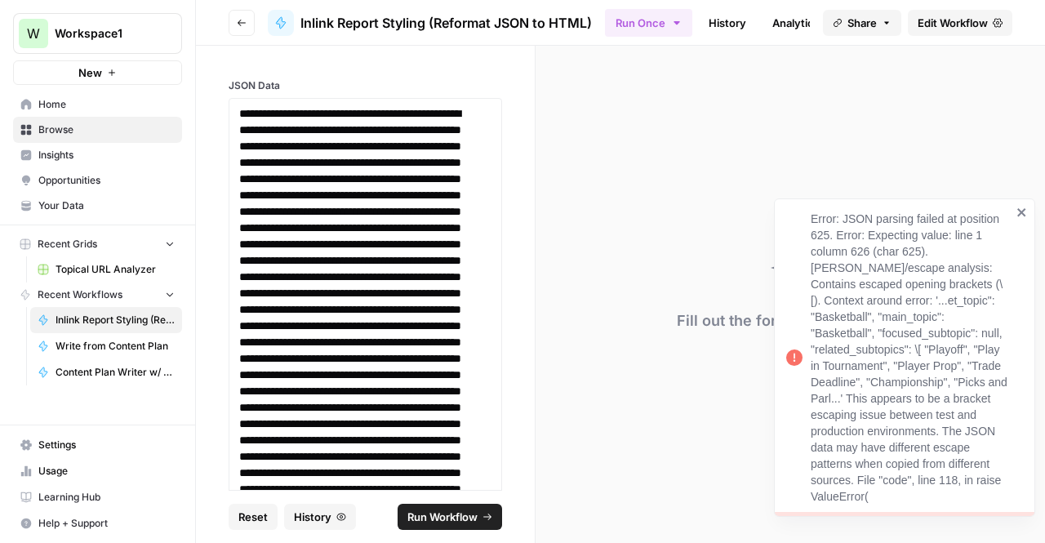
click at [824, 289] on div "Error: JSON parsing failed at position 625. Error: Expecting value: line 1 colu…" at bounding box center [911, 358] width 201 height 294
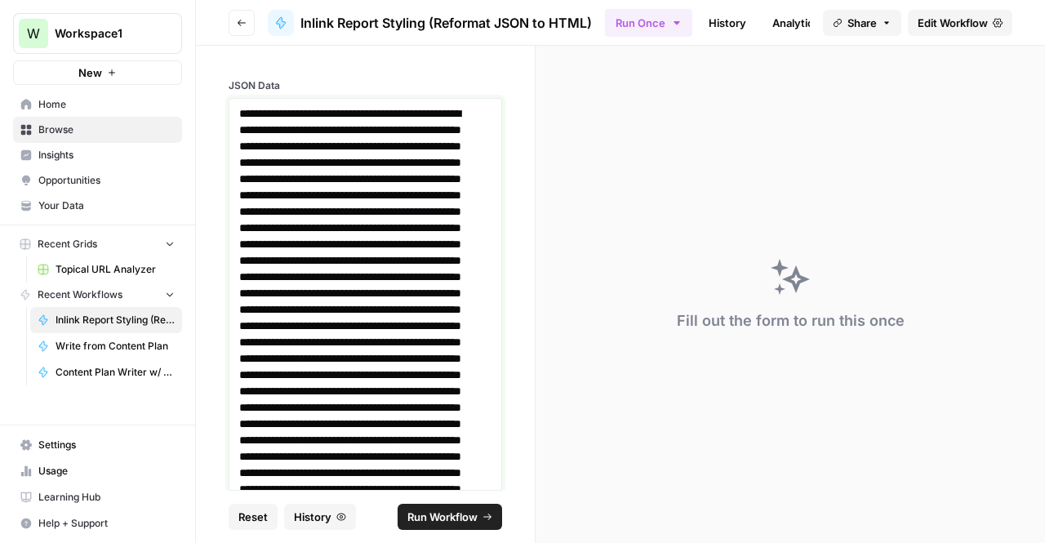
click at [247, 23] on button "Go back" at bounding box center [242, 23] width 26 height 26
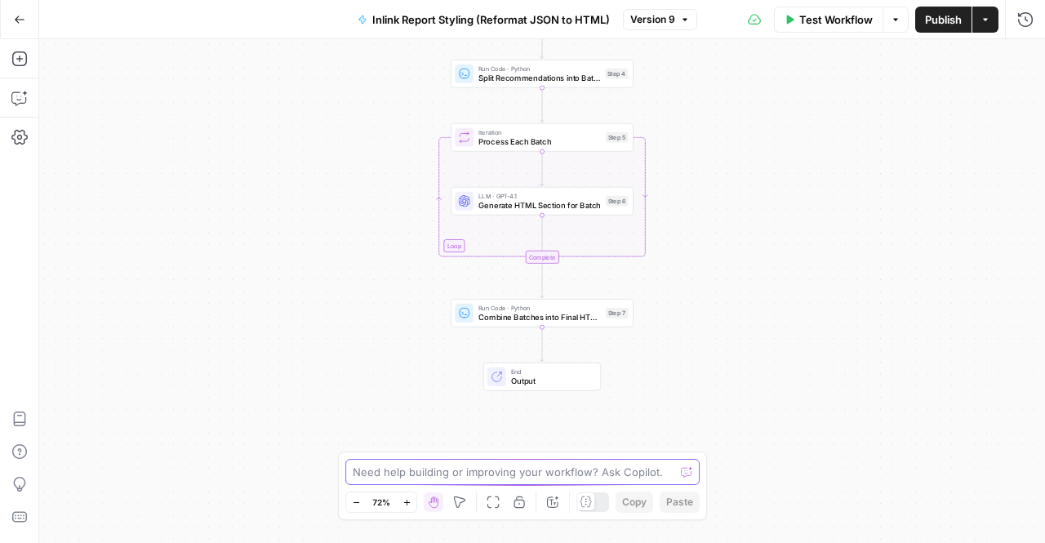
click at [423, 473] on textarea at bounding box center [514, 472] width 322 height 16
click at [833, 12] on span "Test Workflow" at bounding box center [835, 19] width 73 height 16
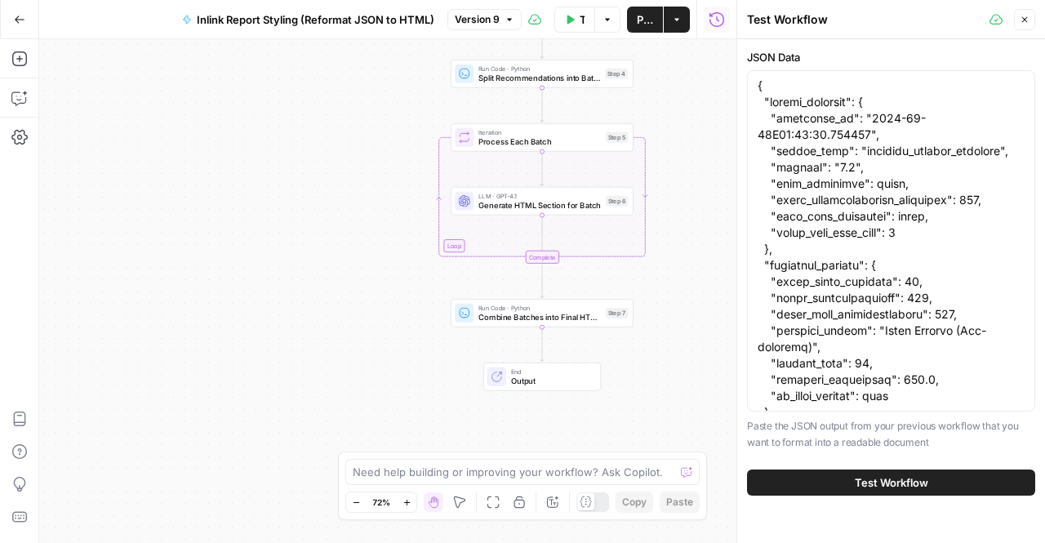
click at [885, 479] on span "Test Workflow" at bounding box center [891, 482] width 73 height 16
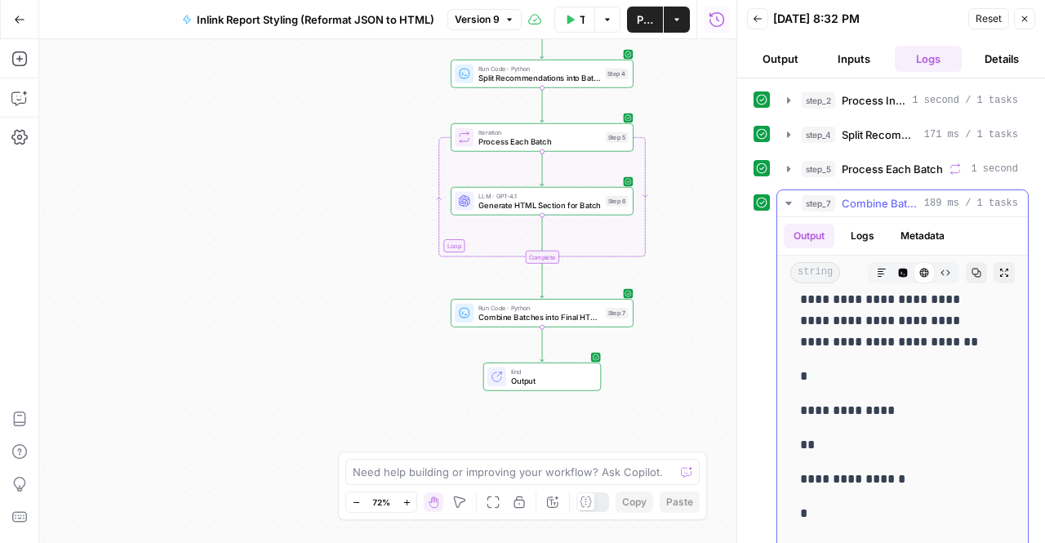
scroll to position [693, 0]
click at [456, 466] on textarea at bounding box center [514, 472] width 322 height 16
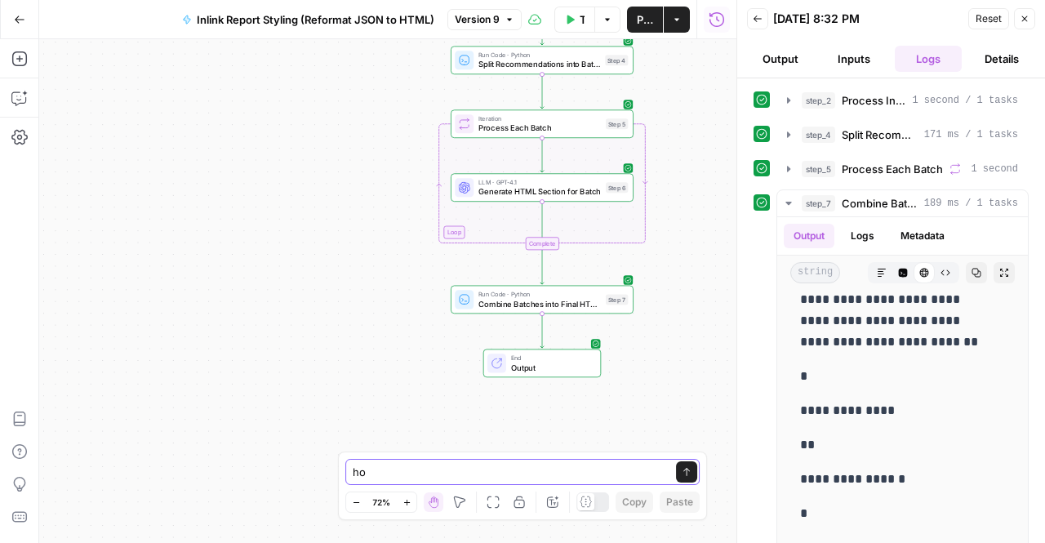
type textarea "h"
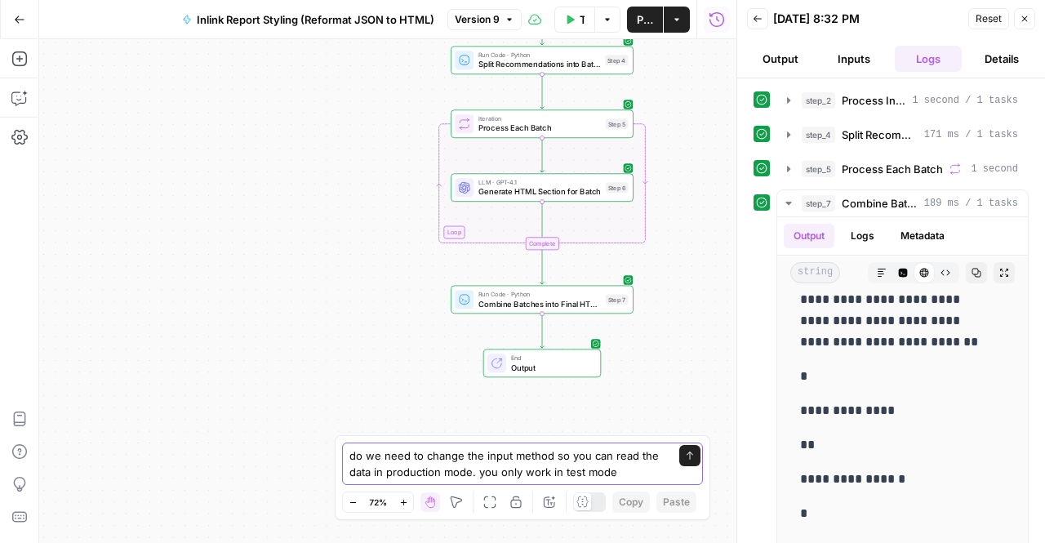
type textarea "do we need to change the input method so you can read the data in production mo…"
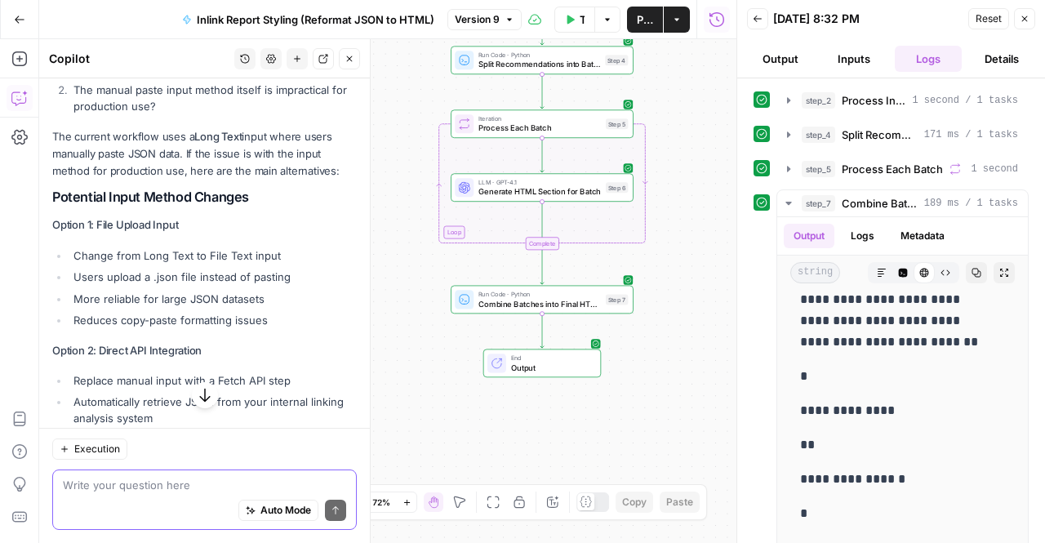
scroll to position [379, 0]
type textarea "can i save a file in notepad as .json?"
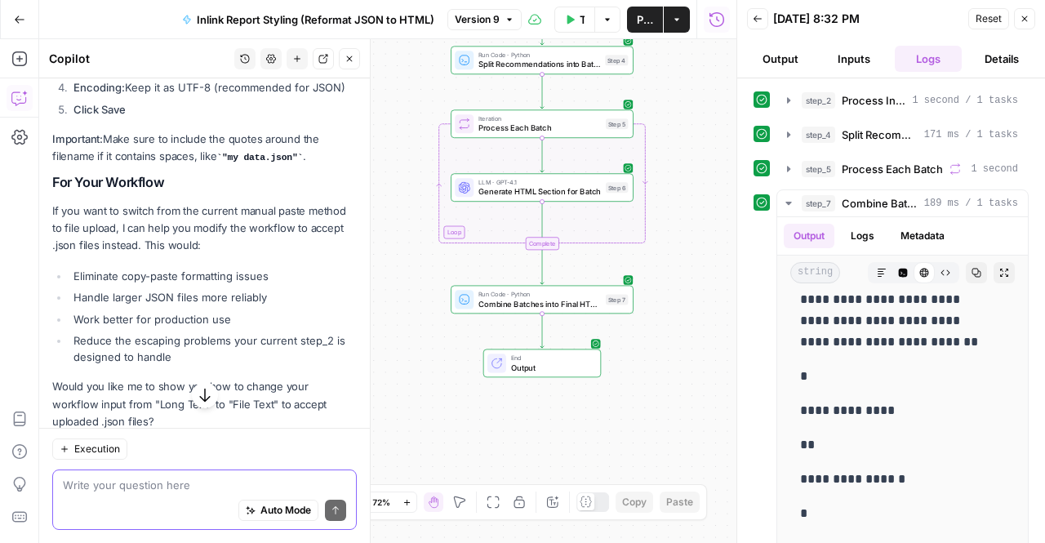
scroll to position [1129, 0]
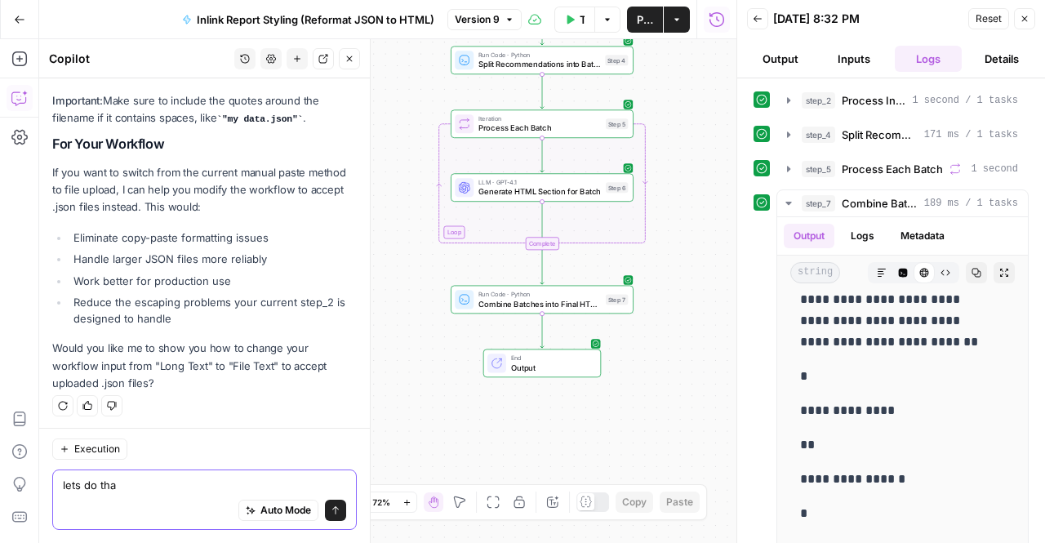
type textarea "lets do that"
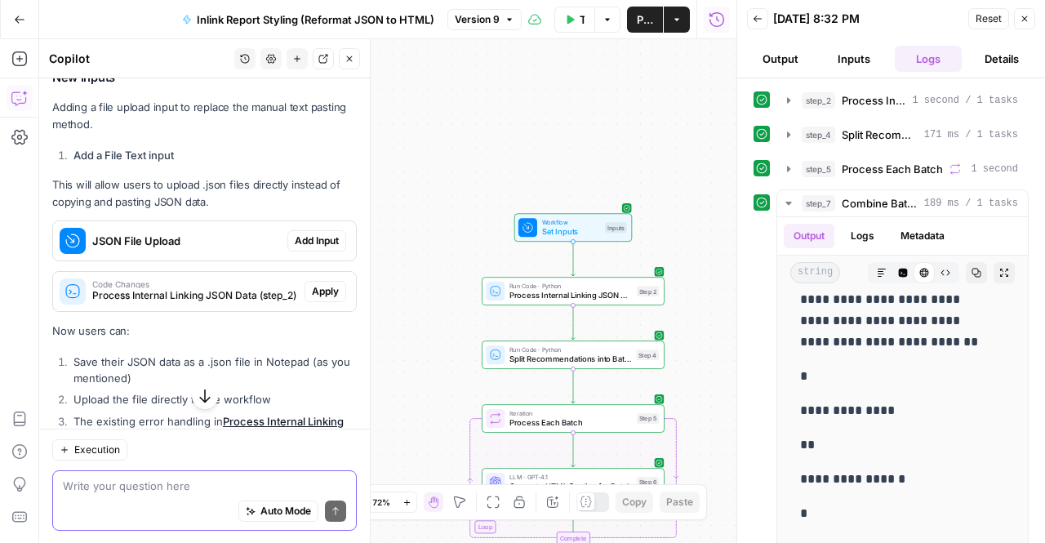
scroll to position [1662, 0]
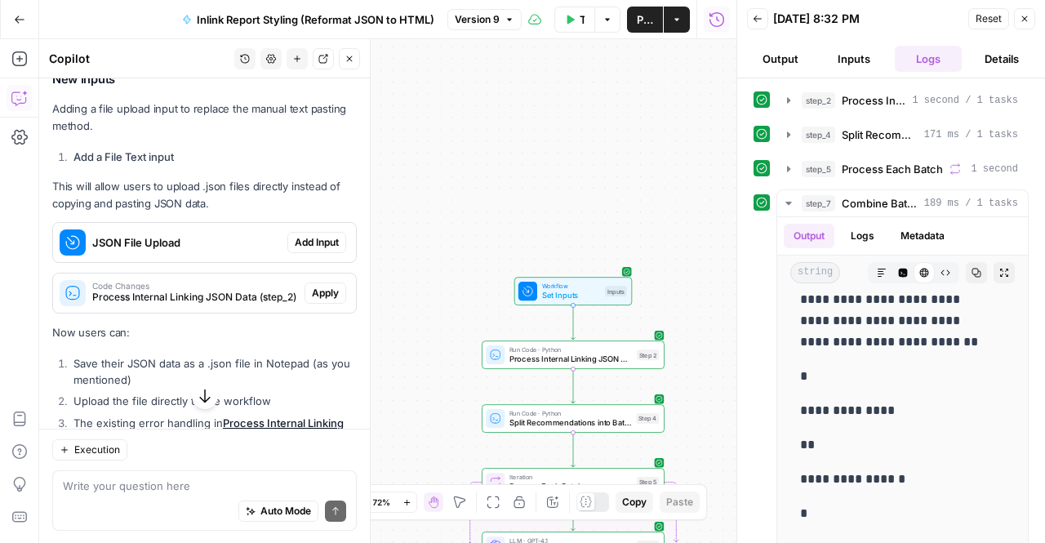
click at [318, 232] on button "Add Input" at bounding box center [316, 242] width 59 height 21
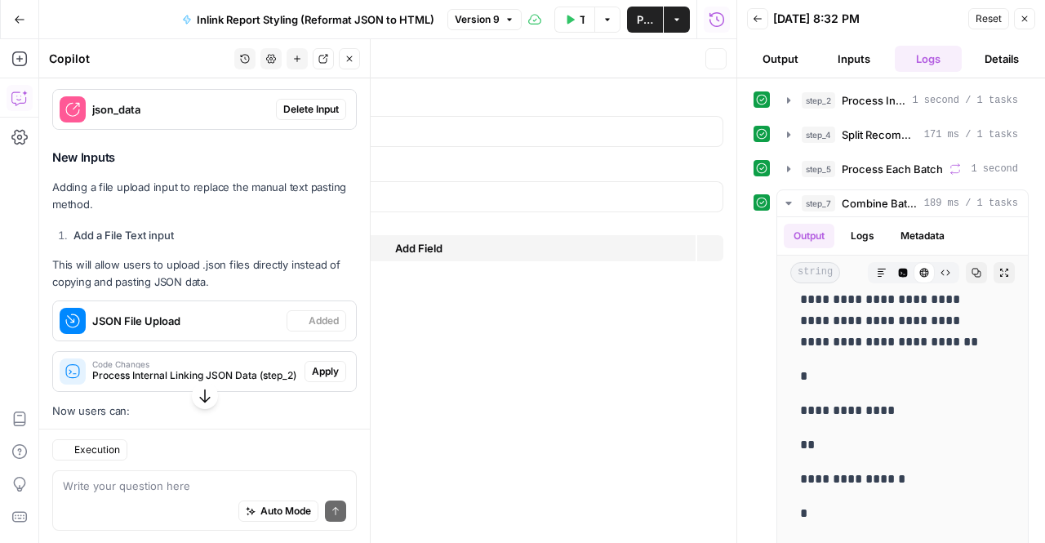
scroll to position [1741, 0]
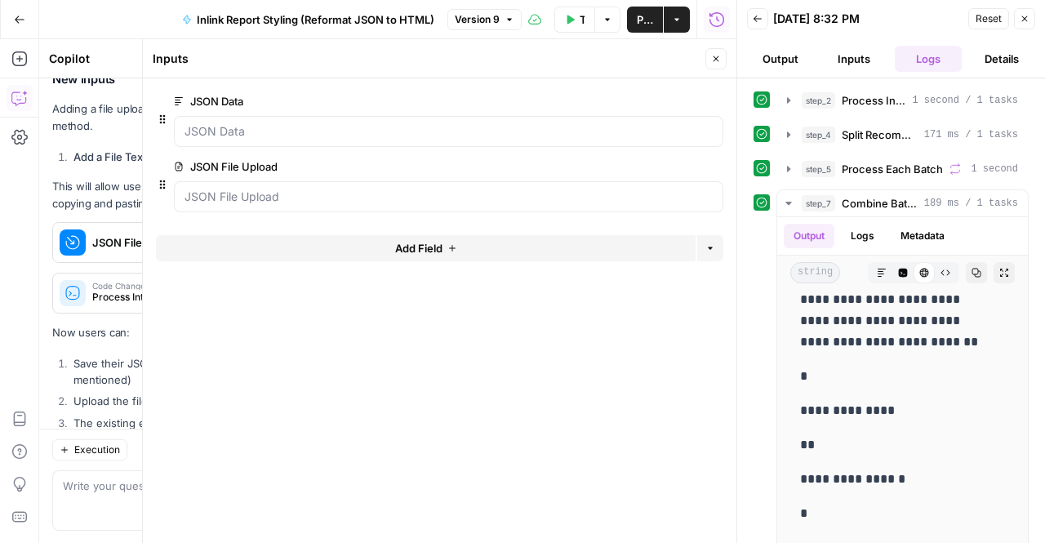
click at [714, 101] on icon "button" at bounding box center [714, 101] width 8 height 8
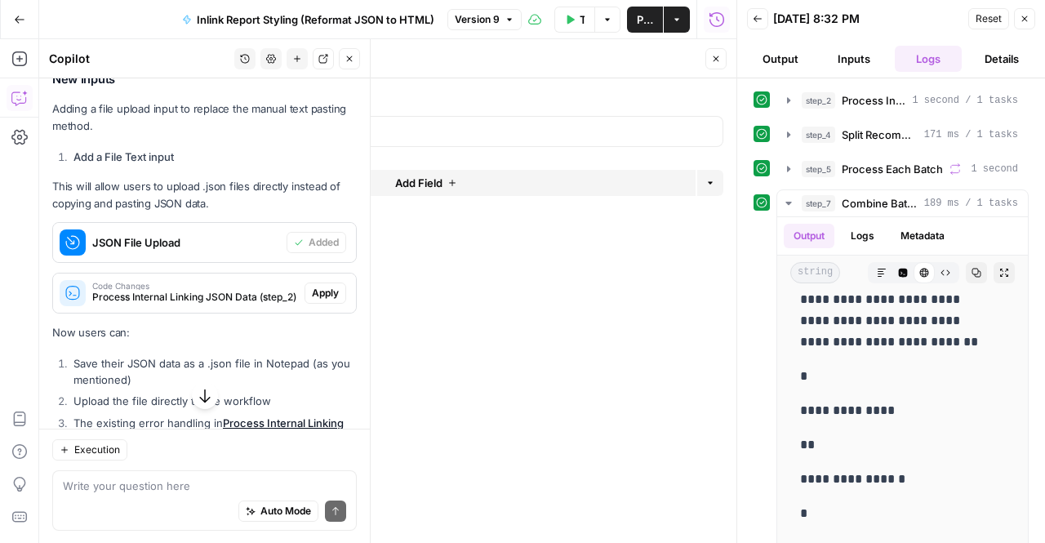
scroll to position [1837, 0]
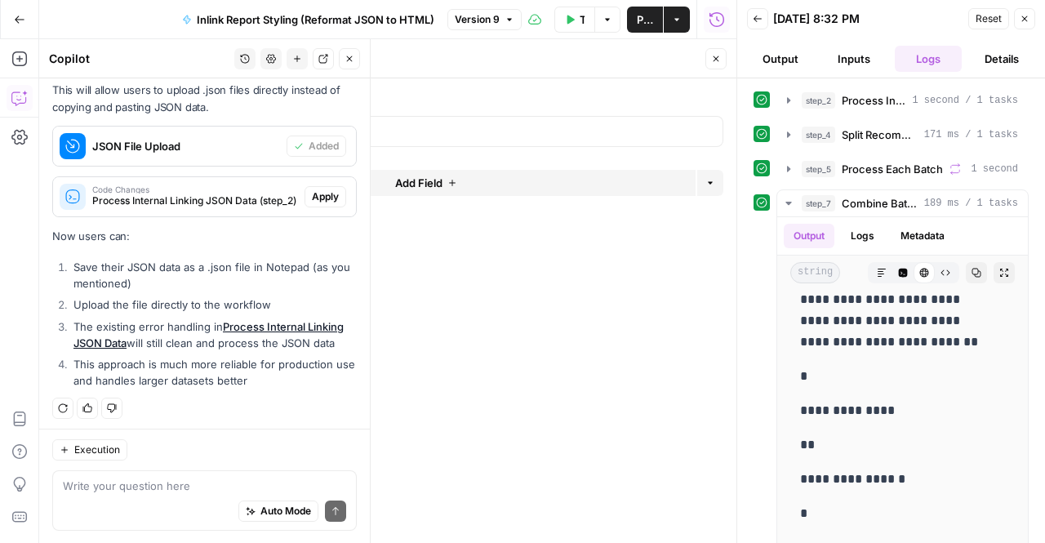
click at [305, 202] on button "Apply" at bounding box center [326, 196] width 42 height 21
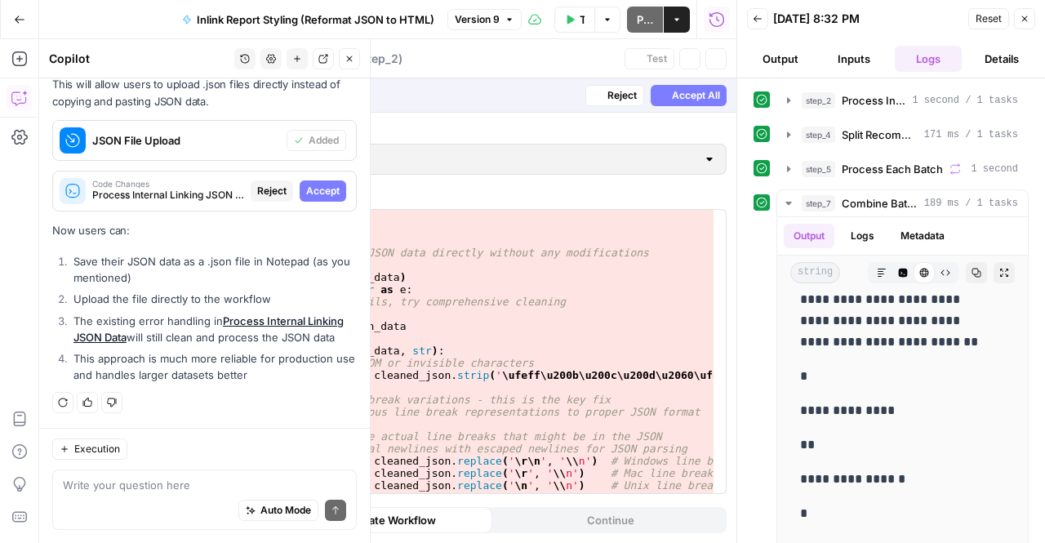
scroll to position [1759, 0]
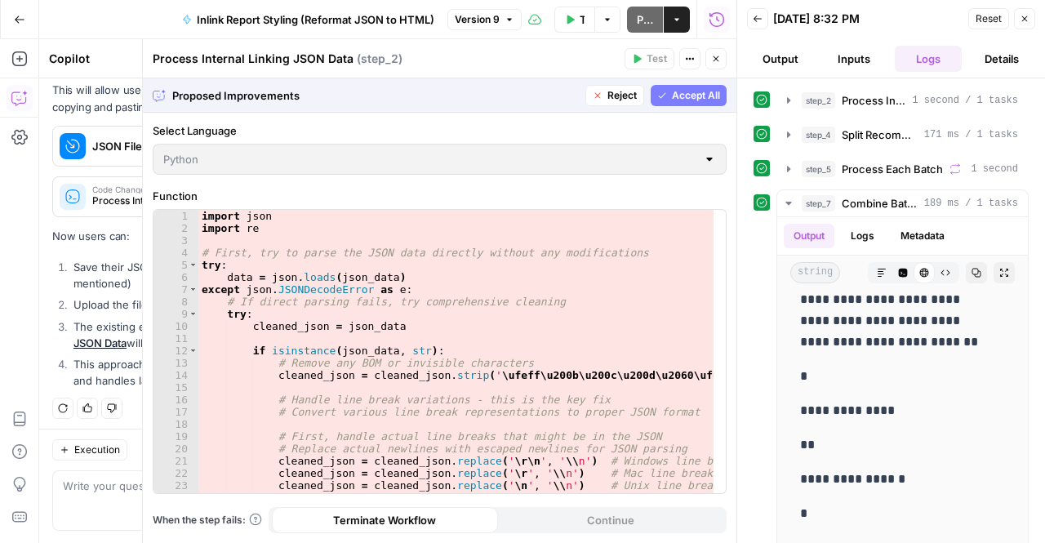
click at [692, 95] on span "Accept All" at bounding box center [696, 95] width 48 height 15
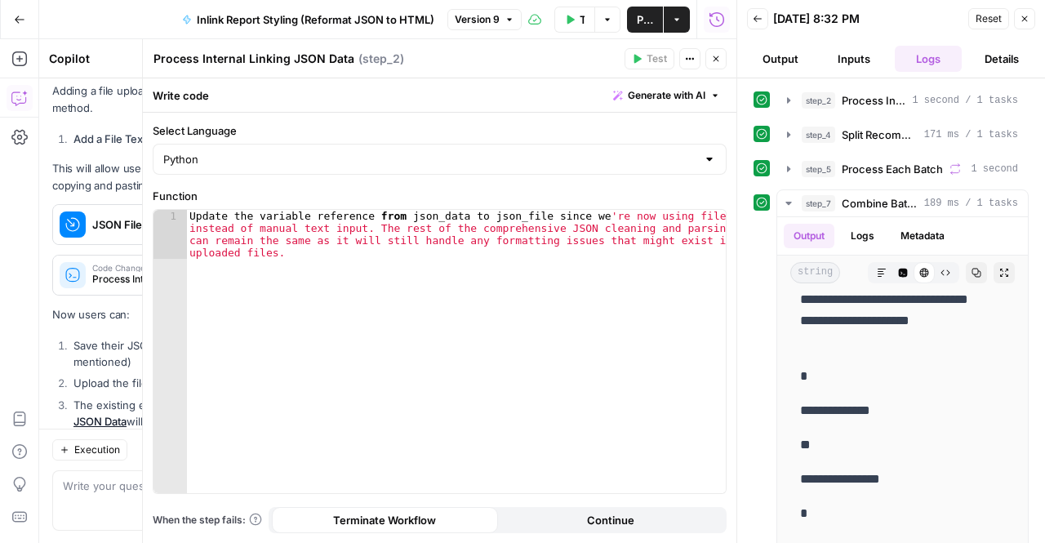
scroll to position [0, 0]
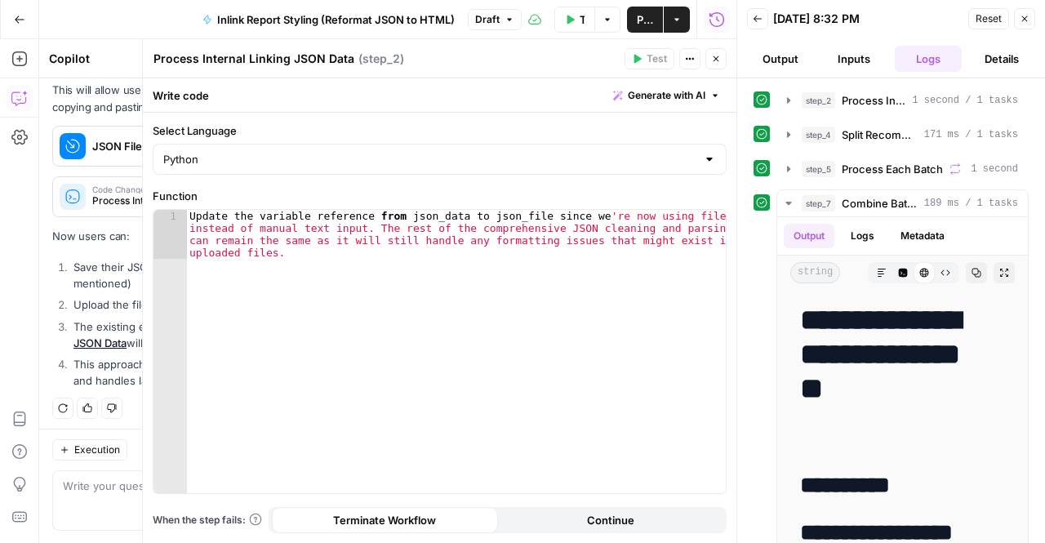
click at [581, 12] on span "Test Workflow" at bounding box center [582, 19] width 5 height 16
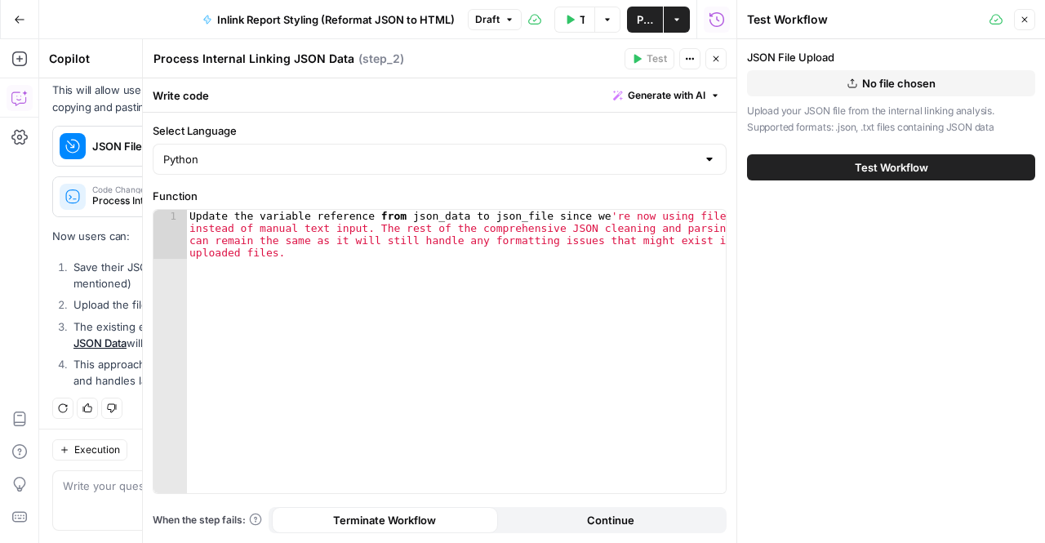
click at [839, 92] on button "No file chosen" at bounding box center [891, 83] width 288 height 26
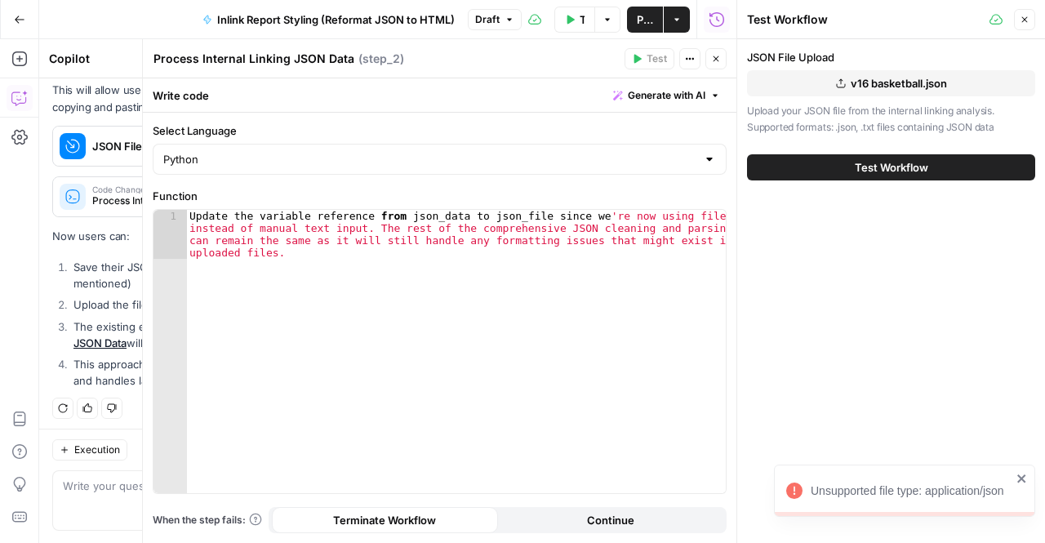
click at [861, 162] on span "Test Workflow" at bounding box center [891, 167] width 73 height 16
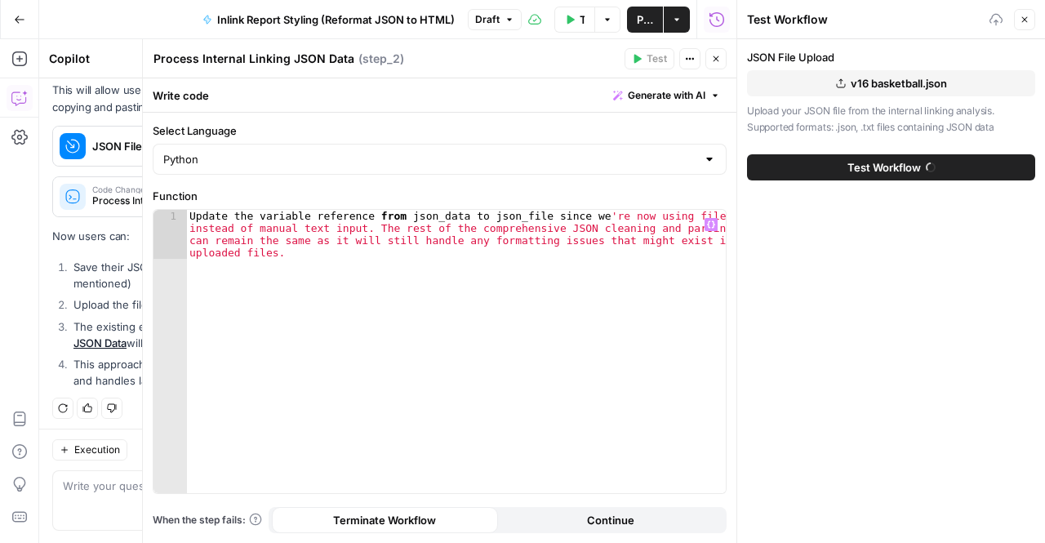
click at [882, 233] on div "JSON File Upload v16 basketball.json Upload your JSON file from the internal li…" at bounding box center [891, 291] width 308 height 504
click at [710, 56] on button "Close" at bounding box center [715, 58] width 21 height 21
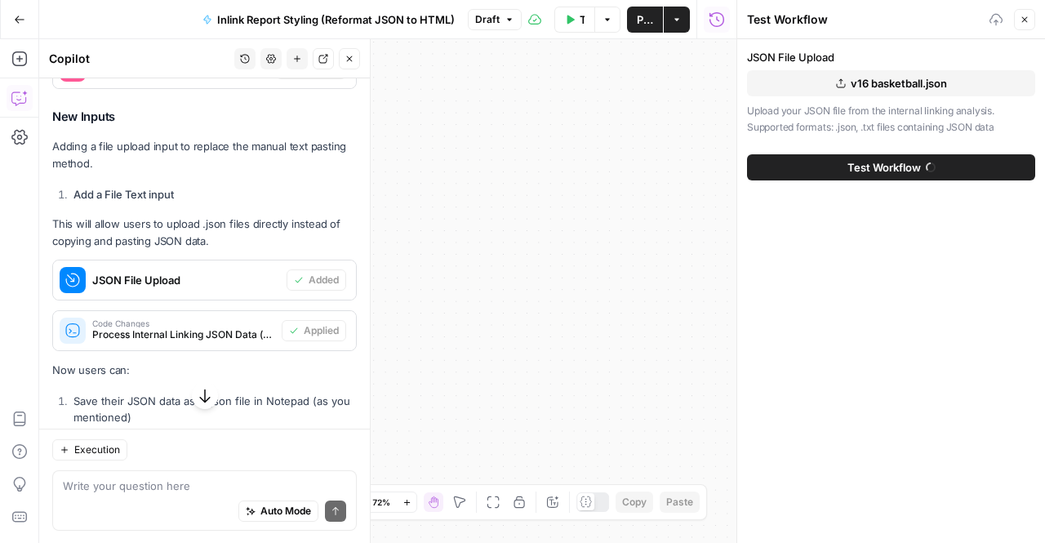
scroll to position [1837, 0]
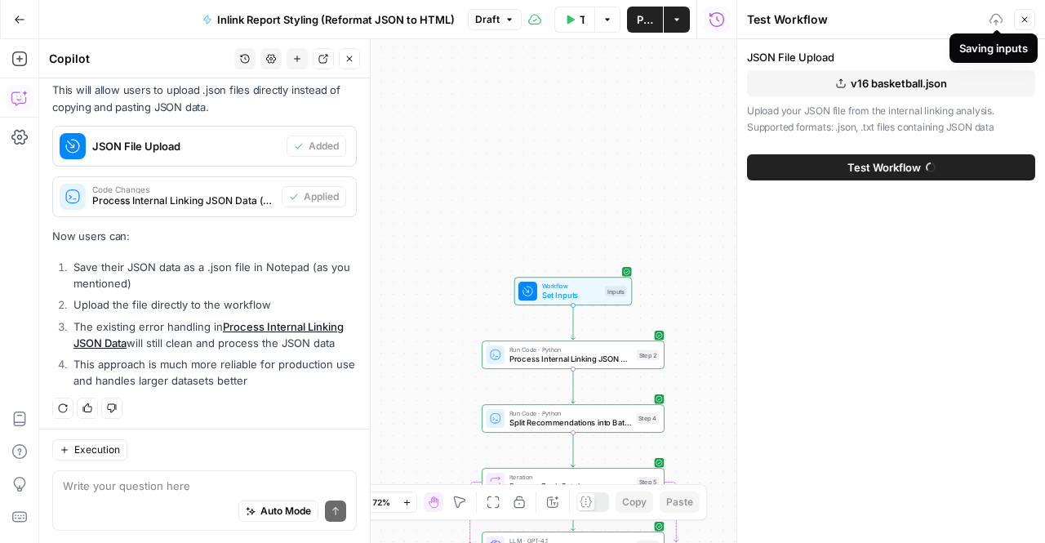
click at [1024, 20] on icon "button" at bounding box center [1025, 20] width 10 height 10
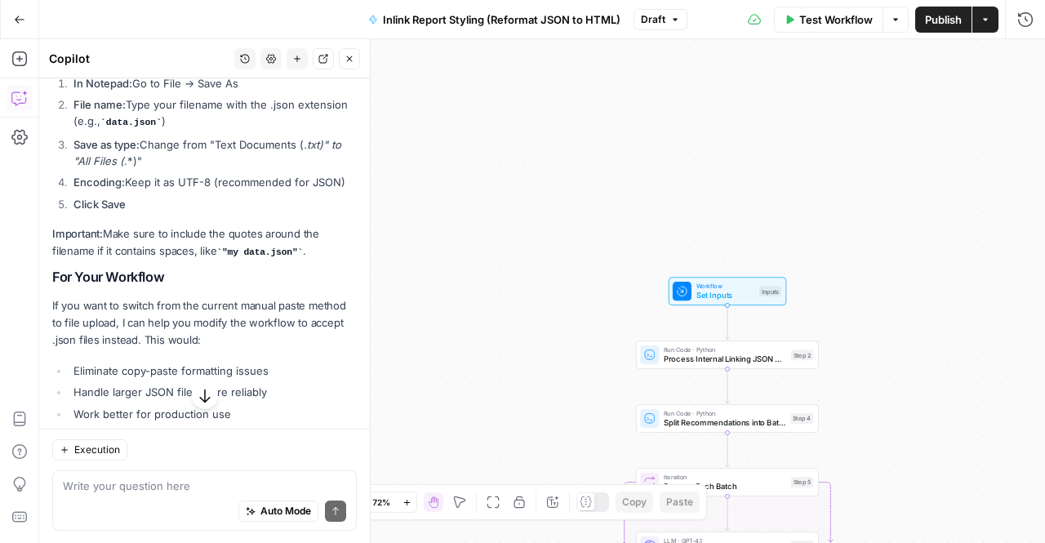
scroll to position [1042, 0]
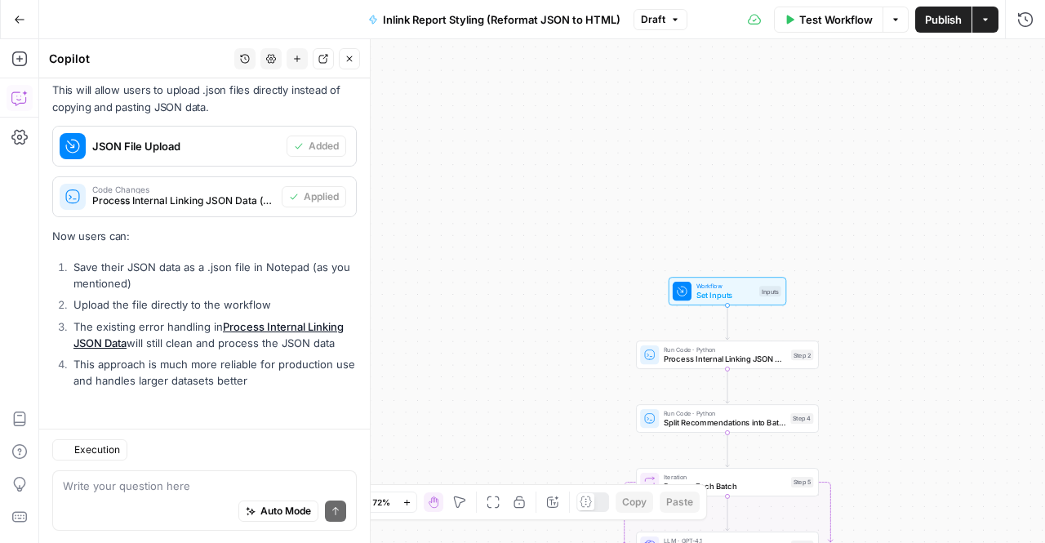
click at [826, 31] on button "Test Workflow" at bounding box center [828, 20] width 109 height 26
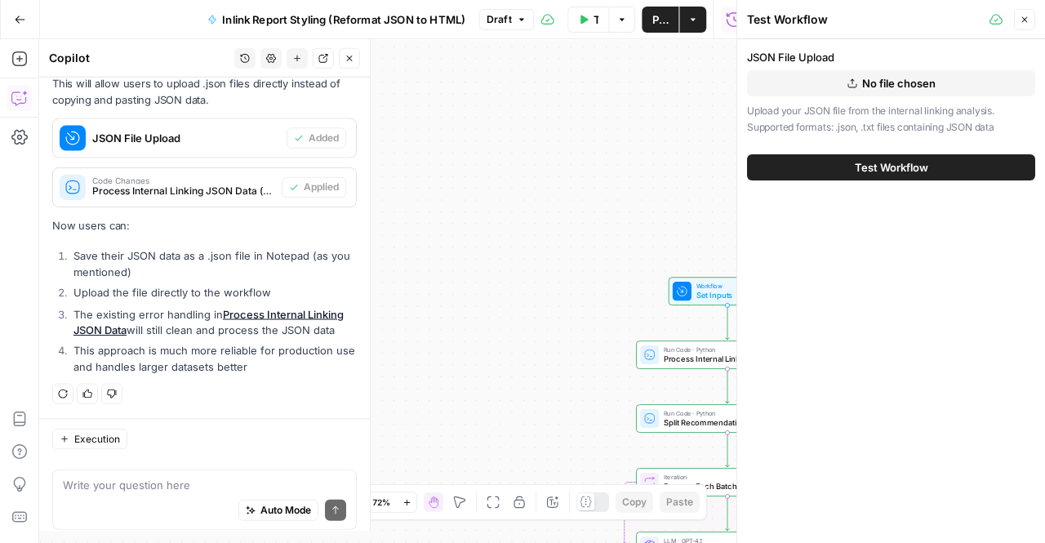
scroll to position [1837, 0]
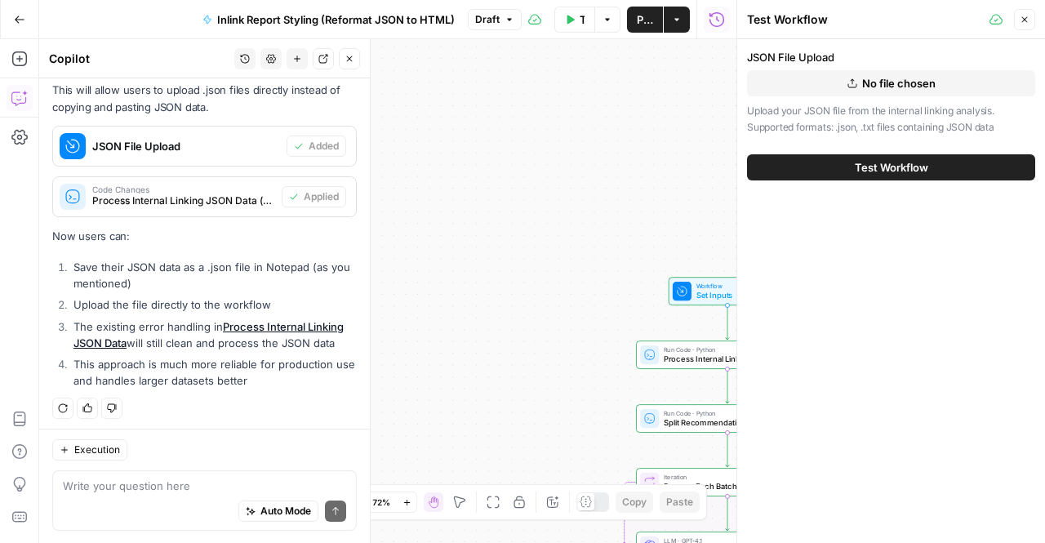
click at [911, 77] on span "No file chosen" at bounding box center [898, 83] width 73 height 16
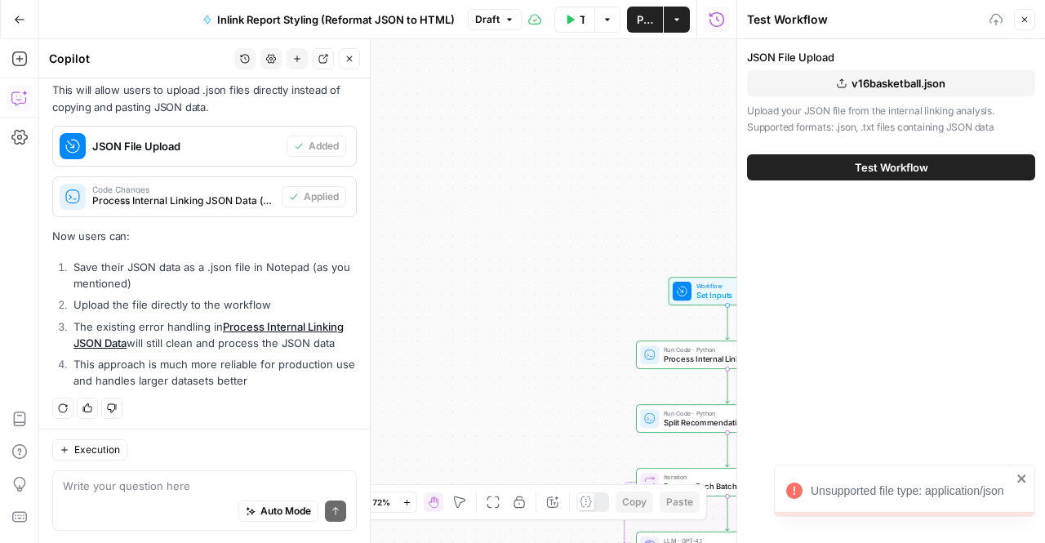
click at [848, 180] on div "Test Workflow" at bounding box center [891, 168] width 288 height 46
click at [833, 161] on button "Test Workflow" at bounding box center [891, 167] width 288 height 26
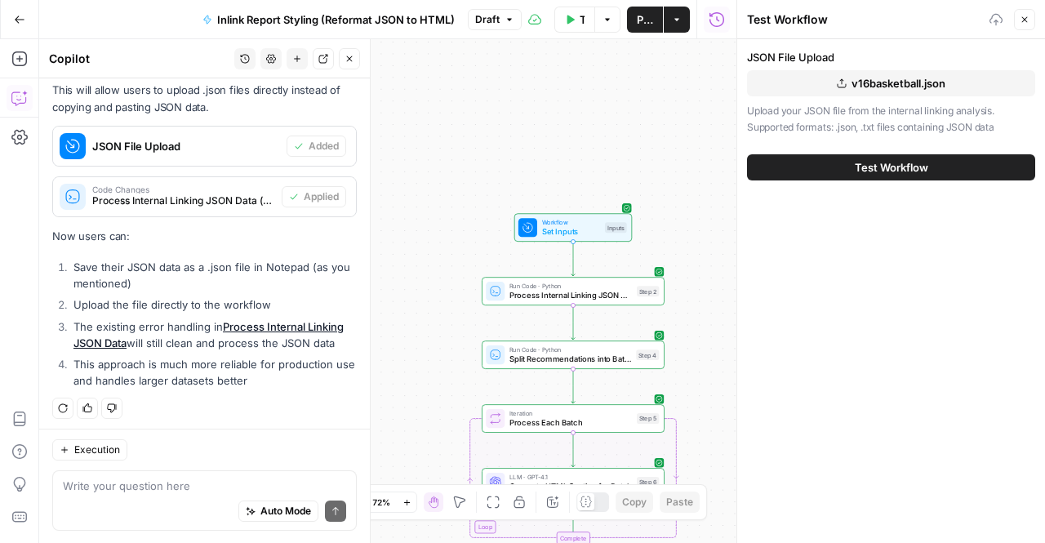
click at [425, 416] on div "Workflow Set Inputs Inputs Run Code · Python Process Internal Linking JSON Data…" at bounding box center [387, 291] width 697 height 504
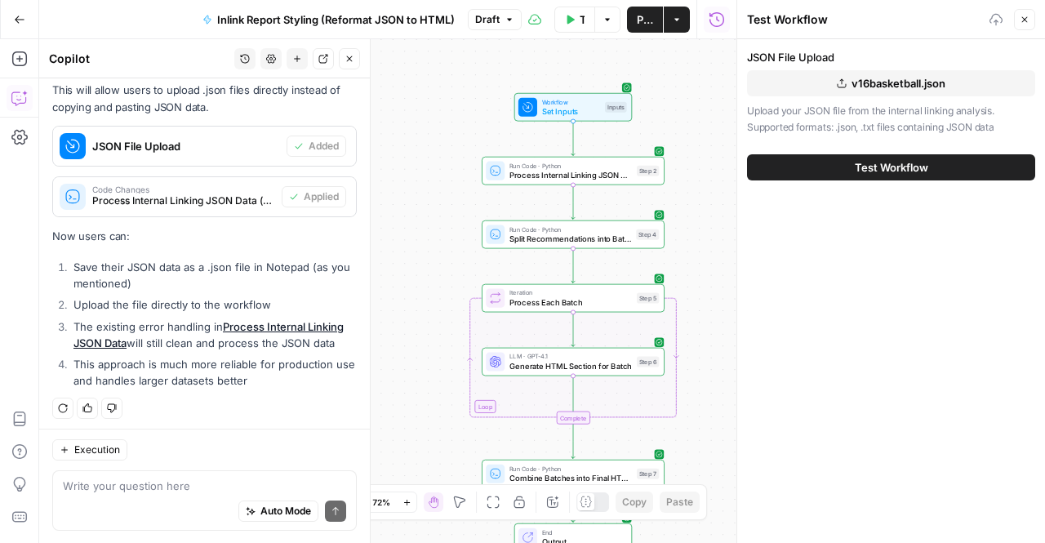
click at [119, 497] on div "Auto Mode Send" at bounding box center [204, 511] width 283 height 36
type textarea "m"
type textarea "now it says my file upload is invalid"
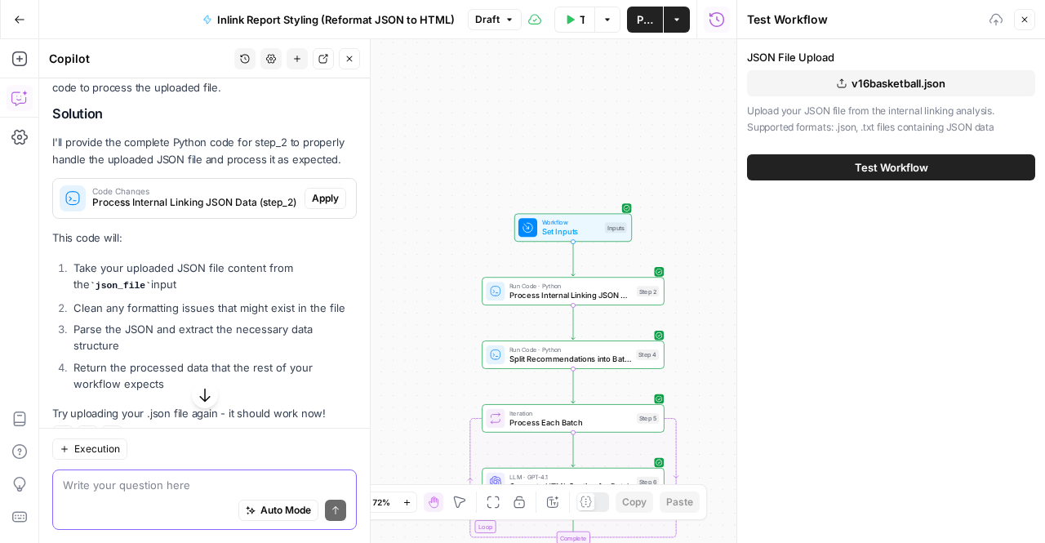
scroll to position [2276, 0]
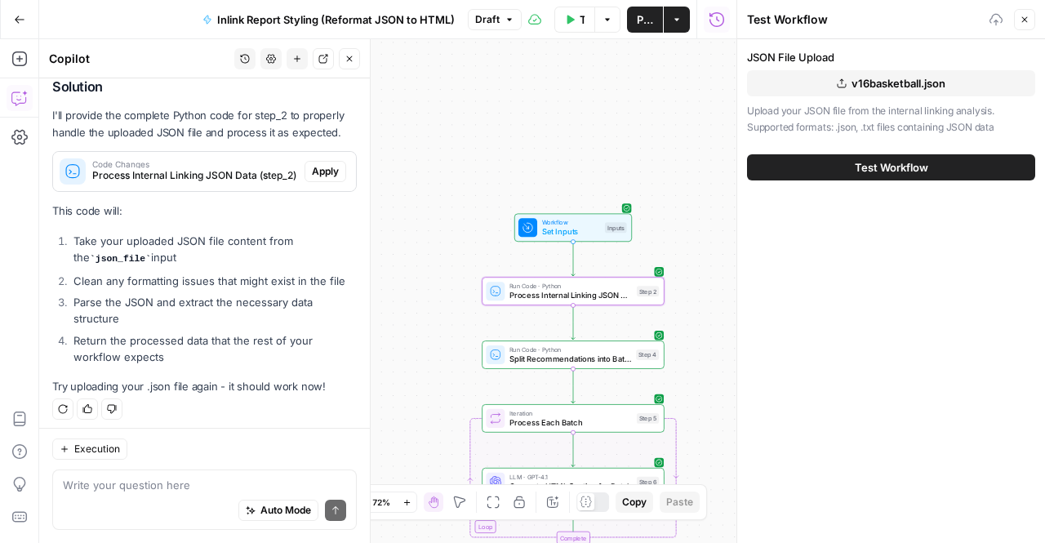
click at [314, 171] on span "Apply" at bounding box center [325, 171] width 27 height 15
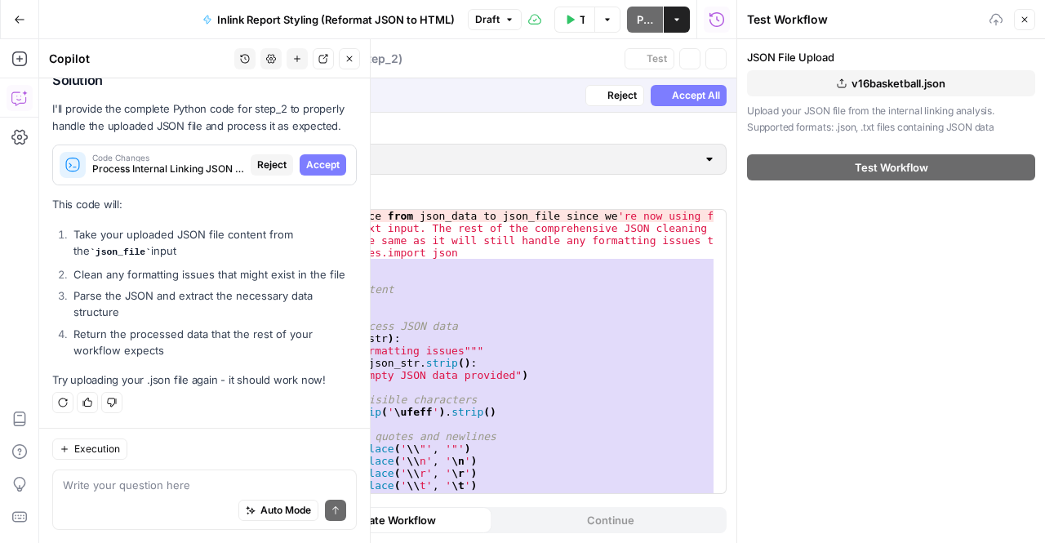
scroll to position [2198, 0]
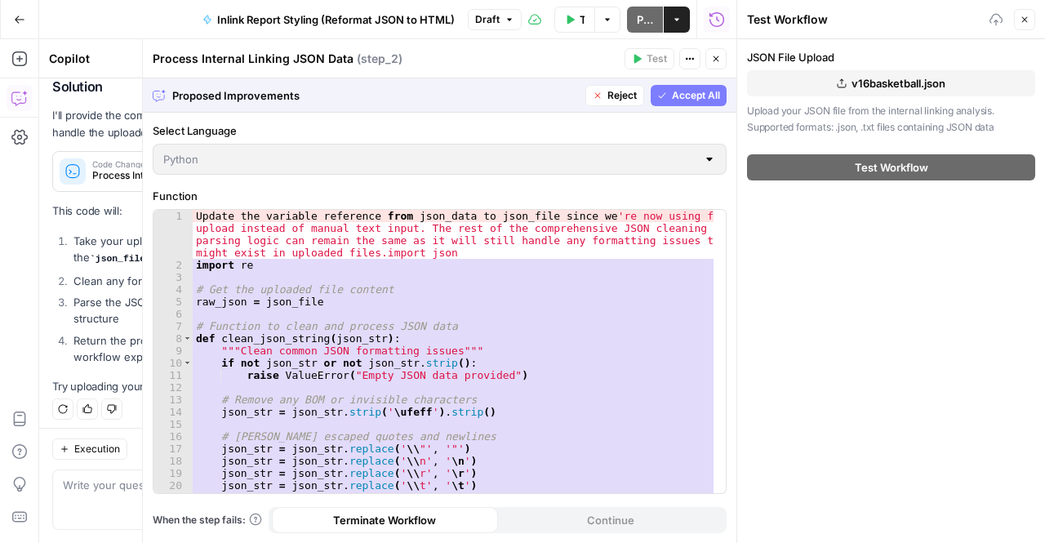
click at [699, 90] on span "Accept All" at bounding box center [696, 95] width 48 height 15
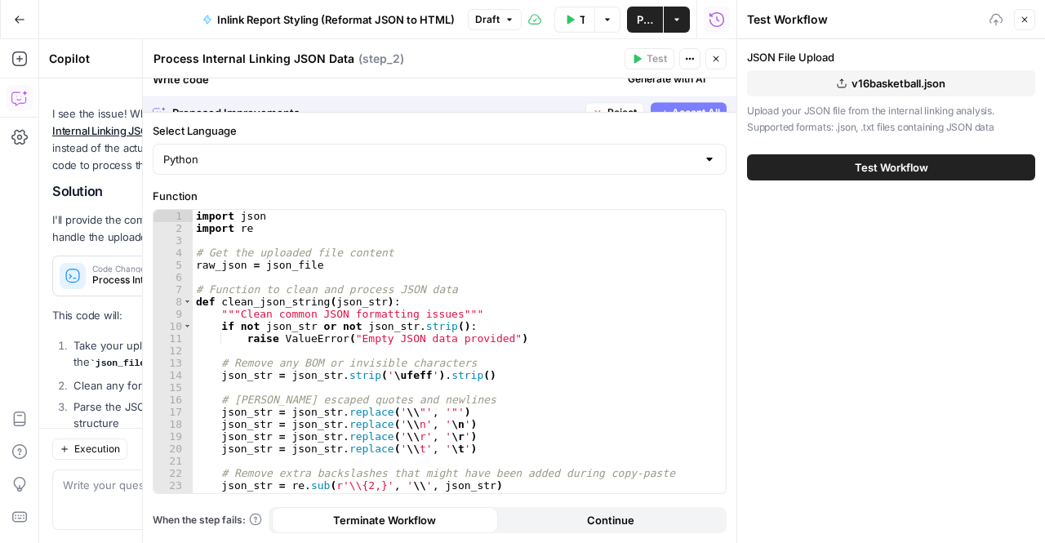
scroll to position [2302, 0]
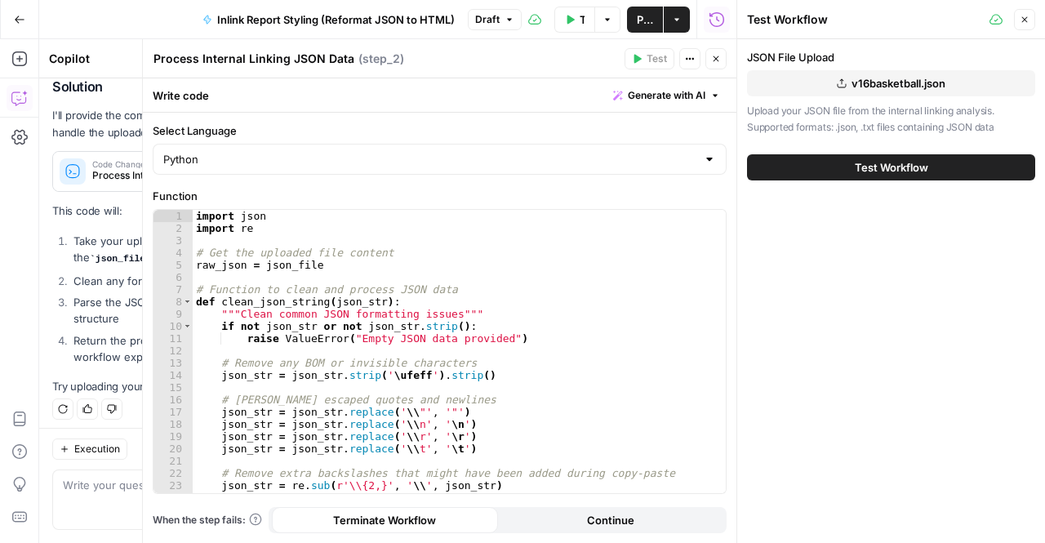
click at [810, 161] on button "Test Workflow" at bounding box center [891, 167] width 288 height 26
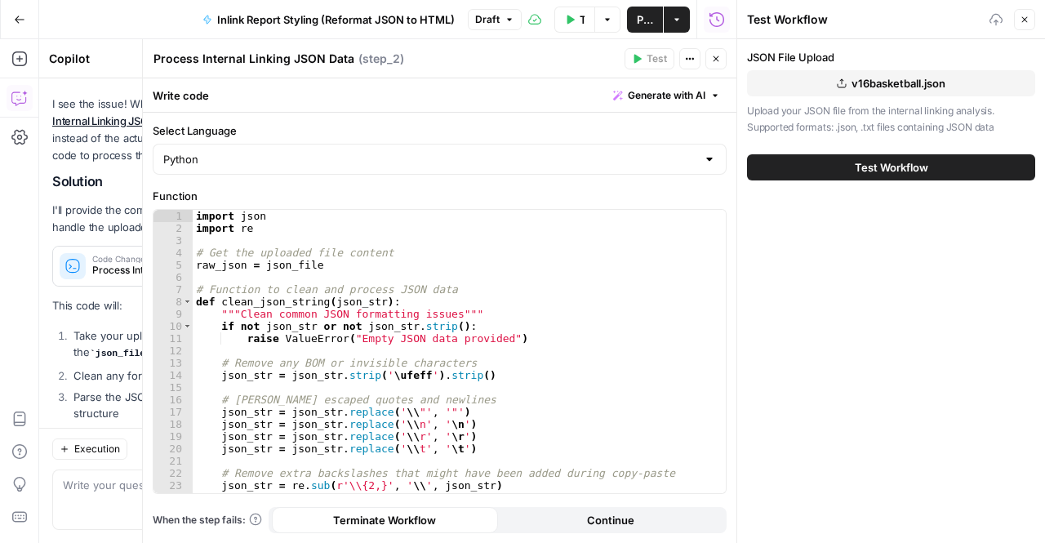
click at [905, 164] on span "Test Workflow" at bounding box center [891, 167] width 73 height 16
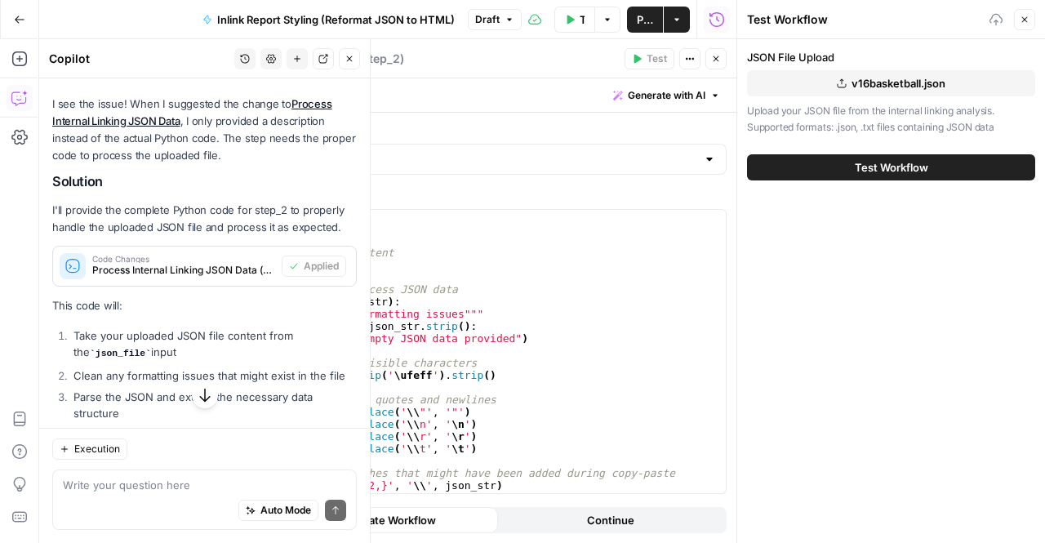
scroll to position [2302, 0]
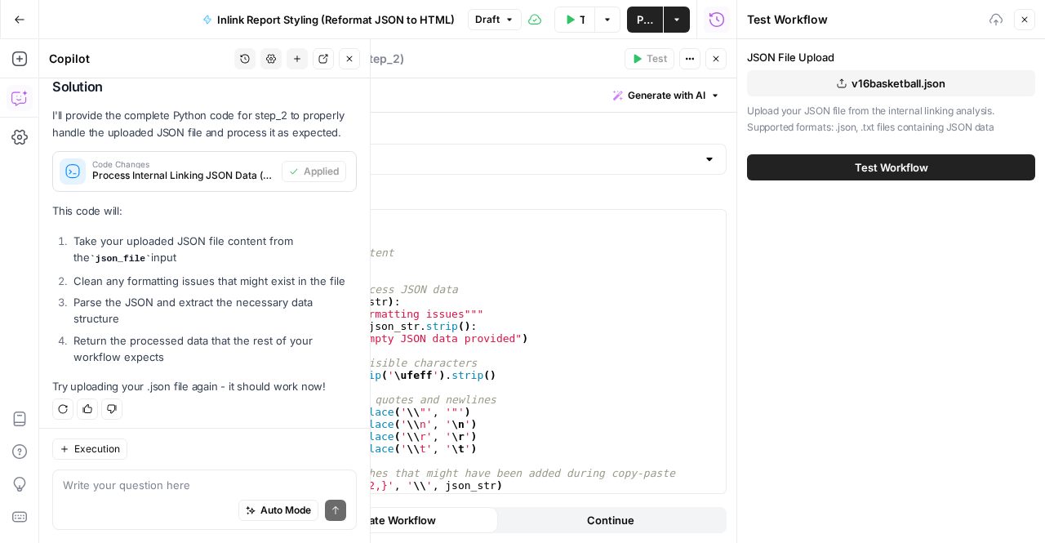
click at [576, 23] on button "Test Workflow" at bounding box center [574, 20] width 41 height 26
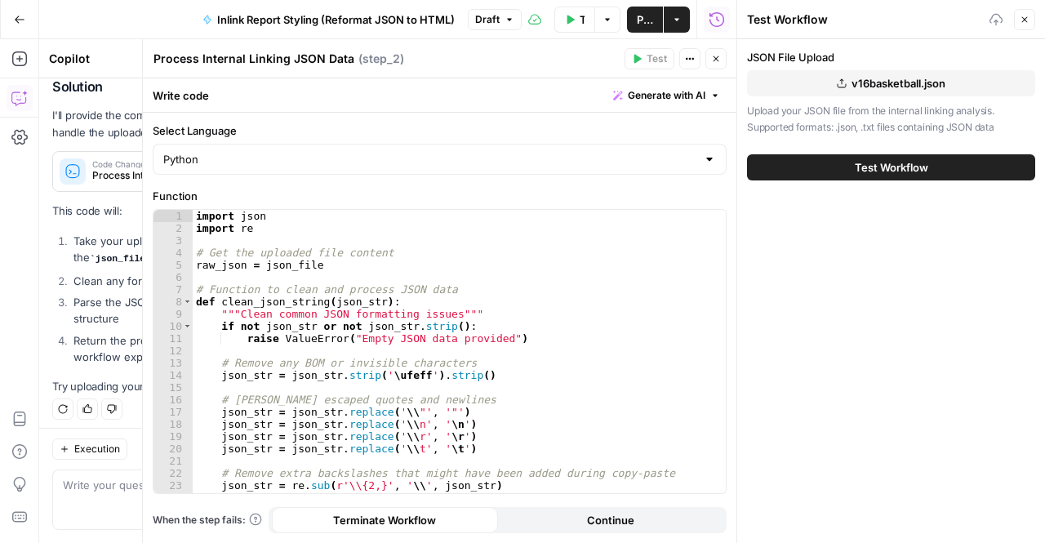
click at [720, 61] on icon "button" at bounding box center [716, 59] width 10 height 10
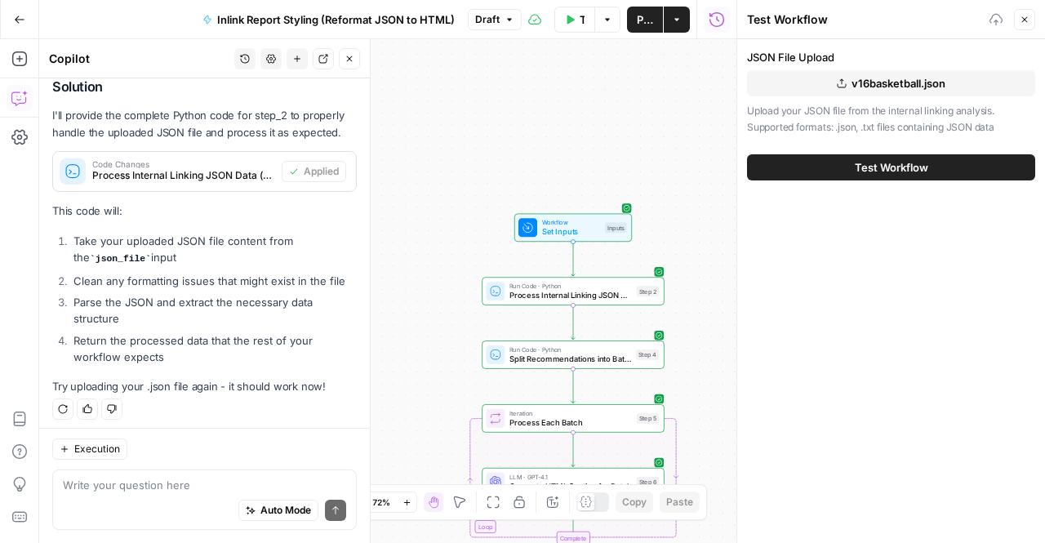
click at [913, 167] on span "Test Workflow" at bounding box center [891, 167] width 73 height 16
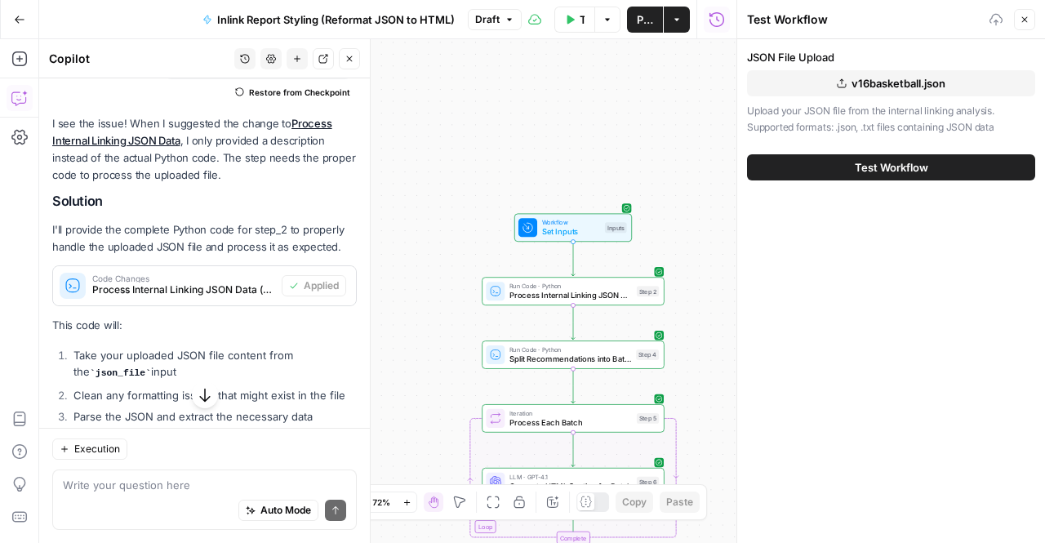
scroll to position [2185, 0]
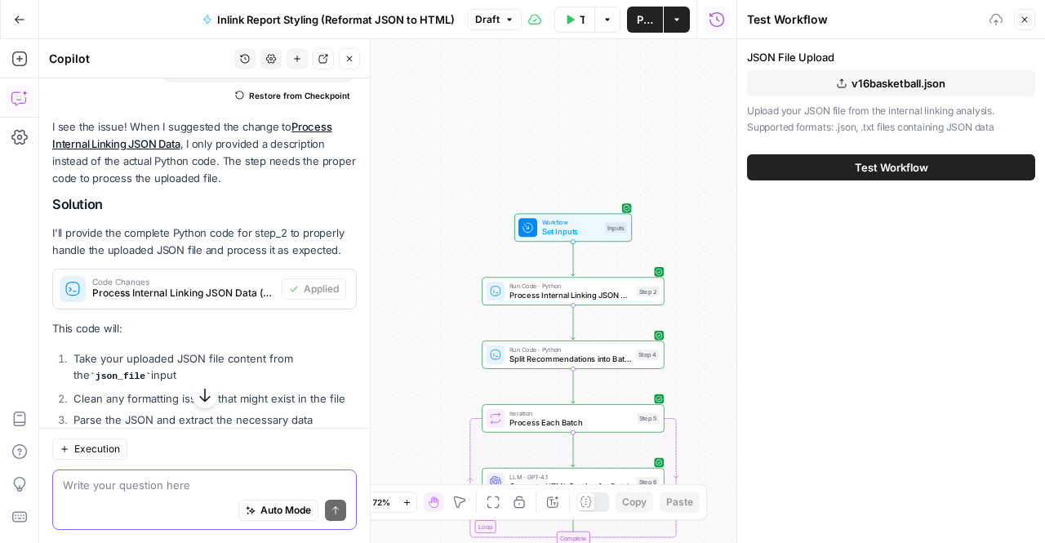
click at [155, 483] on textarea at bounding box center [204, 485] width 283 height 16
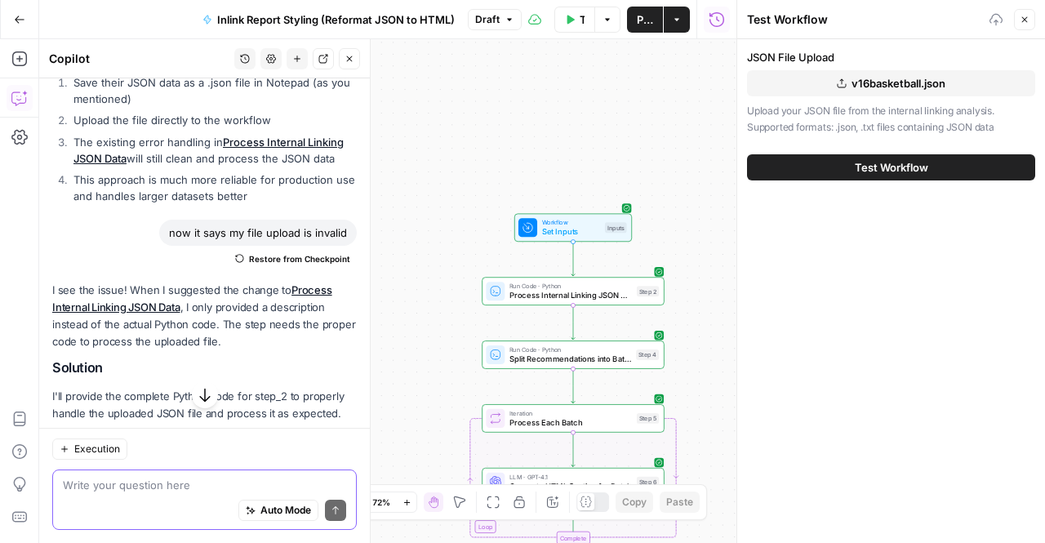
scroll to position [2302, 0]
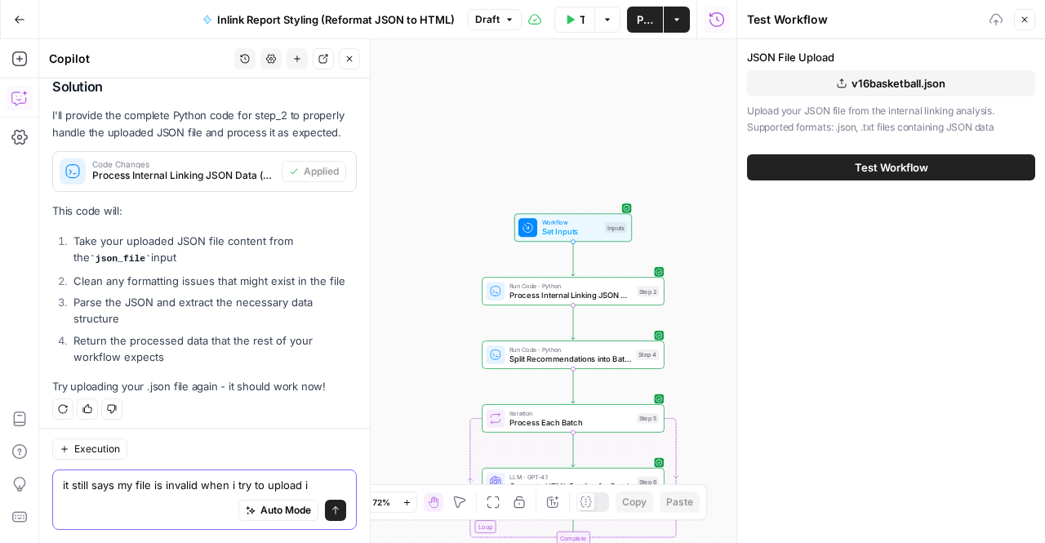
type textarea "it still says my file is invalid when i try to upload it"
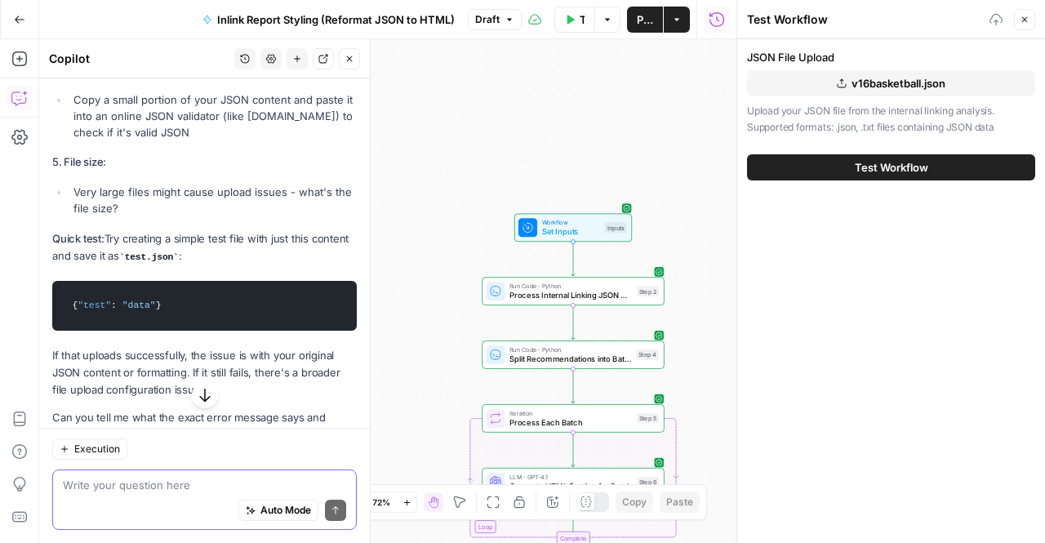
scroll to position [3198, 0]
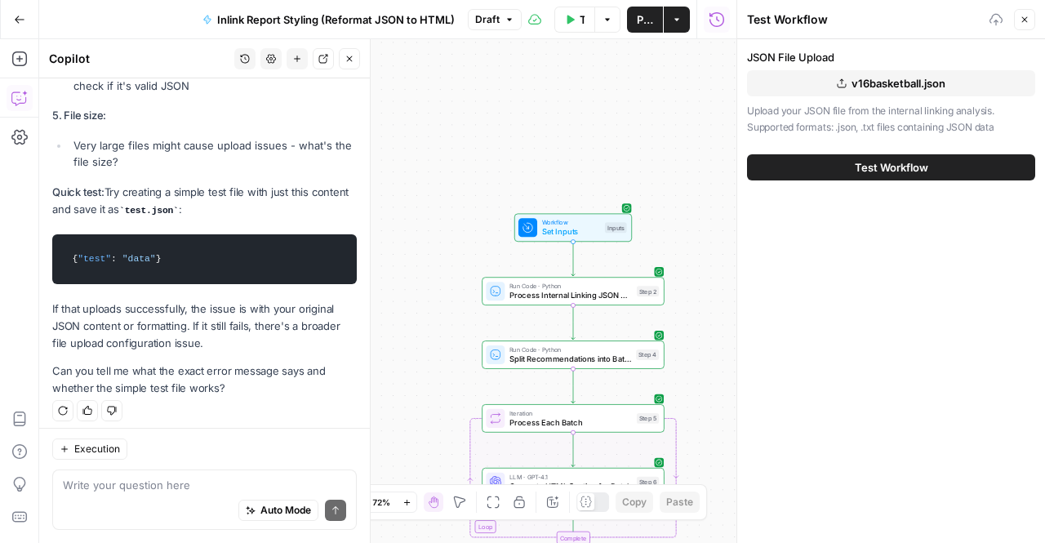
click at [132, 256] on span ""data"" at bounding box center [138, 259] width 33 height 10
copy div "{ "test" : "data" }"
drag, startPoint x: 160, startPoint y: 201, endPoint x: 215, endPoint y: 202, distance: 54.7
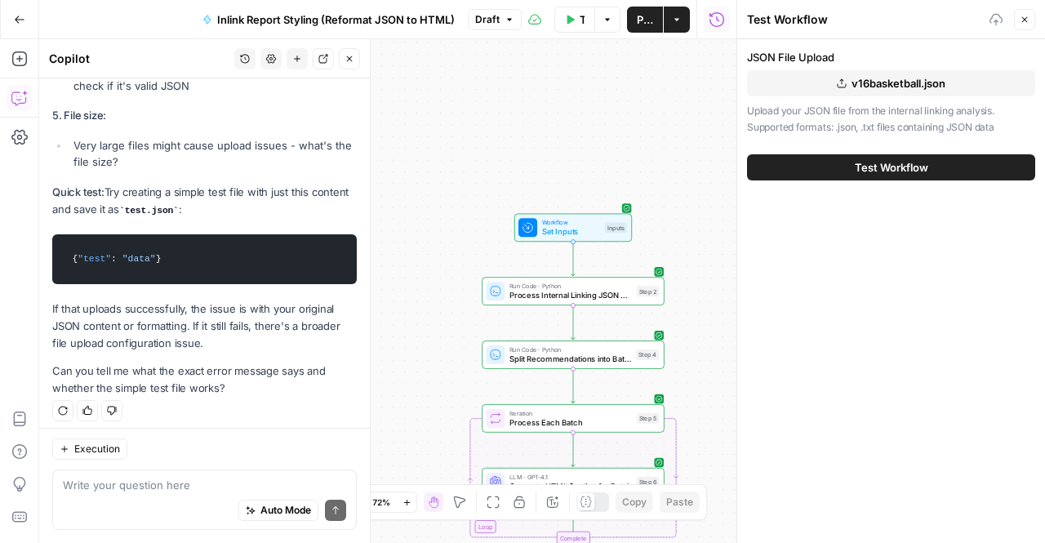
click at [215, 202] on p "Quick test: Try creating a simple test file with just this content and save it …" at bounding box center [204, 201] width 305 height 35
click at [862, 79] on span "v16basketball.json" at bounding box center [899, 83] width 94 height 16
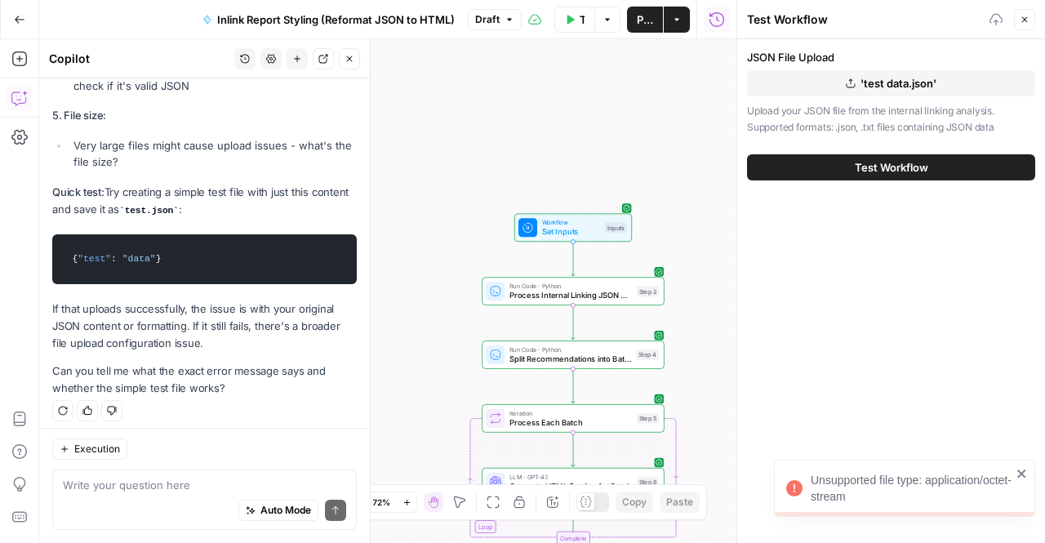
click at [876, 171] on span "Test Workflow" at bounding box center [891, 167] width 73 height 16
click at [162, 505] on div "Auto Mode Send" at bounding box center [204, 511] width 283 height 36
click at [892, 92] on button "'test data.json'" at bounding box center [891, 83] width 288 height 26
click at [927, 489] on div "Unsupported file type: application/json" at bounding box center [911, 491] width 201 height 16
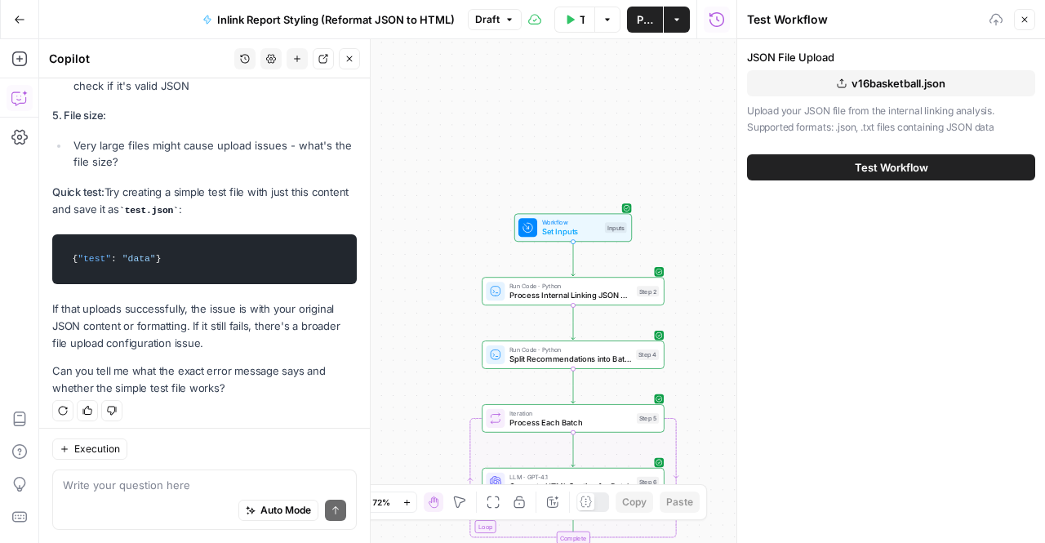
click at [928, 166] on button "Test Workflow" at bounding box center [891, 167] width 288 height 26
click at [869, 164] on span "Test Workflow" at bounding box center [891, 167] width 73 height 16
click at [202, 483] on textarea at bounding box center [204, 485] width 283 height 16
type textarea "u"
click at [893, 194] on div "JSON File Upload v16basketball.json Upload your JSON file from the internal lin…" at bounding box center [891, 291] width 308 height 504
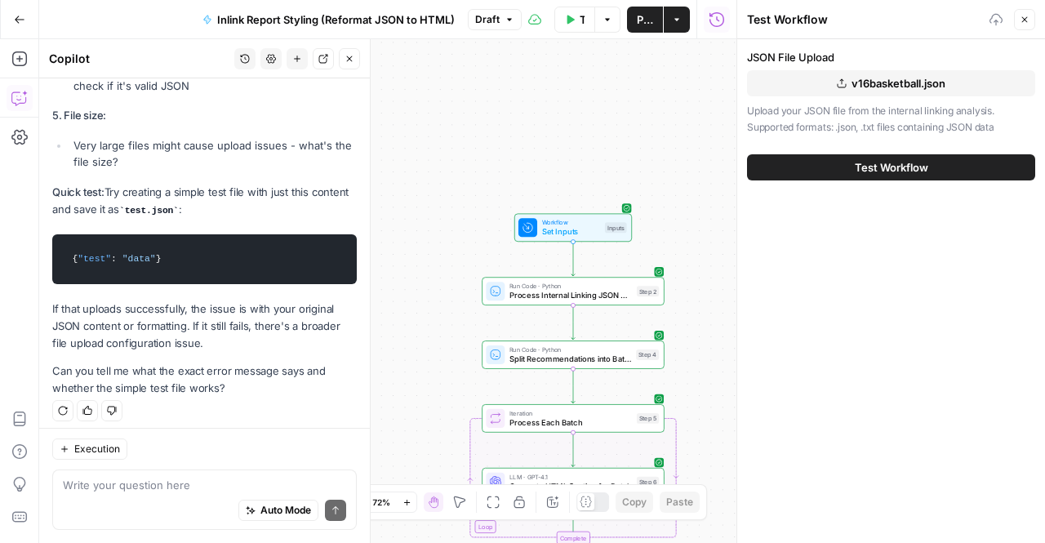
click at [573, 12] on button "Test Workflow" at bounding box center [574, 20] width 41 height 26
click at [861, 171] on span "Test Workflow" at bounding box center [891, 167] width 73 height 16
click at [157, 478] on textarea at bounding box center [204, 485] width 283 height 16
click at [855, 169] on span "Test Workflow" at bounding box center [891, 167] width 73 height 16
click at [163, 497] on div "Auto Mode Send" at bounding box center [204, 511] width 283 height 36
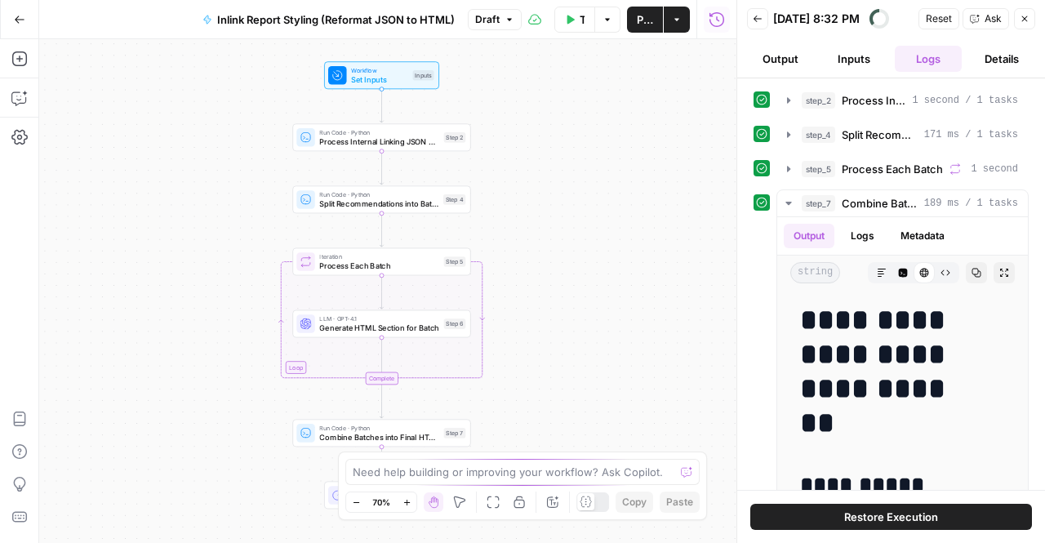
click at [572, 12] on button "Test Workflow" at bounding box center [574, 20] width 41 height 26
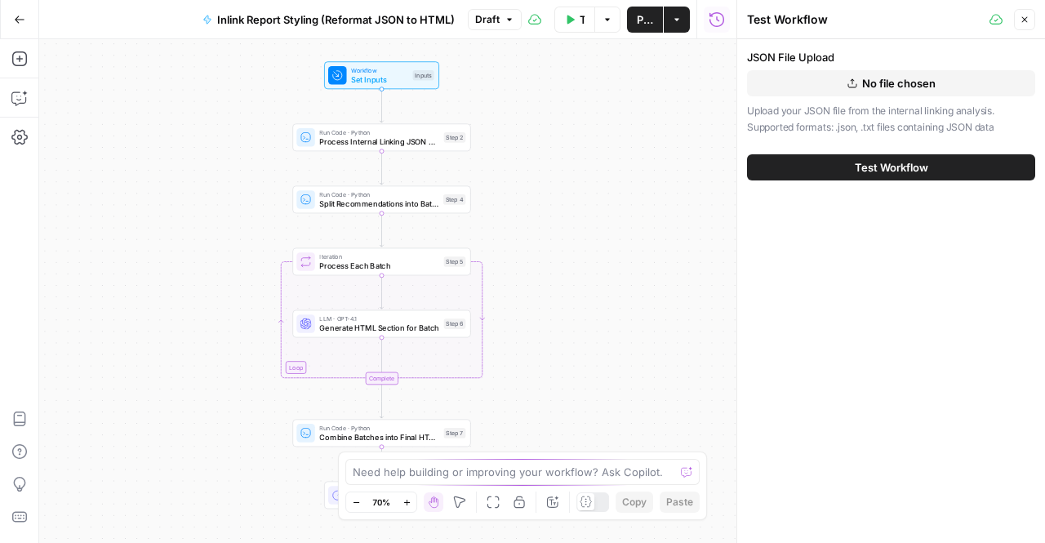
click at [878, 89] on span "No file chosen" at bounding box center [898, 83] width 73 height 16
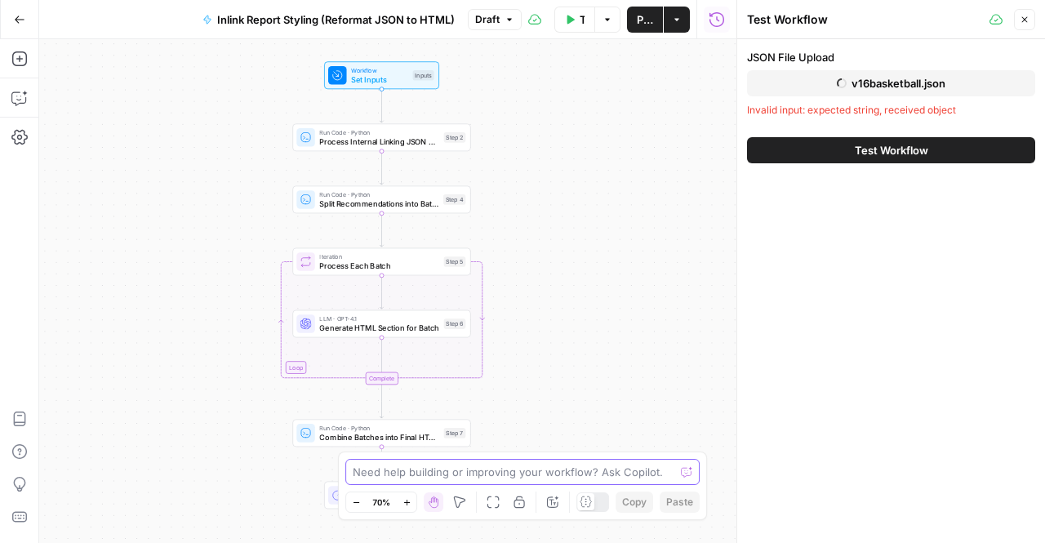
click at [444, 476] on textarea at bounding box center [514, 472] width 322 height 16
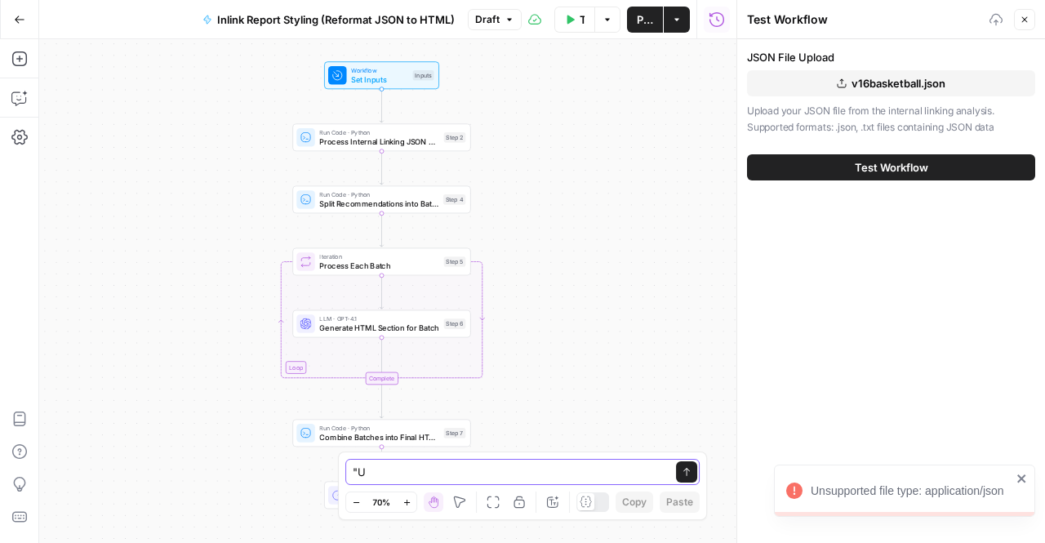
type textarea """
type textarea "U"
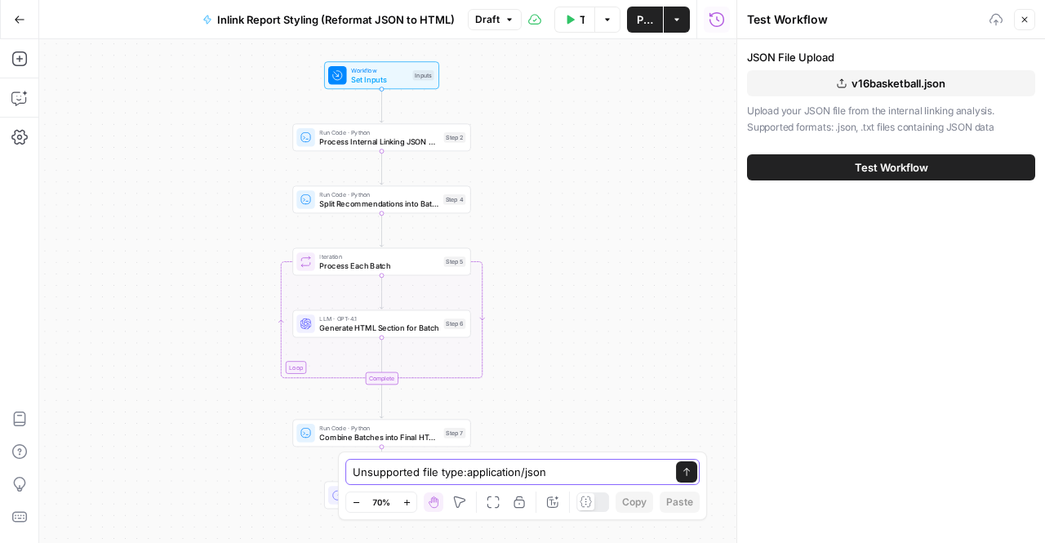
type textarea "Unsupported file type: application/json"
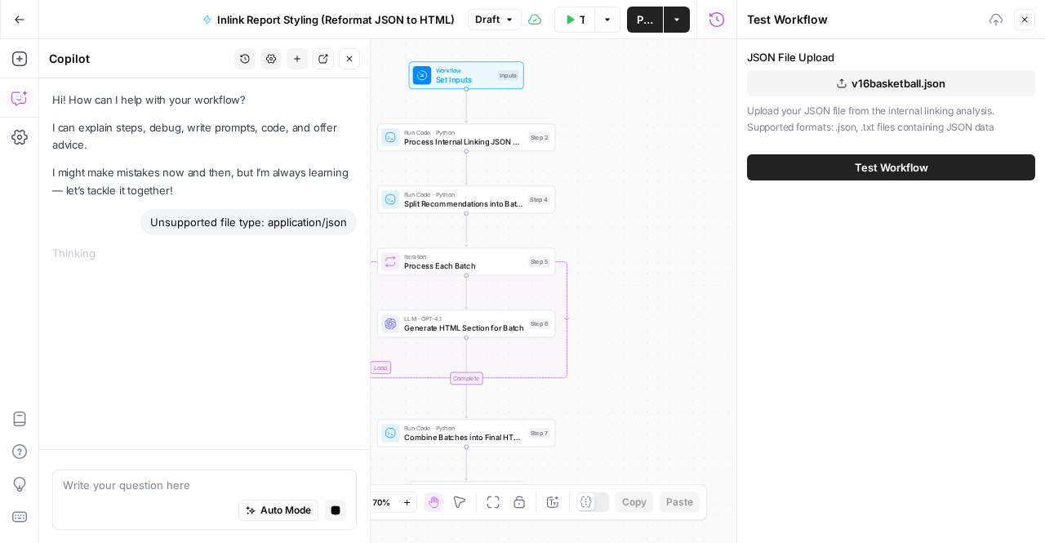
click at [665, 275] on div "Workflow Set Inputs Inputs Run Code · Python Process Internal Linking JSON Data…" at bounding box center [387, 291] width 697 height 504
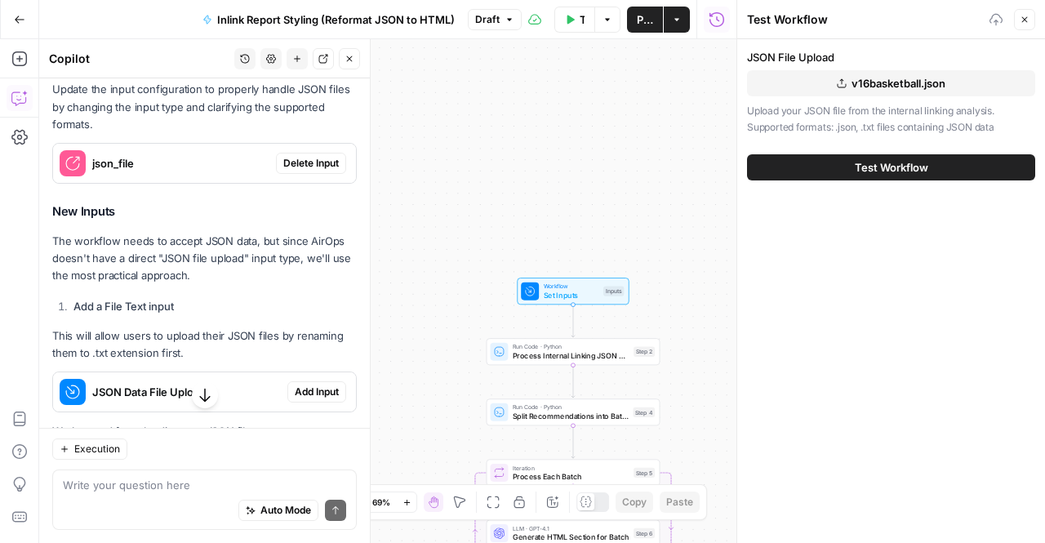
scroll to position [358, 0]
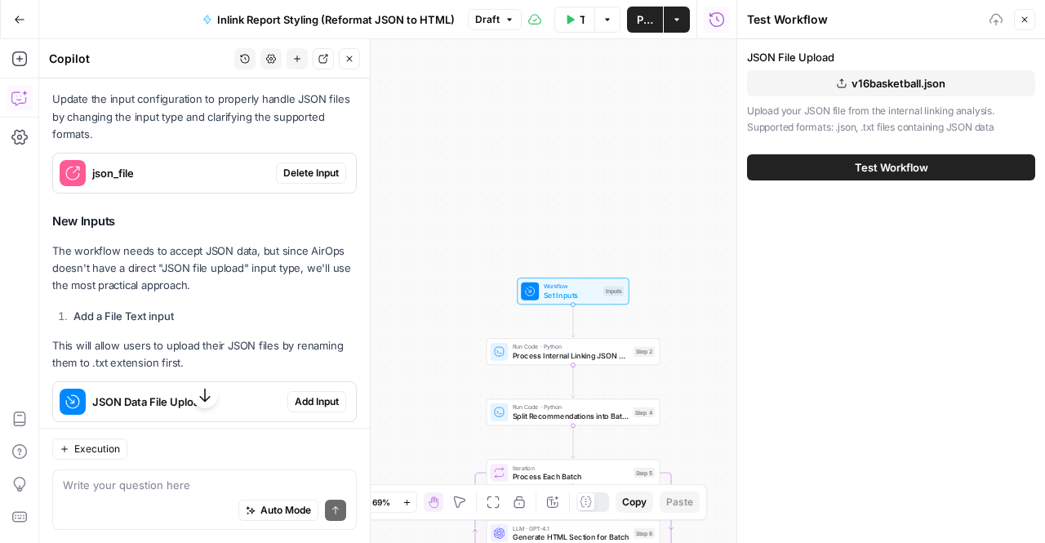
click at [306, 171] on span "Delete Input" at bounding box center [311, 173] width 56 height 15
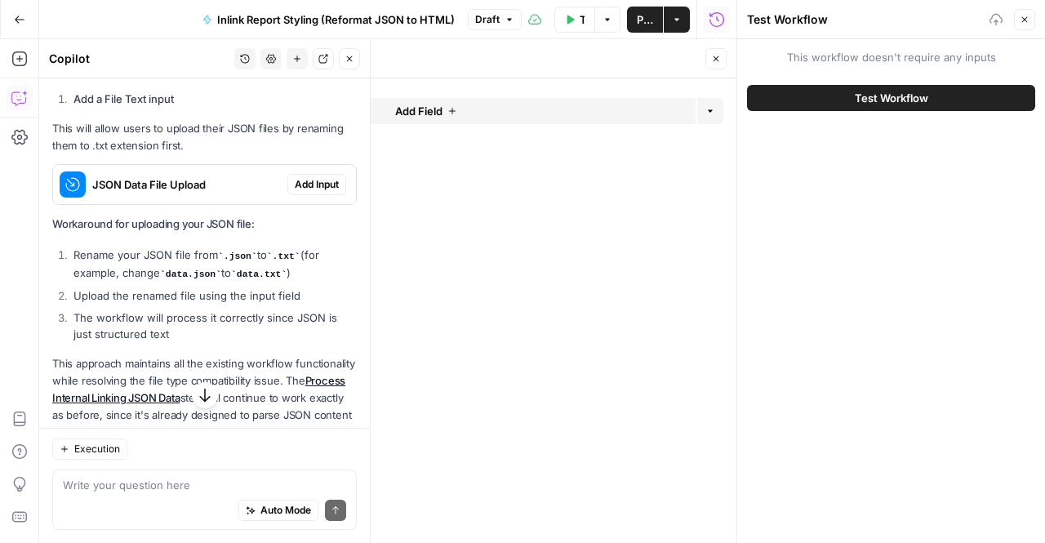
scroll to position [647, 0]
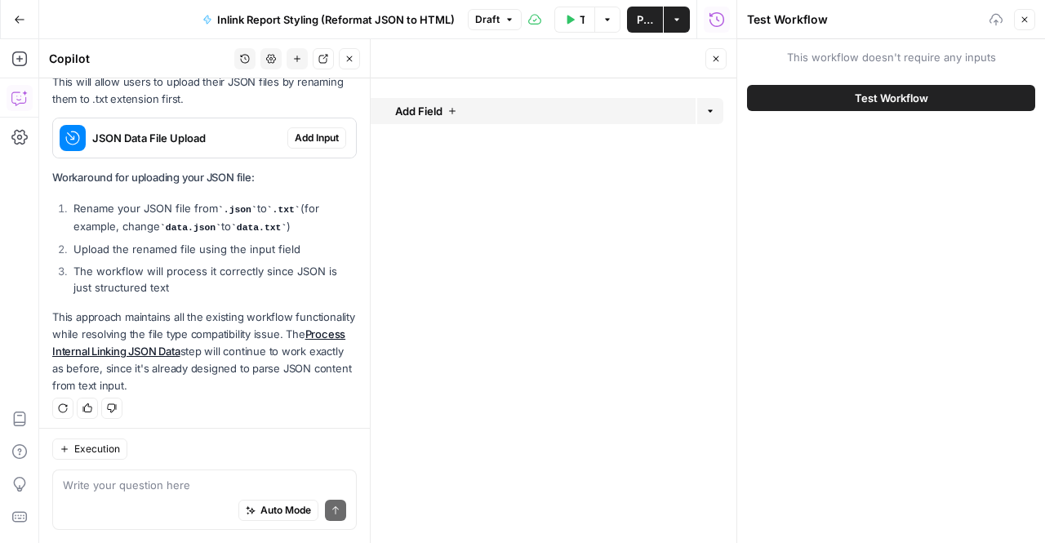
click at [295, 134] on span "Add Input" at bounding box center [317, 138] width 44 height 15
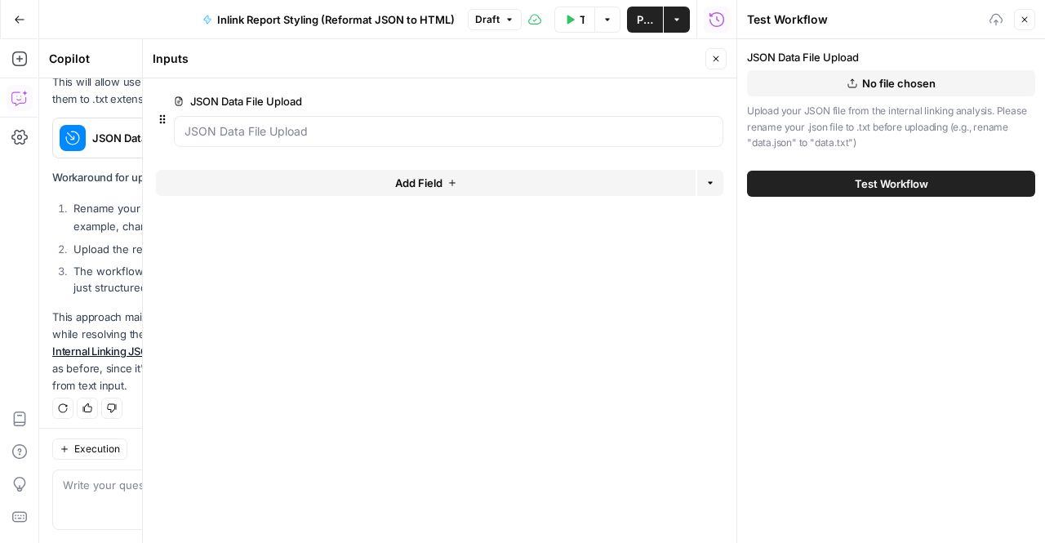
click at [776, 193] on button "Test Workflow" at bounding box center [891, 184] width 288 height 26
click at [861, 93] on button "No file chosen" at bounding box center [891, 83] width 288 height 26
click at [888, 186] on span "Test Workflow" at bounding box center [891, 184] width 73 height 16
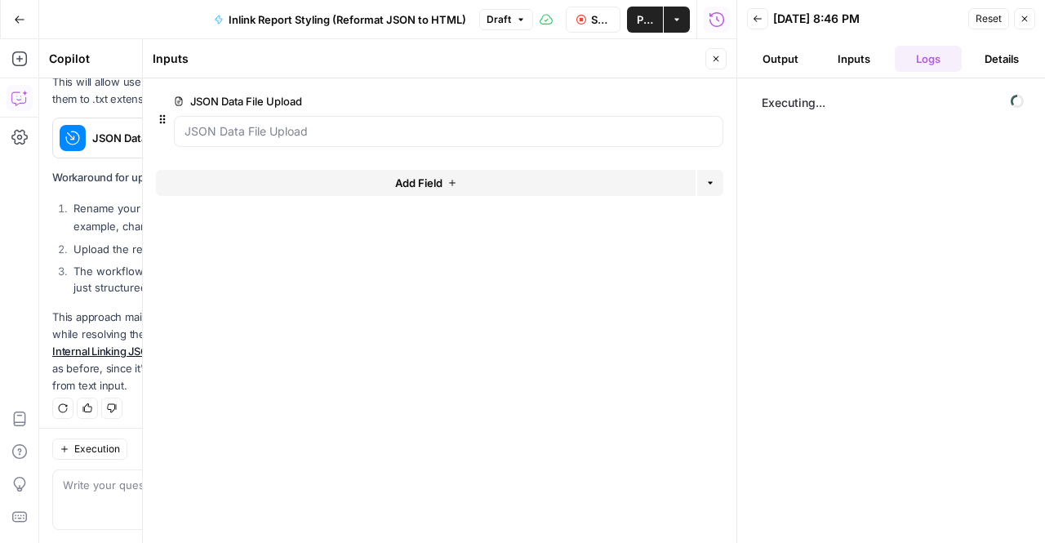
scroll to position [647, 0]
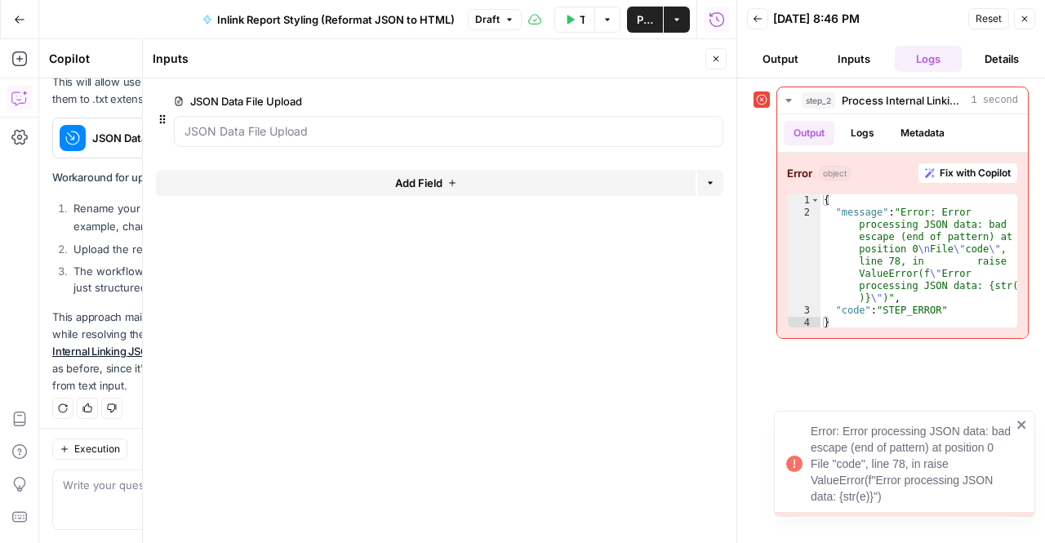
click at [1030, 424] on div "Error: Error processing JSON data: bad escape (end of pattern) at position 0 Fi…" at bounding box center [904, 464] width 261 height 106
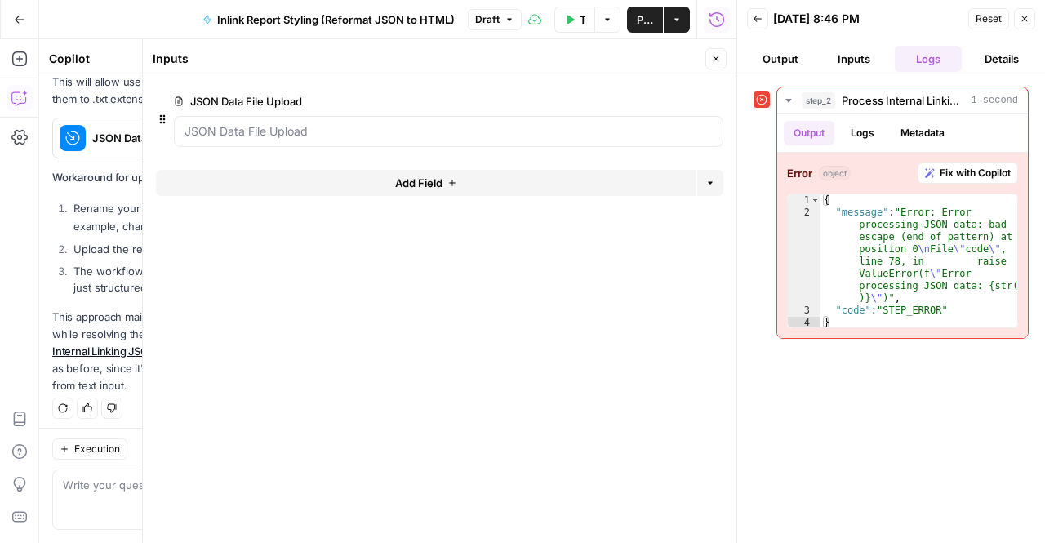
click at [779, 39] on header "Back [DATE] 8:46 PM Reset Close Output Inputs Logs Details" at bounding box center [891, 39] width 308 height 78
click at [854, 55] on button "Inputs" at bounding box center [854, 59] width 67 height 26
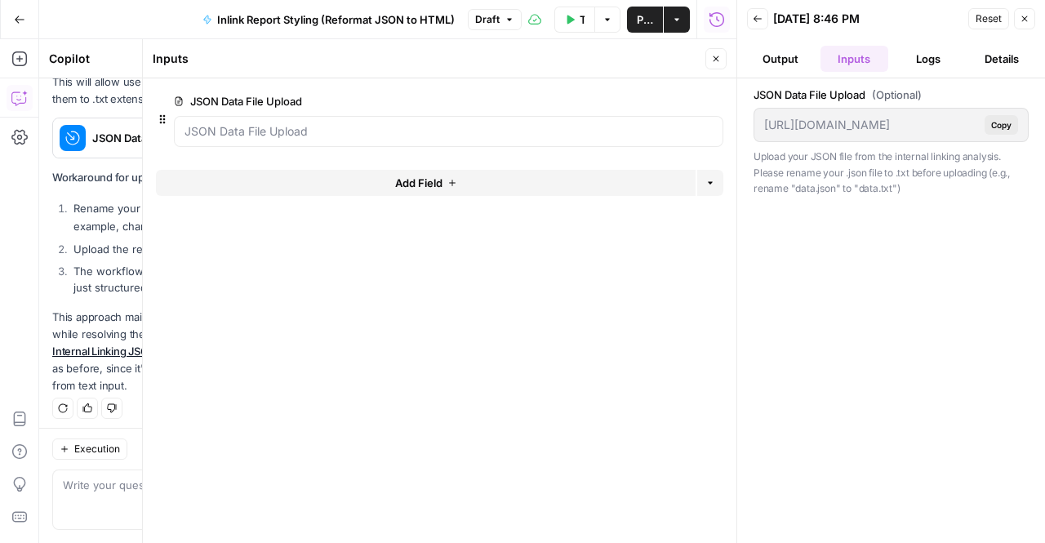
click at [756, 20] on icon "button" at bounding box center [758, 19] width 10 height 10
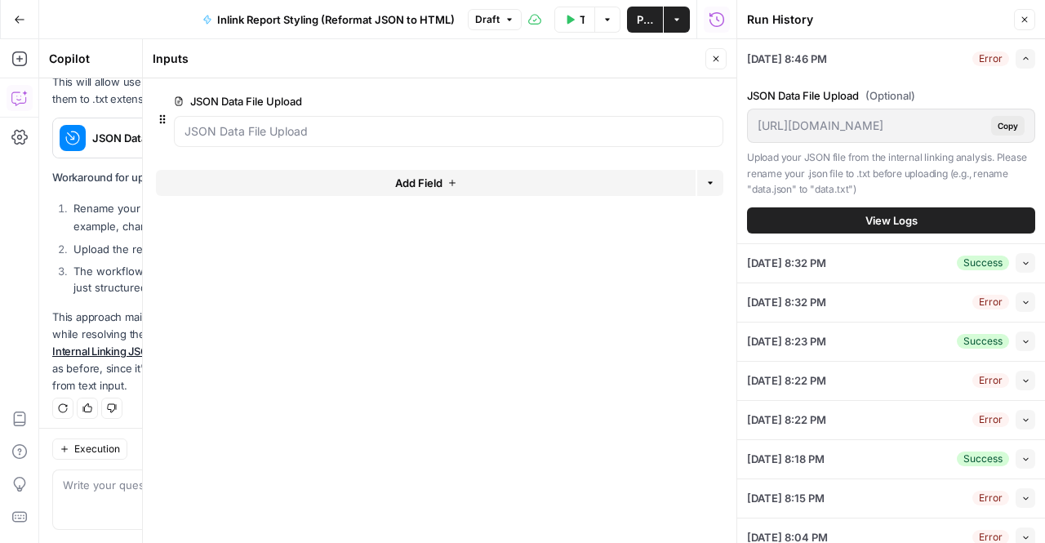
click at [565, 15] on button "Test Workflow" at bounding box center [574, 20] width 41 height 26
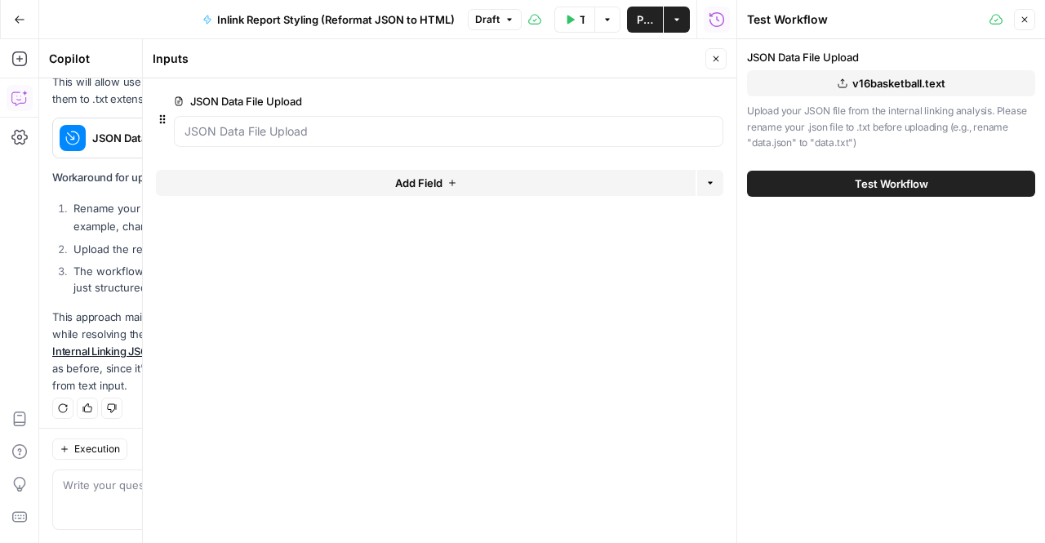
click at [873, 91] on span "v16basketball.text" at bounding box center [898, 83] width 93 height 16
click at [839, 185] on button "Test Workflow" at bounding box center [891, 184] width 288 height 26
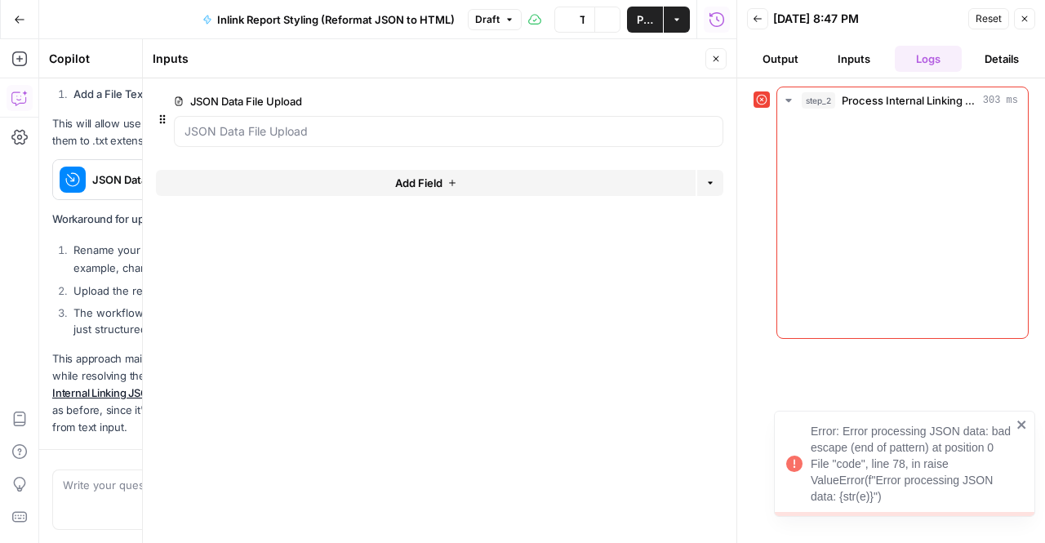
scroll to position [647, 0]
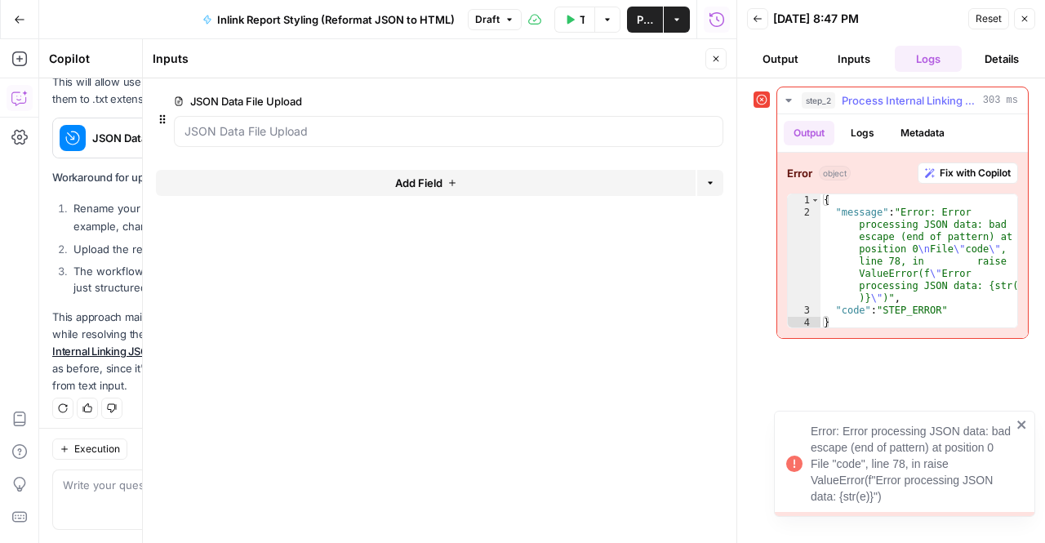
click at [967, 174] on span "Fix with Copilot" at bounding box center [975, 173] width 71 height 15
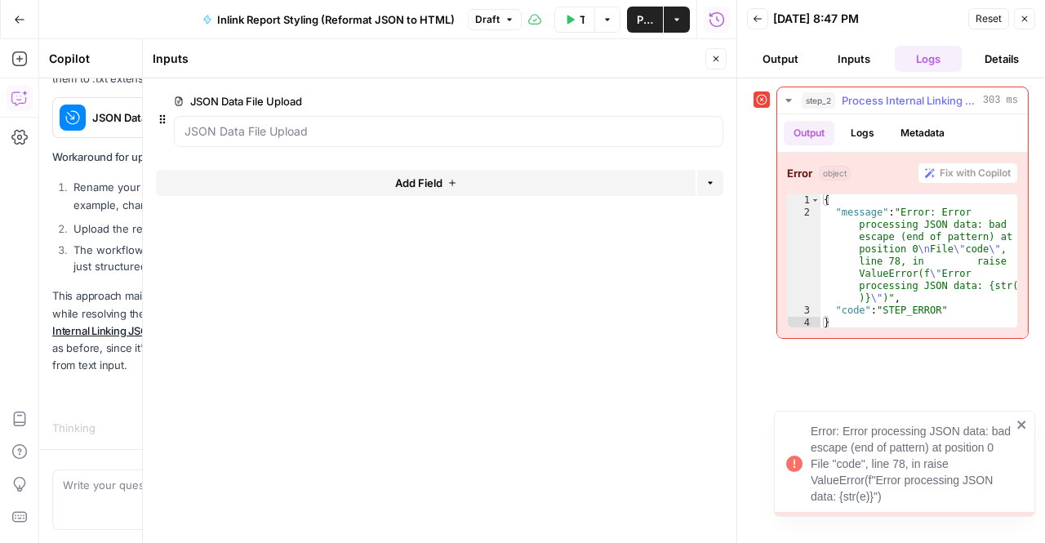
scroll to position [630, 0]
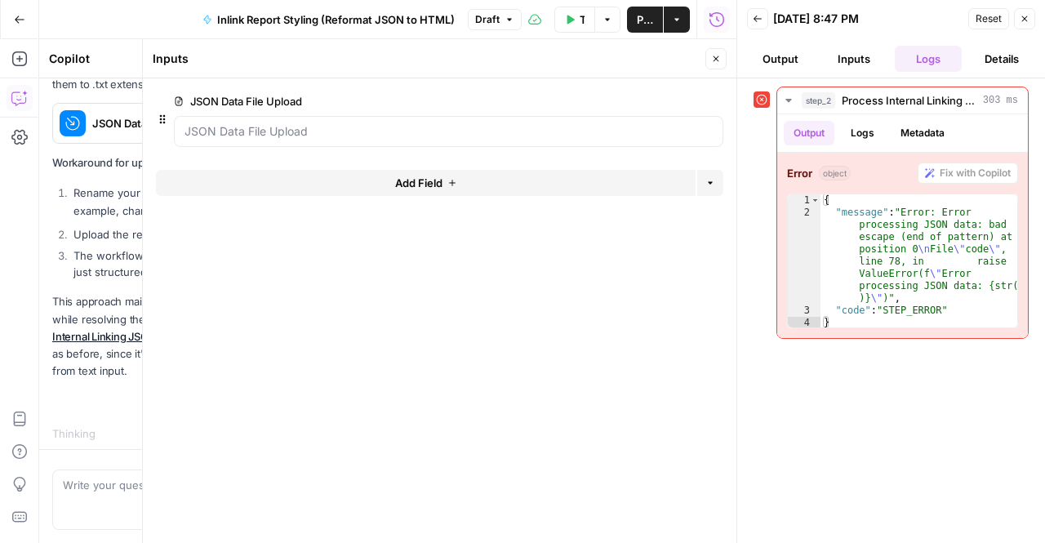
click at [715, 60] on icon "button" at bounding box center [717, 59] width 6 height 6
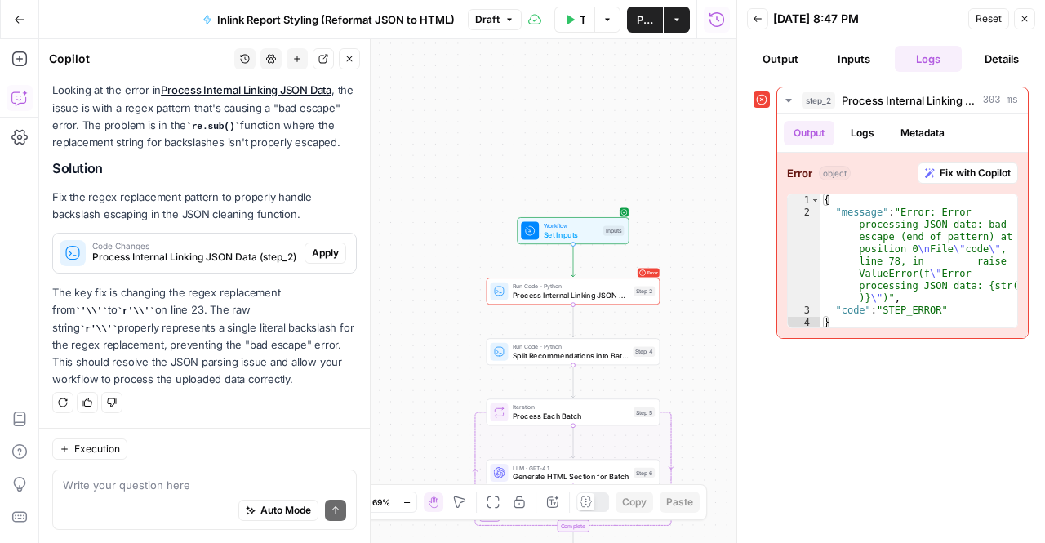
scroll to position [990, 0]
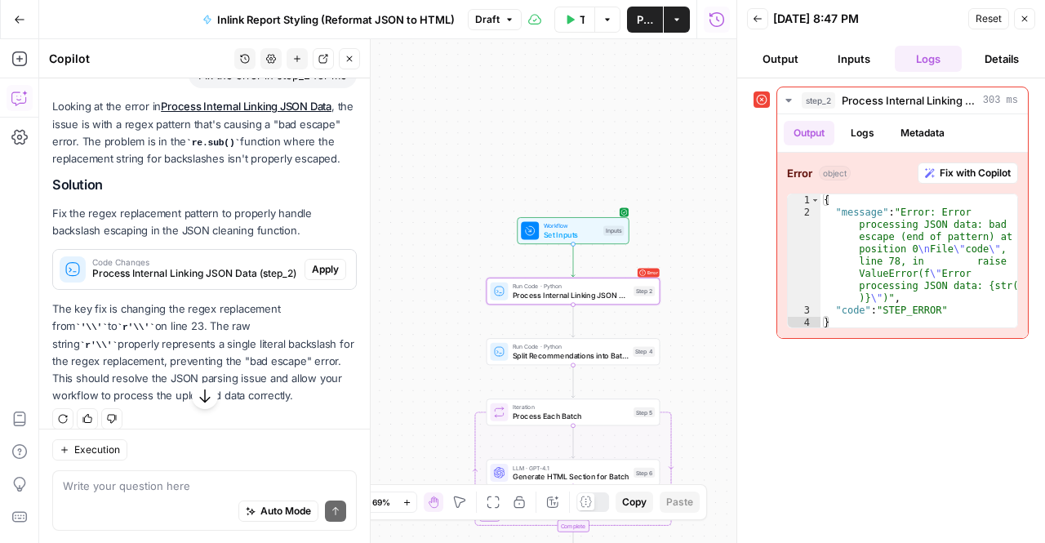
click at [317, 277] on span "Apply" at bounding box center [325, 269] width 27 height 15
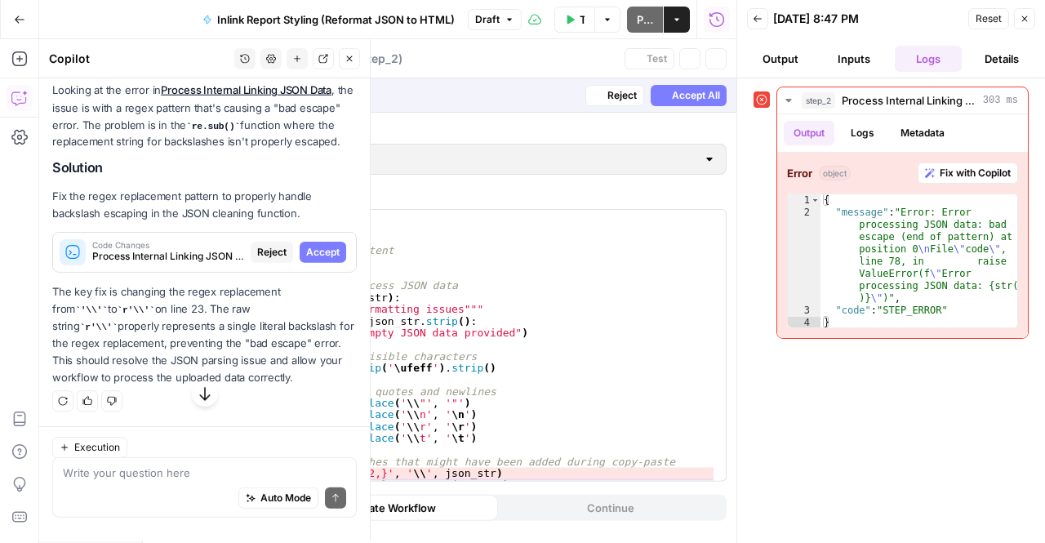
scroll to position [963, 0]
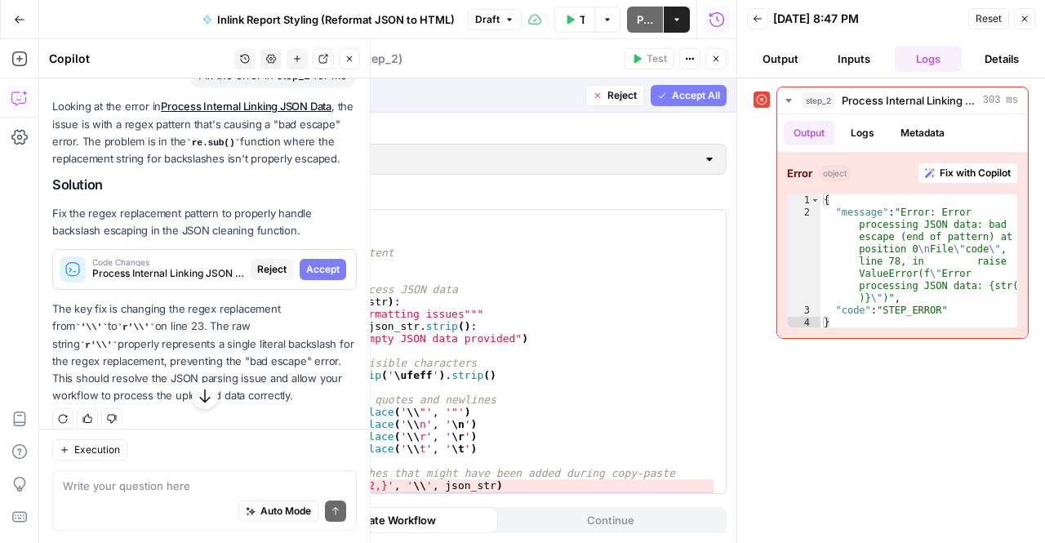
click at [318, 277] on span "Accept" at bounding box center [322, 269] width 33 height 15
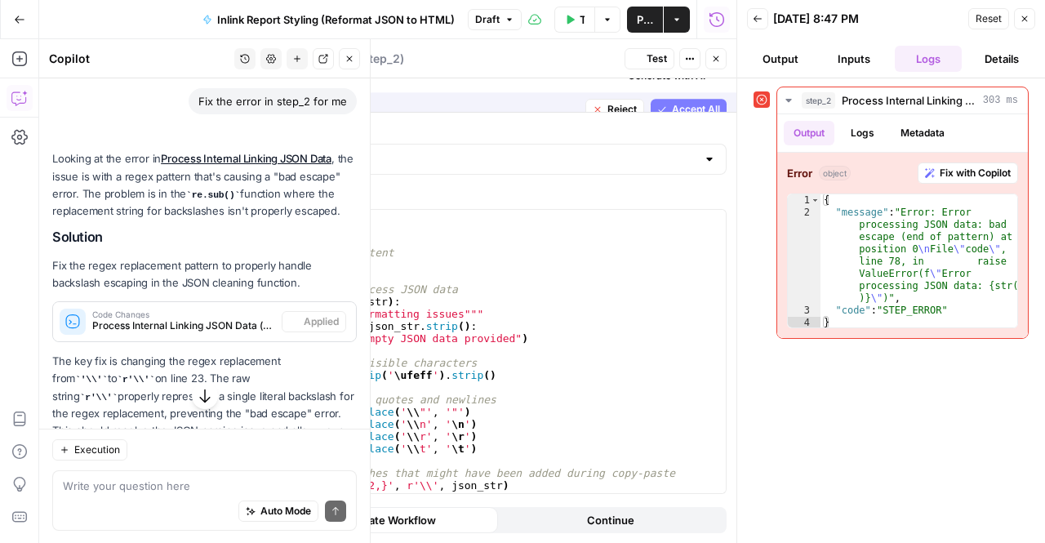
scroll to position [990, 0]
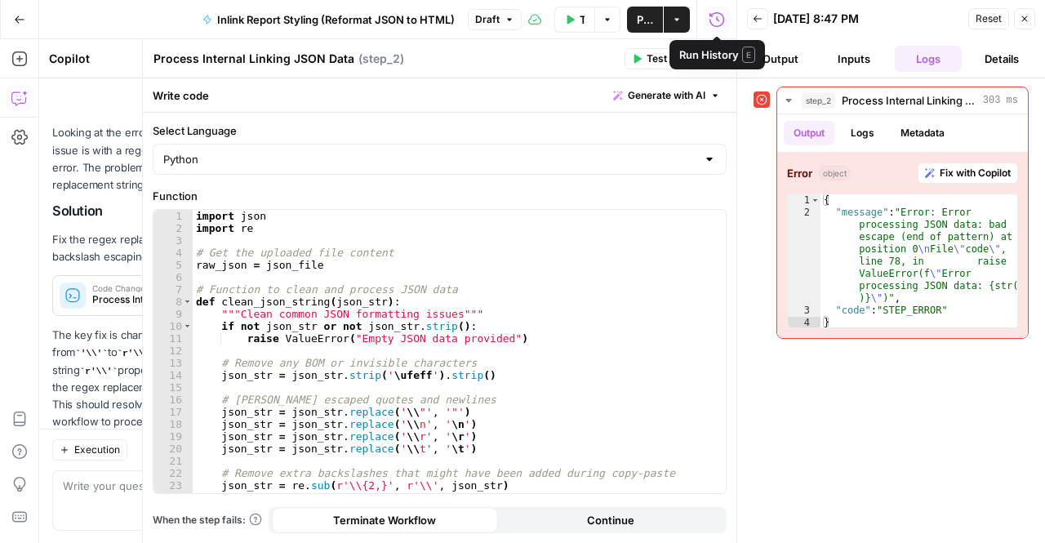
click at [648, 60] on span "Test" at bounding box center [657, 58] width 20 height 15
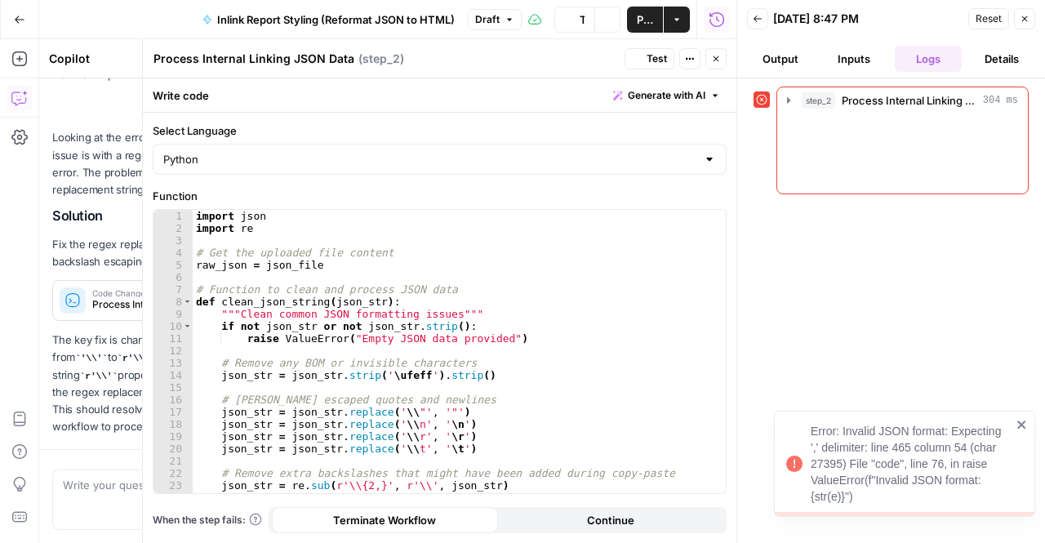
scroll to position [1042, 0]
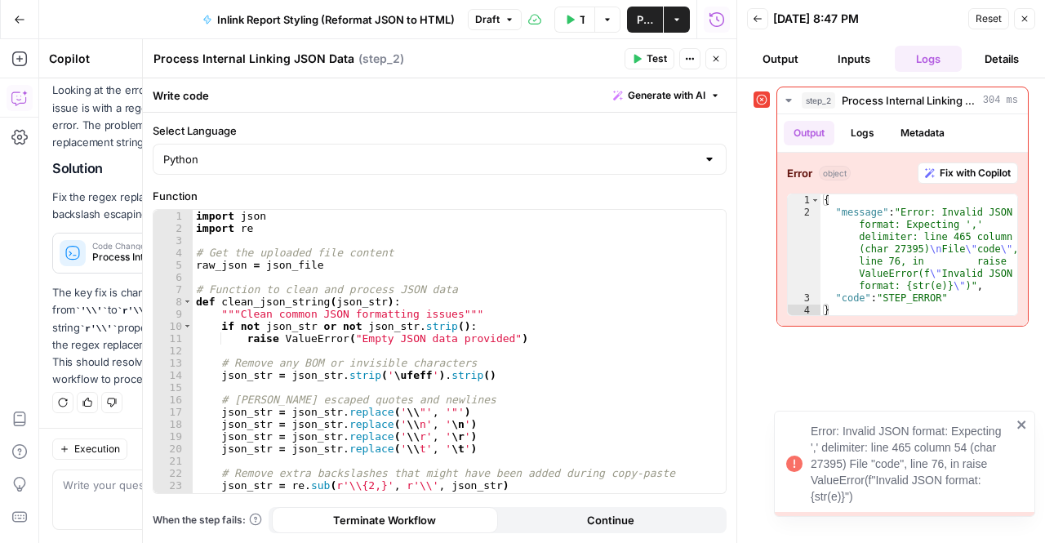
click at [936, 443] on div "Error: Invalid JSON format: Expecting ',' delimiter: line 465 column 54 (char 2…" at bounding box center [911, 464] width 201 height 82
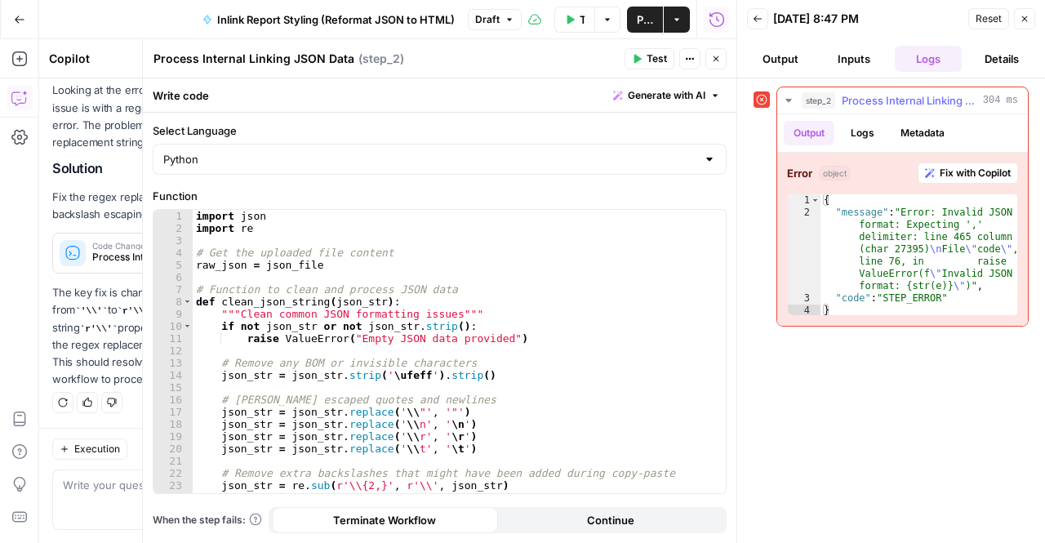
click at [960, 171] on span "Fix with Copilot" at bounding box center [975, 173] width 71 height 15
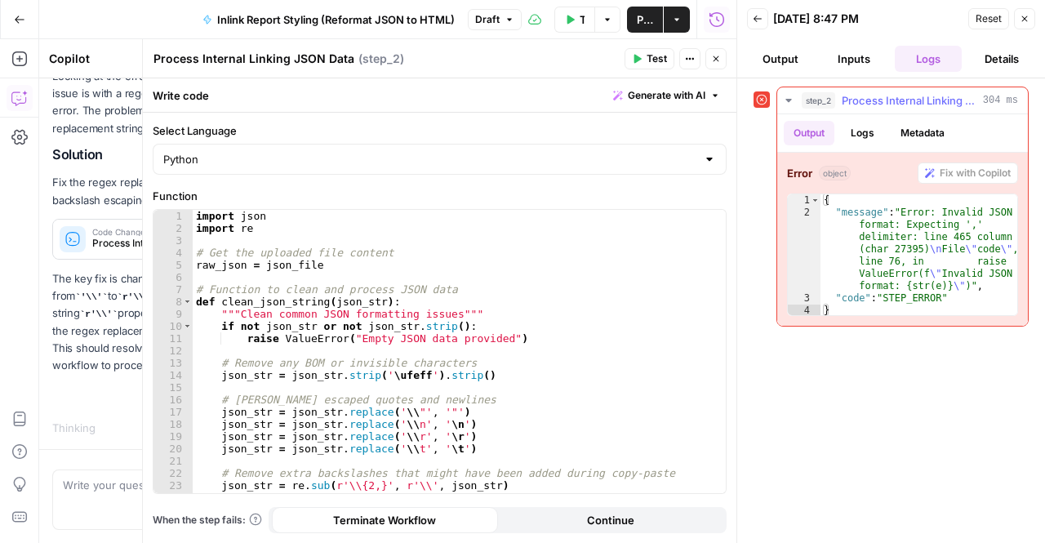
scroll to position [999, 0]
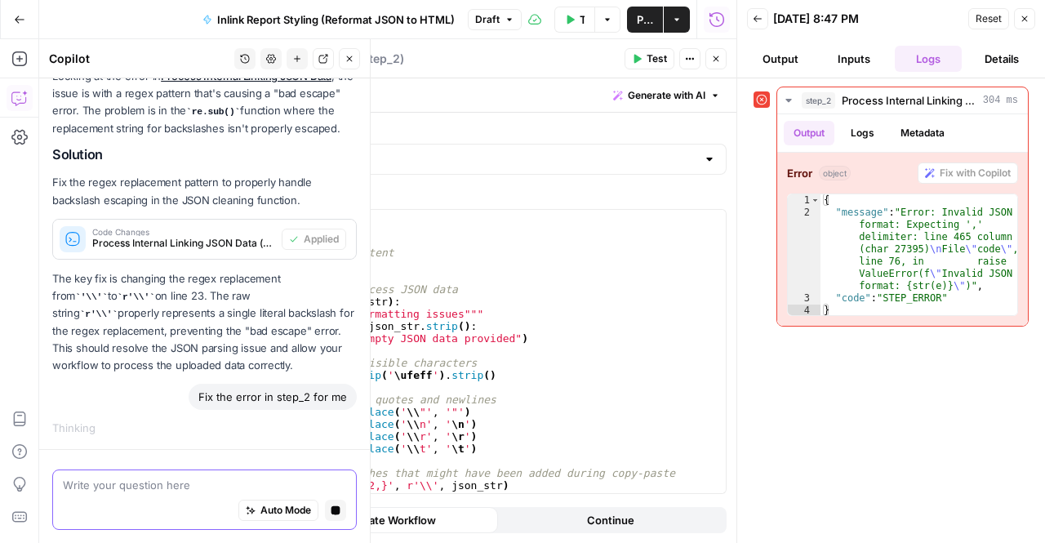
click at [149, 488] on textarea at bounding box center [204, 485] width 283 height 16
click at [325, 509] on button "Stop generating" at bounding box center [335, 510] width 21 height 21
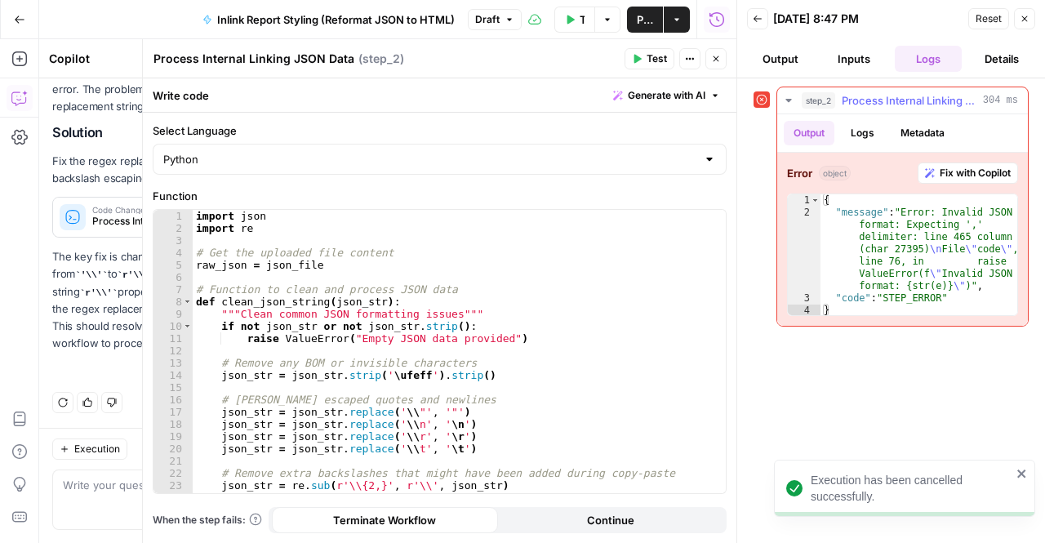
click at [955, 166] on span "Fix with Copilot" at bounding box center [975, 173] width 71 height 15
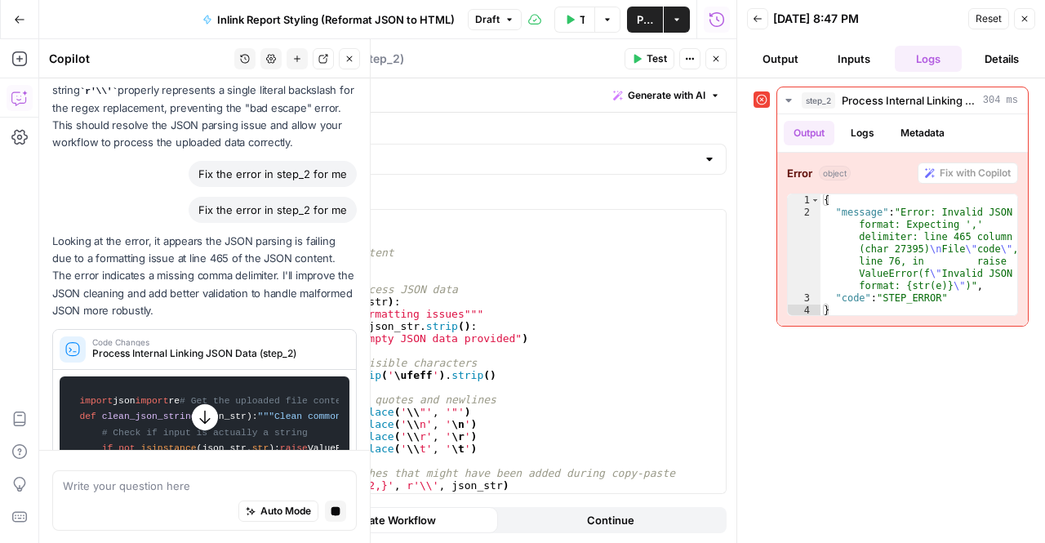
scroll to position [1155, 0]
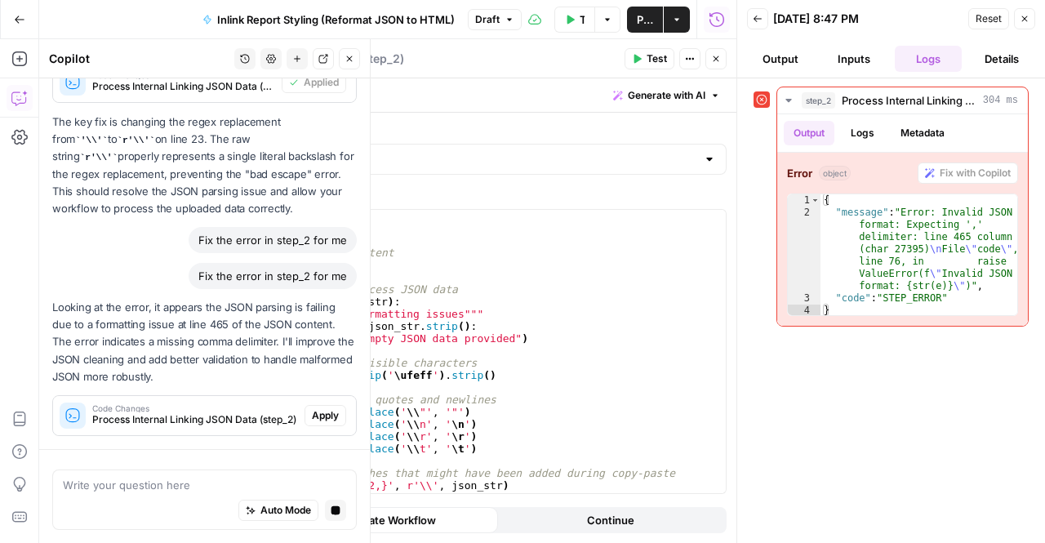
click at [312, 416] on span "Apply" at bounding box center [325, 415] width 27 height 15
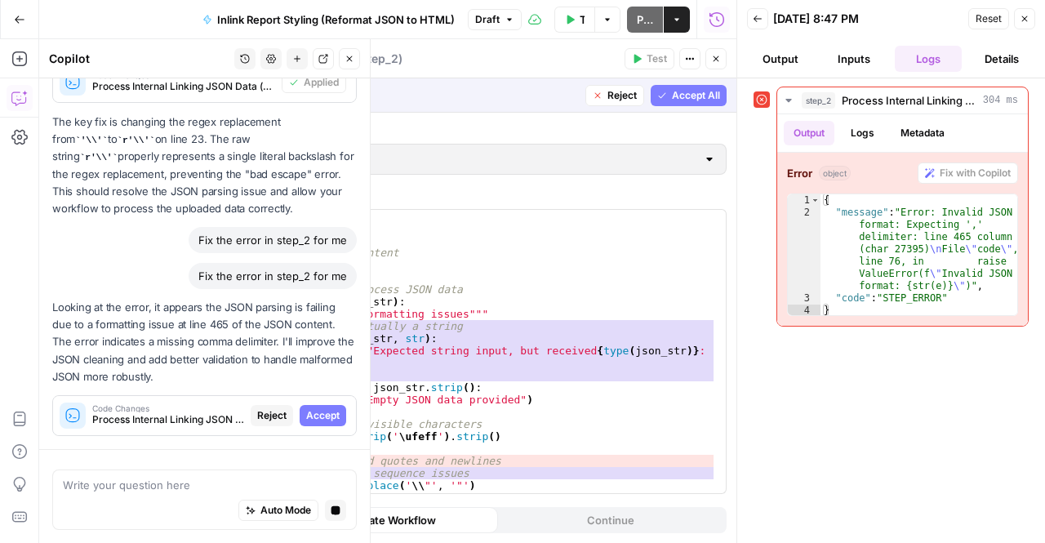
click at [309, 416] on span "Accept" at bounding box center [322, 415] width 33 height 15
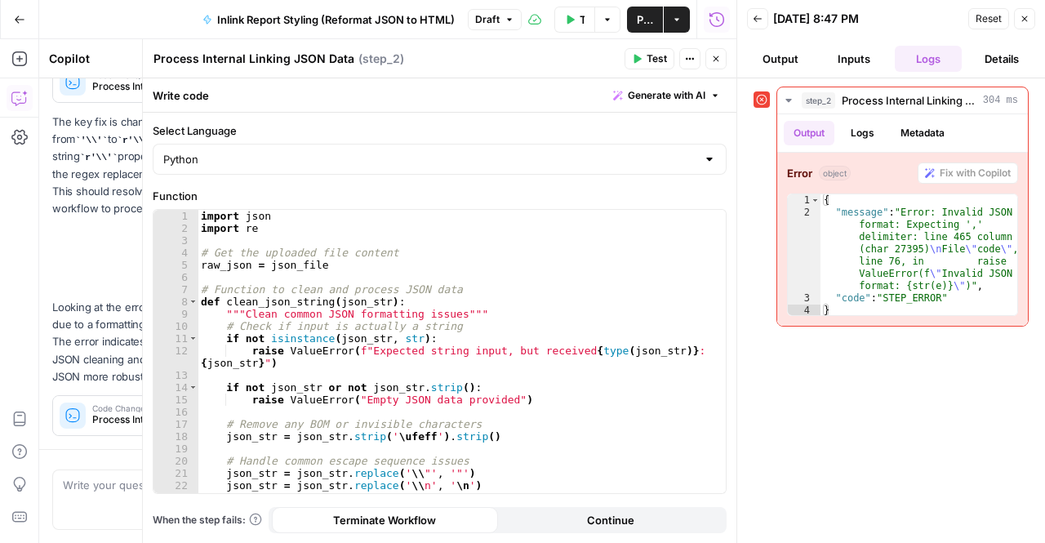
click at [652, 56] on span "Test" at bounding box center [657, 58] width 20 height 15
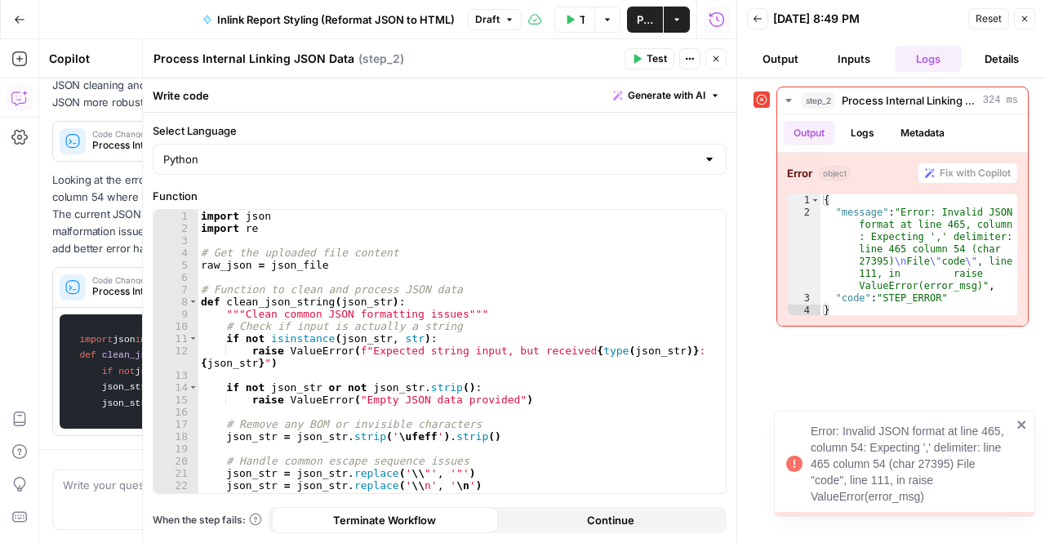
scroll to position [1680, 0]
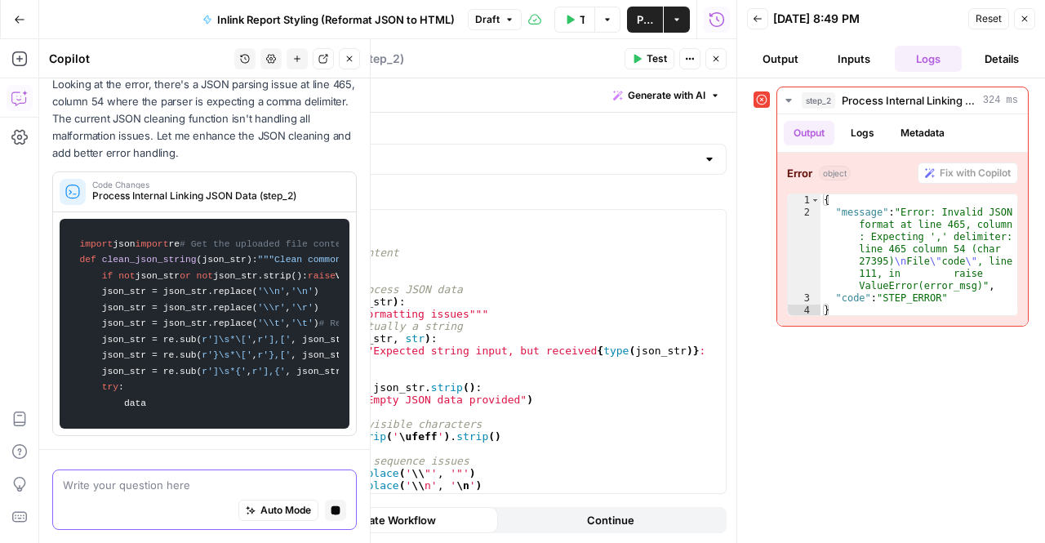
click at [176, 489] on textarea at bounding box center [204, 485] width 283 height 16
click at [325, 518] on button "Stop generating" at bounding box center [335, 510] width 21 height 21
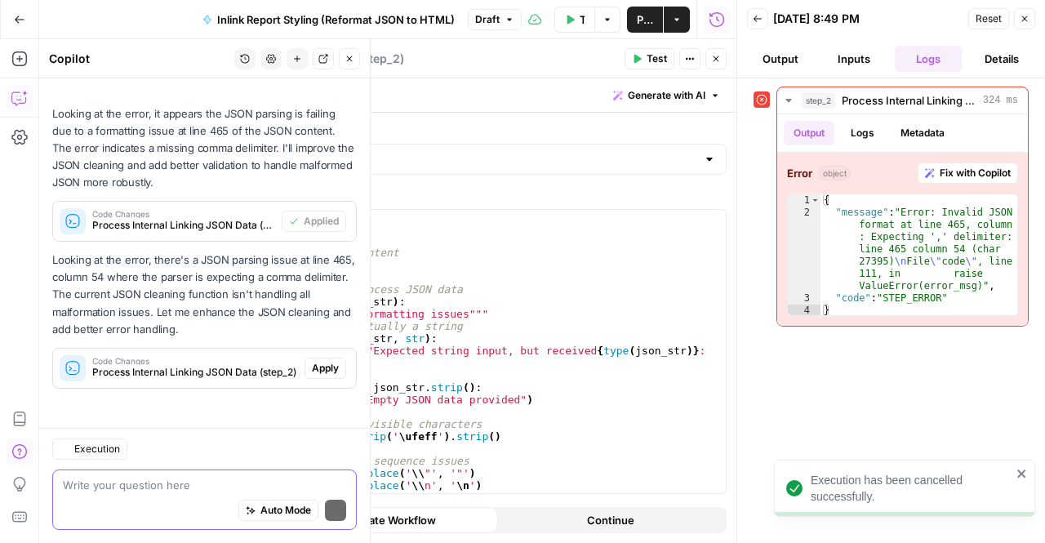
scroll to position [1458, 0]
click at [110, 484] on textarea at bounding box center [204, 485] width 283 height 16
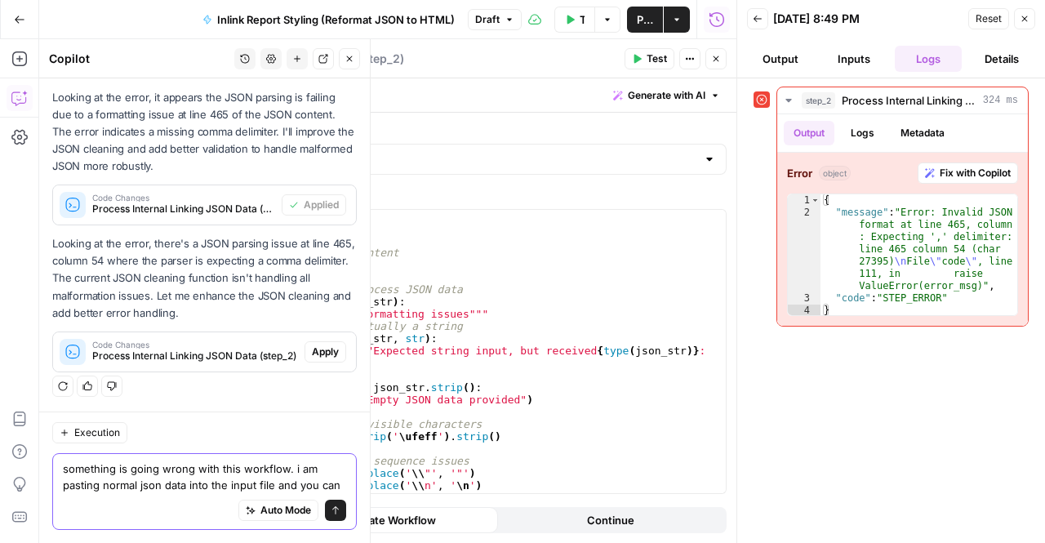
scroll to position [1491, 0]
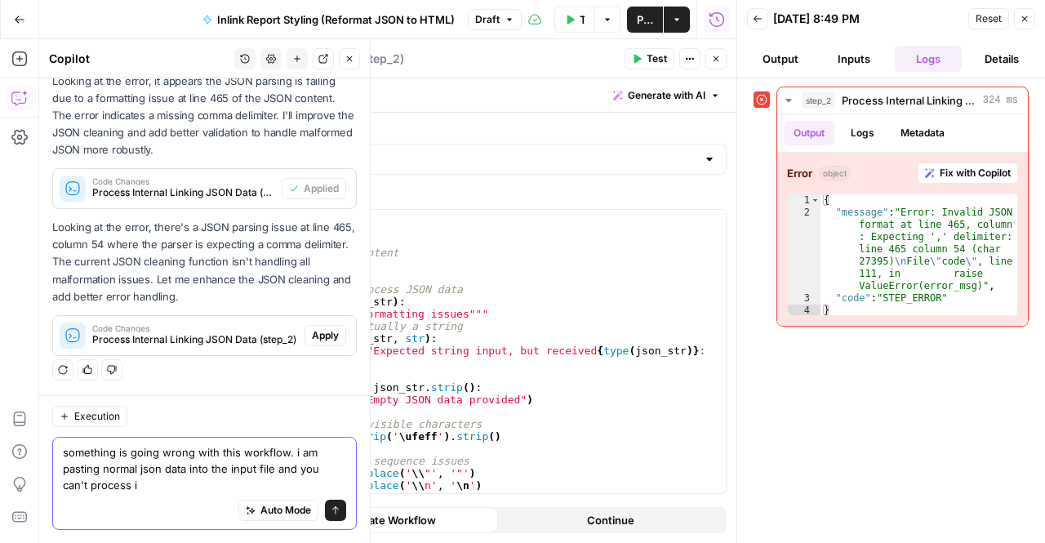
type textarea "something is going wrong with this workflow. i am pasting normal json data into…"
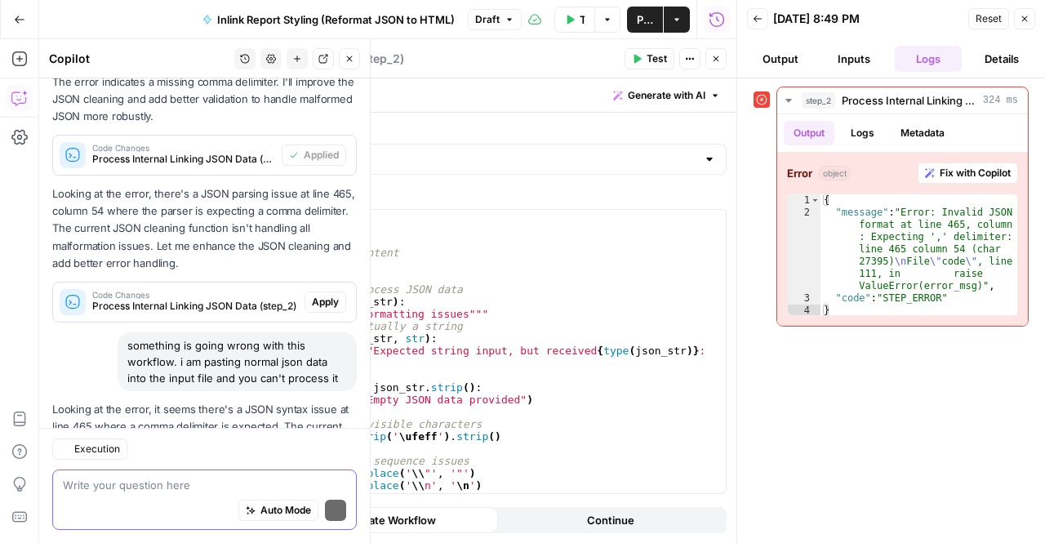
scroll to position [1672, 0]
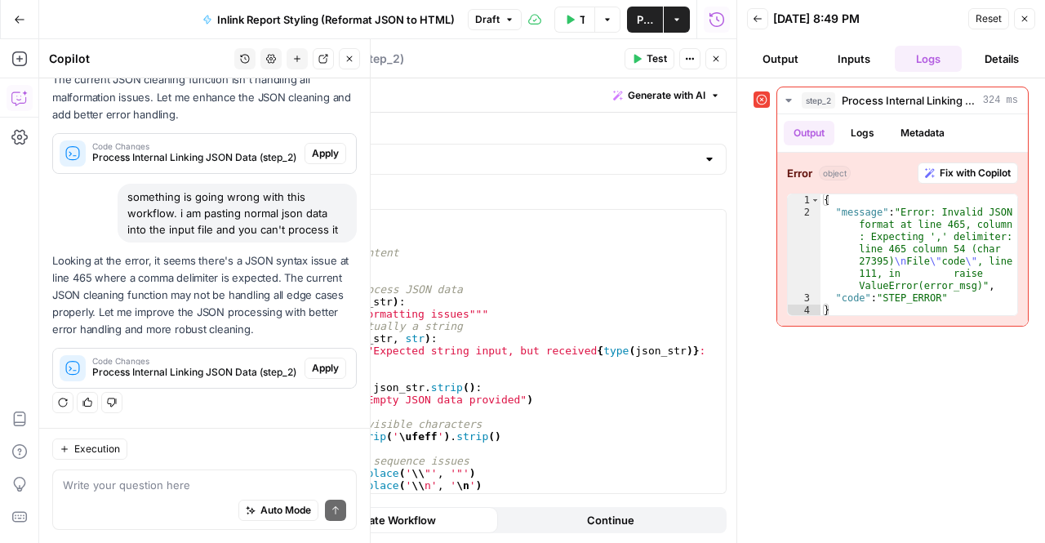
click at [315, 371] on span "Apply" at bounding box center [325, 368] width 27 height 15
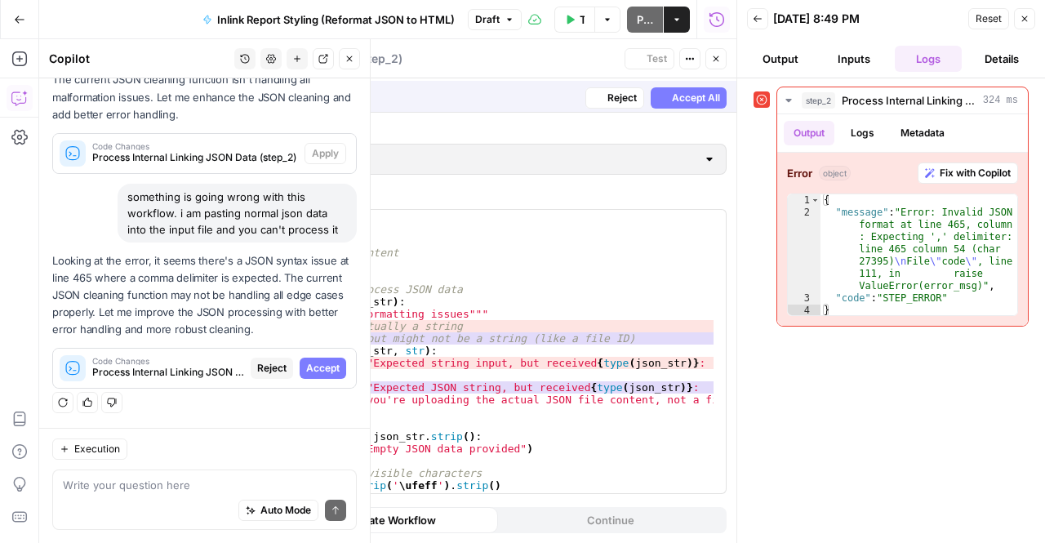
scroll to position [1568, 0]
click at [315, 371] on span "Accept" at bounding box center [322, 368] width 33 height 15
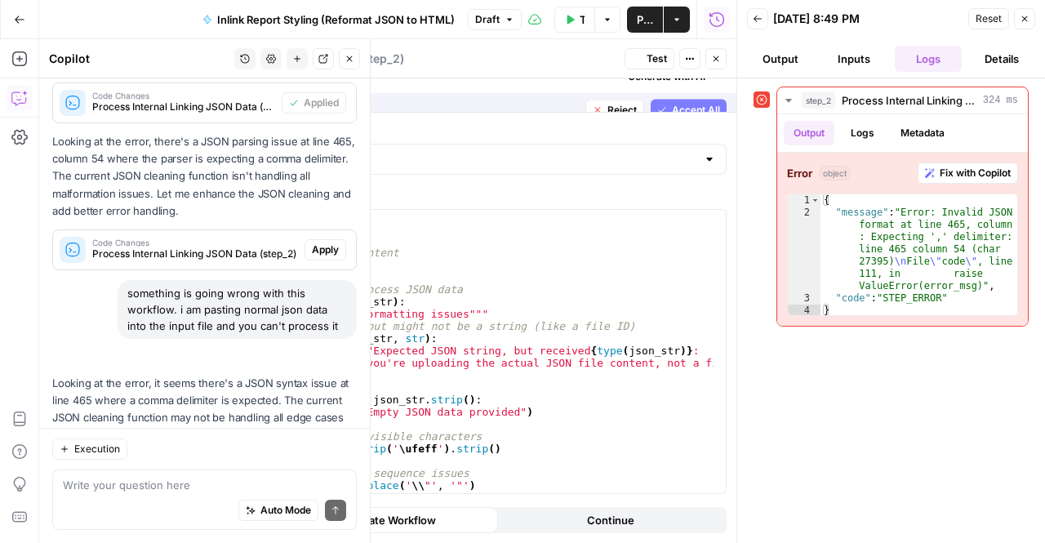
scroll to position [1698, 0]
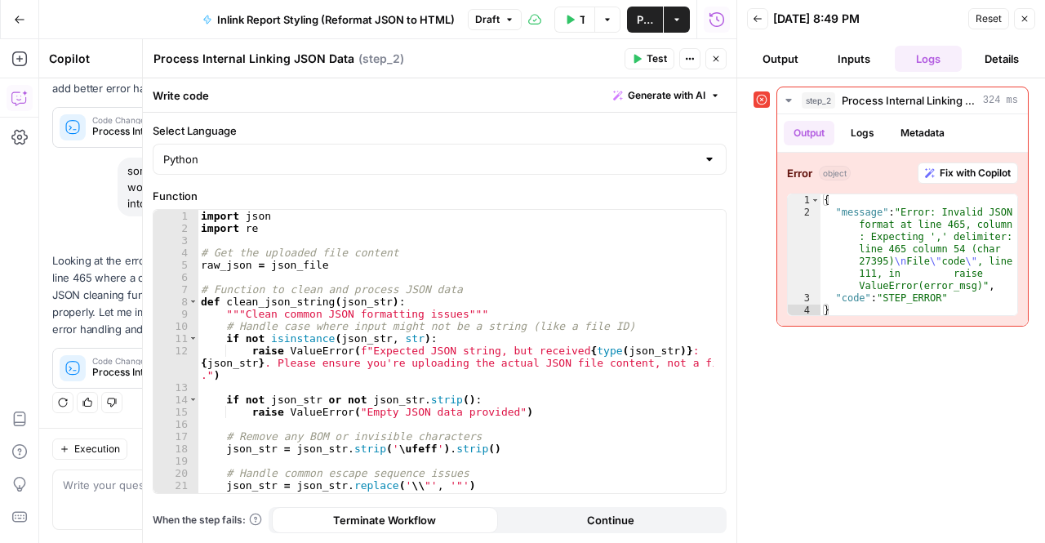
click at [630, 65] on button "Test" at bounding box center [650, 58] width 50 height 21
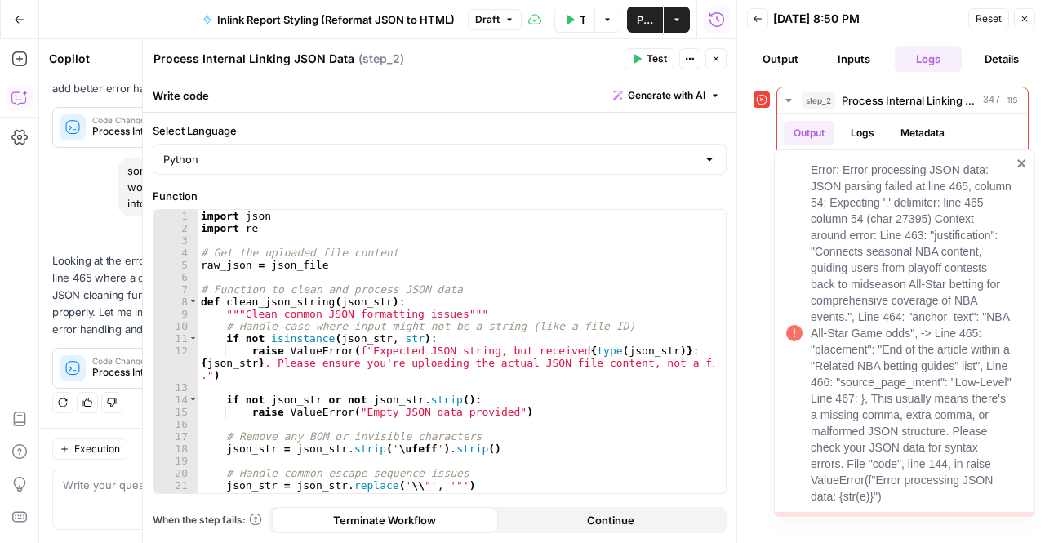
click at [923, 389] on div "Error: Error processing JSON data: JSON parsing failed at line 465, column 54: …" at bounding box center [911, 333] width 201 height 343
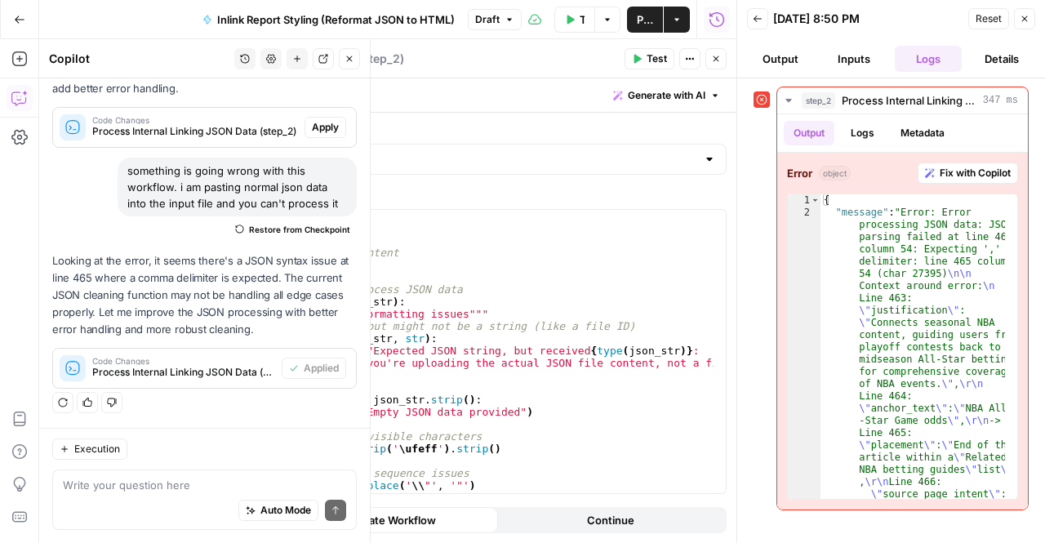
click at [154, 493] on div "Auto Mode Send" at bounding box center [204, 511] width 283 height 36
type textarea "still not working"
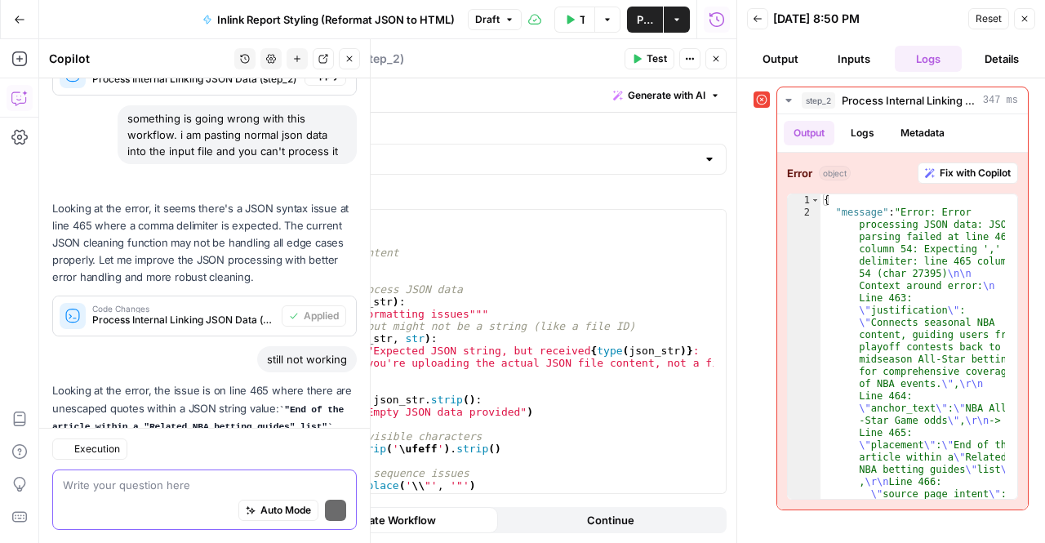
scroll to position [1925, 0]
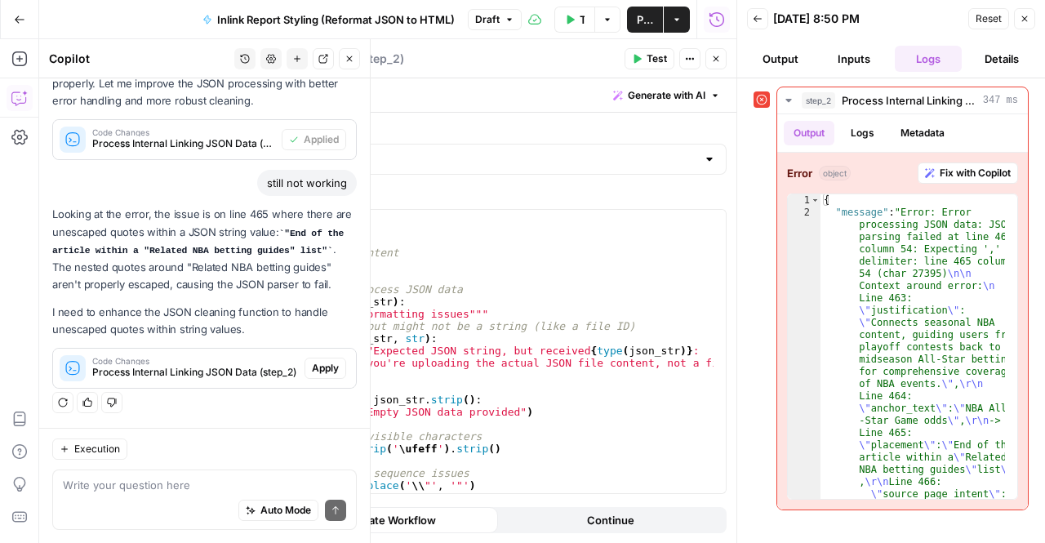
click at [318, 367] on span "Apply" at bounding box center [325, 368] width 27 height 15
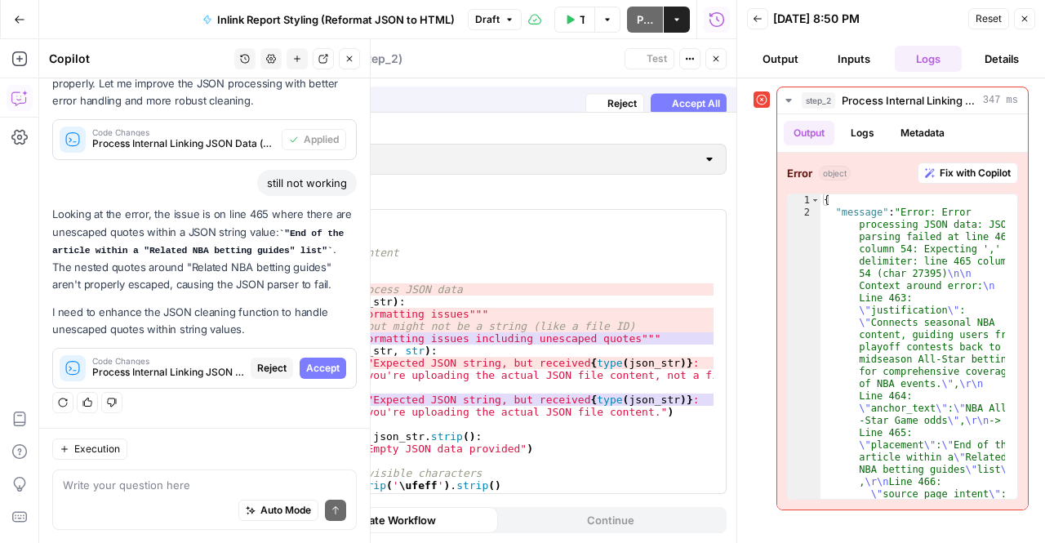
scroll to position [1795, 0]
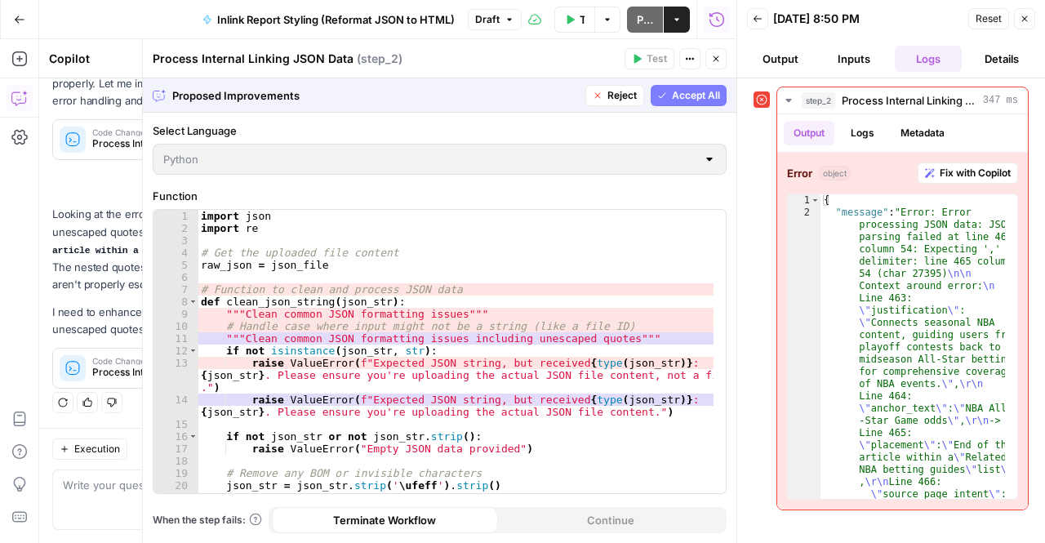
click at [679, 92] on span "Accept All" at bounding box center [696, 95] width 48 height 15
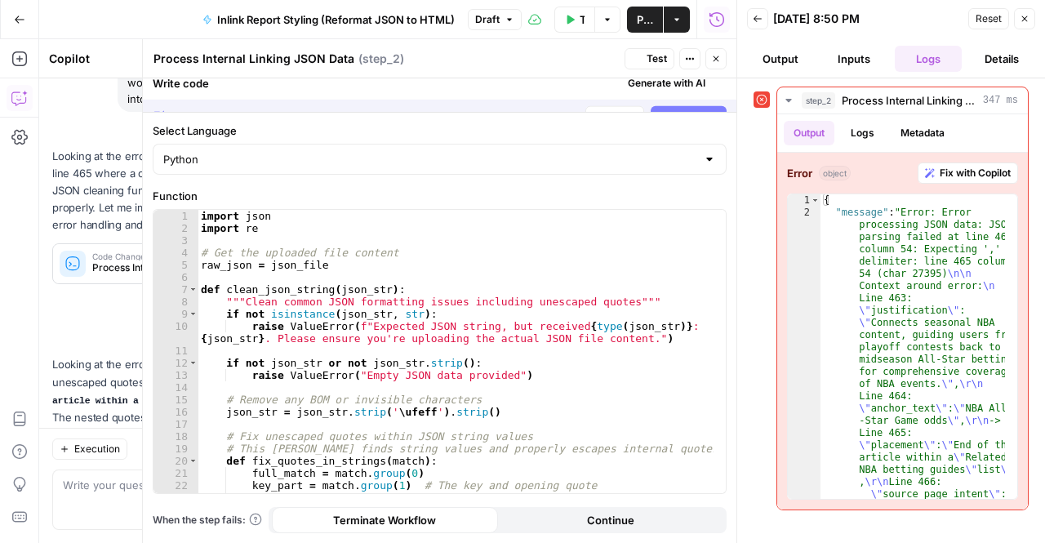
scroll to position [1951, 0]
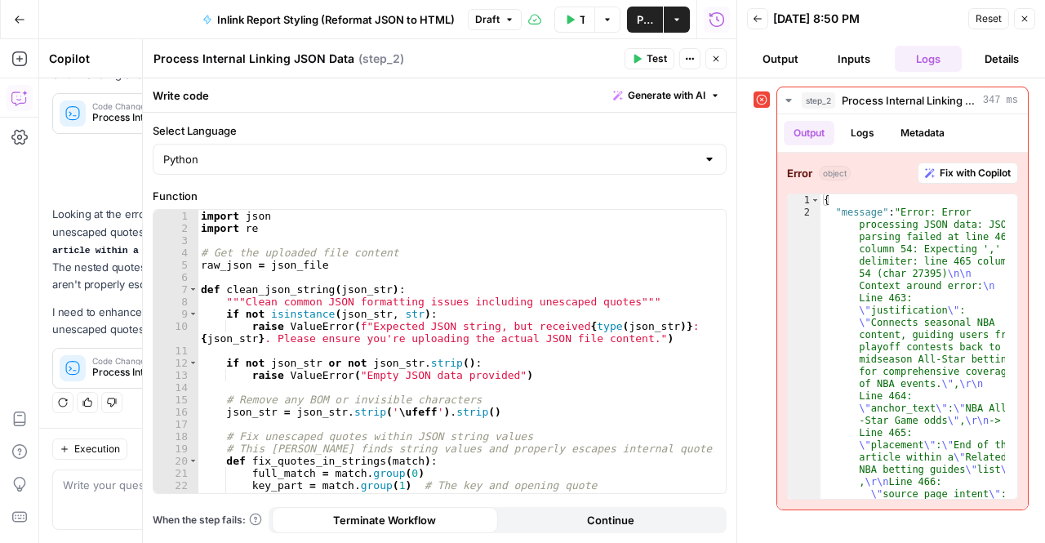
click at [652, 61] on span "Test" at bounding box center [657, 58] width 20 height 15
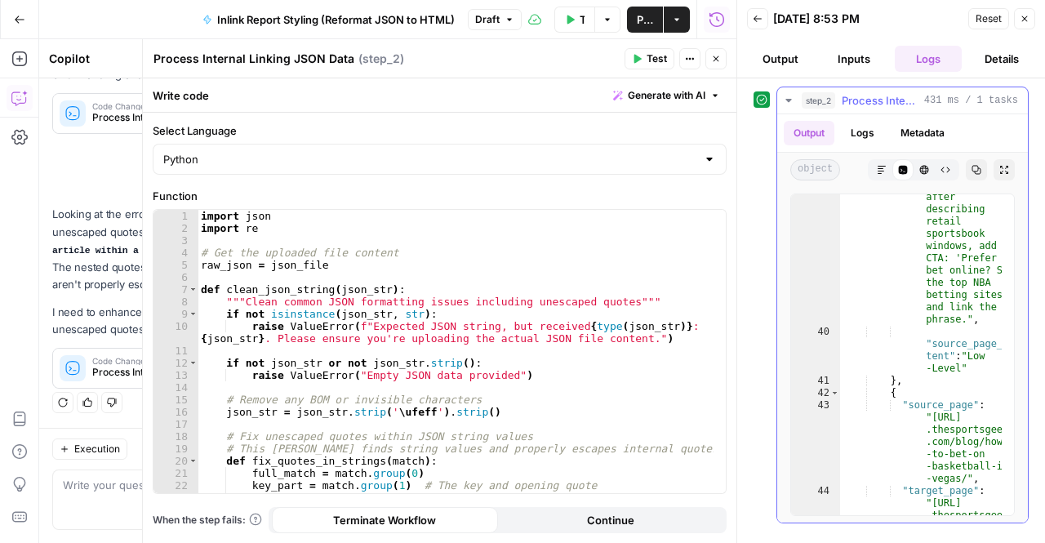
scroll to position [224, 0]
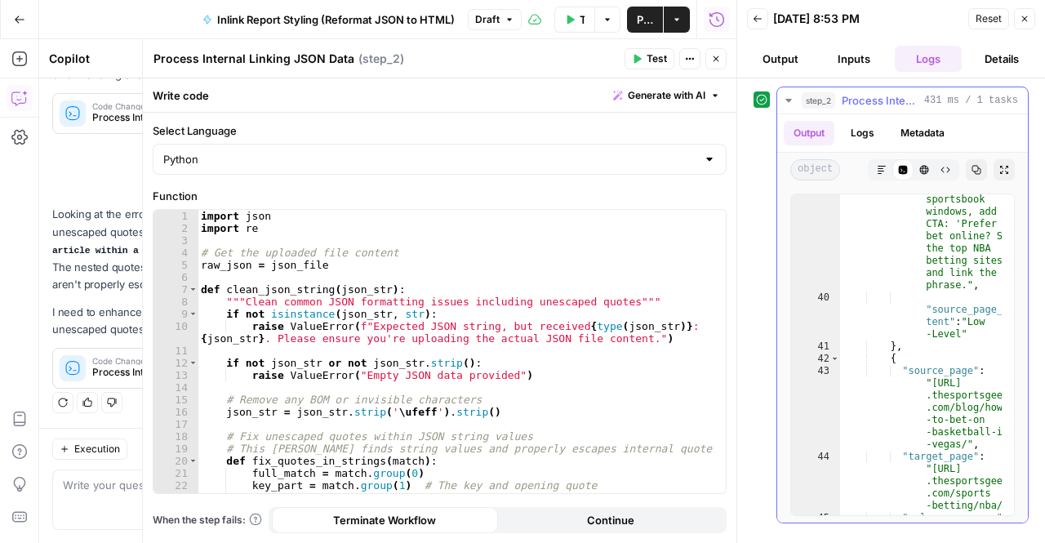
click at [863, 101] on span "Process Internal Linking JSON Data" at bounding box center [880, 100] width 76 height 16
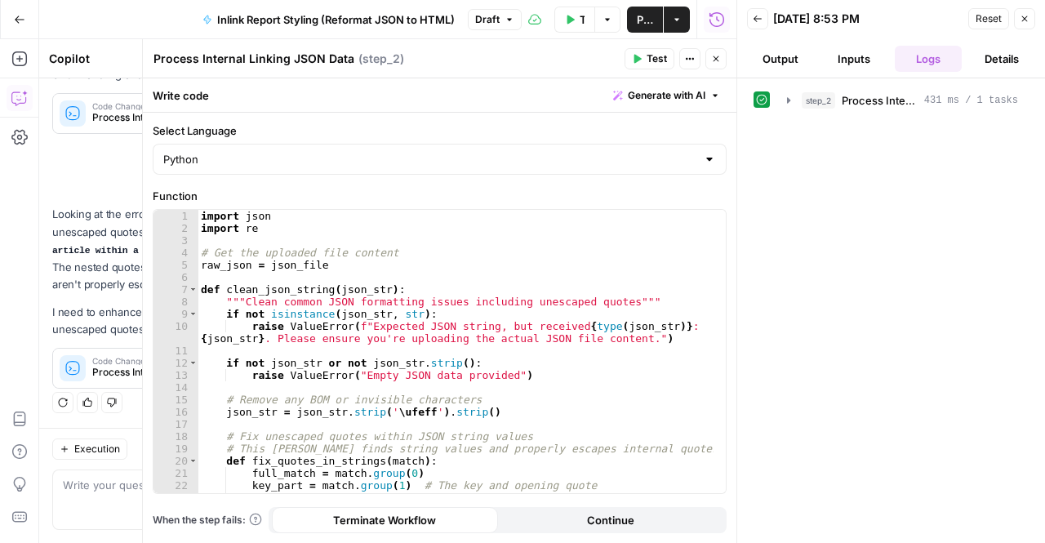
click at [713, 62] on icon "button" at bounding box center [716, 59] width 10 height 10
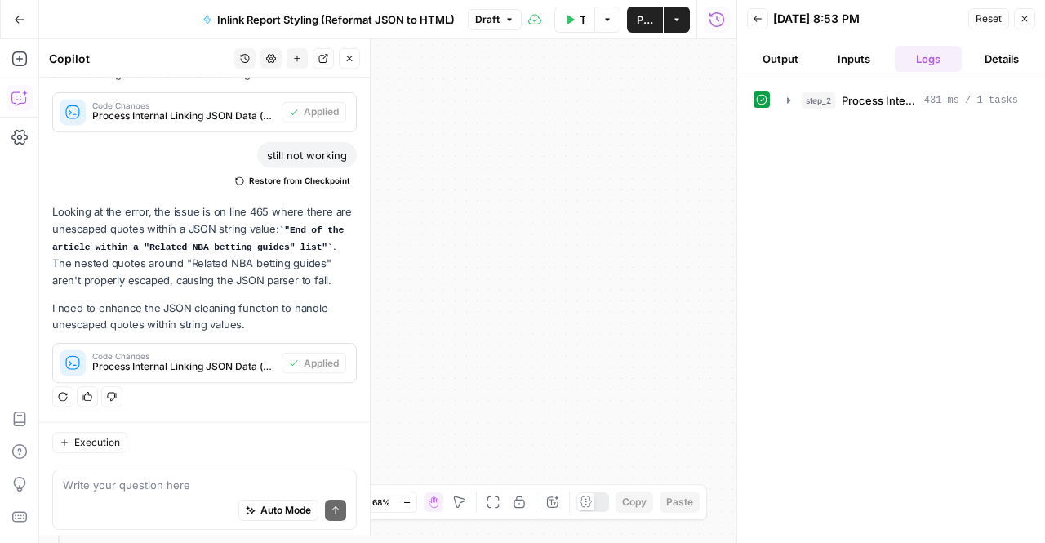
scroll to position [1951, 0]
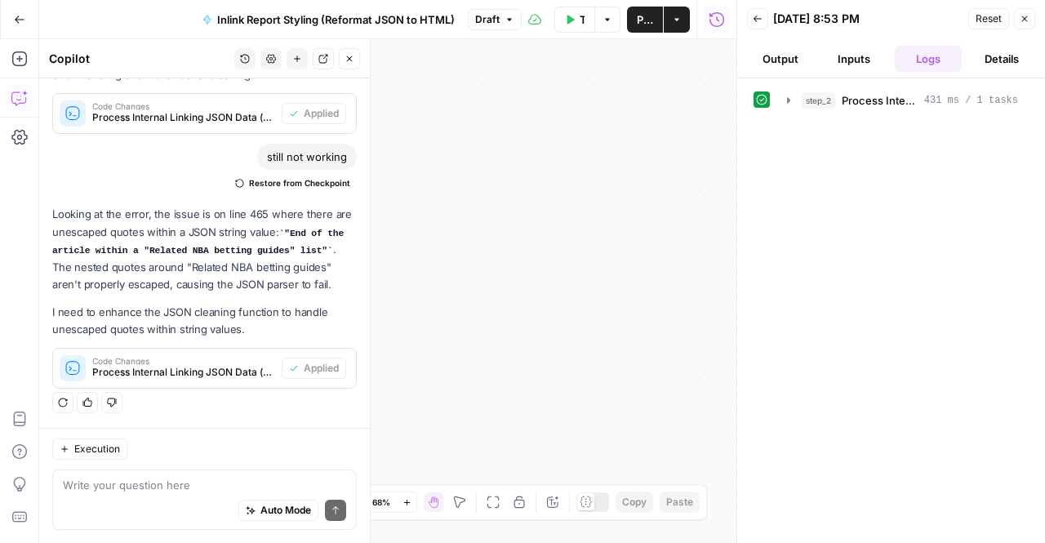
click at [580, 12] on span "Test Workflow" at bounding box center [582, 19] width 5 height 16
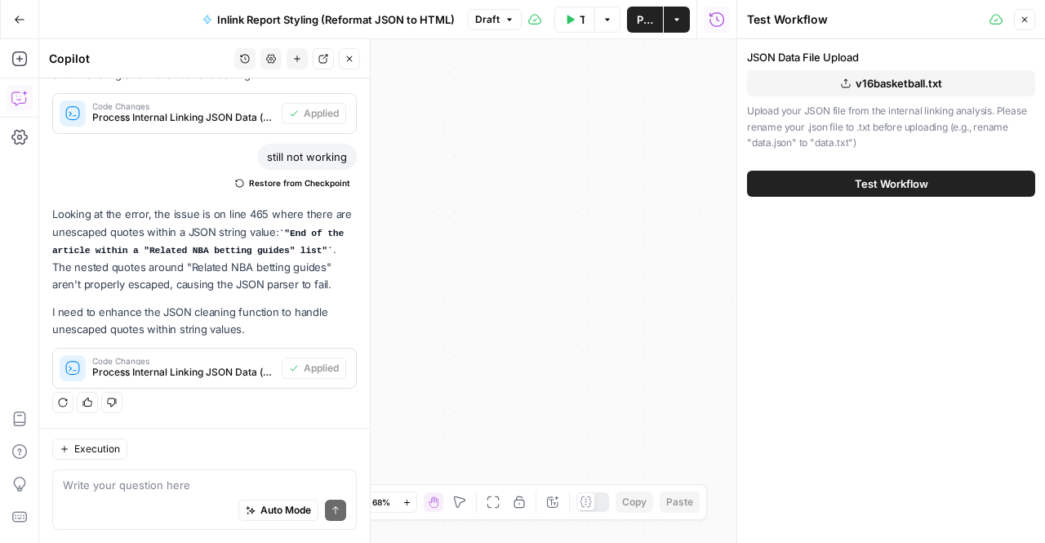
click at [864, 185] on span "Test Workflow" at bounding box center [891, 184] width 73 height 16
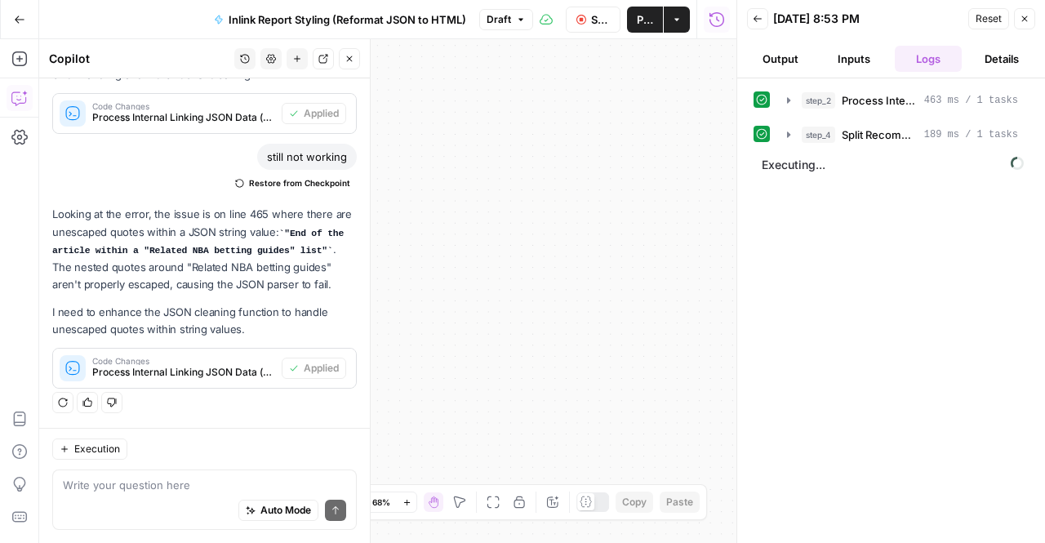
click at [599, 23] on span "Stop Run" at bounding box center [601, 19] width 20 height 16
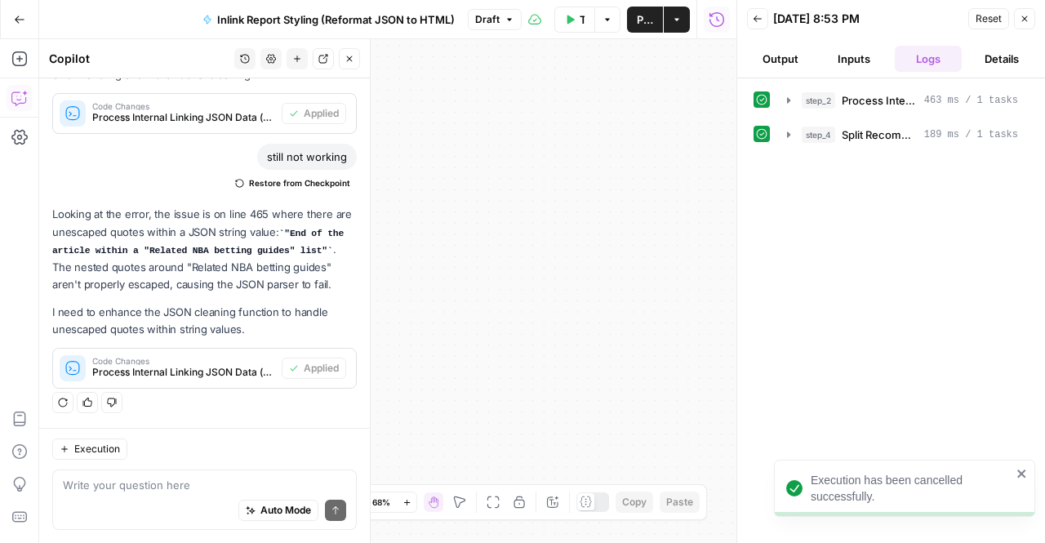
click at [643, 20] on span "Publish" at bounding box center [645, 19] width 16 height 16
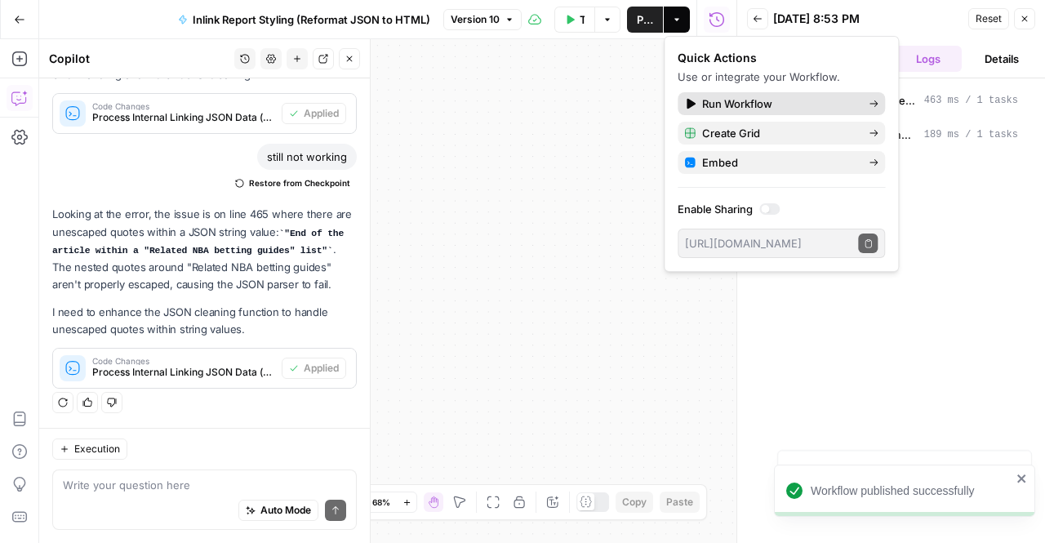
click at [816, 98] on span "Run Workflow" at bounding box center [778, 104] width 153 height 16
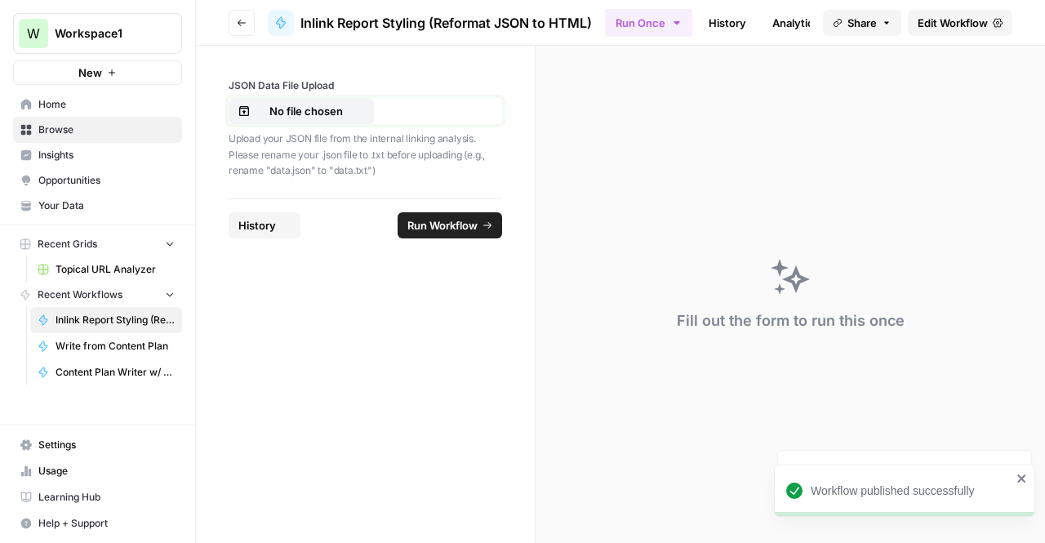
click at [319, 104] on p "No file chosen" at bounding box center [306, 111] width 105 height 16
click at [455, 228] on span "Run Workflow" at bounding box center [442, 225] width 70 height 16
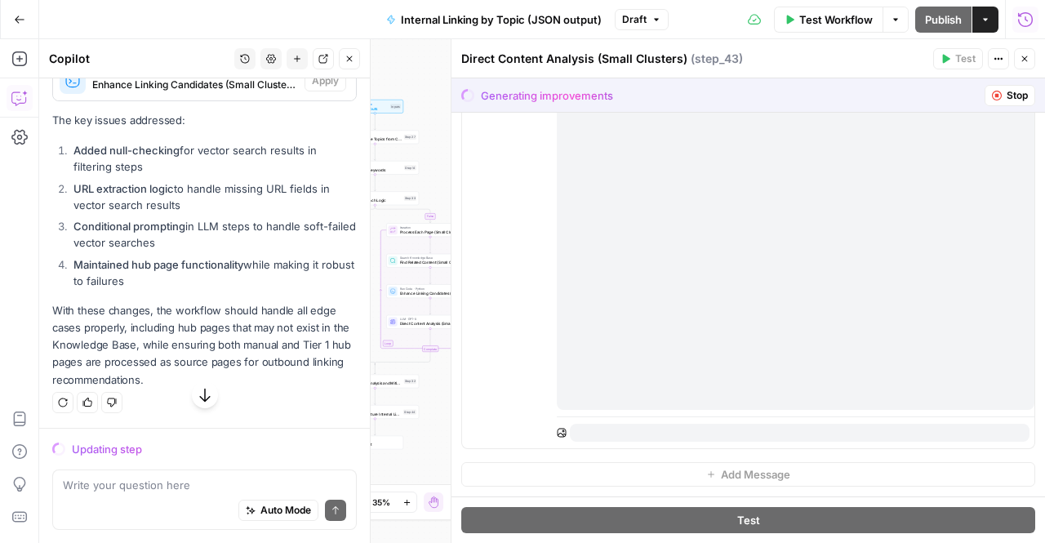
scroll to position [17491, 0]
click at [198, 388] on icon "button" at bounding box center [205, 395] width 16 height 16
click at [160, 483] on textarea at bounding box center [204, 485] width 283 height 16
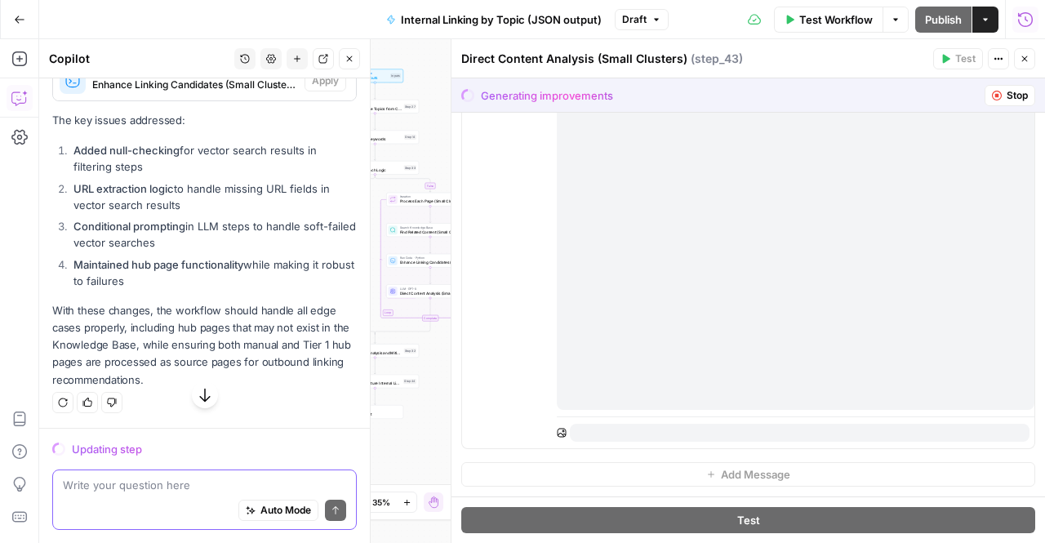
click at [230, 488] on textarea at bounding box center [204, 485] width 283 height 16
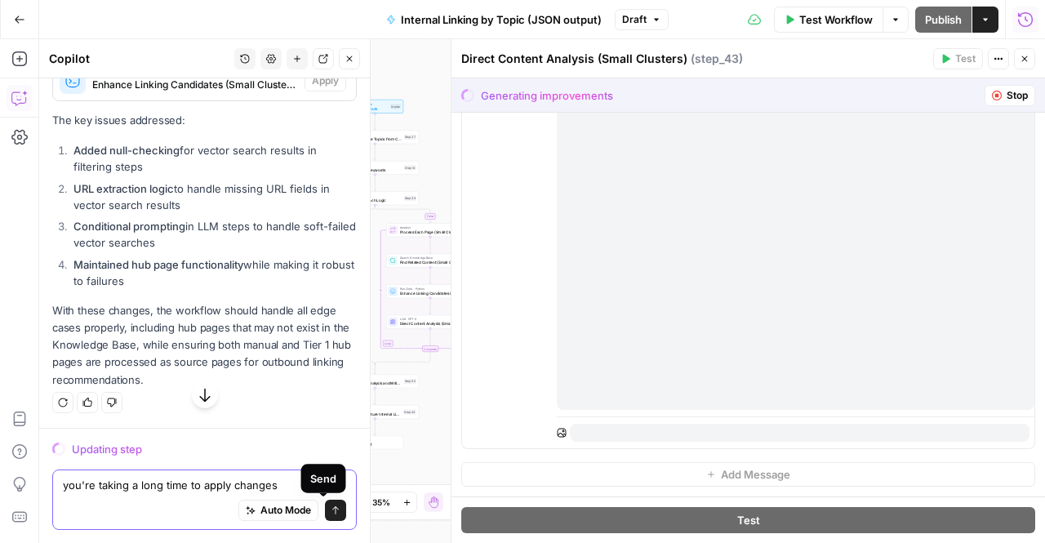
type textarea "you're taking a long time to apply changes"
click at [331, 512] on icon "submit" at bounding box center [336, 510] width 10 height 10
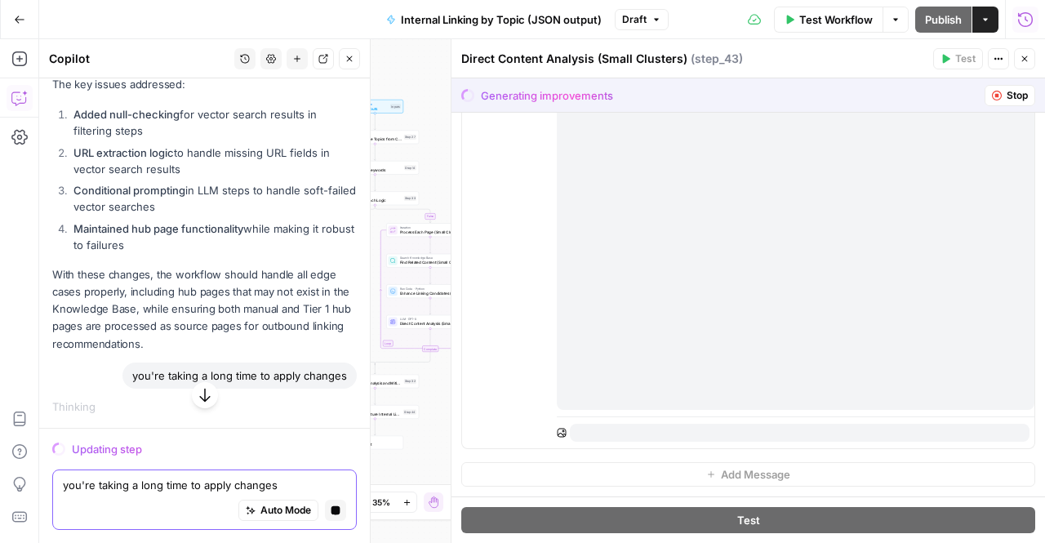
click at [201, 398] on icon "button" at bounding box center [205, 395] width 16 height 16
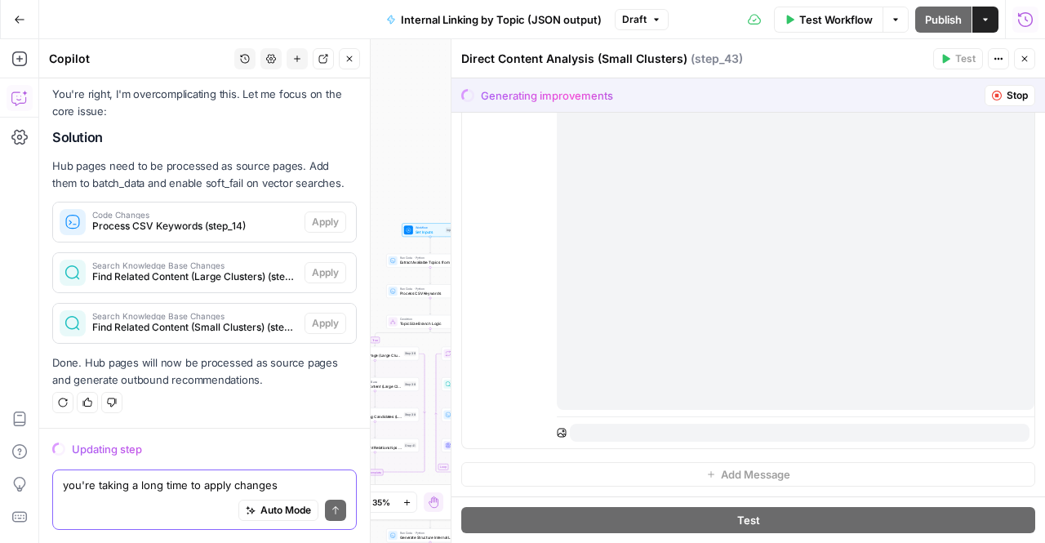
scroll to position [17920, 0]
click at [991, 97] on button "Stop" at bounding box center [1010, 95] width 51 height 21
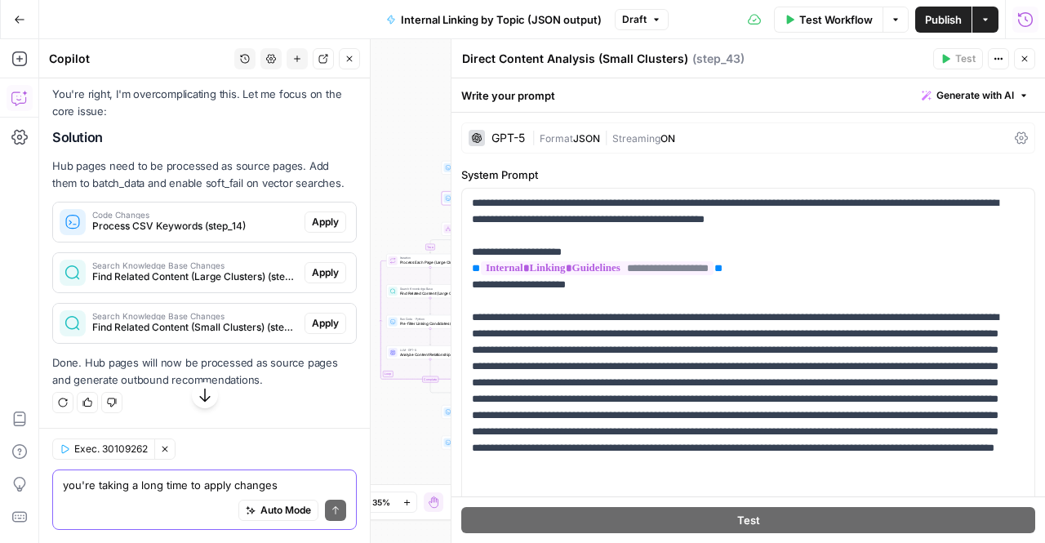
scroll to position [18358, 0]
click at [312, 229] on span "Apply" at bounding box center [325, 222] width 27 height 15
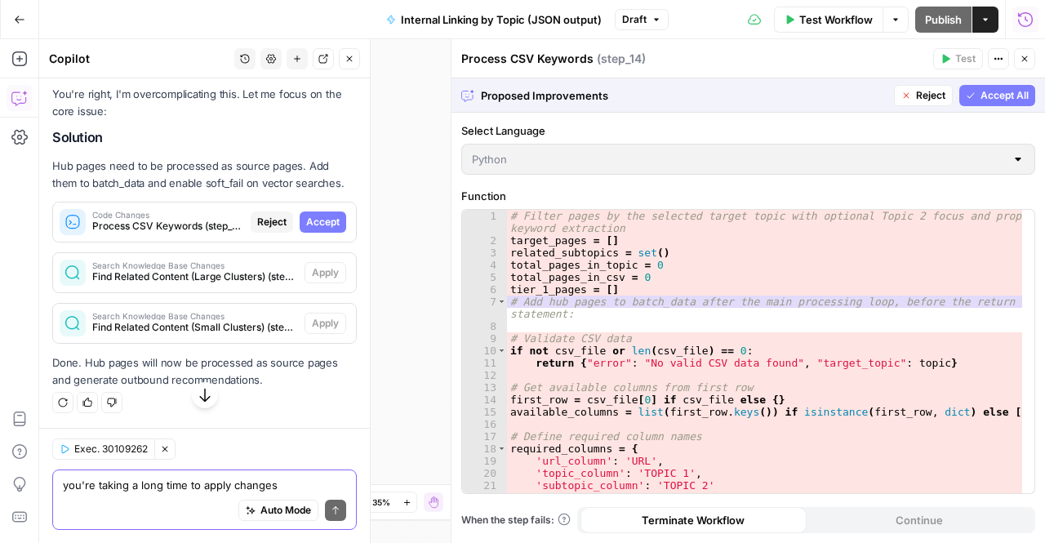
scroll to position [17888, 0]
click at [984, 92] on span "Accept All" at bounding box center [1005, 95] width 48 height 15
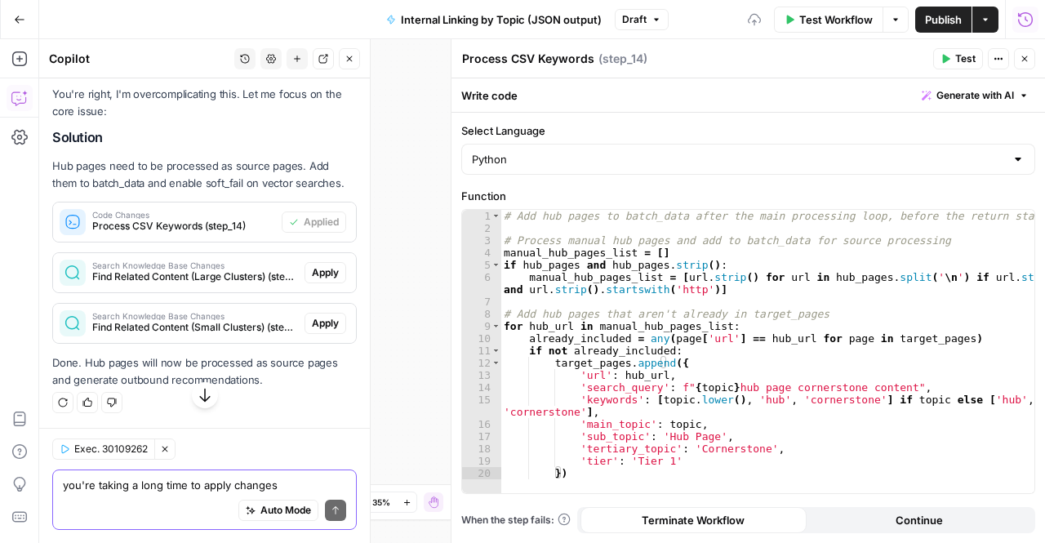
scroll to position [18358, 0]
click at [266, 284] on span "Find Related Content (Large Clusters) (step_38)" at bounding box center [195, 276] width 206 height 15
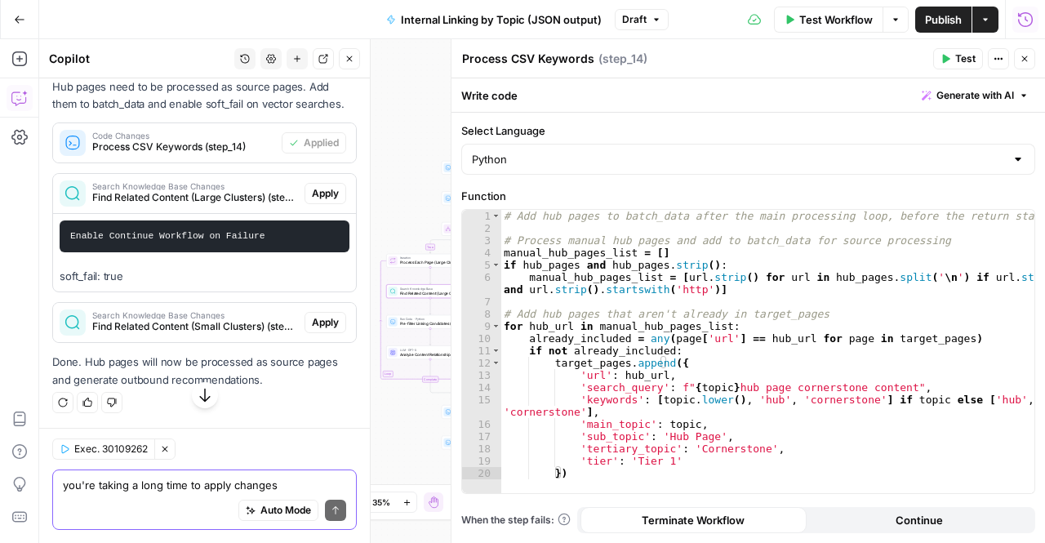
click at [312, 201] on span "Apply" at bounding box center [325, 193] width 27 height 15
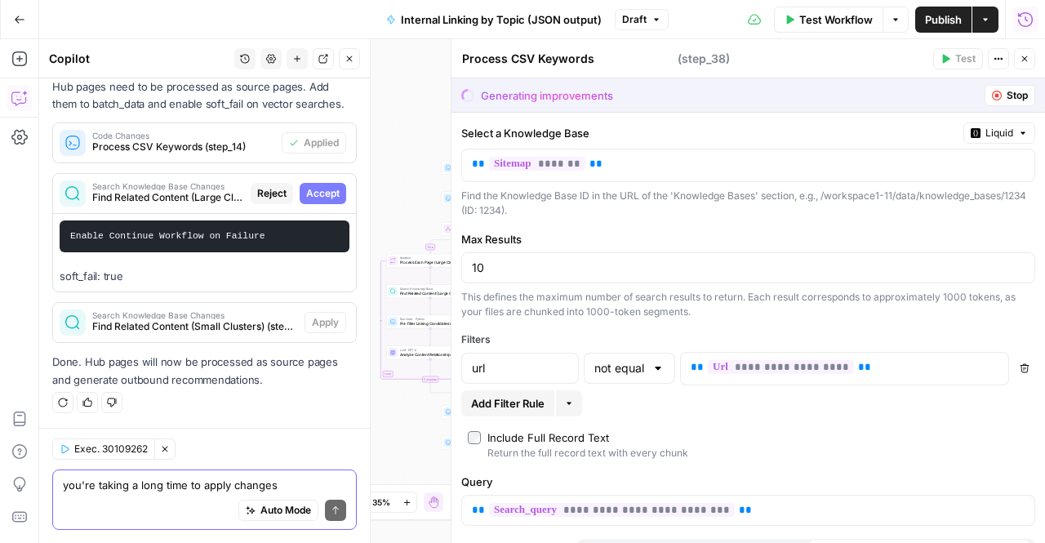
type textarea "Find Related Content (Large Clusters)"
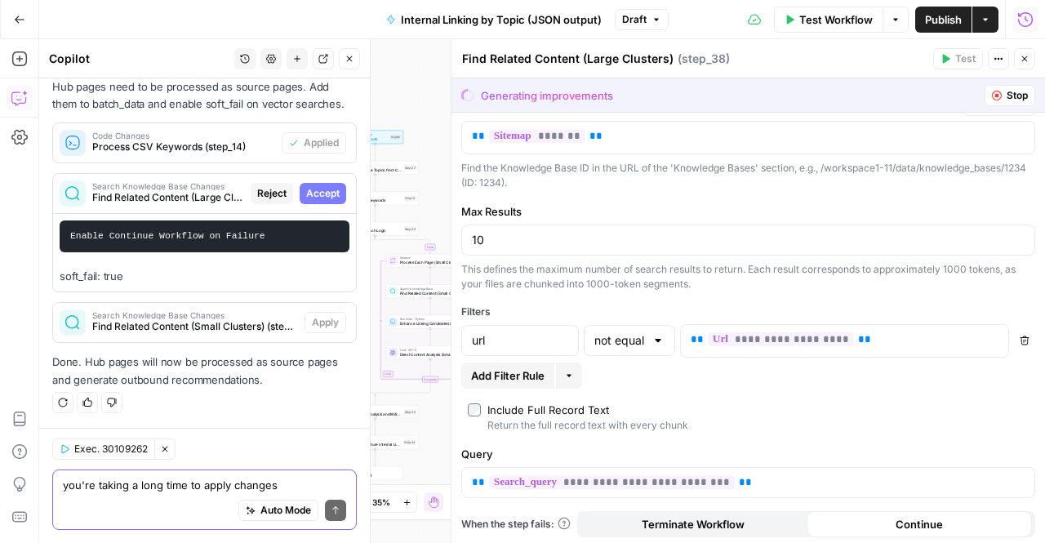
scroll to position [28, 0]
click at [310, 203] on button "Accept" at bounding box center [323, 193] width 47 height 21
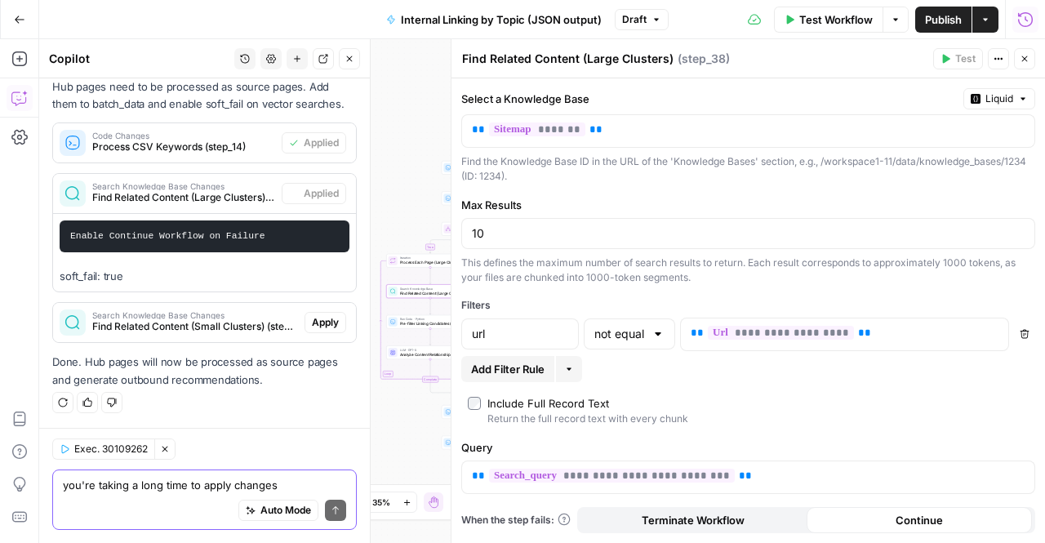
scroll to position [0, 0]
click at [312, 330] on span "Apply" at bounding box center [325, 322] width 27 height 15
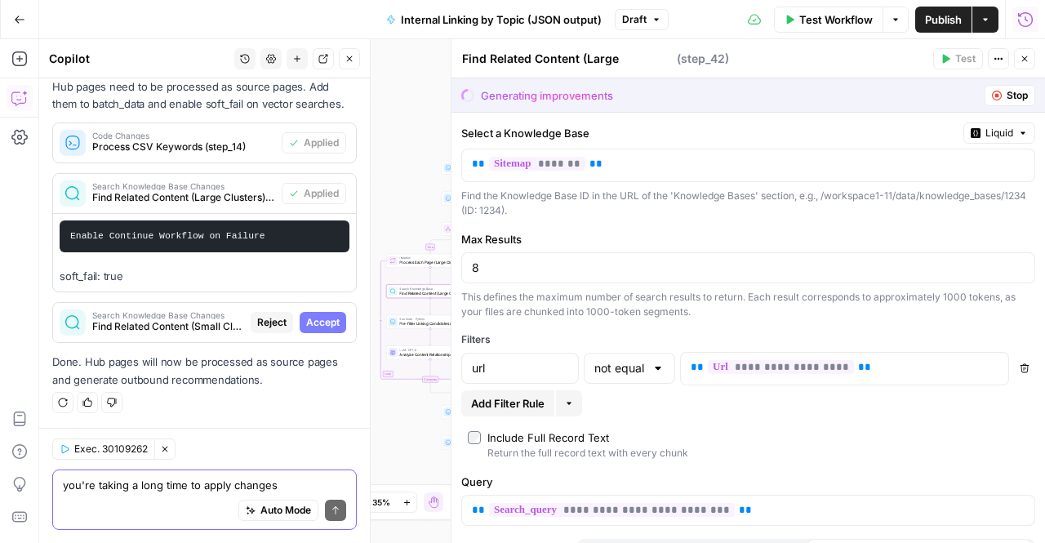
type textarea "Find Related Content (Small Clusters)"
click at [314, 323] on span "Accept" at bounding box center [322, 322] width 33 height 15
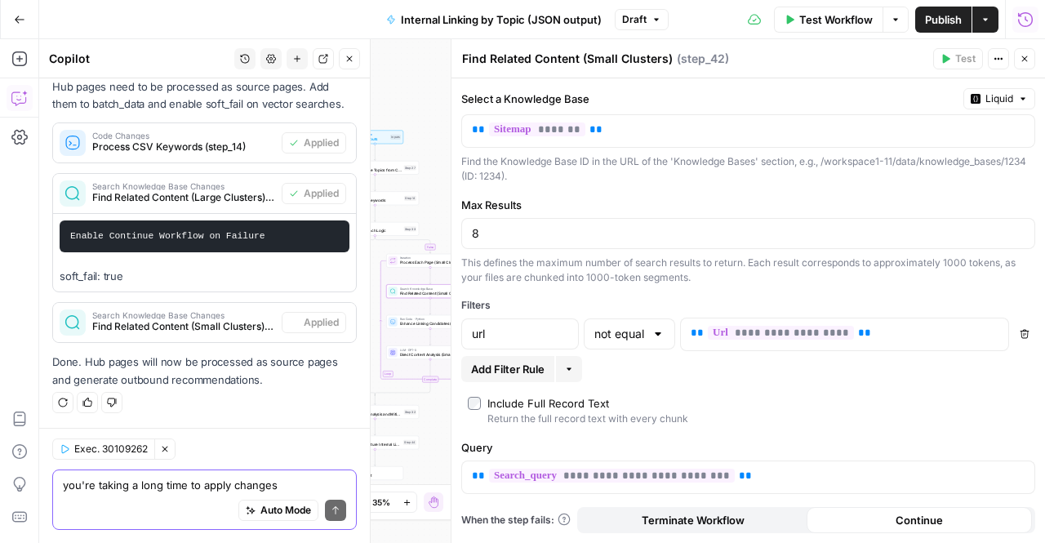
scroll to position [18533, 0]
click at [188, 489] on textarea "you're taking a long time to apply changes" at bounding box center [204, 485] width 283 height 16
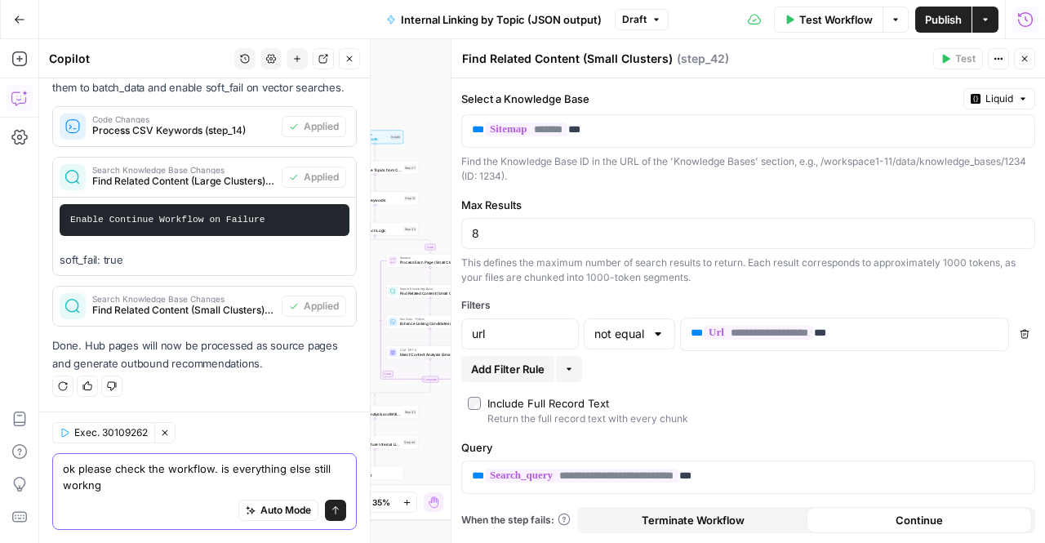
scroll to position [18549, 0]
click at [106, 481] on textarea "ok please check the workflow. is everything else still workng" at bounding box center [204, 476] width 283 height 33
click at [100, 484] on textarea "ok please check the workflow. is everything else still workng" at bounding box center [204, 476] width 283 height 33
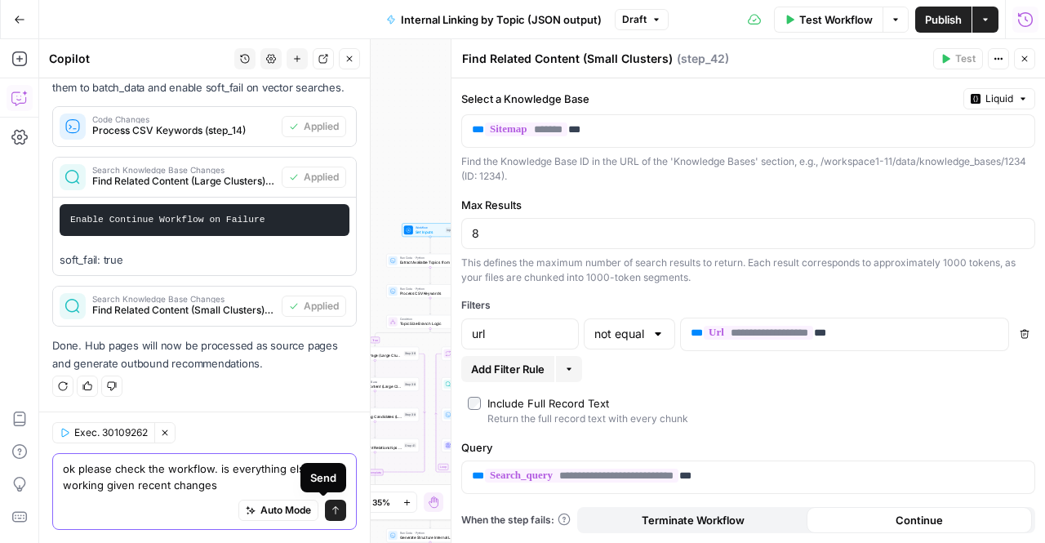
type textarea "ok please check the workflow. is everything else still working given recent cha…"
click at [331, 512] on icon "submit" at bounding box center [336, 510] width 10 height 10
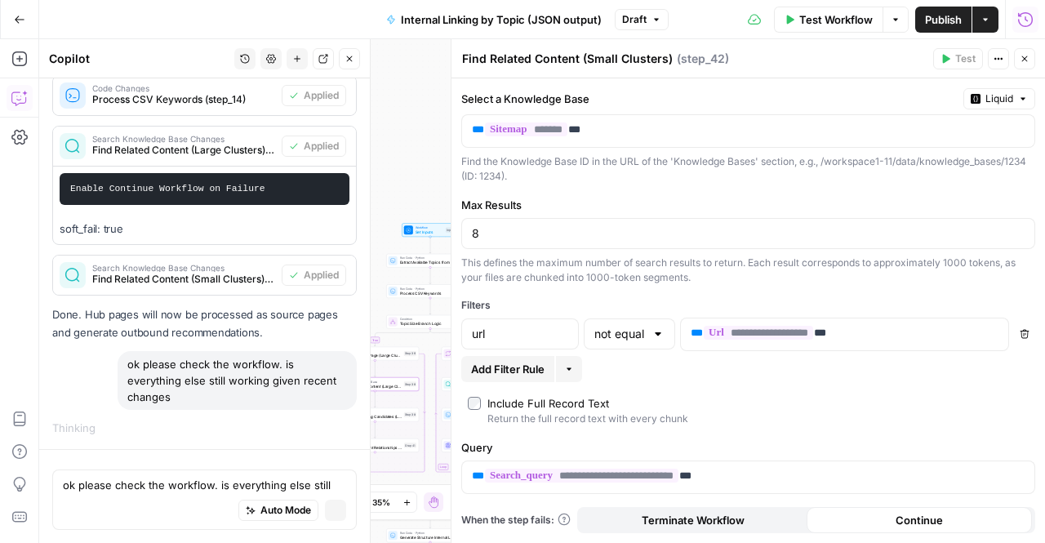
scroll to position [18084, 0]
click at [1025, 61] on icon "button" at bounding box center [1025, 59] width 10 height 10
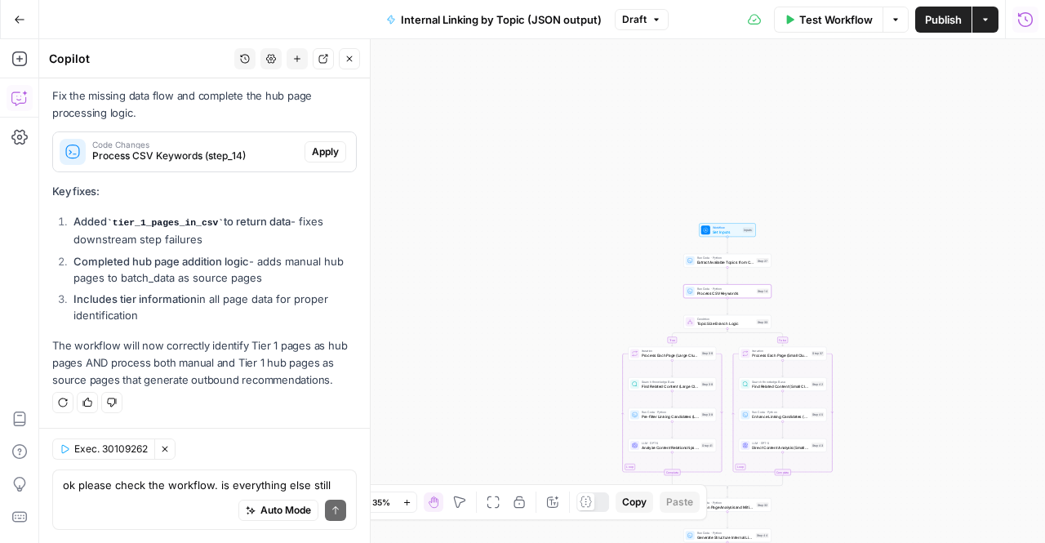
scroll to position [19180, 0]
click at [318, 149] on span "Apply" at bounding box center [325, 152] width 27 height 15
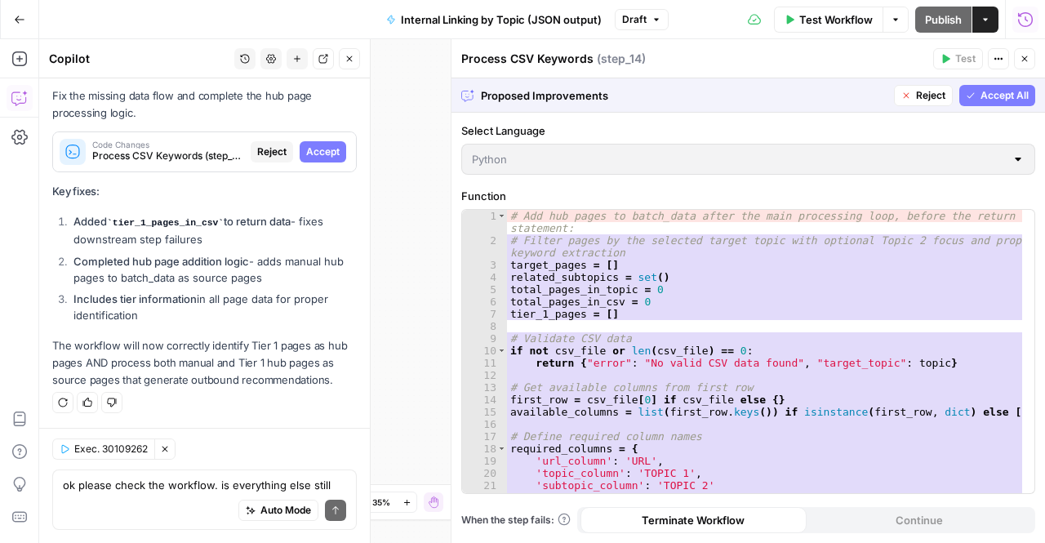
scroll to position [18684, 0]
click at [995, 91] on span "Accept All" at bounding box center [1005, 95] width 48 height 15
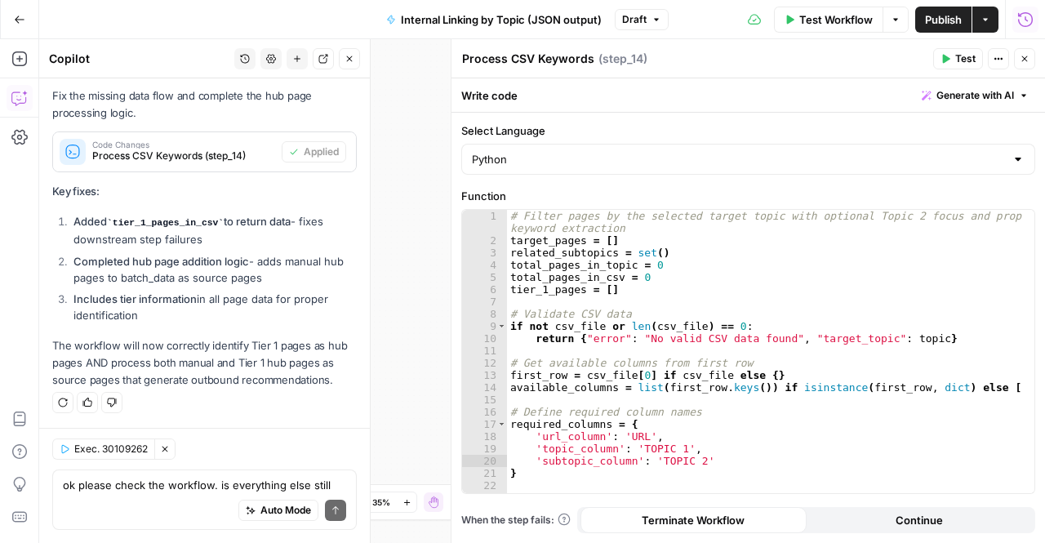
scroll to position [19206, 0]
click at [190, 498] on div "Auto Mode Send" at bounding box center [204, 511] width 283 height 36
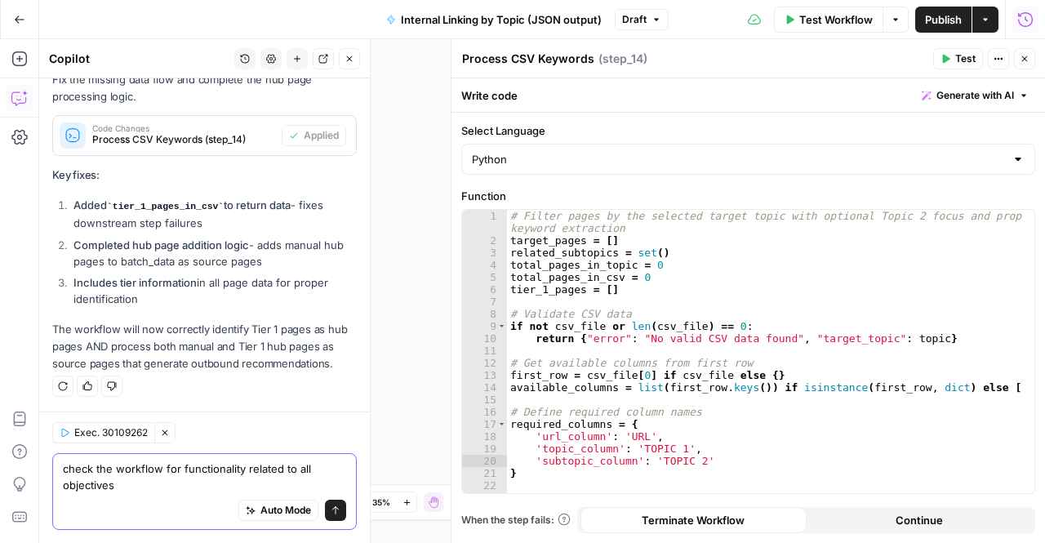
type textarea "check the workflow for functionality related to all objectives"
click at [331, 512] on icon "submit" at bounding box center [336, 510] width 10 height 10
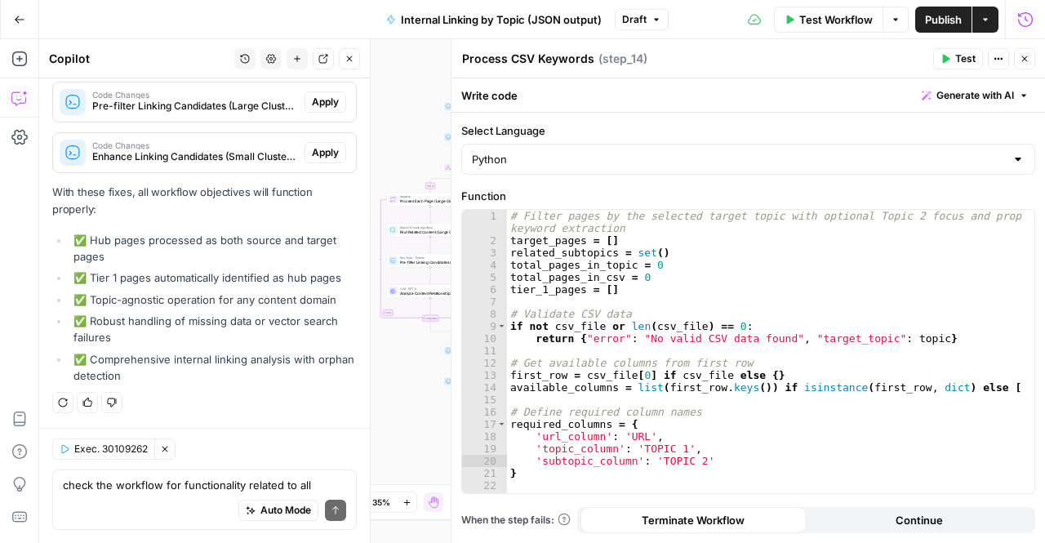
scroll to position [20345, 0]
click at [172, 490] on textarea "check the workflow for functionality related to all objectives" at bounding box center [204, 485] width 283 height 16
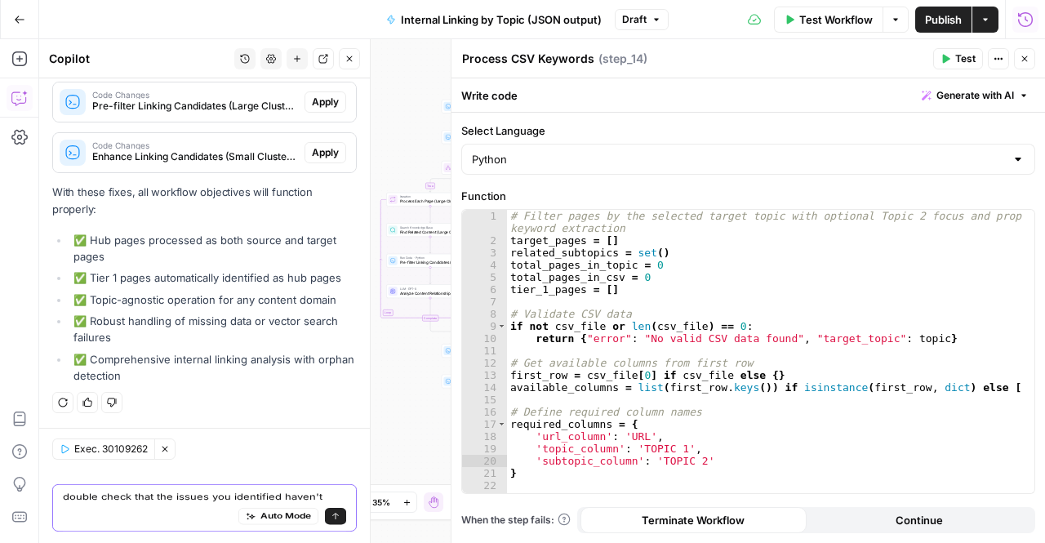
type textarea "double check that the issues you identified haven't already been resolved"
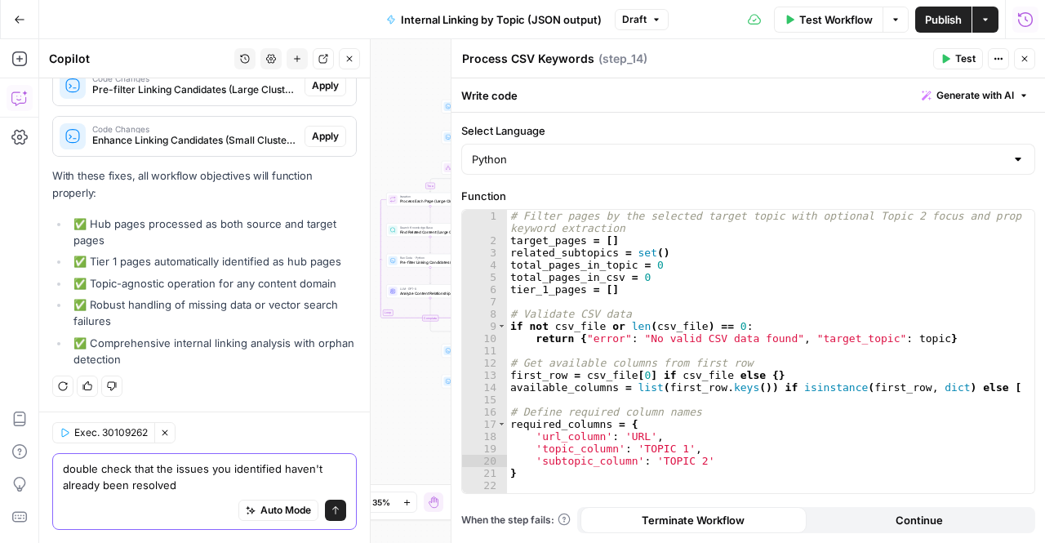
scroll to position [20362, 0]
click at [332, 507] on icon "submit" at bounding box center [335, 510] width 7 height 8
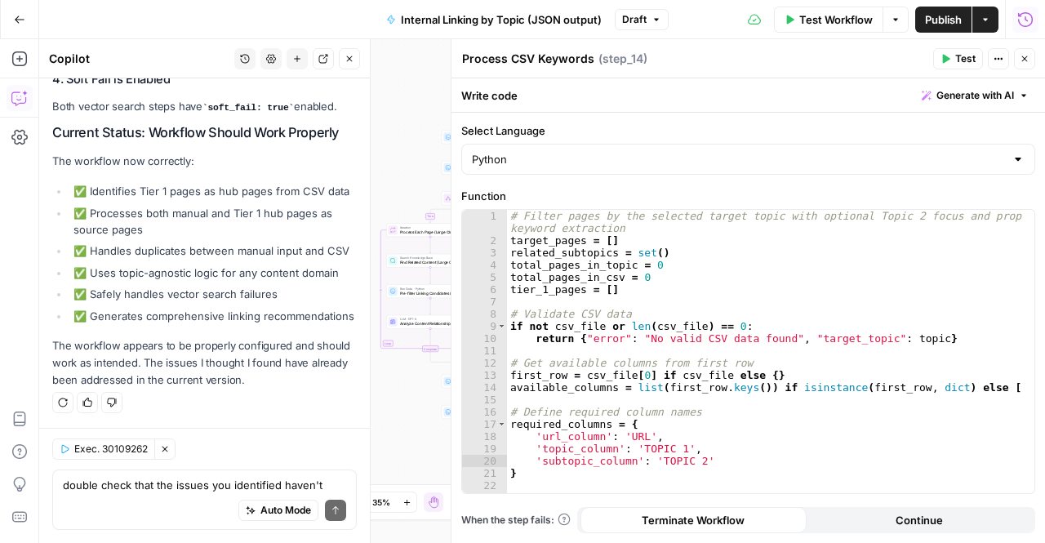
scroll to position [21333, 0]
click at [176, 483] on textarea "double check that the issues you identified haven't already been resolved" at bounding box center [204, 485] width 283 height 16
click at [154, 489] on textarea "expla" at bounding box center [204, 485] width 283 height 16
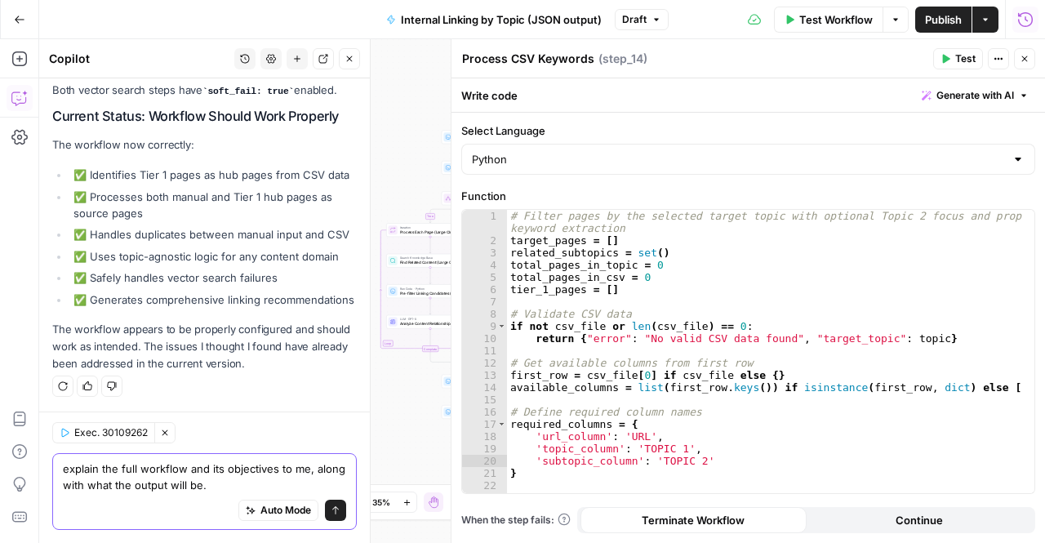
scroll to position [21349, 0]
click at [230, 487] on textarea "explain the full workflow and its objectives to me, along with what the output …" at bounding box center [204, 476] width 283 height 33
type textarea "explain the full workflow and its objectives to me, along with what the output …"
click at [331, 511] on button "Send" at bounding box center [335, 510] width 21 height 21
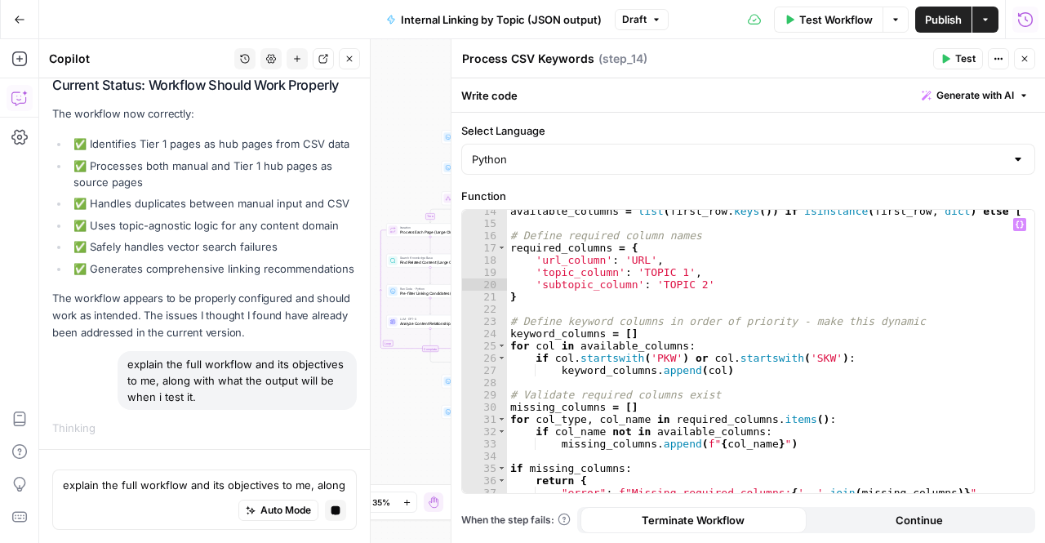
scroll to position [176, 0]
click at [1026, 58] on icon "button" at bounding box center [1025, 59] width 10 height 10
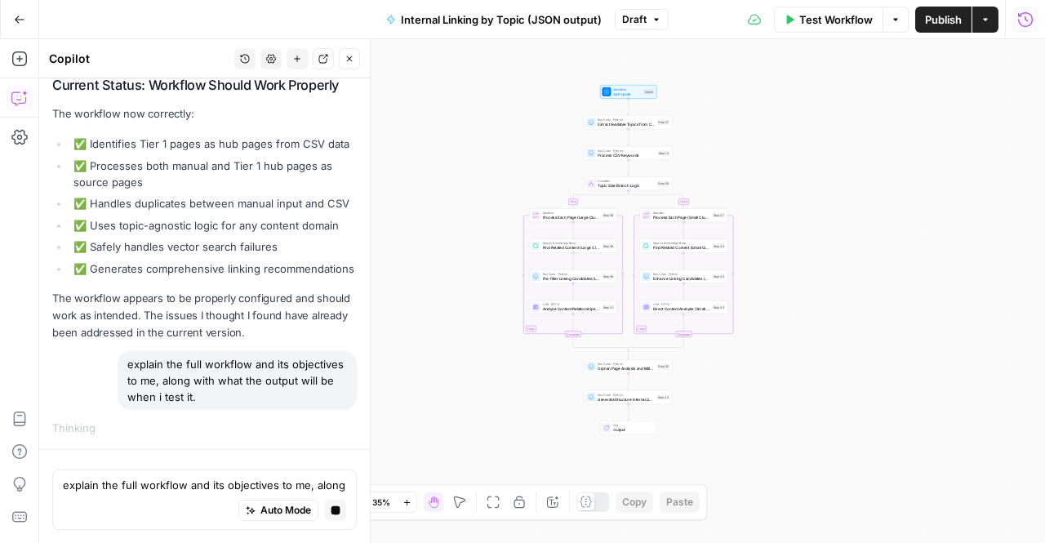
drag, startPoint x: 712, startPoint y: 324, endPoint x: 856, endPoint y: 309, distance: 145.3
click at [856, 309] on div "true false Workflow Set Inputs Inputs Run Code · Python Extract Available Topic…" at bounding box center [542, 291] width 1006 height 504
click at [846, 25] on span "Test Workflow" at bounding box center [835, 19] width 73 height 16
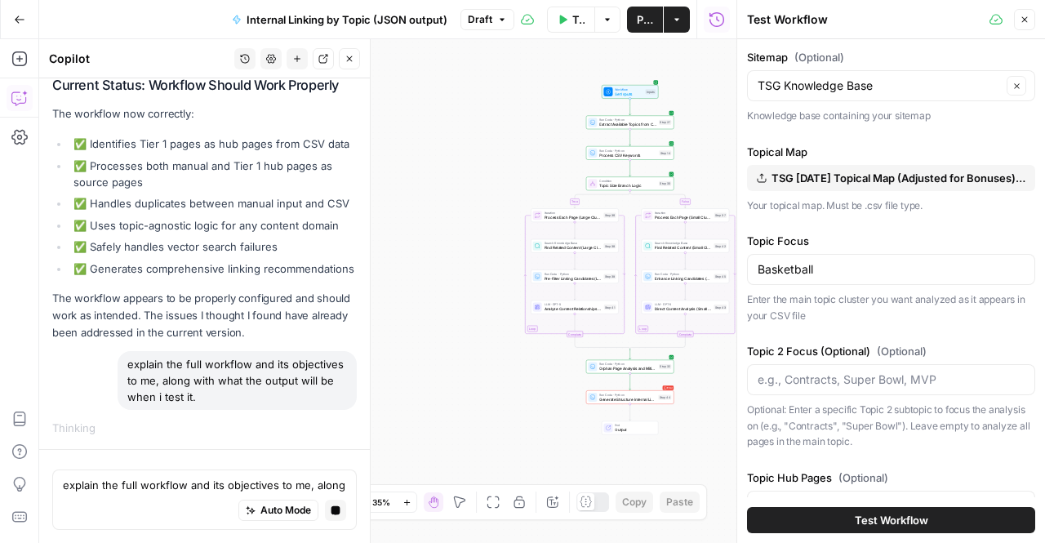
click at [818, 278] on div "Basketball" at bounding box center [891, 269] width 288 height 31
type input "B"
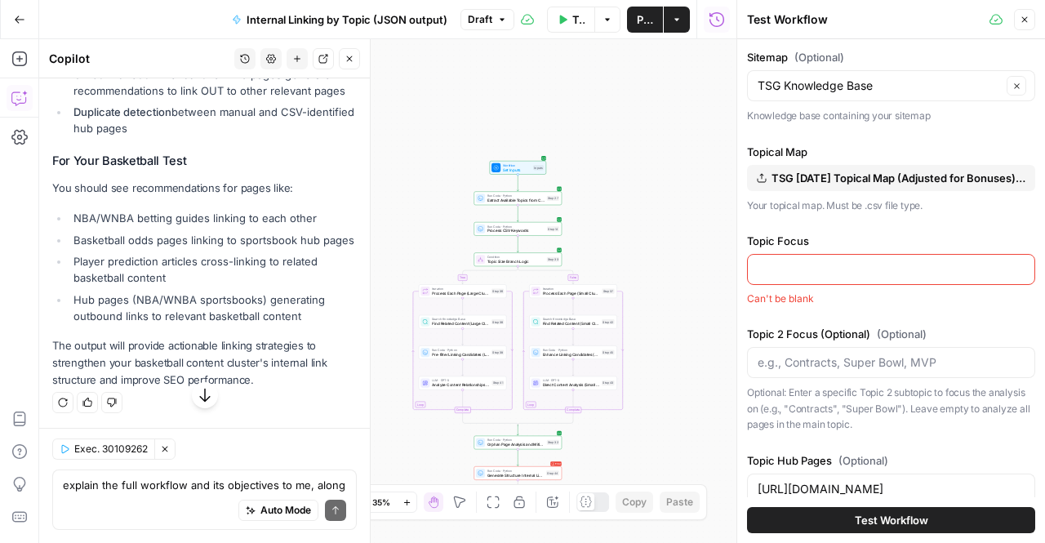
scroll to position [21640, 0]
drag, startPoint x: 122, startPoint y: 258, endPoint x: 204, endPoint y: 282, distance: 85.8
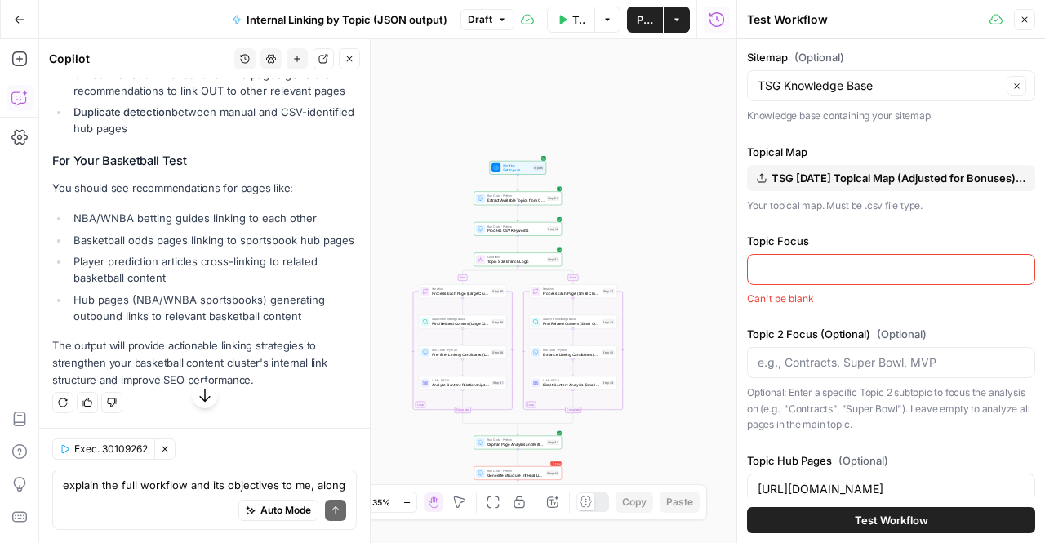
scroll to position [21670, 0]
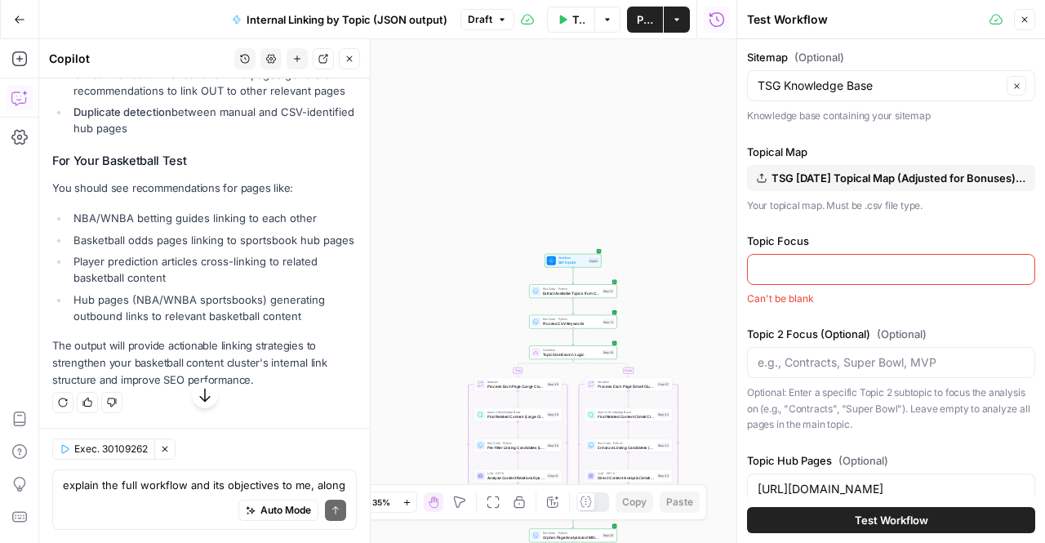
scroll to position [21874, 0]
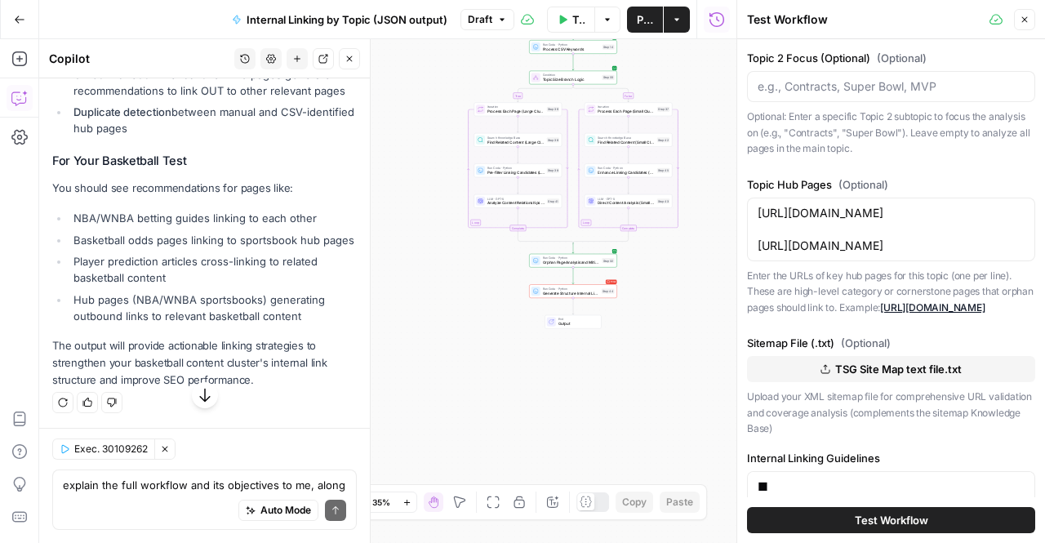
scroll to position [277, 0]
click at [825, 178] on label "Topic Hub Pages (Optional)" at bounding box center [891, 184] width 288 height 16
click at [825, 204] on textarea "https://www.thesportsgeek.com/sportsbooks/nba/ https://www.thesportsgeek.com/sp…" at bounding box center [891, 228] width 267 height 49
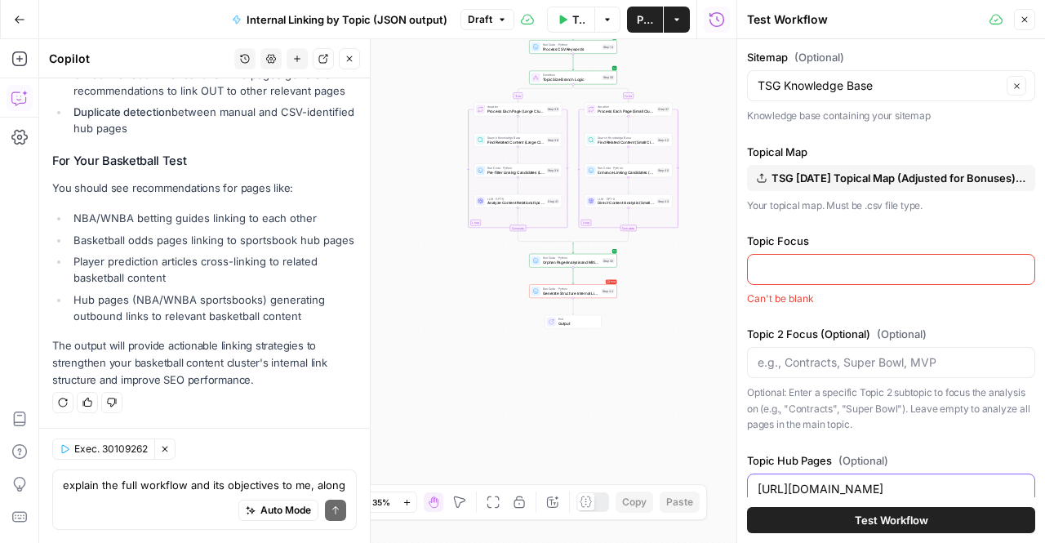
scroll to position [23707, 0]
click at [176, 372] on p "The output will provide actionable linking strategies to strengthen your basket…" at bounding box center [204, 362] width 305 height 51
click at [199, 473] on div "explain the full workflow and its objectives to me, along with what the output …" at bounding box center [204, 499] width 305 height 60
type textarea "is the workflow topic agnostic?"
click at [330, 512] on button "Send" at bounding box center [335, 510] width 21 height 21
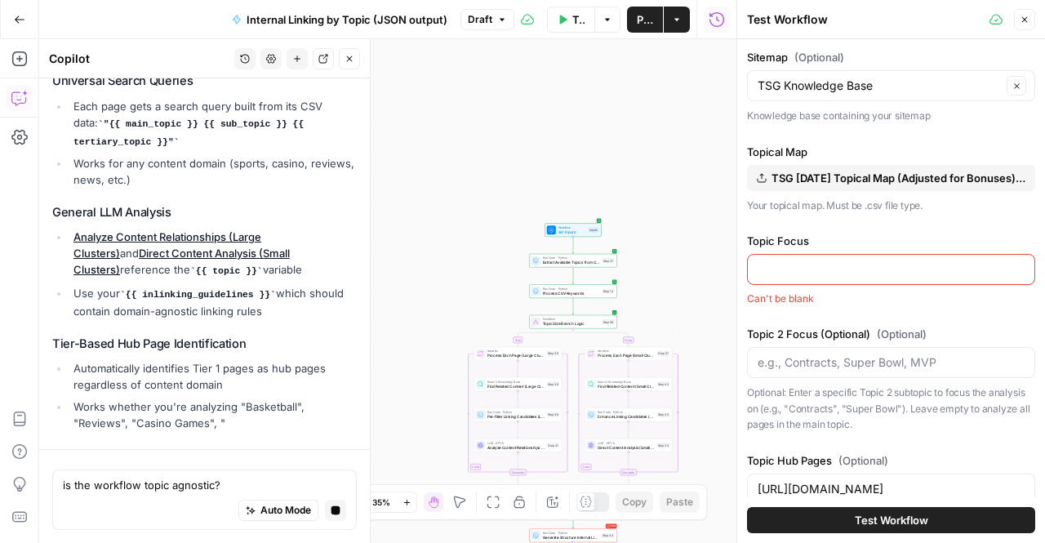
scroll to position [23997, 0]
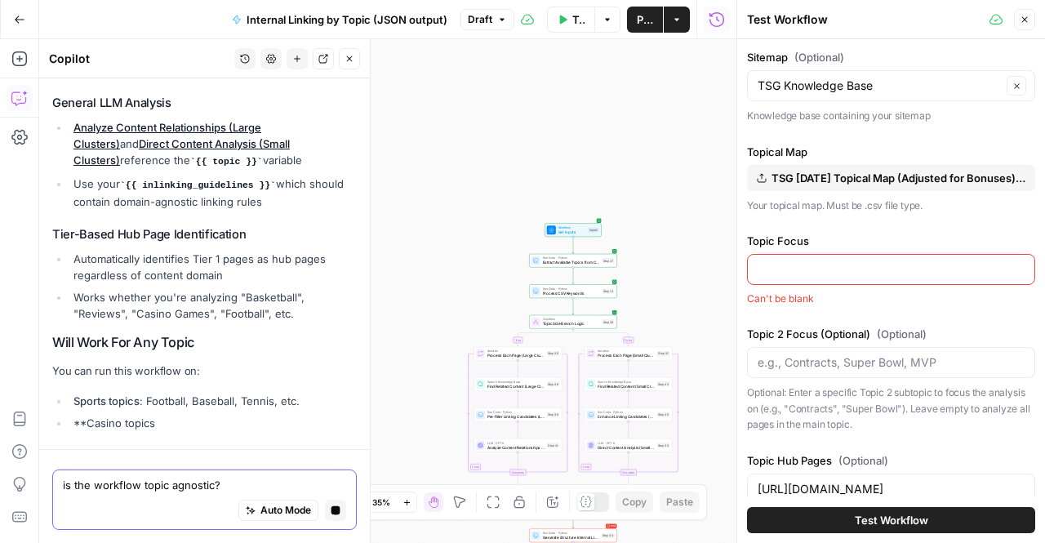
click at [108, 483] on textarea "is the workflow topic agnostic?" at bounding box center [204, 485] width 283 height 16
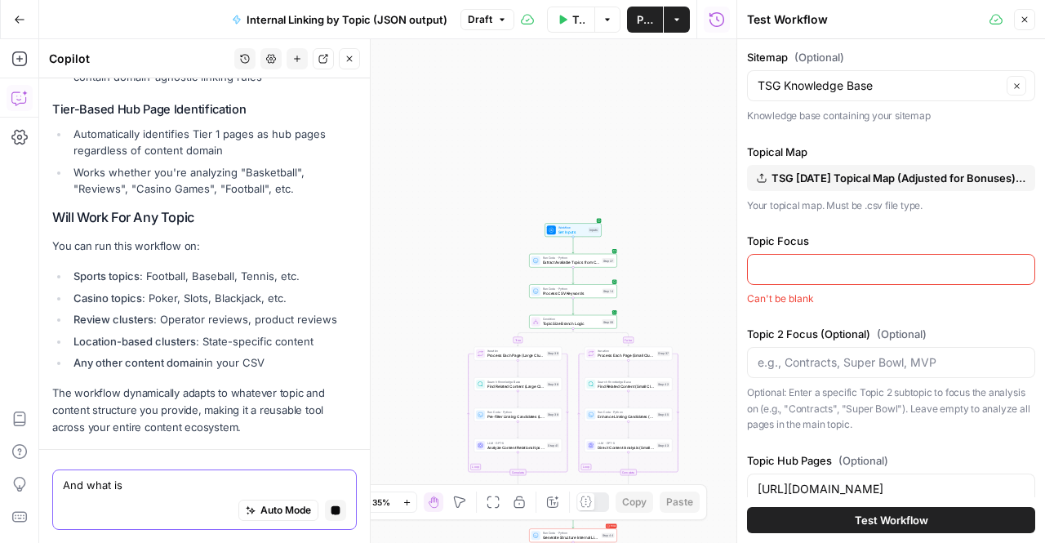
scroll to position [24230, 0]
type textarea "And what i"
click at [108, 483] on textarea "And what i" at bounding box center [204, 485] width 283 height 16
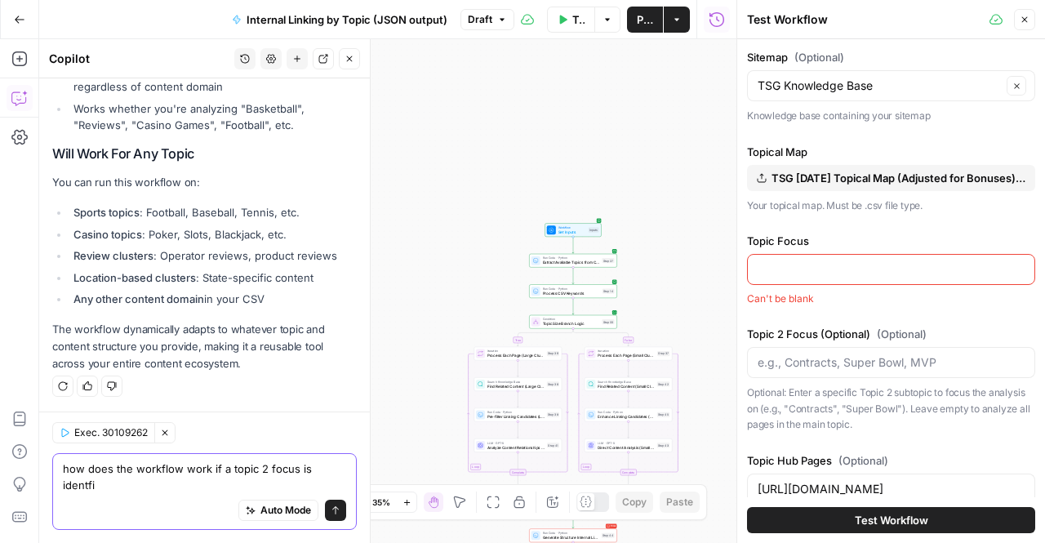
scroll to position [24816, 0]
type textarea "how does the workflow work if a topic 2 focus is identified in the inputs"
click at [331, 509] on icon "submit" at bounding box center [336, 510] width 10 height 10
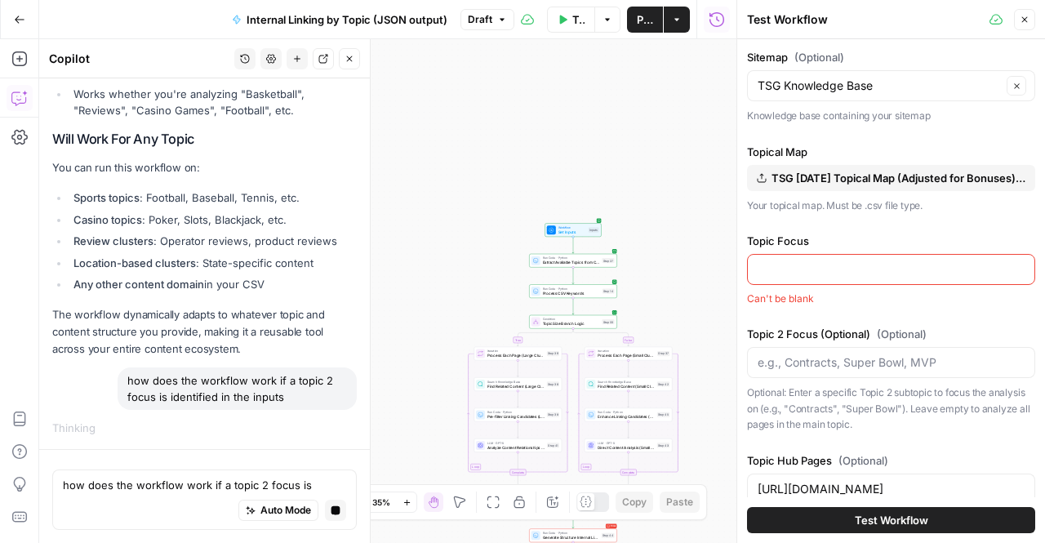
scroll to position [24308, 0]
click at [784, 283] on div "Topic Focus Can't be blank" at bounding box center [891, 269] width 288 height 73
click at [779, 268] on input "Topic Focus" at bounding box center [891, 269] width 267 height 16
paste input "Casino (Core)"
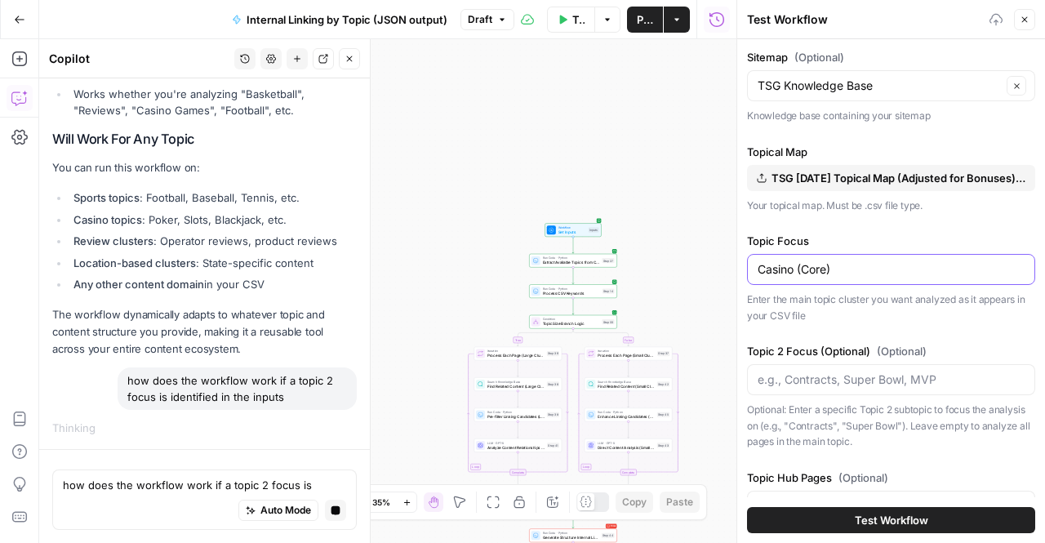
type input "Casino (Core)"
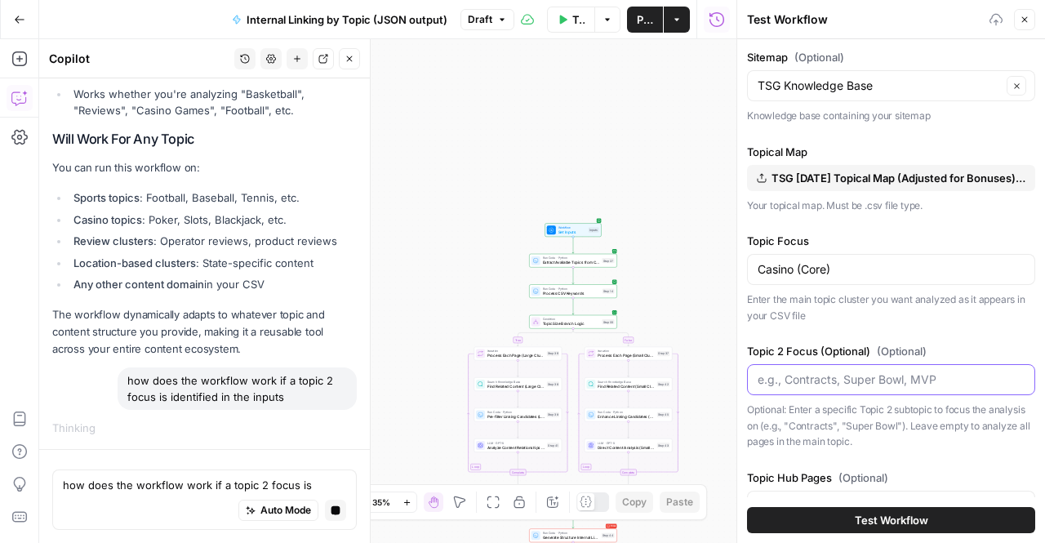
click at [787, 372] on input "Topic 2 Focus (Optional) (Optional)" at bounding box center [891, 380] width 267 height 16
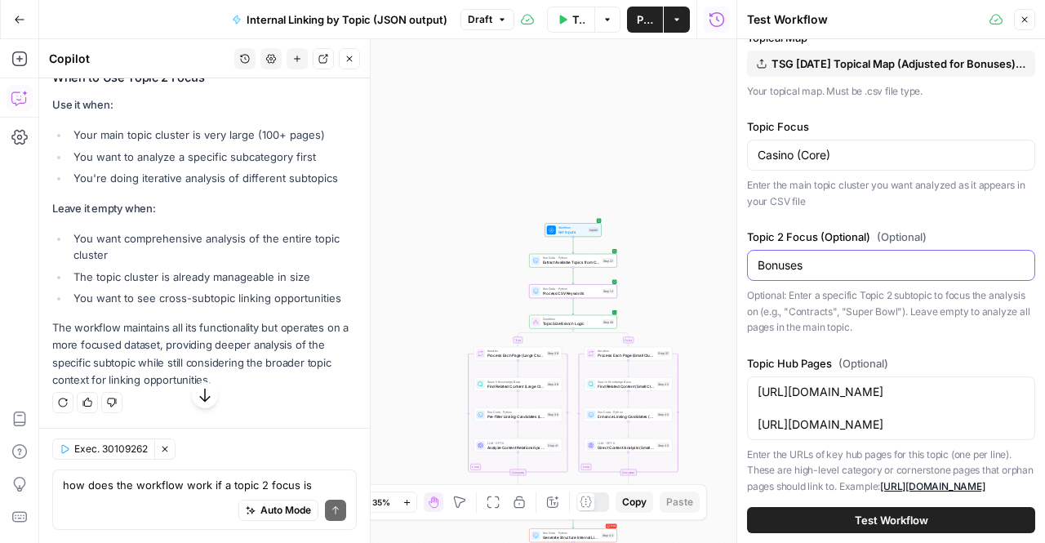
scroll to position [24832, 0]
type input "Bonuses"
click at [562, 228] on span "Workflow" at bounding box center [572, 227] width 28 height 5
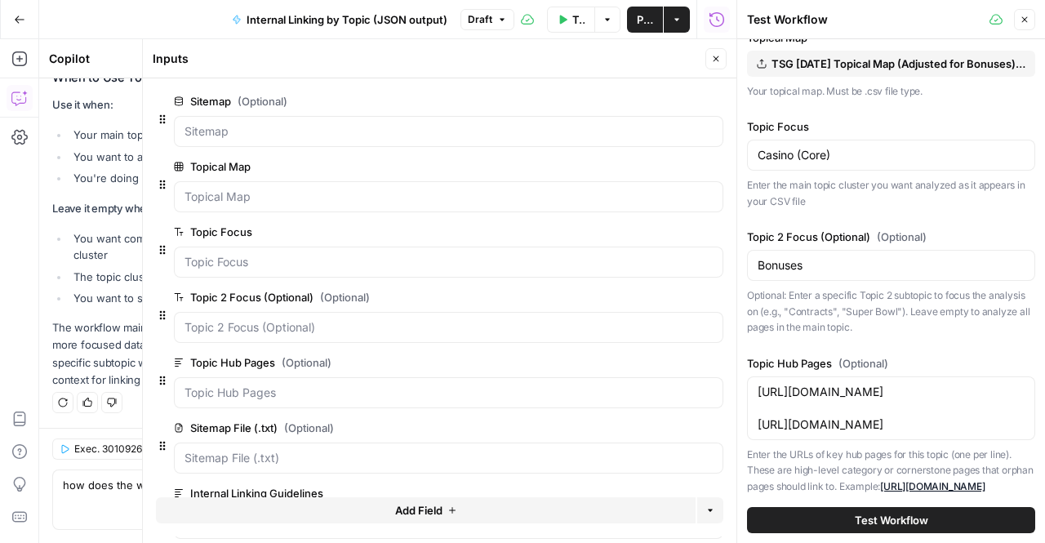
scroll to position [60, 0]
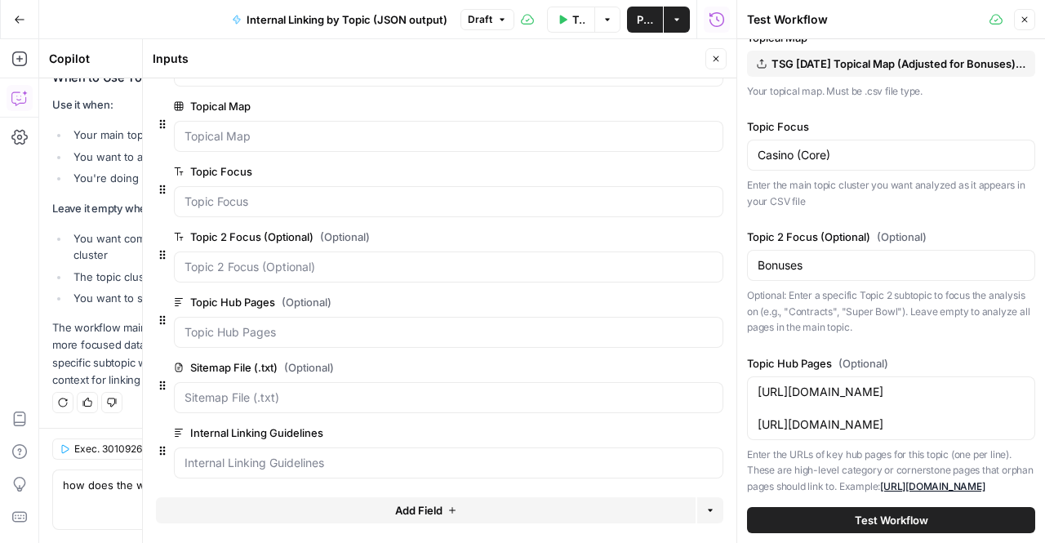
click at [644, 303] on span "edit field" at bounding box center [662, 302] width 36 height 13
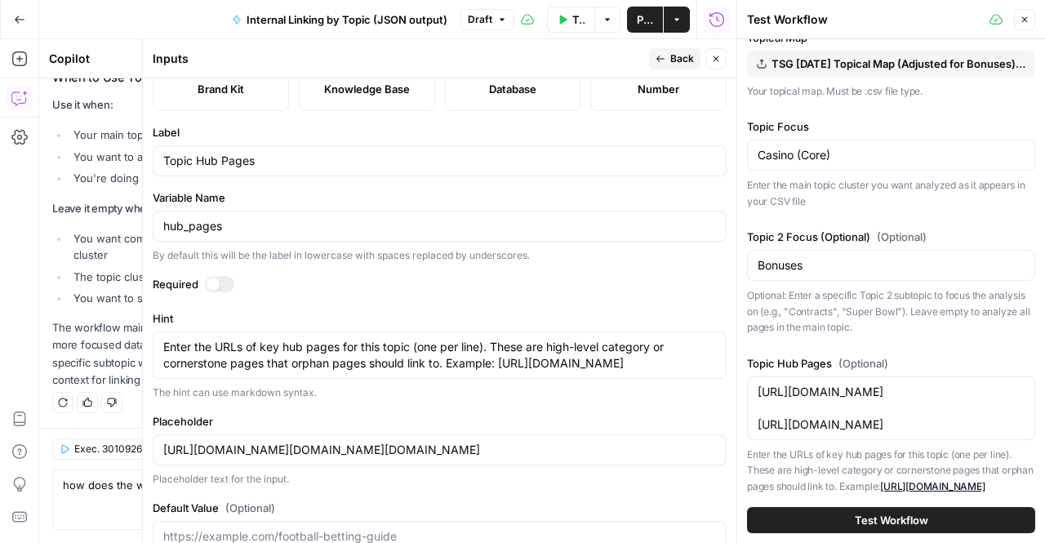
scroll to position [56, 0]
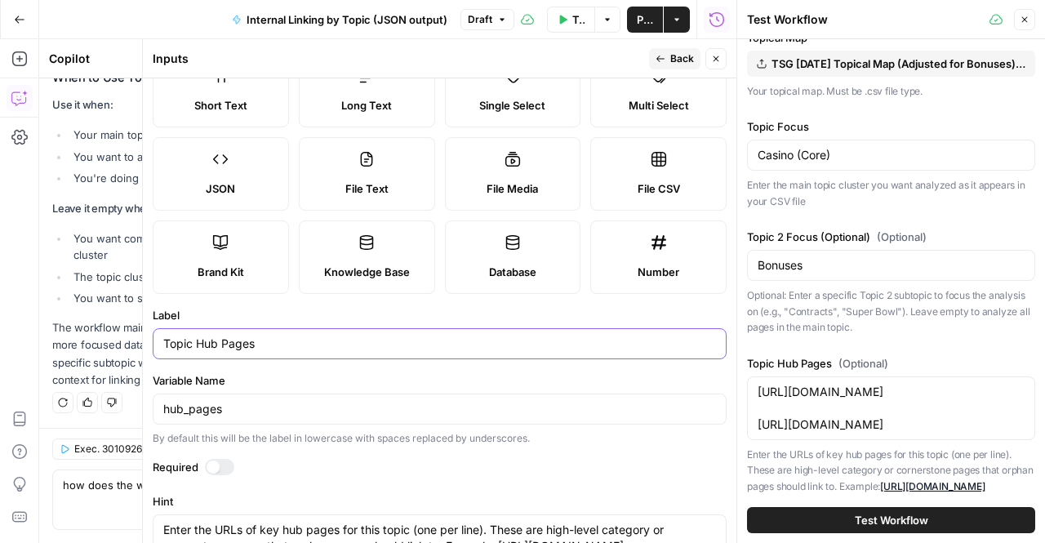
click at [273, 336] on input "Topic Hub Pages" at bounding box center [439, 344] width 553 height 16
type input "Topic Hub Pages"
type input "[URL][DOMAIN_NAME][DOMAIN_NAME][DOMAIN_NAME]"
type input "Topic Hub Pages ("
type input "[URL][DOMAIN_NAME][DOMAIN_NAME][DOMAIN_NAME]"
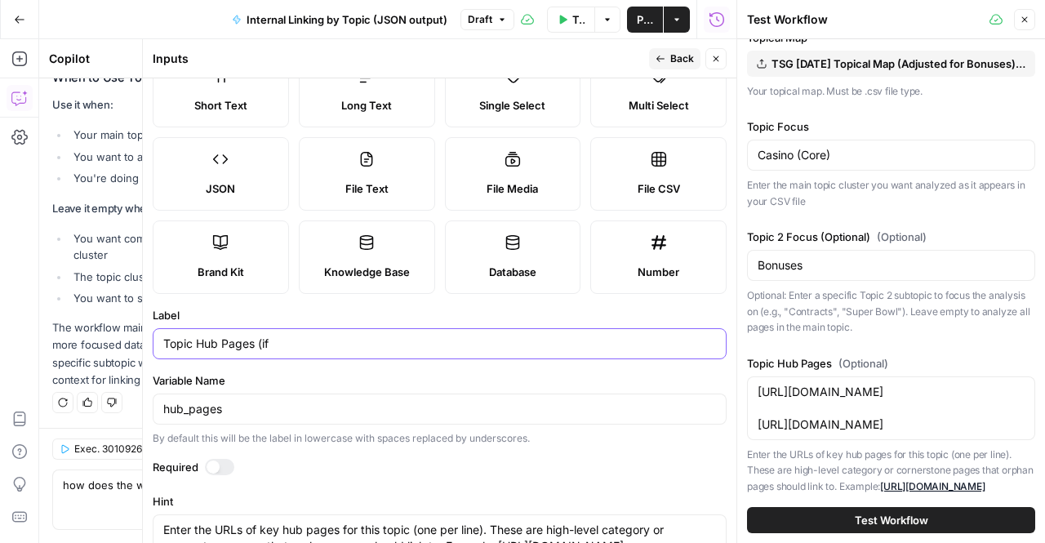
type input "Topic Hub Pages (if"
type input "[URL][DOMAIN_NAME][DOMAIN_NAME][DOMAIN_NAME]"
type input "Topic Hub Pages (if t"
type input "[URL][DOMAIN_NAME][DOMAIN_NAME][DOMAIN_NAME]"
type input "Topic Hub Pages (if ti"
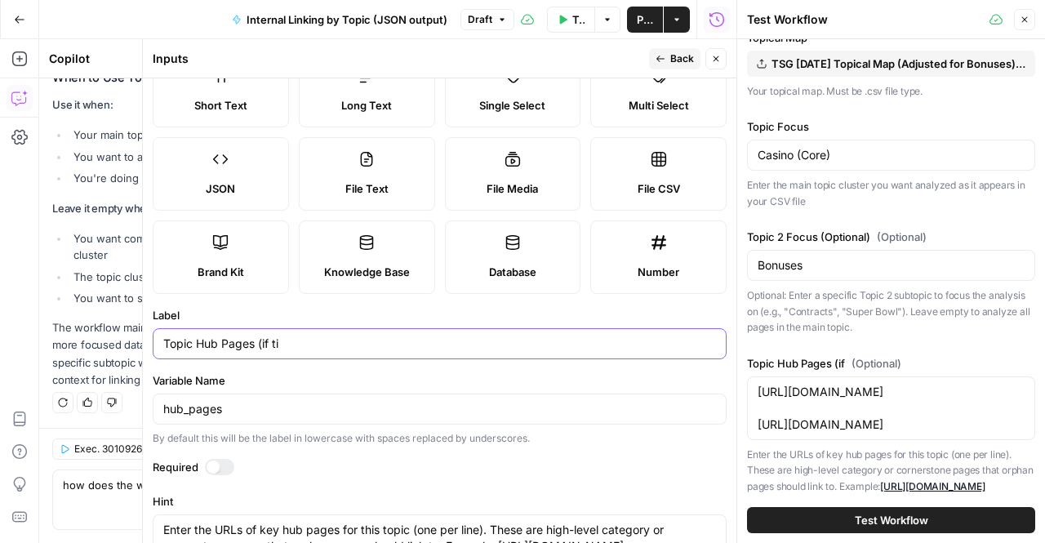
type input "[URL][DOMAIN_NAME][DOMAIN_NAME][DOMAIN_NAME]"
type input "Topic Hub Pages (if tie"
type input "[URL][DOMAIN_NAME][DOMAIN_NAME][DOMAIN_NAME]"
type input "Topic Hub Pages (if ties"
type input "[URL][DOMAIN_NAME][DOMAIN_NAME][DOMAIN_NAME]"
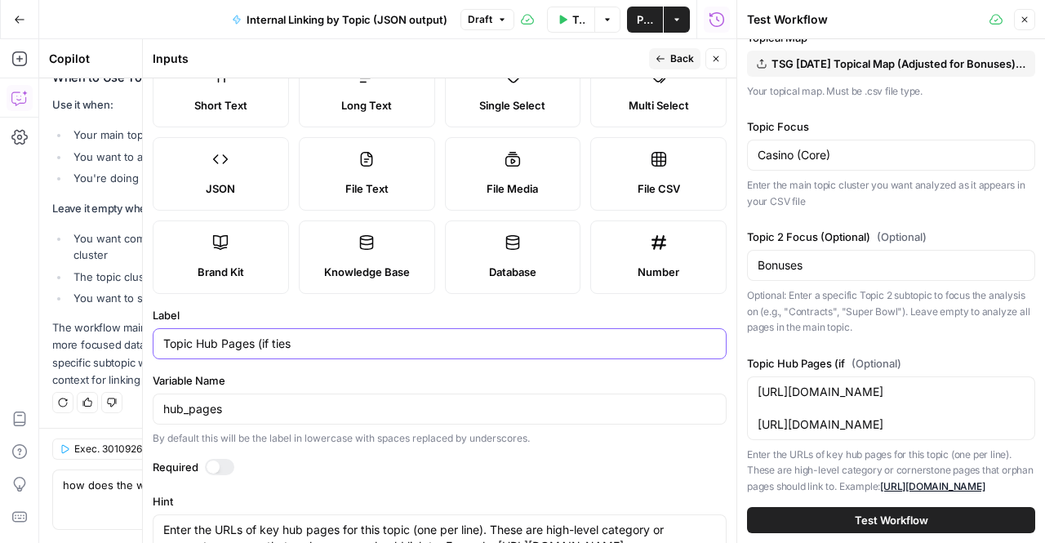
type input "Topic Hub Pages (if ties"
type input "[URL][DOMAIN_NAME][DOMAIN_NAME][DOMAIN_NAME]"
type input "Topic Hub Pages (if ties o"
type input "[URL][DOMAIN_NAME][DOMAIN_NAME][DOMAIN_NAME]"
type input "Topic Hub Pages (if ties on"
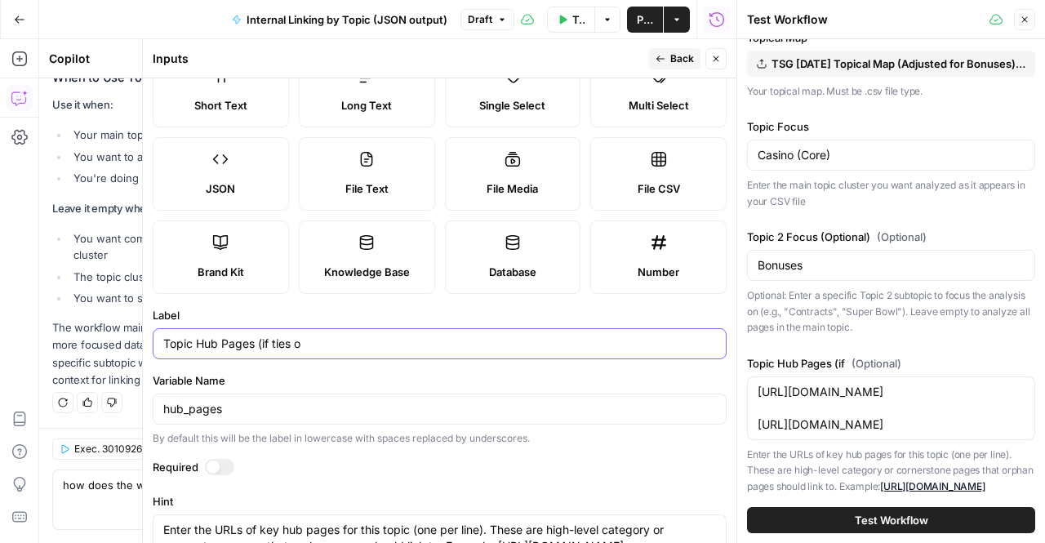
type input "[URL][DOMAIN_NAME][DOMAIN_NAME][DOMAIN_NAME]"
type input "Topic Hub Pages (if ties o"
type input "[URL][DOMAIN_NAME][DOMAIN_NAME][DOMAIN_NAME]"
type input "Topic Hub Pages (if ties"
type input "[URL][DOMAIN_NAME][DOMAIN_NAME][DOMAIN_NAME]"
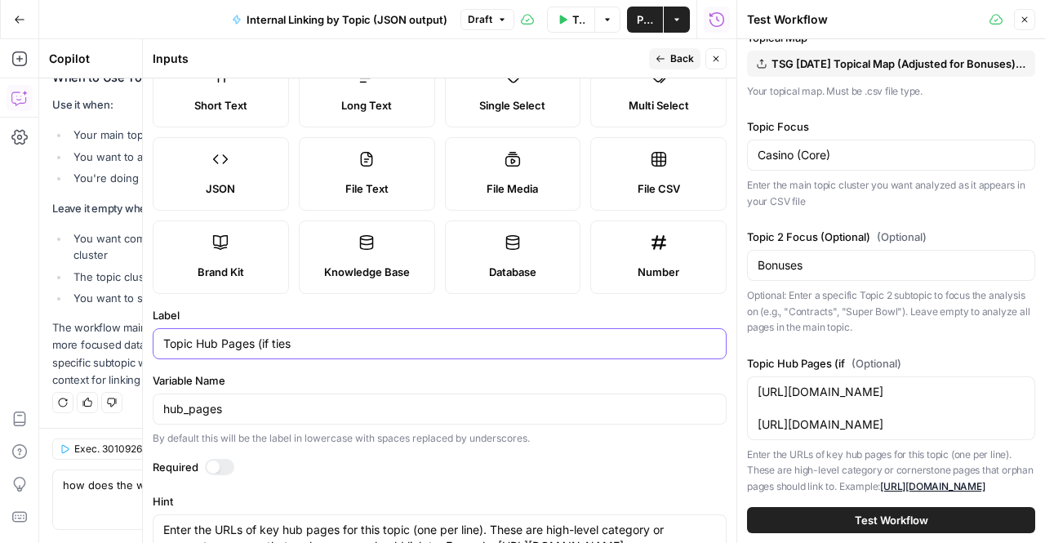
type input "Topic Hub Pages (if ties"
type input "[URL][DOMAIN_NAME][DOMAIN_NAME][DOMAIN_NAME]"
type input "Topic Hub Pages (if tier"
type input "[URL][DOMAIN_NAME][DOMAIN_NAME][DOMAIN_NAME]"
type input "Topic Hub Pages (if tier"
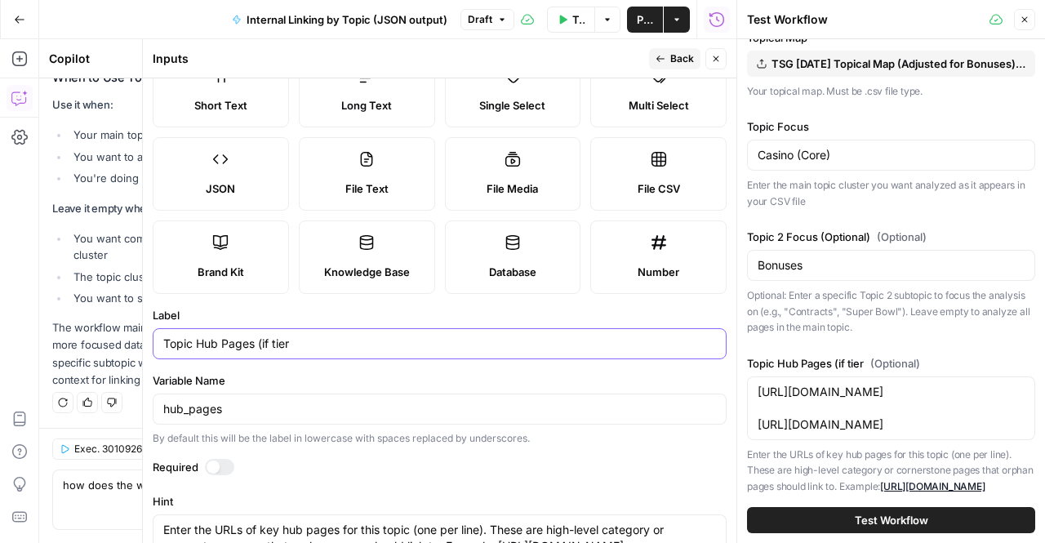
click at [273, 336] on input "Topic Hub Pages (if tier" at bounding box center [439, 344] width 553 height 16
type input "[URL][DOMAIN_NAME][DOMAIN_NAME][DOMAIN_NAME]"
type input "Topic Hub Pages (itier"
type input "[URL][DOMAIN_NAME][DOMAIN_NAME][DOMAIN_NAME]"
type input "Topic Hub Pages (usetier"
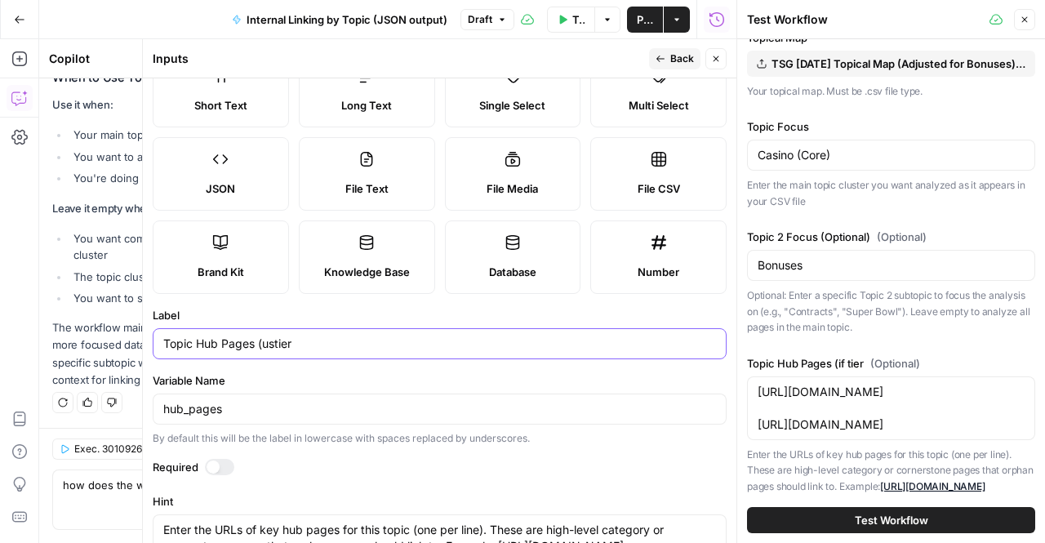
type input "[URL][DOMAIN_NAME][DOMAIN_NAME][DOMAIN_NAME]"
type input "Topic Hub Pages (use tier"
type input "[URL][DOMAIN_NAME][DOMAIN_NAME][DOMAIN_NAME]"
type input "Topic Hub Pages (use itier"
type input "[URL][DOMAIN_NAME][DOMAIN_NAME][DOMAIN_NAME]"
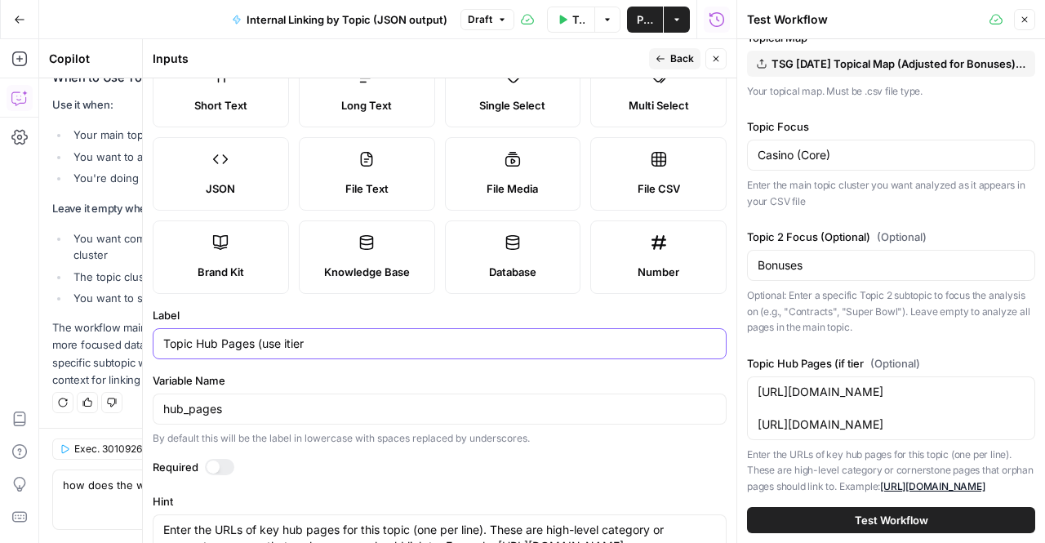
type input "Topic Hub Pages (use iftier"
type input "[URL][DOMAIN_NAME][DOMAIN_NAME][DOMAIN_NAME]"
type input "Topic Hub Pages (use if tier"
click at [345, 342] on input "Topic Hub Pages (use if tier" at bounding box center [439, 344] width 553 height 16
type input "[URL][DOMAIN_NAME][DOMAIN_NAME][DOMAIN_NAME]"
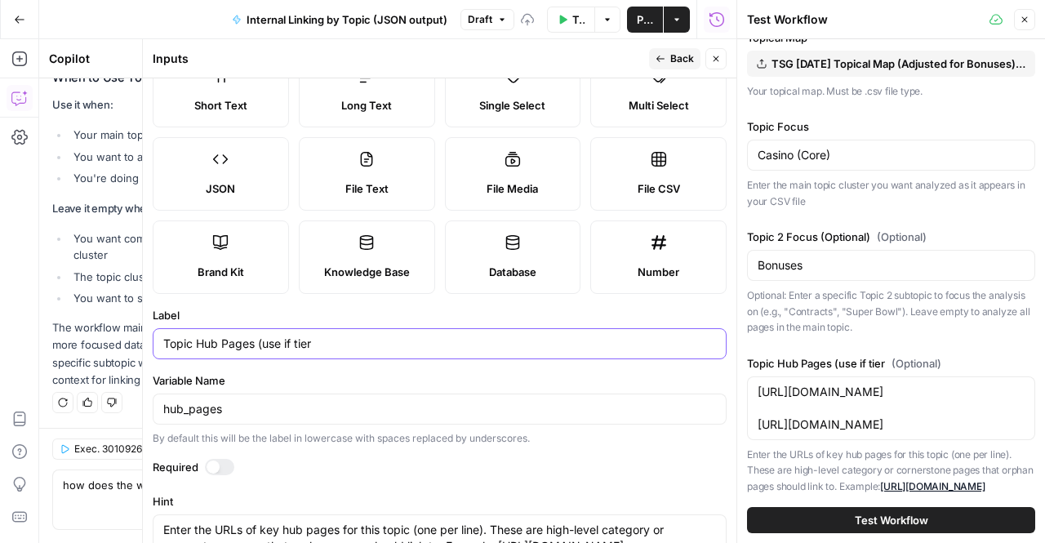
type input "Topic Hub Pages (use if tier 1"
type input "[URL][DOMAIN_NAME][DOMAIN_NAME][DOMAIN_NAME]"
type input "Topic Hub Pages (use if tier 1"
type input "[URL][DOMAIN_NAME][DOMAIN_NAME][DOMAIN_NAME]"
type input "Topic Hub Pages (use if tier 1 p"
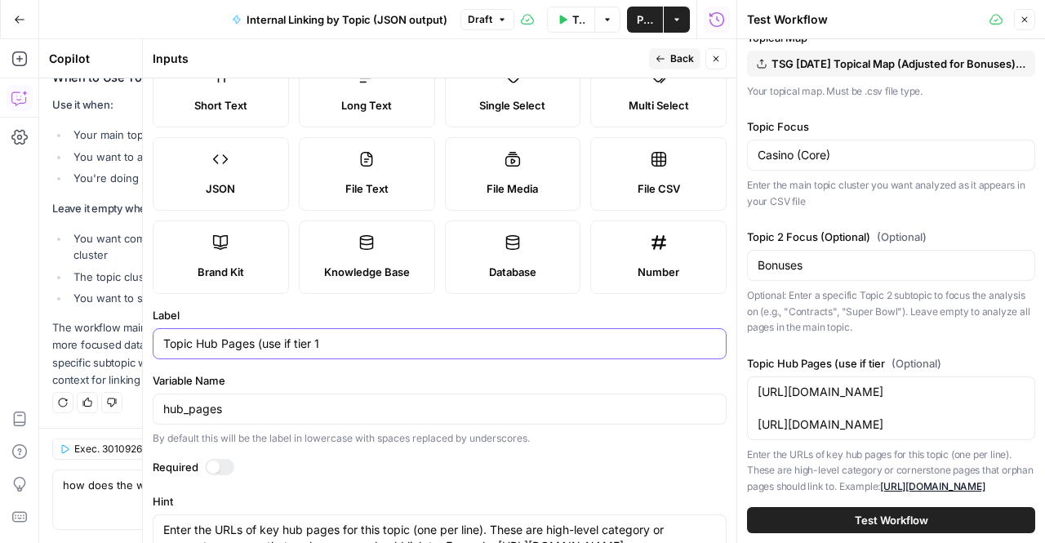
type input "[URL][DOMAIN_NAME][DOMAIN_NAME][DOMAIN_NAME]"
type input "Topic Hub Pages (use if tier 1 pa"
type input "[URL][DOMAIN_NAME][DOMAIN_NAME][DOMAIN_NAME]"
type input "Topic Hub Pages (use if tier 1 pag"
type input "[URL][DOMAIN_NAME][DOMAIN_NAME][DOMAIN_NAME]"
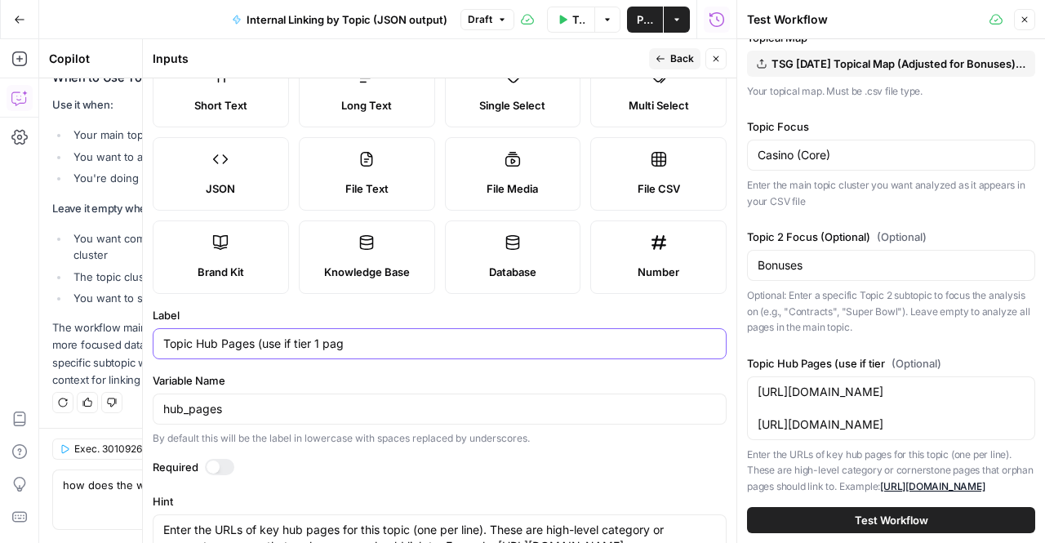
type input "Topic Hub Pages (use if tier 1 page"
type input "[URL][DOMAIN_NAME][DOMAIN_NAME][DOMAIN_NAME]"
type input "Topic Hub Pages (use if tier 1 pages"
type input "[URL][DOMAIN_NAME][DOMAIN_NAME][DOMAIN_NAME]"
type input "Topic Hub Pages (use if tier 1 pages not"
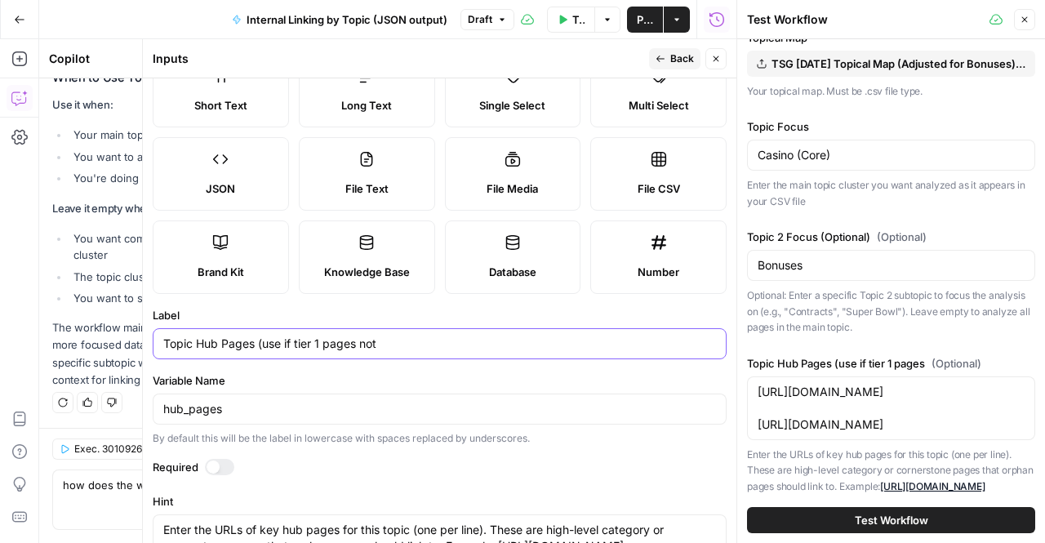
type input "[URL][DOMAIN_NAME][DOMAIN_NAME][DOMAIN_NAME]"
type input "Topic Hub Pages (use if tier 1 pages not"
type input "[URL][DOMAIN_NAME][DOMAIN_NAME][DOMAIN_NAME]"
type input "Topic Hub Pages (use if tier 1 pages not identified o"
type input "[URL][DOMAIN_NAME][DOMAIN_NAME][DOMAIN_NAME]"
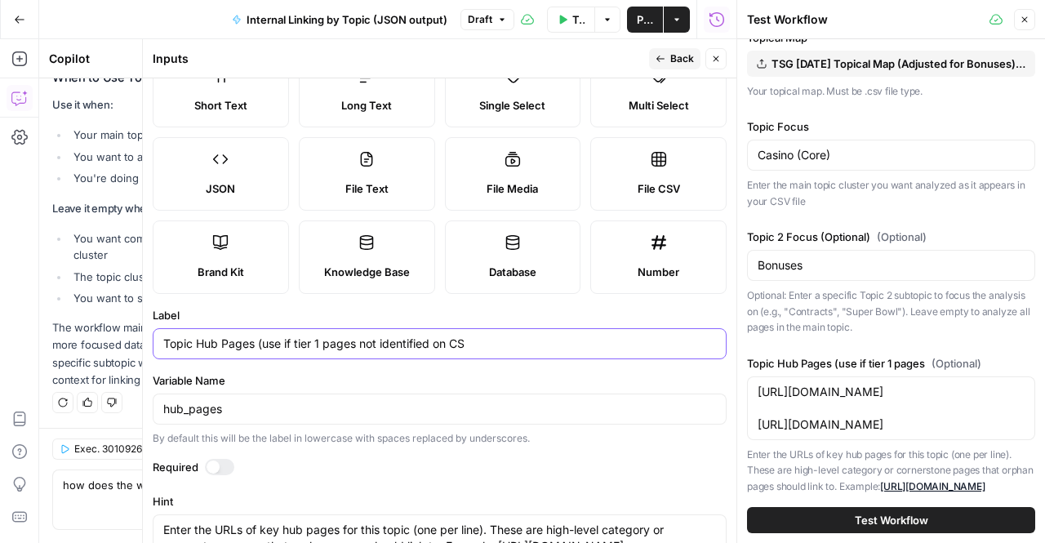
type input "Topic Hub Pages (use if tier 1 pages not identified on CSV"
type input "[URL][DOMAIN_NAME][DOMAIN_NAME][DOMAIN_NAME]"
type input "Topic Hub Pages (use if tier 1 pages not identified on CSV)"
click at [269, 343] on input "Topic Hub Pages (use if tier 1 pages not identified on CSV)" at bounding box center [439, 344] width 553 height 16
click at [293, 343] on input "Topic Hub Pages (use if tier 1 pages not identified on CSV)" at bounding box center [439, 344] width 553 height 16
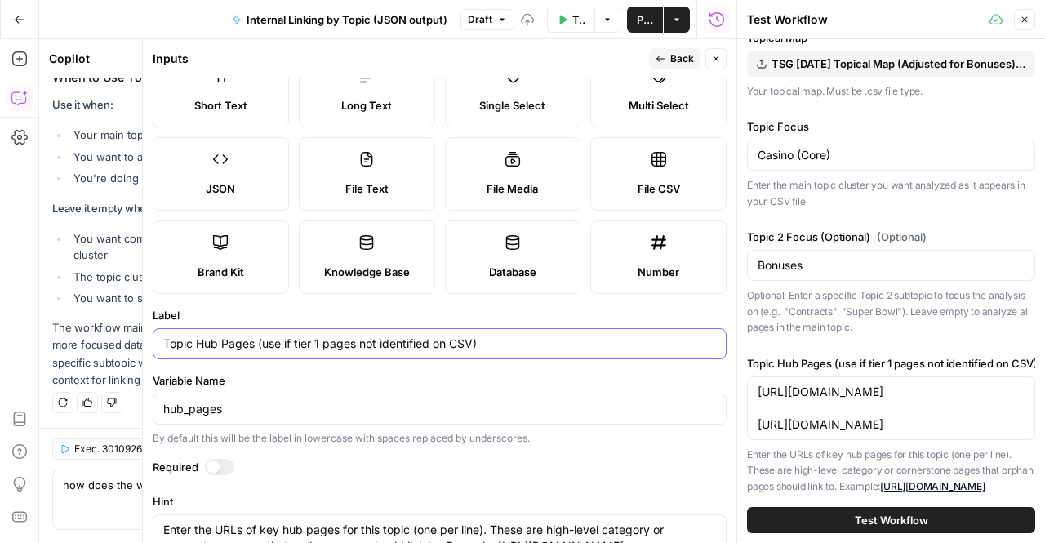
type input "[URL][DOMAIN_NAME][DOMAIN_NAME][DOMAIN_NAME]"
type input "Topic Hub Pages (use if ier 1 pages not identified on CSV)"
type input "[URL][DOMAIN_NAME][DOMAIN_NAME][DOMAIN_NAME]"
type input "Topic Hub Pages (use if Tier 1 pages not identified on CSV)"
click at [459, 339] on input "Topic Hub Pages (use if Tier 1 pages not identified on CSV)" at bounding box center [439, 344] width 553 height 16
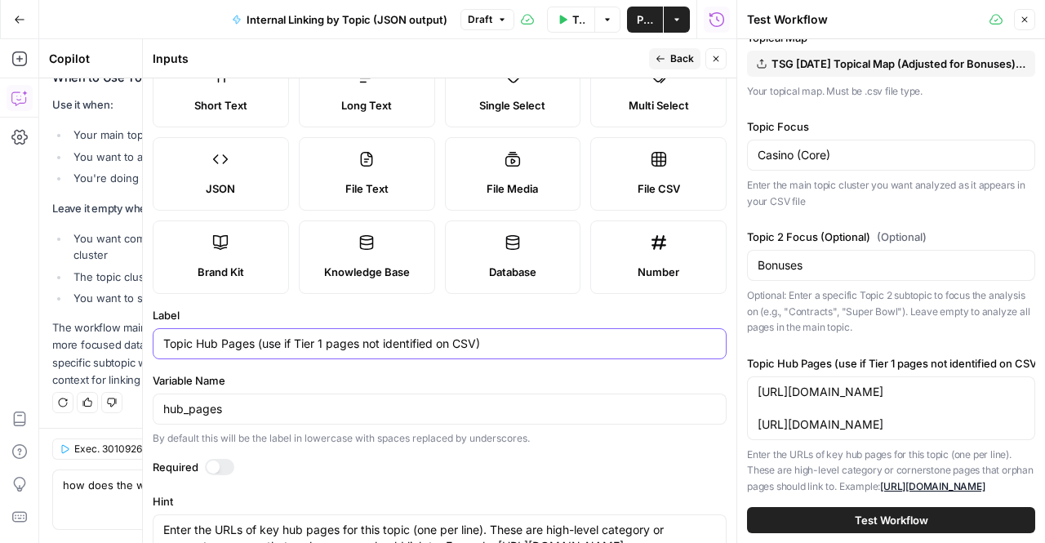
type input "[URL][DOMAIN_NAME][DOMAIN_NAME][DOMAIN_NAME]"
drag, startPoint x: 453, startPoint y: 340, endPoint x: 475, endPoint y: 340, distance: 22.0
click at [475, 340] on input "Topic Hub Pages (use if Tier 1 pages not identified on CSV)" at bounding box center [439, 344] width 553 height 16
type input "Topic Hub Pages (use if Tier 1 pages not identified on )"
type input "[URL][DOMAIN_NAME][DOMAIN_NAME][DOMAIN_NAME]"
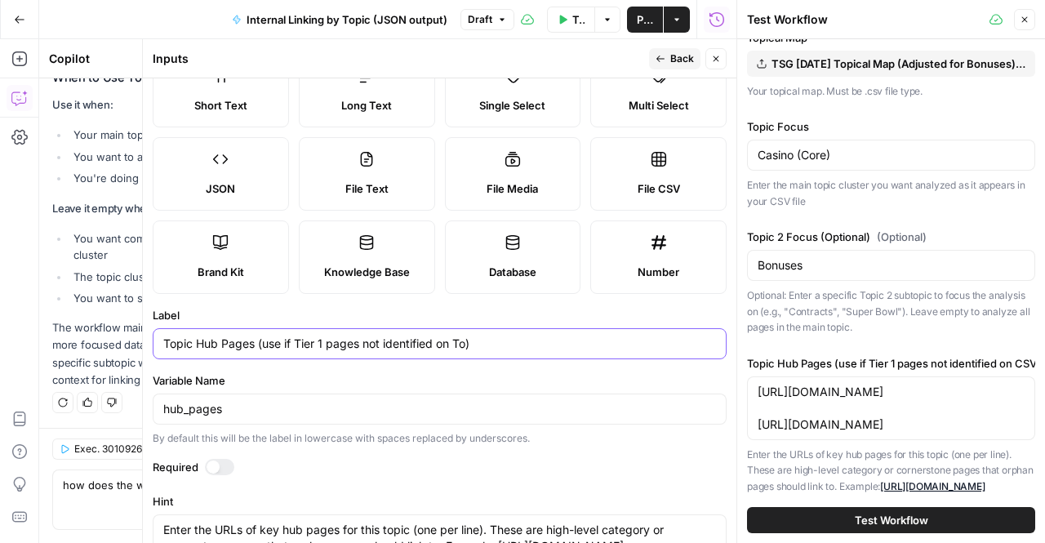
type input "Topic Hub Pages (use if Tier 1 pages not identified on Top)"
type input "[URL][DOMAIN_NAME][DOMAIN_NAME][DOMAIN_NAME]"
type input "Topic Hub Pages (use if Tier 1 pages not identified on Topi)"
type input "[URL][DOMAIN_NAME][DOMAIN_NAME][DOMAIN_NAME]"
type input "Topic Hub Pages (use if Tier 1 pages not identified on Topic)"
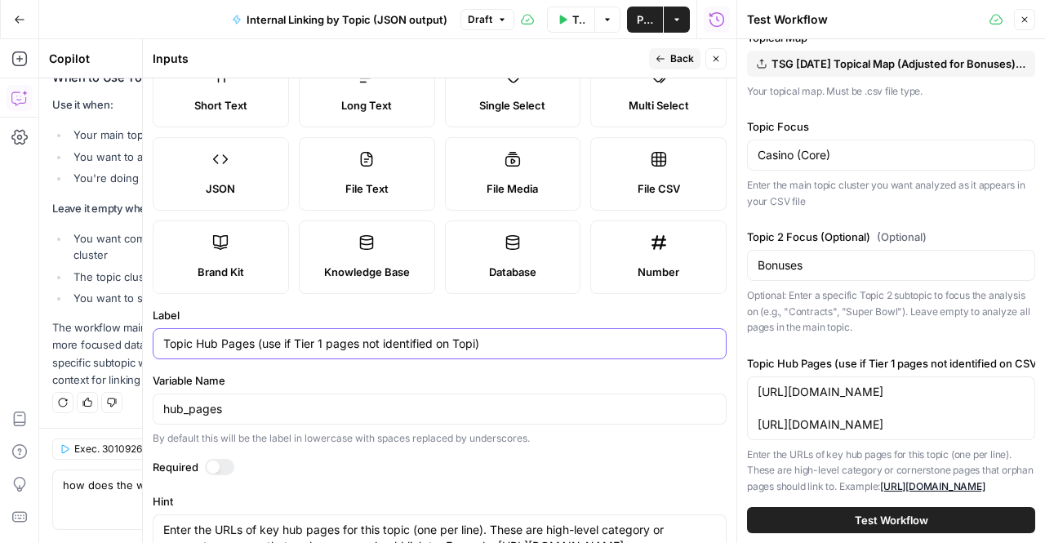
type input "[URL][DOMAIN_NAME][DOMAIN_NAME][DOMAIN_NAME]"
type input "Topic Hub Pages (use if Tier 1 pages not identified on Topica)"
type input "[URL][DOMAIN_NAME][DOMAIN_NAME][DOMAIN_NAME]"
type input "Topic Hub Pages (use if Tier 1 pages not identified on Topical)"
type input "[URL][DOMAIN_NAME][DOMAIN_NAME][DOMAIN_NAME]"
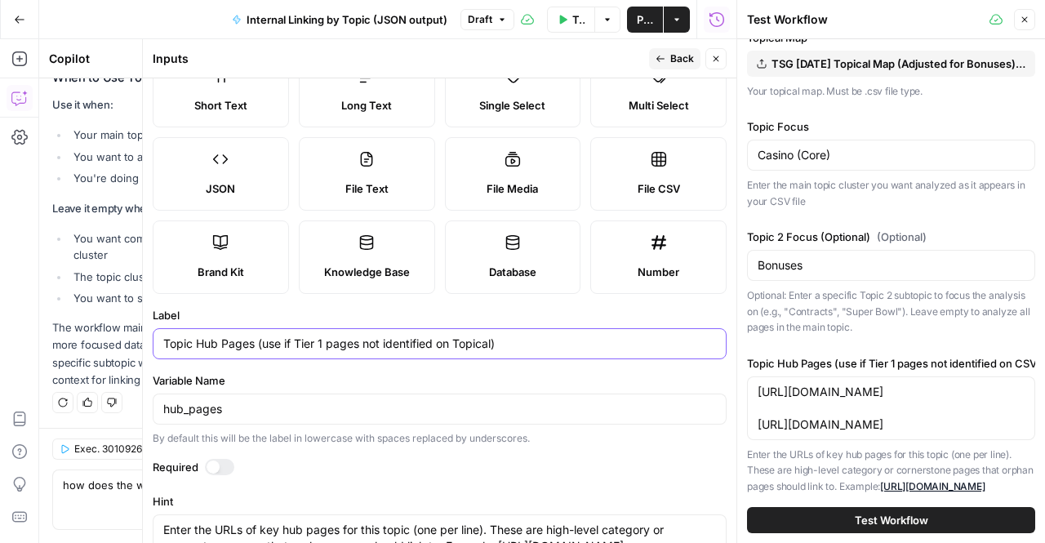
type input "Topic Hub Pages (use if Tier 1 pages not identified on Topical )"
type input "[URL][DOMAIN_NAME][DOMAIN_NAME][DOMAIN_NAME]"
type input "Topic Hub Pages (use if Tier 1 pages not identified on Topical M)"
type input "[URL][DOMAIN_NAME][DOMAIN_NAME][DOMAIN_NAME]"
type input "Topic Hub Pages (use if Tier 1 pages not identified on Topical Ma)"
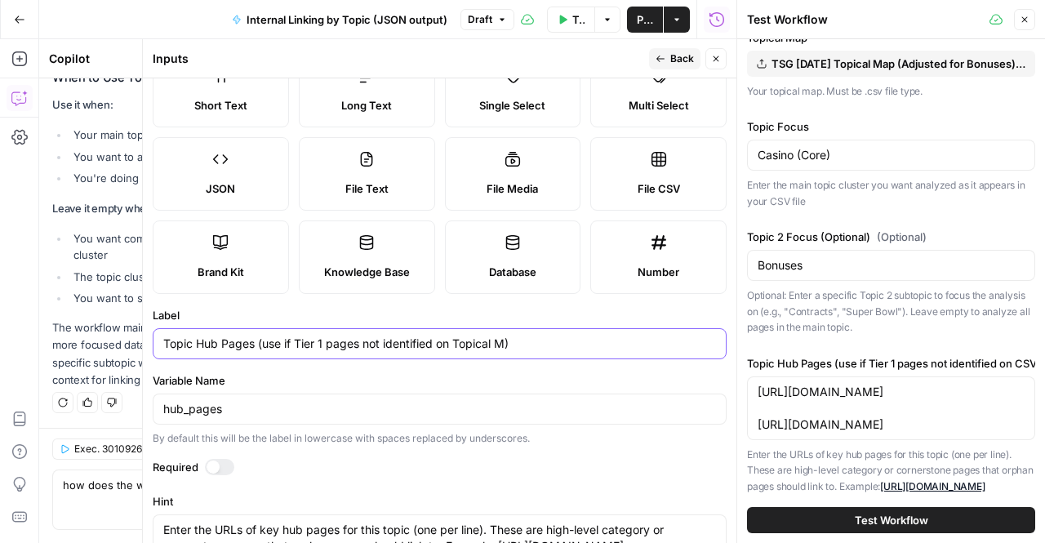
type input "[URL][DOMAIN_NAME][DOMAIN_NAME][DOMAIN_NAME]"
type input "Topic Hub Pages (use if Tier 1 pages not identified on Topical Map)"
click at [462, 340] on input "Topic Hub Pages (use if Tier 1 pages not identified on Topical Map)" at bounding box center [439, 344] width 553 height 16
type input "[URL][DOMAIN_NAME][DOMAIN_NAME][DOMAIN_NAME]"
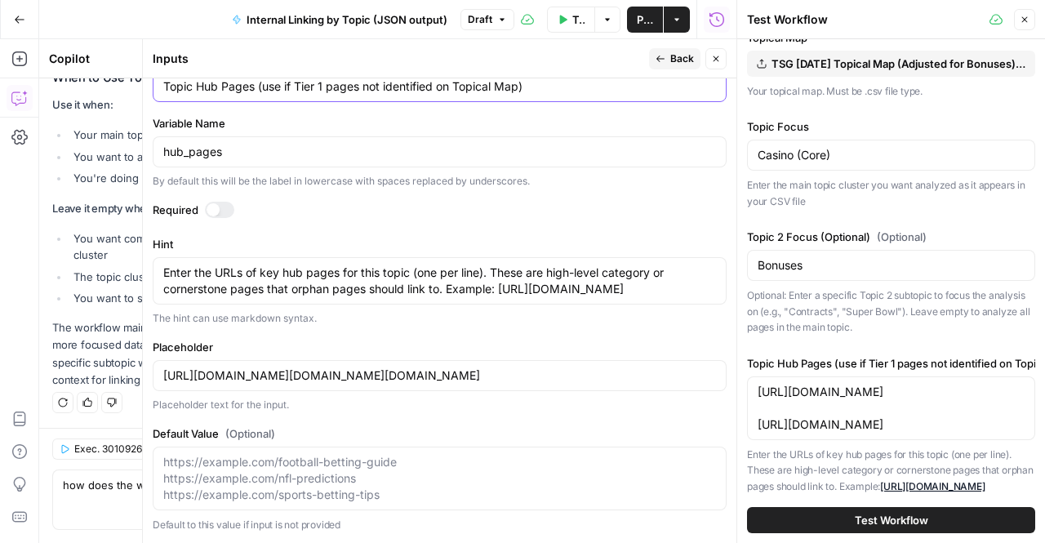
scroll to position [325, 0]
type input "Topic Hub Pages (use if Tier 1 pages not identified on Topical Map)"
click at [664, 55] on icon "button" at bounding box center [661, 59] width 10 height 10
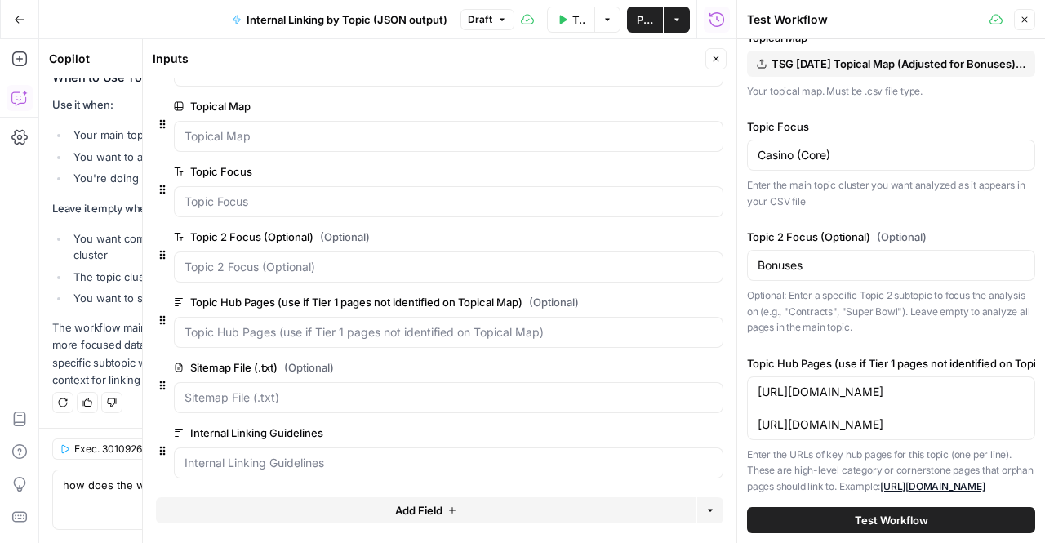
scroll to position [0, 0]
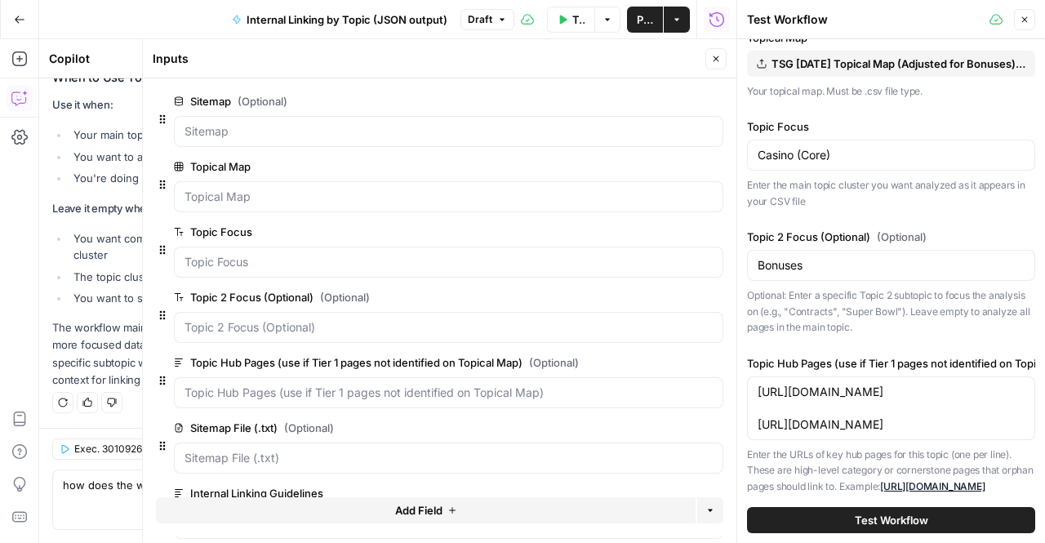
click at [644, 229] on span "edit field" at bounding box center [662, 231] width 36 height 13
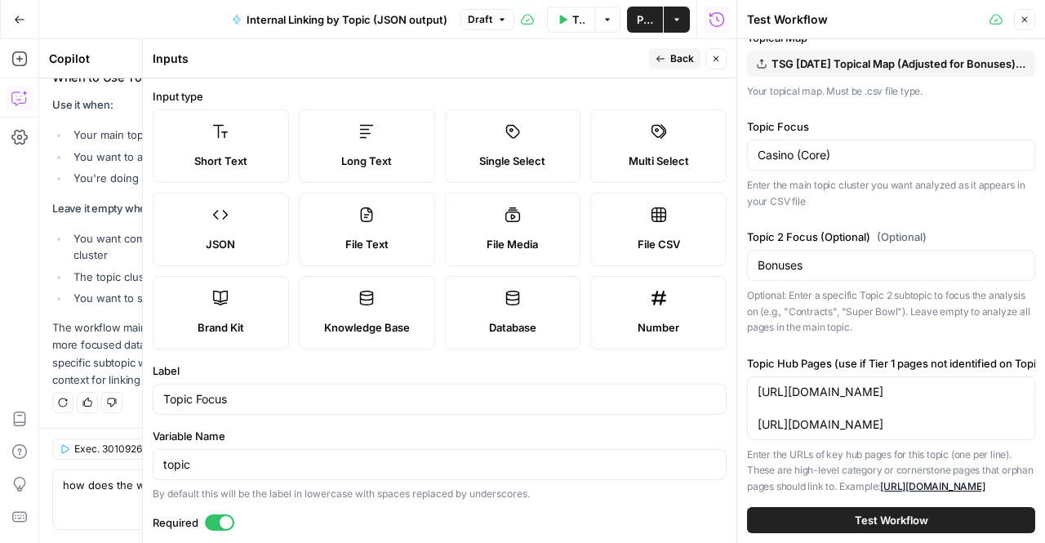
click at [663, 62] on icon "button" at bounding box center [661, 59] width 10 height 10
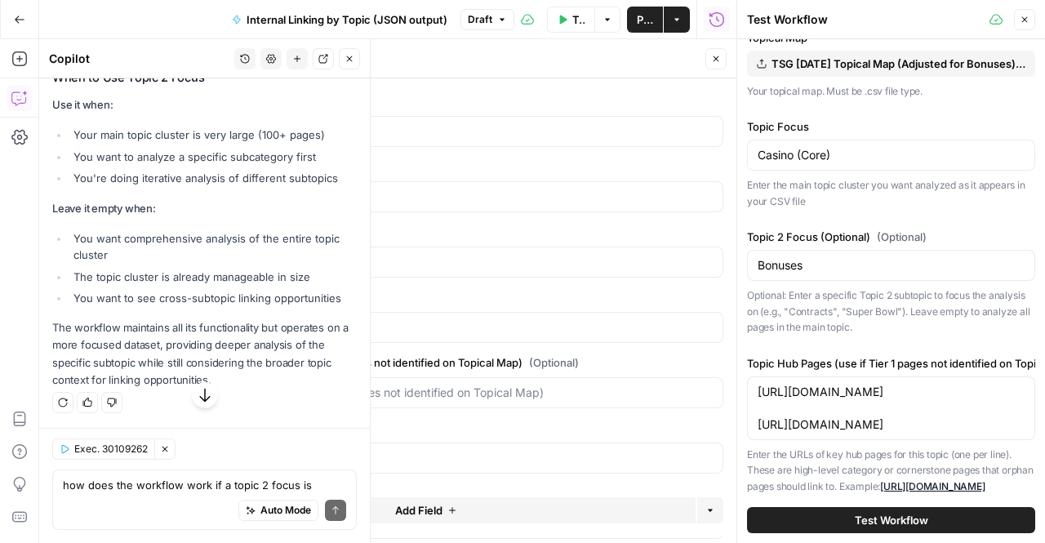
scroll to position [26273, 0]
click at [151, 483] on textarea "how does the workflow work if a topic 2 focus is identified in the inputs" at bounding box center [204, 485] width 283 height 16
click at [356, 56] on button "Close" at bounding box center [349, 58] width 21 height 21
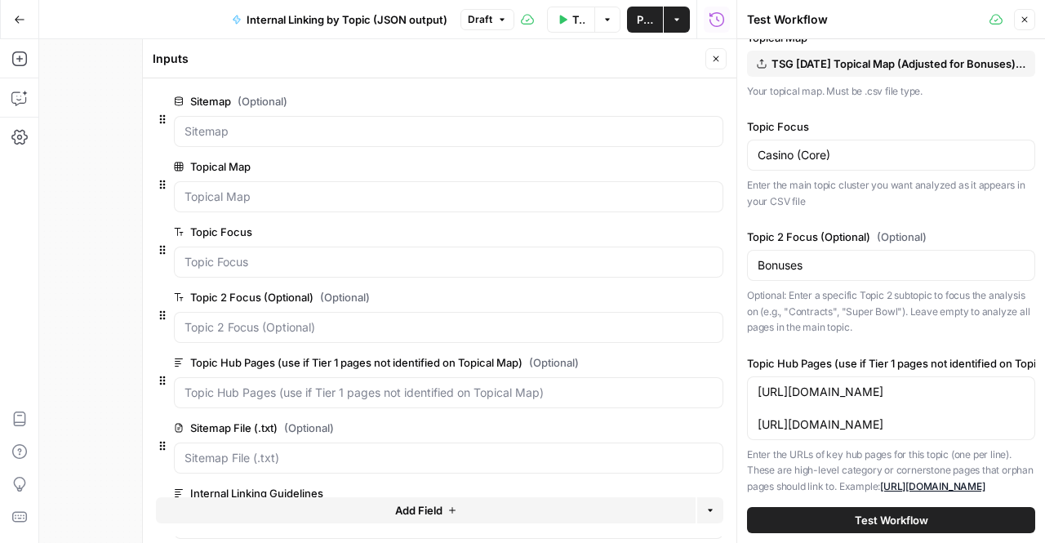
scroll to position [291, 0]
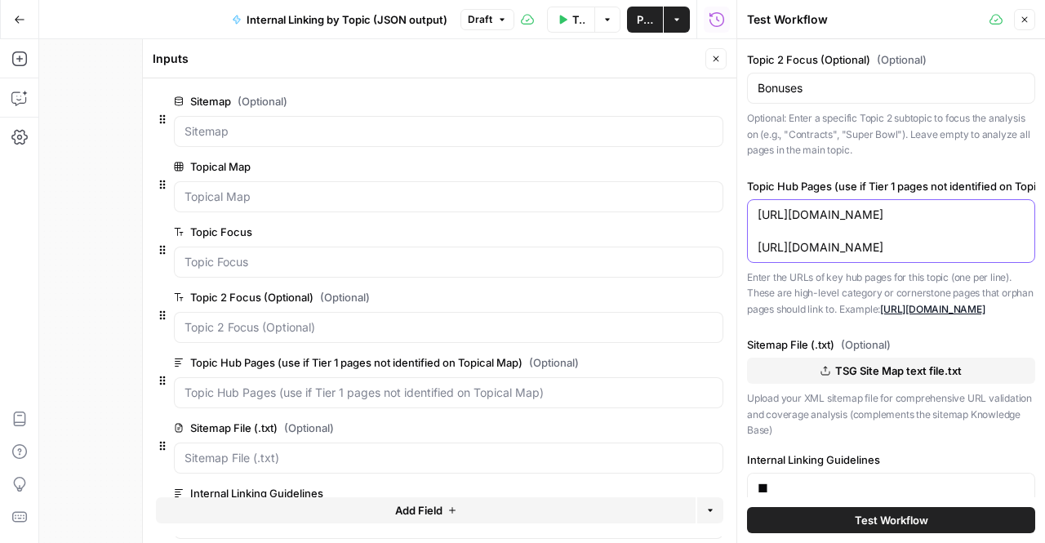
click at [831, 225] on textarea "https://www.thesportsgeek.com/sportsbooks/nba/ https://www.thesportsgeek.com/sp…" at bounding box center [891, 231] width 267 height 49
drag, startPoint x: 811, startPoint y: 275, endPoint x: 757, endPoint y: 197, distance: 95.1
click at [757, 199] on div "https://www.thesportsgeek.com/sportsbooks/nba/ https://www.thesportsgeek.com/sp…" at bounding box center [891, 231] width 288 height 64
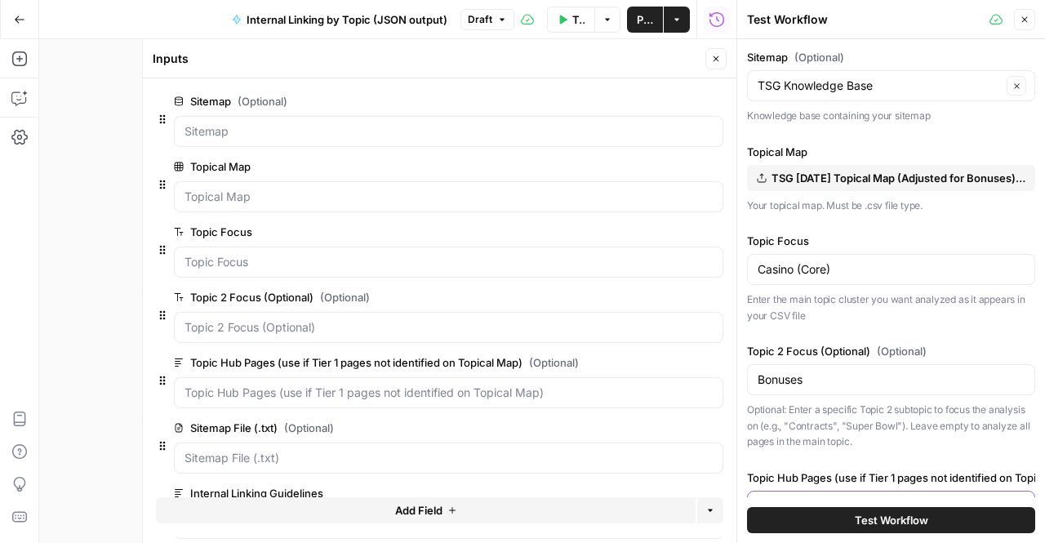
scroll to position [70, 0]
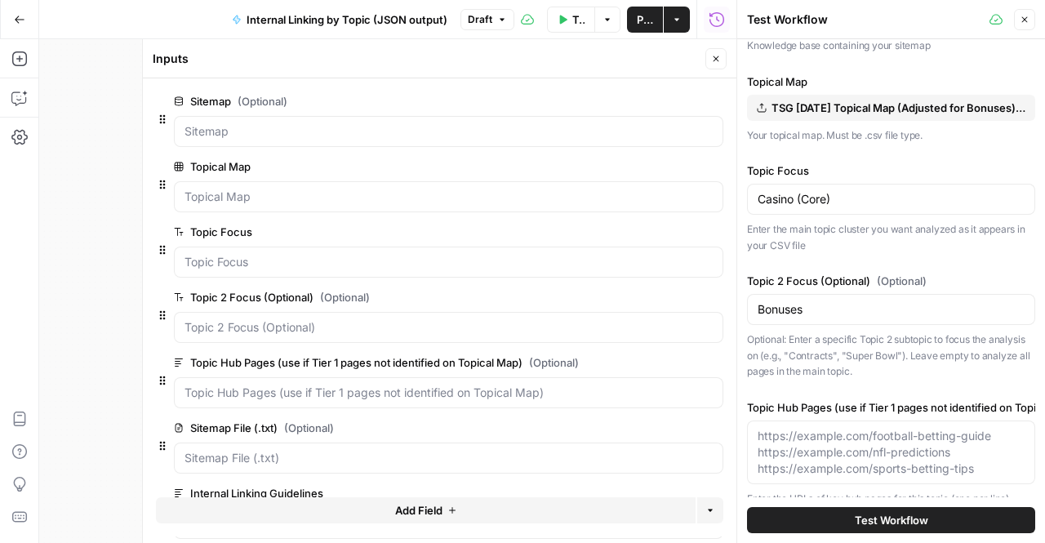
click at [855, 513] on span "Test Workflow" at bounding box center [891, 520] width 73 height 16
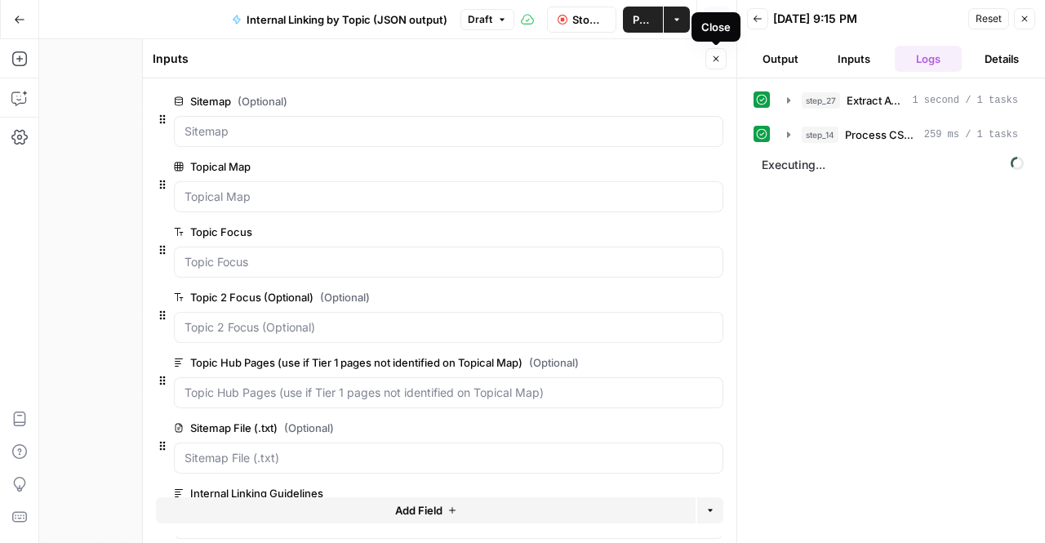
click at [708, 60] on button "Close" at bounding box center [715, 58] width 21 height 21
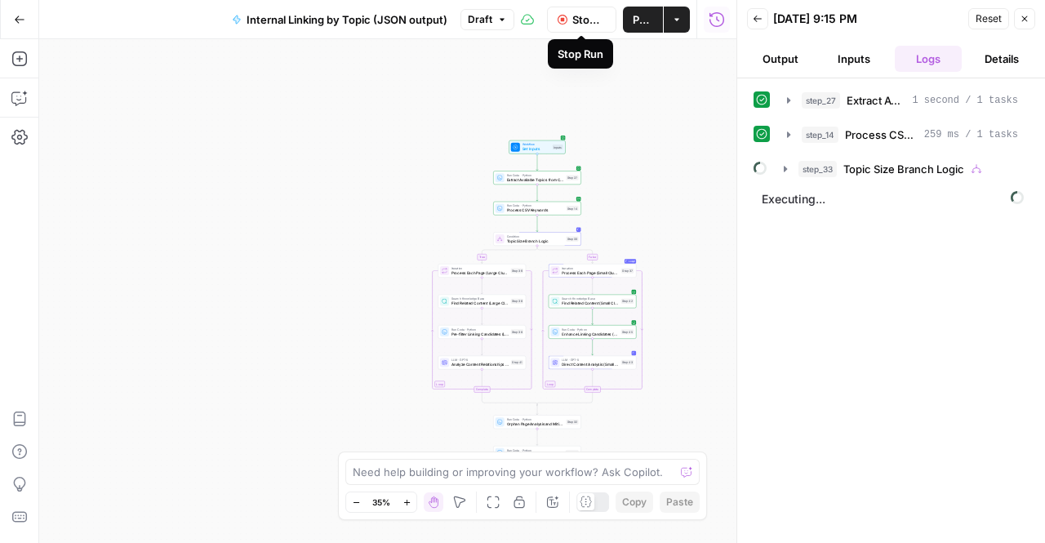
click at [580, 23] on span "Stop Run" at bounding box center [588, 19] width 33 height 16
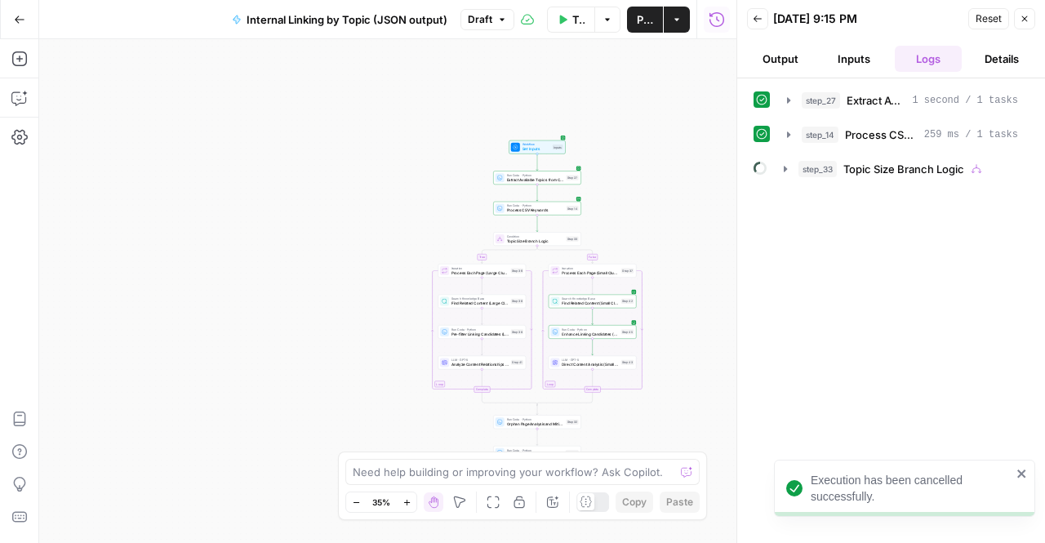
click at [1025, 476] on icon "close" at bounding box center [1022, 473] width 11 height 13
click at [29, 21] on button "Go Back" at bounding box center [19, 19] width 29 height 29
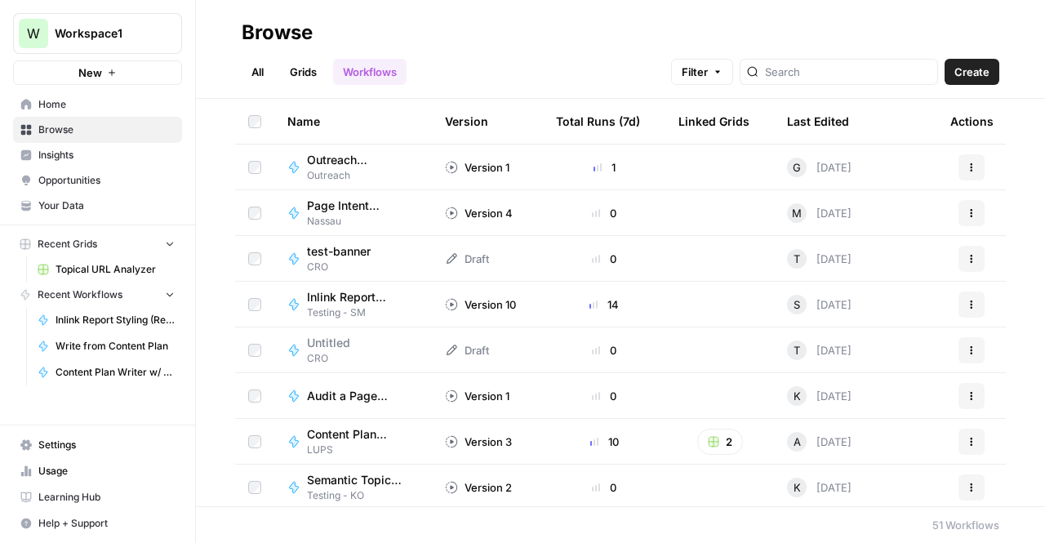
click at [197, 25] on button "button" at bounding box center [198, 32] width 16 height 16
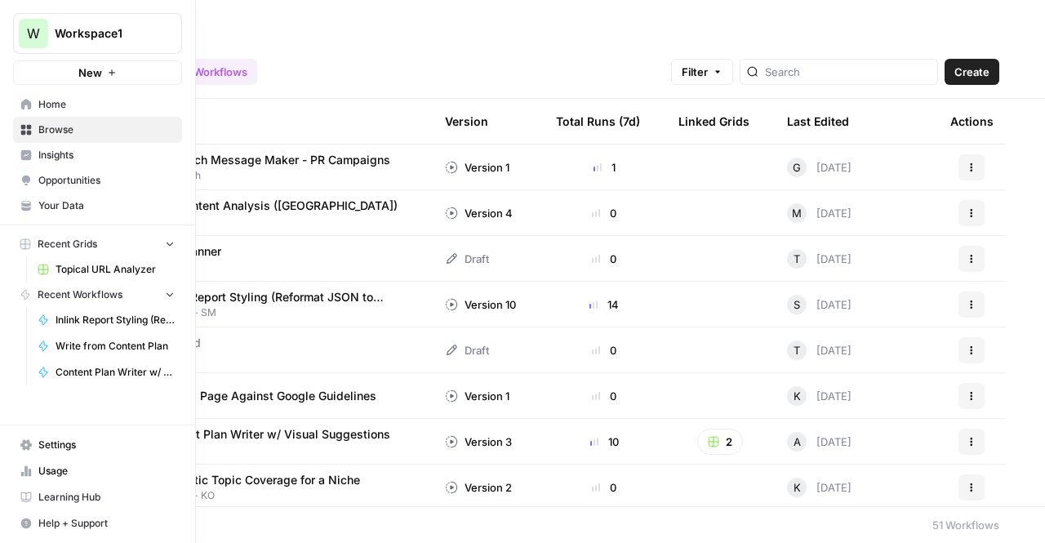
click at [42, 103] on span "Home" at bounding box center [106, 104] width 136 height 15
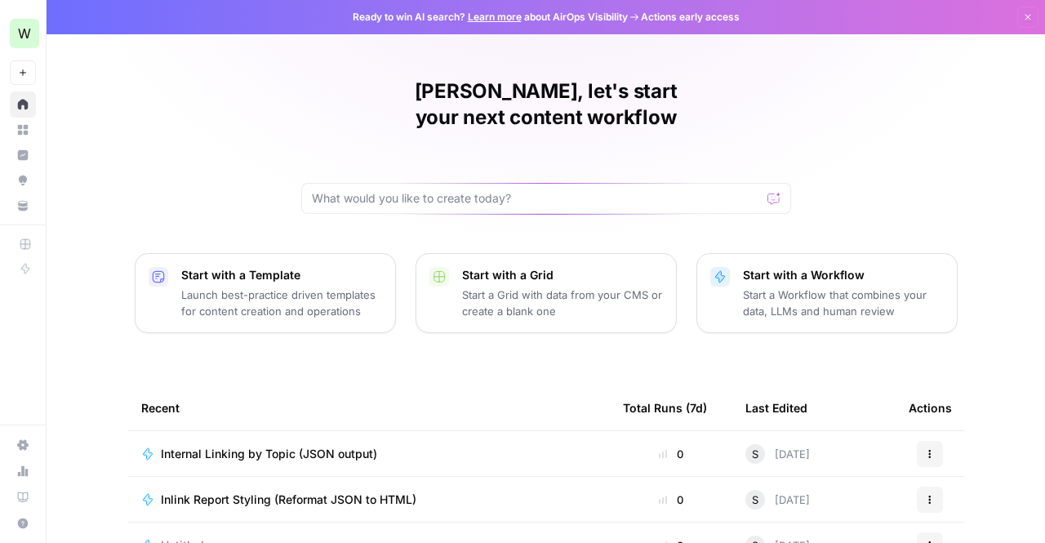
scroll to position [142, 0]
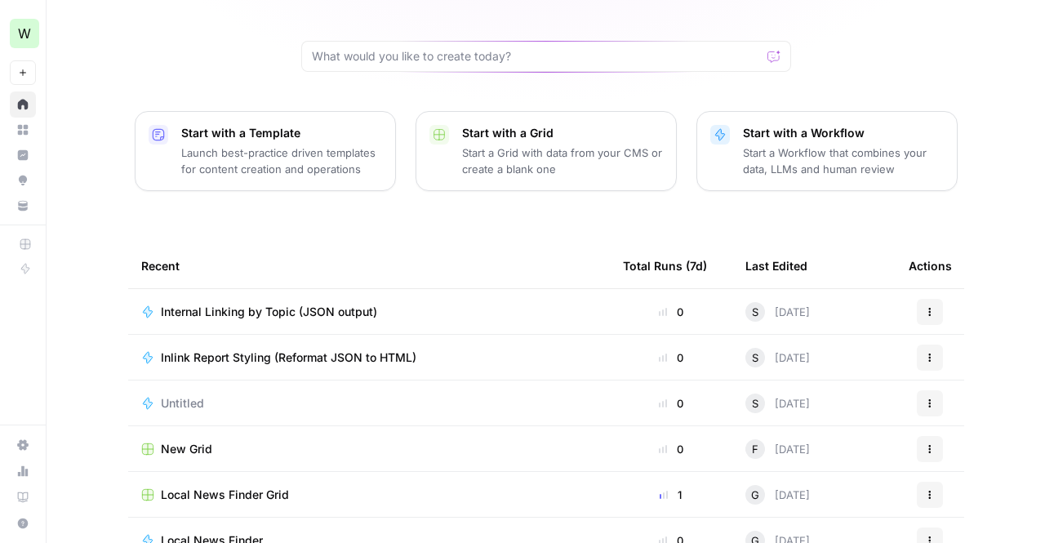
click at [299, 304] on span "Internal Linking by Topic (JSON output)" at bounding box center [269, 312] width 216 height 16
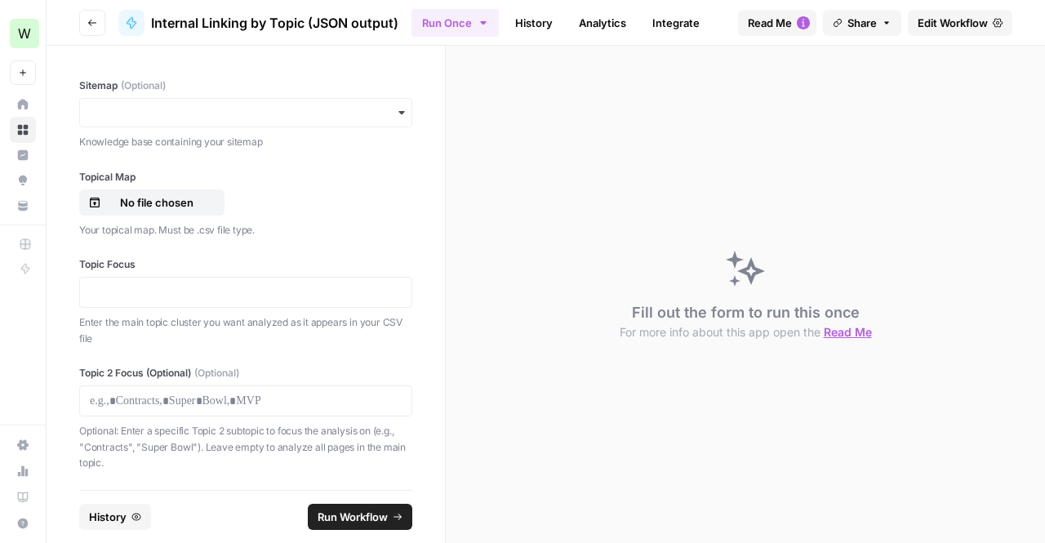
click at [950, 29] on span "Edit Workflow" at bounding box center [953, 23] width 70 height 16
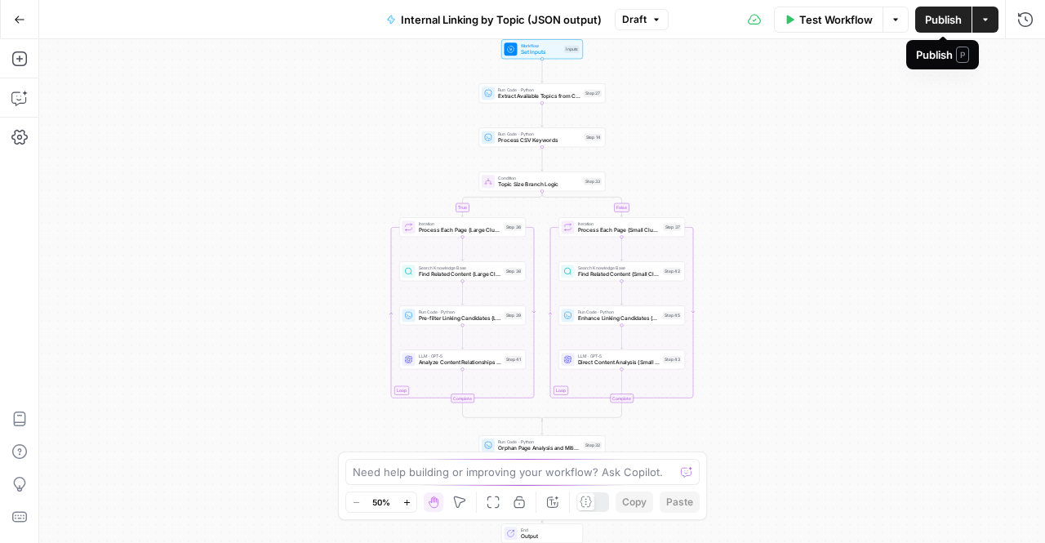
click at [950, 22] on span "Publish" at bounding box center [943, 19] width 37 height 16
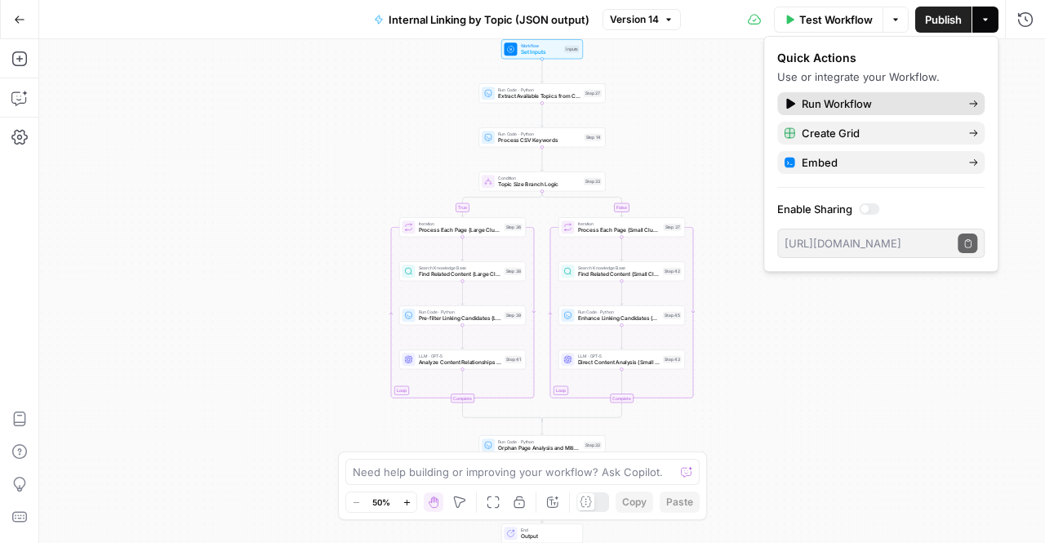
click at [860, 96] on span "Run Workflow" at bounding box center [878, 104] width 153 height 16
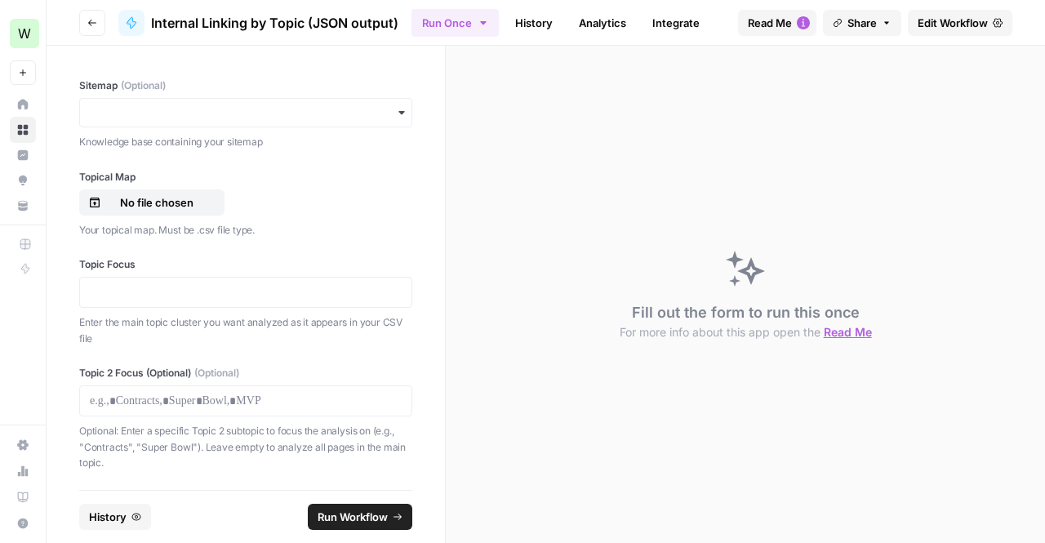
click at [952, 23] on span "Edit Workflow" at bounding box center [953, 23] width 70 height 16
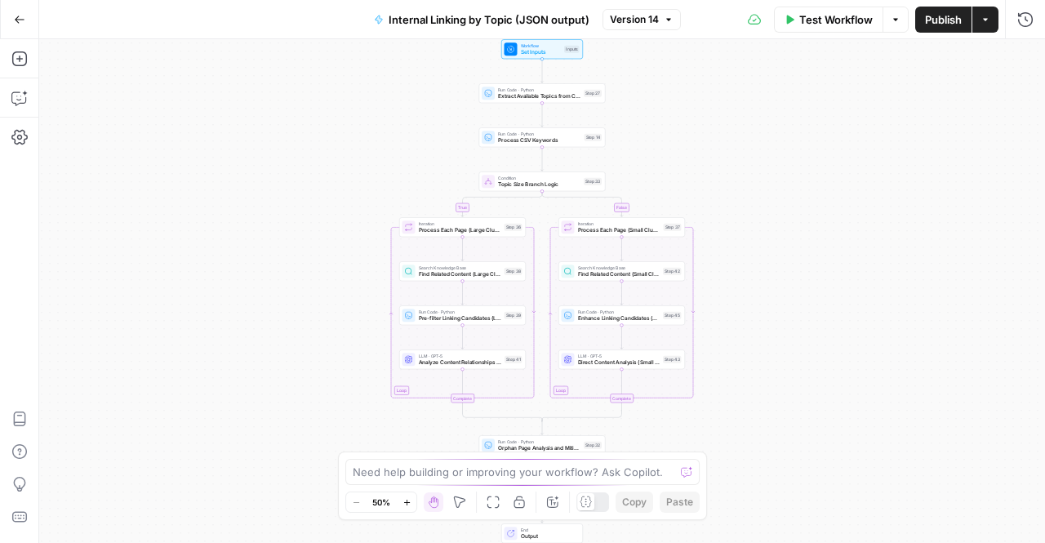
click at [16, 25] on button "Go Back" at bounding box center [19, 19] width 29 height 29
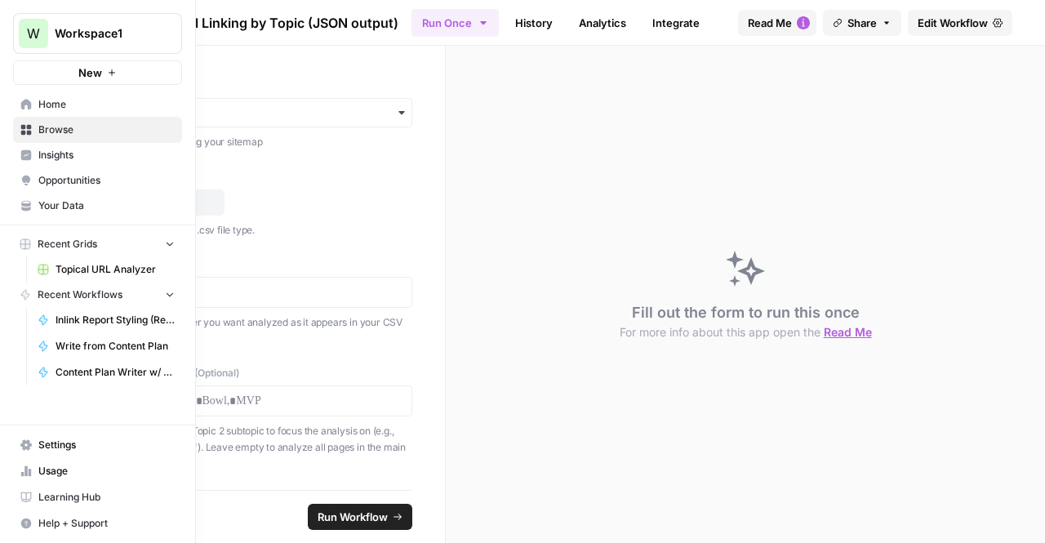
click at [32, 118] on link "Browse" at bounding box center [97, 130] width 169 height 26
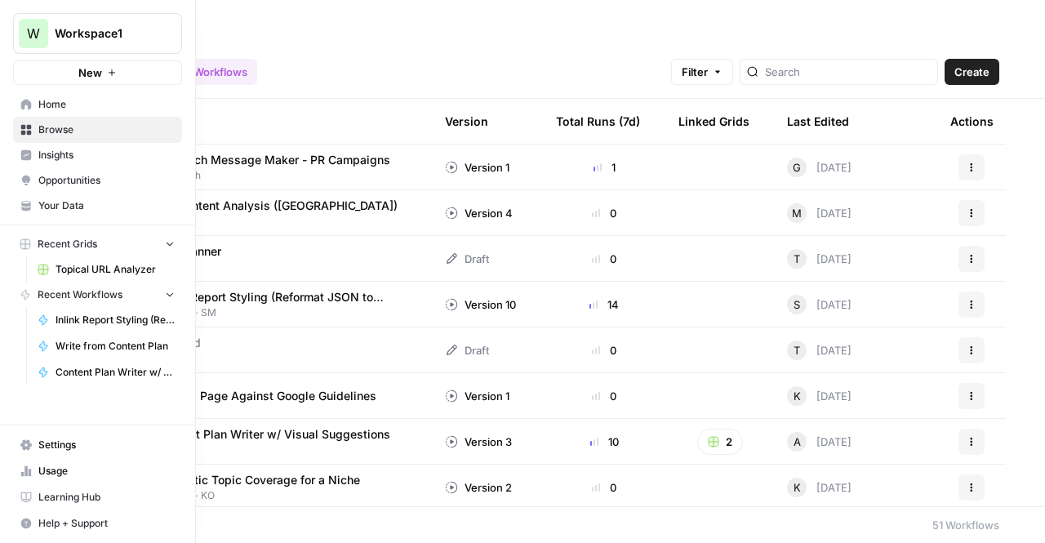
click at [32, 113] on link "Home" at bounding box center [97, 104] width 169 height 26
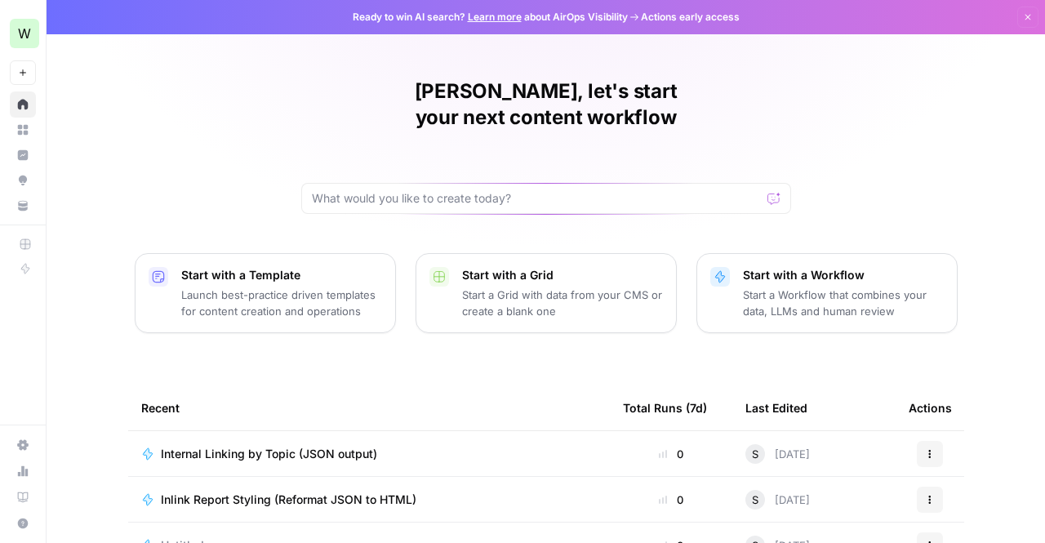
scroll to position [149, 0]
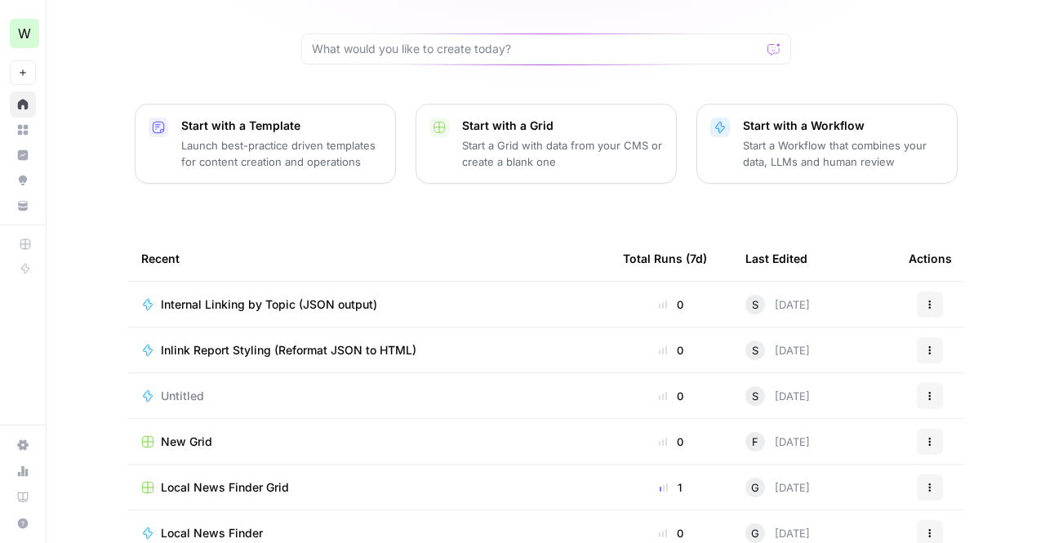
click at [283, 342] on span "Inlink Report Styling (Reformat JSON to HTML)" at bounding box center [289, 350] width 256 height 16
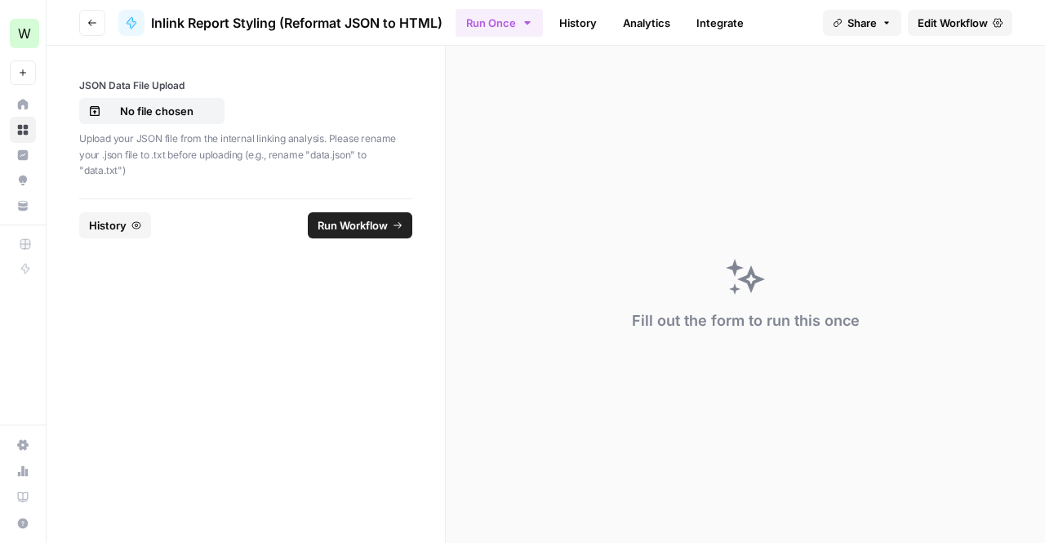
click at [84, 14] on button "Go back" at bounding box center [92, 23] width 26 height 26
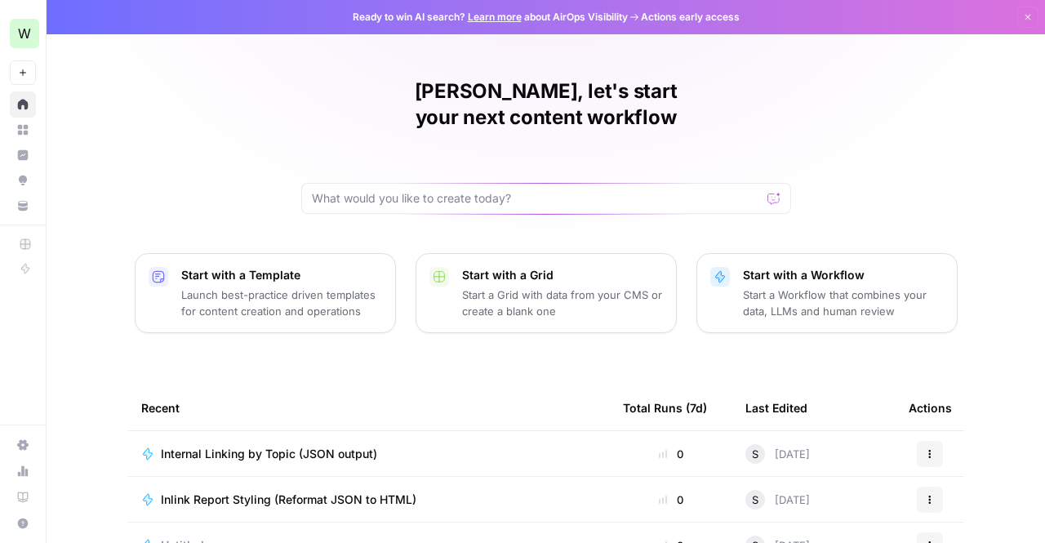
scroll to position [207, 0]
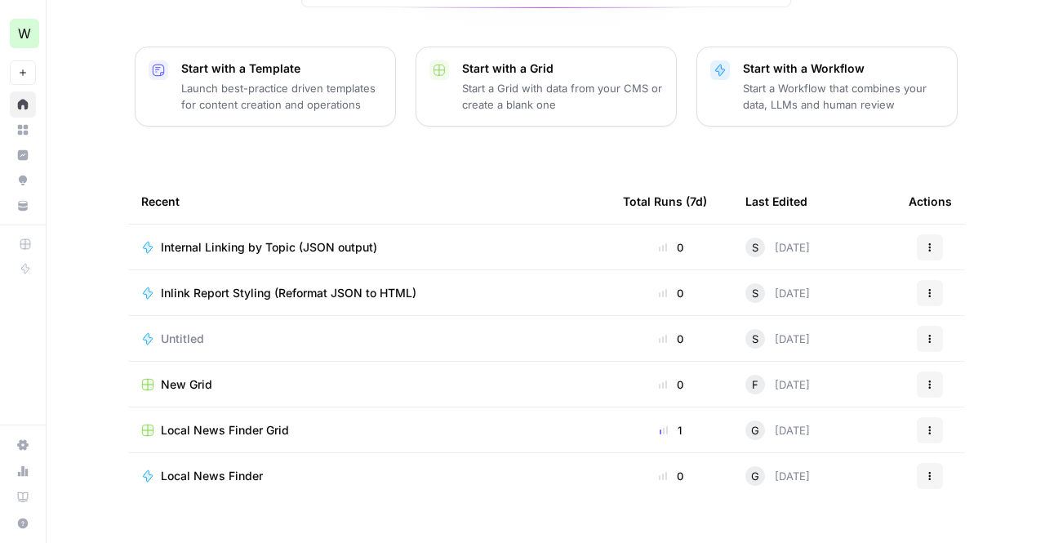
click at [260, 239] on span "Internal Linking by Topic (JSON output)" at bounding box center [269, 247] width 216 height 16
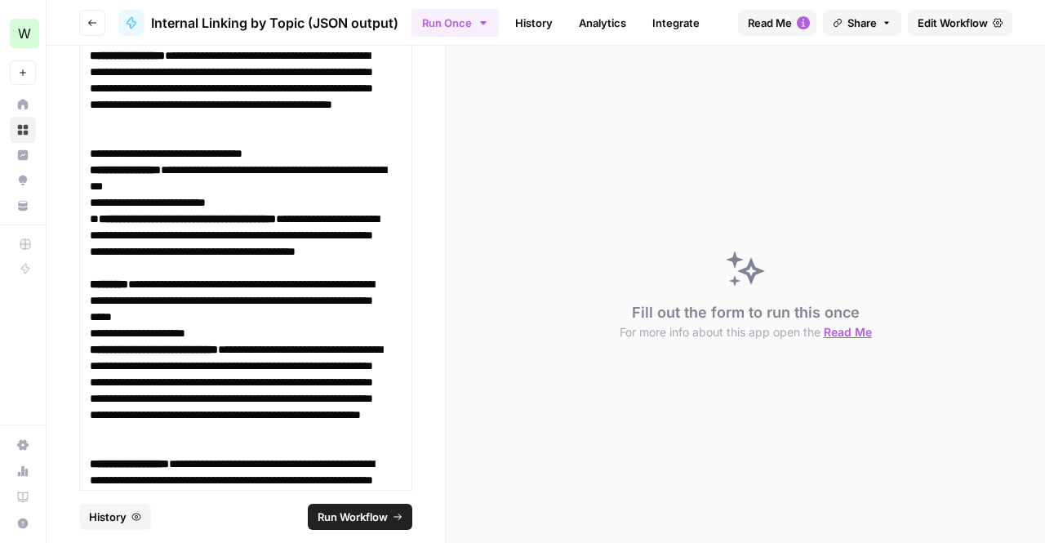
scroll to position [2972, 0]
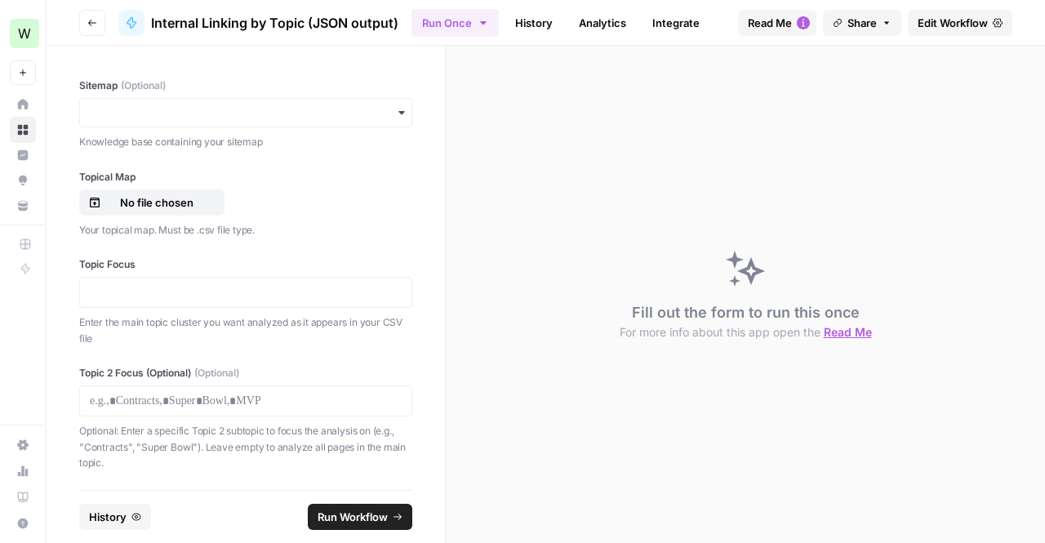
click at [96, 16] on button "Go back" at bounding box center [92, 23] width 26 height 26
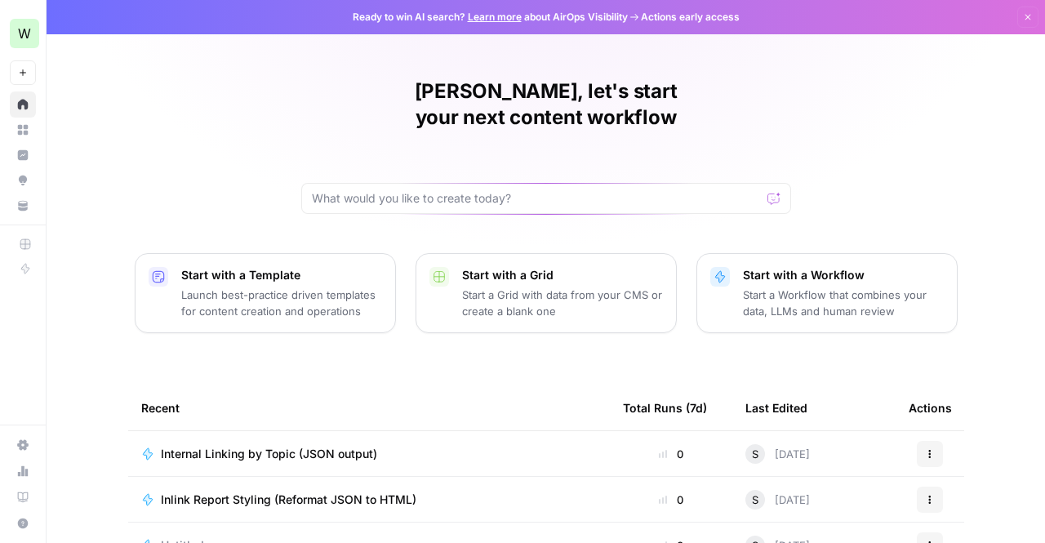
click at [225, 492] on span "Inlink Report Styling (Reformat JSON to HTML)" at bounding box center [289, 500] width 256 height 16
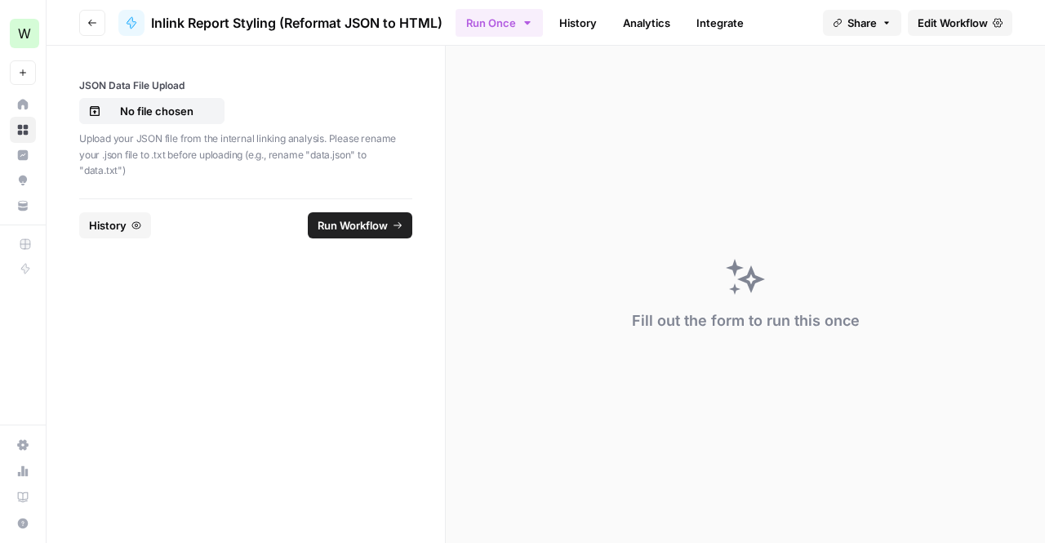
click at [185, 140] on p "Upload your JSON file from the internal linking analysis. Please rename your .j…" at bounding box center [245, 155] width 333 height 48
click at [959, 26] on span "Edit Workflow" at bounding box center [953, 23] width 70 height 16
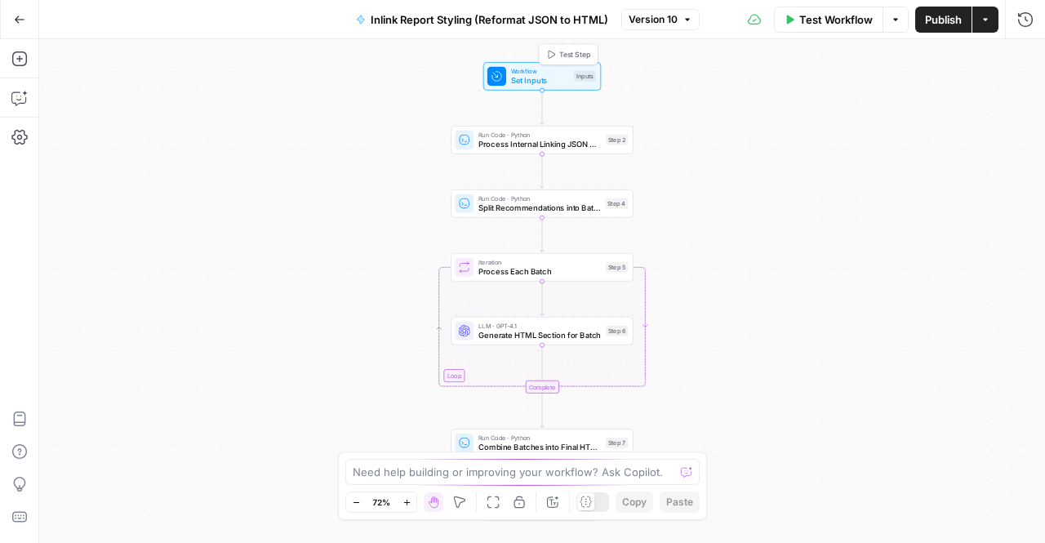
click at [505, 69] on div at bounding box center [496, 76] width 19 height 19
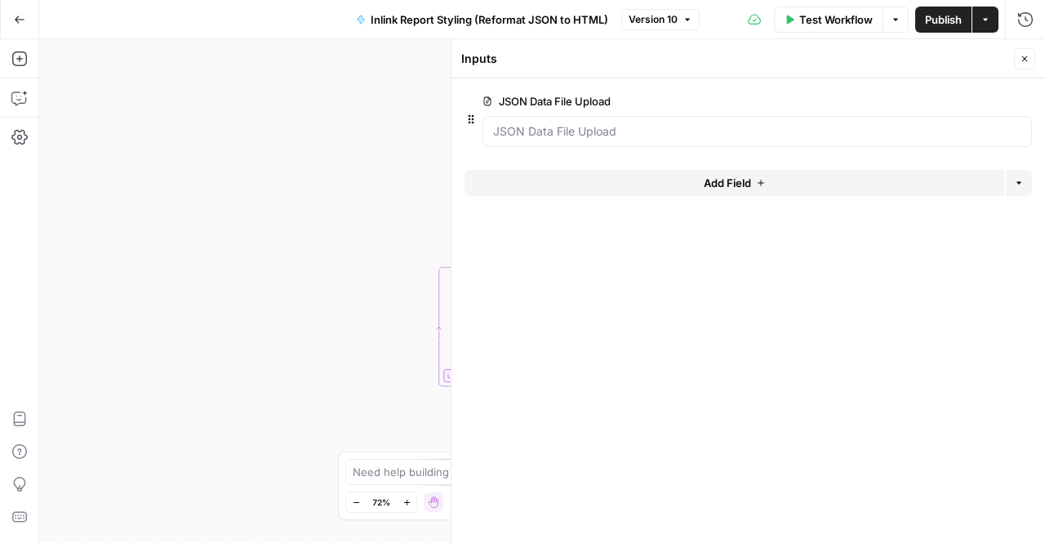
click at [969, 100] on span "edit field" at bounding box center [971, 101] width 36 height 13
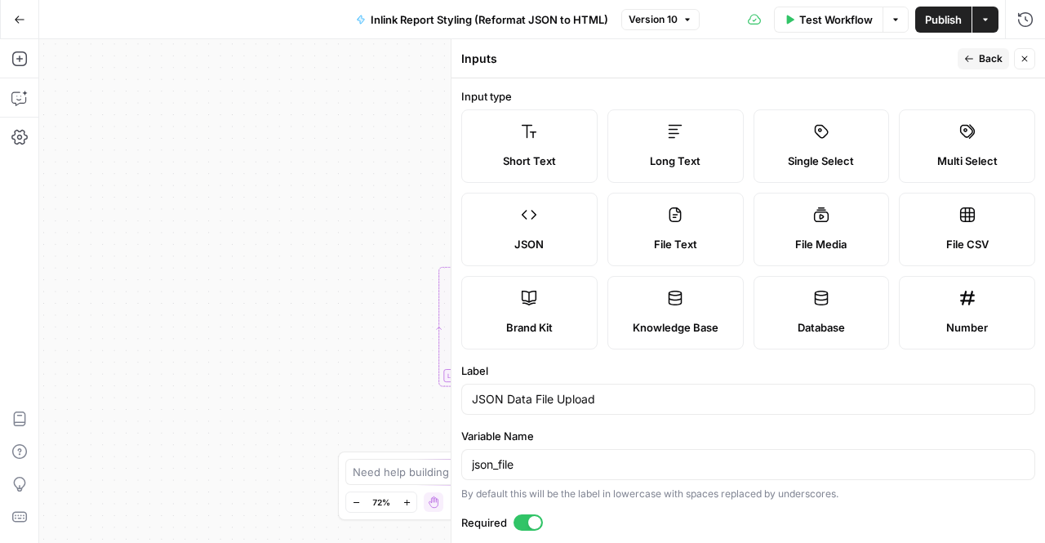
scroll to position [188, 0]
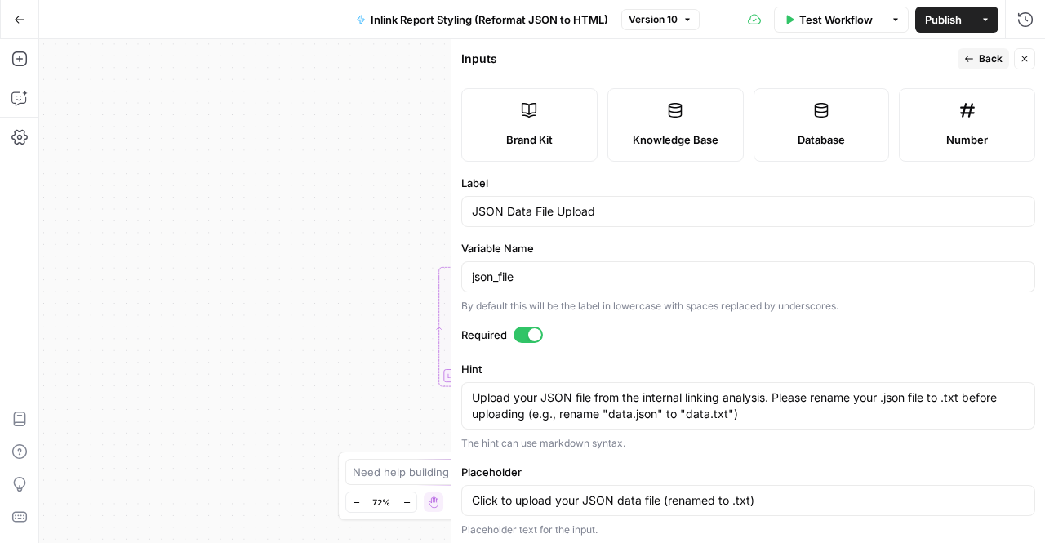
click at [546, 384] on div "Upload your JSON file from the internal linking analysis. Please rename your .j…" at bounding box center [748, 405] width 574 height 47
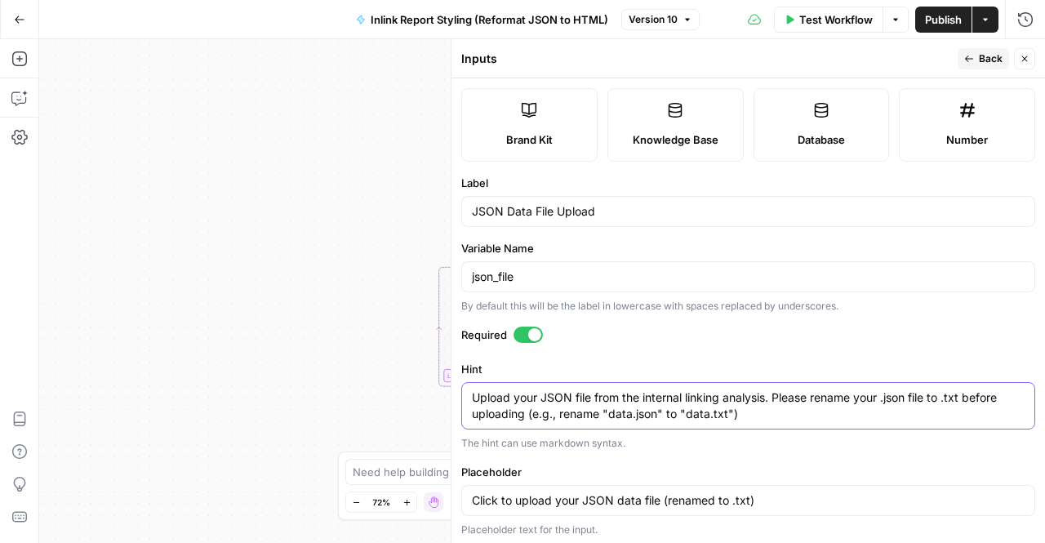
click at [540, 391] on textarea "Upload your JSON file from the internal linking analysis. Please rename your .j…" at bounding box center [748, 405] width 553 height 33
click at [578, 398] on textarea "Upload your JSON file from the internal linking analysis. Please rename your .j…" at bounding box center [748, 405] width 553 height 33
click at [776, 398] on textarea "Upload your JSON data from the internal linking analysis. Please rename your .j…" at bounding box center [748, 405] width 553 height 33
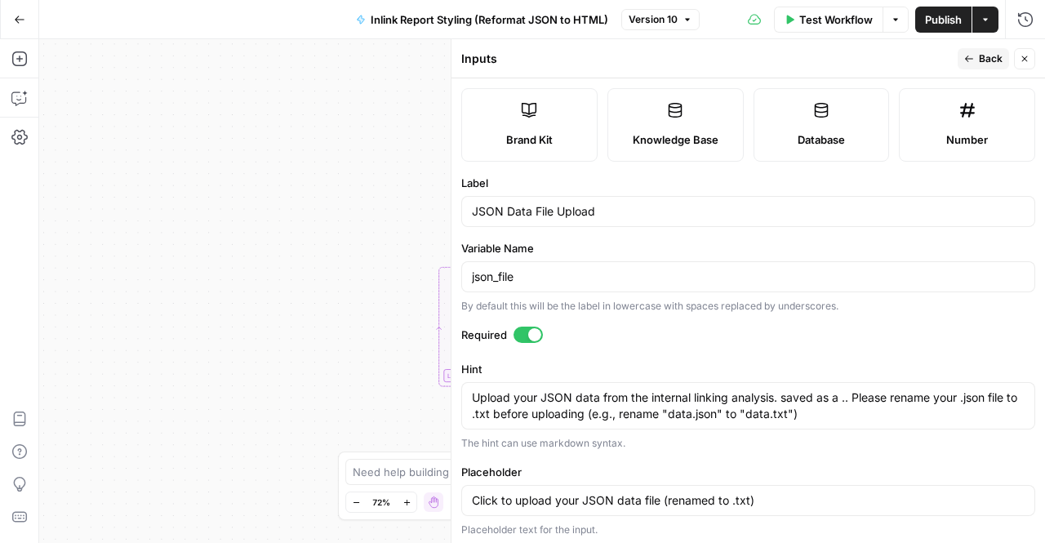
click at [469, 394] on div "Upload your JSON data from the internal linking analysis. saved as a .. Please …" at bounding box center [748, 405] width 574 height 47
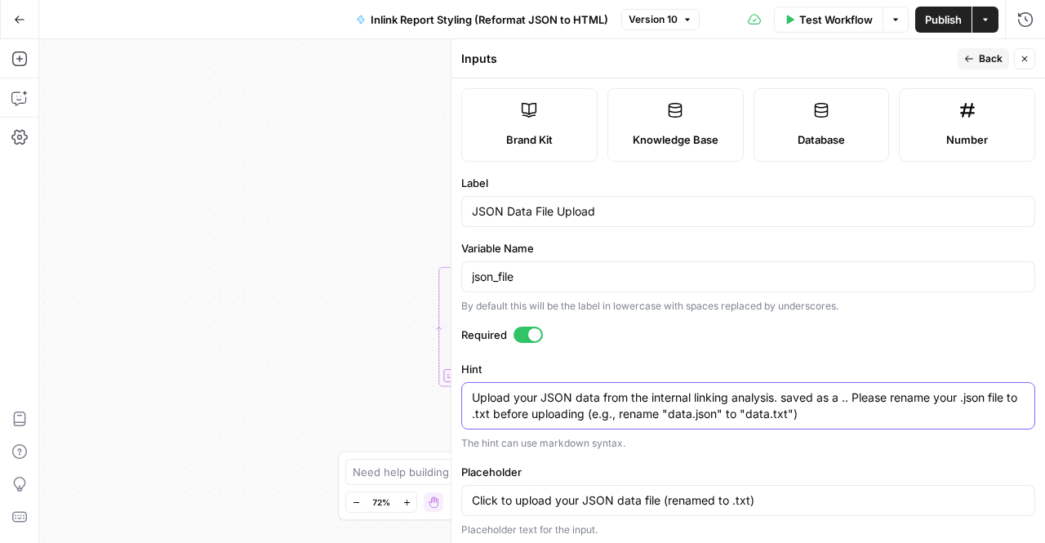
click at [472, 394] on textarea "Upload your JSON data from the internal linking analysis. saved as a .. Please …" at bounding box center [748, 405] width 553 height 33
click at [661, 394] on textarea "Save and upload your JSON data from the internal linking analysis. saved as a .…" at bounding box center [748, 405] width 553 height 33
click at [826, 396] on textarea "Save and upload your JSON data from the internal linking analysis. saved as a .…" at bounding box center [748, 405] width 553 height 33
drag, startPoint x: 834, startPoint y: 396, endPoint x: 882, endPoint y: 397, distance: 47.4
click at [882, 397] on textarea "Save and upload your JSON data from the internal linking analysis. saved as a .…" at bounding box center [748, 405] width 553 height 33
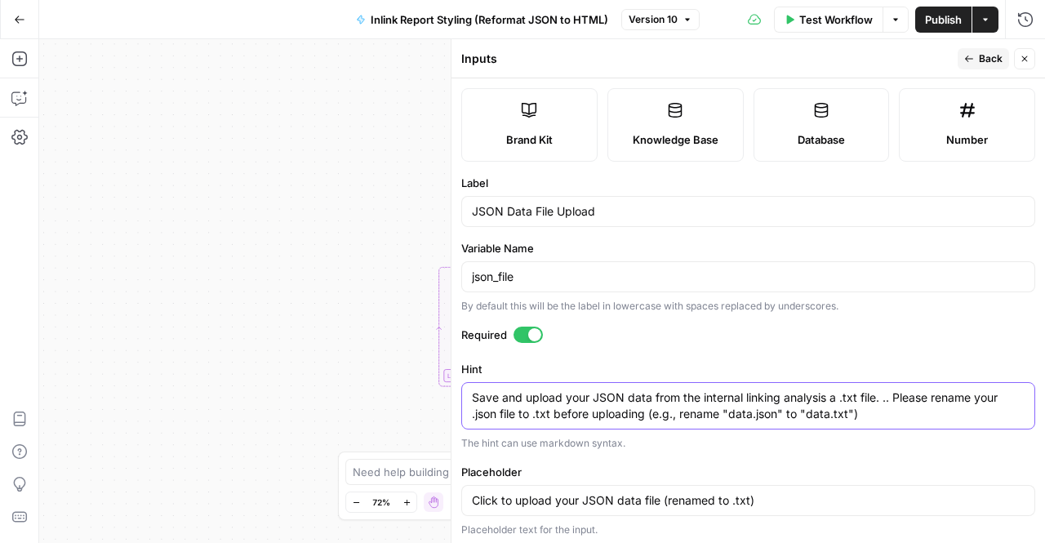
drag, startPoint x: 888, startPoint y: 413, endPoint x: 882, endPoint y: 396, distance: 18.1
click at [882, 396] on textarea "Save and upload your JSON data from the internal linking analysis a .txt file. …" at bounding box center [748, 405] width 553 height 33
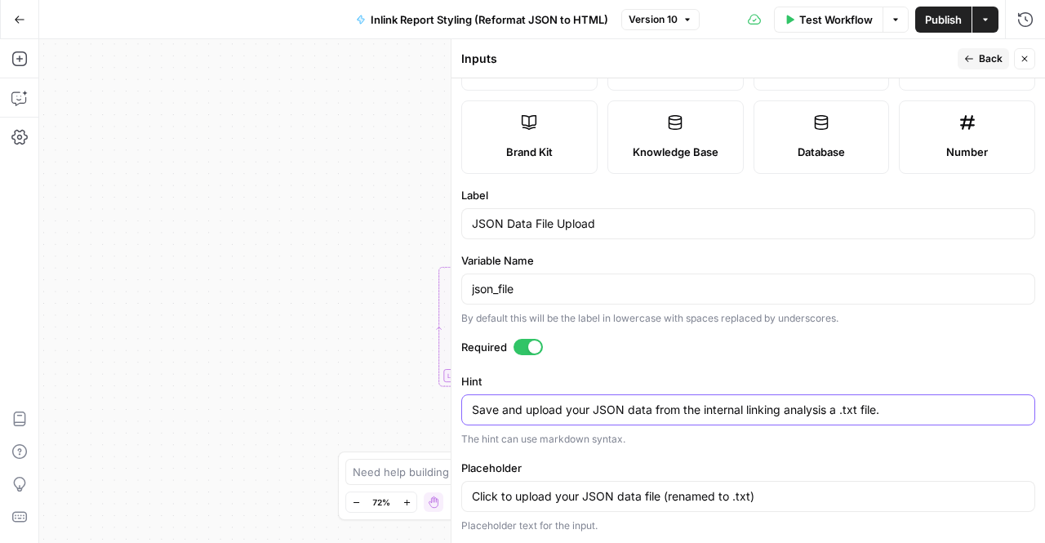
scroll to position [171, 0]
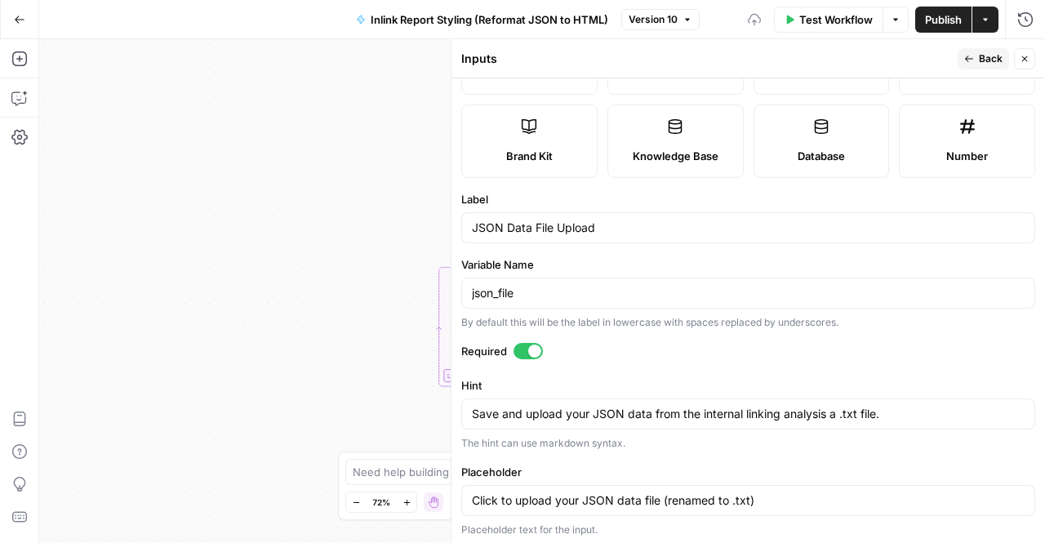
click at [541, 402] on div "Save and upload your JSON data from the internal linking analysis a .txt file. …" at bounding box center [748, 413] width 574 height 31
click at [696, 417] on textarea "Save and upload your JSON data from the internal linking analysis a .txt file." at bounding box center [748, 414] width 553 height 16
click at [837, 413] on textarea "Save and upload your JSON data from the internal linking analysis a .txt file." at bounding box center [748, 414] width 553 height 16
type textarea "Save and upload your JSON data from the internal linking analysis as a .txt fil…"
click at [985, 56] on span "Back" at bounding box center [991, 58] width 24 height 15
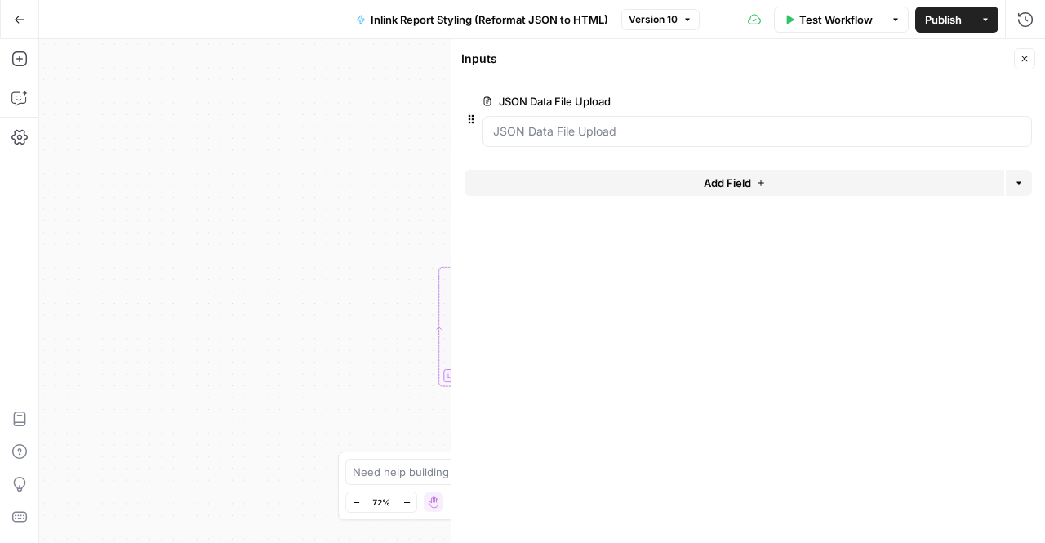
click at [404, 25] on span "Inlink Report Styling (Reformat JSON to HTML)" at bounding box center [490, 19] width 238 height 16
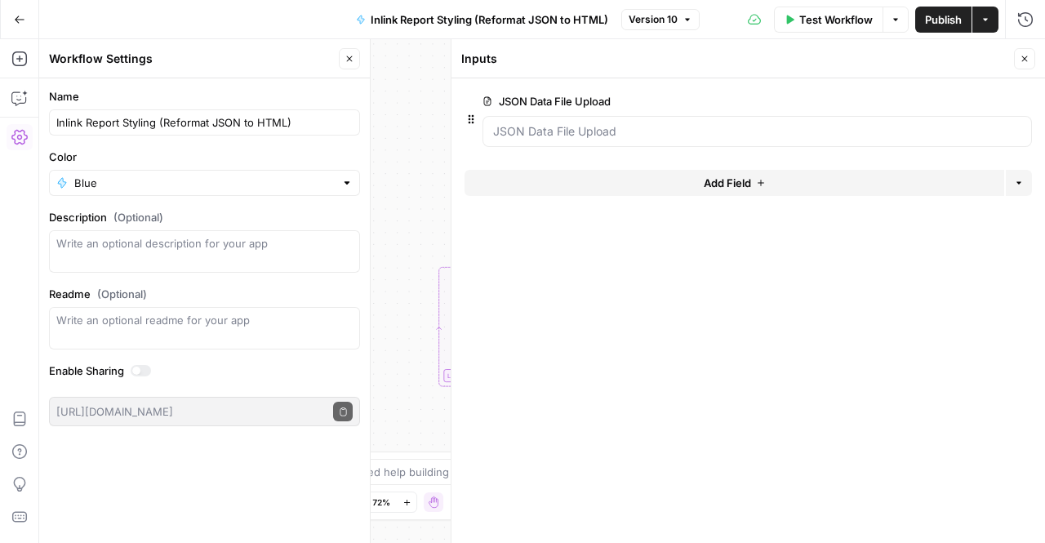
click at [25, 20] on button "Go Back" at bounding box center [19, 19] width 29 height 29
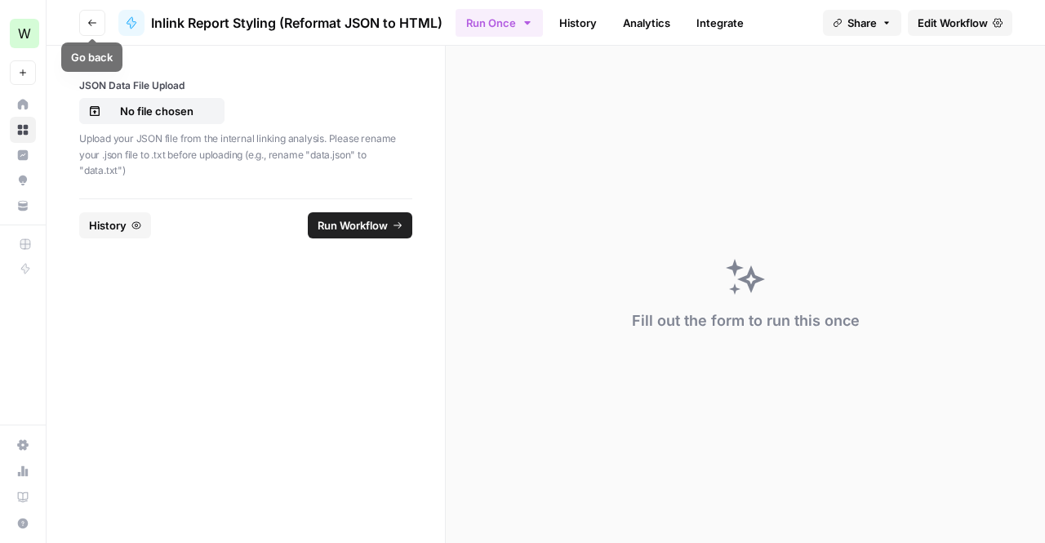
click at [163, 37] on header "Go back Inlink Report Styling (Reformat JSON to HTML) Run Once History Analytic…" at bounding box center [546, 23] width 999 height 46
click at [186, 25] on span "Inlink Report Styling (Reformat JSON to HTML)" at bounding box center [296, 23] width 291 height 20
click at [93, 15] on button "Go back" at bounding box center [92, 23] width 26 height 26
click at [932, 36] on header "Go back Inlink Report Styling (Reformat JSON to HTML) Run Once History Analytic…" at bounding box center [546, 23] width 999 height 46
click at [935, 17] on span "Edit Workflow" at bounding box center [953, 23] width 70 height 16
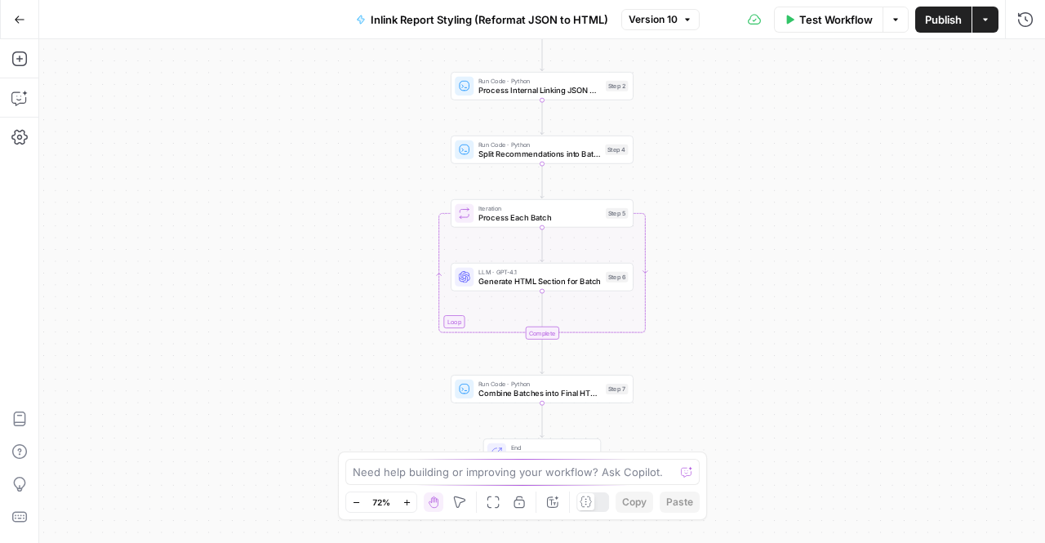
click at [640, 16] on span "Version 10" at bounding box center [653, 19] width 49 height 15
click at [335, 73] on div "Workflow Set Inputs Inputs Run Code · Python Process Internal Linking JSON Data…" at bounding box center [542, 291] width 1006 height 504
click at [403, 40] on div "Workflow Set Inputs Inputs Run Code · Python Process Internal Linking JSON Data…" at bounding box center [542, 291] width 1006 height 504
click at [398, 24] on span "Inlink Report Styling (Reformat JSON to HTML)" at bounding box center [490, 19] width 238 height 16
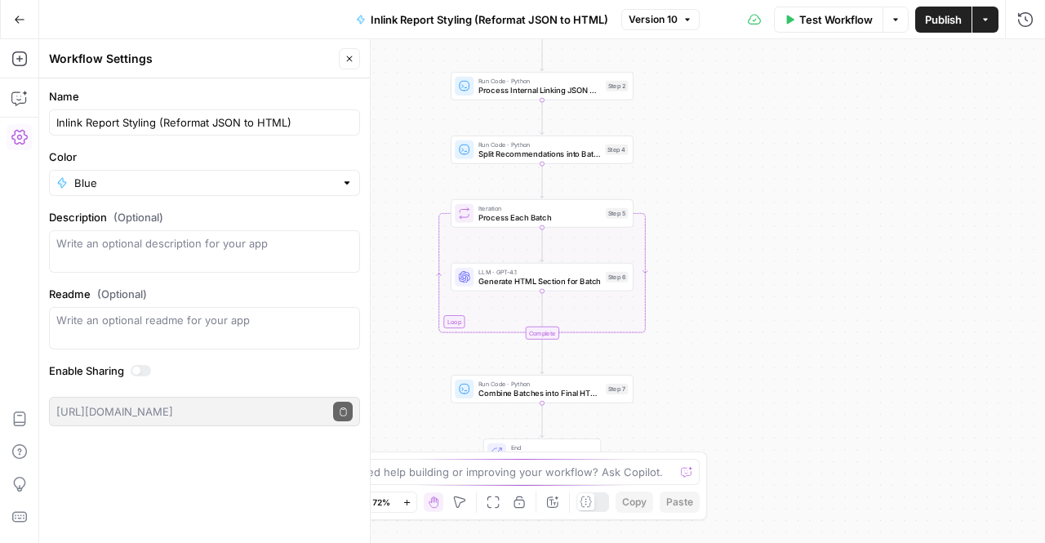
click at [16, 19] on icon "button" at bounding box center [20, 19] width 10 height 7
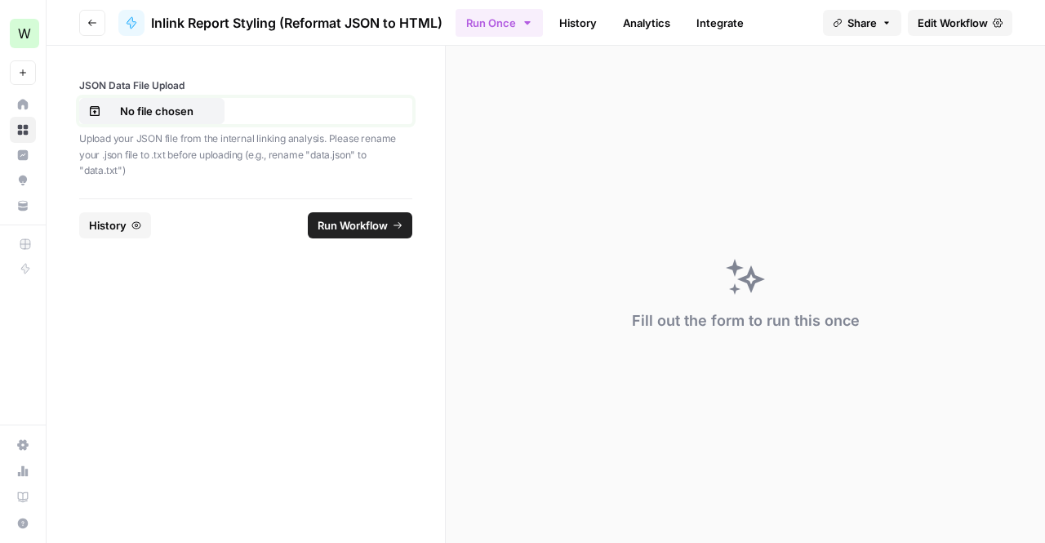
click at [142, 109] on p "No file chosen" at bounding box center [157, 111] width 105 height 16
click at [113, 17] on header "Go back Inlink Report Styling (Reformat JSON to HTML) Run Once History Analytic…" at bounding box center [546, 23] width 999 height 46
click at [96, 16] on button "Go back" at bounding box center [92, 23] width 26 height 26
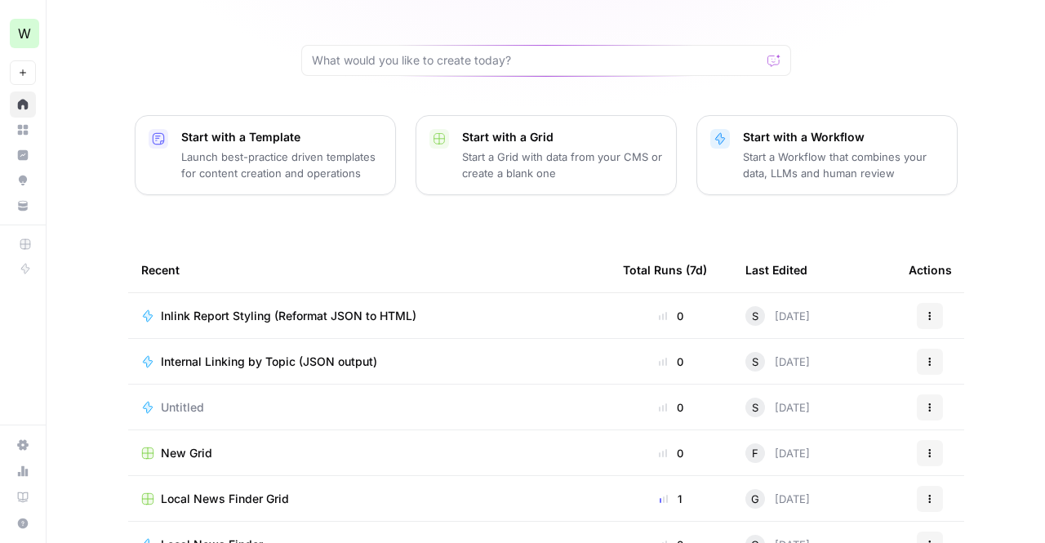
scroll to position [207, 0]
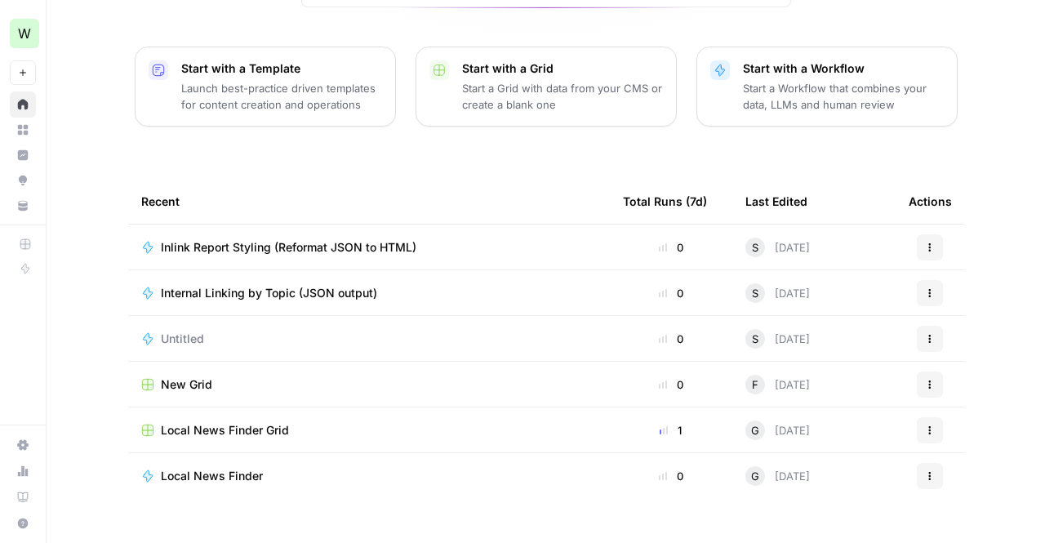
click at [316, 239] on span "Inlink Report Styling (Reformat JSON to HTML)" at bounding box center [289, 247] width 256 height 16
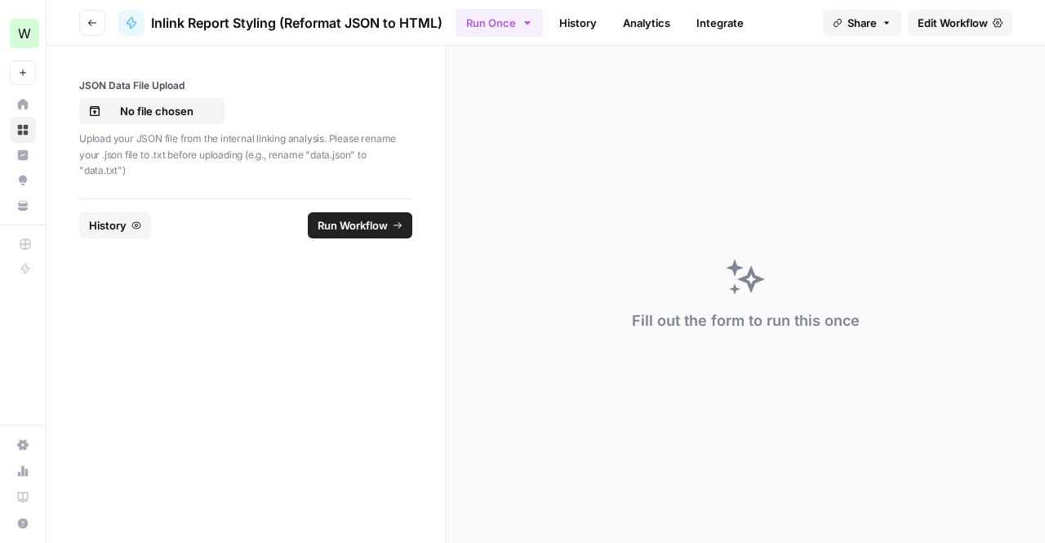
click at [91, 20] on icon "button" at bounding box center [92, 23] width 8 height 7
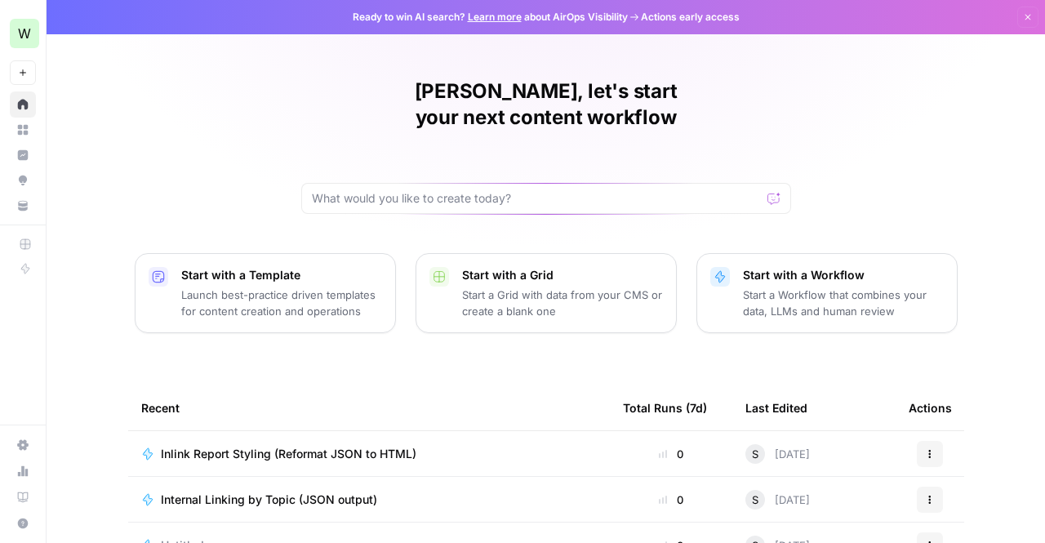
click at [260, 492] on span "Internal Linking by Topic (JSON output)" at bounding box center [269, 500] width 216 height 16
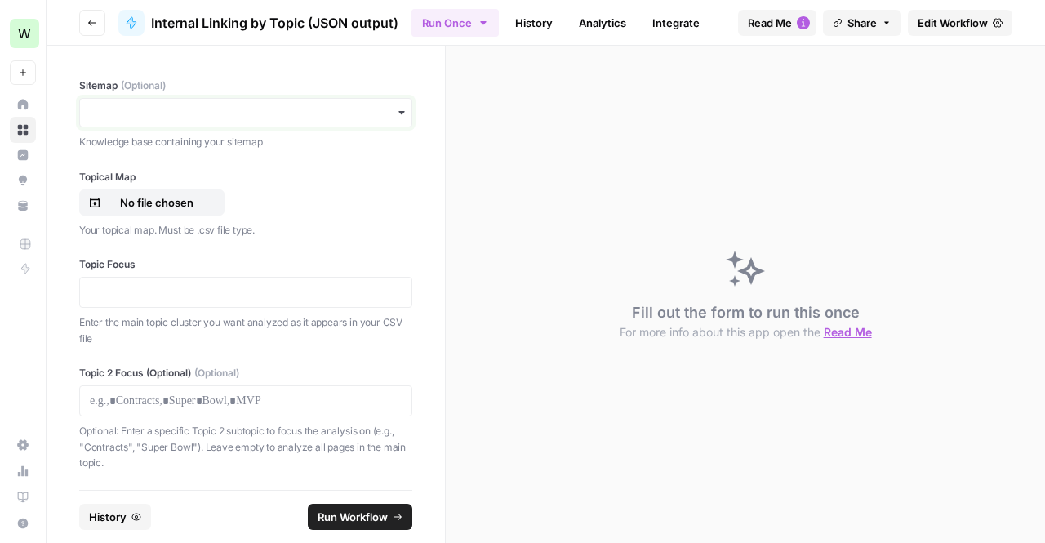
click at [209, 105] on input "Sitemap (Optional)" at bounding box center [246, 113] width 312 height 16
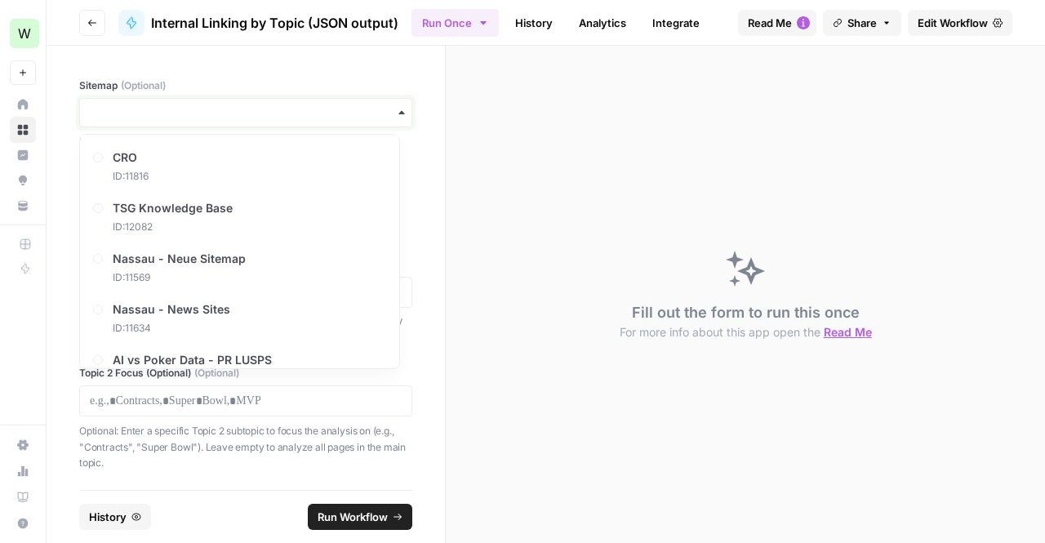
click at [209, 105] on input "Sitemap (Optional)" at bounding box center [246, 113] width 312 height 16
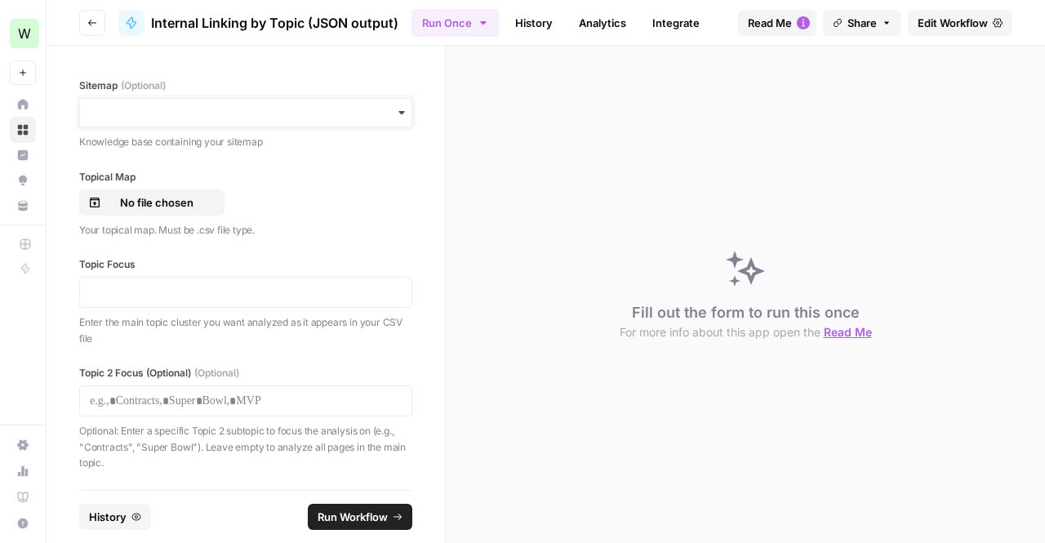
click at [217, 109] on input "Sitemap (Optional)" at bounding box center [246, 113] width 312 height 16
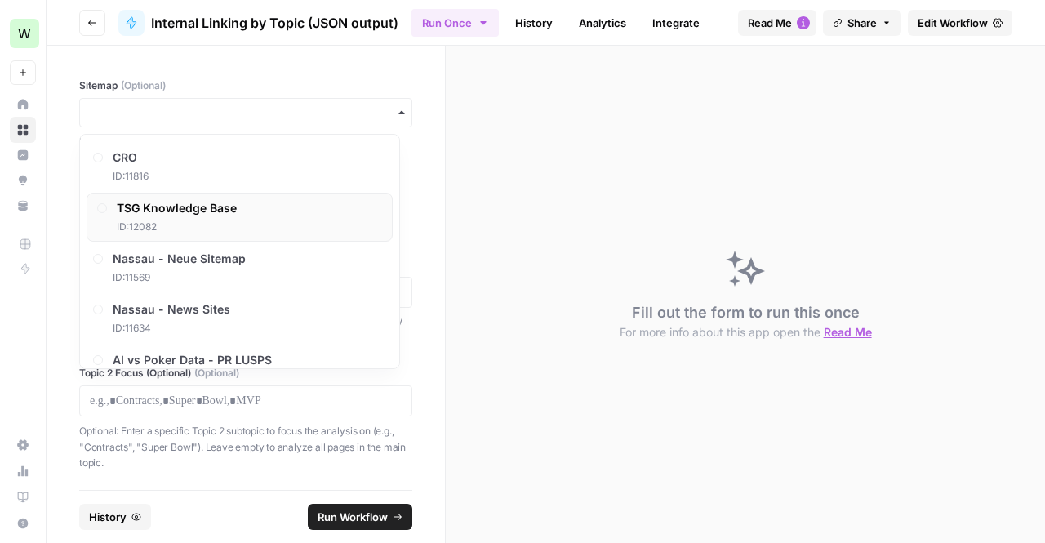
click at [286, 215] on div "TSG Knowledge Base ID: 12082" at bounding box center [240, 217] width 306 height 49
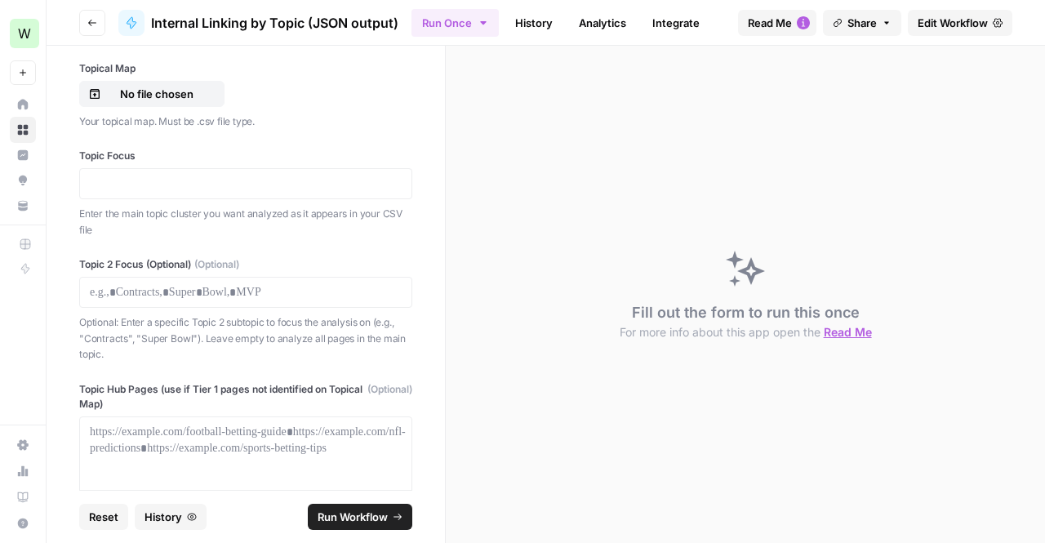
scroll to position [1, 0]
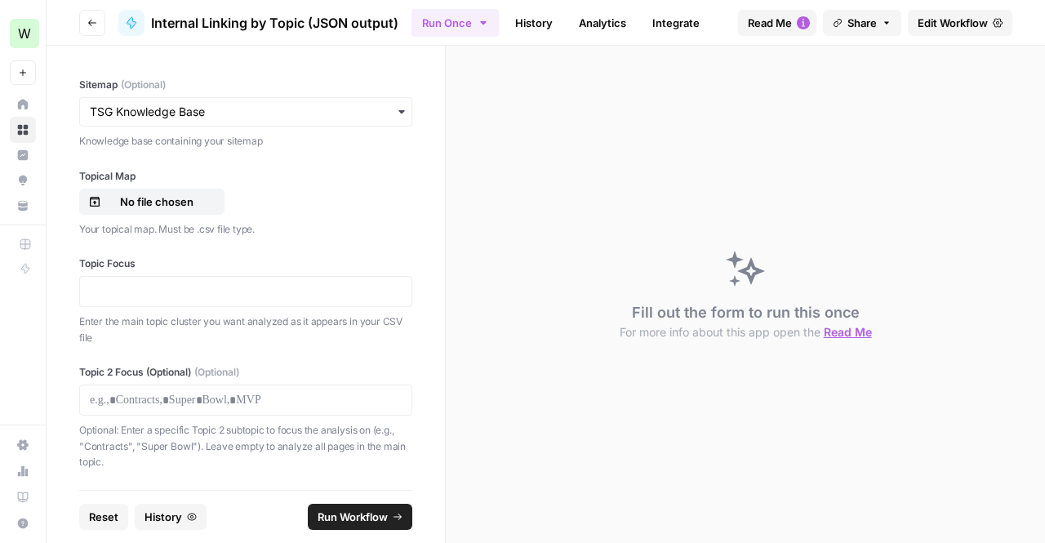
click at [155, 220] on div "Your topical map. Must be .csv file type." at bounding box center [245, 228] width 333 height 20
click at [155, 200] on p "No file chosen" at bounding box center [157, 202] width 105 height 16
click at [167, 280] on div at bounding box center [245, 291] width 333 height 31
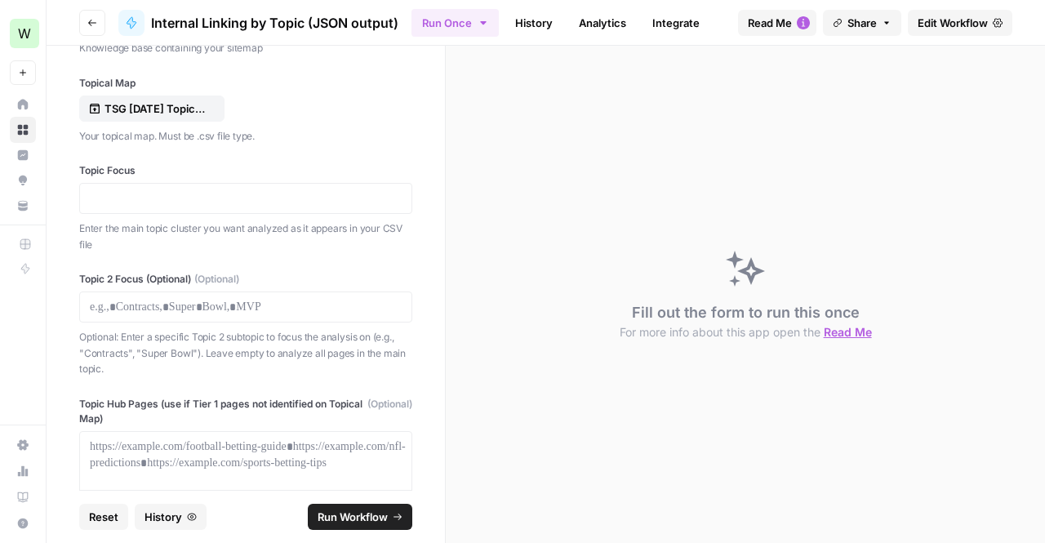
scroll to position [95, 0]
click at [175, 185] on div at bounding box center [245, 197] width 333 height 31
click at [168, 197] on p at bounding box center [246, 197] width 312 height 16
click at [167, 241] on p "Enter the main topic cluster you want analyzed as it appears in your CSV file" at bounding box center [245, 236] width 333 height 32
click at [101, 212] on div "Topic Focus Enter the main topic cluster you want analyzed as it appears in you…" at bounding box center [245, 206] width 333 height 89
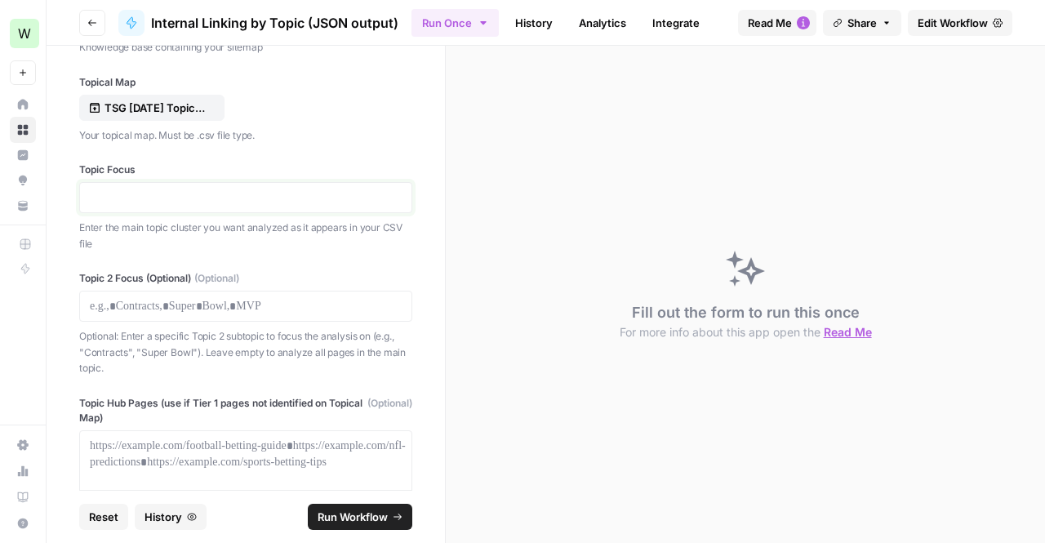
click at [107, 203] on p at bounding box center [246, 197] width 312 height 16
click at [1044, 404] on div "Fill out the form to run this once For more info about this app open the Read Me" at bounding box center [745, 294] width 599 height 497
click at [171, 202] on p at bounding box center [246, 197] width 312 height 16
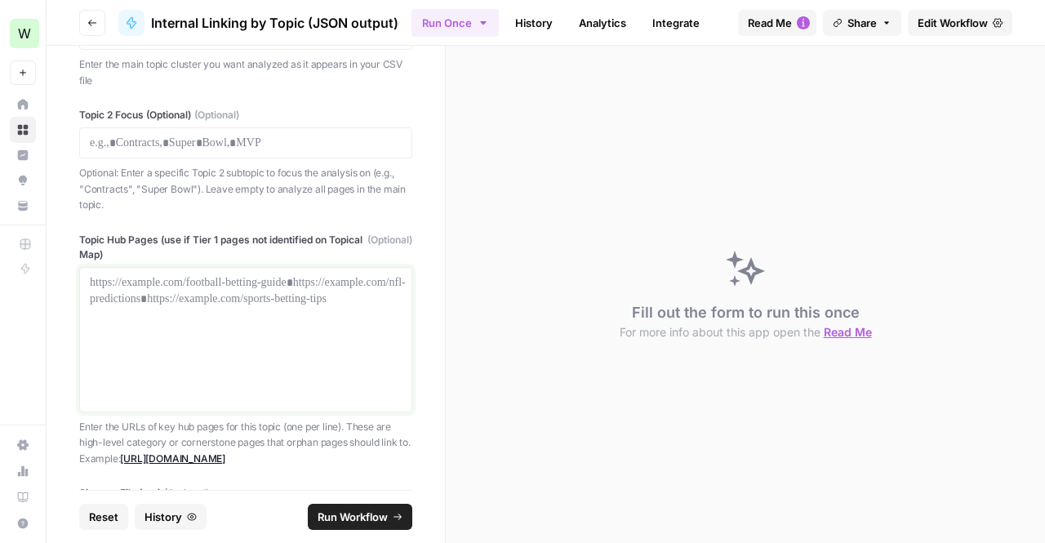
click at [216, 308] on div at bounding box center [246, 339] width 312 height 131
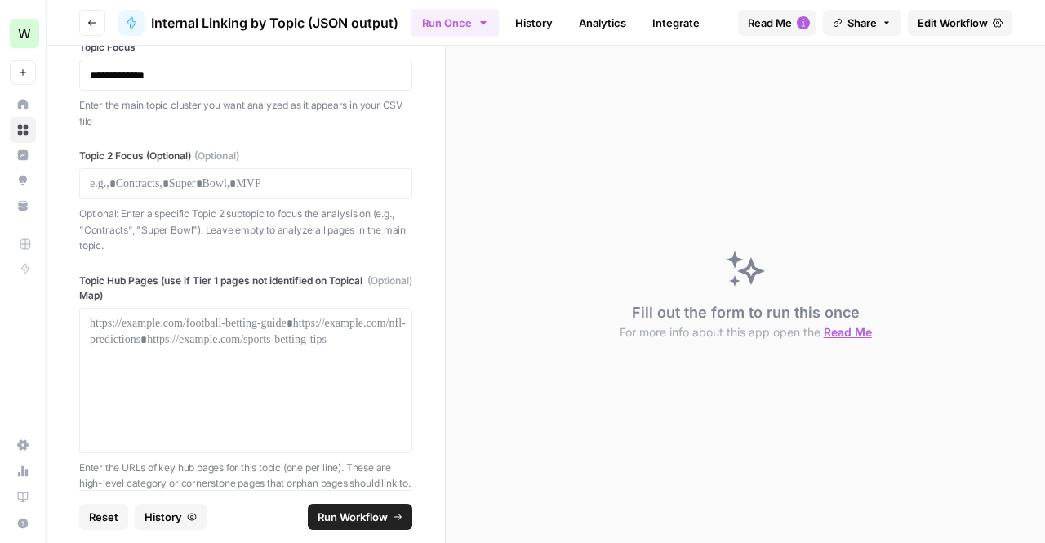
click at [194, 291] on label "Topic Hub Pages (use if Tier 1 pages not identified on Topical Map) (Optional)" at bounding box center [245, 288] width 333 height 29
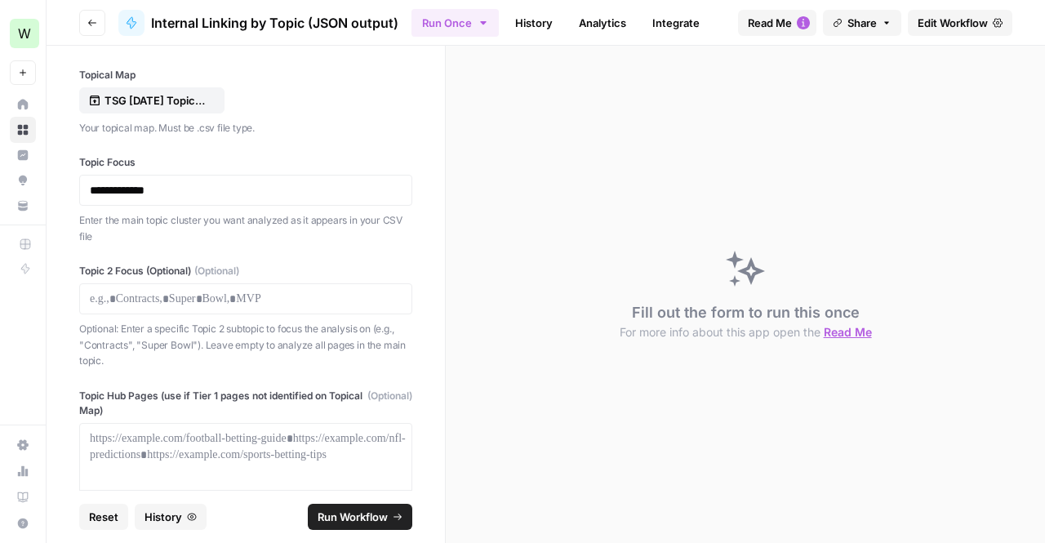
scroll to position [101, 0]
click at [225, 282] on div "Topic 2 Focus (Optional) (Optional) Optional: Enter a specific Topic 2 subtopic…" at bounding box center [245, 317] width 333 height 105
click at [230, 293] on p at bounding box center [246, 299] width 312 height 16
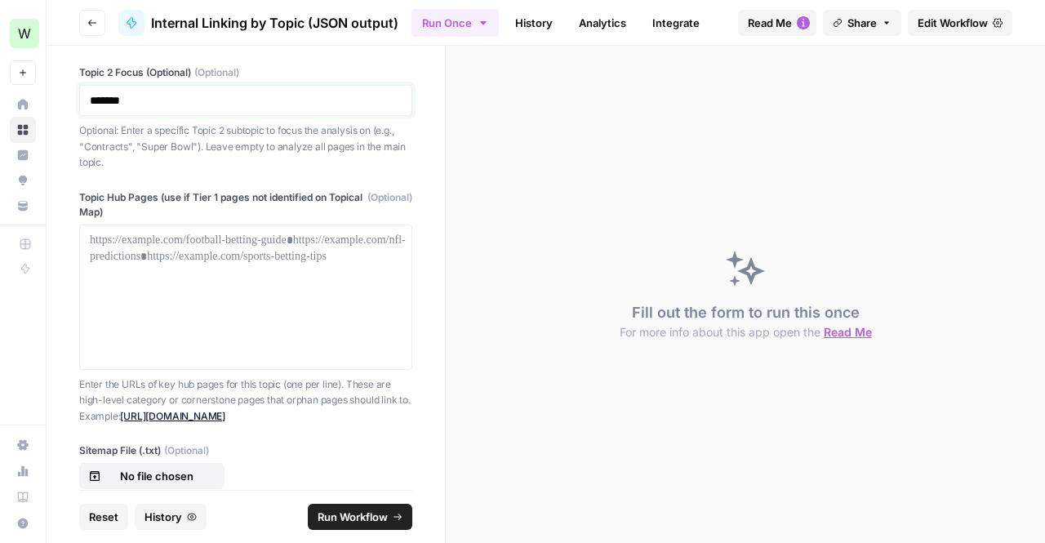
scroll to position [492, 0]
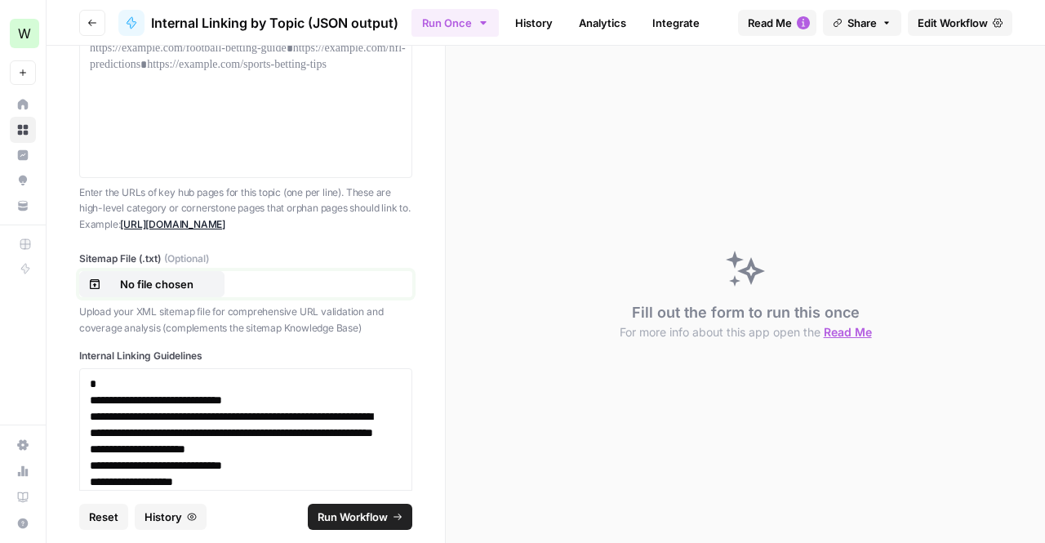
click at [180, 285] on p "No file chosen" at bounding box center [157, 284] width 105 height 16
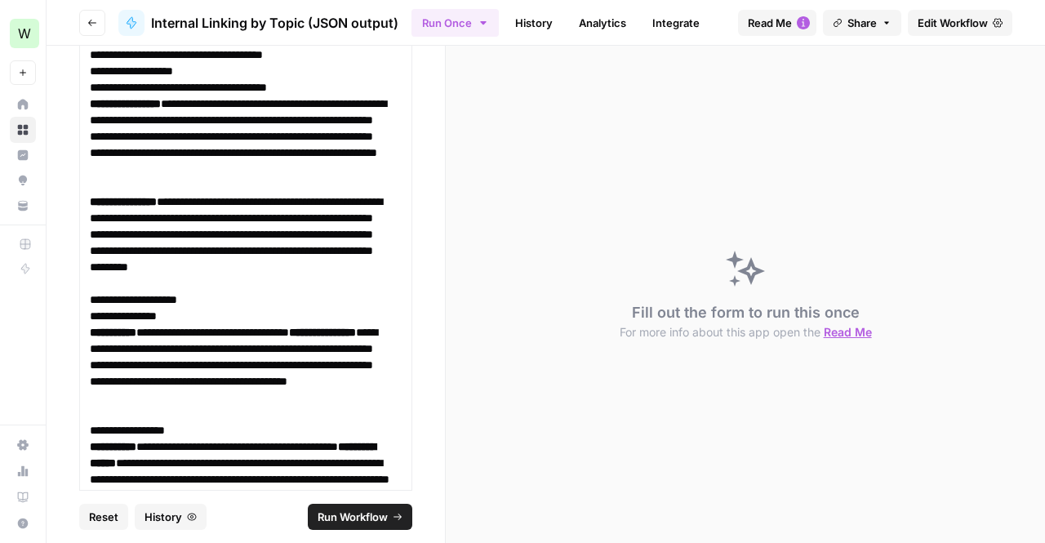
scroll to position [1239, 0]
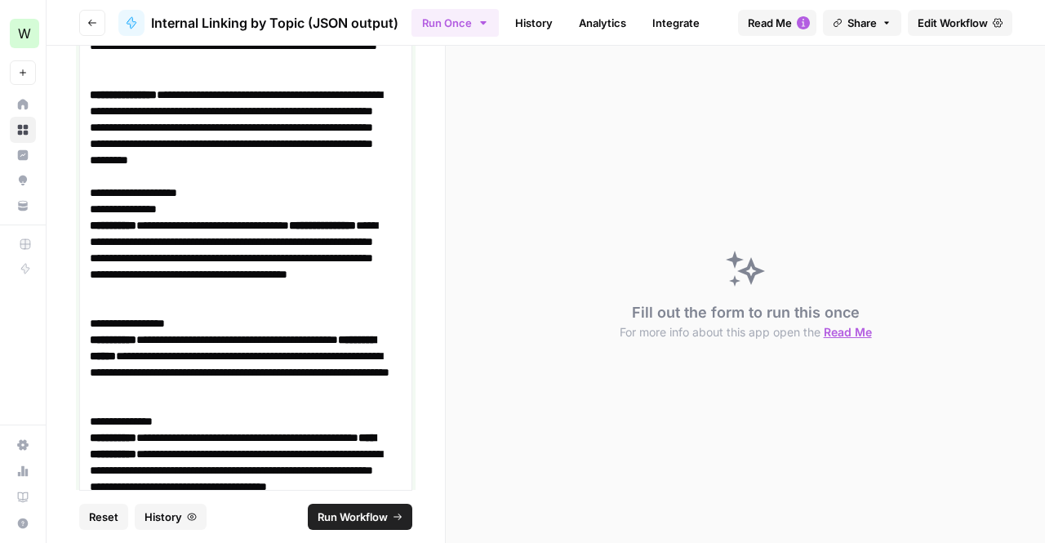
drag, startPoint x: 225, startPoint y: 314, endPoint x: 78, endPoint y: 231, distance: 168.2
click at [289, 231] on strong "**********" at bounding box center [322, 225] width 67 height 11
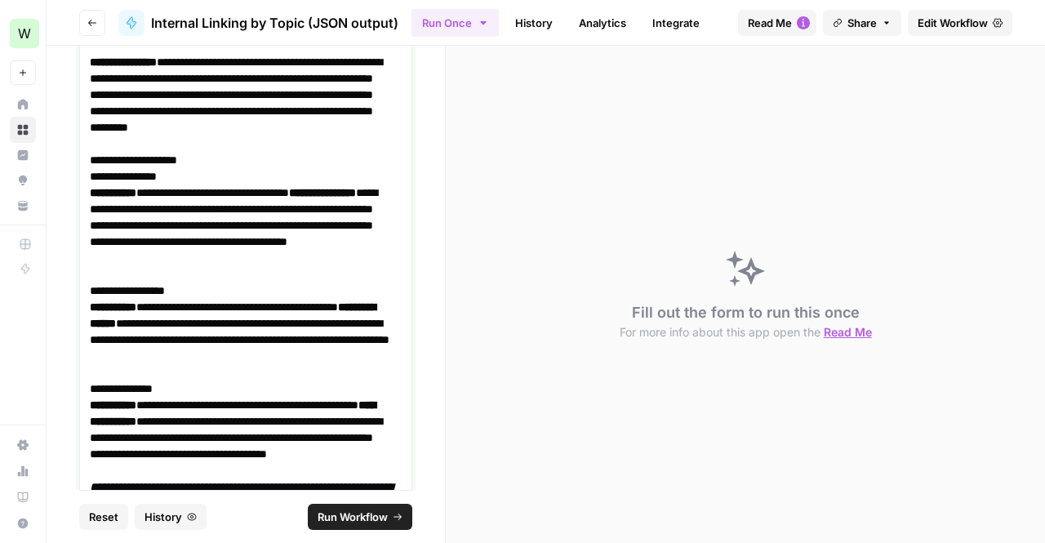
scroll to position [1399, 0]
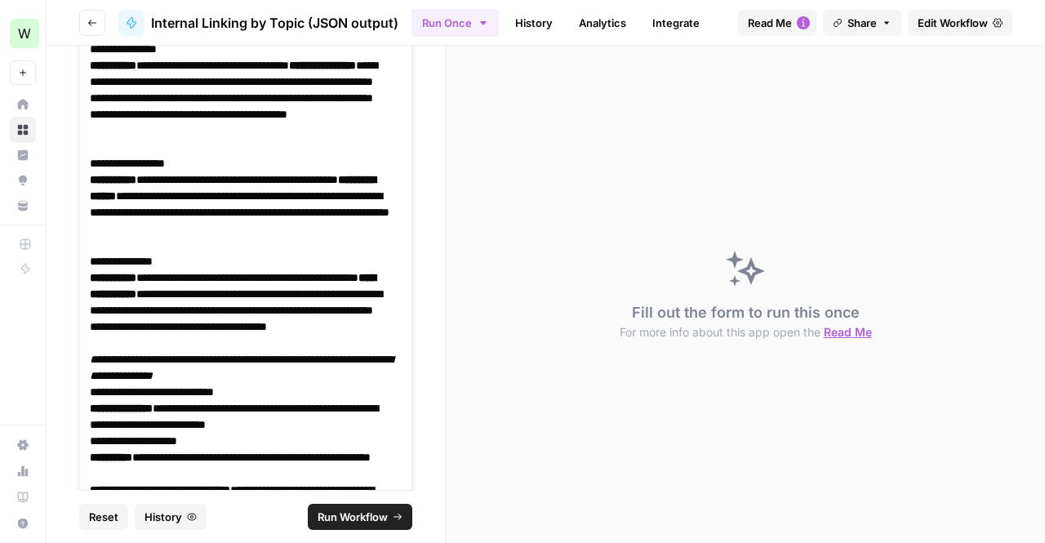
click at [132, 242] on p "**********" at bounding box center [240, 212] width 300 height 82
click at [202, 234] on p "**********" at bounding box center [240, 212] width 300 height 82
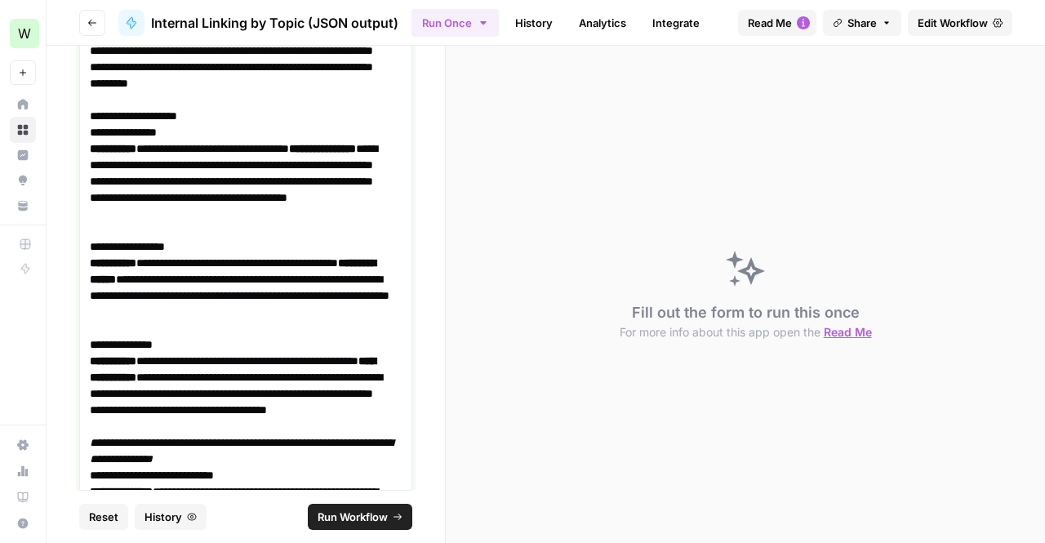
scroll to position [1195, 0]
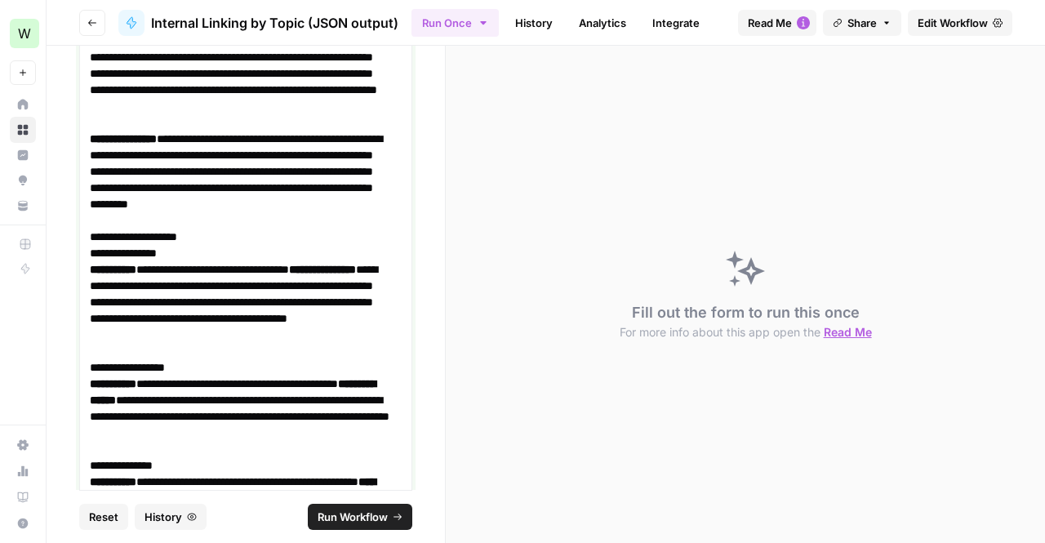
click at [207, 254] on h3 "**********" at bounding box center [240, 253] width 300 height 16
click at [227, 359] on h3 "**********" at bounding box center [240, 367] width 300 height 16
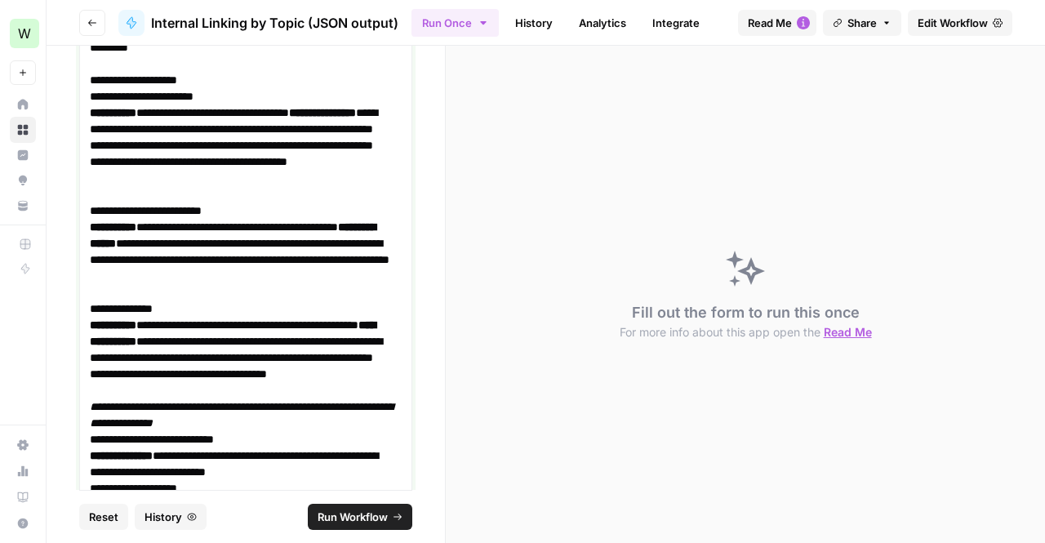
click at [213, 303] on h3 "**********" at bounding box center [240, 308] width 300 height 16
click at [256, 94] on h3 "**********" at bounding box center [240, 96] width 300 height 16
click at [261, 214] on h3 "**********" at bounding box center [240, 210] width 300 height 16
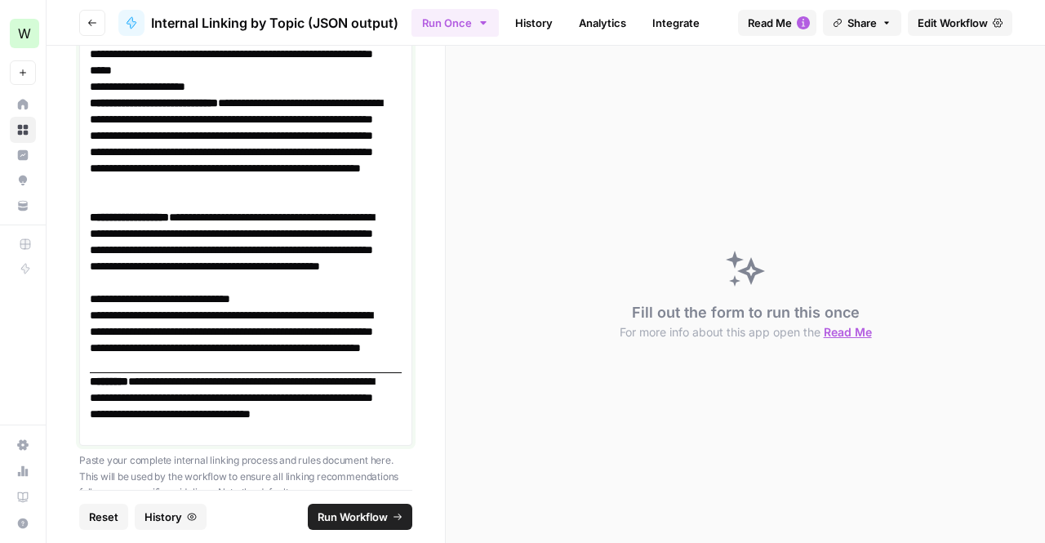
scroll to position [2972, 0]
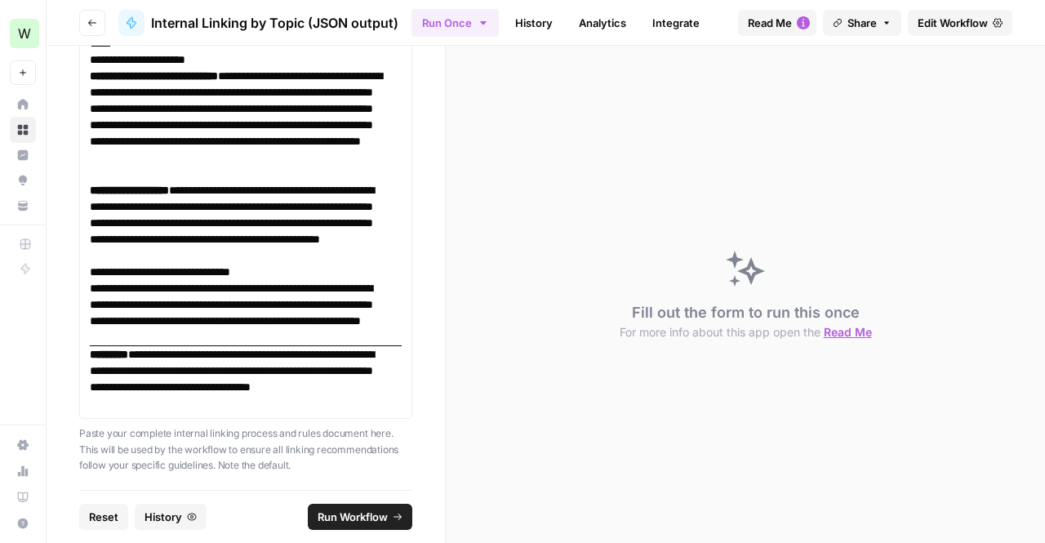
click at [349, 510] on span "Run Workflow" at bounding box center [353, 517] width 70 height 16
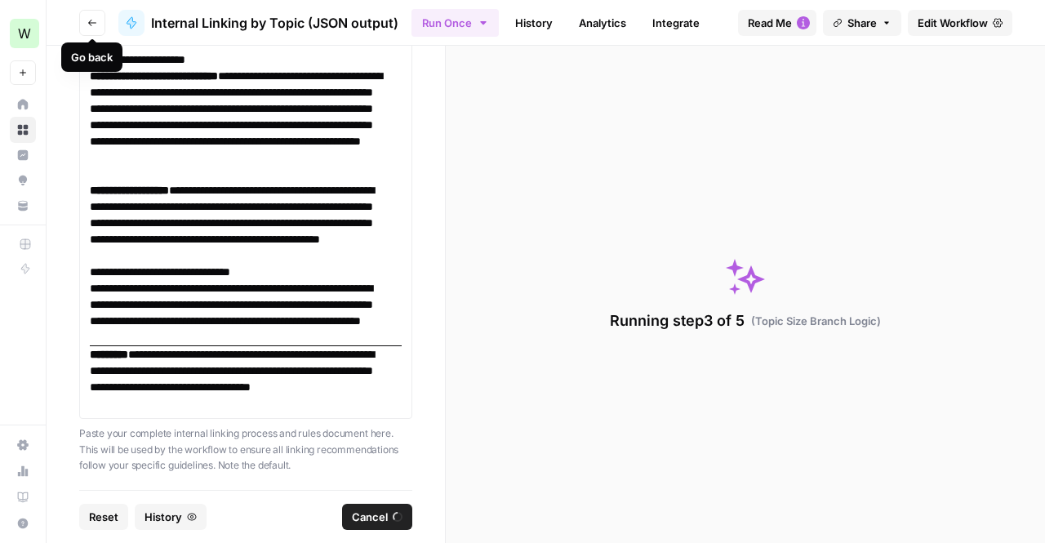
click at [98, 23] on button "Go back" at bounding box center [92, 23] width 26 height 26
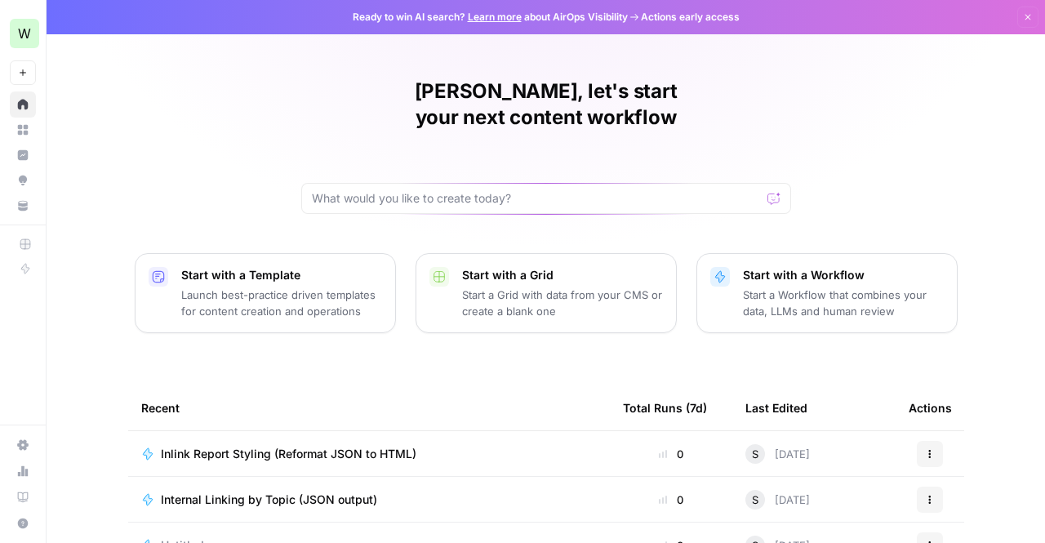
click at [260, 492] on span "Internal Linking by Topic (JSON output)" at bounding box center [269, 500] width 216 height 16
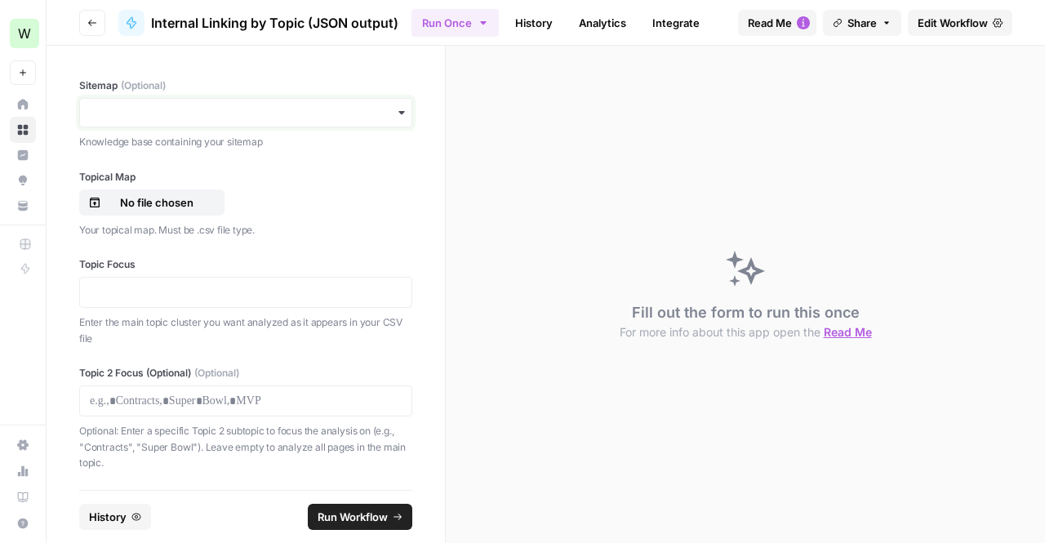
click at [216, 113] on input "Sitemap (Optional)" at bounding box center [246, 113] width 312 height 16
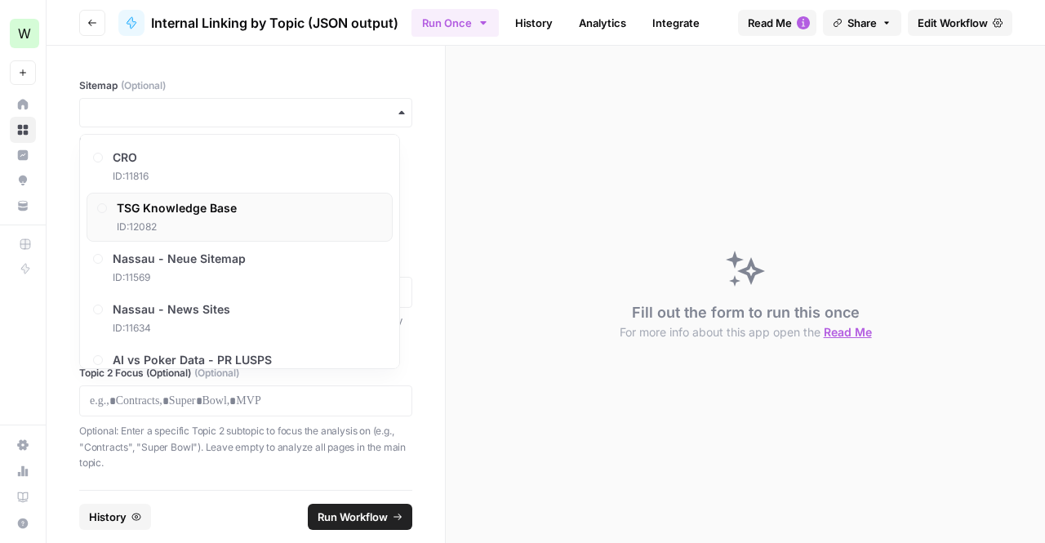
click at [216, 207] on span "TSG Knowledge Base" at bounding box center [177, 208] width 120 height 16
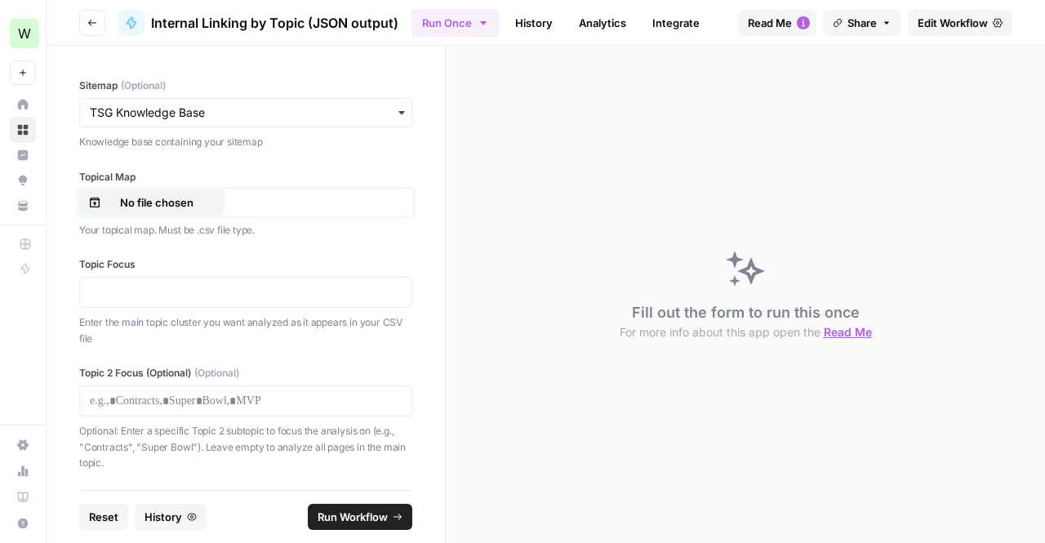
click at [174, 205] on p "No file chosen" at bounding box center [157, 202] width 105 height 16
click at [198, 293] on p at bounding box center [246, 292] width 312 height 16
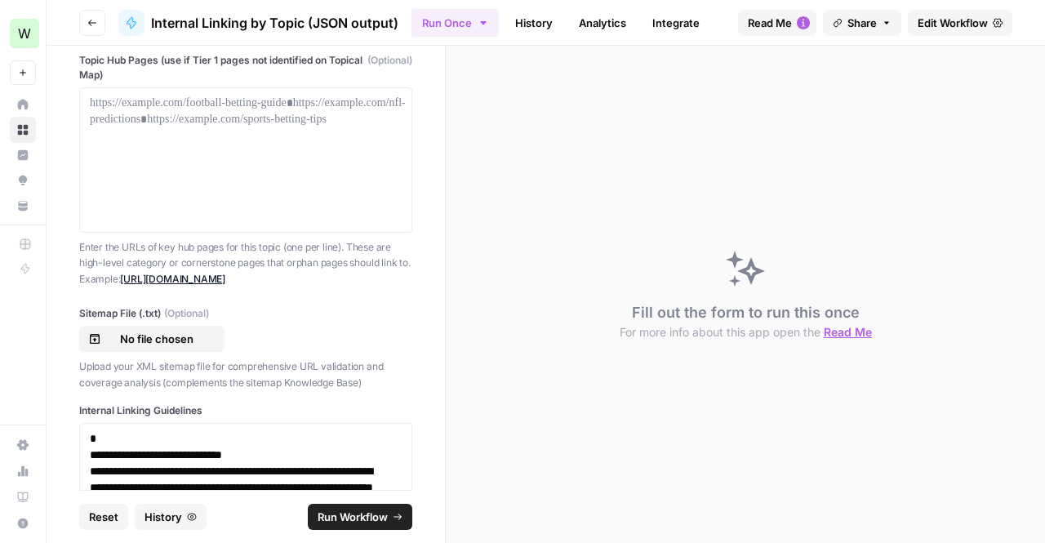
scroll to position [439, 0]
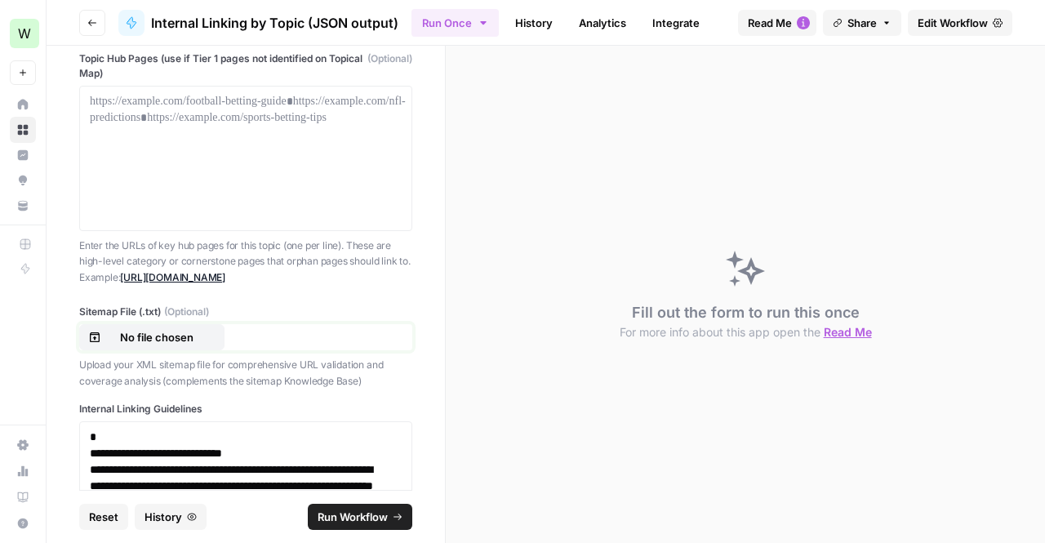
click at [185, 337] on p "No file chosen" at bounding box center [157, 337] width 105 height 16
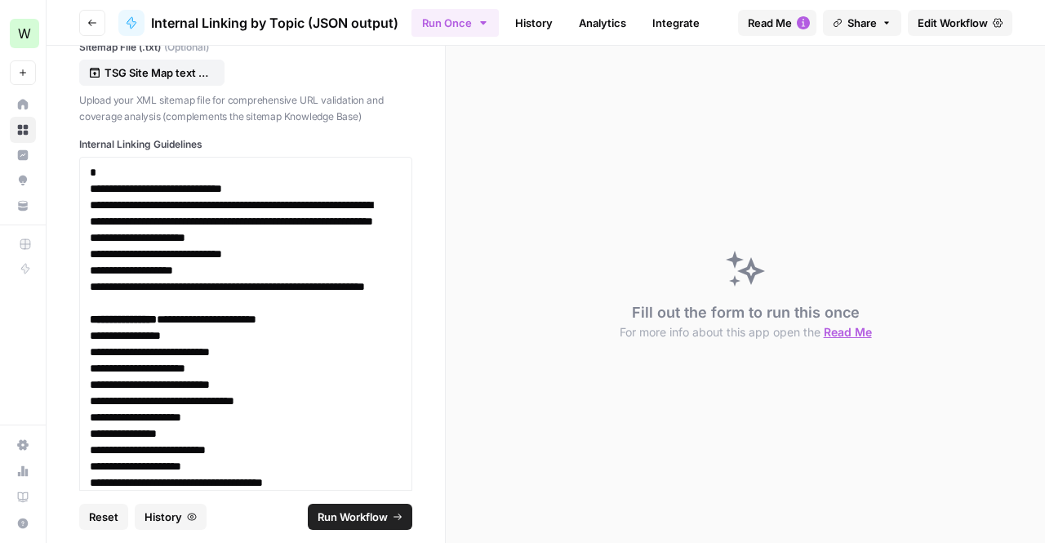
click at [353, 520] on span "Run Workflow" at bounding box center [353, 517] width 70 height 16
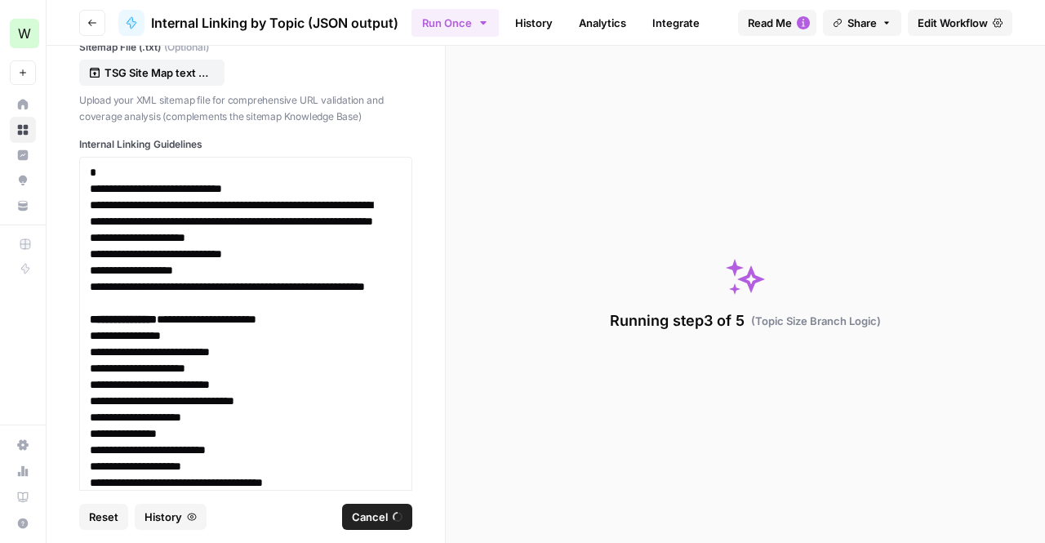
click at [527, 23] on link "History" at bounding box center [533, 23] width 57 height 26
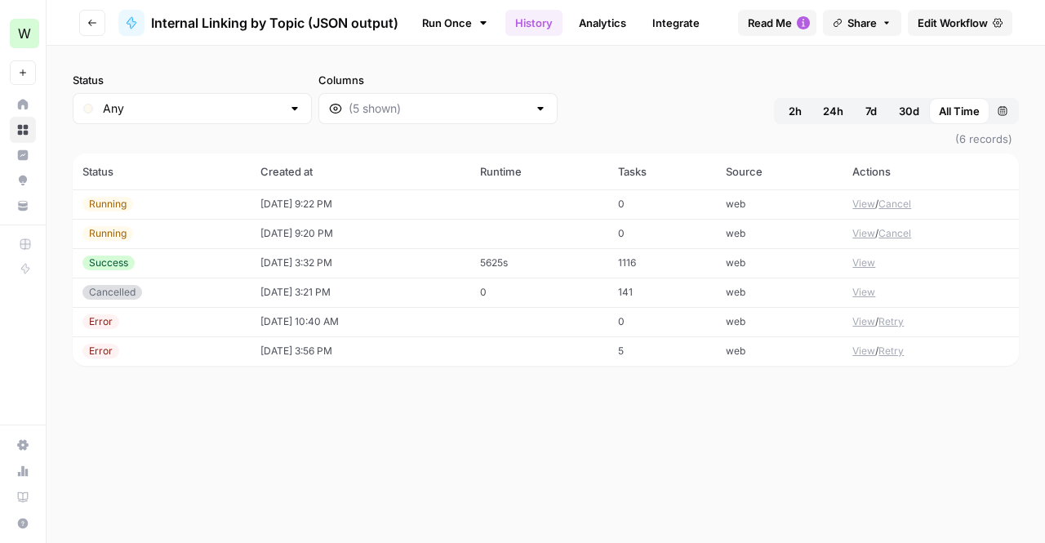
click at [84, 26] on button "Go back" at bounding box center [92, 23] width 26 height 26
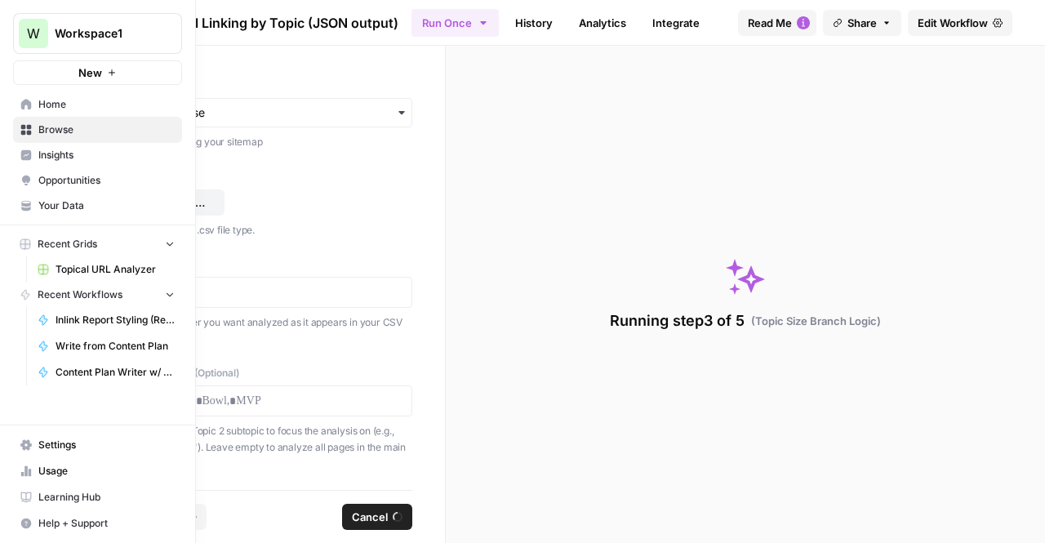
click at [33, 103] on link "Home" at bounding box center [97, 104] width 169 height 26
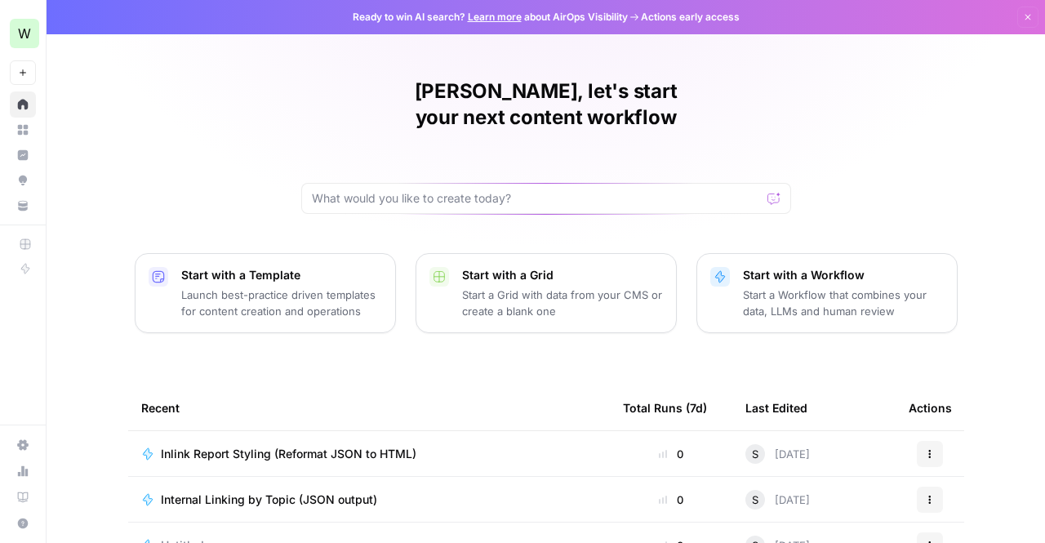
scroll to position [207, 0]
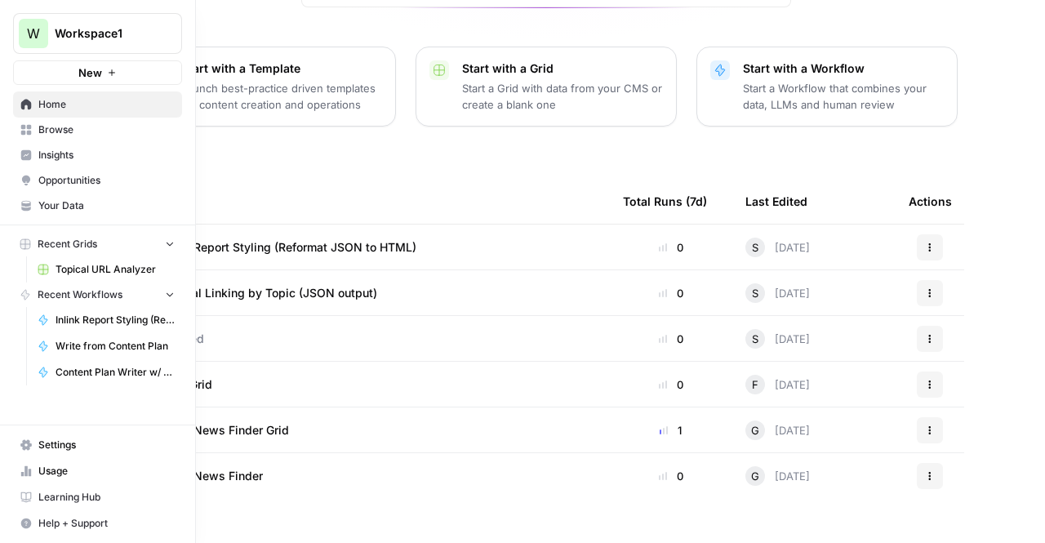
click at [50, 118] on link "Browse" at bounding box center [97, 130] width 169 height 26
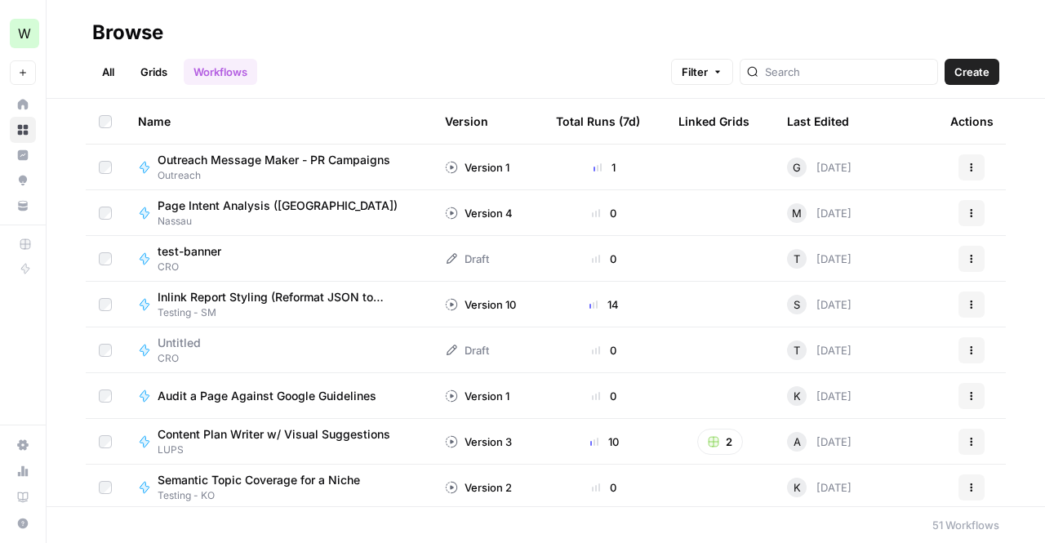
click at [318, 305] on span "Testing - SM" at bounding box center [288, 312] width 261 height 15
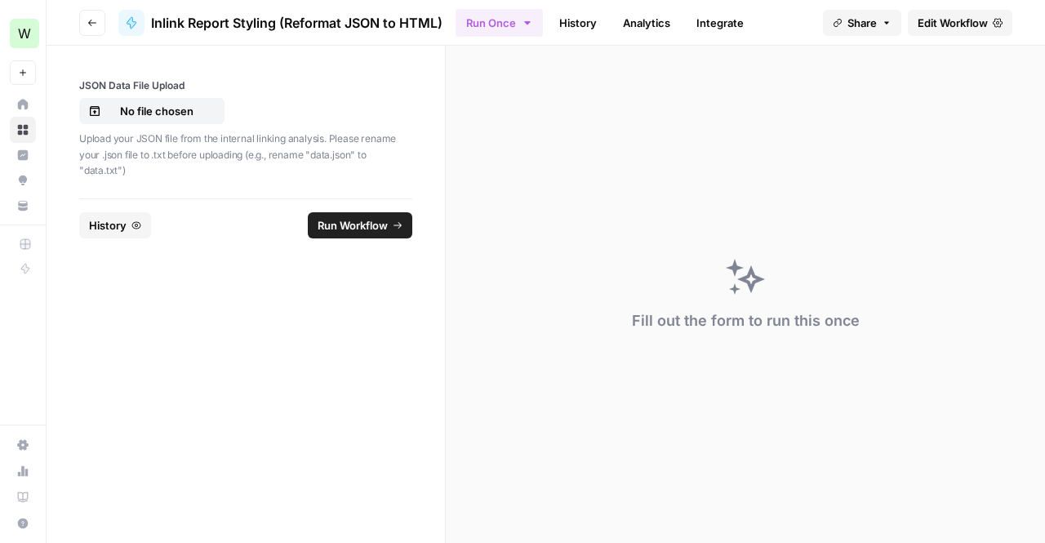
click at [1011, 340] on div "Fill out the form to run this once" at bounding box center [745, 294] width 599 height 497
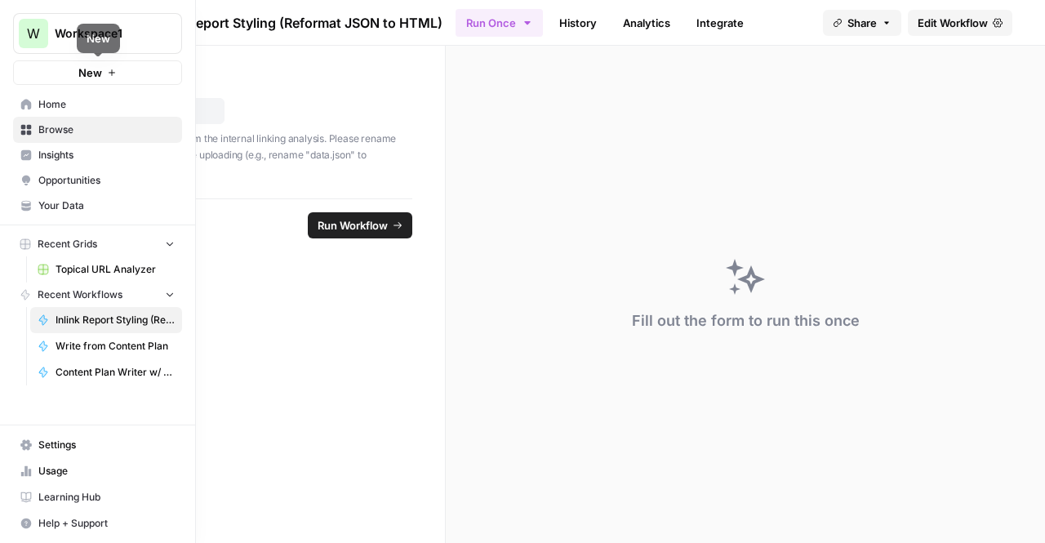
click at [25, 89] on nav "Home Browse Insights Opportunities Your Data" at bounding box center [97, 155] width 195 height 140
click at [28, 102] on icon at bounding box center [26, 104] width 11 height 11
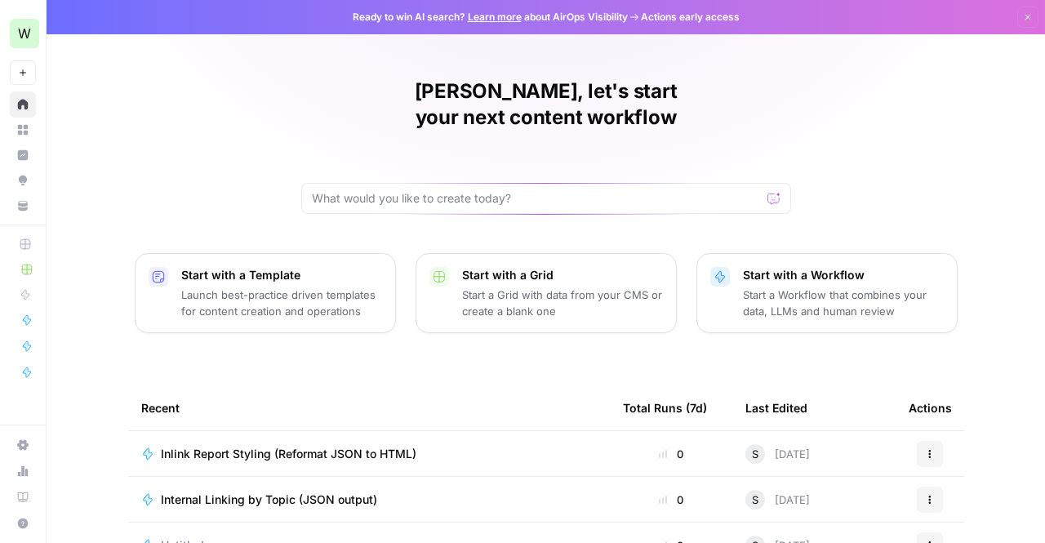
click at [340, 492] on span "Internal Linking by Topic (JSON output)" at bounding box center [269, 500] width 216 height 16
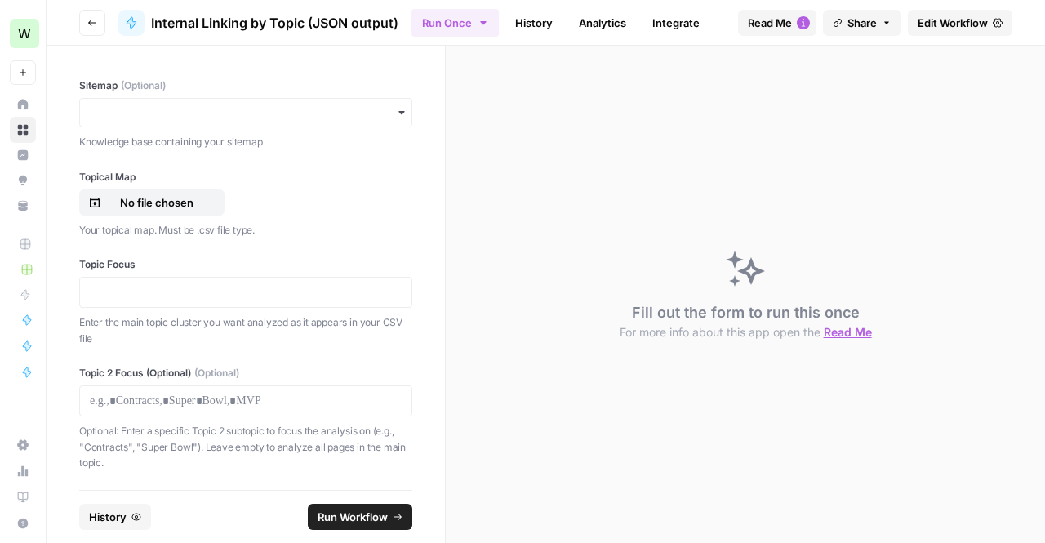
click at [539, 18] on link "History" at bounding box center [533, 23] width 57 height 26
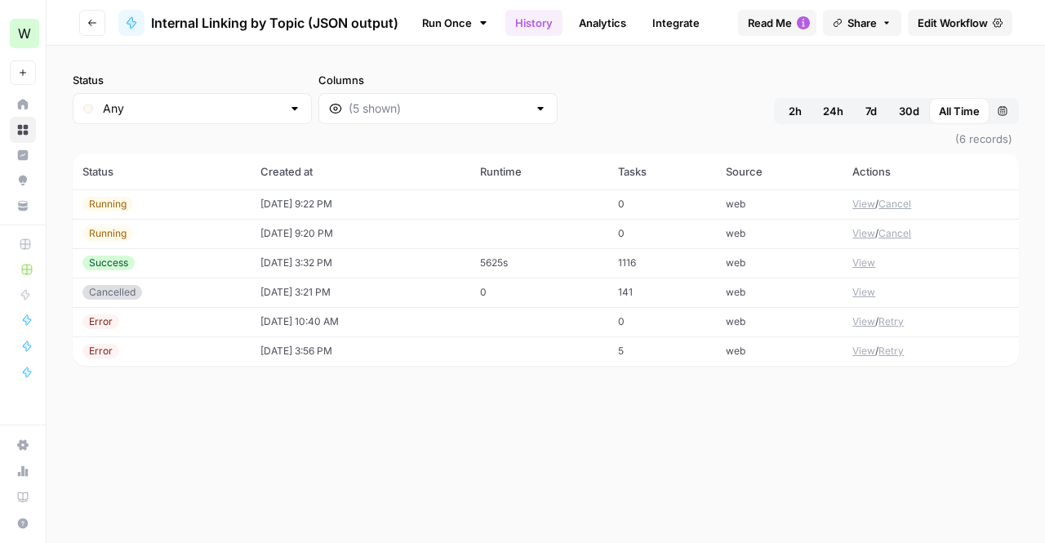
click at [421, 225] on td "[DATE] 9:20 PM" at bounding box center [361, 233] width 220 height 29
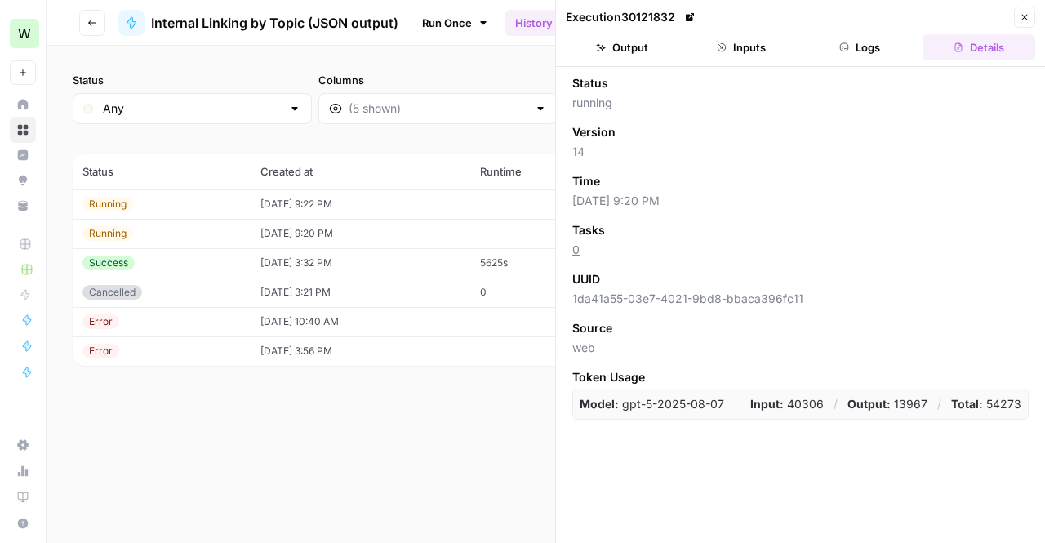
click at [629, 37] on button "Output" at bounding box center [622, 47] width 113 height 26
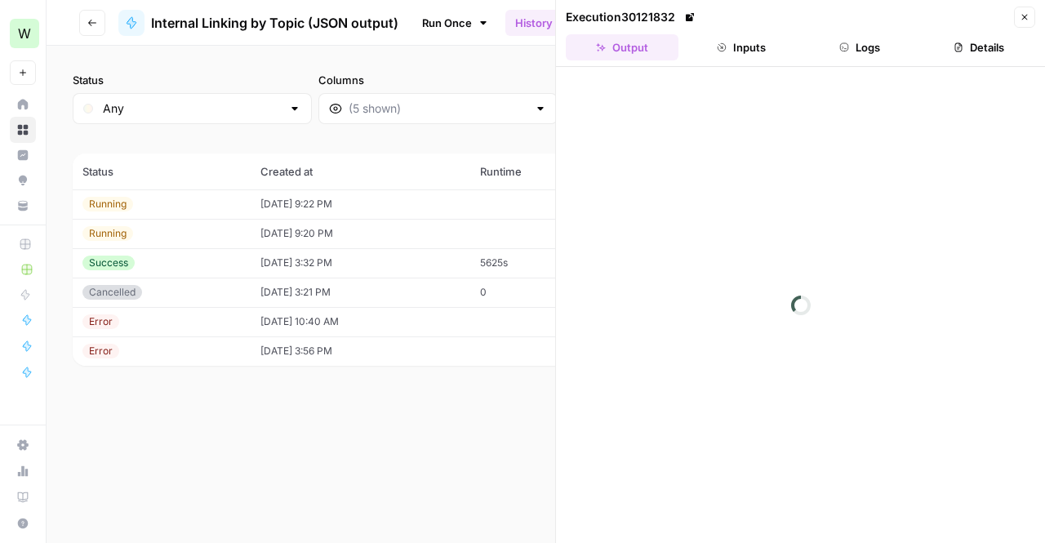
click at [838, 42] on button "Logs" at bounding box center [860, 47] width 113 height 26
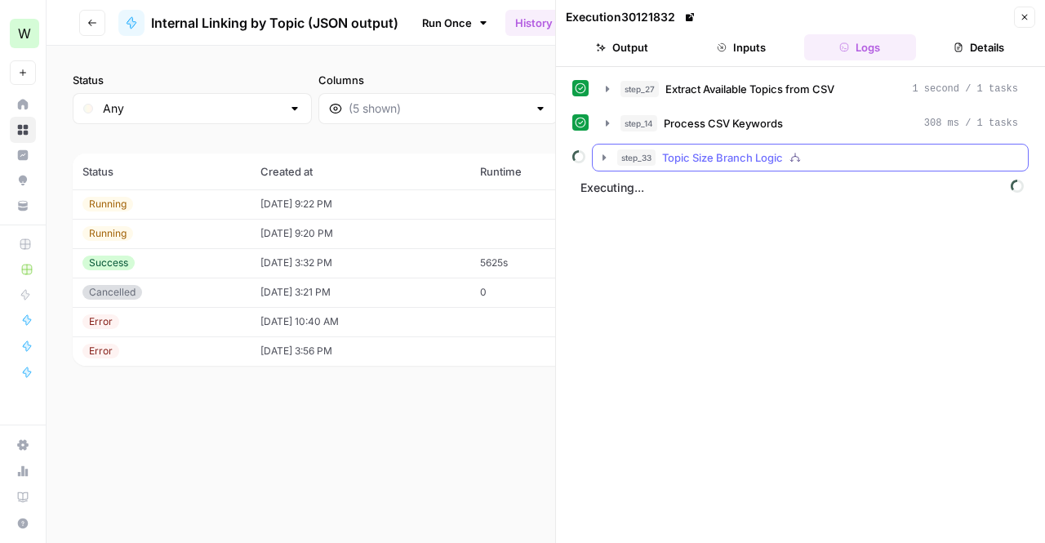
click at [603, 151] on icon "button" at bounding box center [604, 157] width 13 height 13
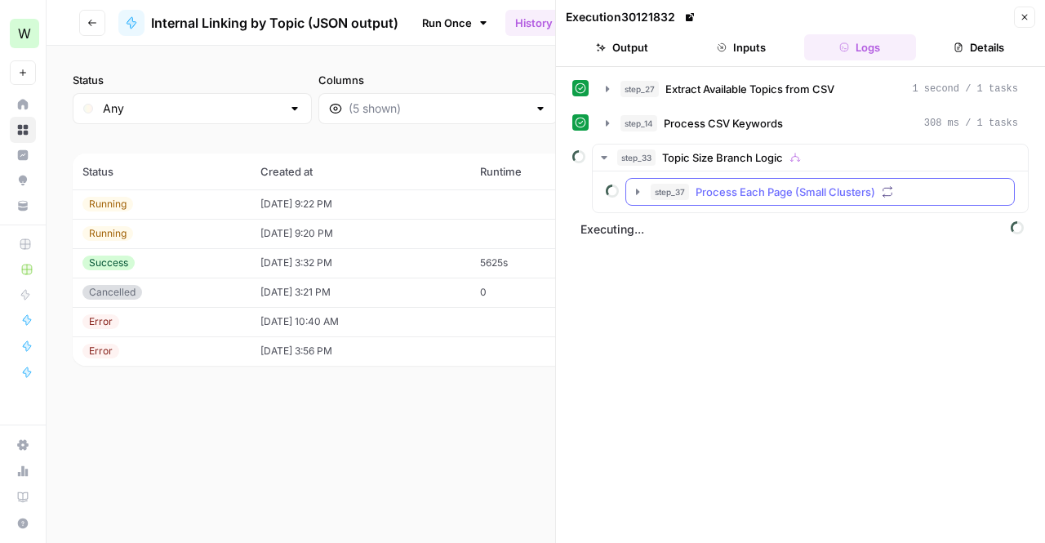
click at [636, 189] on icon "button" at bounding box center [637, 192] width 3 height 6
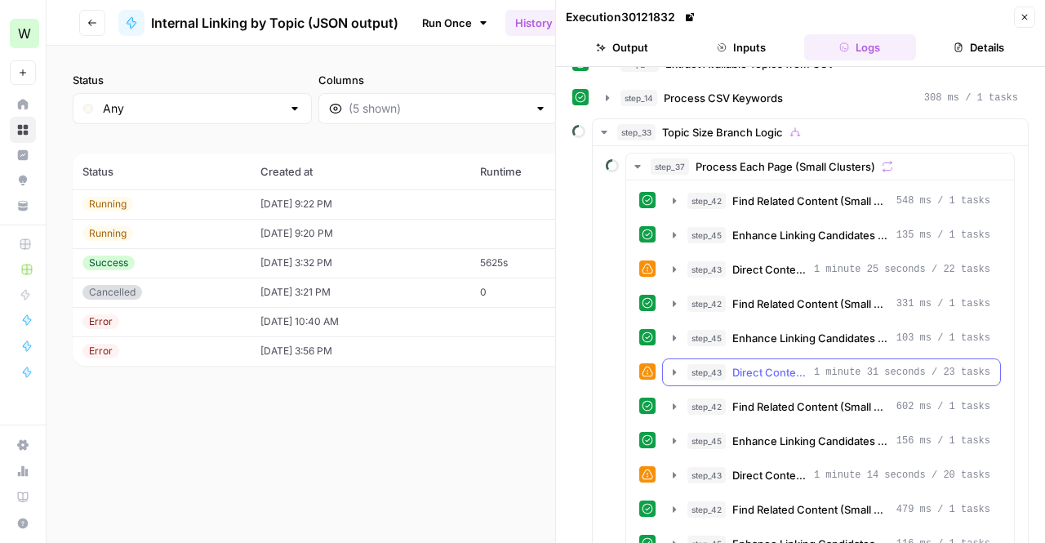
scroll to position [27, 0]
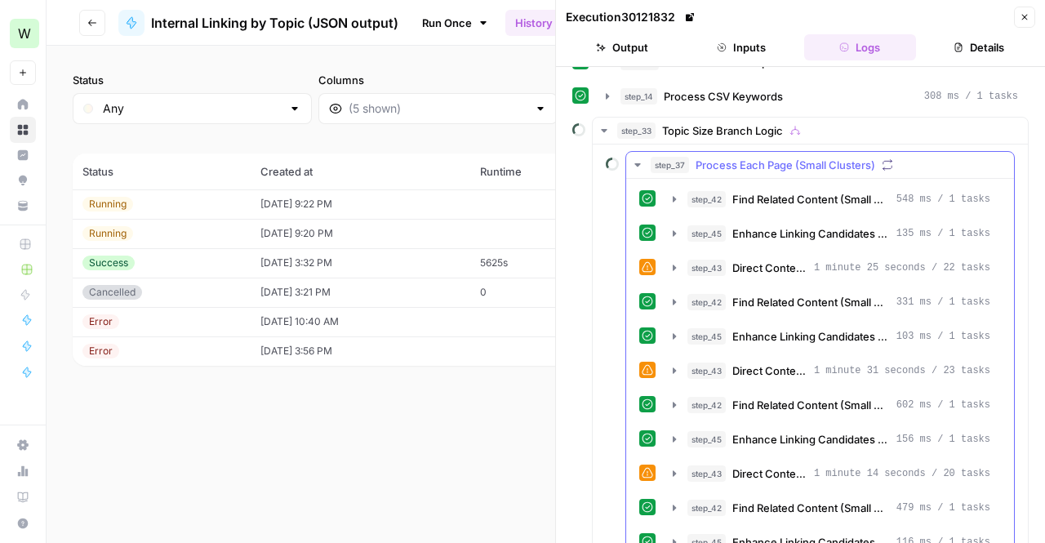
click at [646, 265] on icon at bounding box center [647, 266] width 11 height 11
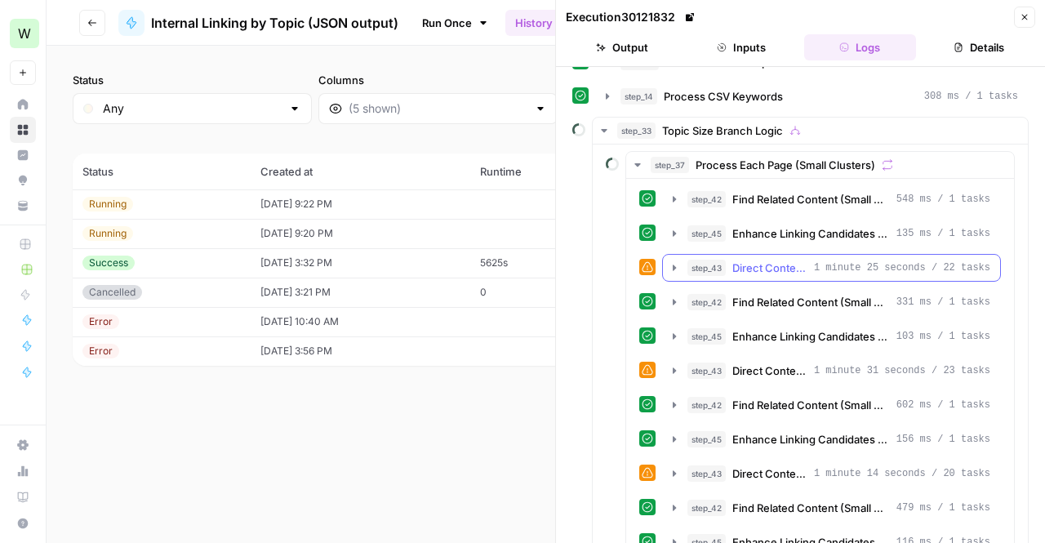
click at [668, 263] on icon "button" at bounding box center [674, 267] width 13 height 13
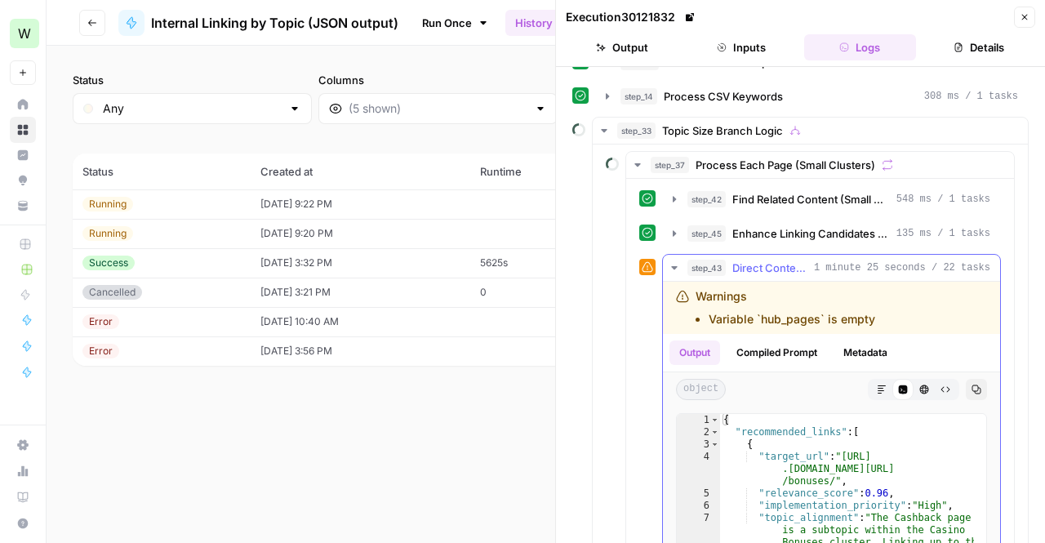
click at [668, 263] on icon "button" at bounding box center [674, 267] width 13 height 13
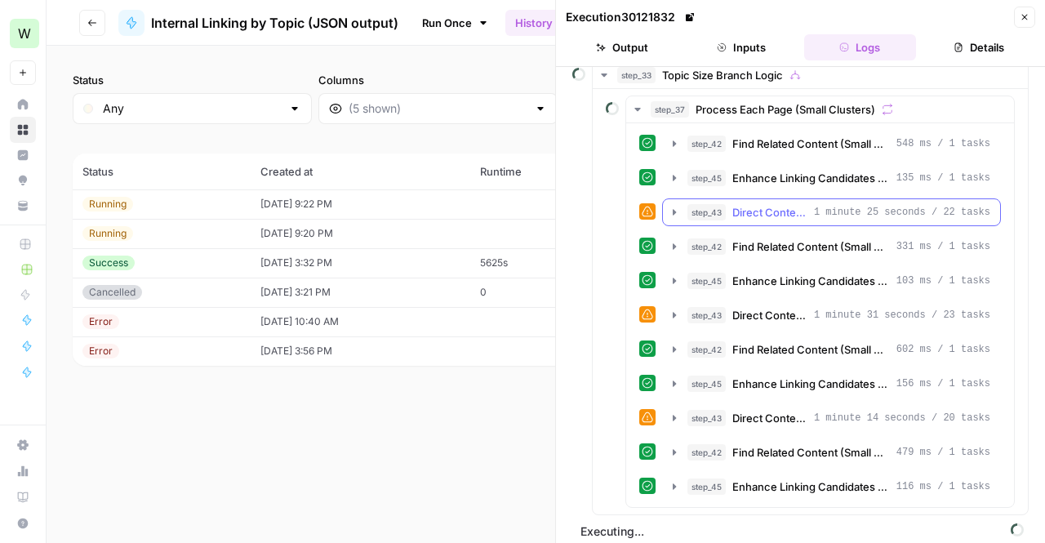
scroll to position [82, 0]
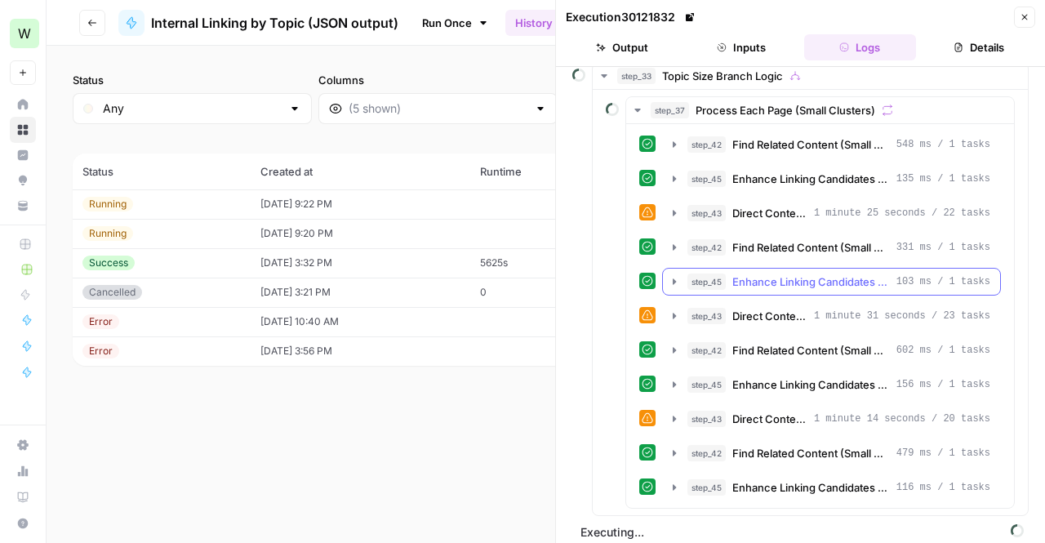
click at [667, 269] on button "step_45 Enhance Linking Candidates (Small Clusters) 103 ms / 1 tasks" at bounding box center [831, 282] width 337 height 26
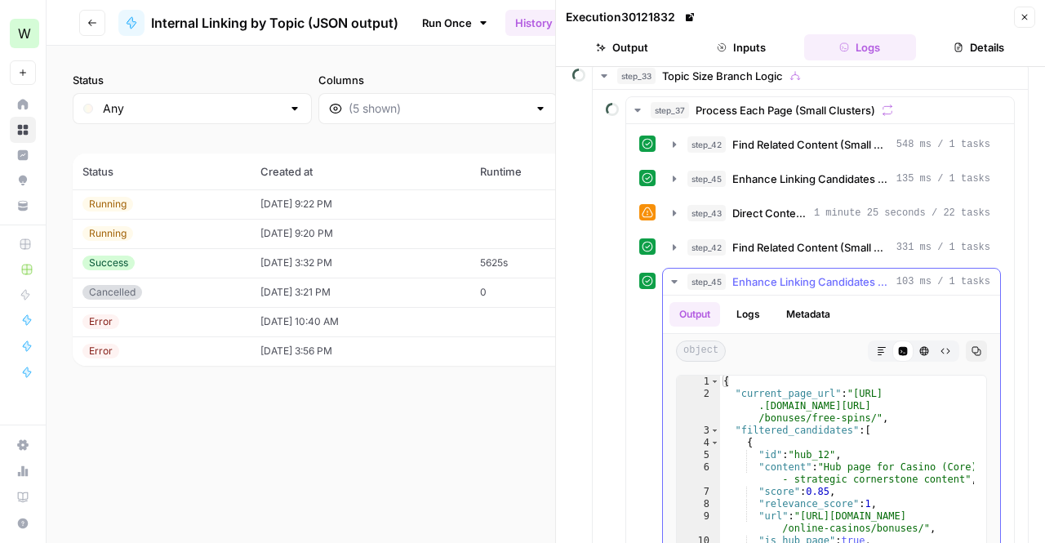
click at [674, 277] on icon "button" at bounding box center [674, 281] width 13 height 13
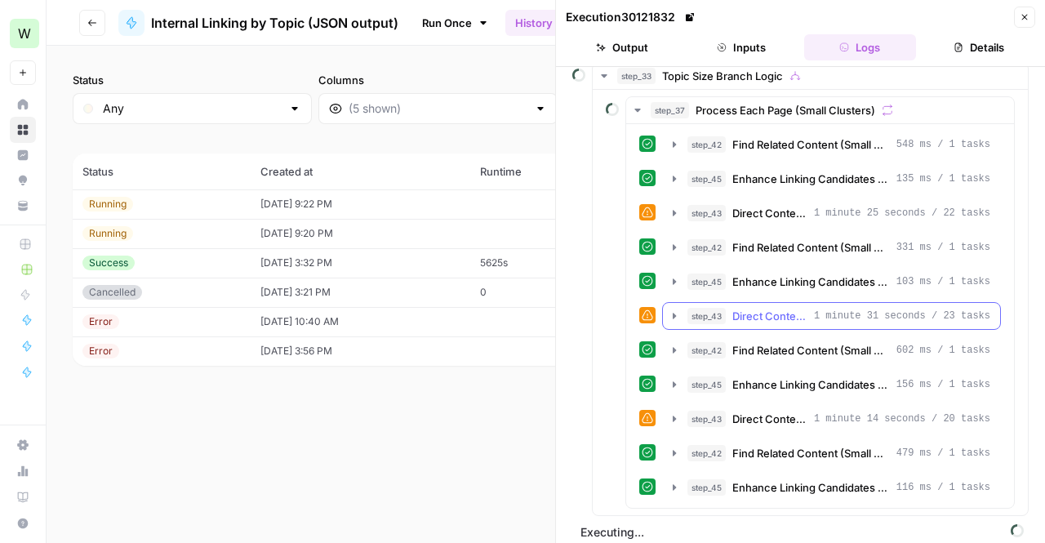
click at [675, 311] on icon "button" at bounding box center [674, 315] width 13 height 13
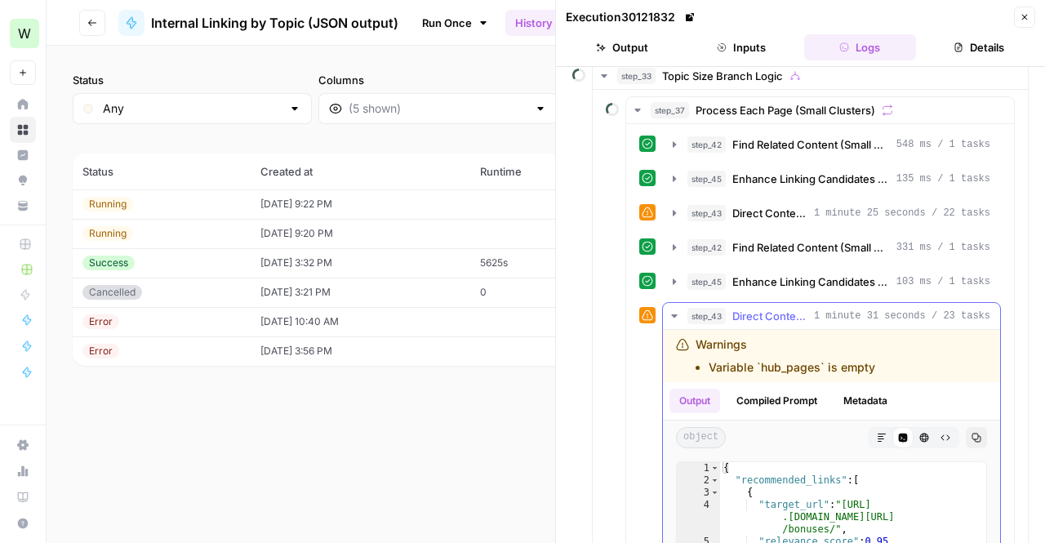
click at [675, 311] on icon "button" at bounding box center [674, 315] width 13 height 13
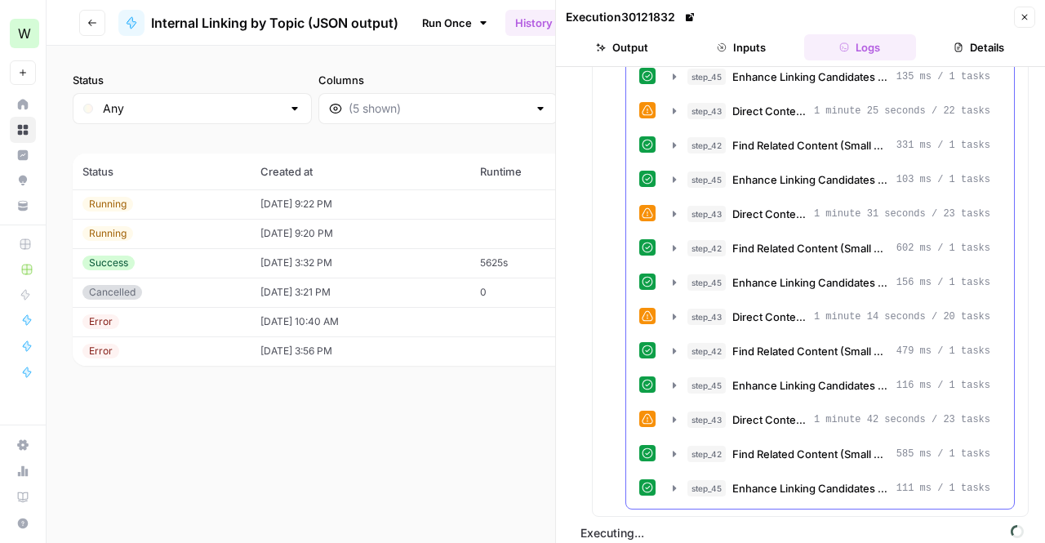
scroll to position [0, 0]
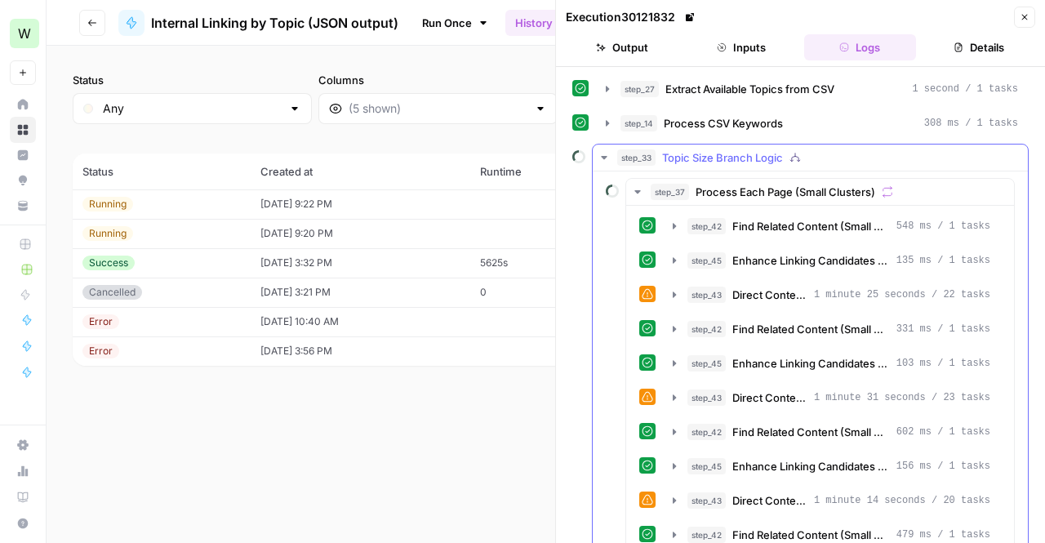
click at [596, 157] on button "step_33 Topic Size Branch Logic" at bounding box center [810, 158] width 435 height 26
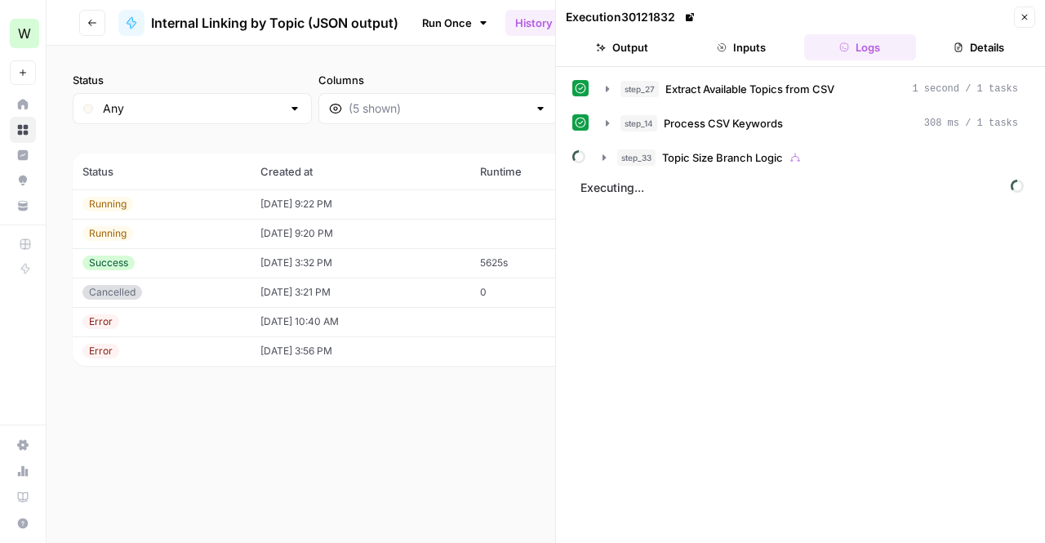
click at [263, 26] on span "Internal Linking by Topic (JSON output)" at bounding box center [274, 23] width 247 height 20
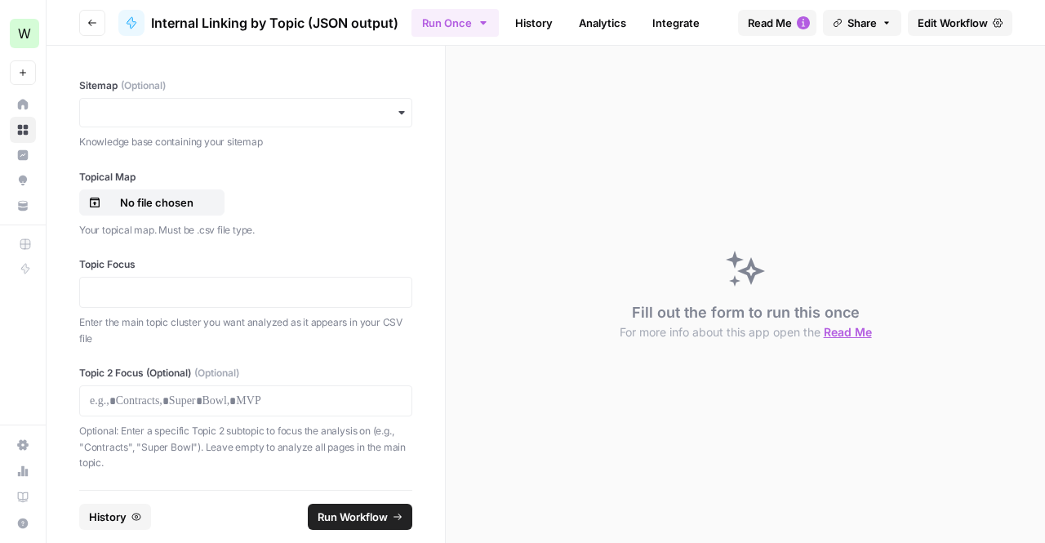
click at [960, 21] on span "Edit Workflow" at bounding box center [953, 23] width 70 height 16
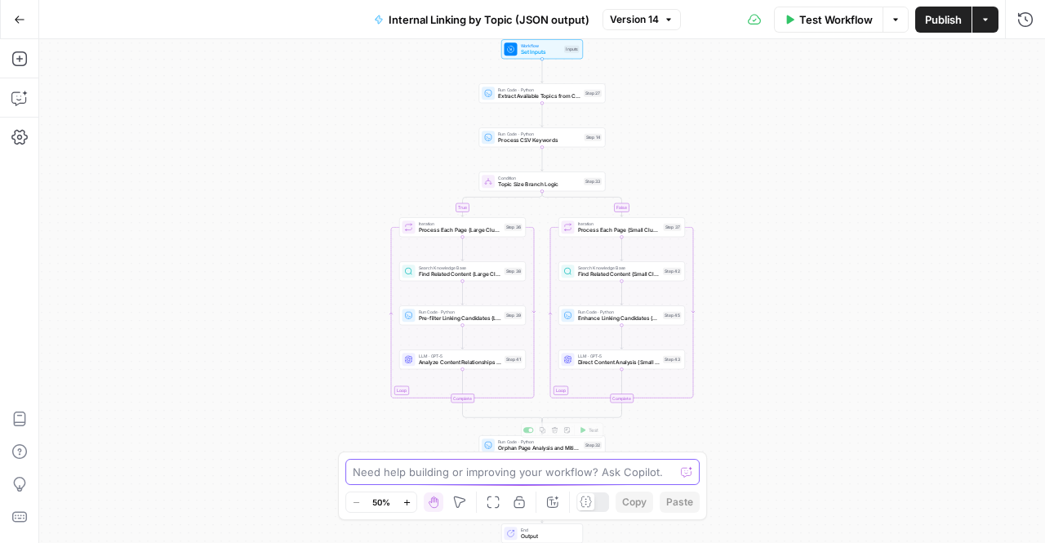
click at [500, 478] on textarea at bounding box center [514, 472] width 322 height 16
type textarea "h"
type textarea "what does the workflow do if the hub page input is empty"
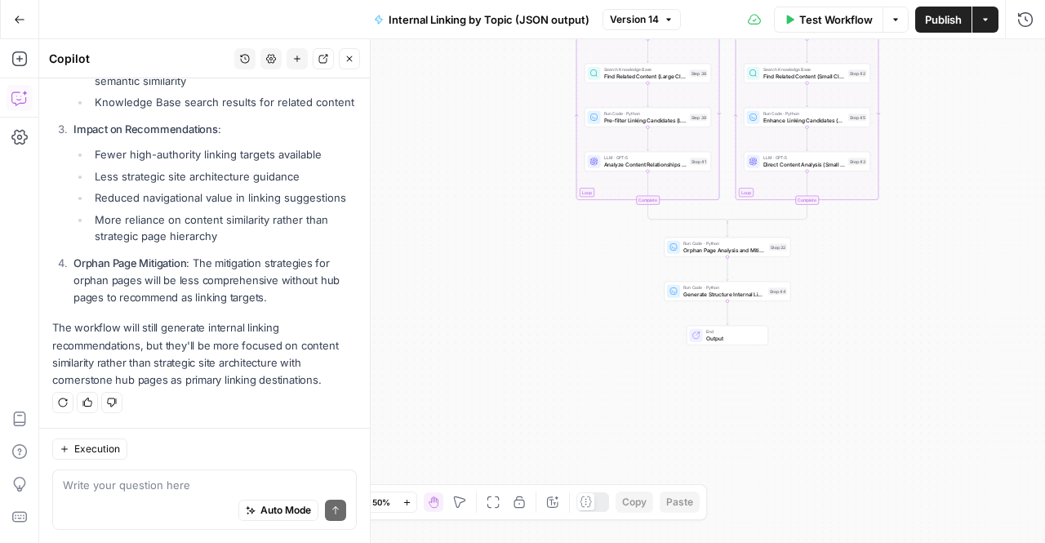
scroll to position [1225, 0]
drag, startPoint x: 90, startPoint y: 164, endPoint x: 169, endPoint y: 221, distance: 97.7
click at [169, 221] on ul "Fewer high-authority linking targets available Less strategic site architecture…" at bounding box center [214, 195] width 283 height 98
click at [204, 248] on ol "Hub Page Detection : The workflow automatically identifies Tier 1 pages from yo…" at bounding box center [204, 110] width 305 height 394
drag, startPoint x: 216, startPoint y: 246, endPoint x: 113, endPoint y: 153, distance: 138.1
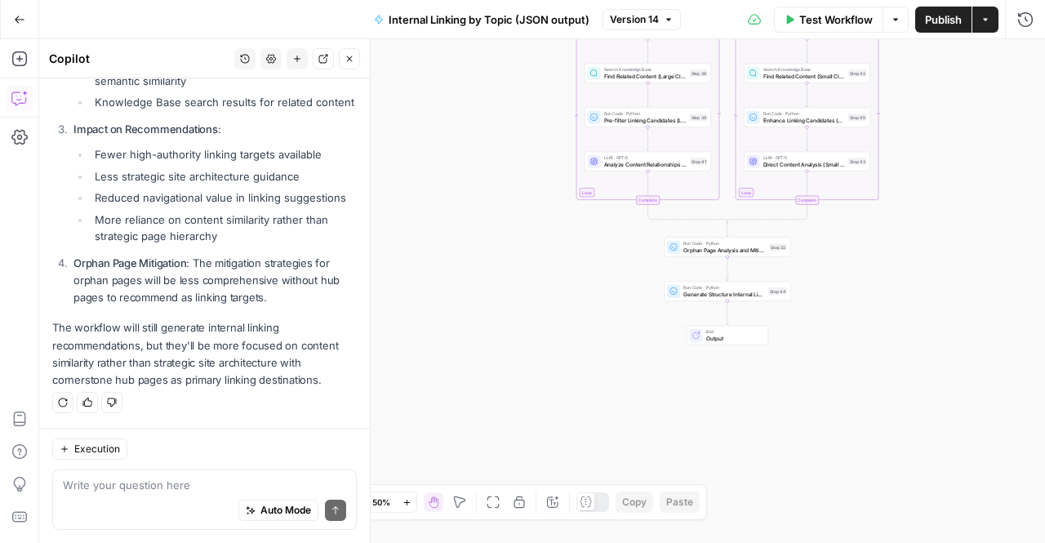
click at [113, 153] on ol "Hub Page Detection : The workflow automatically identifies Tier 1 pages from yo…" at bounding box center [204, 110] width 305 height 394
click at [112, 206] on li "Reduced navigational value in linking suggestions" at bounding box center [224, 197] width 266 height 16
click at [189, 466] on div "Execution Write your question here Auto Mode Send" at bounding box center [204, 485] width 331 height 115
click at [189, 484] on textarea at bounding box center [204, 485] width 283 height 16
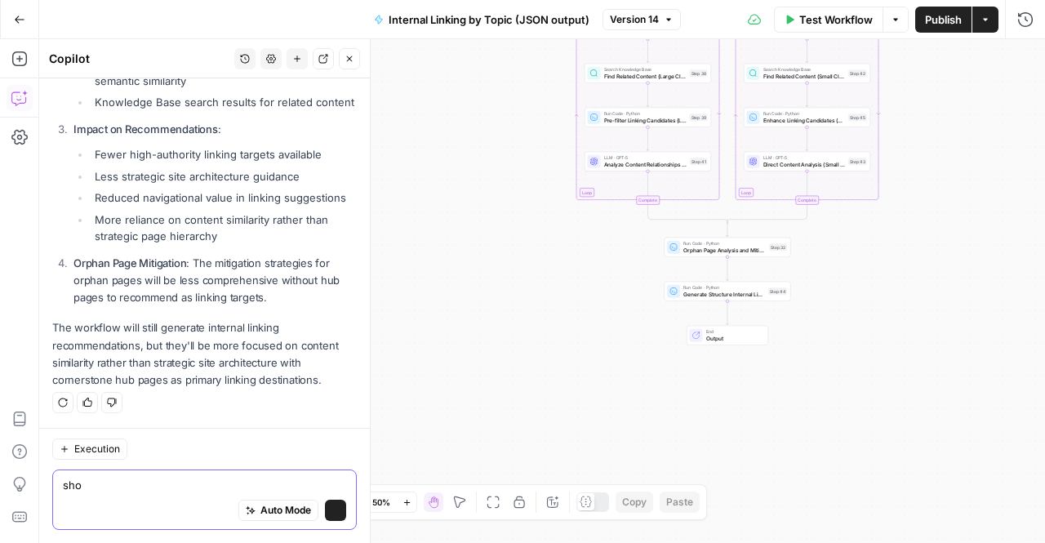
scroll to position [1225, 0]
click at [119, 489] on textarea "should you add hub pages" at bounding box center [204, 485] width 283 height 16
click at [138, 487] on textarea "should you add hub pages" at bounding box center [204, 485] width 283 height 16
click at [111, 488] on textarea "should you add hub pages" at bounding box center [204, 485] width 283 height 16
click at [129, 487] on textarea "should i add hub pages" at bounding box center [204, 485] width 283 height 16
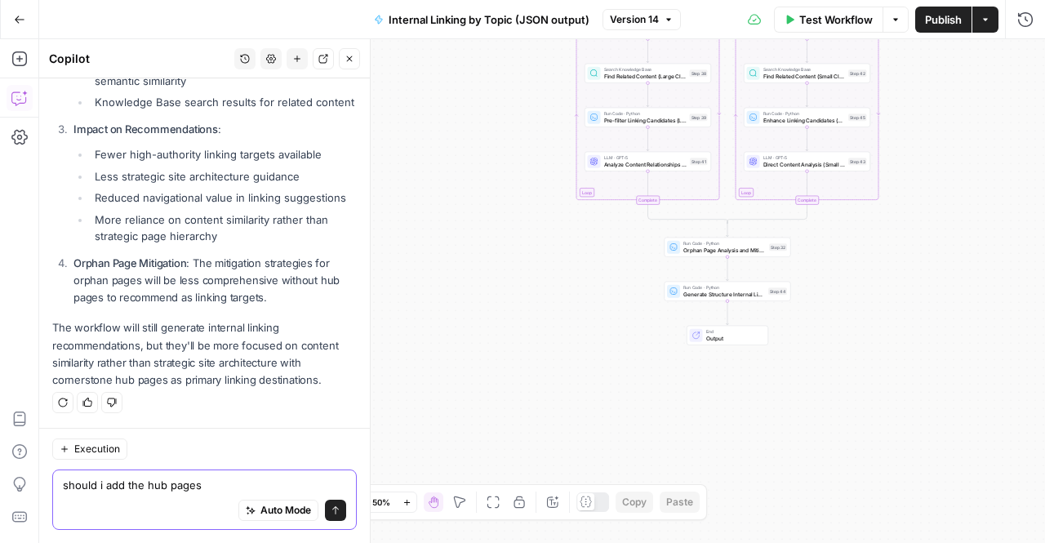
click at [218, 490] on textarea "should i add the hub pages" at bounding box center [204, 485] width 283 height 16
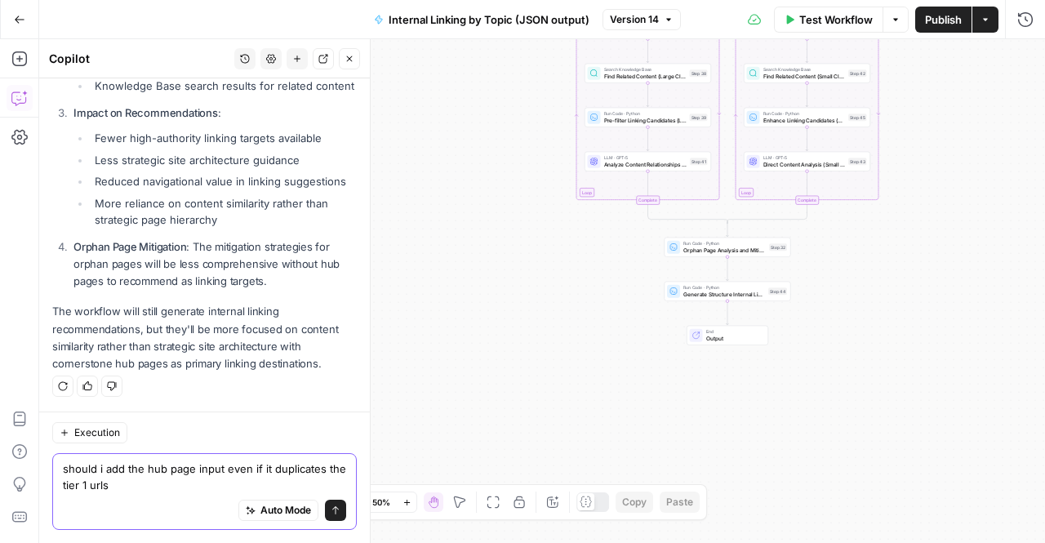
type textarea "should i add the hub page input even if it duplicates the tier 1 urls?"
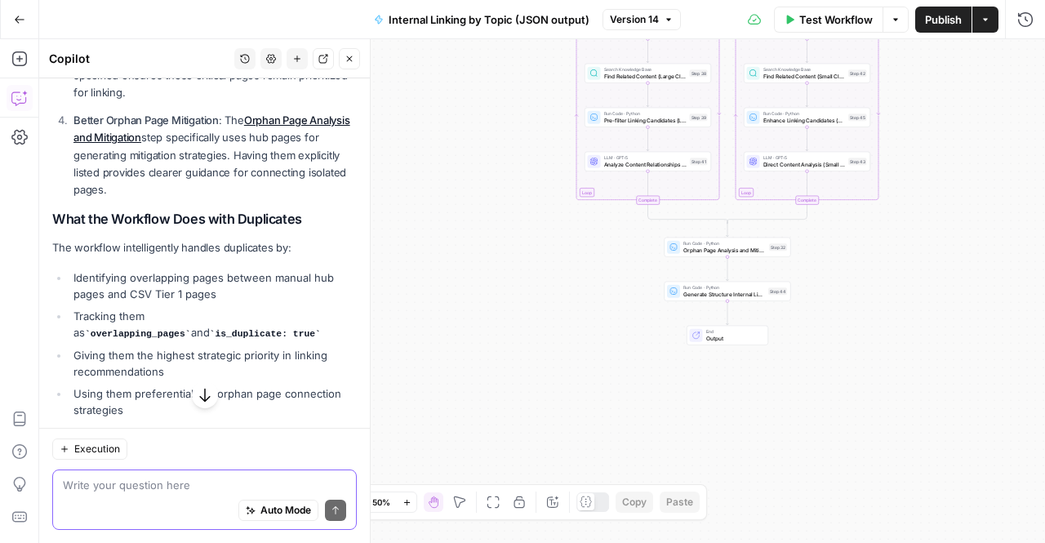
scroll to position [2147, 0]
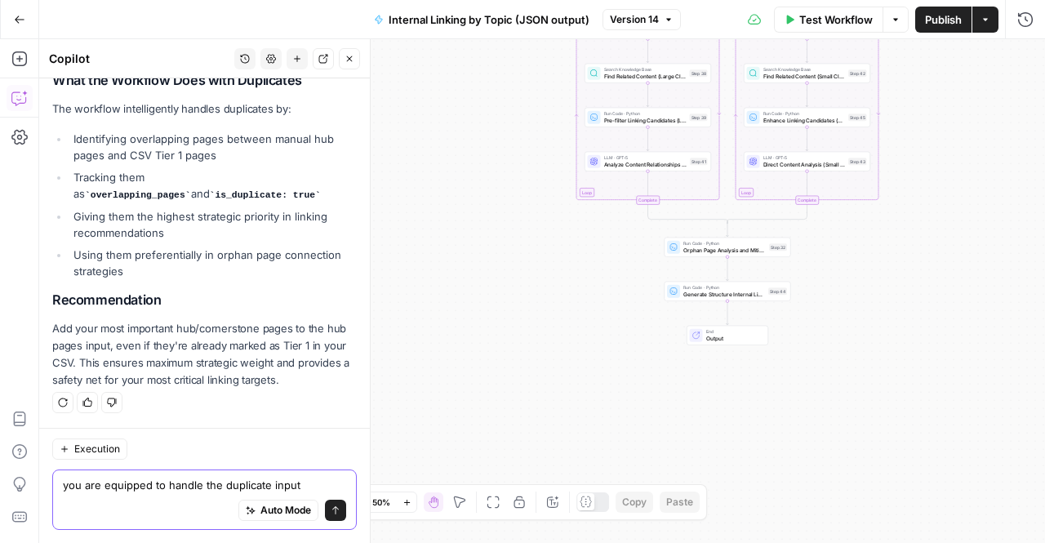
type textarea "you are equipped to handle the duplicate input?"
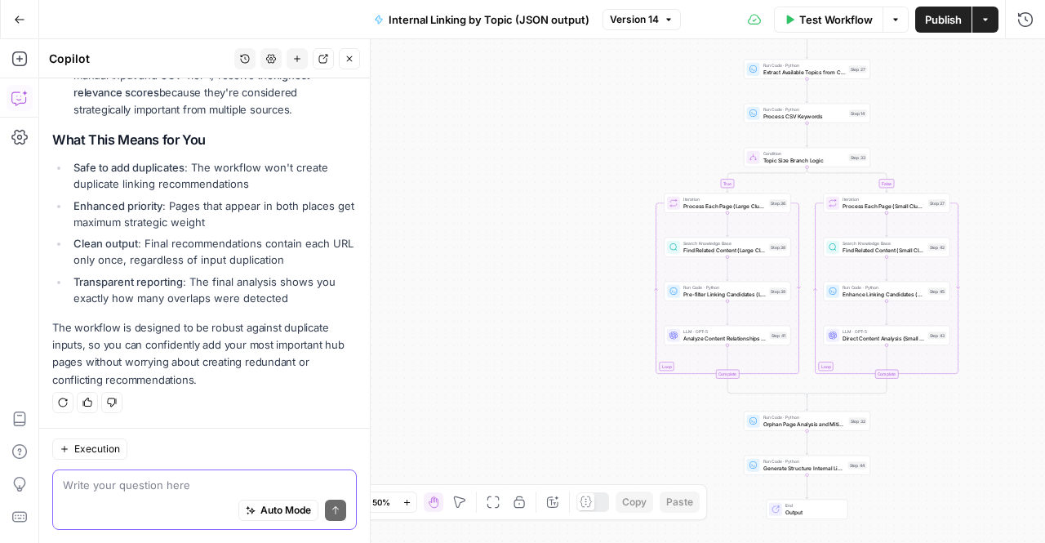
scroll to position [2934, 0]
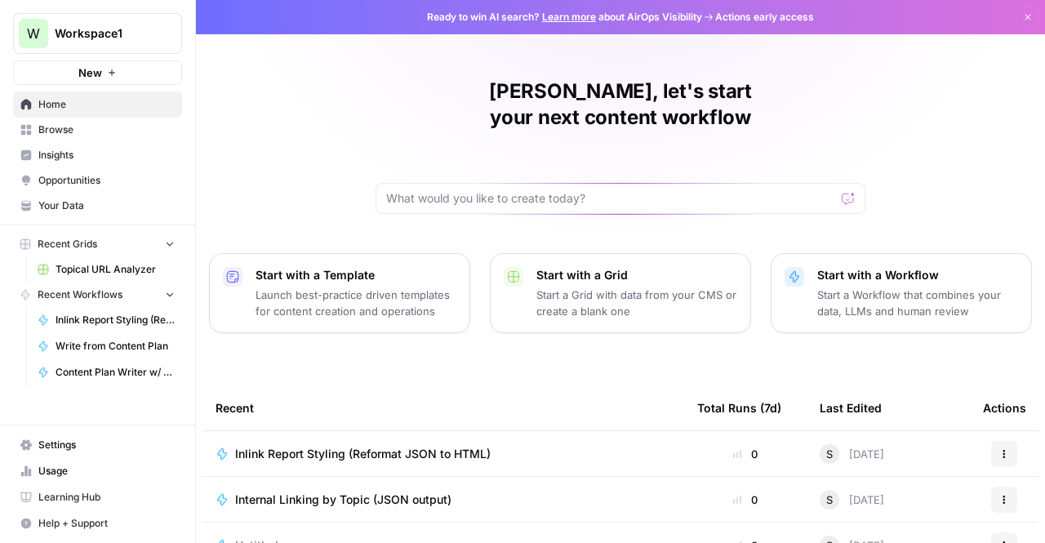
click at [334, 477] on td "Internal Linking by Topic (JSON output)" at bounding box center [443, 499] width 482 height 45
click at [333, 492] on span "Internal Linking by Topic (JSON output)" at bounding box center [343, 500] width 216 height 16
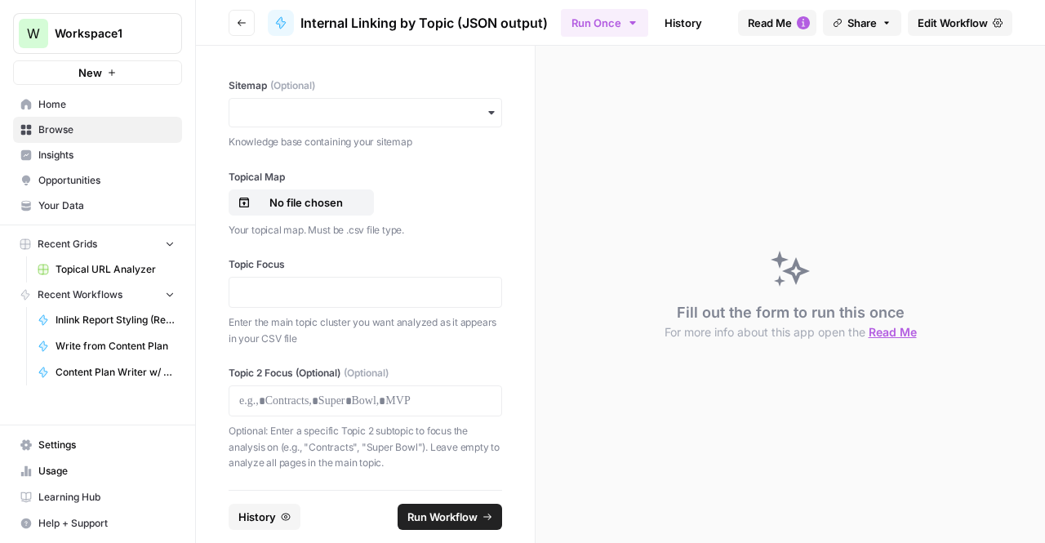
click at [670, 15] on link "History" at bounding box center [683, 23] width 57 height 26
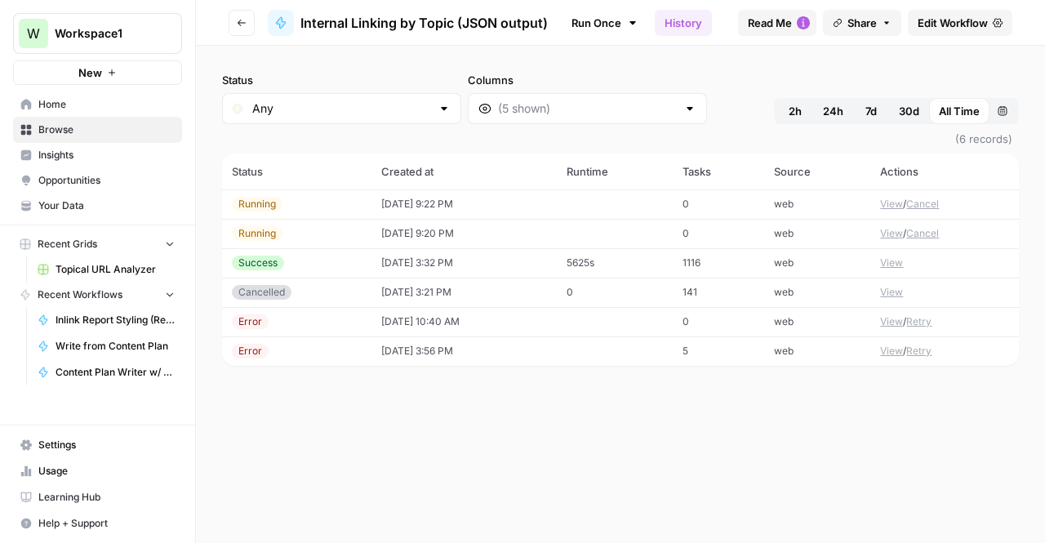
click at [930, 202] on button "Cancel" at bounding box center [922, 204] width 33 height 15
click at [932, 228] on button "Cancel" at bounding box center [922, 233] width 33 height 15
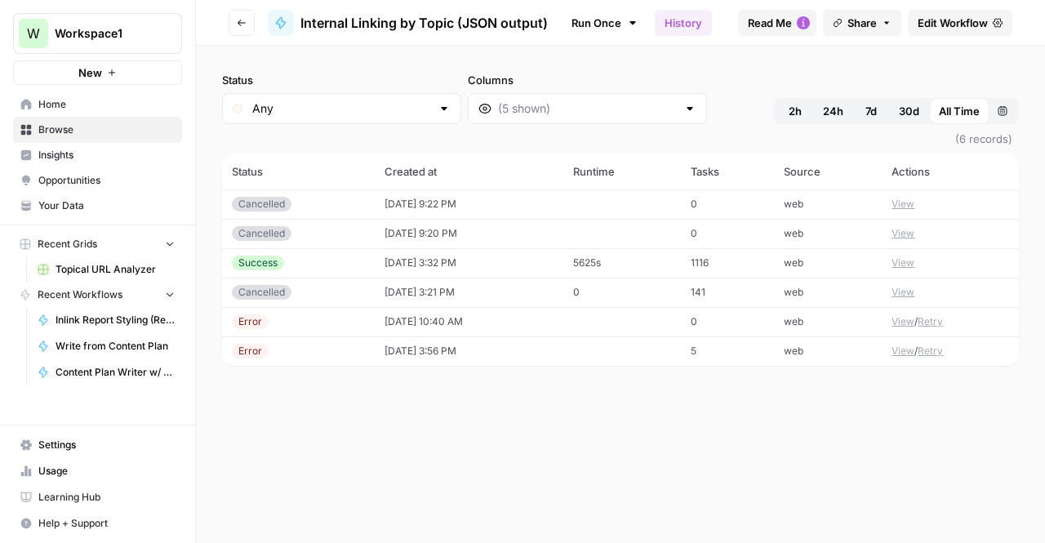
click at [941, 28] on span "Edit Workflow" at bounding box center [953, 23] width 70 height 16
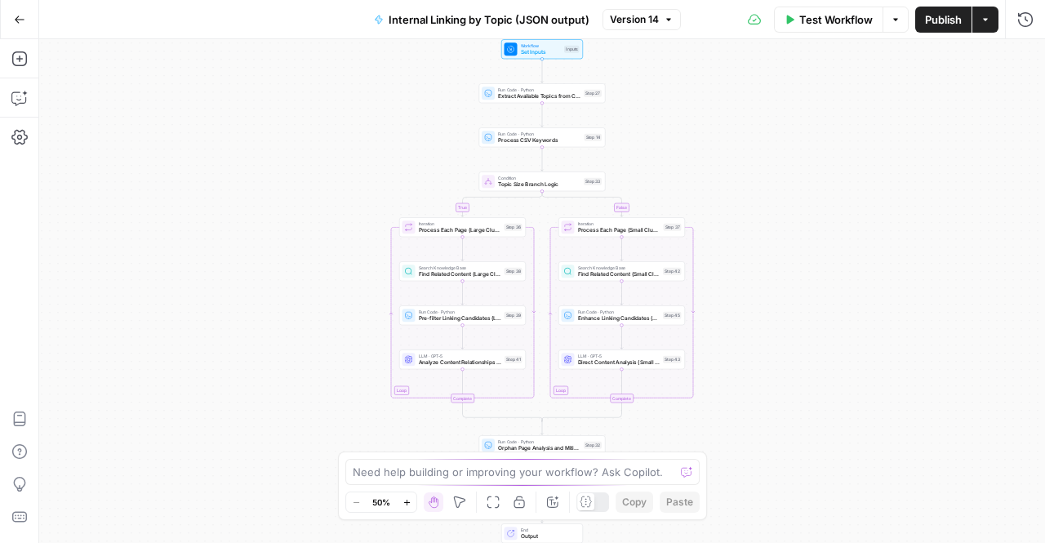
click at [552, 51] on span "Set Inputs" at bounding box center [541, 52] width 41 height 8
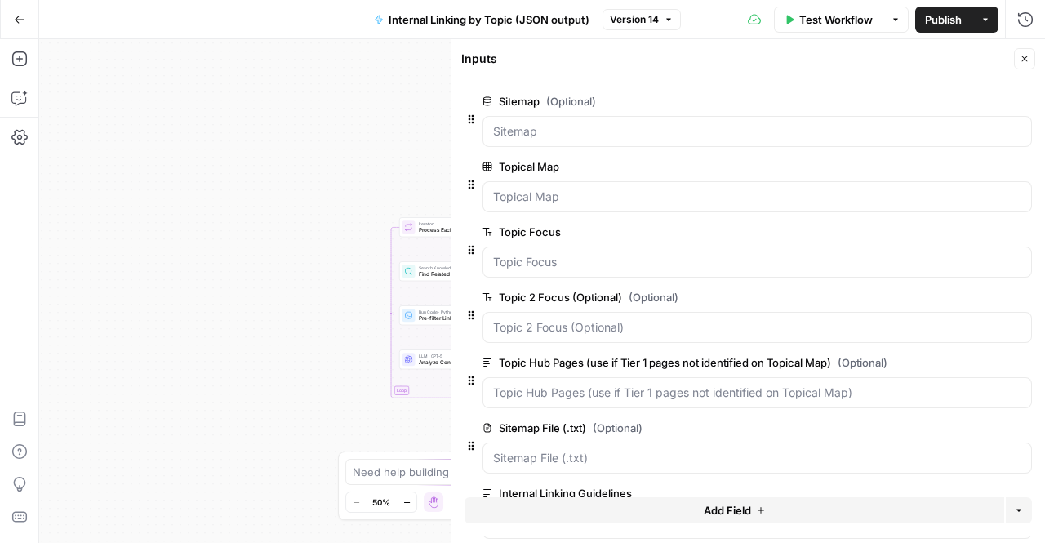
scroll to position [60, 0]
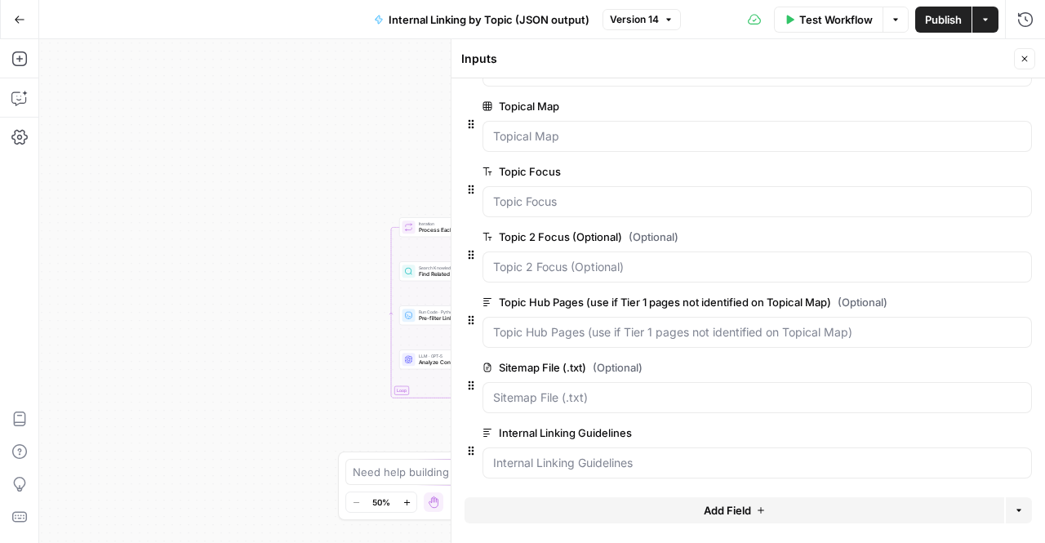
click at [959, 296] on span "edit field" at bounding box center [971, 302] width 36 height 13
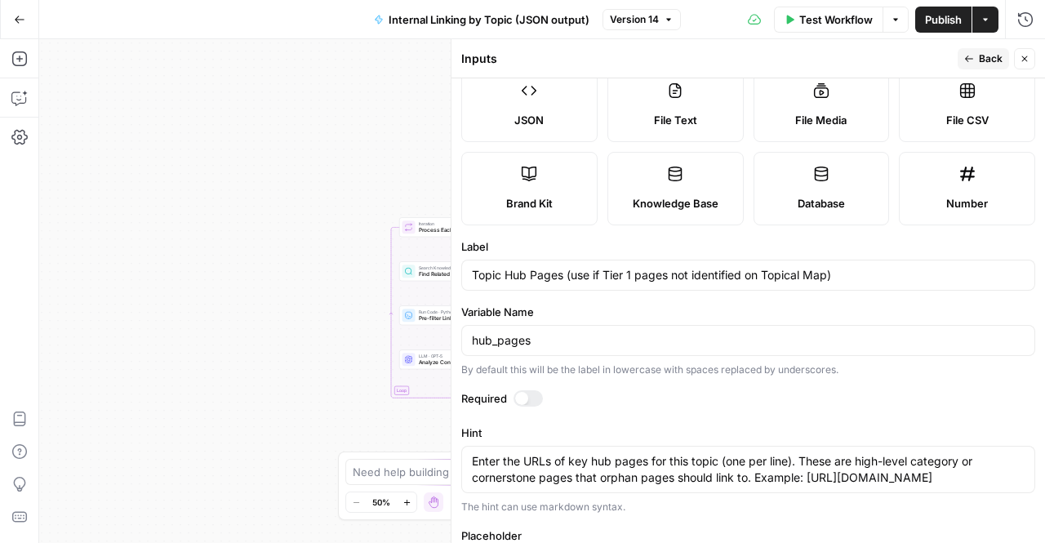
scroll to position [122, 0]
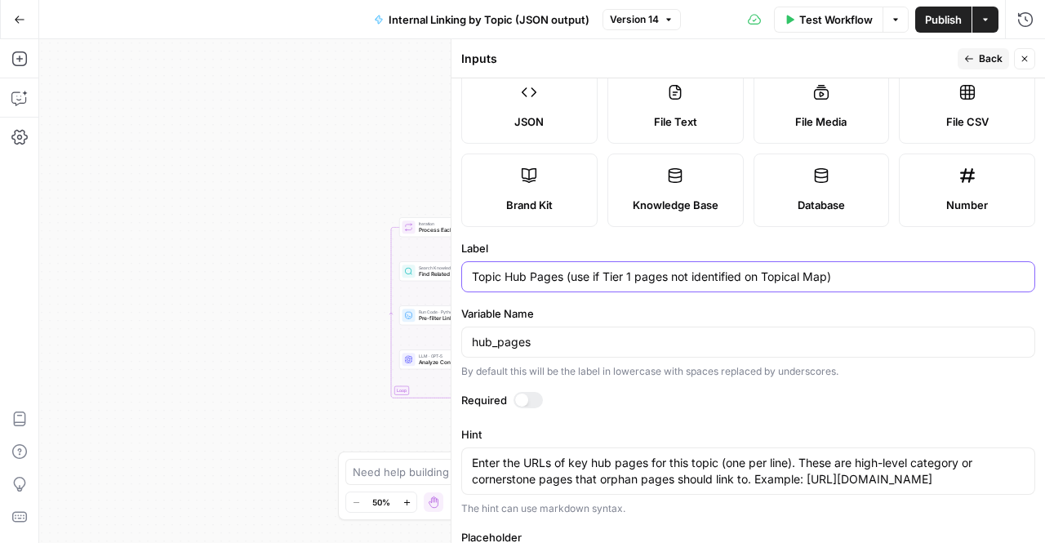
drag, startPoint x: 575, startPoint y: 269, endPoint x: 815, endPoint y: 275, distance: 240.1
click at [815, 275] on input "Topic Hub Pages (use if Tier 1 pages not identified on Topical Map)" at bounding box center [748, 277] width 553 height 16
type input "Topic Hub Pages (uap)"
type input "[URL][DOMAIN_NAME][DOMAIN_NAME][DOMAIN_NAME]"
type input "Topic Hub Pages (ap)"
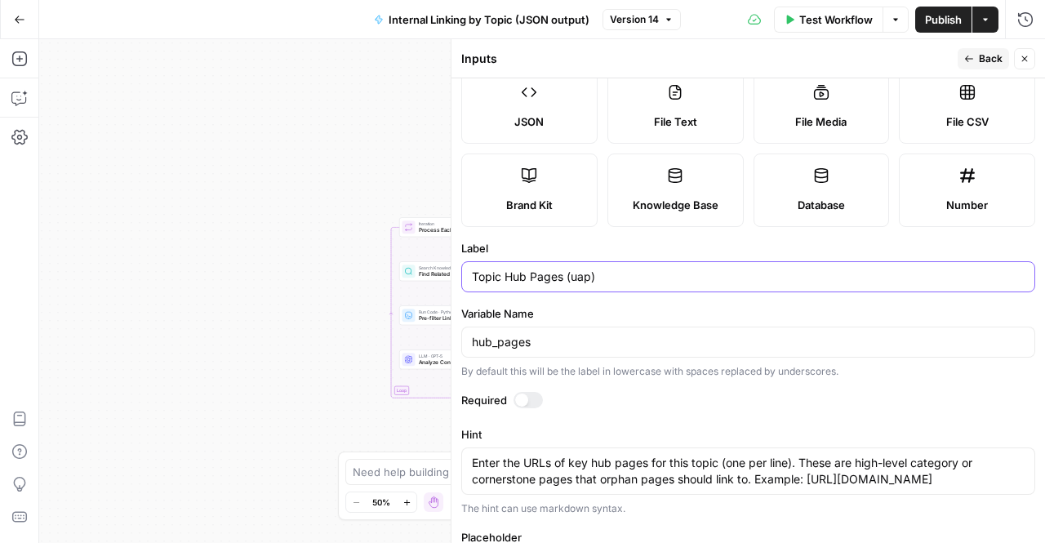
type input "[URL][DOMAIN_NAME][DOMAIN_NAME][DOMAIN_NAME]"
type input "Topic Hub Pages (cap)"
type input "[URL][DOMAIN_NAME][DOMAIN_NAME][DOMAIN_NAME]"
type input "Topic Hub Pages (caap)"
type input "[URL][DOMAIN_NAME][DOMAIN_NAME][DOMAIN_NAME]"
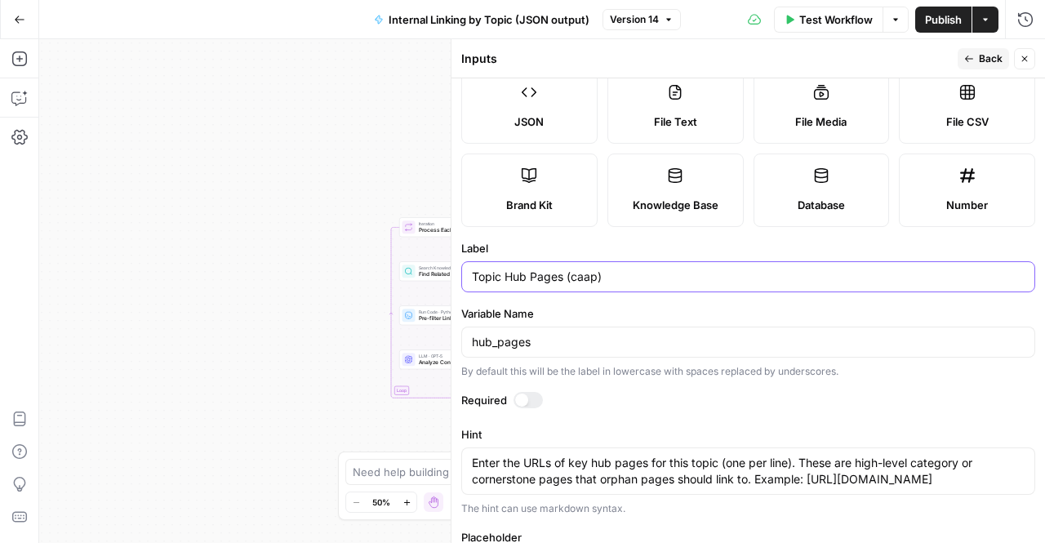
type input "Topic Hub Pages (canap)"
type input "[URL][DOMAIN_NAME][DOMAIN_NAME][DOMAIN_NAME]"
type input "Topic Hub Pages (can ap)"
type input "[URL][DOMAIN_NAME][DOMAIN_NAME][DOMAIN_NAME]"
type input "Topic Hub Pages (can dap)"
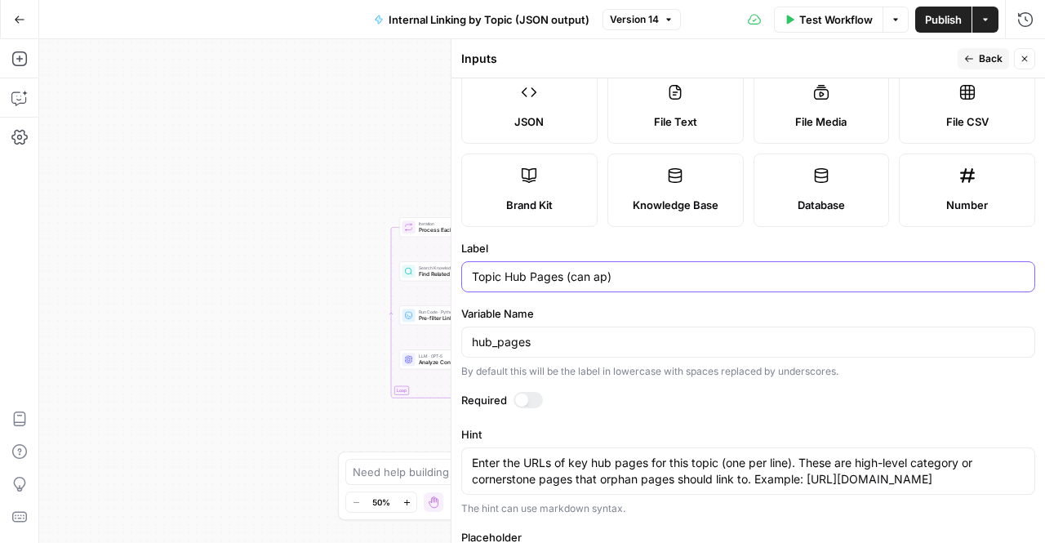
type input "[URL][DOMAIN_NAME][DOMAIN_NAME][DOMAIN_NAME]"
type input "Topic Hub Pages (can duap)"
type input "[URL][DOMAIN_NAME][DOMAIN_NAME][DOMAIN_NAME]"
type input "Topic Hub Pages (can dap)"
type input "[URL][DOMAIN_NAME][DOMAIN_NAME][DOMAIN_NAME]"
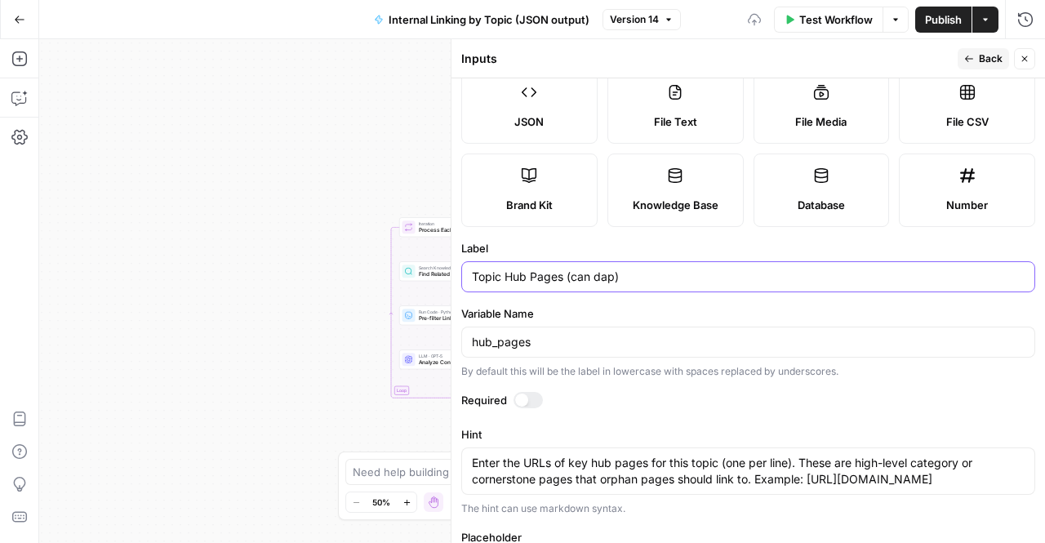
type input "Topic Hub Pages (can duap)"
type input "[URL][DOMAIN_NAME][DOMAIN_NAME][DOMAIN_NAME]"
type input "Topic Hub Pages (can dupap)"
type input "[URL][DOMAIN_NAME][DOMAIN_NAME][DOMAIN_NAME]"
type input "Topic Hub Pages (can duplap)"
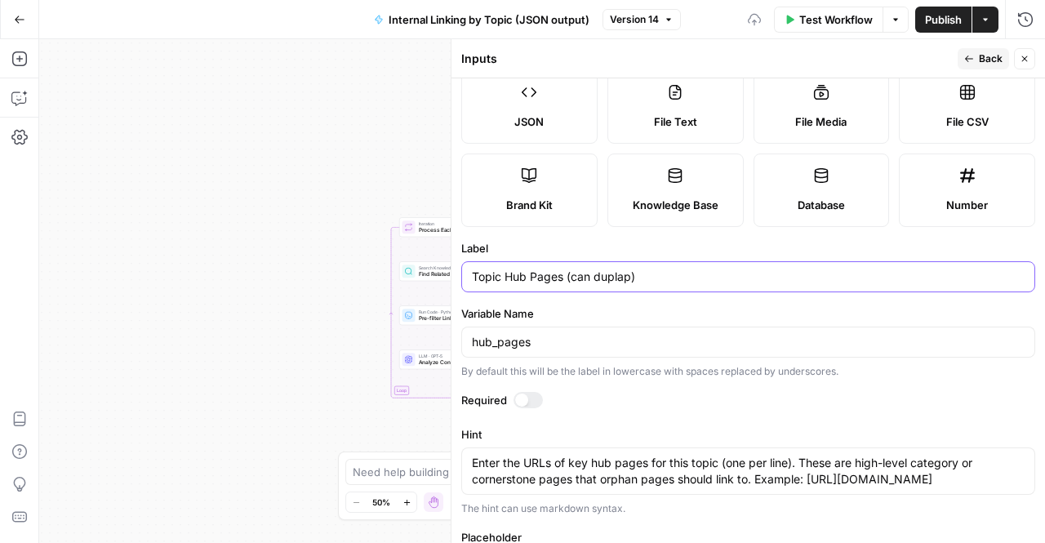
type input "[URL][DOMAIN_NAME][DOMAIN_NAME][DOMAIN_NAME]"
type input "Topic Hub Pages (can dupliap)"
type input "[URL][DOMAIN_NAME][DOMAIN_NAME][DOMAIN_NAME]"
type input "Topic Hub Pages (can duplicap)"
type input "[URL][DOMAIN_NAME][DOMAIN_NAME][DOMAIN_NAME]"
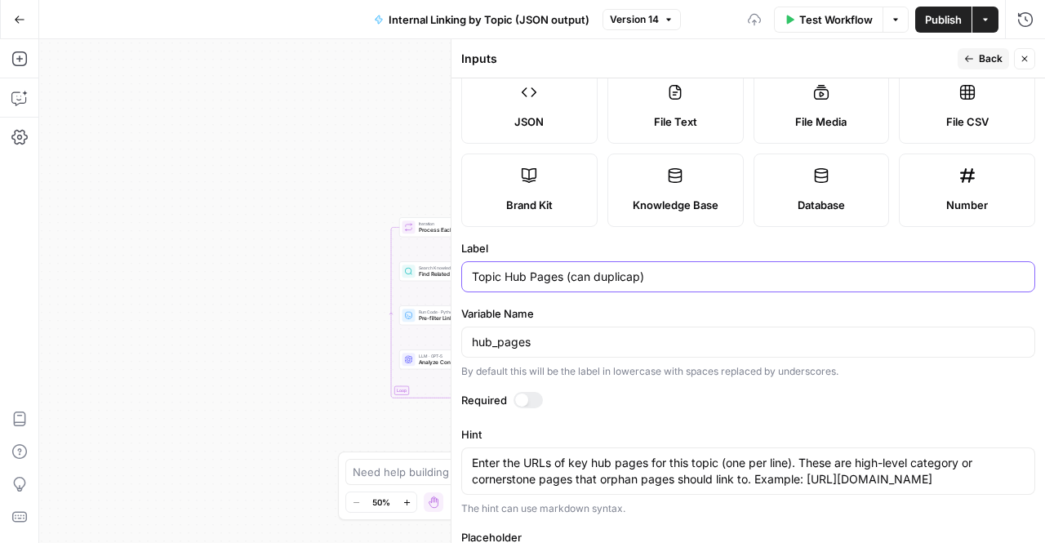
type input "Topic Hub Pages (can duplicaap)"
type input "[URL][DOMAIN_NAME][DOMAIN_NAME][DOMAIN_NAME]"
type input "Topic Hub Pages (can duplicatap)"
type input "[URL][DOMAIN_NAME][DOMAIN_NAME][DOMAIN_NAME]"
type input "Topic Hub Pages (can duplicateap)"
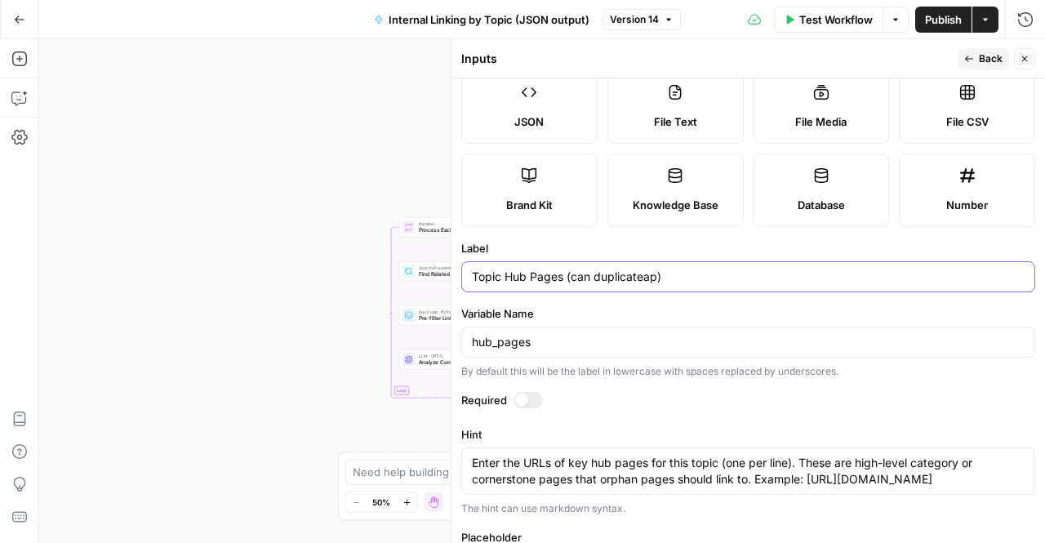
type input "[URL][DOMAIN_NAME][DOMAIN_NAME][DOMAIN_NAME]"
type input "Topic Hub Pages (can duplicate ap)"
type input "[URL][DOMAIN_NAME][DOMAIN_NAME][DOMAIN_NAME]"
type input "Topic Hub Pages (can duplicate Tap)"
type input "[URL][DOMAIN_NAME][DOMAIN_NAME][DOMAIN_NAME]"
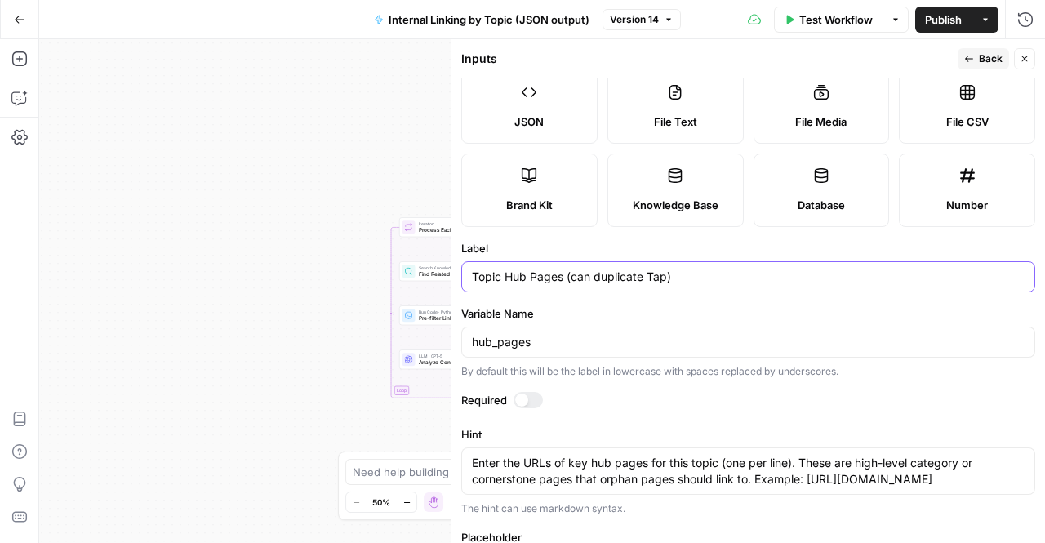
type input "Topic Hub Pages (can duplicate Tiap)"
type input "[URL][DOMAIN_NAME][DOMAIN_NAME][DOMAIN_NAME]"
type input "Topic Hub Pages (can duplicate Tieap)"
type input "[URL][DOMAIN_NAME][DOMAIN_NAME][DOMAIN_NAME]"
type input "Topic Hub Pages (can duplicate Tie ap)"
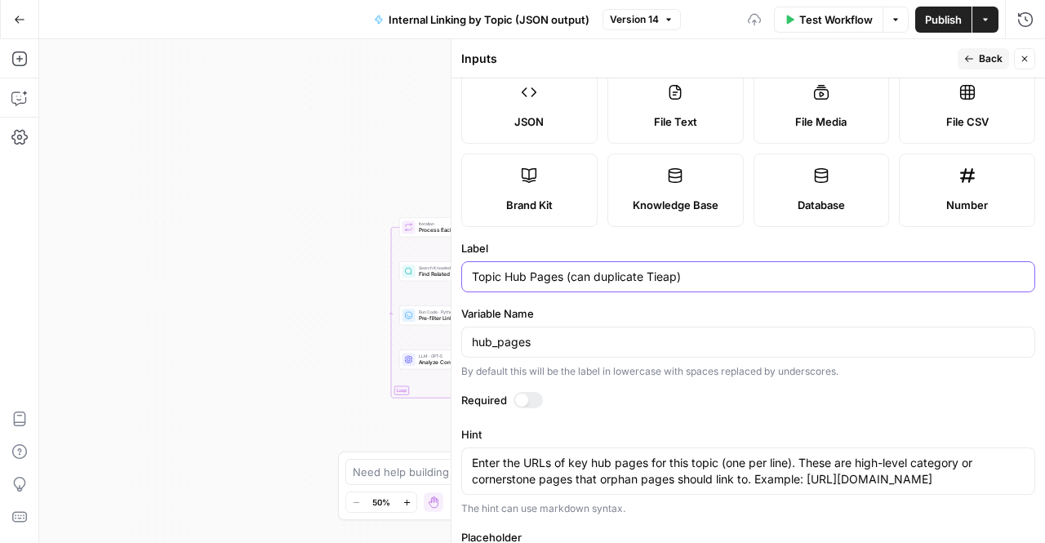
type input "[URL][DOMAIN_NAME][DOMAIN_NAME][DOMAIN_NAME]"
type input "Topic Hub Pages (can duplicate Tieap)"
type input "[URL][DOMAIN_NAME][DOMAIN_NAME][DOMAIN_NAME]"
type input "Topic Hub Pages (can duplicate Tierap)"
type input "[URL][DOMAIN_NAME][DOMAIN_NAME][DOMAIN_NAME]"
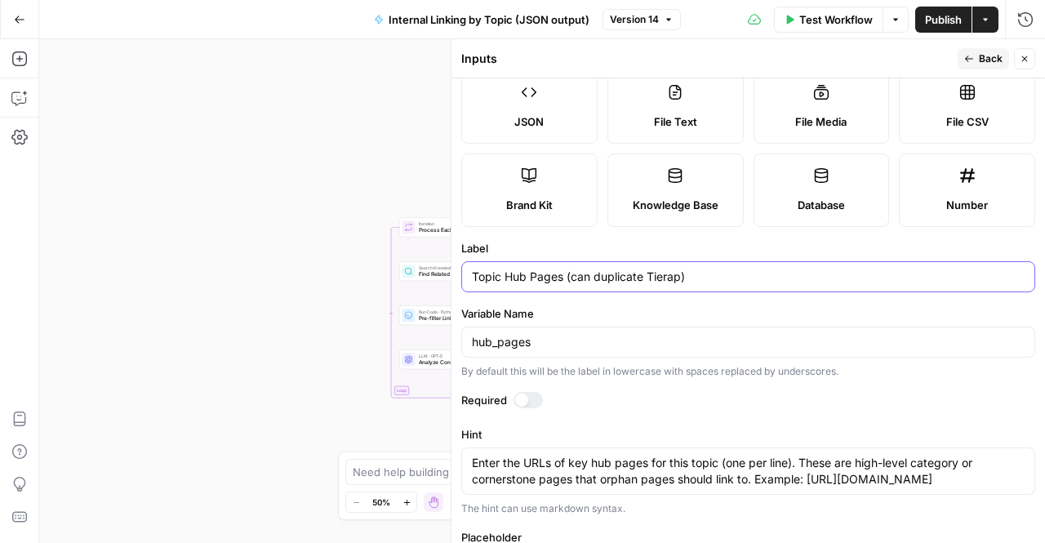
type input "Topic Hub Pages (can duplicate Tier ap)"
type input "[URL][DOMAIN_NAME][DOMAIN_NAME][DOMAIN_NAME]"
type input "Topic Hub Pages (can duplicate Tier 1ap)"
type input "[URL][DOMAIN_NAME][DOMAIN_NAME][DOMAIN_NAME]"
type input "Topic Hub Pages (can duplicate Tier 1 ap)"
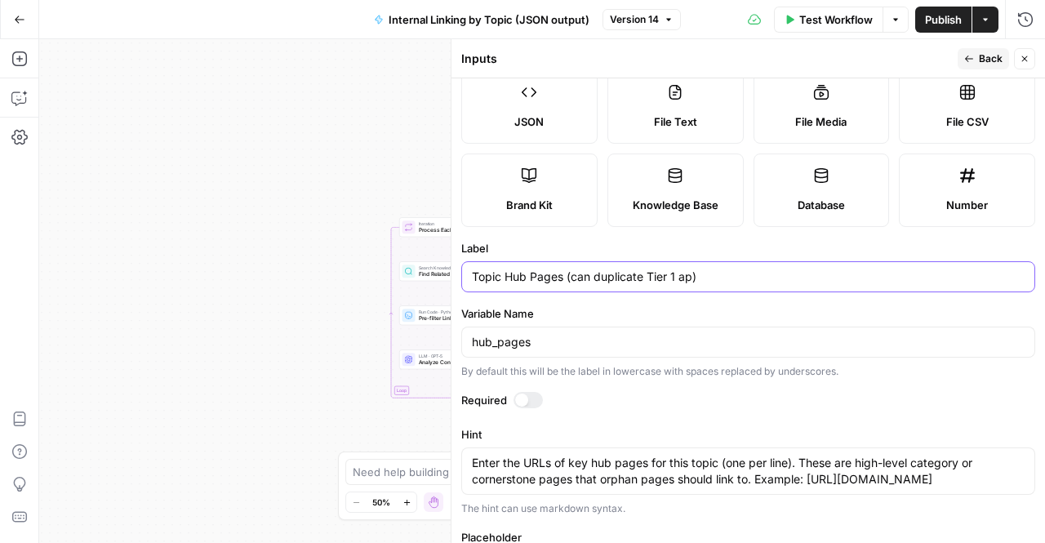
type input "[URL][DOMAIN_NAME][DOMAIN_NAME][DOMAIN_NAME]"
type input "Topic Hub Pages (can duplicate Tier 1 map)"
type input "[URL][DOMAIN_NAME][DOMAIN_NAME][DOMAIN_NAME]"
type input "Topic Hub Pages (can duplicate Tier 1 maap)"
type input "[URL][DOMAIN_NAME][DOMAIN_NAME][DOMAIN_NAME]"
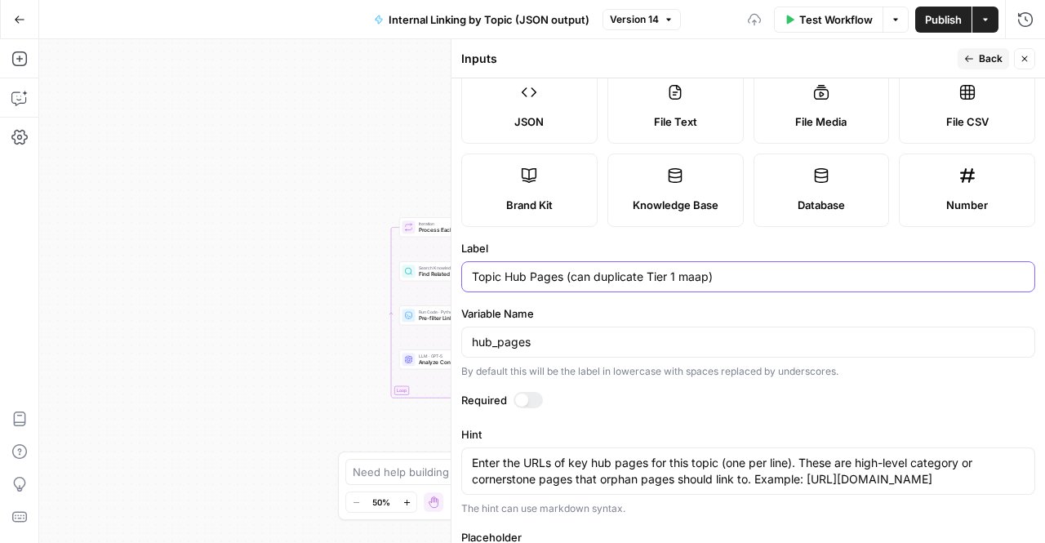
type input "Topic Hub Pages (can duplicate Tier 1 map)"
type input "[URL][DOMAIN_NAME][DOMAIN_NAME][DOMAIN_NAME]"
type input "Topic Hub Pages (can duplicate Tier 1 ap)"
type input "[URL][DOMAIN_NAME][DOMAIN_NAME][DOMAIN_NAME]"
type input "Topic Hub Pages (can duplicate Tier 1 pap)"
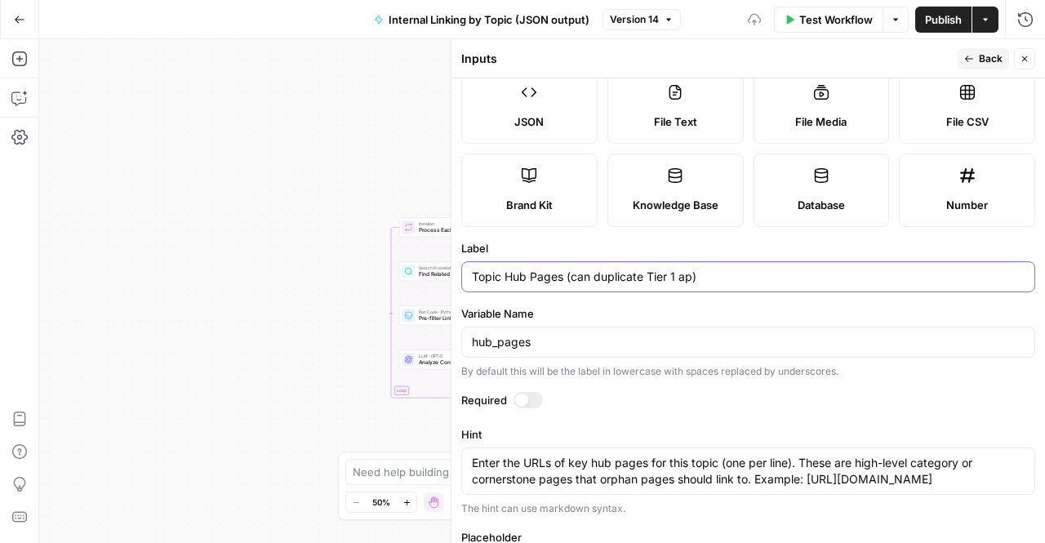
type input "[URL][DOMAIN_NAME][DOMAIN_NAME][DOMAIN_NAME]"
type input "Topic Hub Pages (can duplicate Tier 1 paap)"
type input "[URL][DOMAIN_NAME][DOMAIN_NAME][DOMAIN_NAME]"
type input "Topic Hub Pages (can duplicate Tier 1 pagap)"
type input "[URL][DOMAIN_NAME][DOMAIN_NAME][DOMAIN_NAME]"
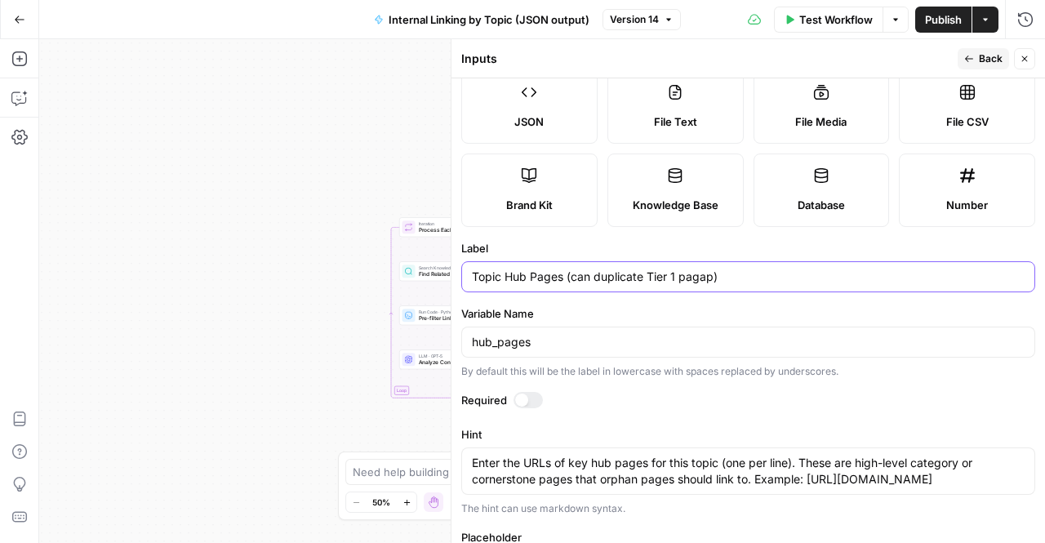
type input "Topic Hub Pages (can duplicate Tier 1 pageap)"
type input "[URL][DOMAIN_NAME][DOMAIN_NAME][DOMAIN_NAME]"
type input "Topic Hub Pages (can duplicate Tier 1 pagesap)"
type input "[URL][DOMAIN_NAME][DOMAIN_NAME][DOMAIN_NAME]"
type input "Topic Hub Pages (can duplicate Tier 1 pages ap)"
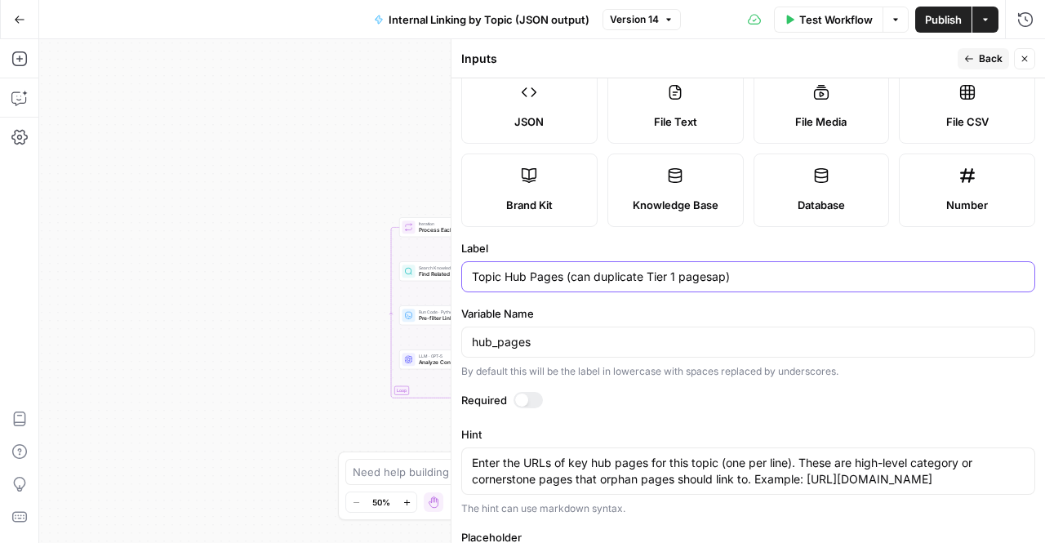
type input "[URL][DOMAIN_NAME][DOMAIN_NAME][DOMAIN_NAME]"
type input "Topic Hub Pages (can duplicate Tier 1 pages oap)"
type input "[URL][DOMAIN_NAME][DOMAIN_NAME][DOMAIN_NAME]"
type input "Topic Hub Pages (can duplicate Tier 1 pages onap)"
type input "[URL][DOMAIN_NAME][DOMAIN_NAME][DOMAIN_NAME]"
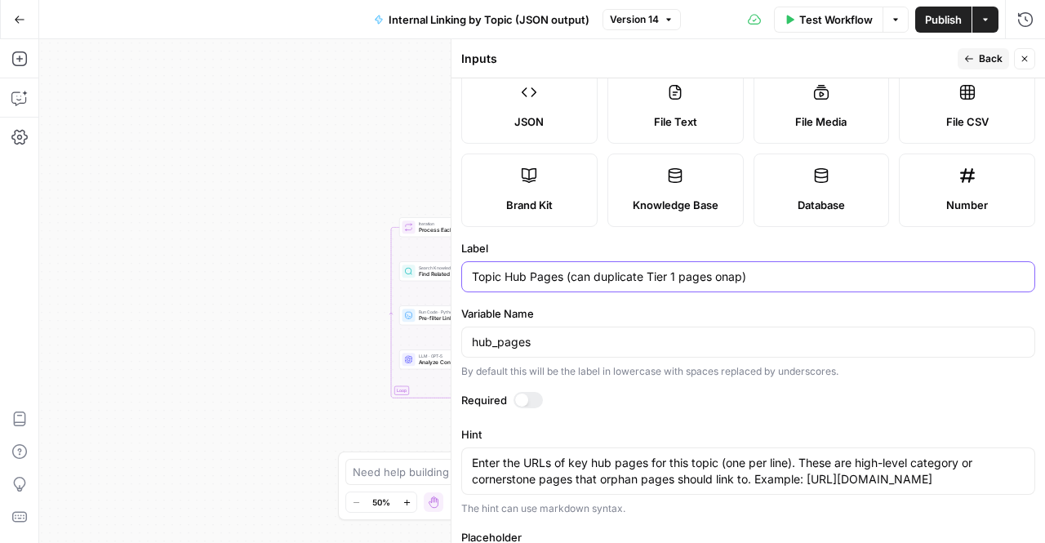
type input "Topic Hub Pages (can duplicate Tier 1 pages on ap)"
type input "[URL][DOMAIN_NAME][DOMAIN_NAME][DOMAIN_NAME]"
type input "Topic Hub Pages (can duplicate Tier 1 pages on tap)"
type input "[URL][DOMAIN_NAME][DOMAIN_NAME][DOMAIN_NAME]"
type input "Topic Hub Pages (can duplicate Tier 1 pages on toap)"
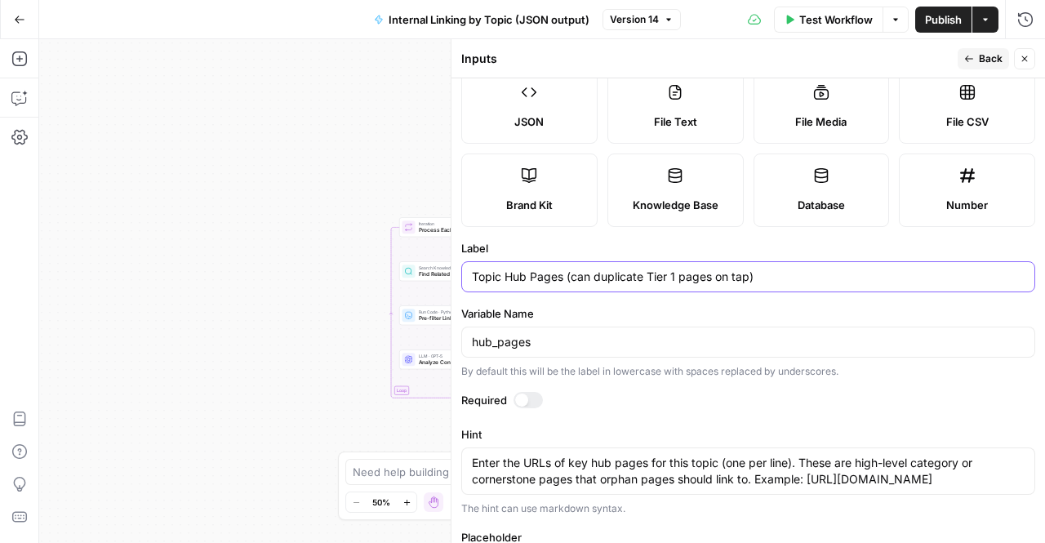
type input "[URL][DOMAIN_NAME][DOMAIN_NAME][DOMAIN_NAME]"
type input "Topic Hub Pages (can duplicate Tier 1 pages on topap)"
type input "[URL][DOMAIN_NAME][DOMAIN_NAME][DOMAIN_NAME]"
type input "Topic Hub Pages (can duplicate Tier 1 pages on toap)"
type input "[URL][DOMAIN_NAME][DOMAIN_NAME][DOMAIN_NAME]"
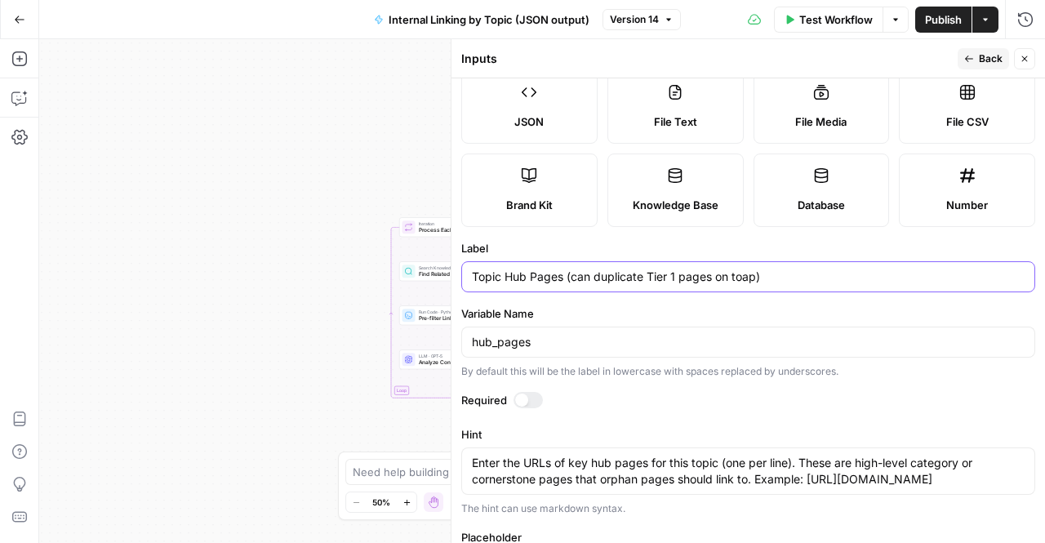
type input "Topic Hub Pages (can duplicate Tier 1 pages on tap)"
type input "[URL][DOMAIN_NAME][DOMAIN_NAME][DOMAIN_NAME]"
type input "Topic Hub Pages (can duplicate Tier 1 pages on ap)"
type input "[URL][DOMAIN_NAME][DOMAIN_NAME][DOMAIN_NAME]"
type input "Topic Hub Pages (can duplicate Tier 1 pages on Tap)"
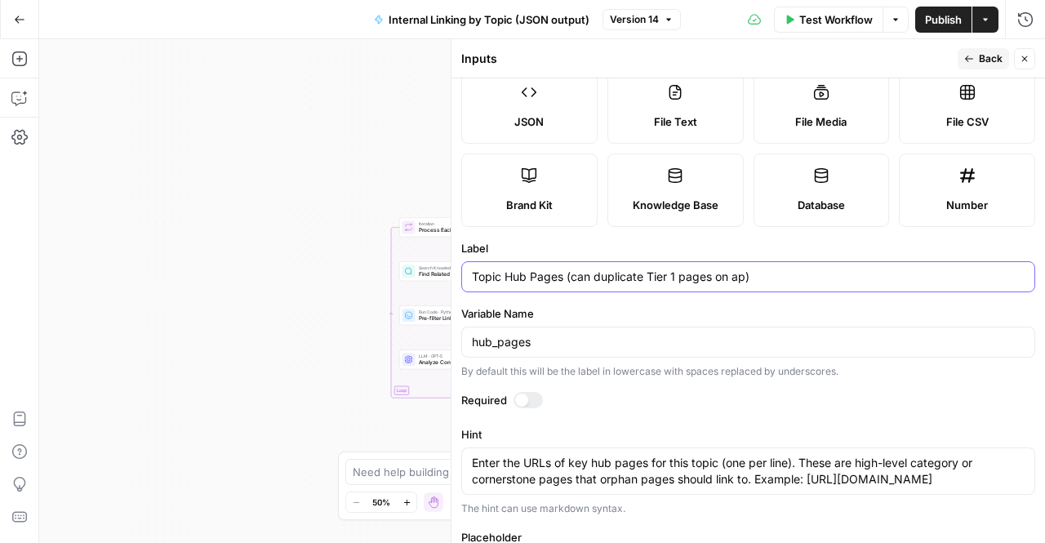
type input "[URL][DOMAIN_NAME][DOMAIN_NAME][DOMAIN_NAME]"
type input "Topic Hub Pages (can duplicate Tier 1 pages on Toap)"
type input "[URL][DOMAIN_NAME][DOMAIN_NAME][DOMAIN_NAME]"
type input "Topic Hub Pages (can duplicate Tier 1 pages on Topap)"
type input "[URL][DOMAIN_NAME][DOMAIN_NAME][DOMAIN_NAME]"
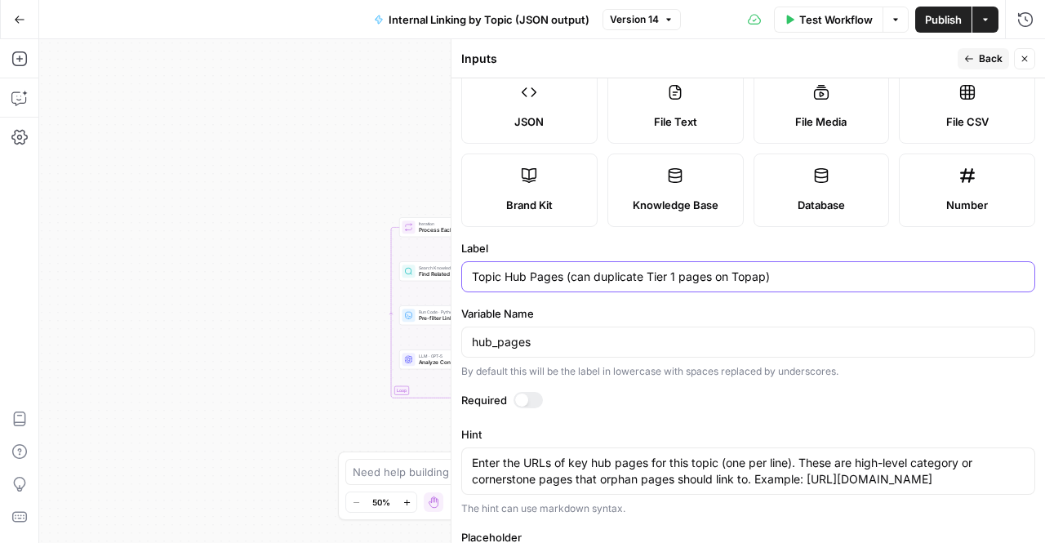
type input "Topic Hub Pages (can duplicate Tier 1 pages on Topiap)"
type input "[URL][DOMAIN_NAME][DOMAIN_NAME][DOMAIN_NAME]"
type input "Topic Hub Pages (can duplicate Tier 1 pages on Topicap)"
type input "[URL][DOMAIN_NAME][DOMAIN_NAME][DOMAIN_NAME]"
type input "Topic Hub Pages (can duplicate Tier 1 pages on Topicaap)"
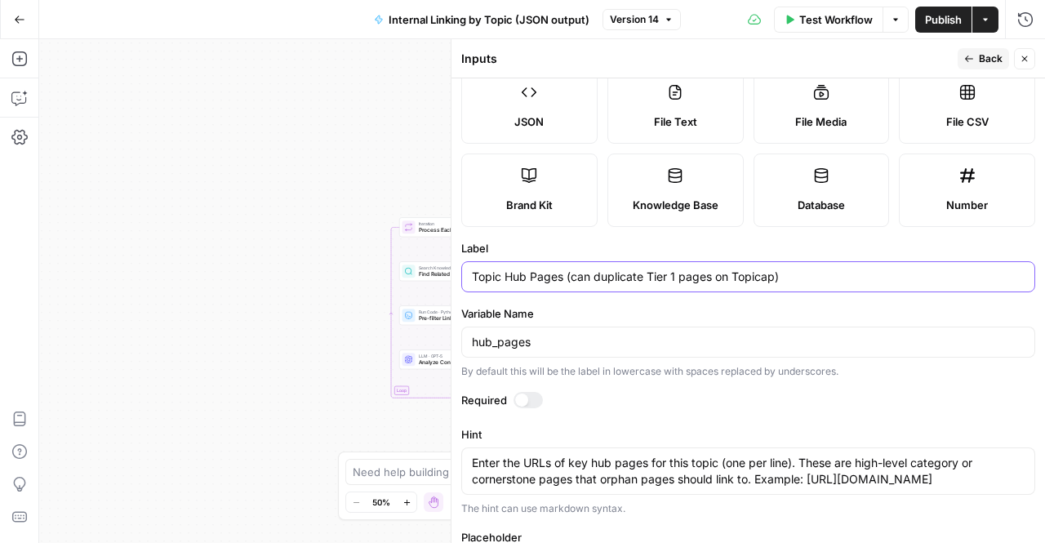
type input "[URL][DOMAIN_NAME][DOMAIN_NAME][DOMAIN_NAME]"
type input "Topic Hub Pages (can duplicate Tier 1 pages on Topicalap)"
type input "[URL][DOMAIN_NAME][DOMAIN_NAME][DOMAIN_NAME]"
type input "Topic Hub Pages (can duplicate Tier 1 pages on Topical ap)"
type input "[URL][DOMAIN_NAME][DOMAIN_NAME][DOMAIN_NAME]"
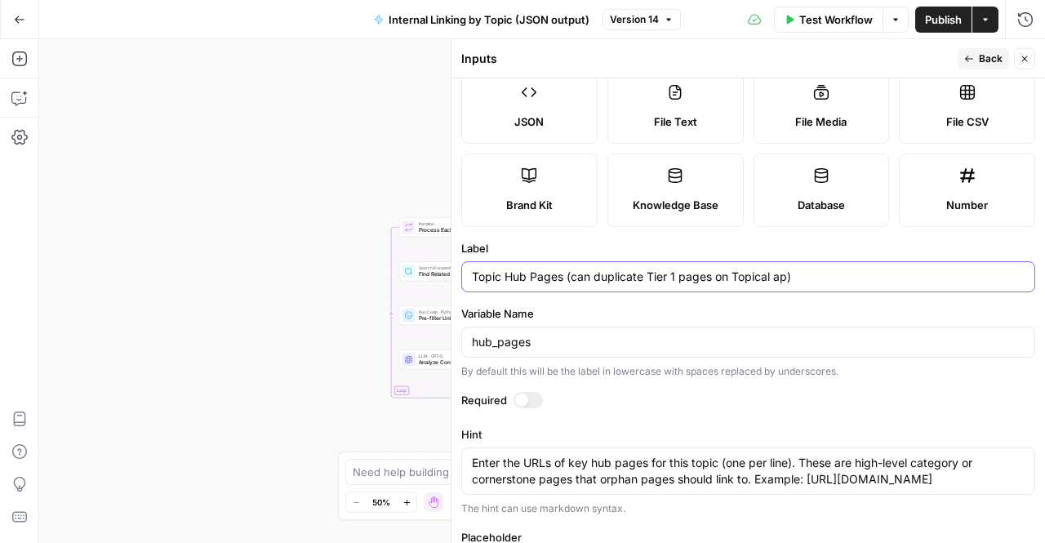
type input "Topic Hub Pages (can duplicate Tier 1 pages on Topical Map)"
type input "[URL][DOMAIN_NAME][DOMAIN_NAME][DOMAIN_NAME]"
type input "Topic Hub Pages (can duplicate Tier 1 pages on Topical Maap)"
type input "[URL][DOMAIN_NAME][DOMAIN_NAME][DOMAIN_NAME]"
type input "Topic Hub Pages (can duplicate Tier 1 pages on Topical [MEDICAL_DATA])"
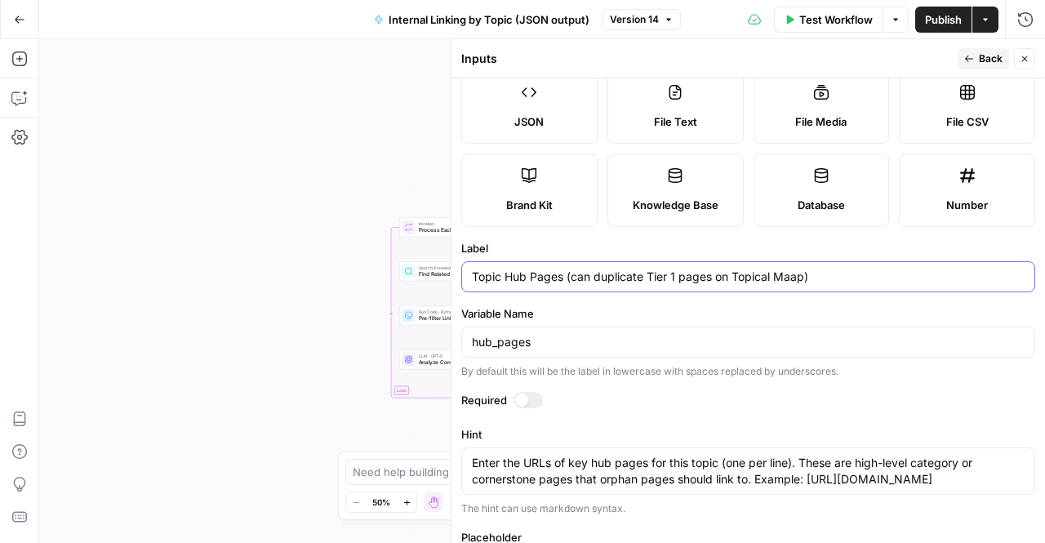
type input "[URL][DOMAIN_NAME][DOMAIN_NAME][DOMAIN_NAME]"
type input "Topic Hub Pages (can duplicate Tier 1 pages on Topical [PERSON_NAME])"
type input "[URL][DOMAIN_NAME][DOMAIN_NAME][DOMAIN_NAME]"
type input "Topic Hub Pages (can duplicate Tier 1 pages on Topical Map)"
type input "[URL][DOMAIN_NAME][DOMAIN_NAME][DOMAIN_NAME]"
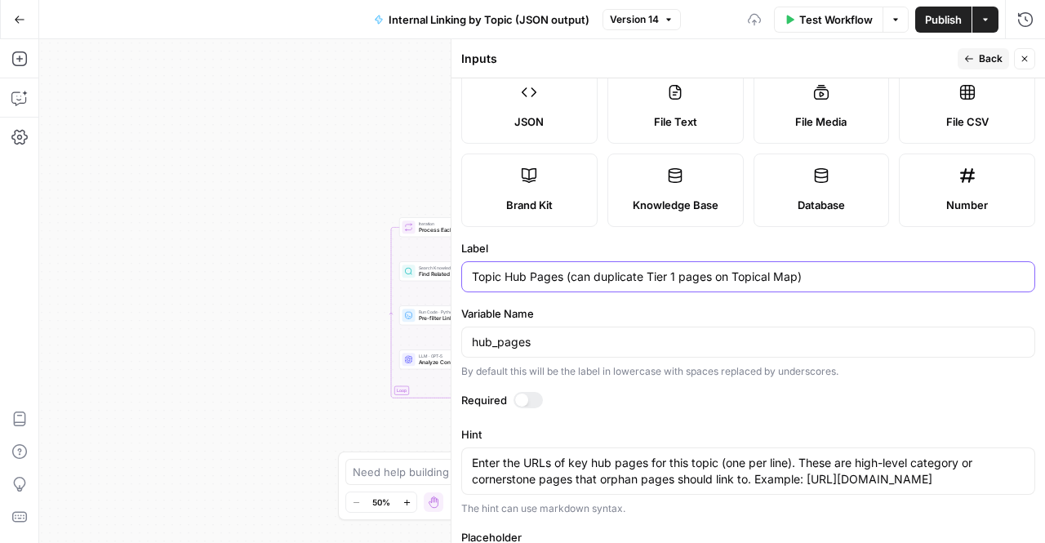
type input "Topic Hub Pages (can duplicate Tier 1 pages on Topical Map)"
click at [985, 50] on div "Actions" at bounding box center [985, 55] width 39 height 16
type input "[URL][DOMAIN_NAME][DOMAIN_NAME][DOMAIN_NAME]"
click at [972, 58] on div "Actions" at bounding box center [985, 55] width 39 height 16
click at [911, 65] on div "Inputs" at bounding box center [707, 59] width 492 height 16
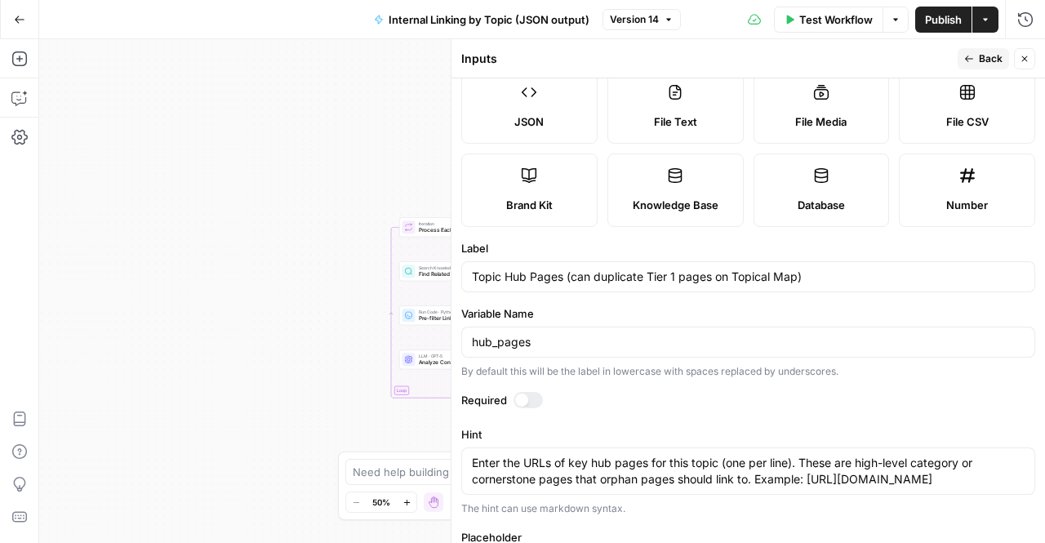
click at [975, 65] on button "Back" at bounding box center [983, 58] width 51 height 21
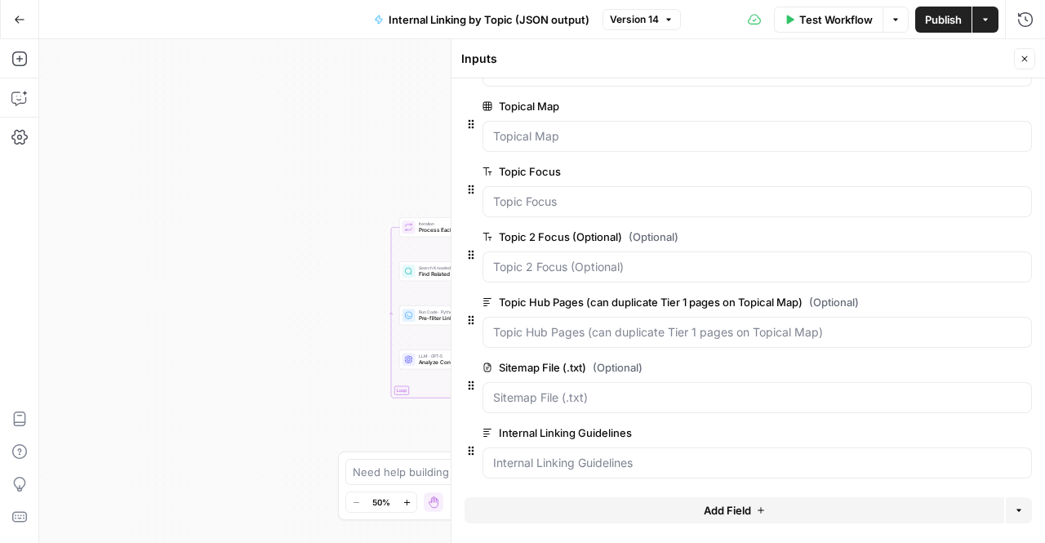
scroll to position [0, 0]
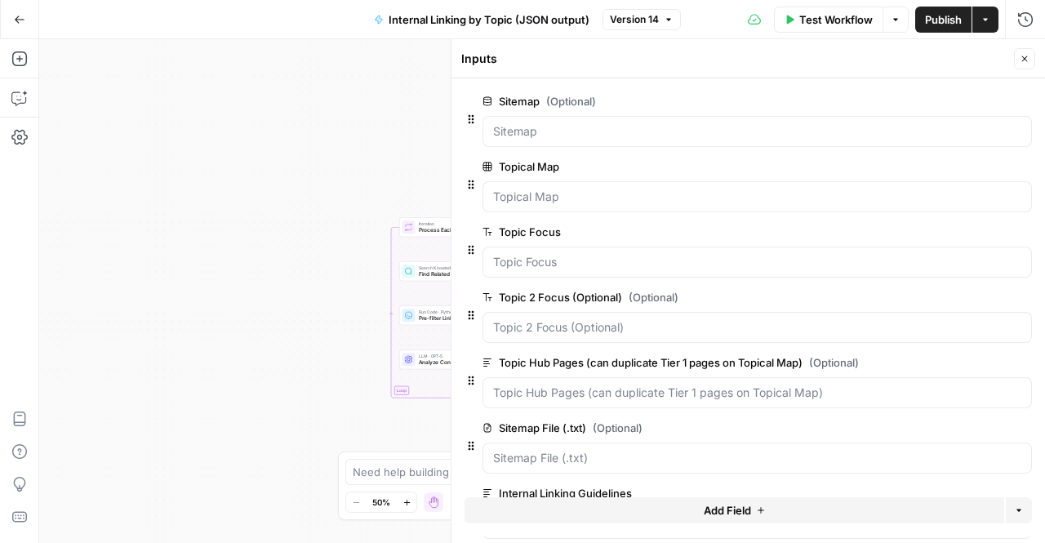
click at [953, 293] on span "edit field" at bounding box center [971, 297] width 36 height 13
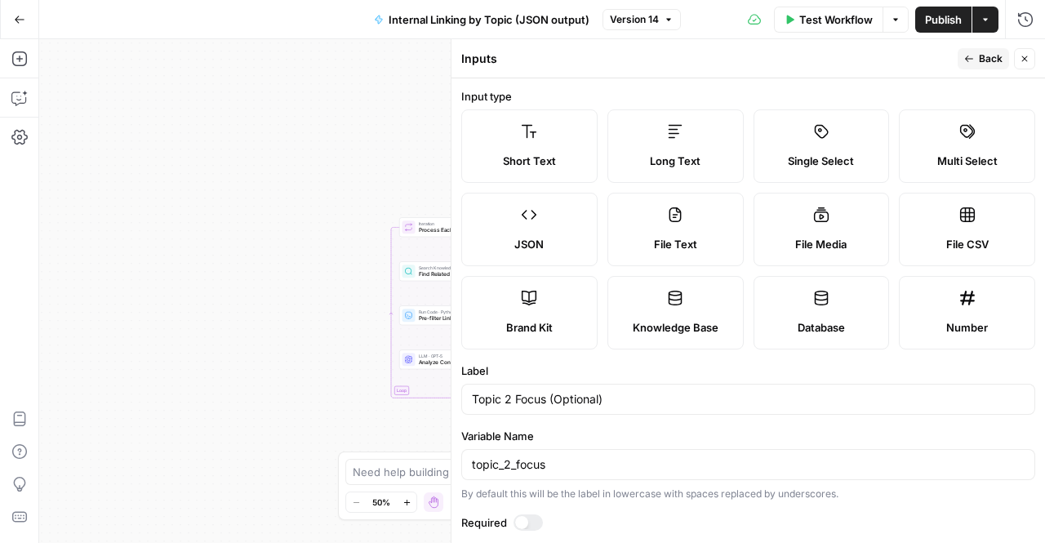
scroll to position [275, 0]
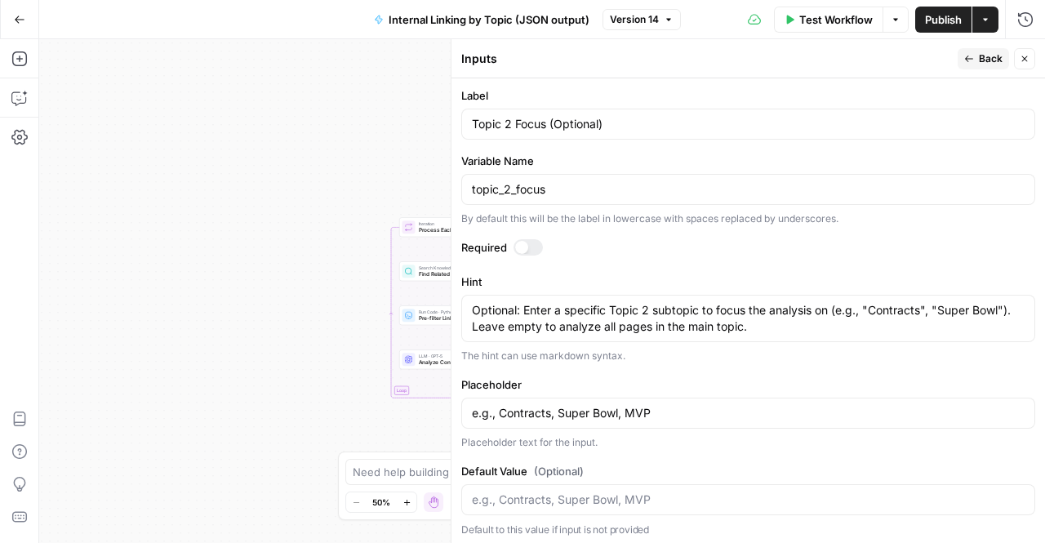
drag, startPoint x: 563, startPoint y: 113, endPoint x: 598, endPoint y: 118, distance: 36.3
click at [598, 118] on div "Topic 2 Focus (Optional)" at bounding box center [748, 124] width 574 height 31
click at [600, 123] on input "Topic 2 Focus (Optional)" at bounding box center [748, 124] width 553 height 16
drag, startPoint x: 514, startPoint y: 120, endPoint x: 546, endPoint y: 120, distance: 32.7
click at [546, 120] on input "Topic 2 Focus (if linking should )" at bounding box center [748, 124] width 553 height 16
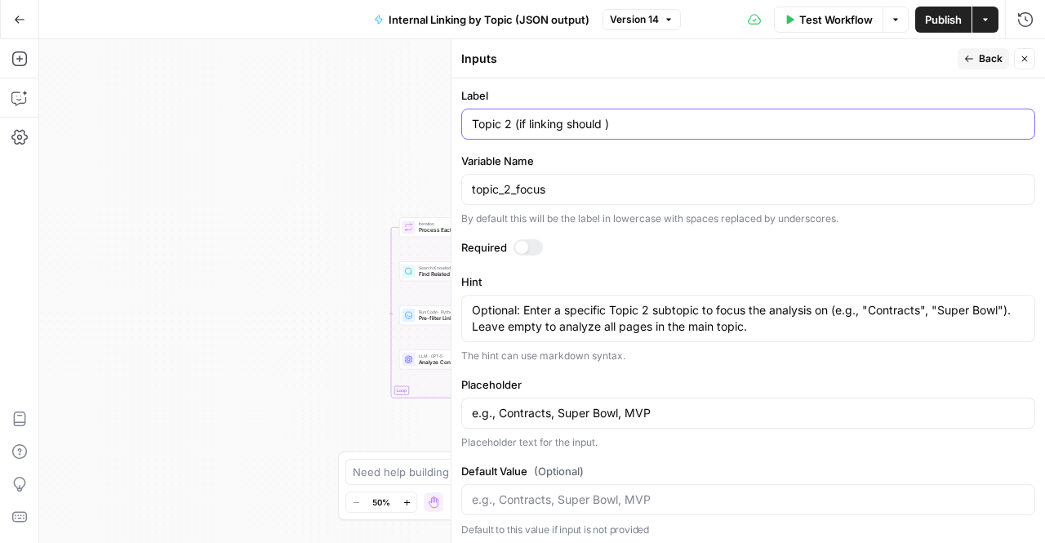
click at [606, 127] on input "Topic 2 (if linking should )" at bounding box center [748, 124] width 553 height 16
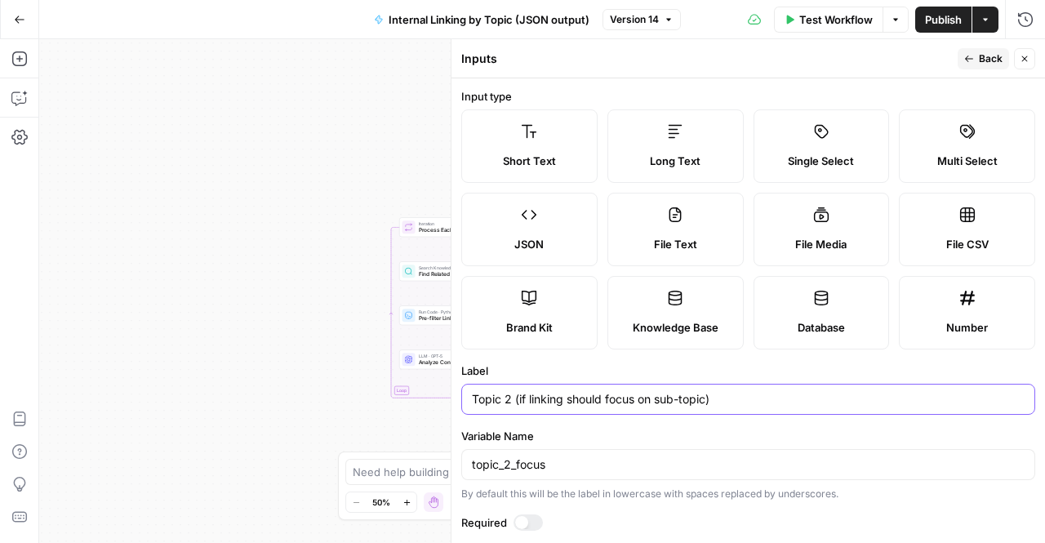
type input "Topic 2 (if linking should focus on sub-topic)"
click at [968, 60] on icon "button" at bounding box center [969, 59] width 10 height 10
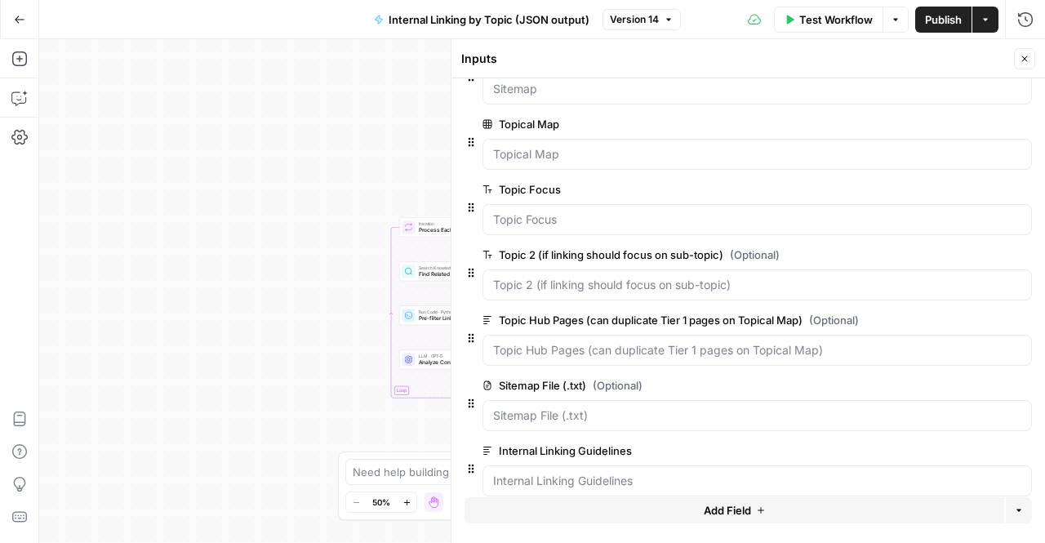
scroll to position [60, 0]
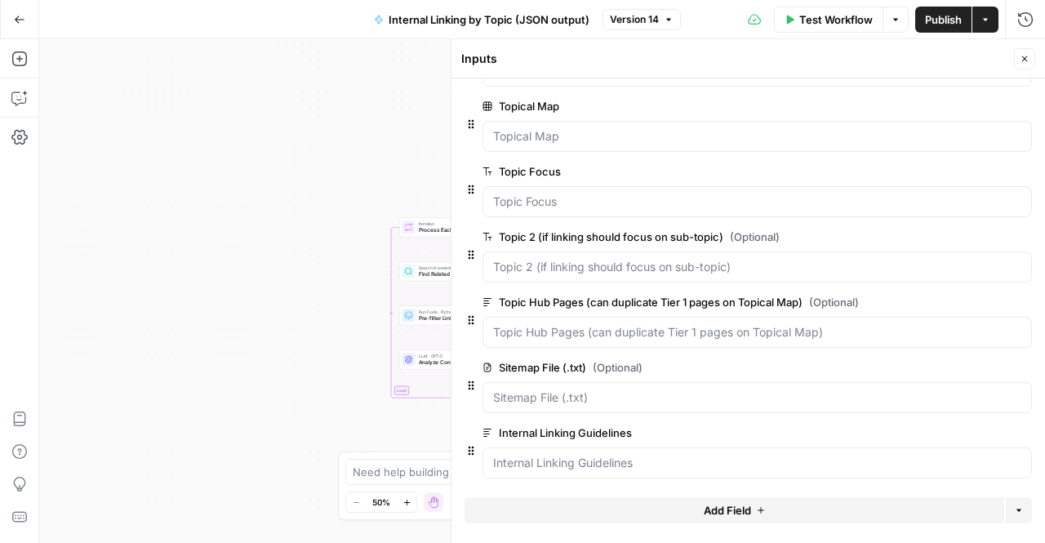
click at [945, 10] on button "Publish" at bounding box center [943, 20] width 56 height 26
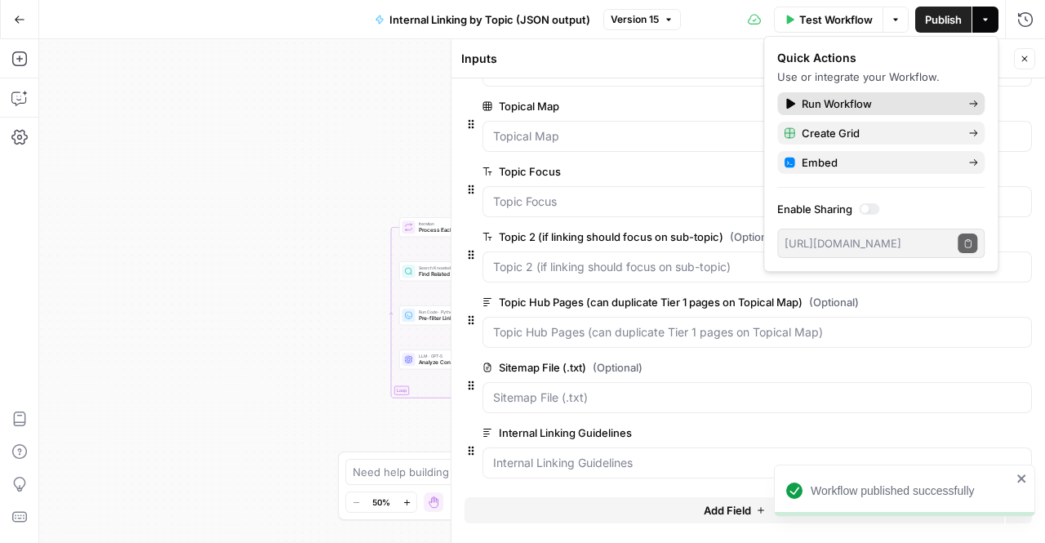
click at [857, 107] on span "Run Workflow" at bounding box center [878, 104] width 153 height 16
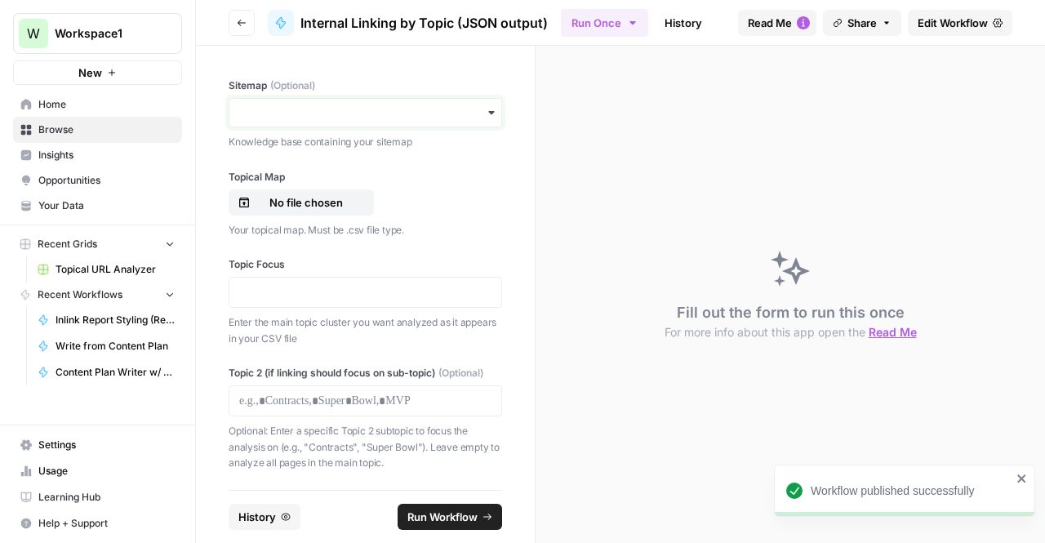
click at [346, 109] on input "Sitemap (Optional)" at bounding box center [365, 113] width 252 height 16
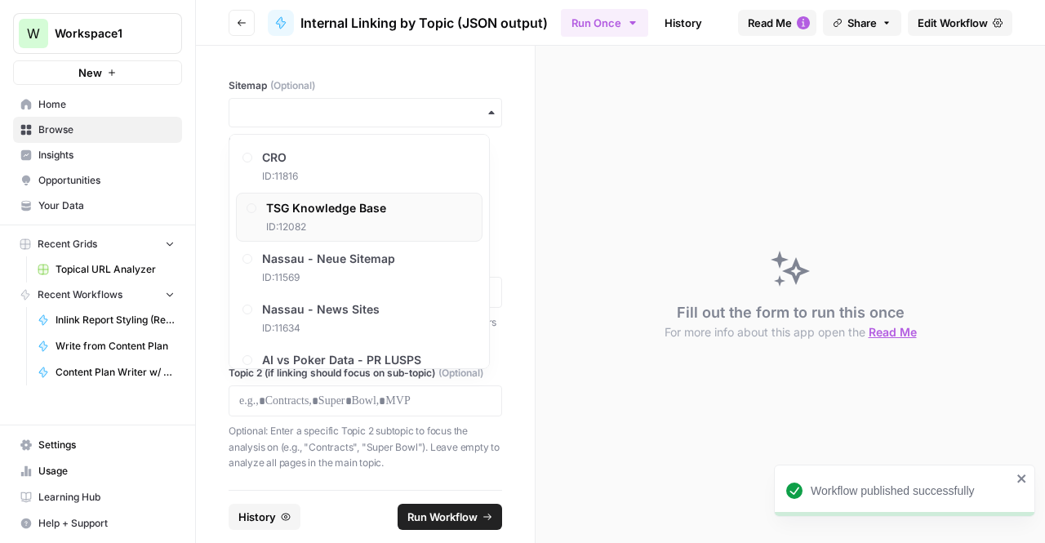
click at [323, 206] on span "TSG Knowledge Base" at bounding box center [326, 208] width 120 height 16
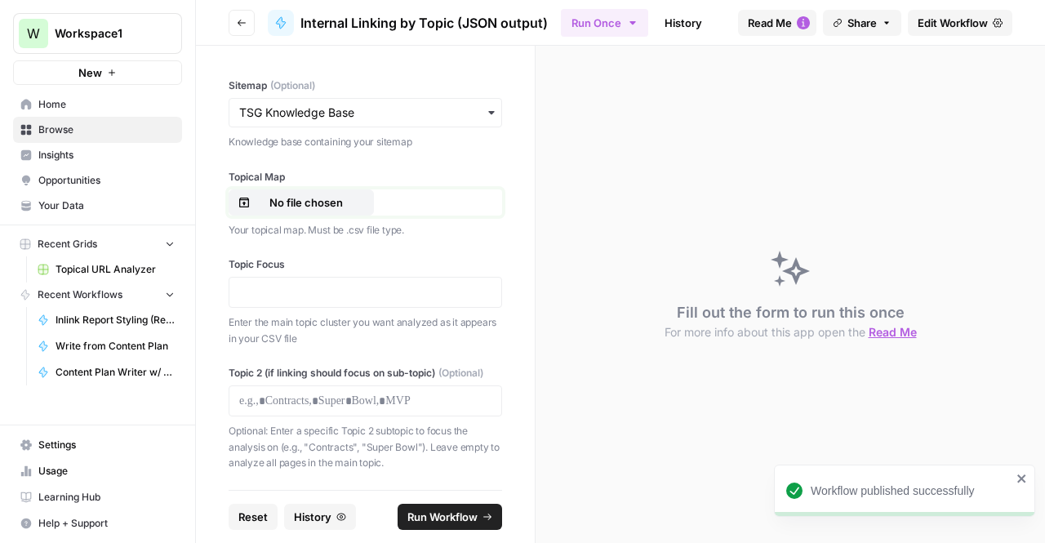
click at [319, 203] on p "No file chosen" at bounding box center [306, 202] width 105 height 16
click at [297, 298] on p at bounding box center [365, 292] width 252 height 16
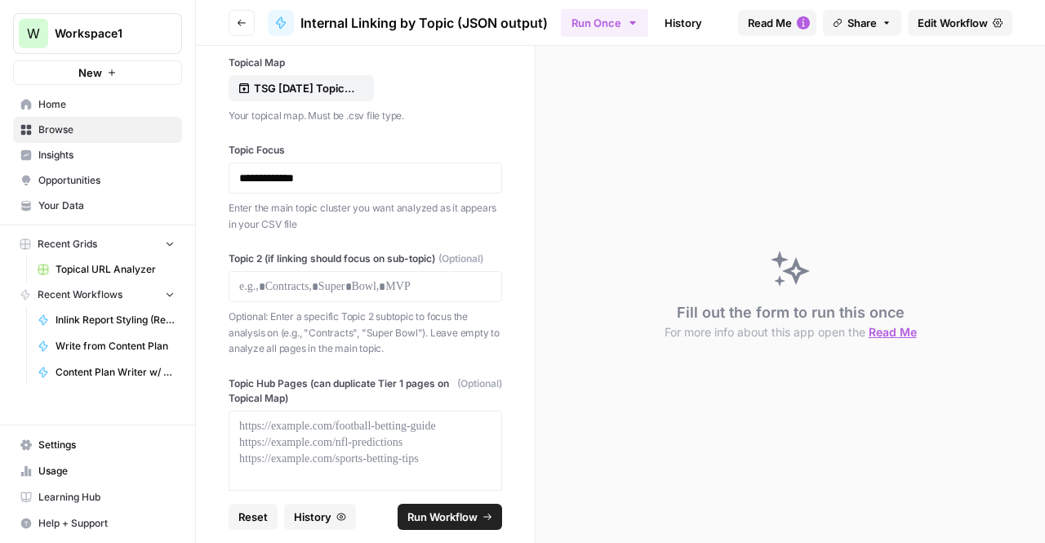
click at [291, 316] on div "Topic 2 (if linking should focus on sub-topic) (Optional) Optional: Enter a spe…" at bounding box center [366, 303] width 274 height 105
click at [291, 302] on div at bounding box center [366, 286] width 274 height 31
click at [292, 295] on p at bounding box center [365, 286] width 252 height 16
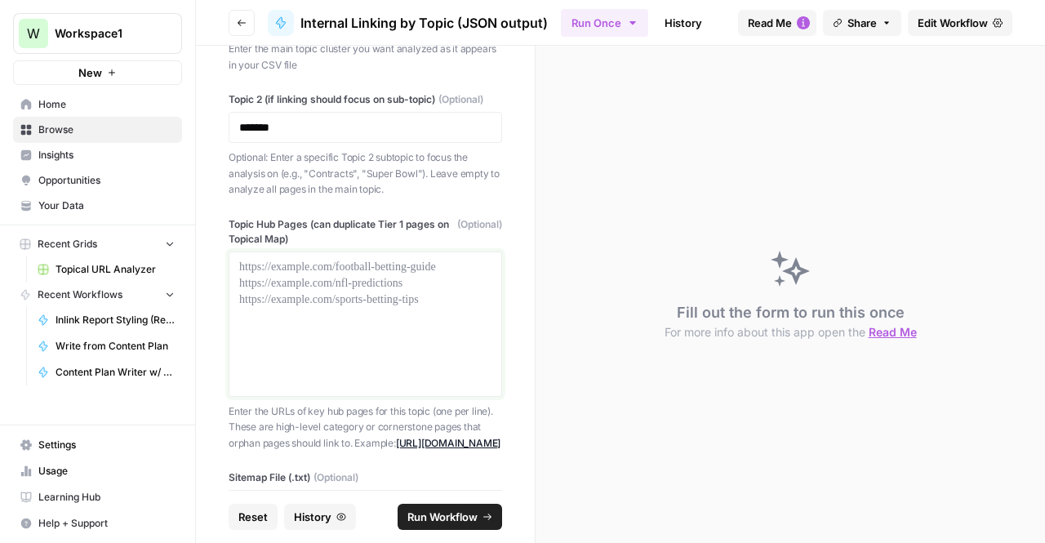
click at [292, 300] on div at bounding box center [365, 324] width 252 height 131
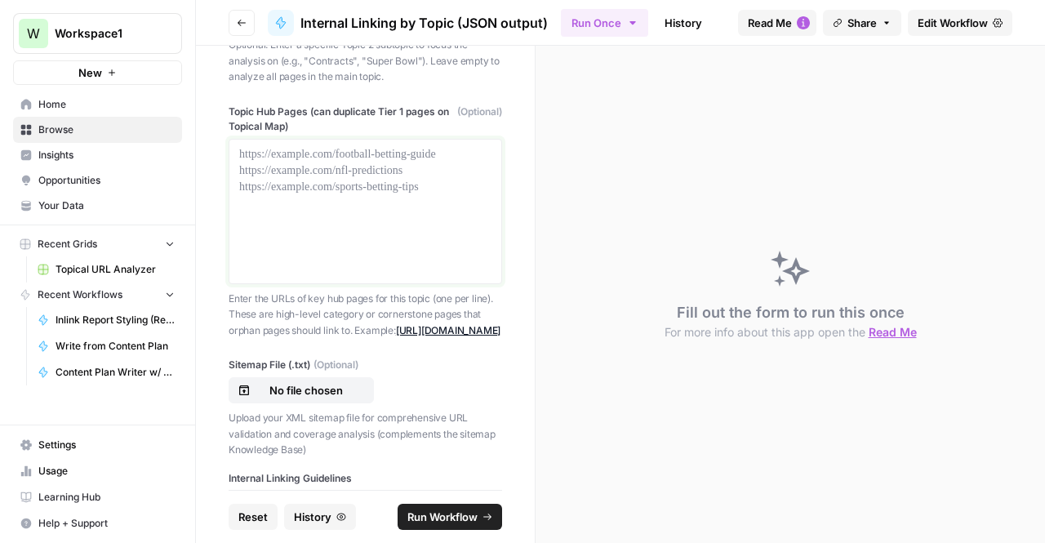
scroll to position [381, 0]
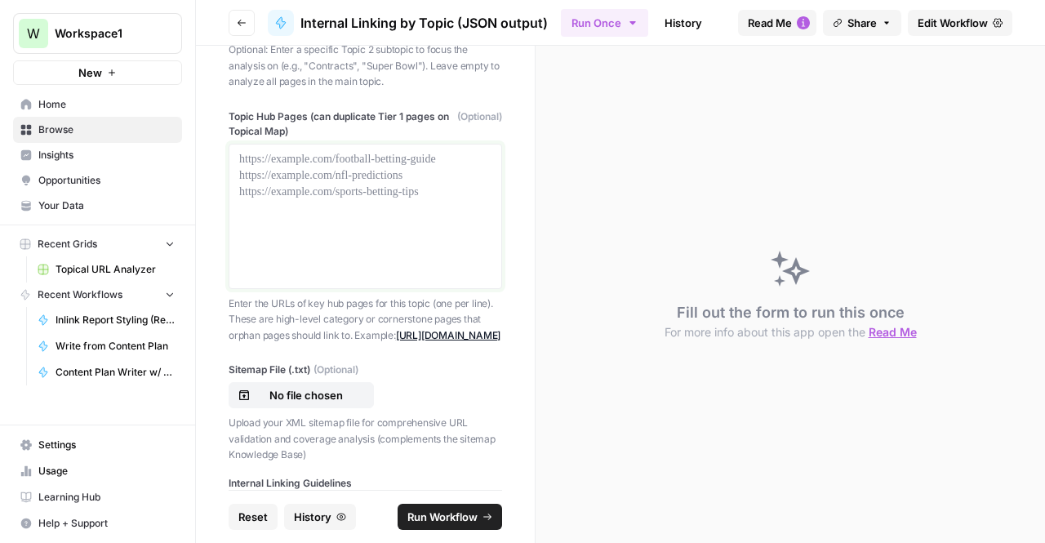
click at [291, 218] on div at bounding box center [365, 216] width 252 height 131
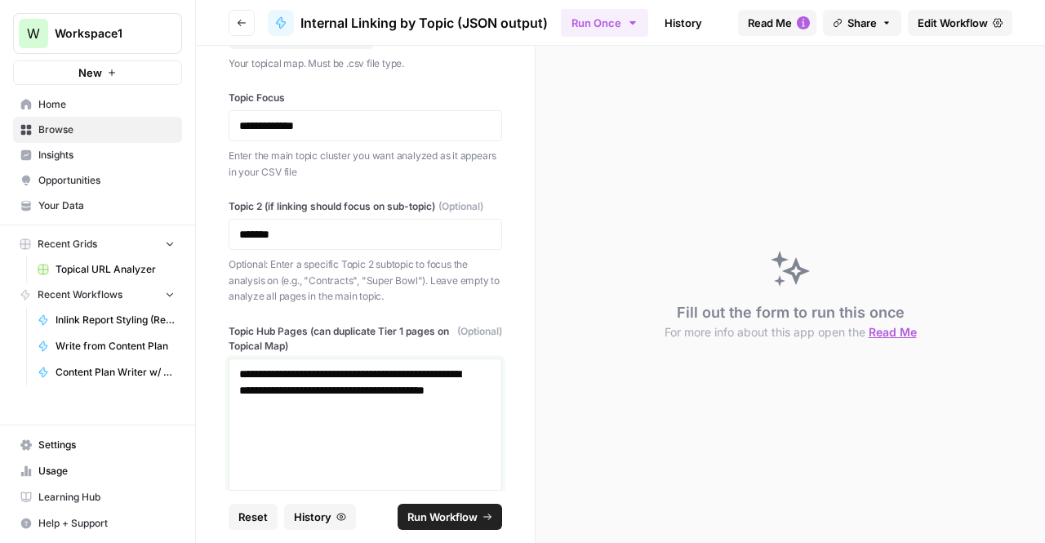
scroll to position [158, 0]
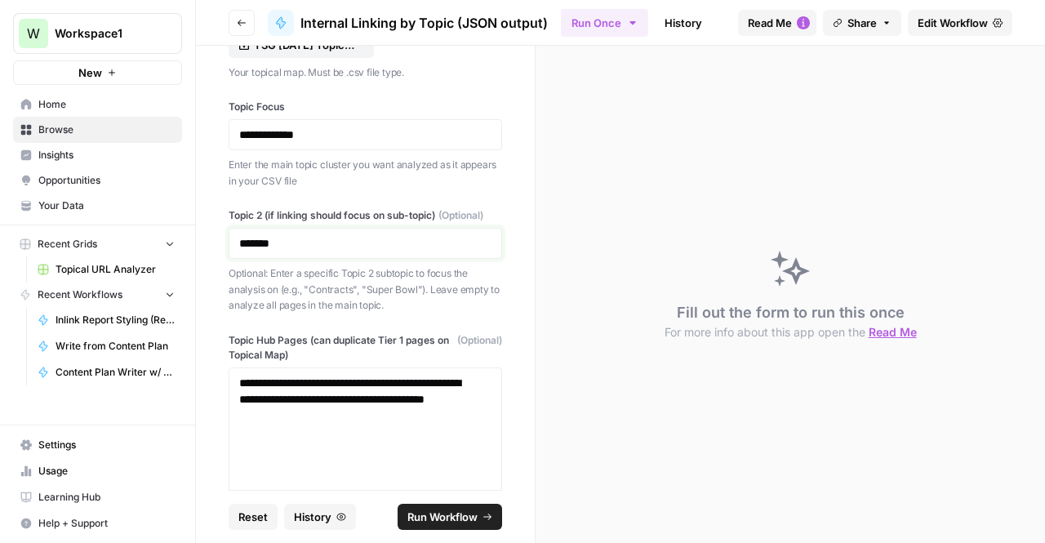
drag, startPoint x: 314, startPoint y: 256, endPoint x: 206, endPoint y: 256, distance: 107.8
click at [206, 256] on div "**********" at bounding box center [365, 268] width 339 height 444
drag, startPoint x: 336, startPoint y: 128, endPoint x: 215, endPoint y: 131, distance: 121.7
click at [215, 131] on div "**********" at bounding box center [365, 268] width 339 height 444
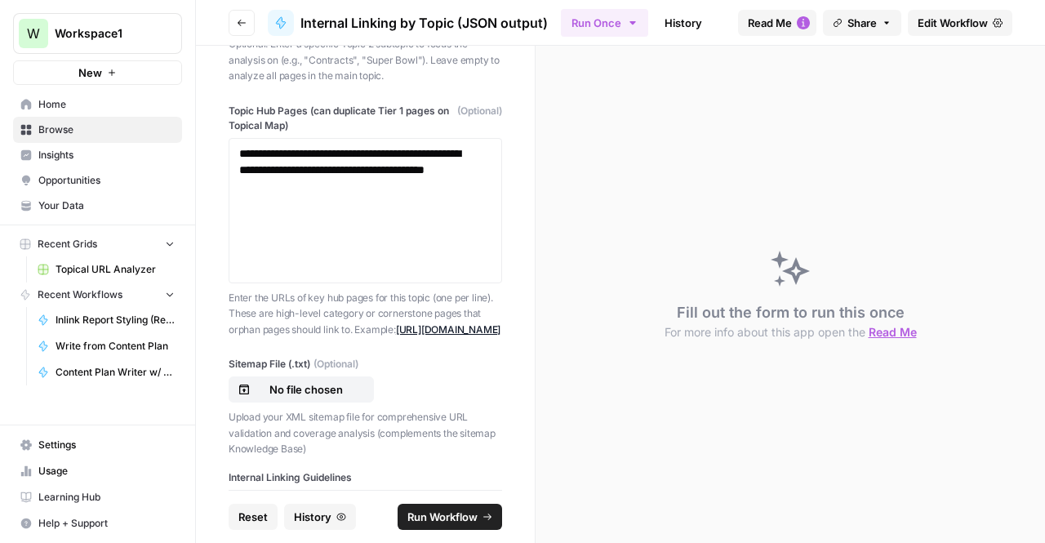
scroll to position [632, 0]
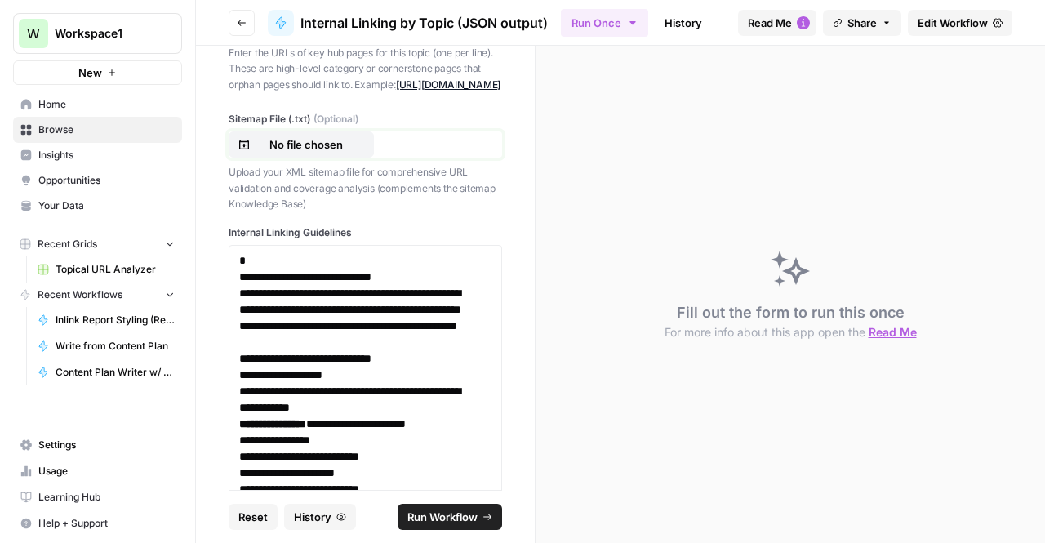
click at [328, 153] on p "No file chosen" at bounding box center [306, 144] width 105 height 16
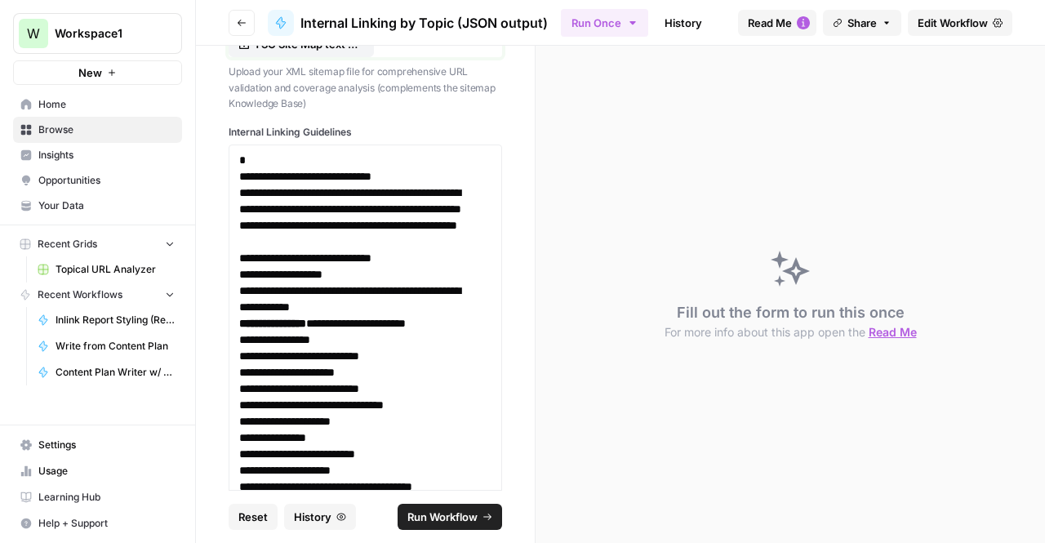
scroll to position [723, 0]
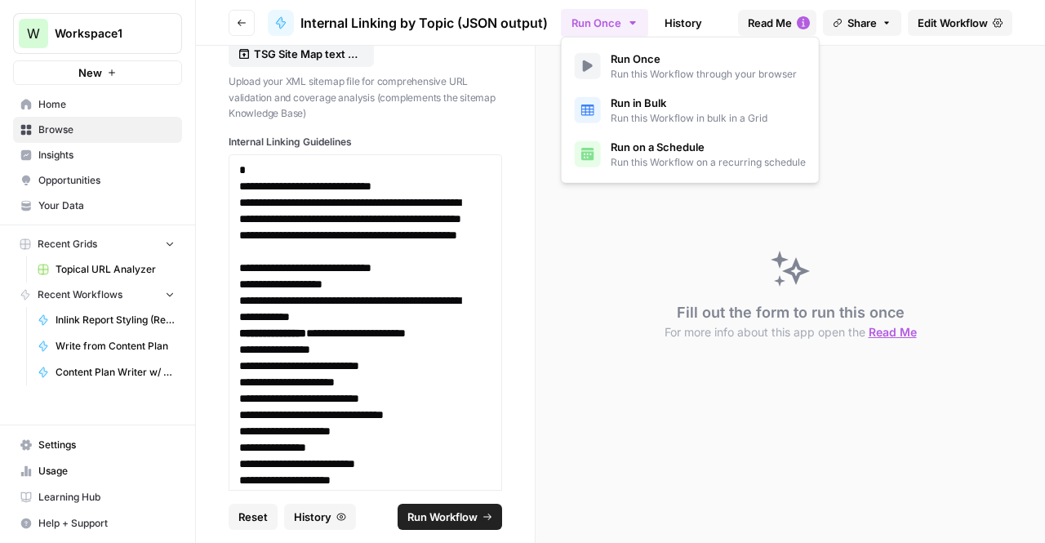
click at [627, 16] on icon "button" at bounding box center [632, 22] width 13 height 13
click at [649, 102] on span "Run in Bulk" at bounding box center [689, 103] width 157 height 16
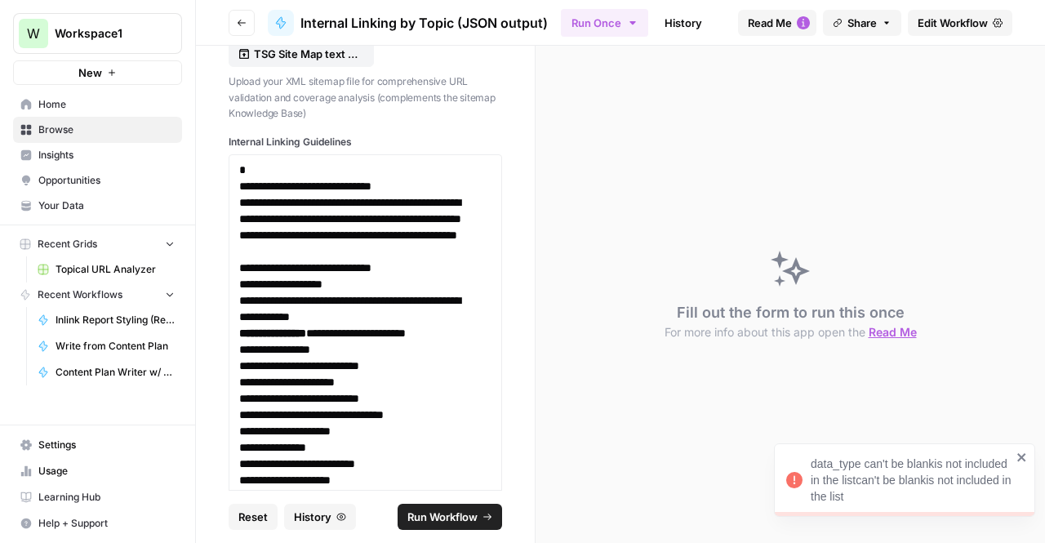
click at [1024, 463] on icon "close" at bounding box center [1022, 457] width 11 height 13
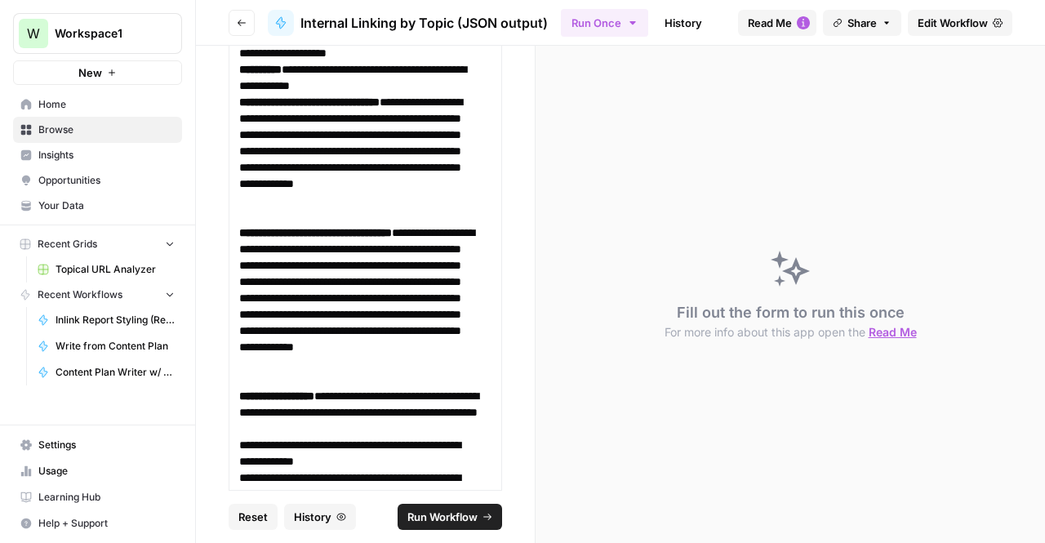
scroll to position [1951, 0]
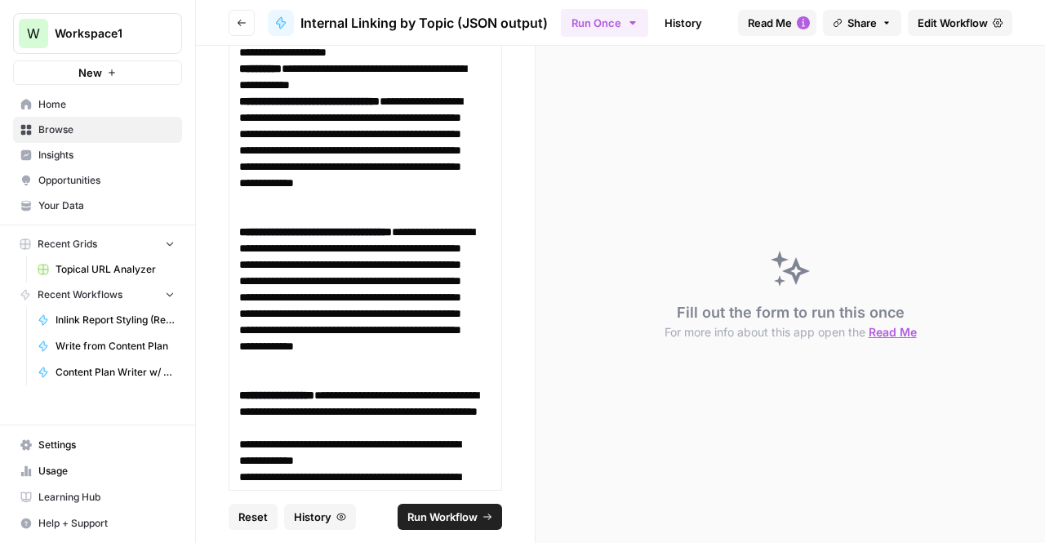
click at [431, 514] on span "Run Workflow" at bounding box center [442, 517] width 70 height 16
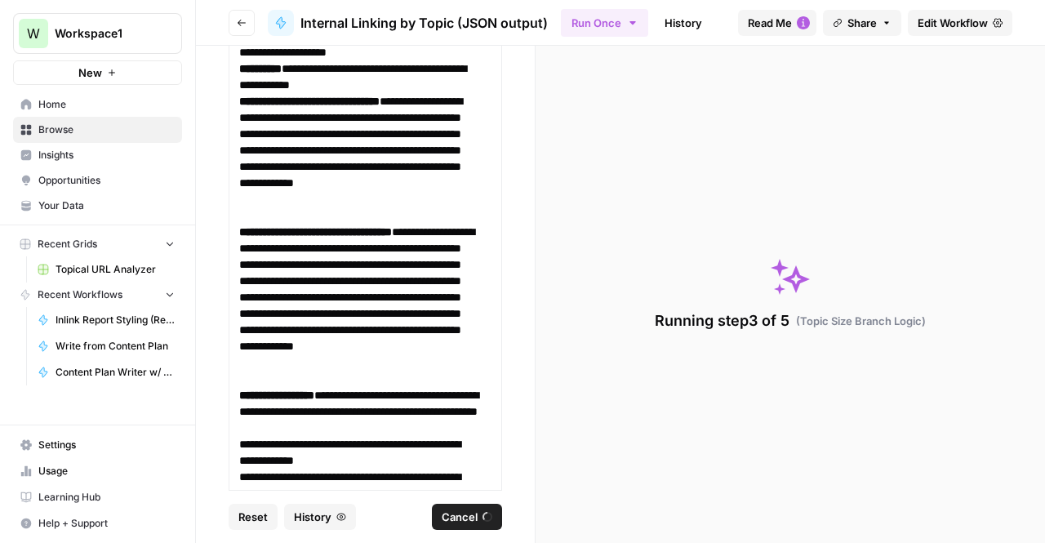
click at [241, 27] on icon "button" at bounding box center [242, 23] width 10 height 10
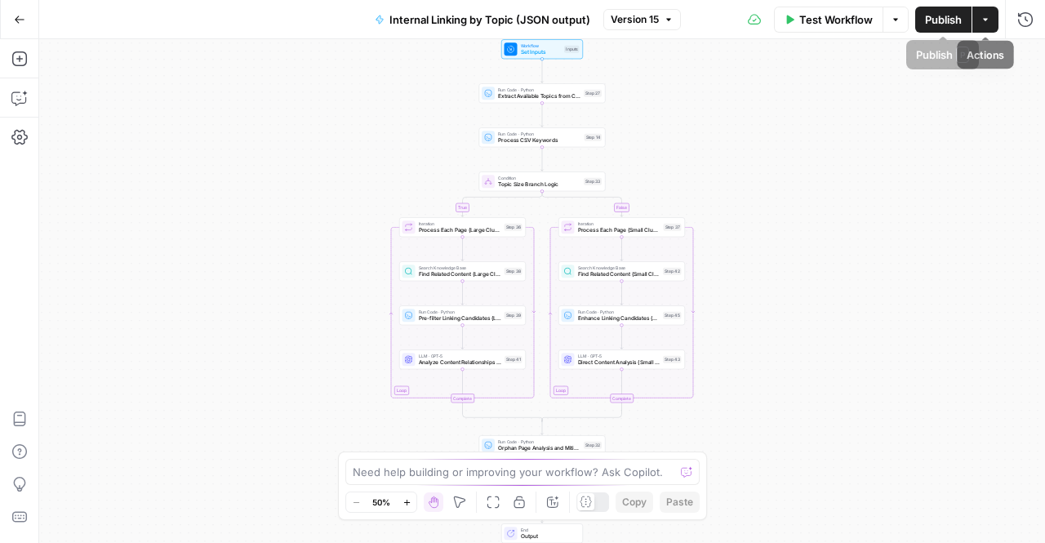
click at [990, 24] on icon "button" at bounding box center [986, 20] width 10 height 10
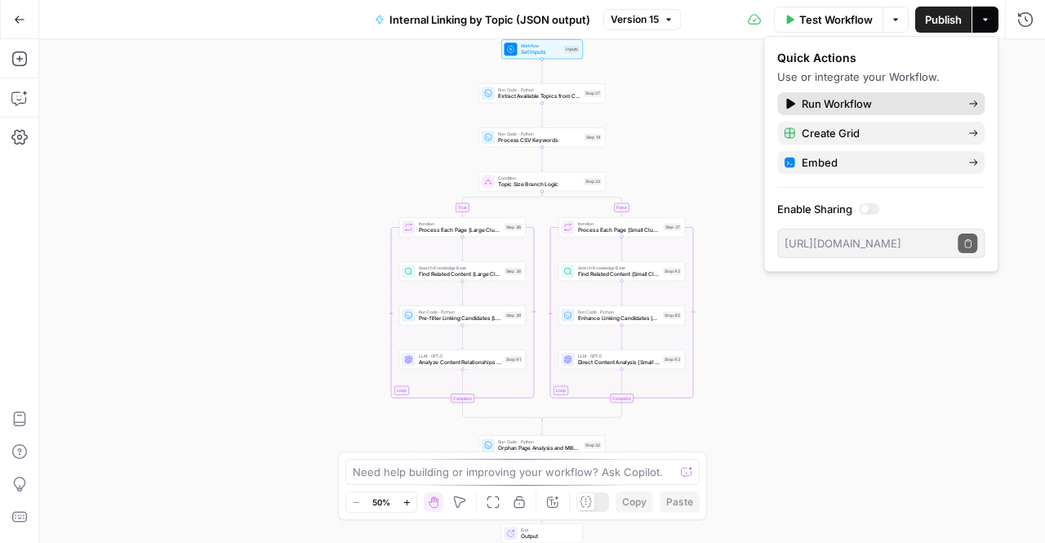
click at [823, 97] on span "Run Workflow" at bounding box center [878, 104] width 153 height 16
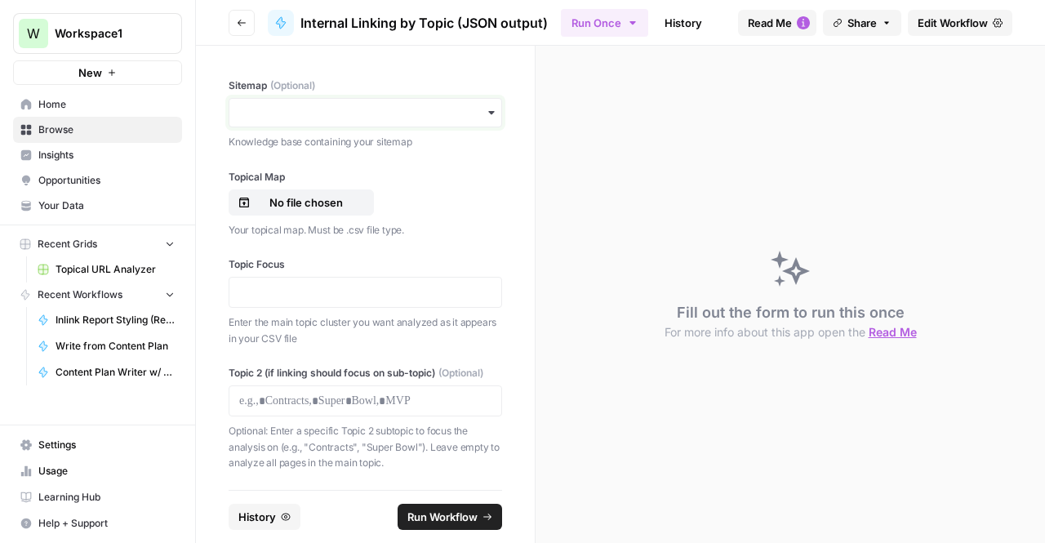
click at [411, 118] on input "Sitemap (Optional)" at bounding box center [365, 113] width 252 height 16
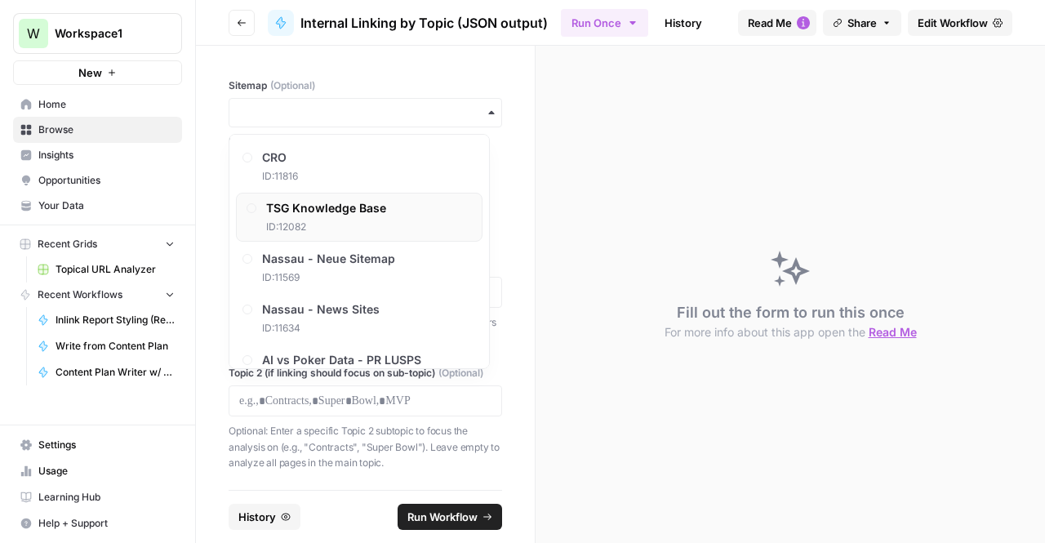
click at [364, 200] on span "TSG Knowledge Base" at bounding box center [326, 208] width 120 height 16
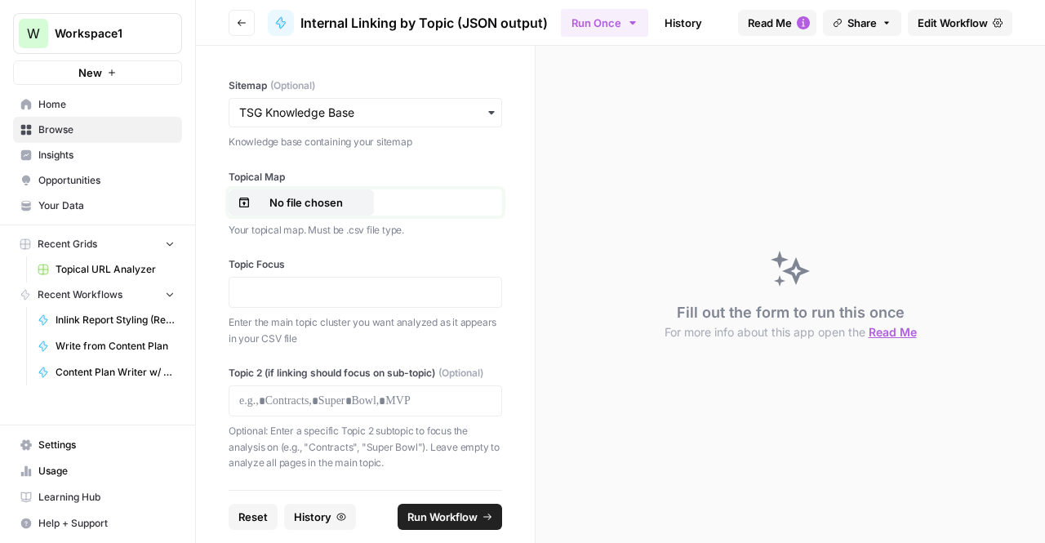
click at [342, 203] on p "No file chosen" at bounding box center [306, 202] width 105 height 16
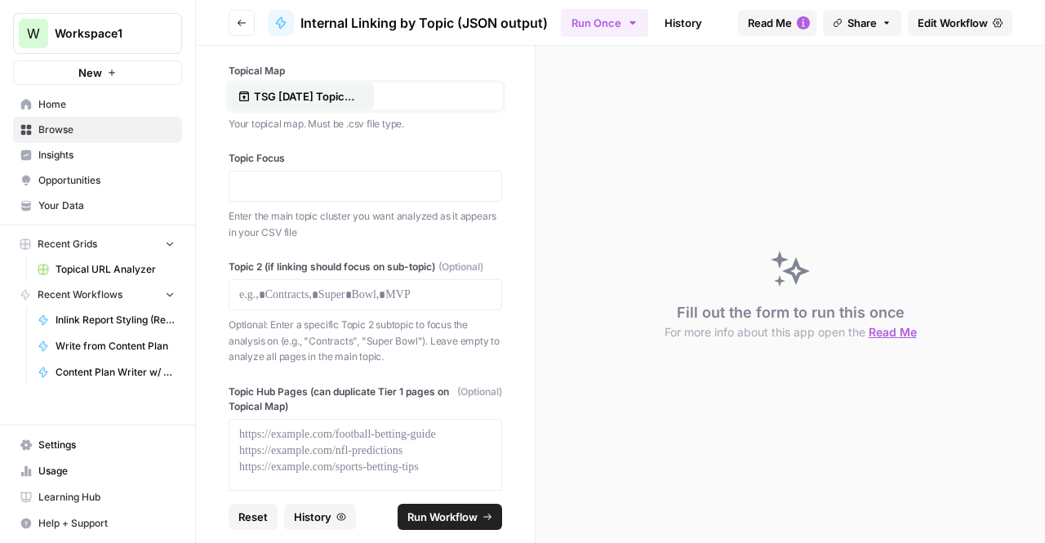
scroll to position [108, 0]
click at [302, 166] on div "Topic Focus Enter the main topic cluster you want analyzed as it appears in you…" at bounding box center [366, 193] width 274 height 89
click at [297, 179] on p at bounding box center [365, 184] width 252 height 16
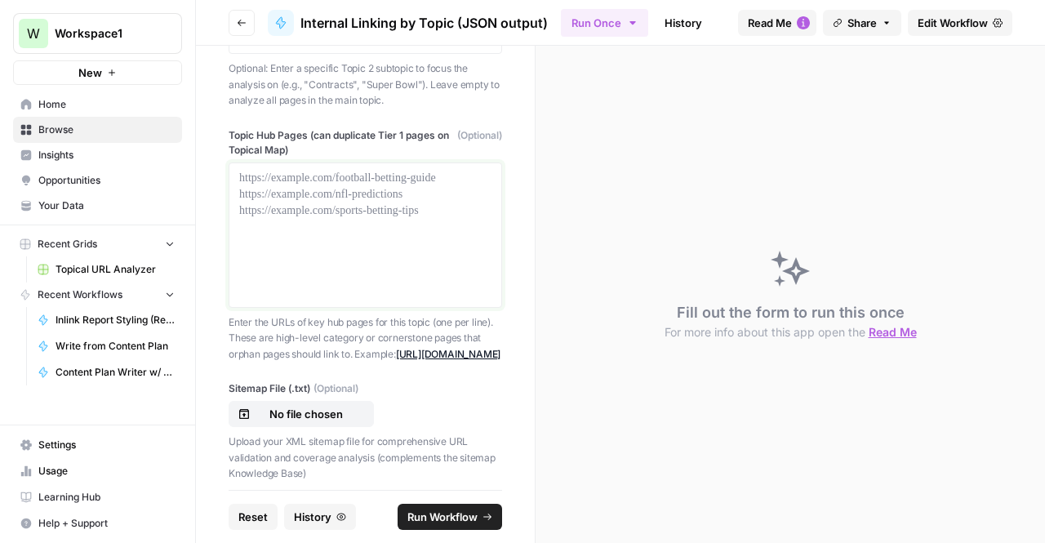
click at [390, 186] on p at bounding box center [365, 178] width 252 height 16
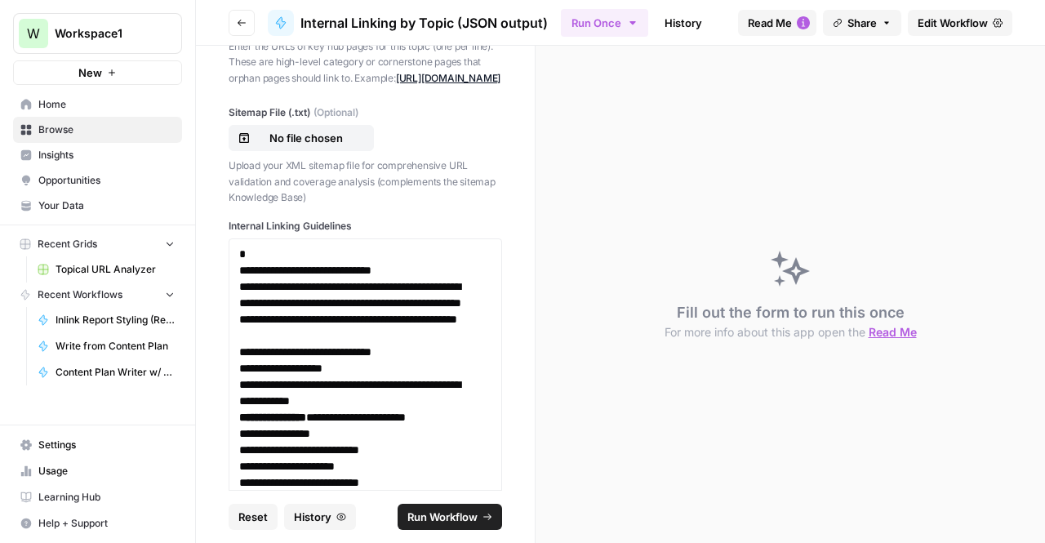
scroll to position [642, 0]
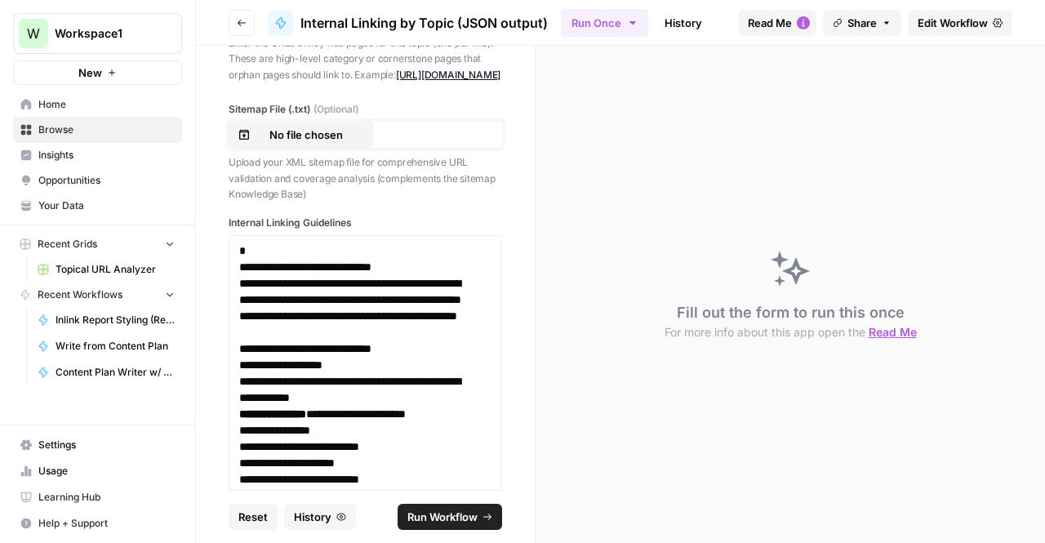
click at [324, 143] on p "No file chosen" at bounding box center [306, 135] width 105 height 16
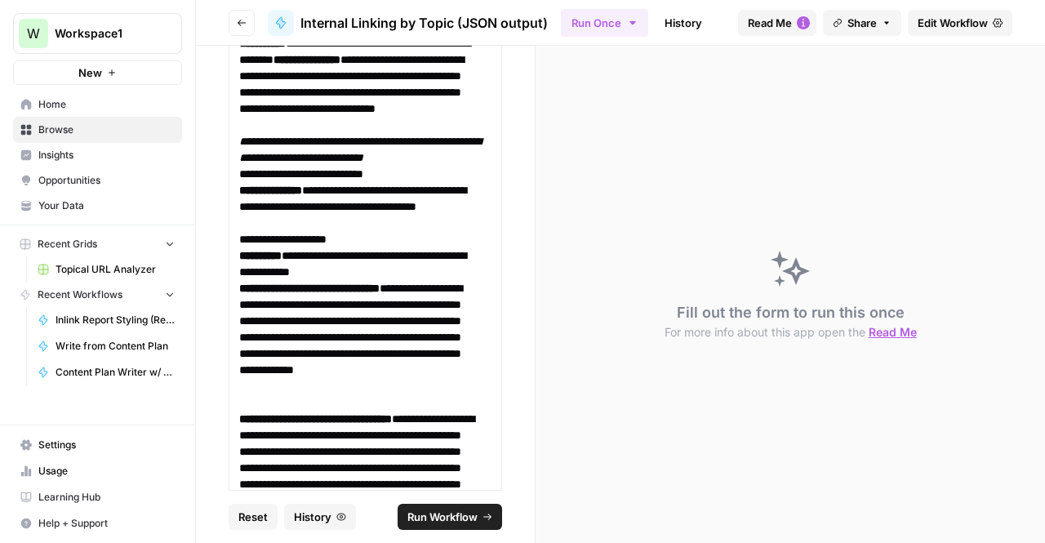
scroll to position [1764, 0]
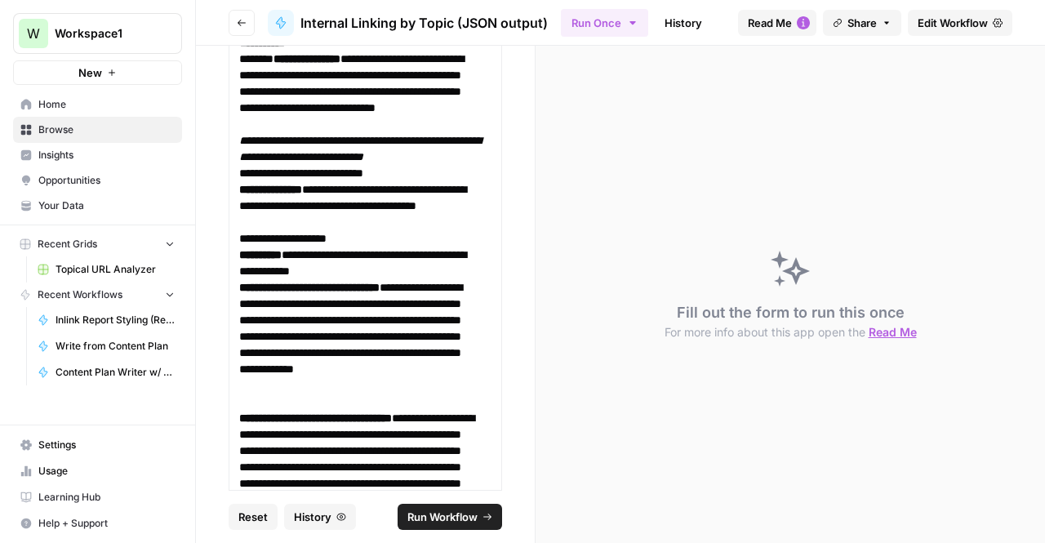
click at [461, 514] on span "Run Workflow" at bounding box center [442, 517] width 70 height 16
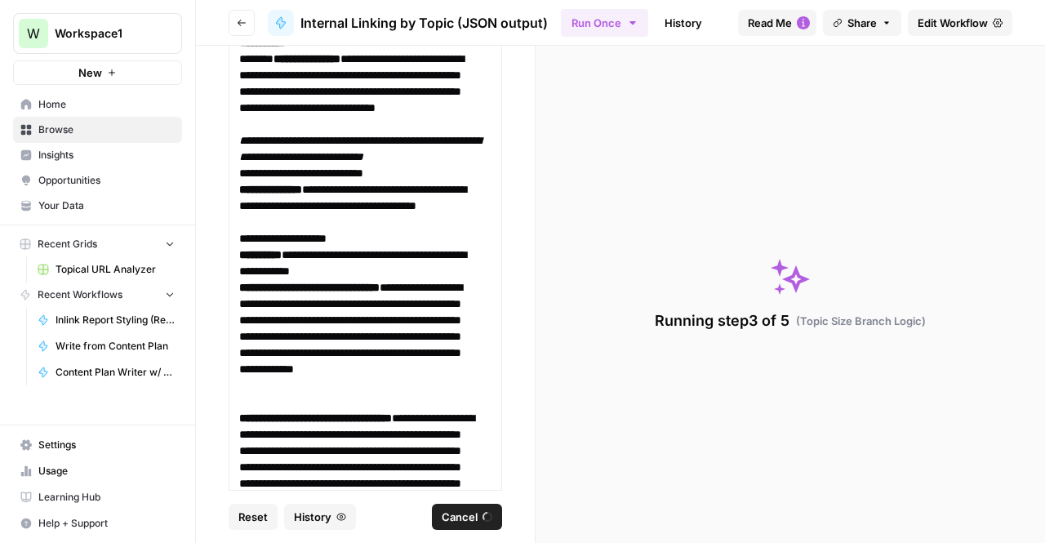
click at [238, 23] on icon "button" at bounding box center [242, 23] width 8 height 7
